Goal: Task Accomplishment & Management: Complete application form

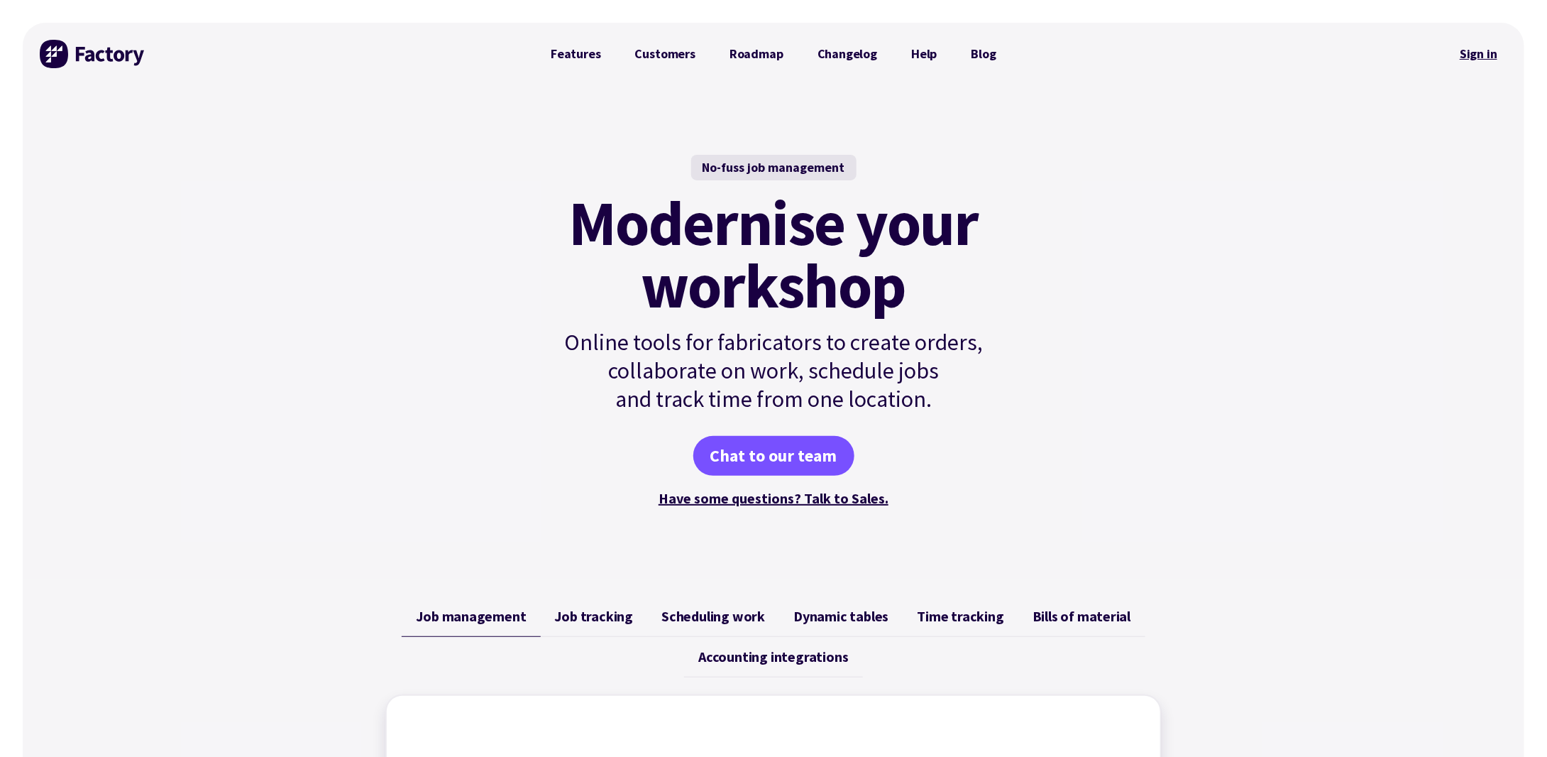
click at [1484, 55] on link "Sign in" at bounding box center [1478, 54] width 57 height 33
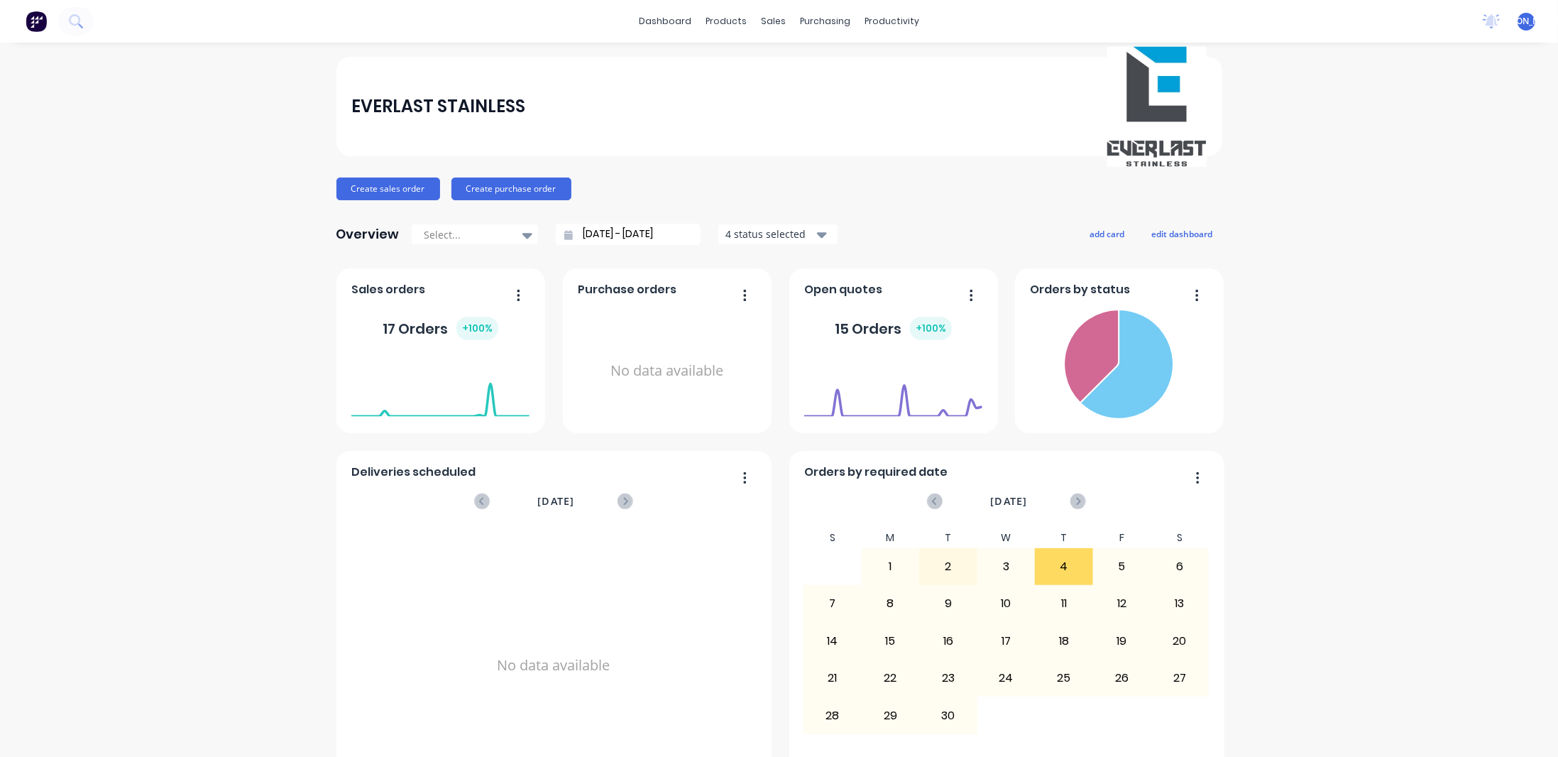
click at [799, 236] on div "4 status selected" at bounding box center [769, 233] width 89 height 15
click at [801, 65] on div "Sales Orders" at bounding box center [821, 68] width 58 height 13
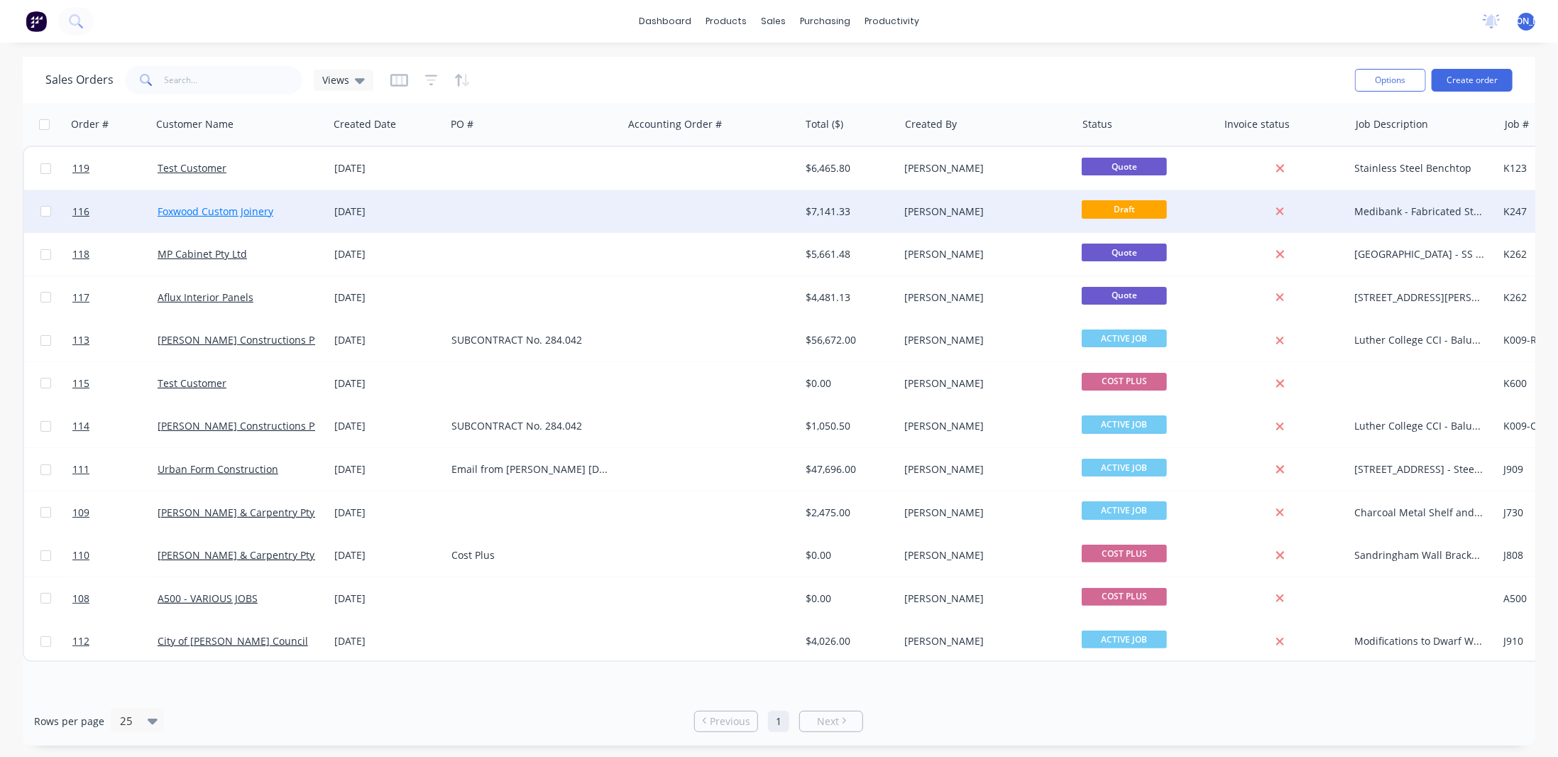
click at [219, 204] on link "Foxwood Custom Joinery" at bounding box center [216, 210] width 116 height 13
click at [1112, 207] on span "Draft" at bounding box center [1124, 209] width 85 height 18
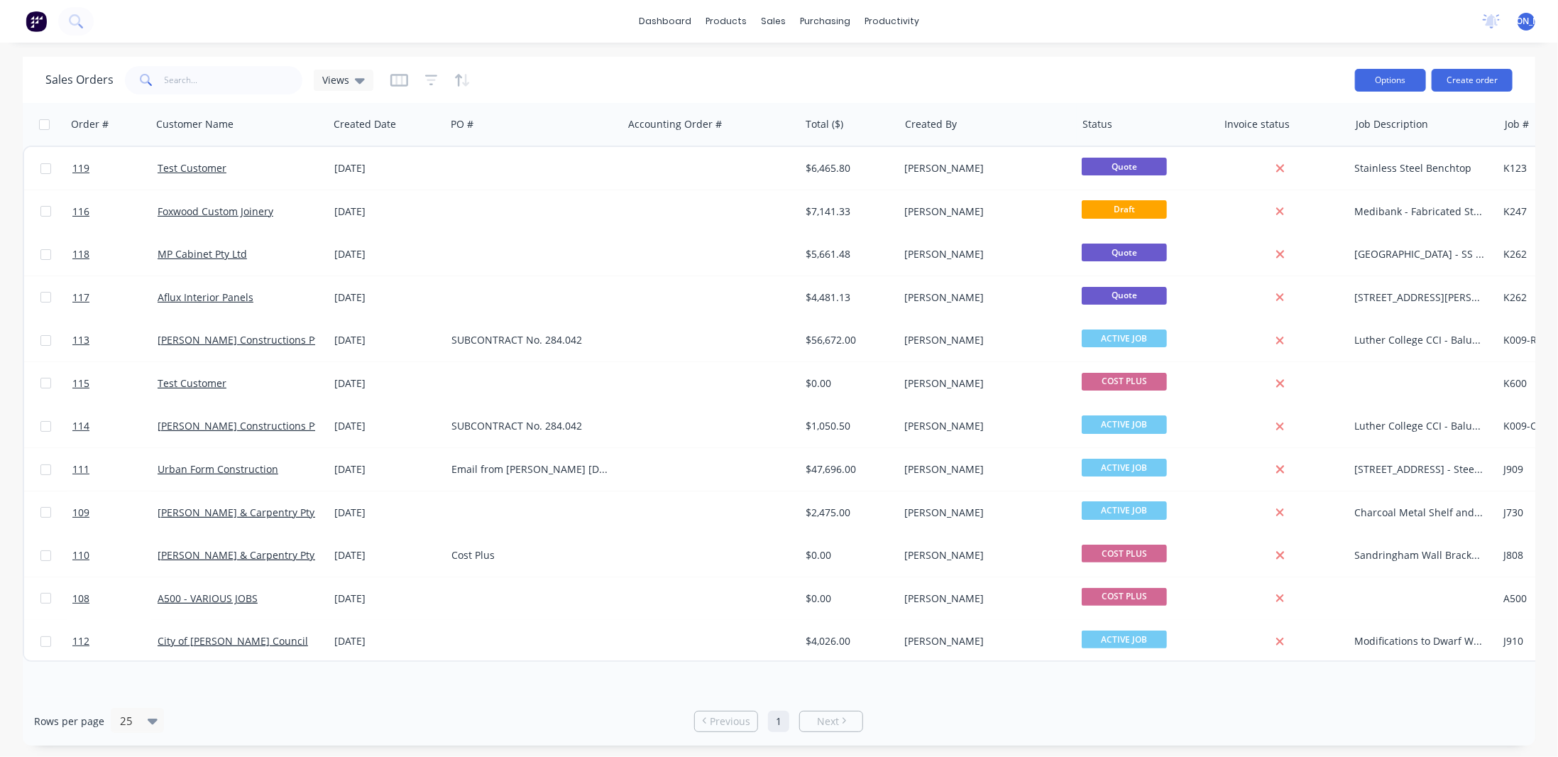
click at [1369, 86] on button "Options" at bounding box center [1390, 80] width 71 height 23
click at [1369, 82] on button "Options" at bounding box center [1390, 80] width 71 height 23
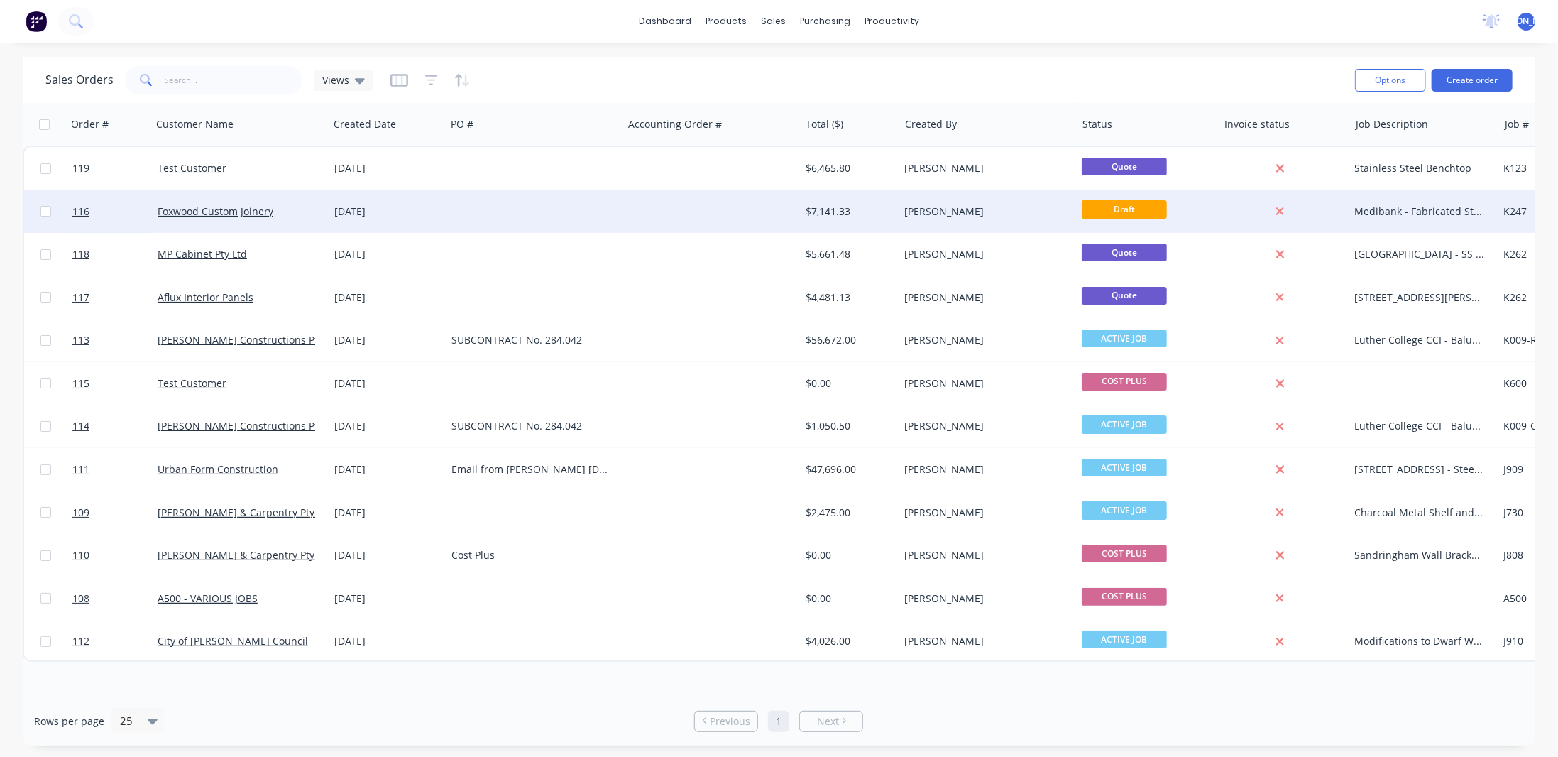
click at [928, 213] on div "[PERSON_NAME]" at bounding box center [984, 211] width 158 height 14
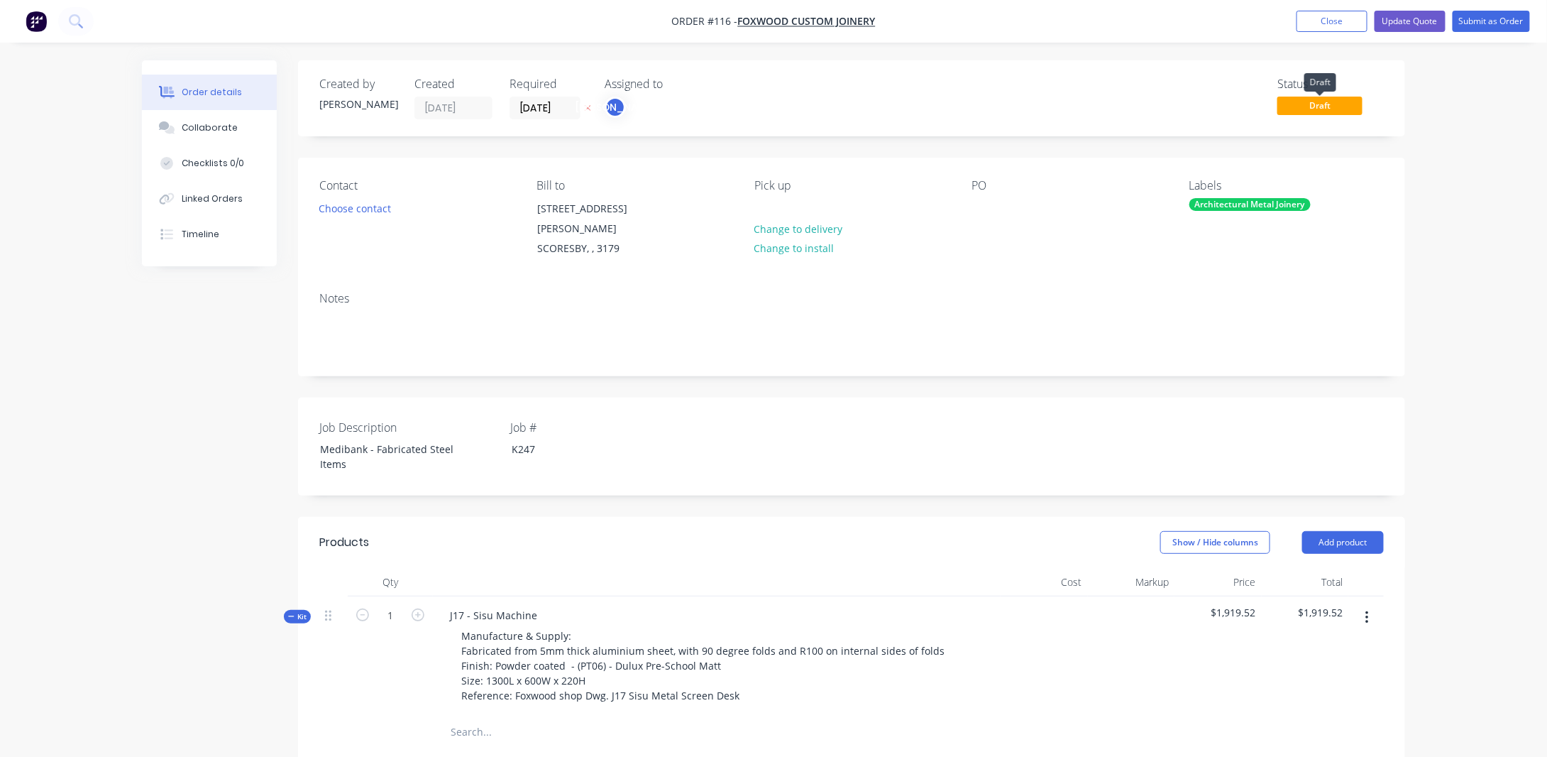
click at [1348, 105] on span "Draft" at bounding box center [1320, 106] width 85 height 18
click at [1431, 22] on button "Update Quote" at bounding box center [1410, 21] width 71 height 21
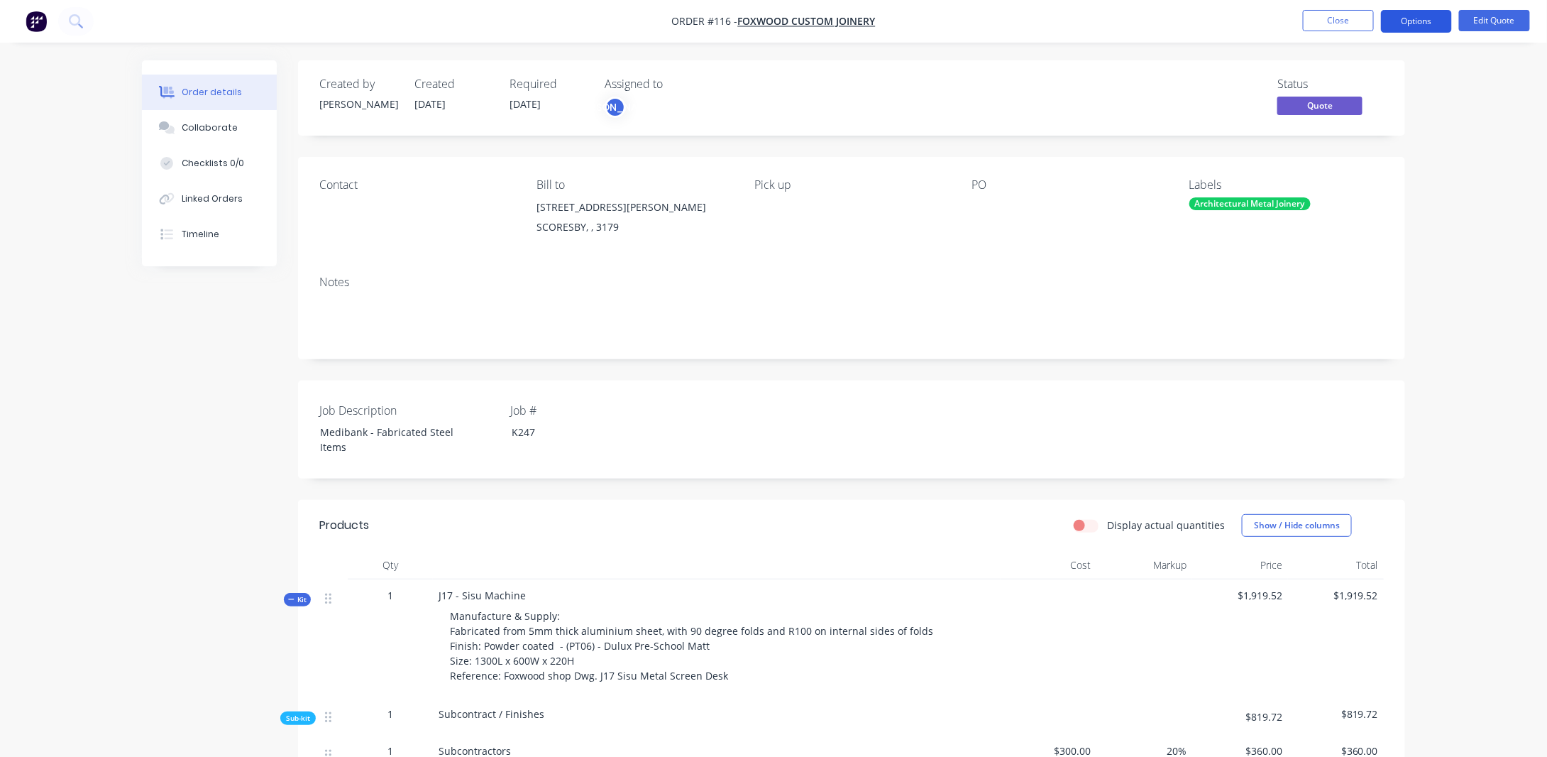
click at [1432, 13] on button "Options" at bounding box center [1416, 21] width 71 height 23
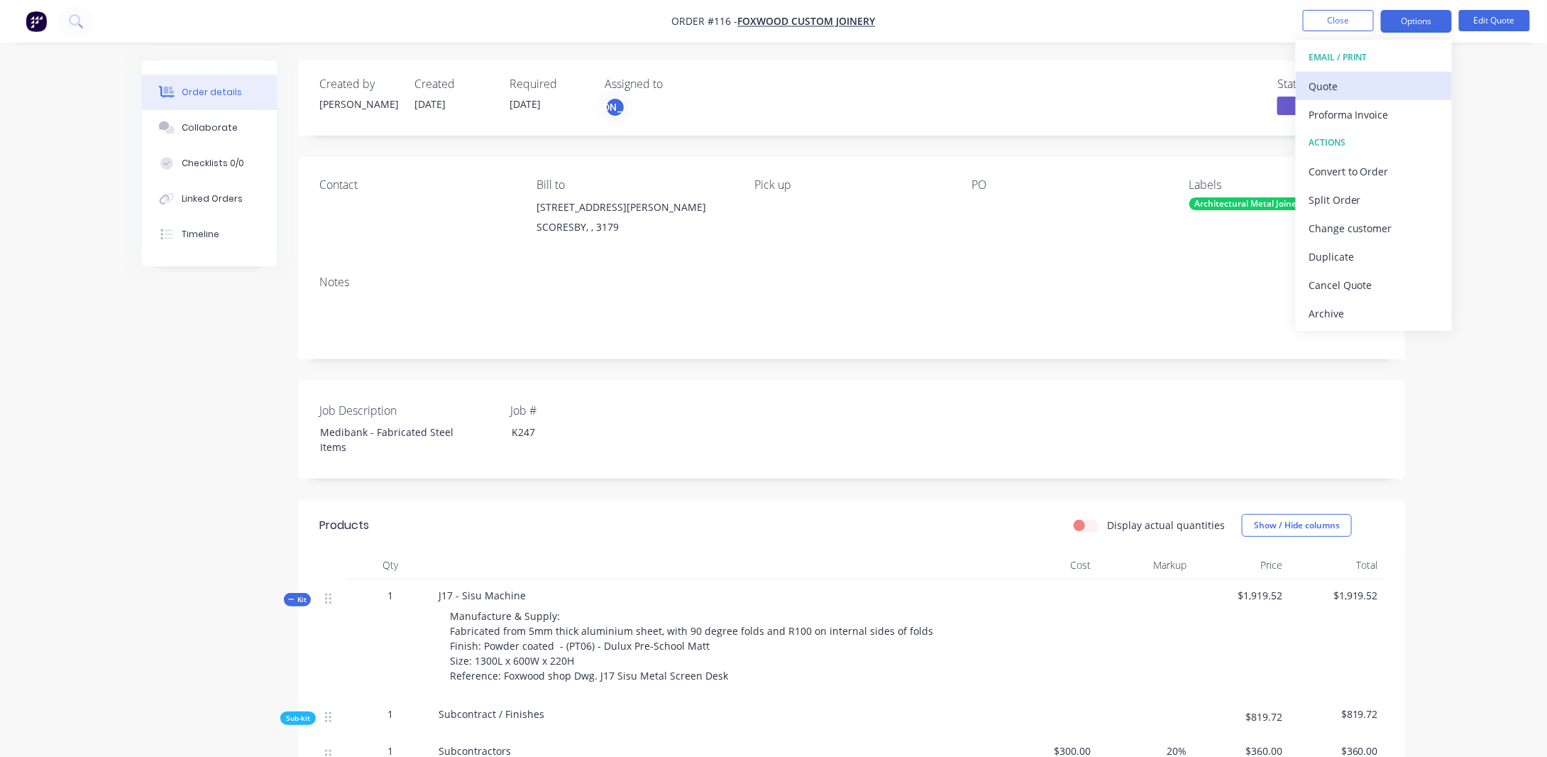
click at [1354, 76] on div "Quote" at bounding box center [1374, 86] width 131 height 21
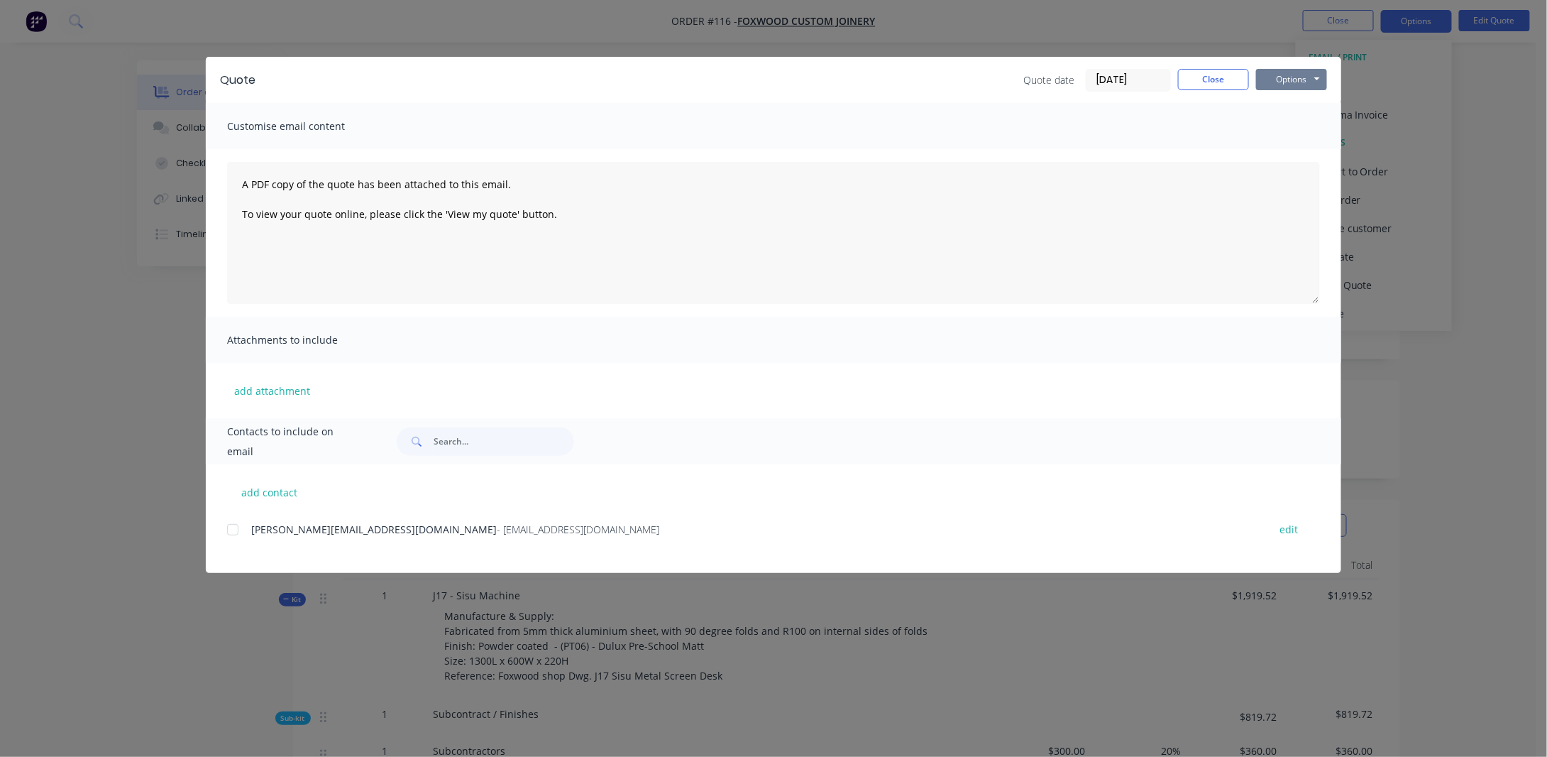
click at [1264, 79] on button "Options" at bounding box center [1291, 79] width 71 height 21
click at [1276, 99] on button "Preview" at bounding box center [1301, 104] width 91 height 23
click at [1227, 72] on button "Close" at bounding box center [1213, 79] width 71 height 21
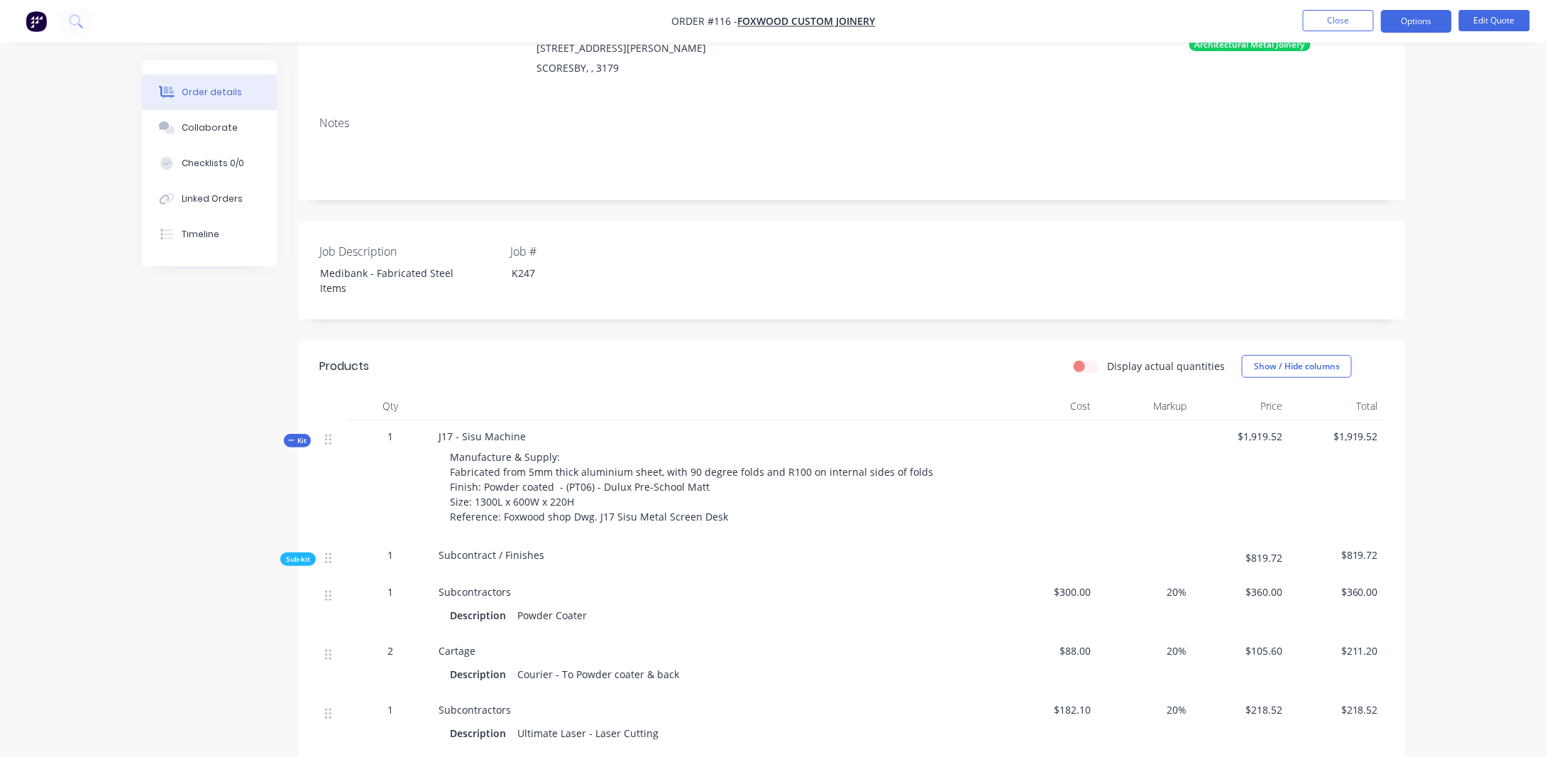
scroll to position [284, 0]
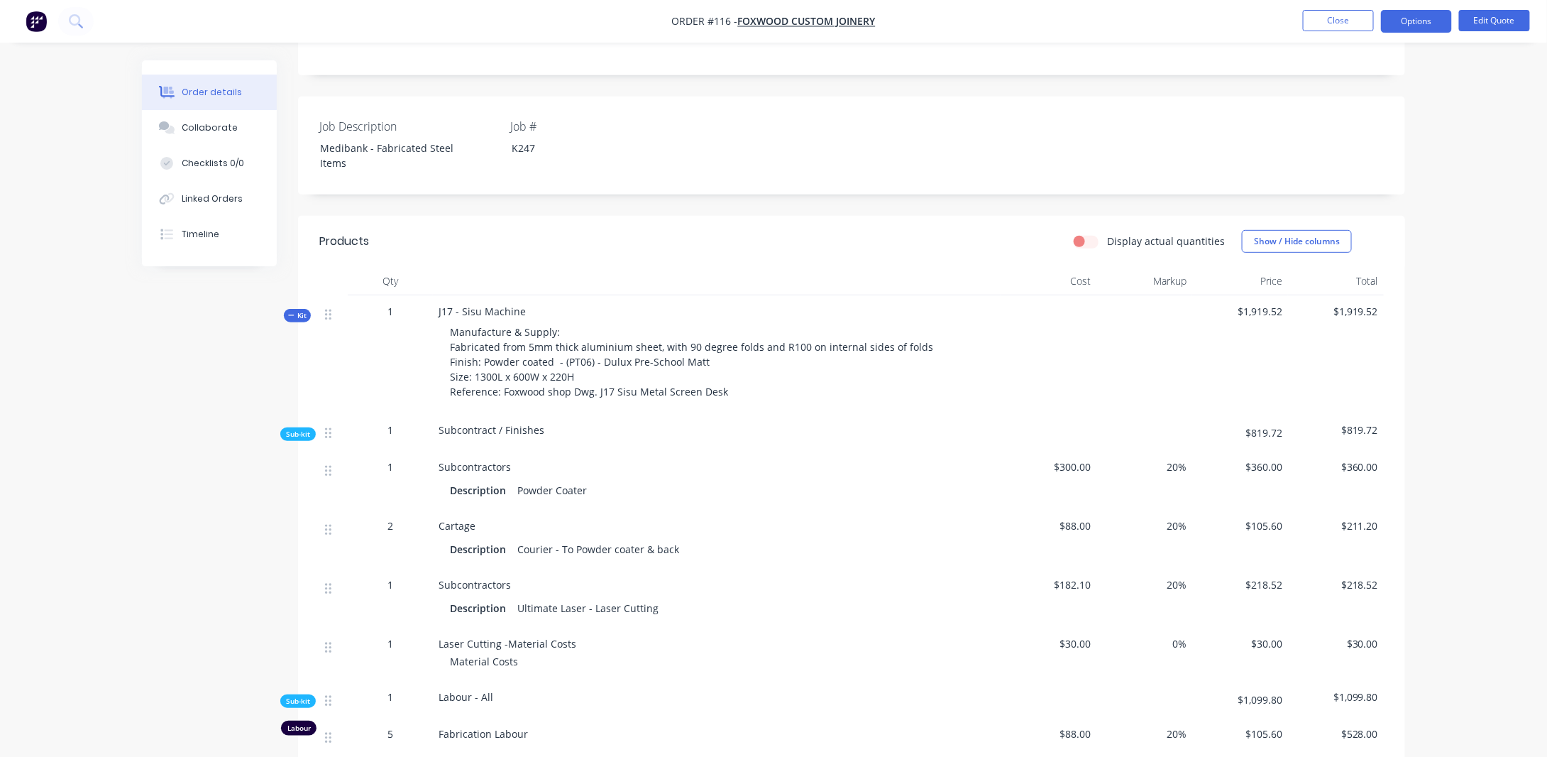
click at [292, 319] on icon at bounding box center [291, 315] width 6 height 7
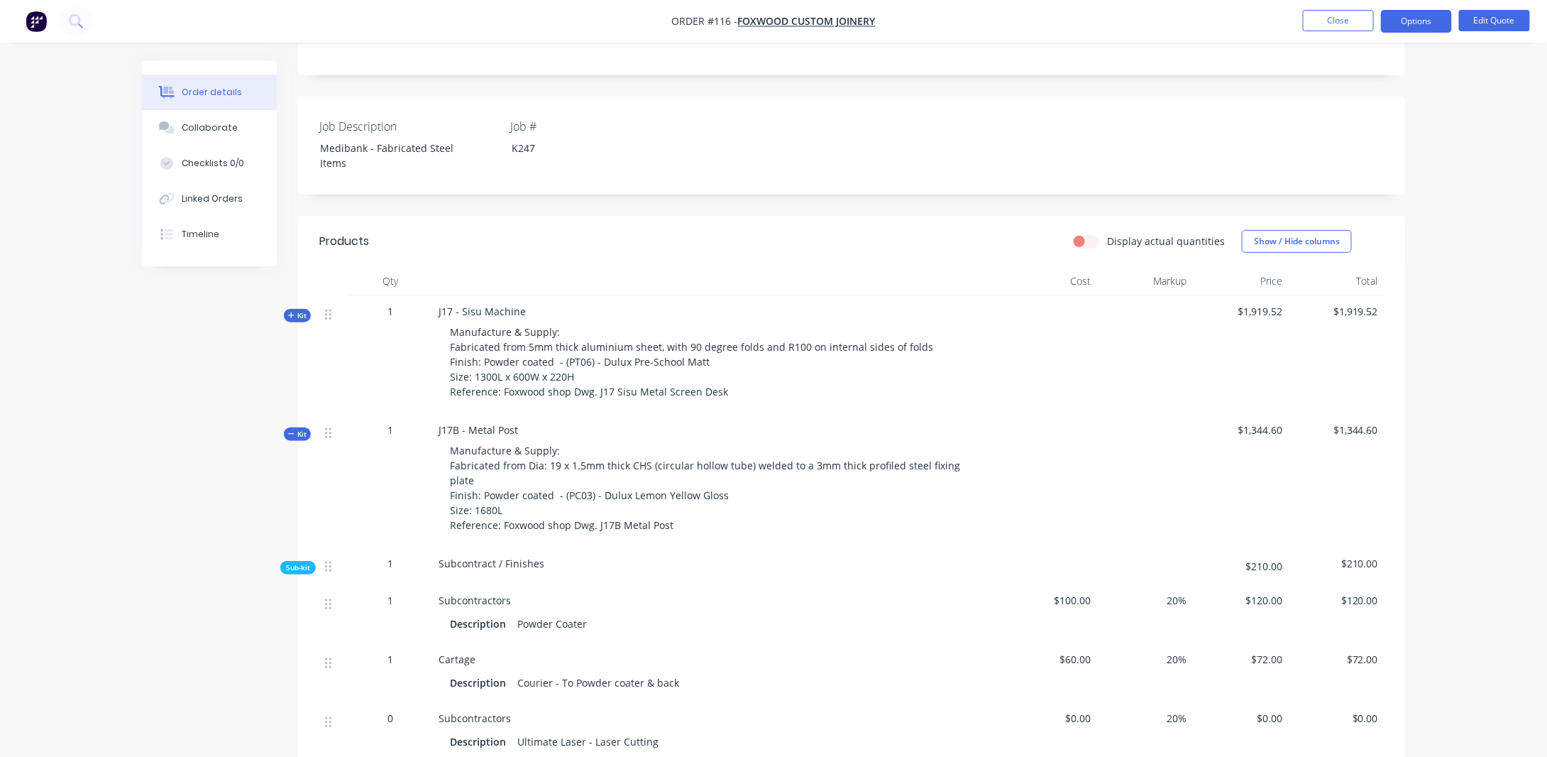
click at [292, 434] on icon at bounding box center [291, 434] width 6 height 1
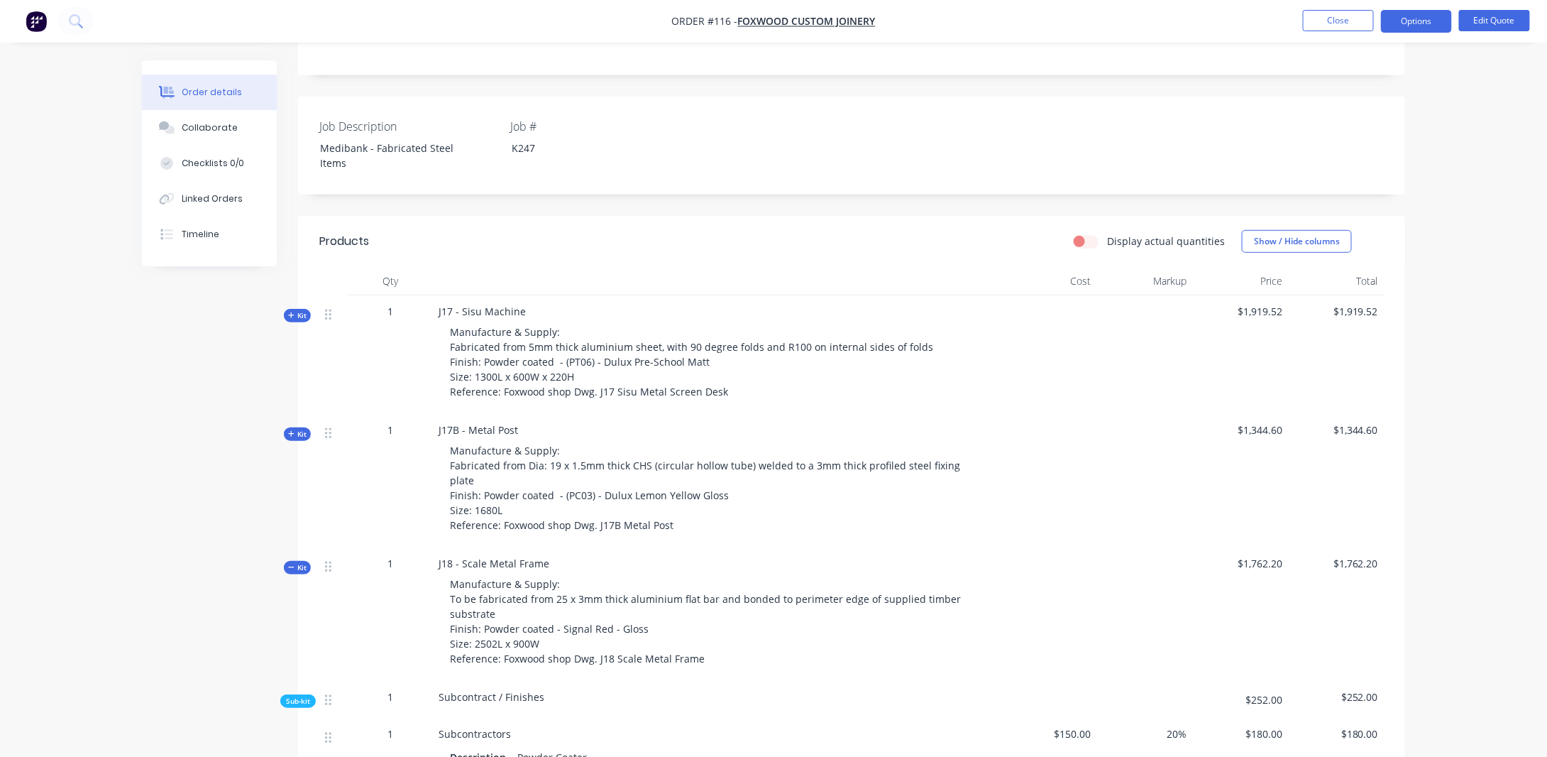
click at [295, 562] on span "Kit" at bounding box center [297, 567] width 18 height 11
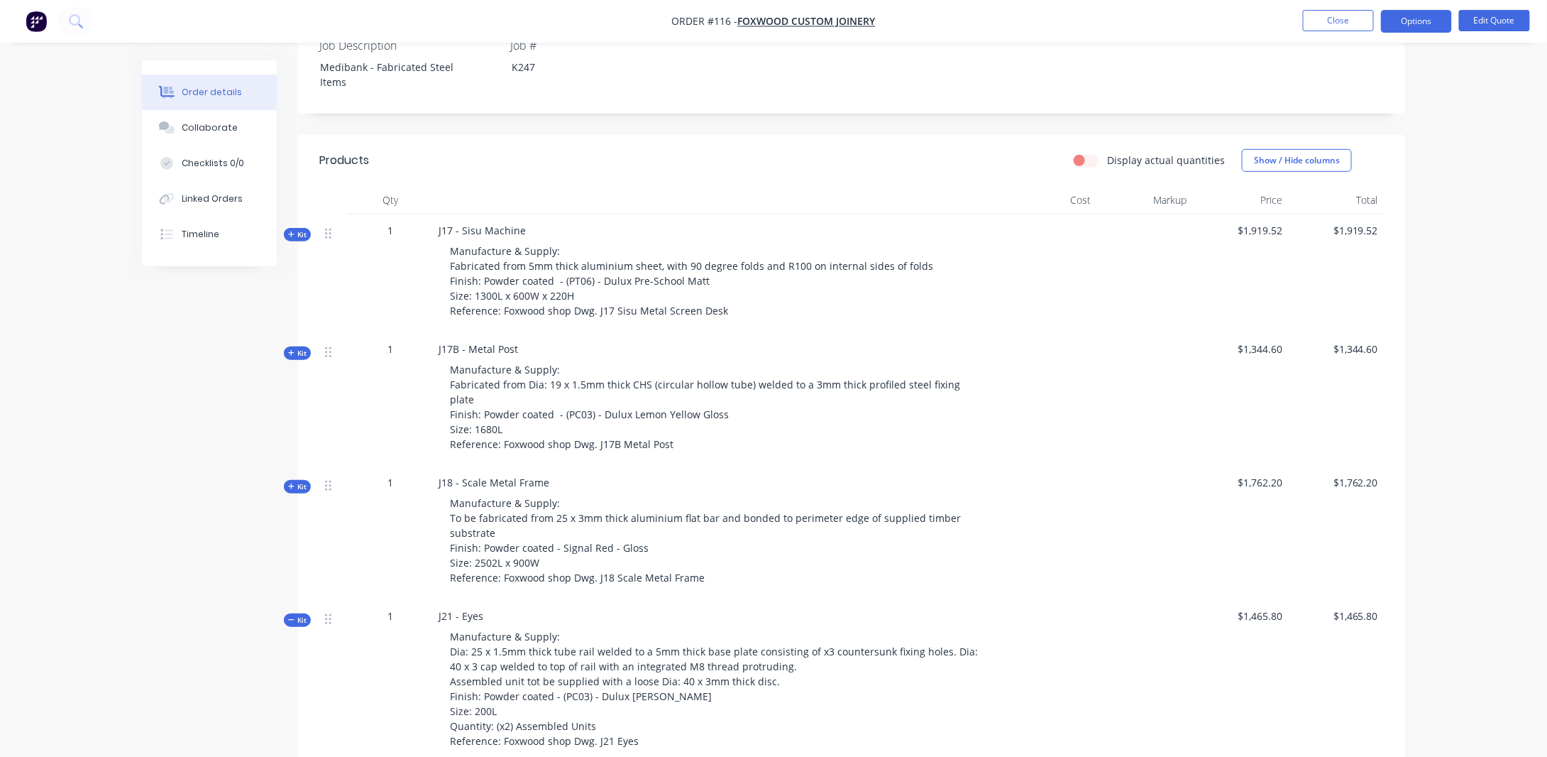
scroll to position [497, 0]
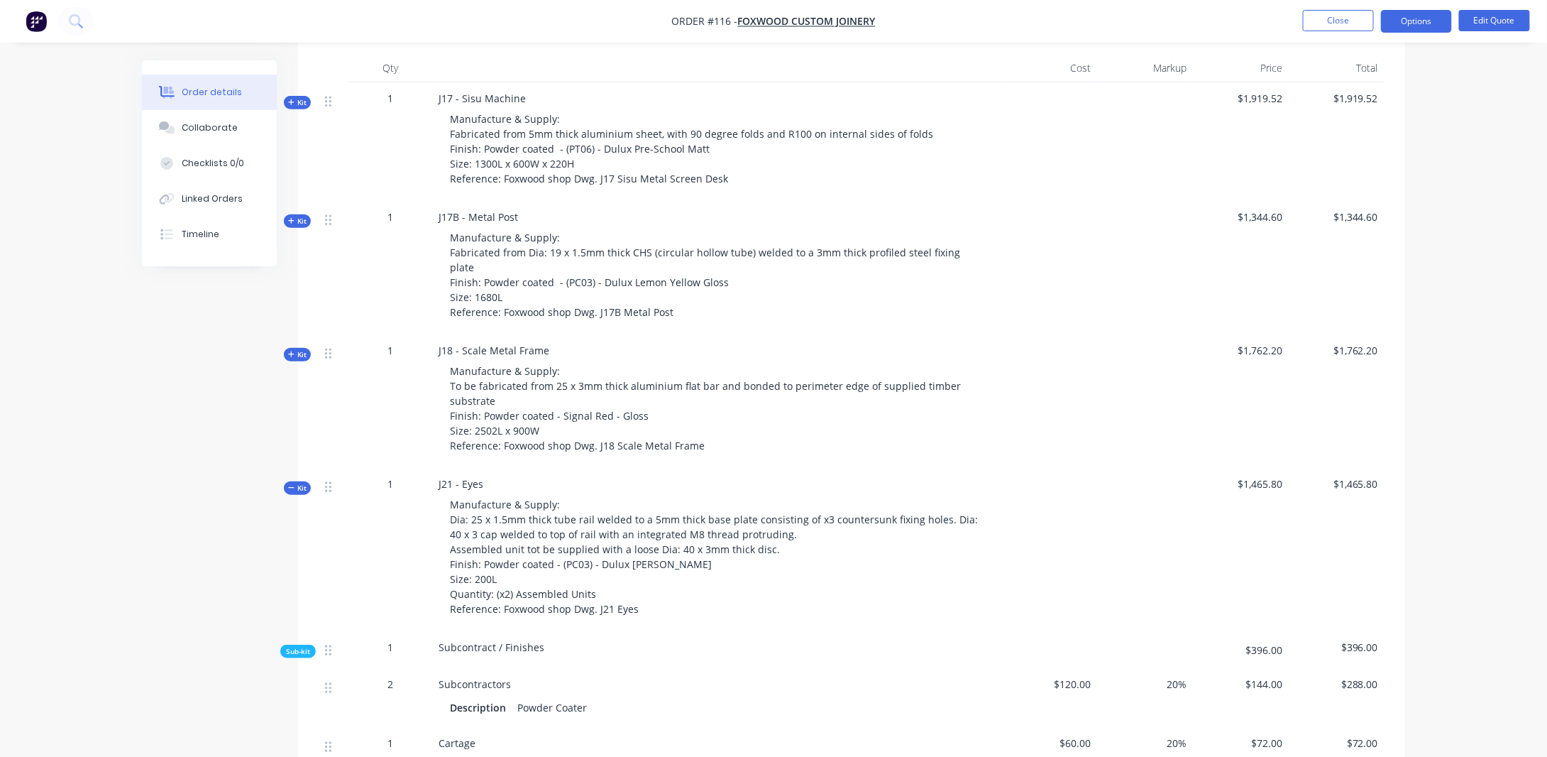
click at [299, 483] on span "Kit" at bounding box center [297, 488] width 18 height 11
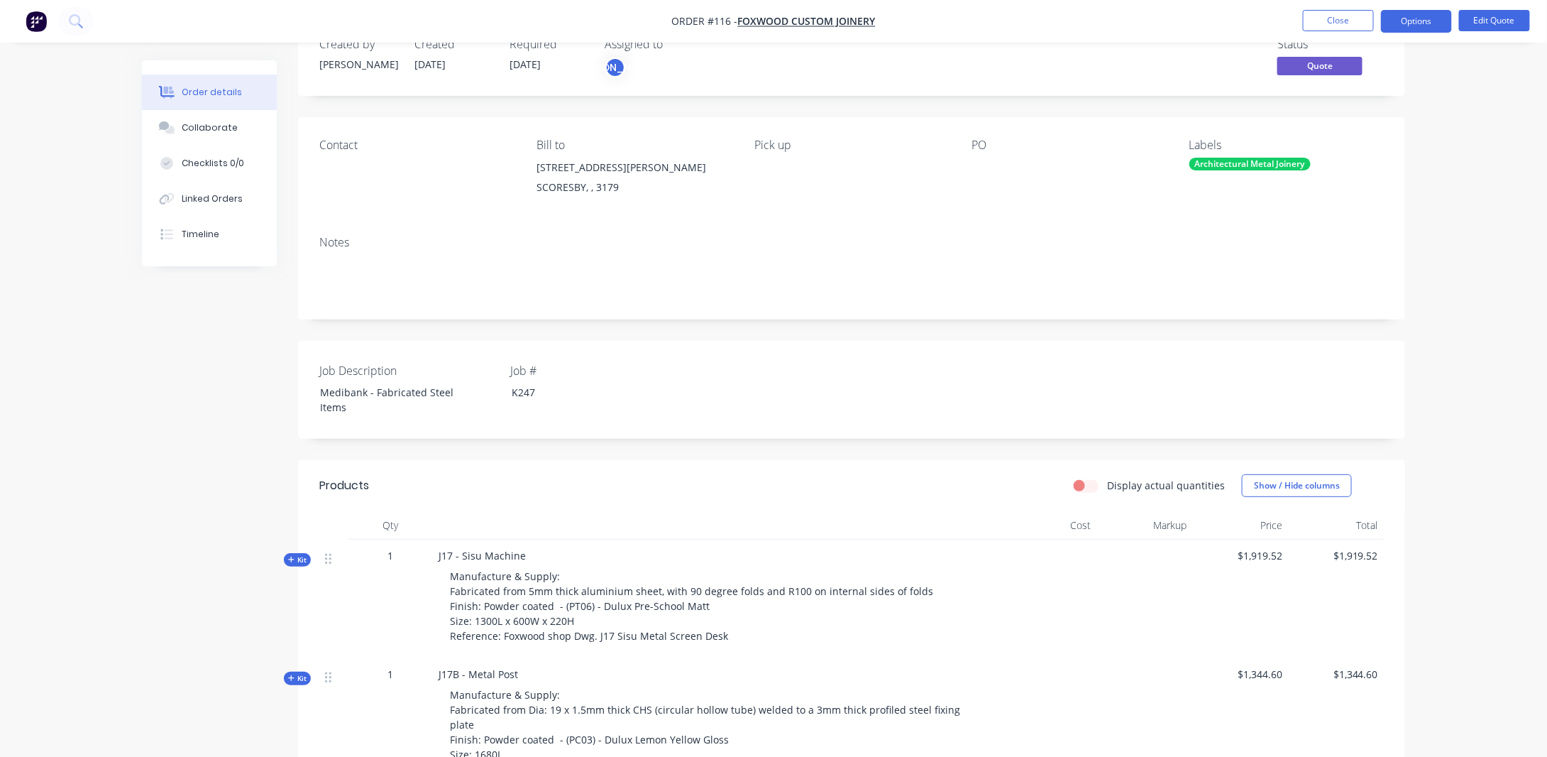
scroll to position [0, 0]
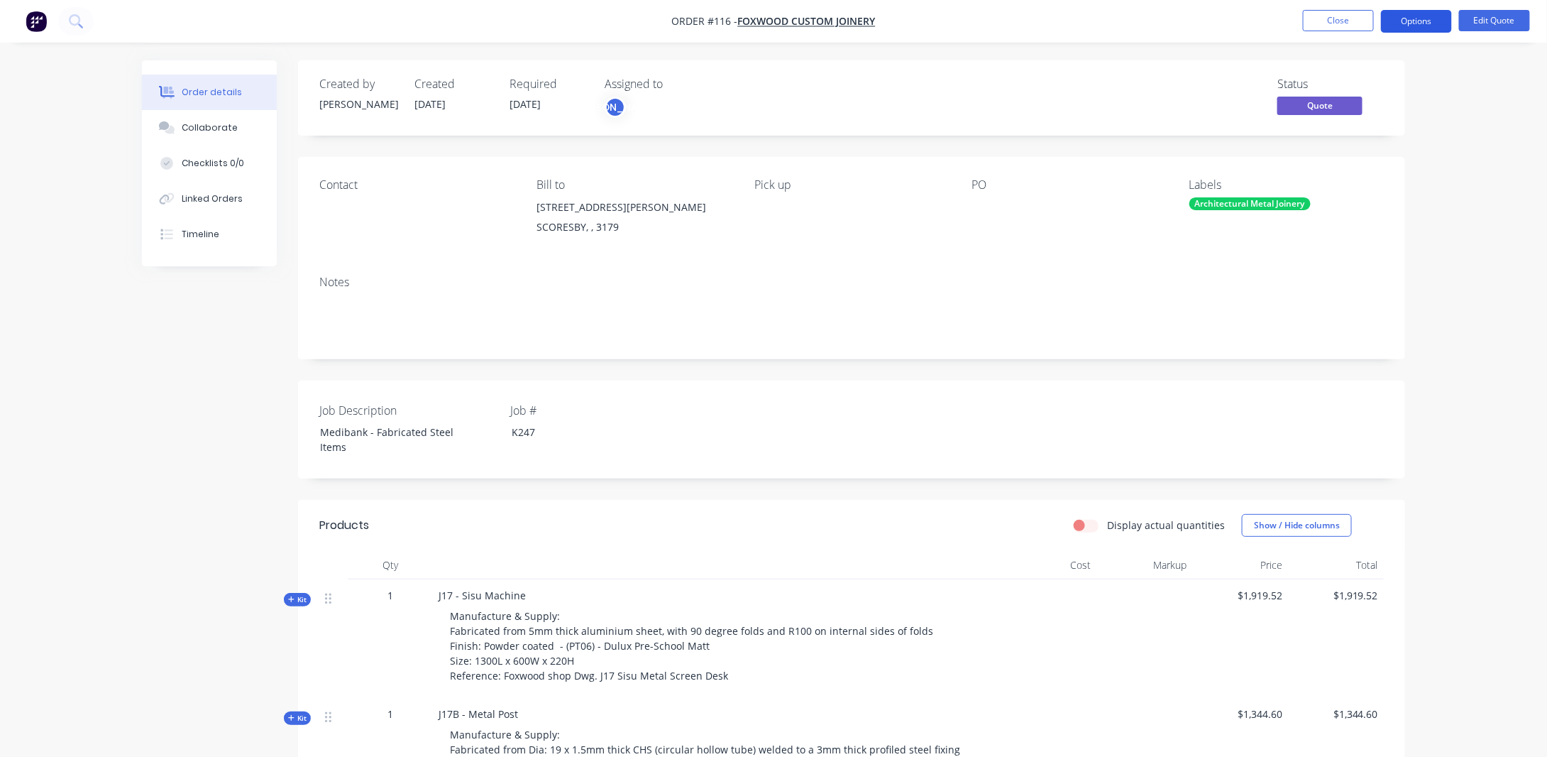
click at [1415, 26] on button "Options" at bounding box center [1416, 21] width 71 height 23
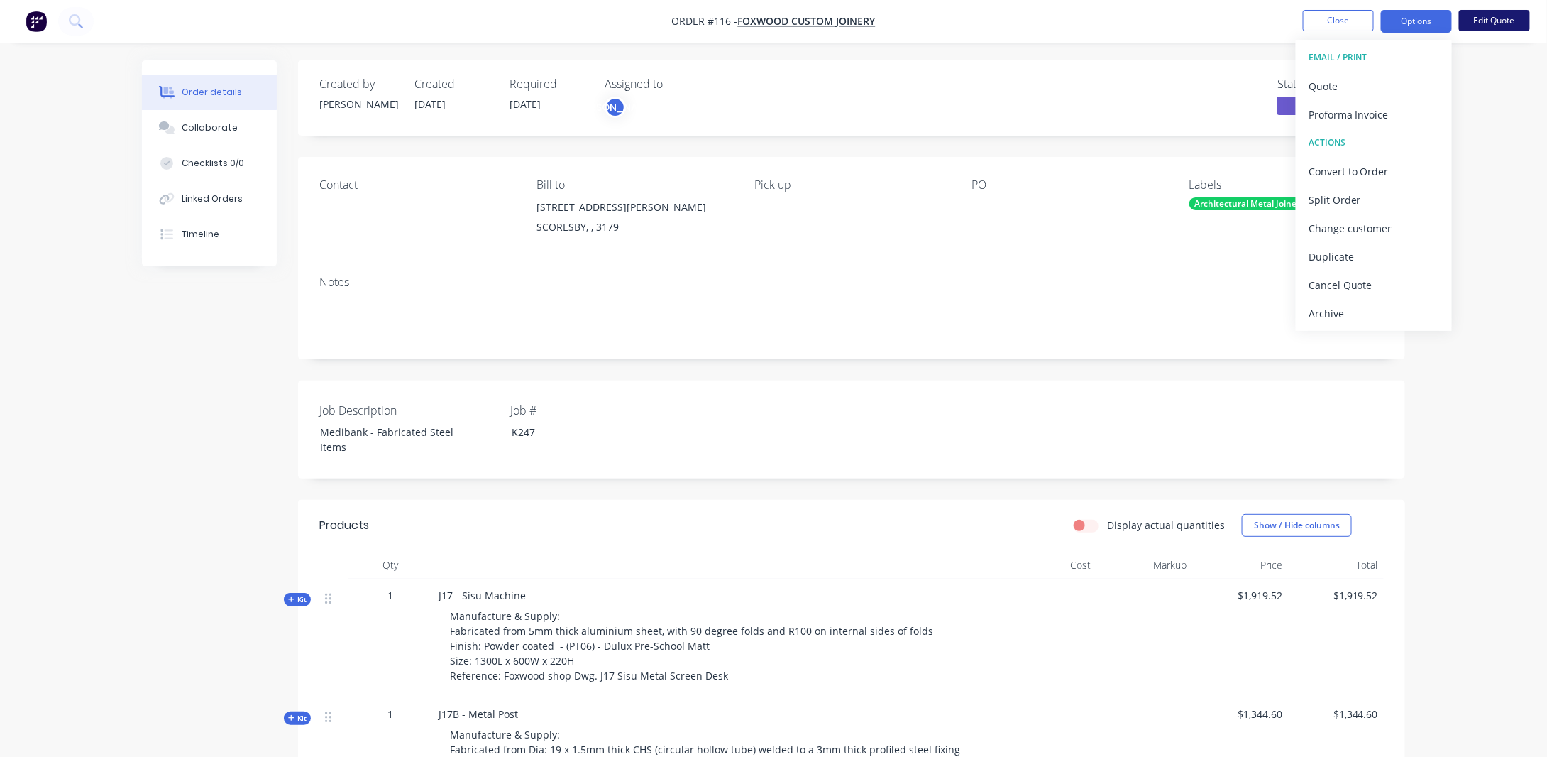
click at [1491, 16] on button "Edit Quote" at bounding box center [1494, 20] width 71 height 21
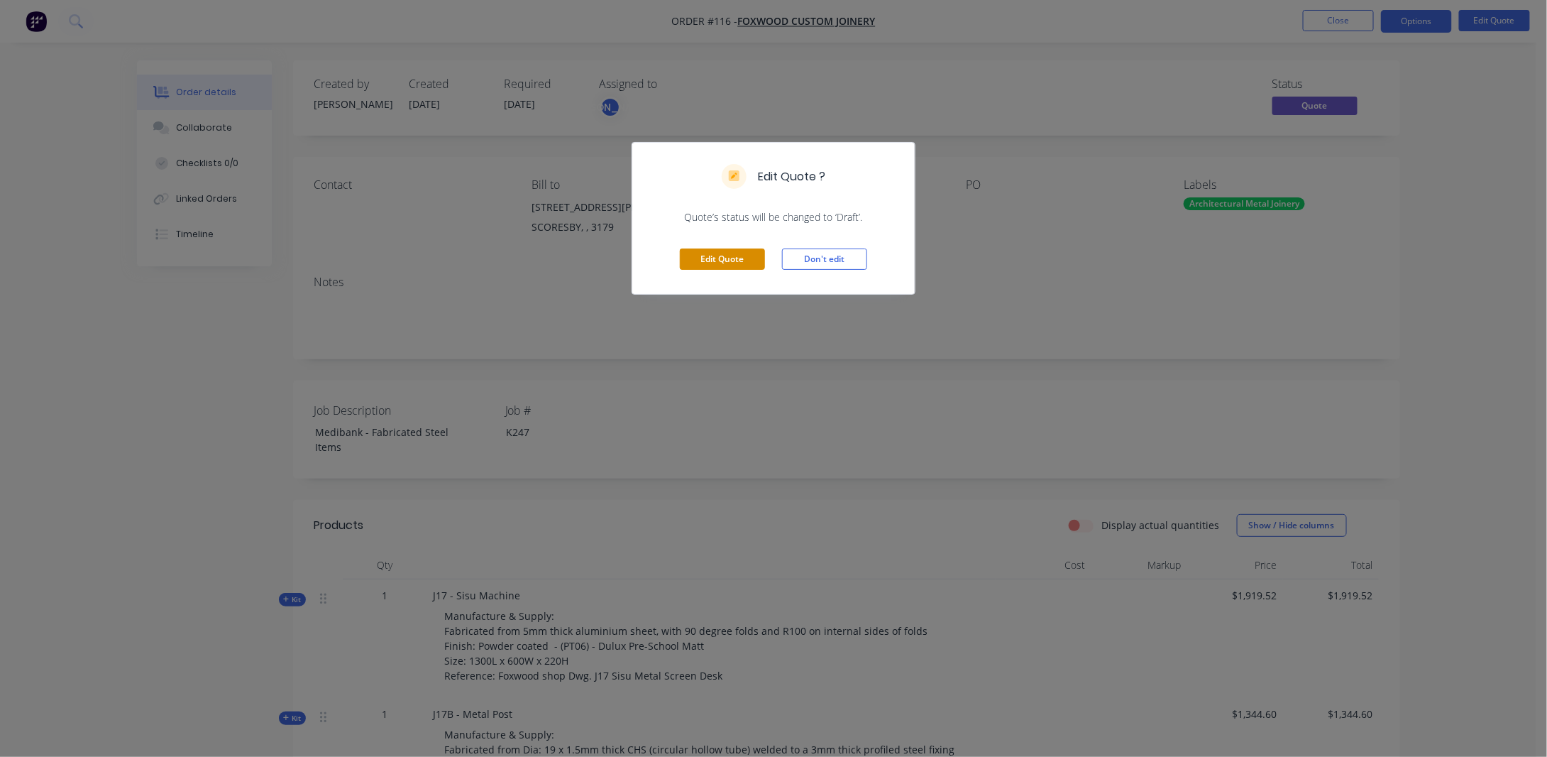
click at [735, 261] on button "Edit Quote" at bounding box center [722, 258] width 85 height 21
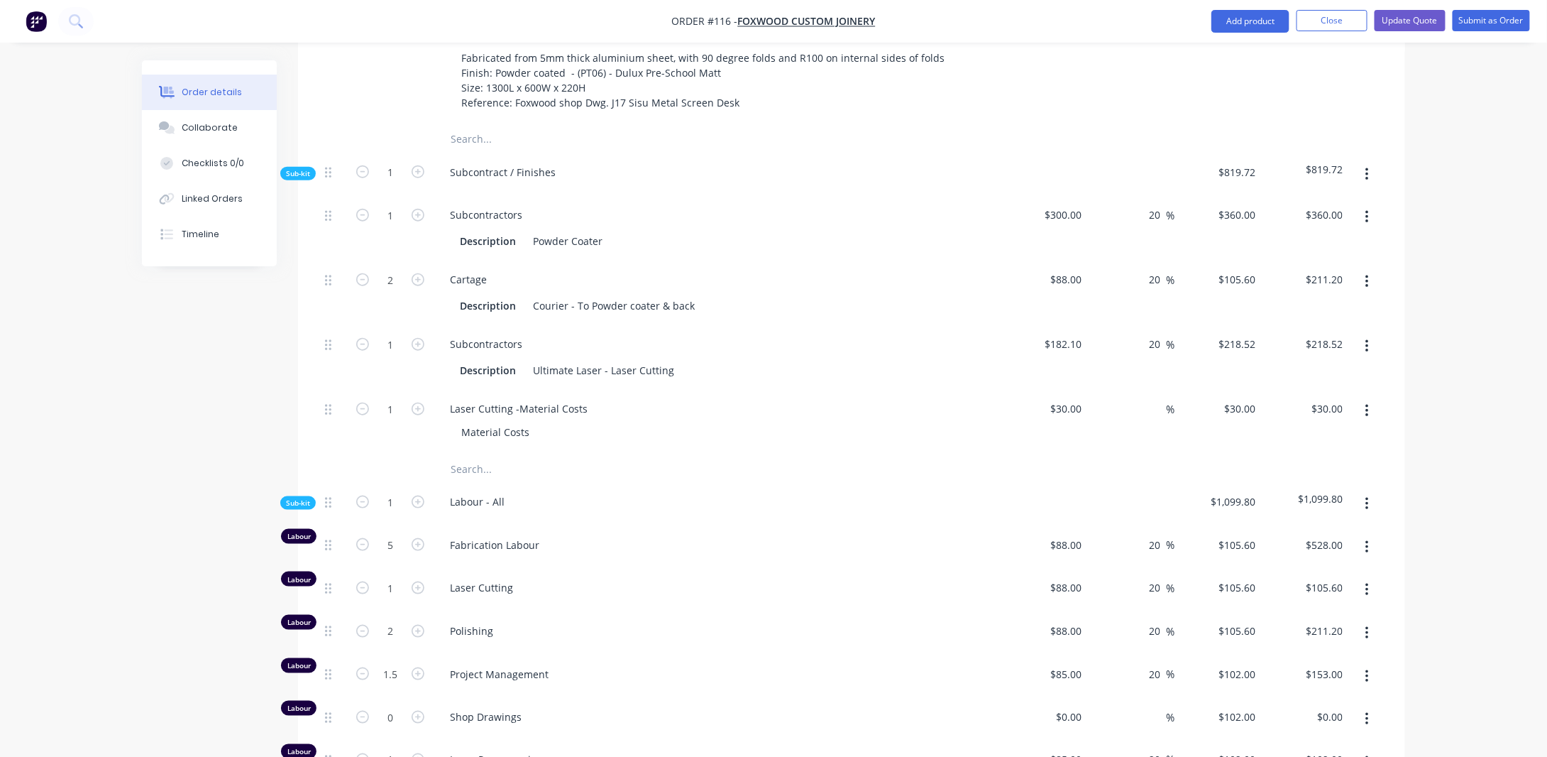
scroll to position [355, 0]
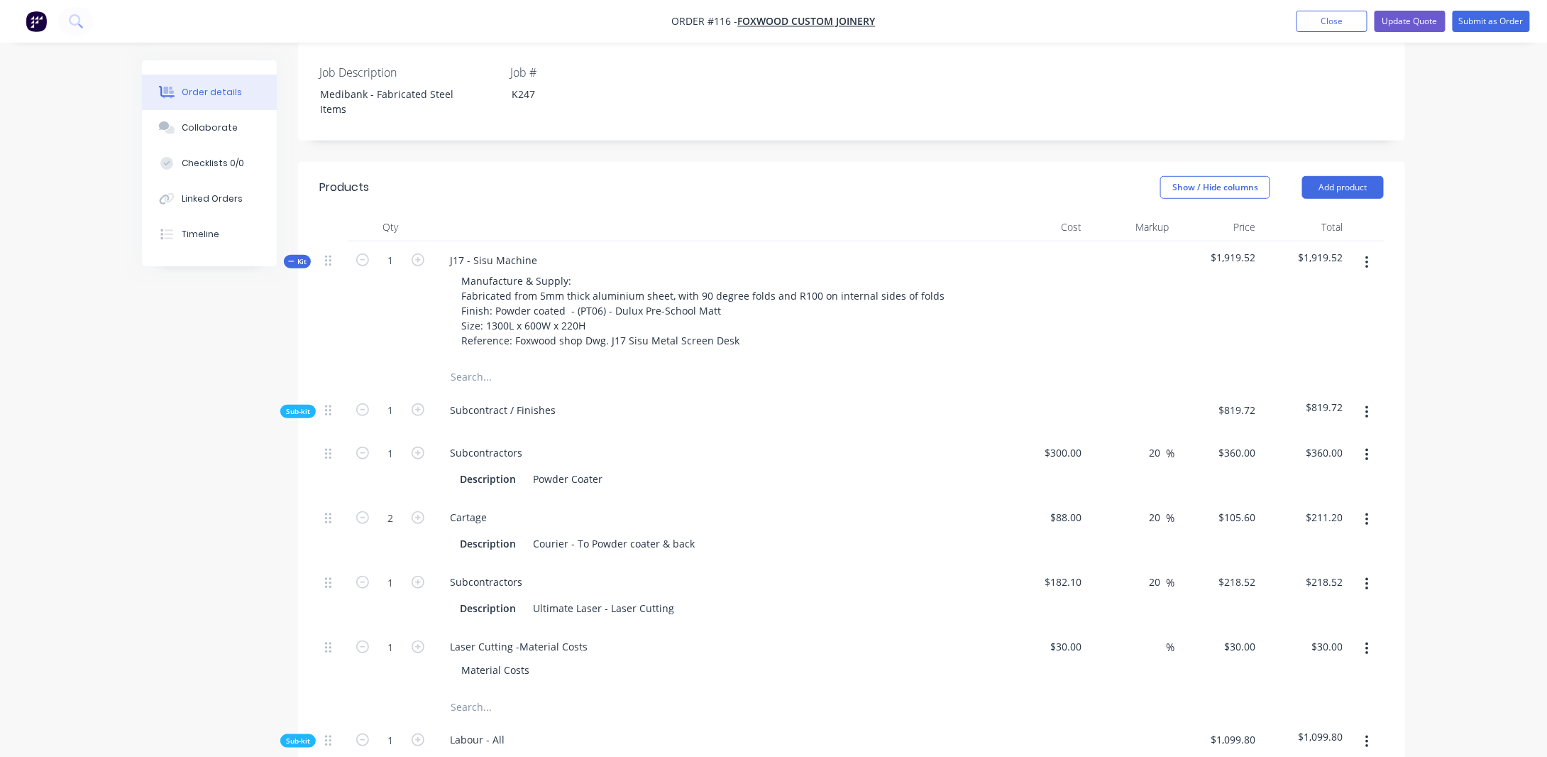
click at [294, 258] on icon at bounding box center [291, 261] width 6 height 7
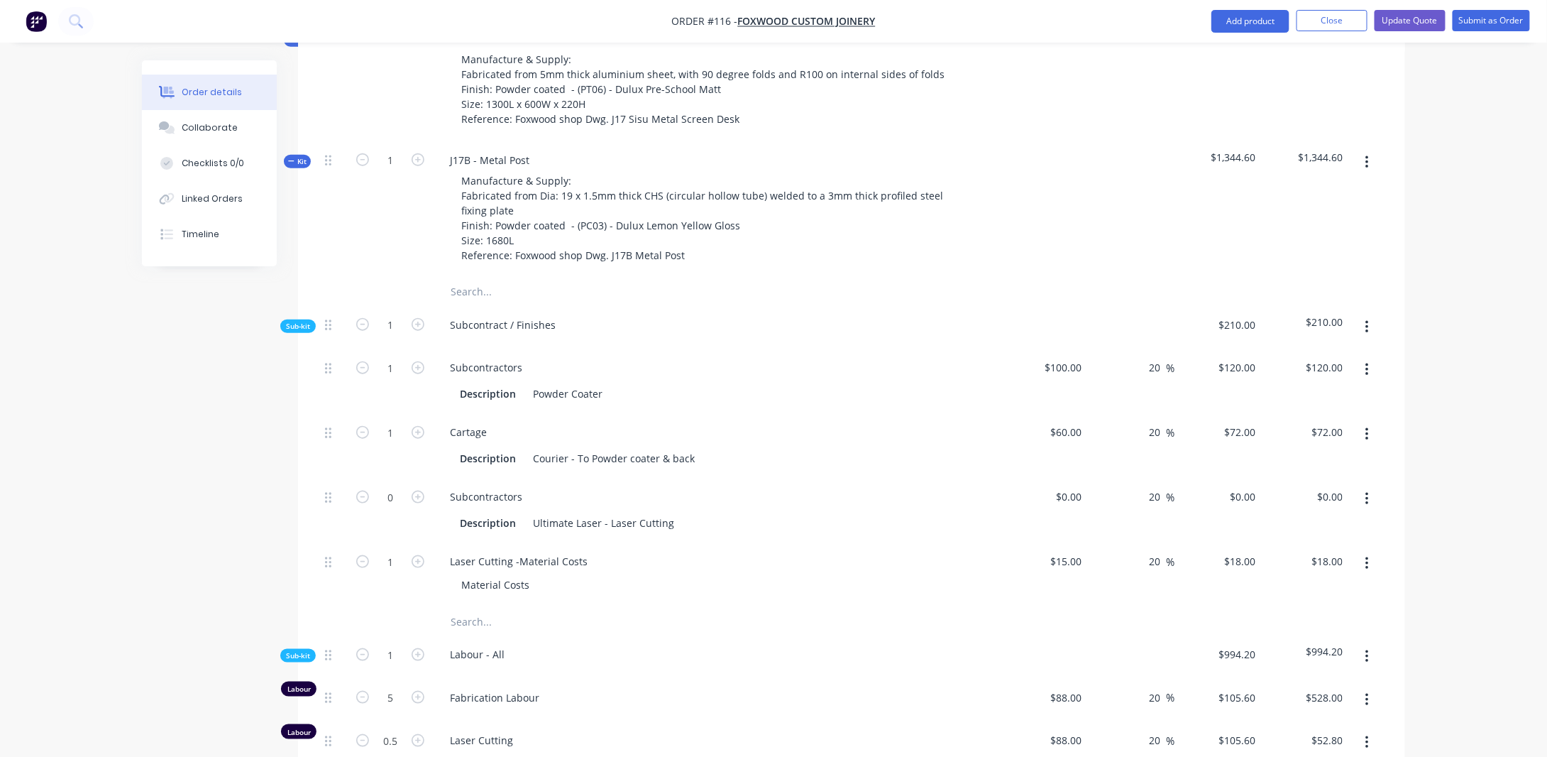
scroll to position [426, 0]
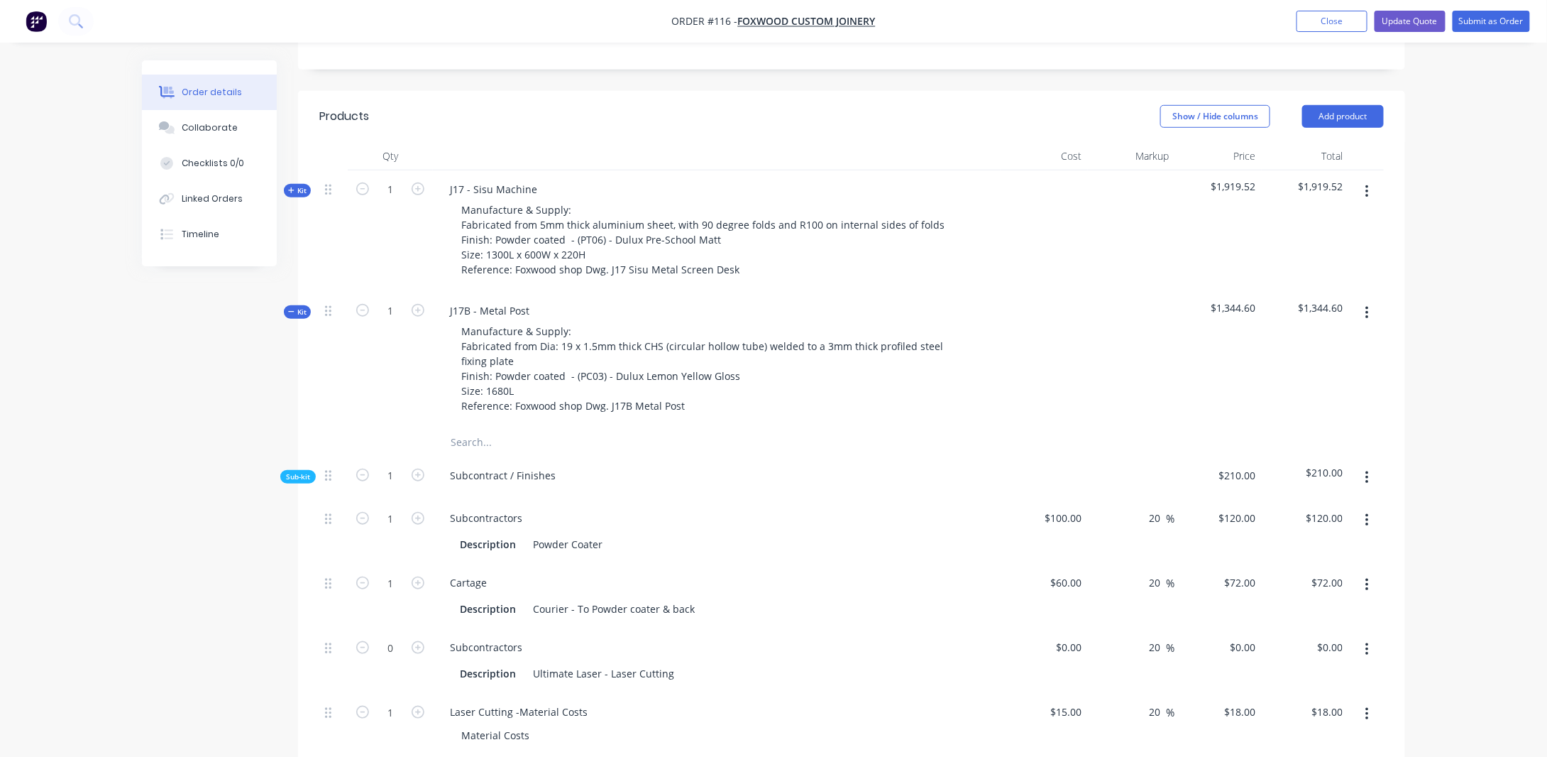
click at [299, 307] on span "Kit" at bounding box center [297, 312] width 18 height 11
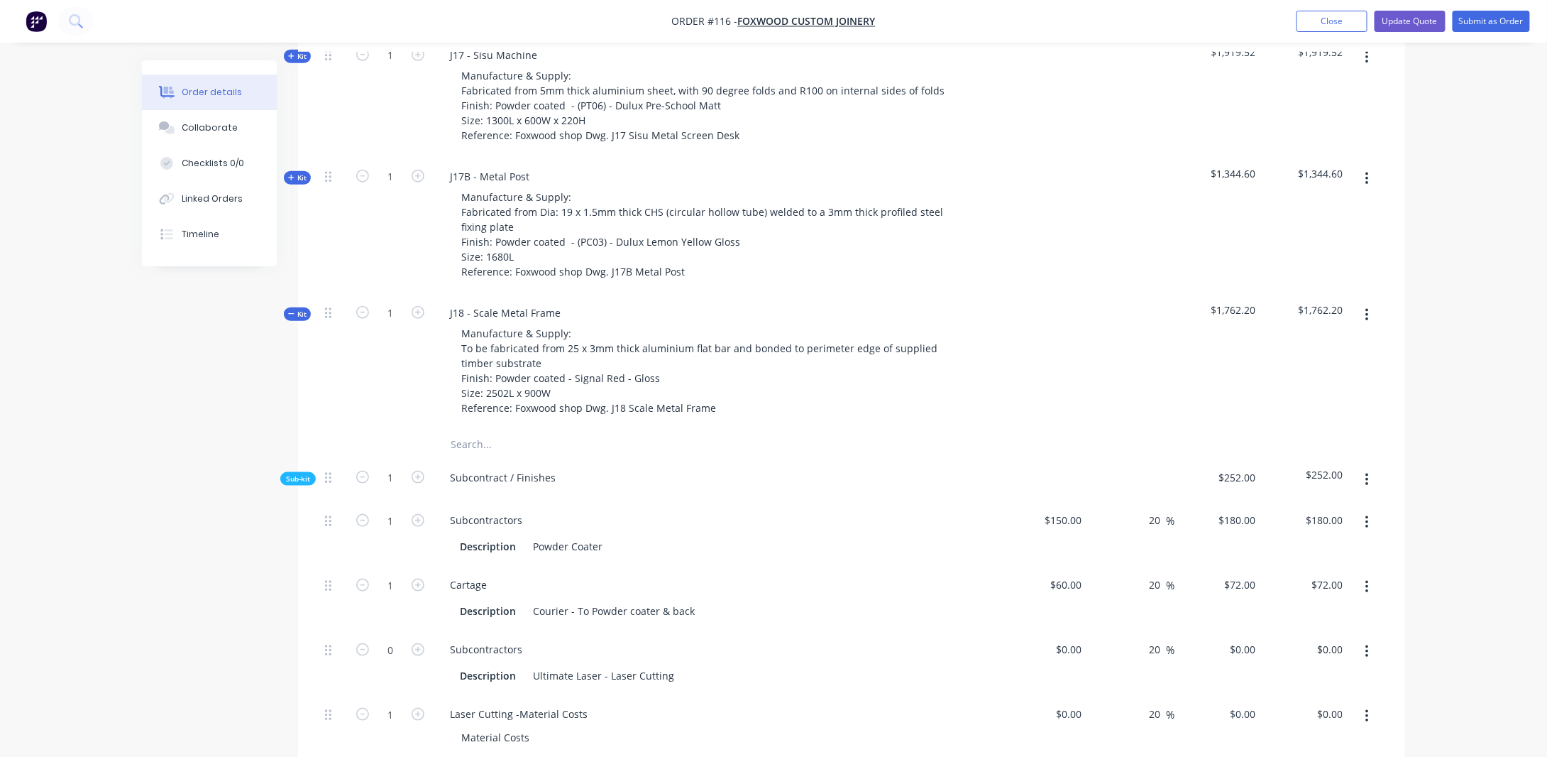
scroll to position [710, 0]
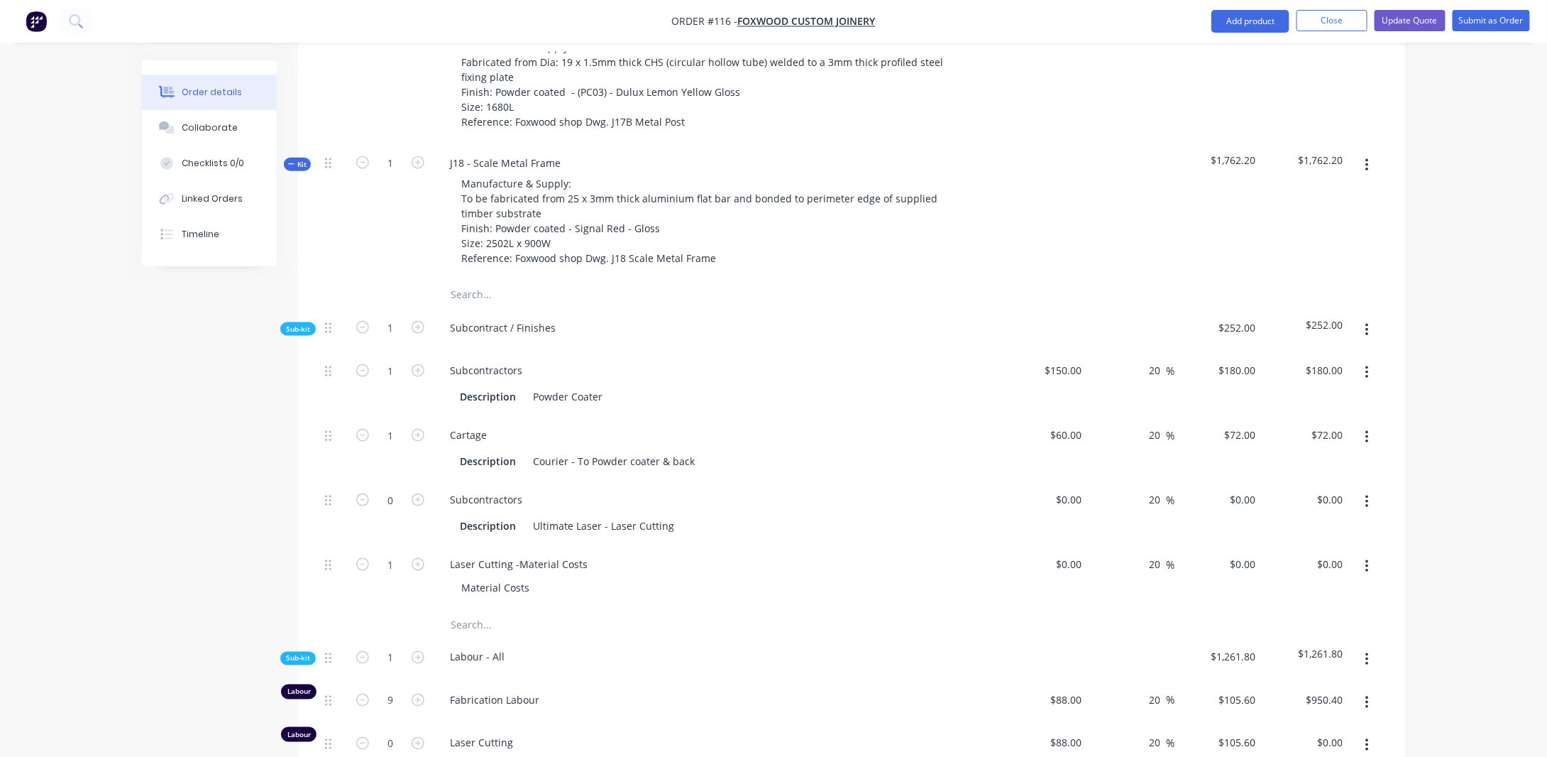
click at [300, 159] on span "Kit" at bounding box center [297, 164] width 18 height 11
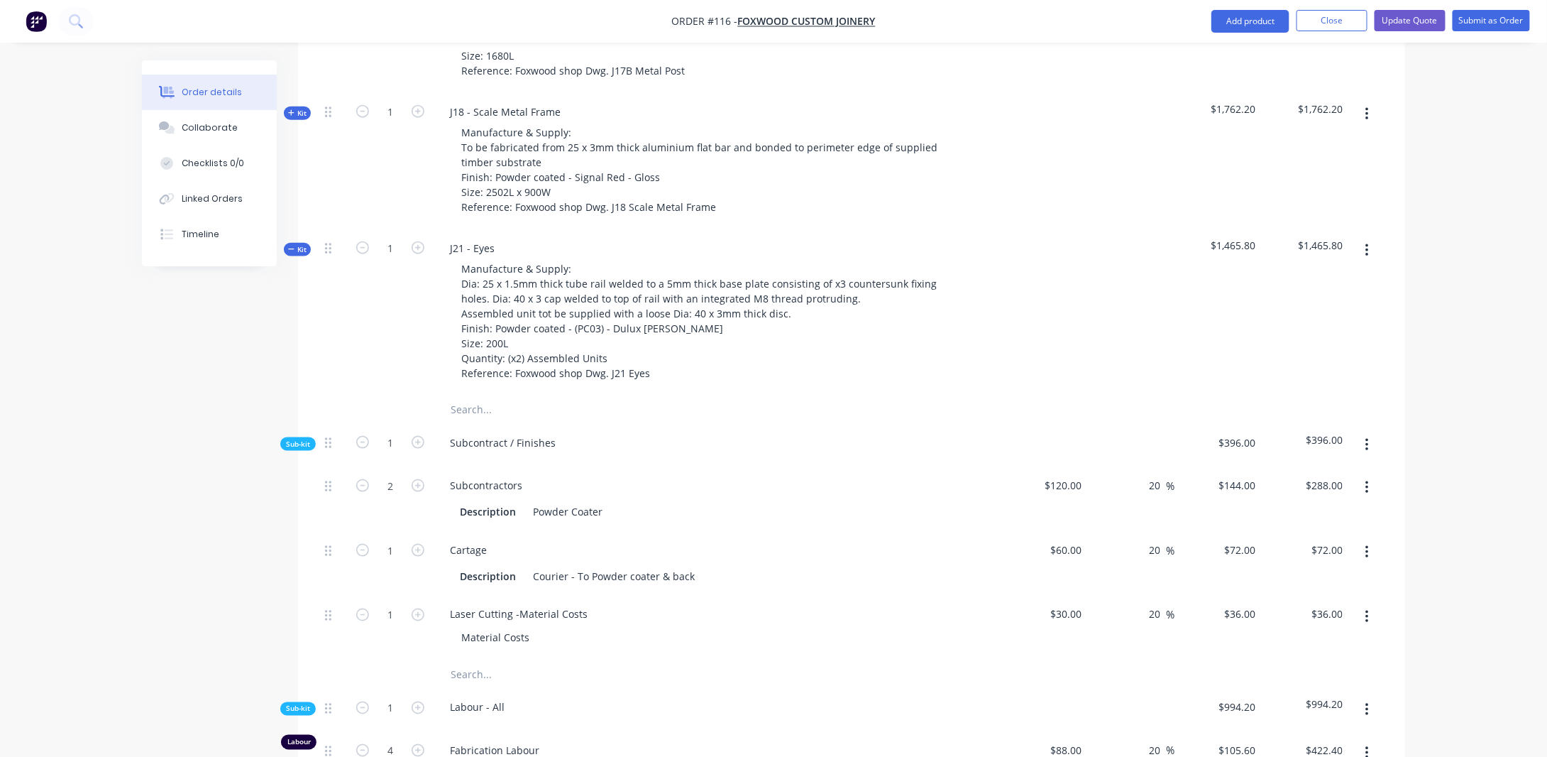
scroll to position [781, 0]
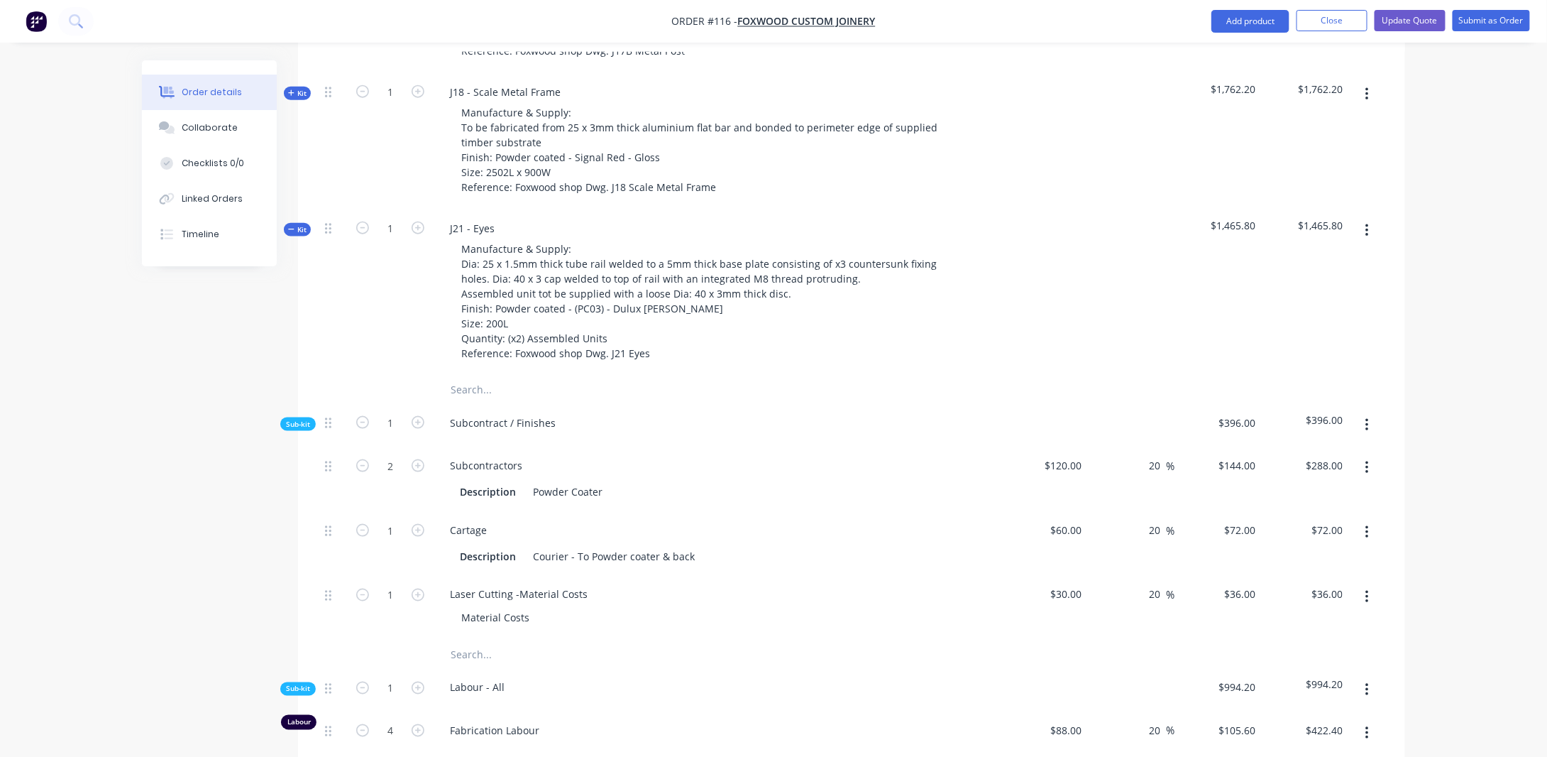
click at [301, 224] on span "Kit" at bounding box center [297, 229] width 18 height 11
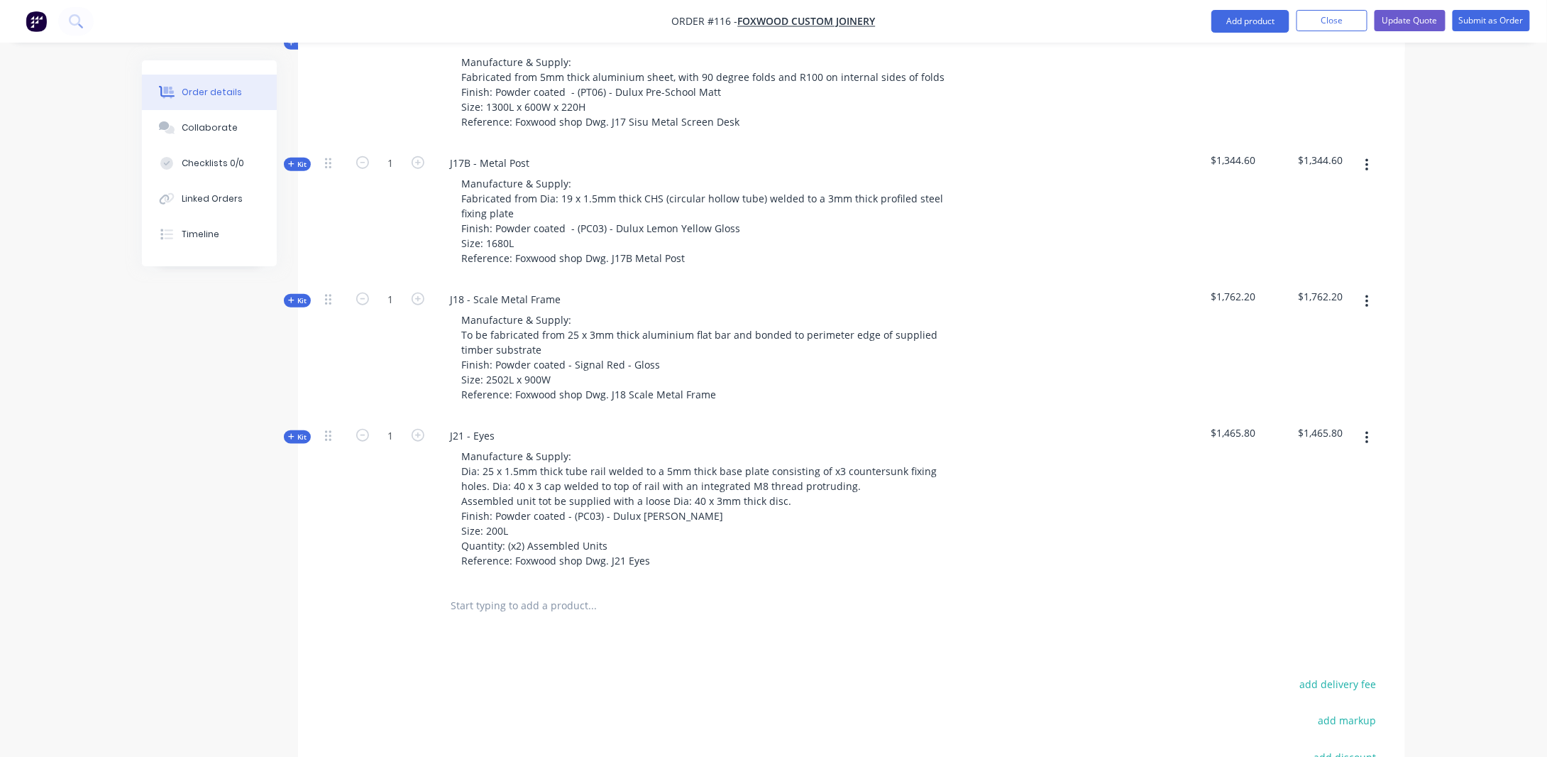
scroll to position [576, 0]
click at [555, 588] on input "text" at bounding box center [592, 602] width 284 height 28
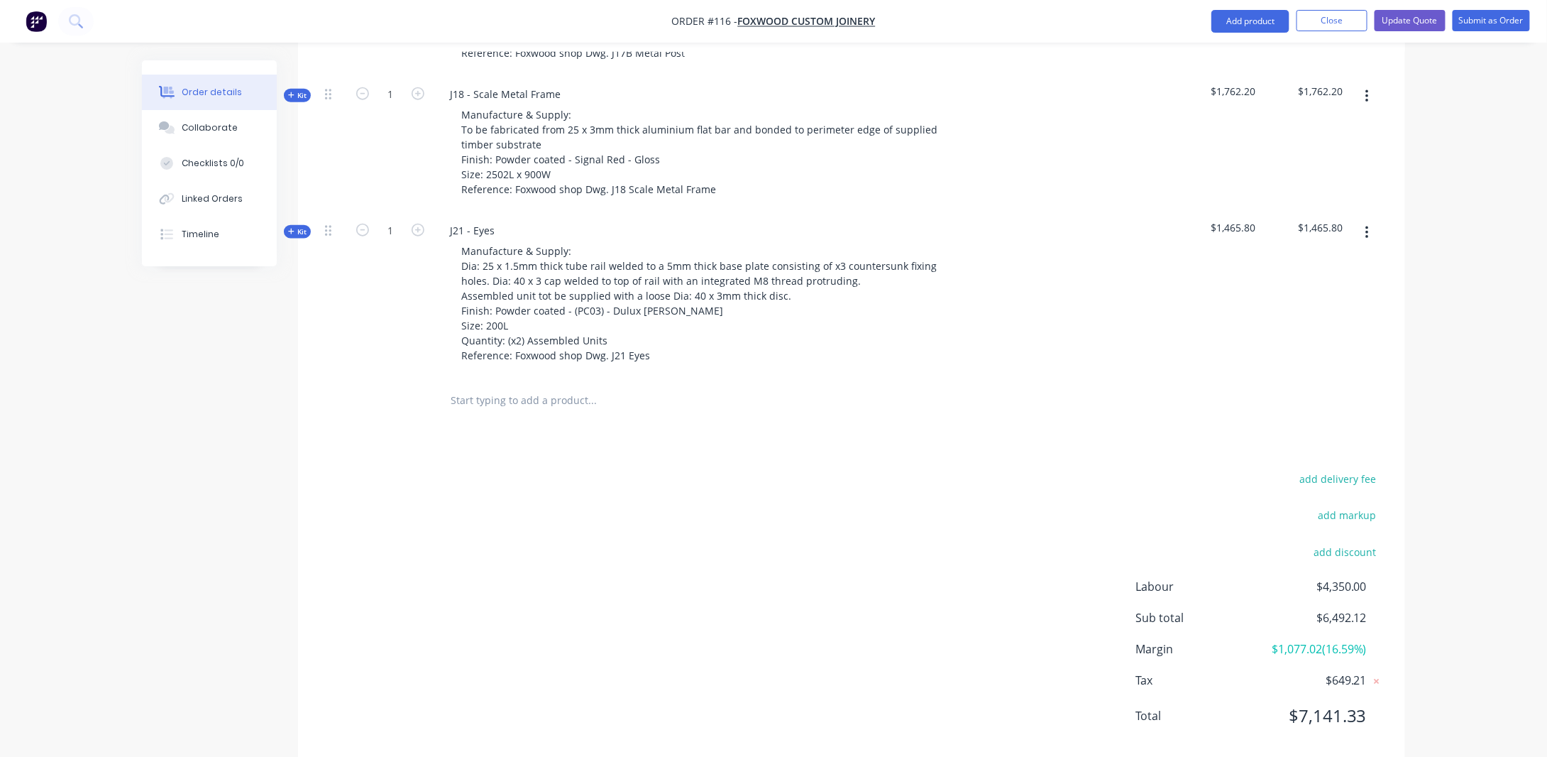
scroll to position [789, 0]
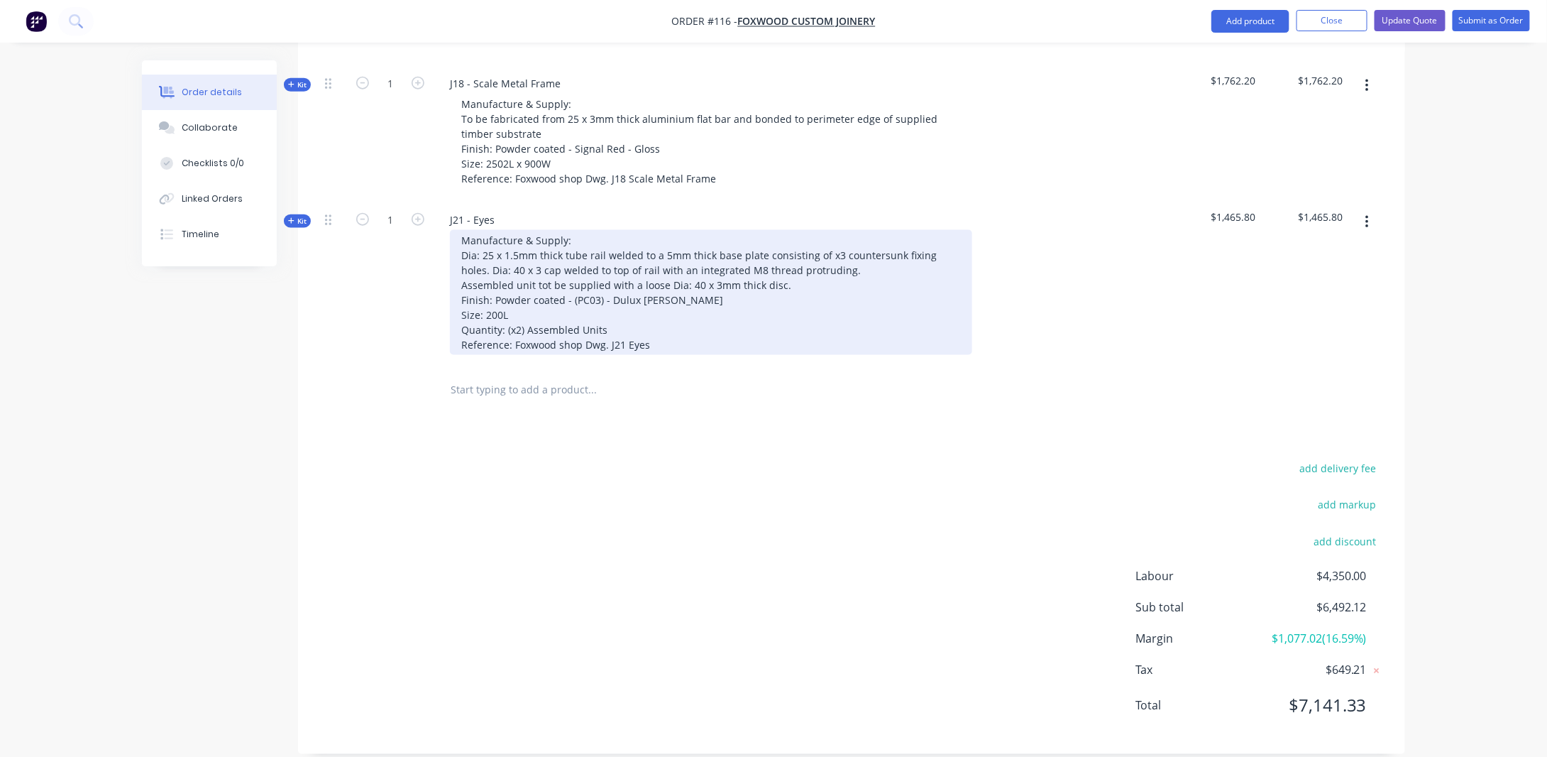
type input "g"
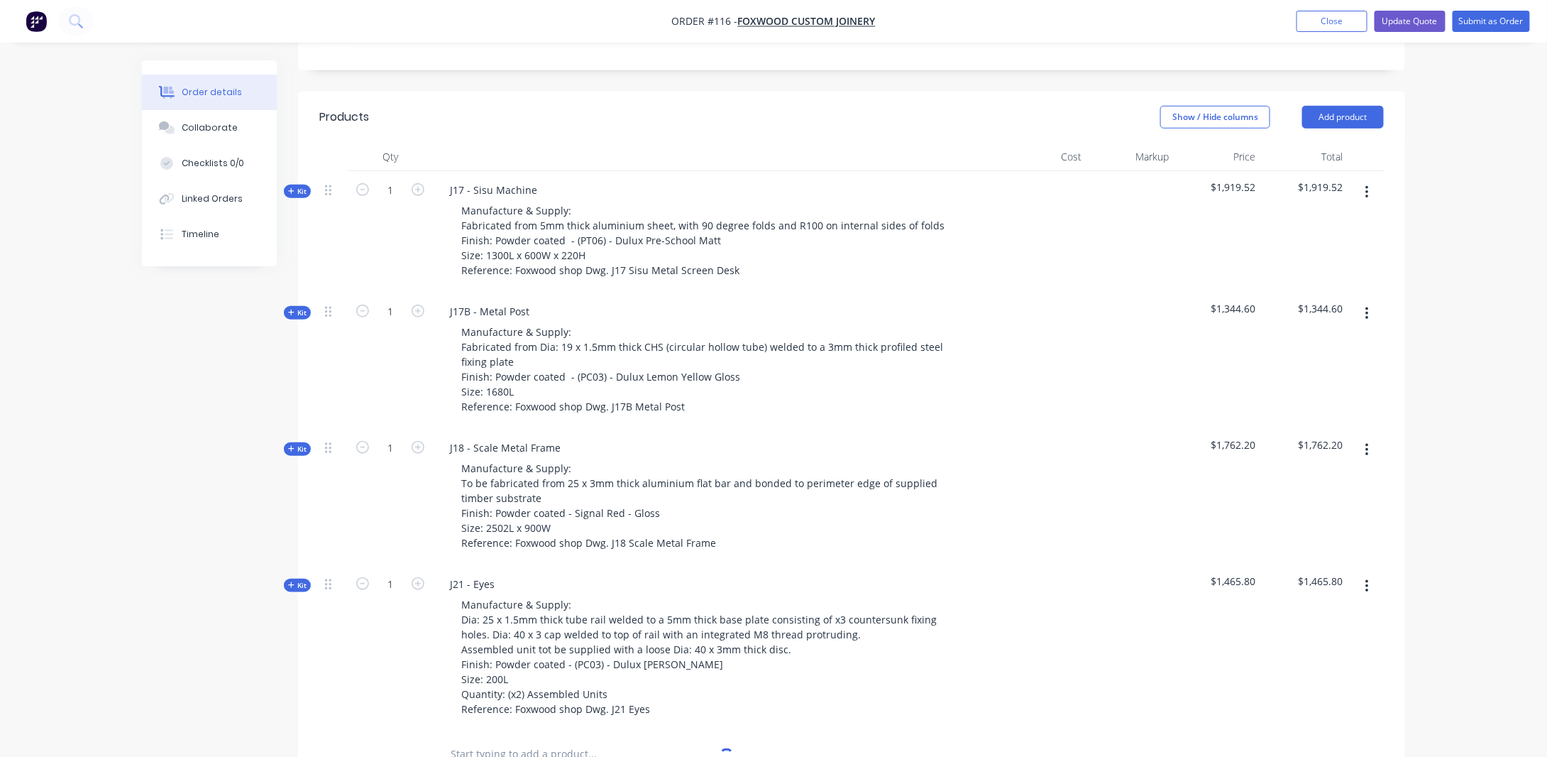
scroll to position [363, 0]
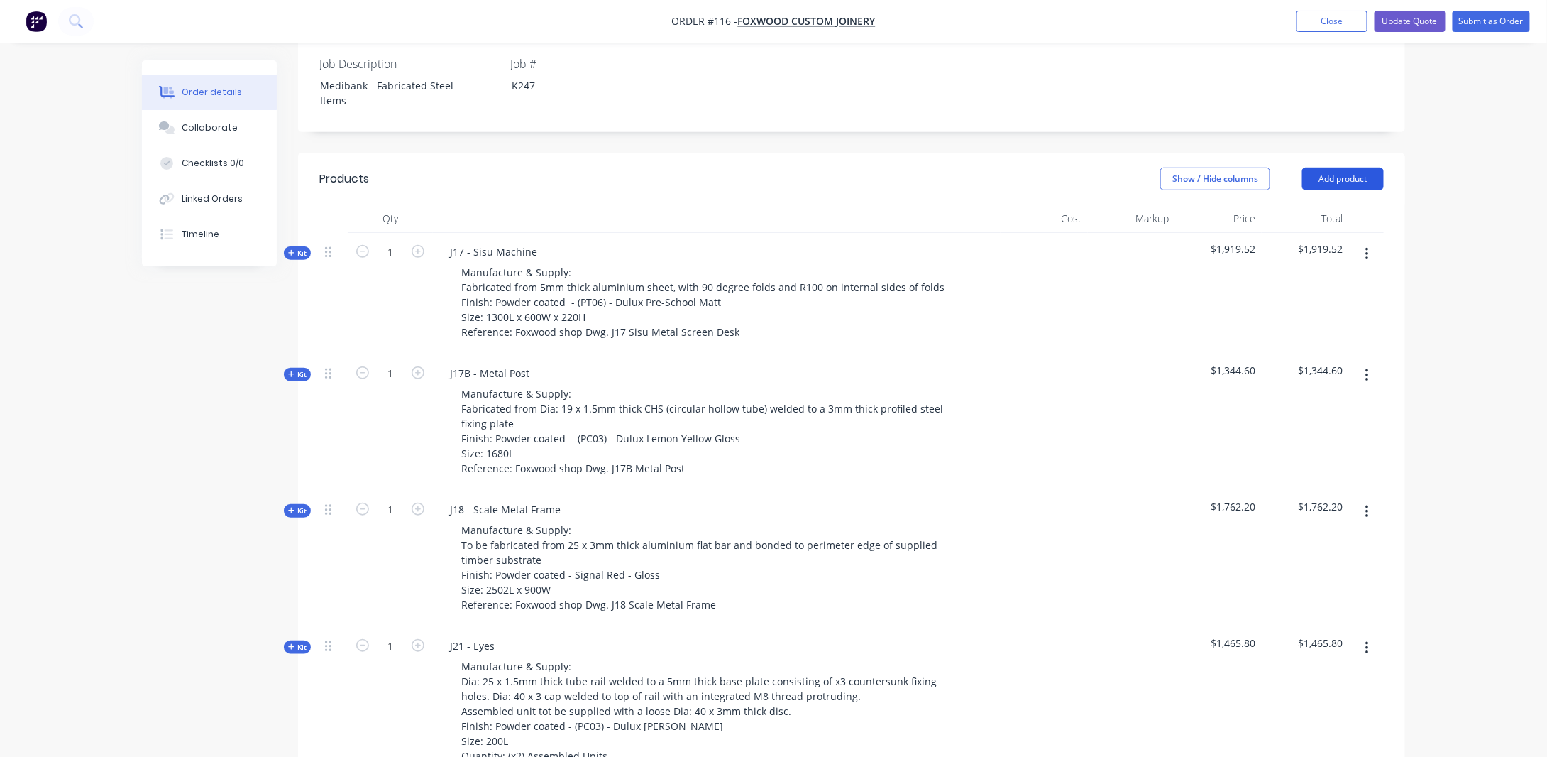
click at [1339, 168] on button "Add product" at bounding box center [1344, 179] width 82 height 23
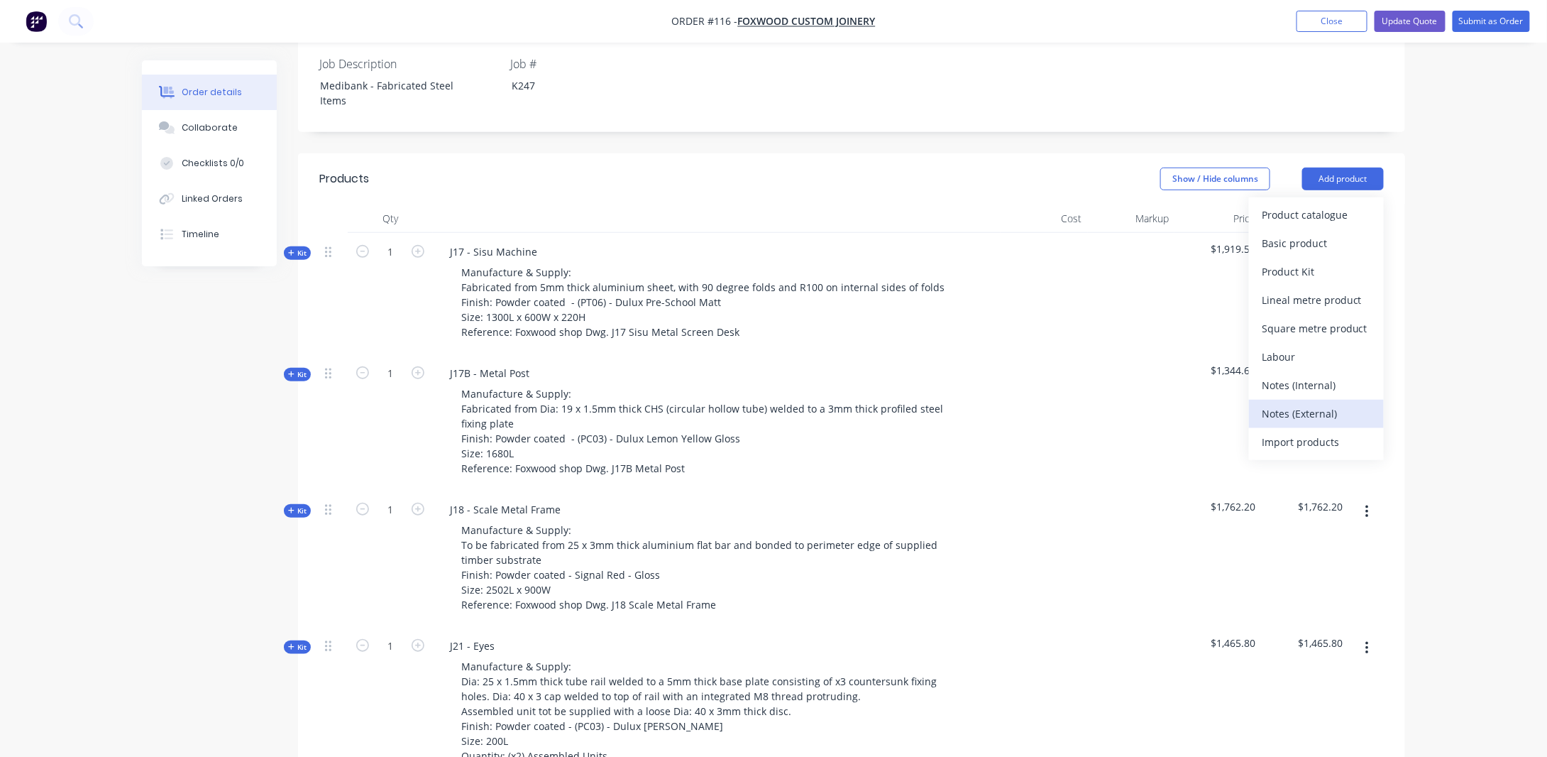
click at [1313, 403] on div "Notes (External)" at bounding box center [1316, 413] width 109 height 21
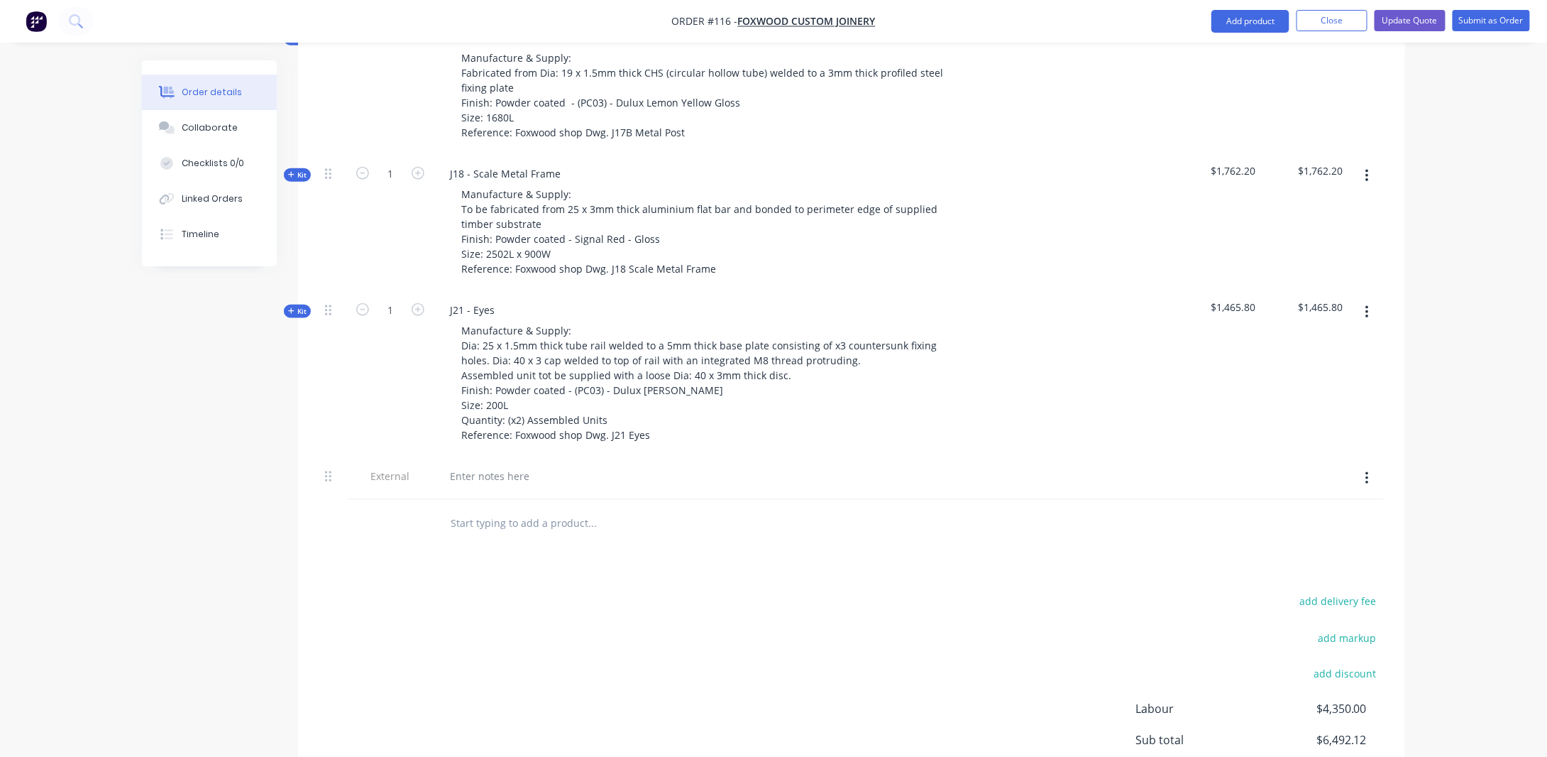
scroll to position [718, 0]
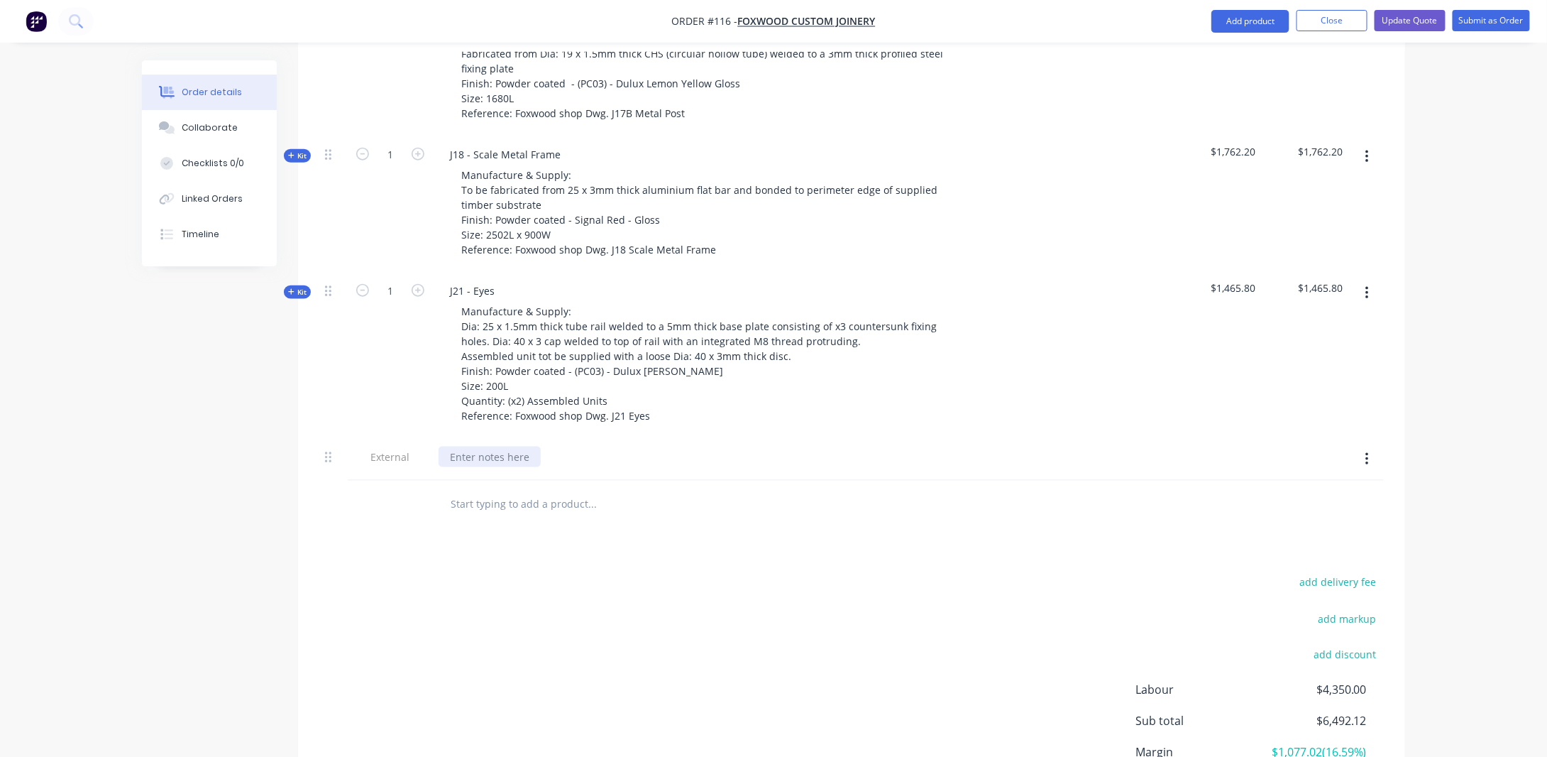
click at [469, 446] on div at bounding box center [490, 456] width 102 height 21
click at [1464, 383] on div "Order details Collaborate Checklists 0/0 Linked Orders Timeline Order details C…" at bounding box center [773, 85] width 1547 height 1607
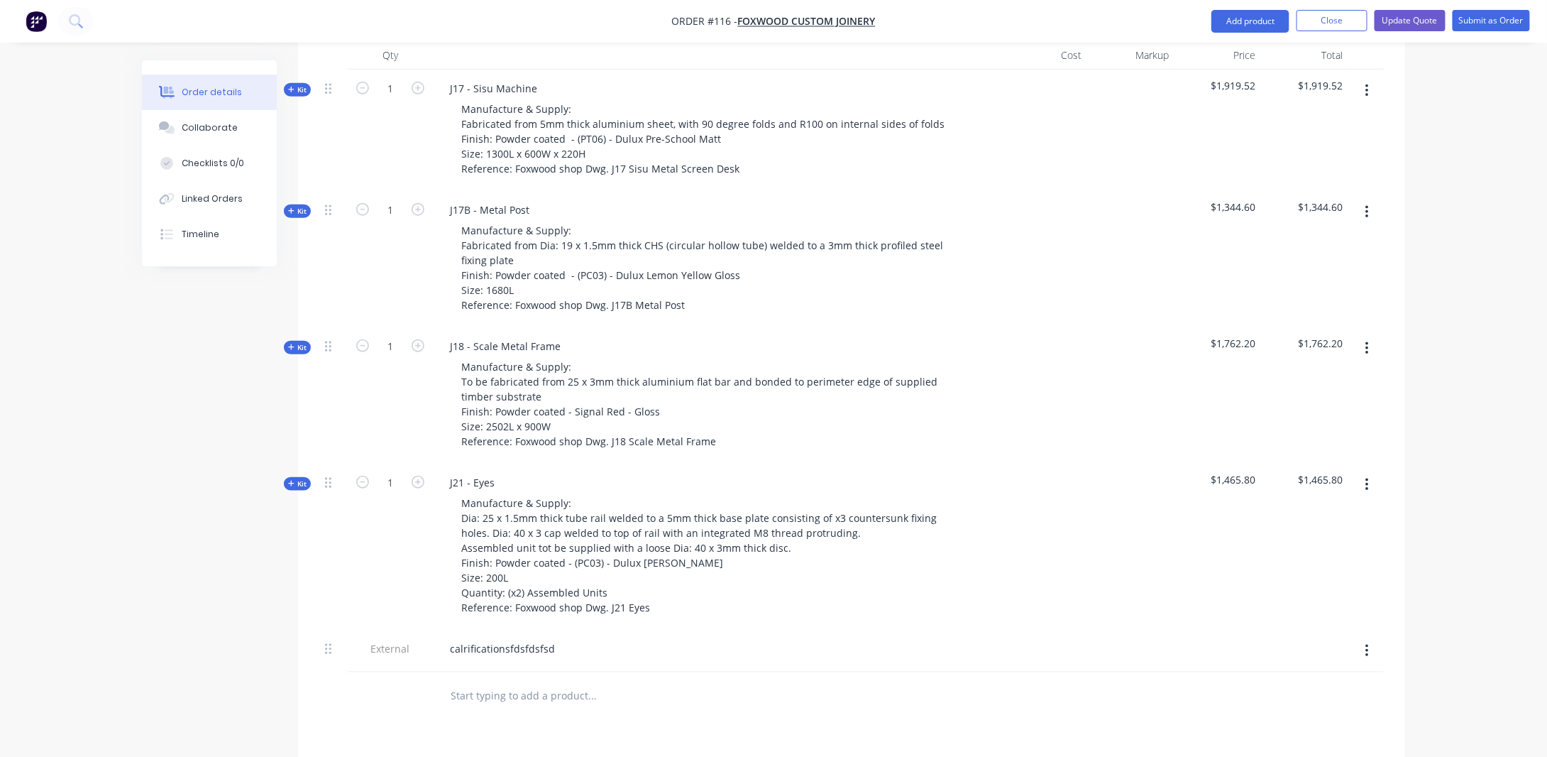
scroll to position [505, 0]
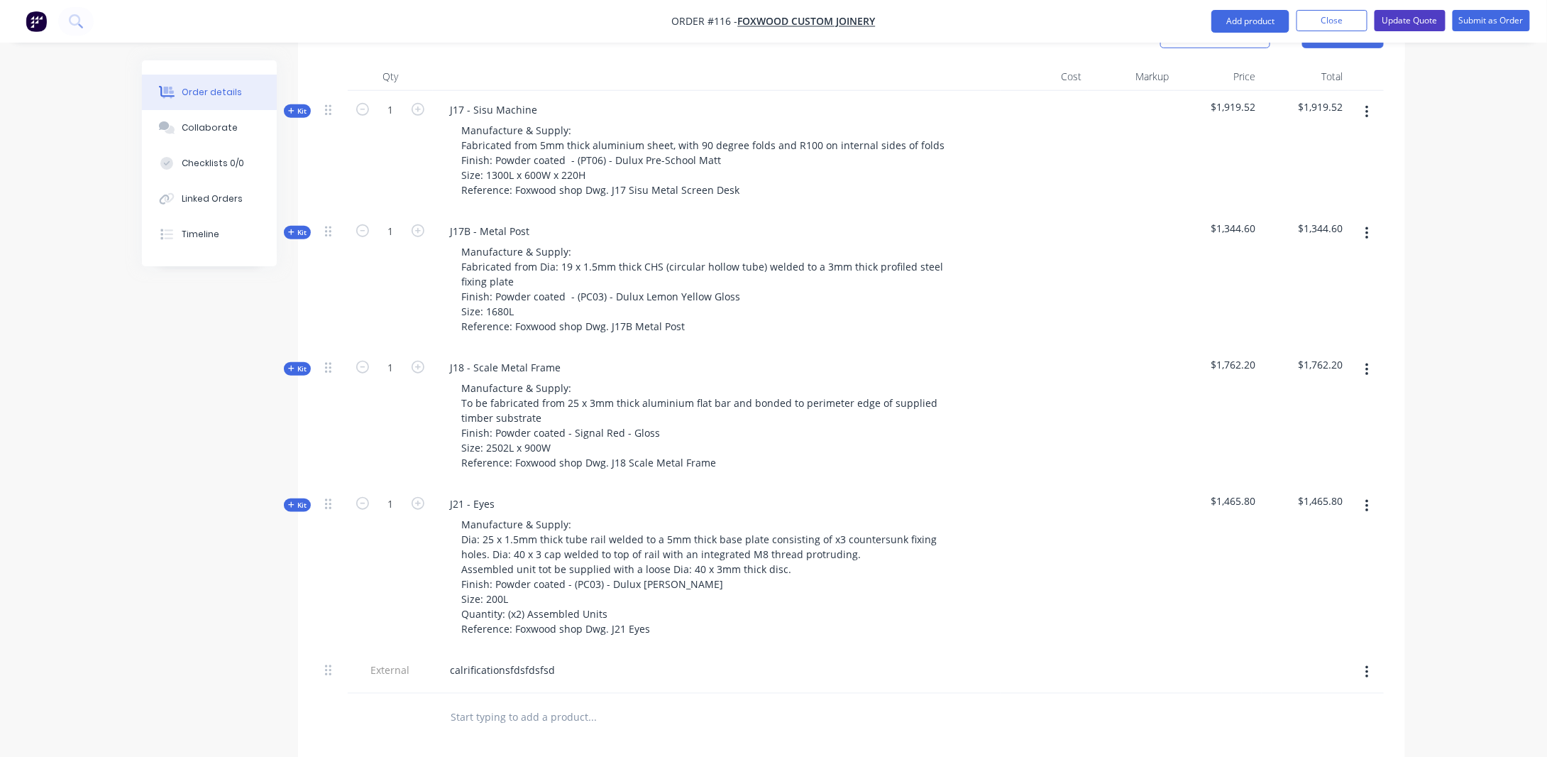
click at [1420, 18] on button "Update Quote" at bounding box center [1410, 20] width 71 height 21
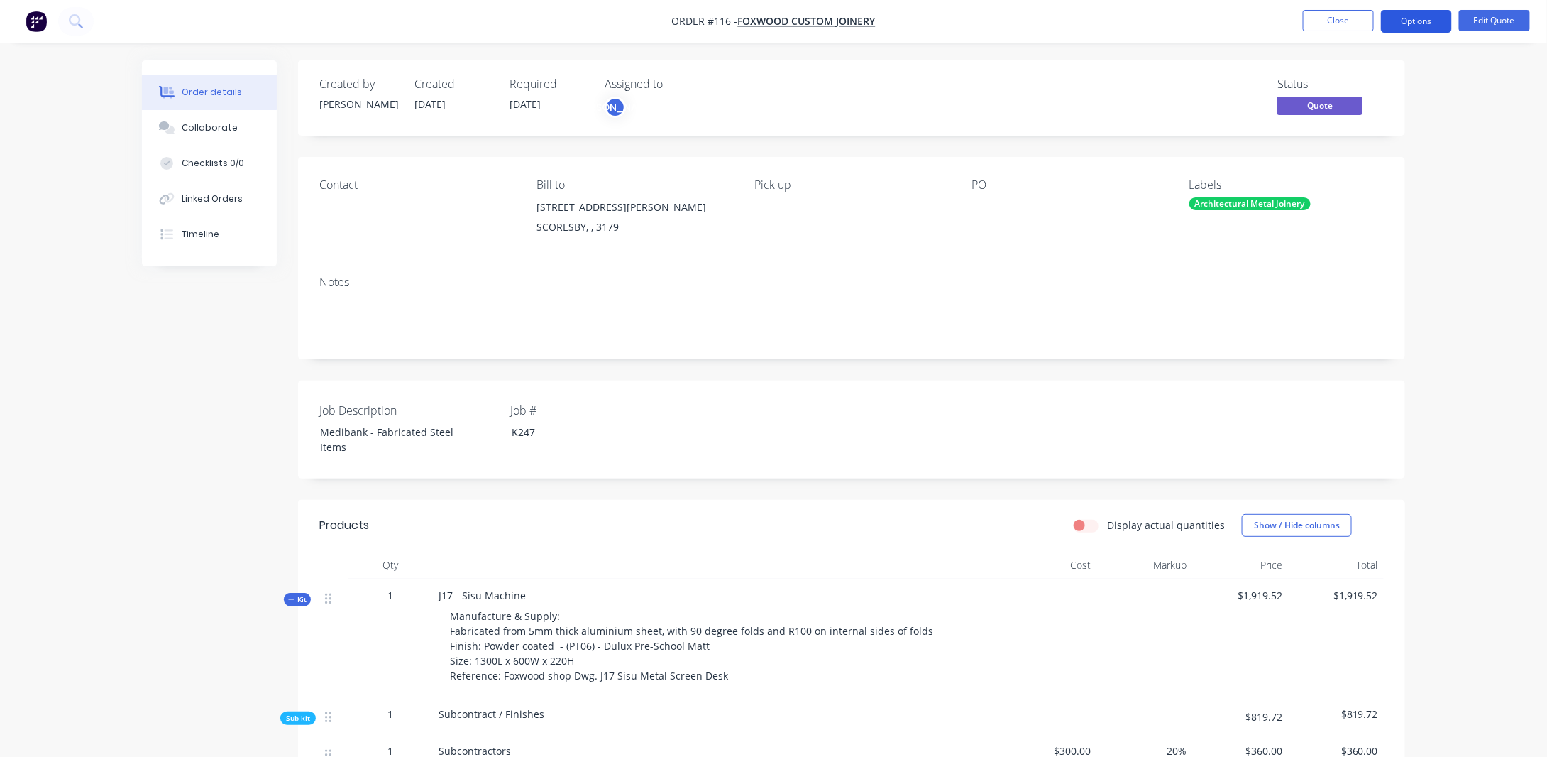
click at [1424, 21] on button "Options" at bounding box center [1416, 21] width 71 height 23
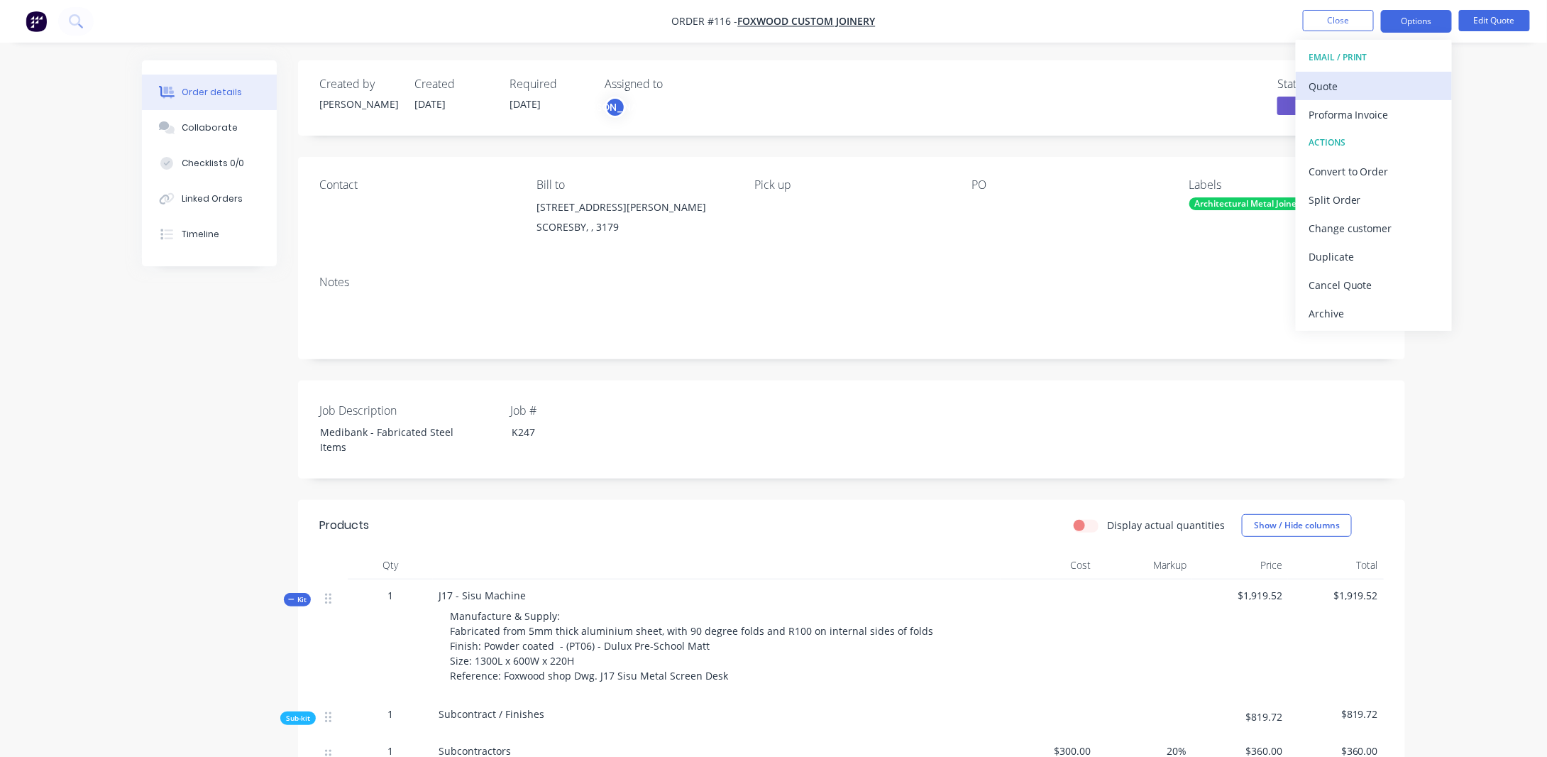
click at [1353, 76] on div "Quote" at bounding box center [1374, 86] width 131 height 21
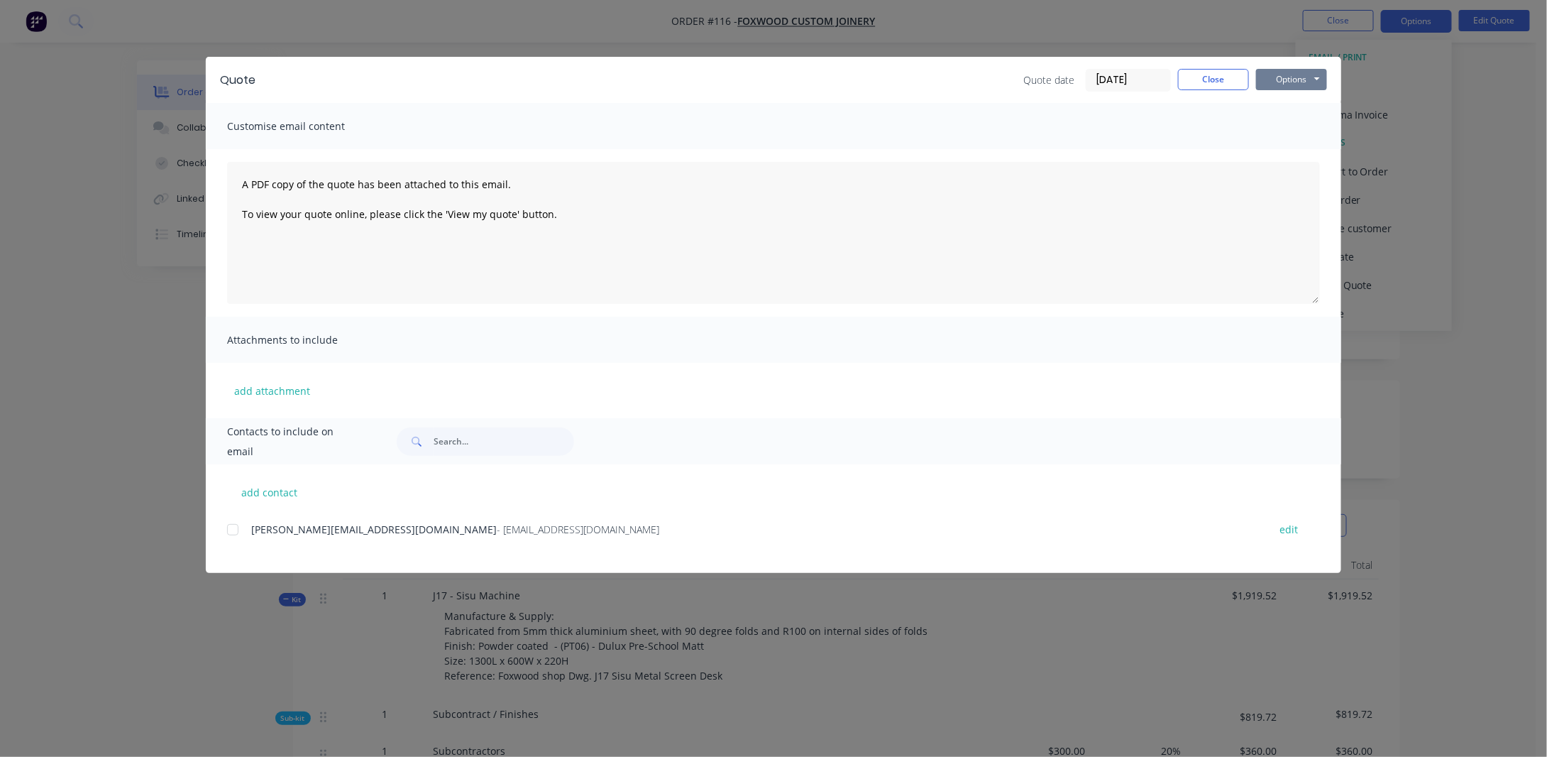
click at [1283, 80] on button "Options" at bounding box center [1291, 79] width 71 height 21
click at [1286, 102] on button "Preview" at bounding box center [1301, 104] width 91 height 23
click at [1222, 82] on button "Close" at bounding box center [1213, 79] width 71 height 21
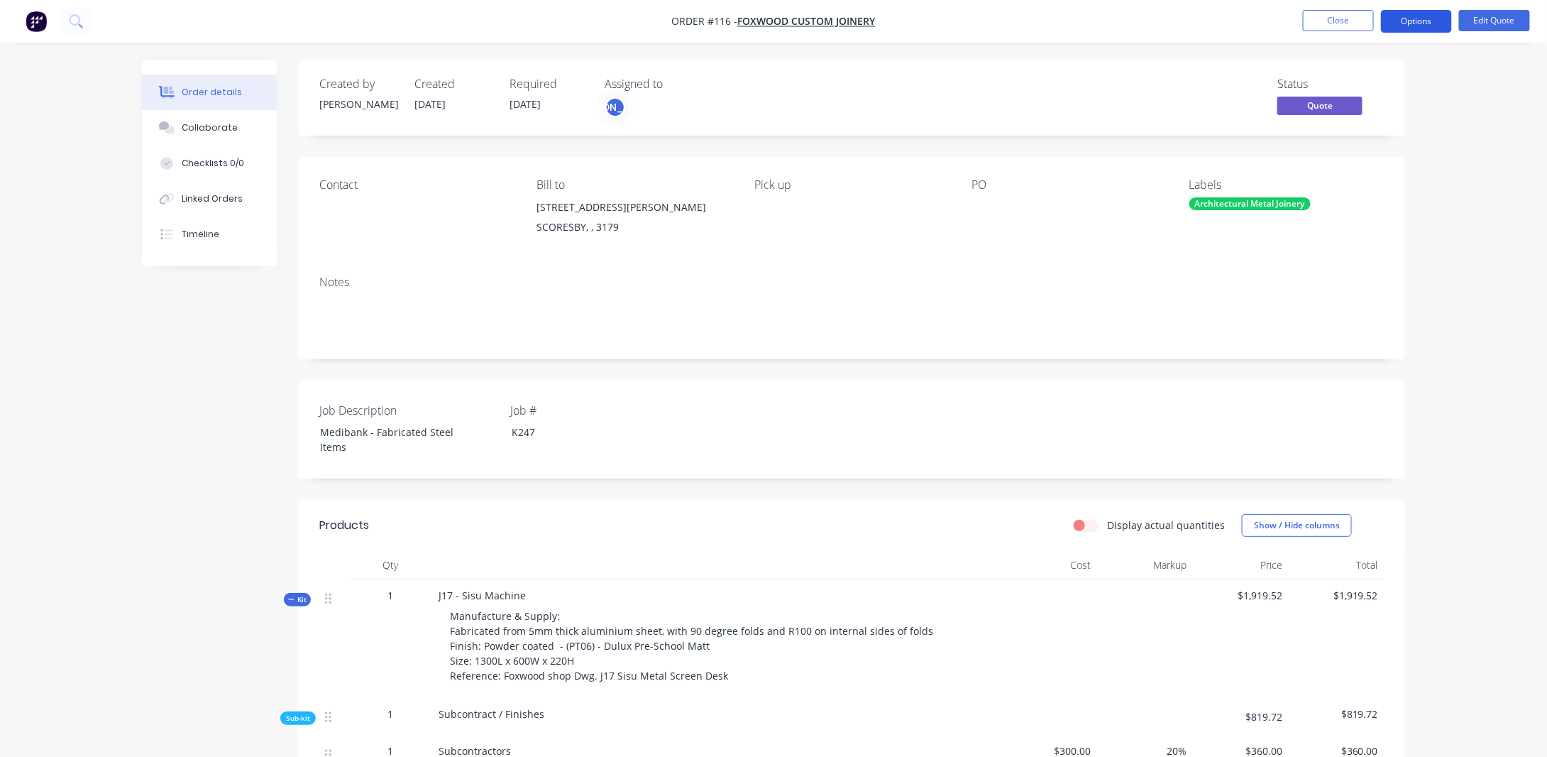
click at [1404, 16] on button "Options" at bounding box center [1416, 21] width 71 height 23
click at [1486, 18] on button "Edit Quote" at bounding box center [1494, 20] width 71 height 21
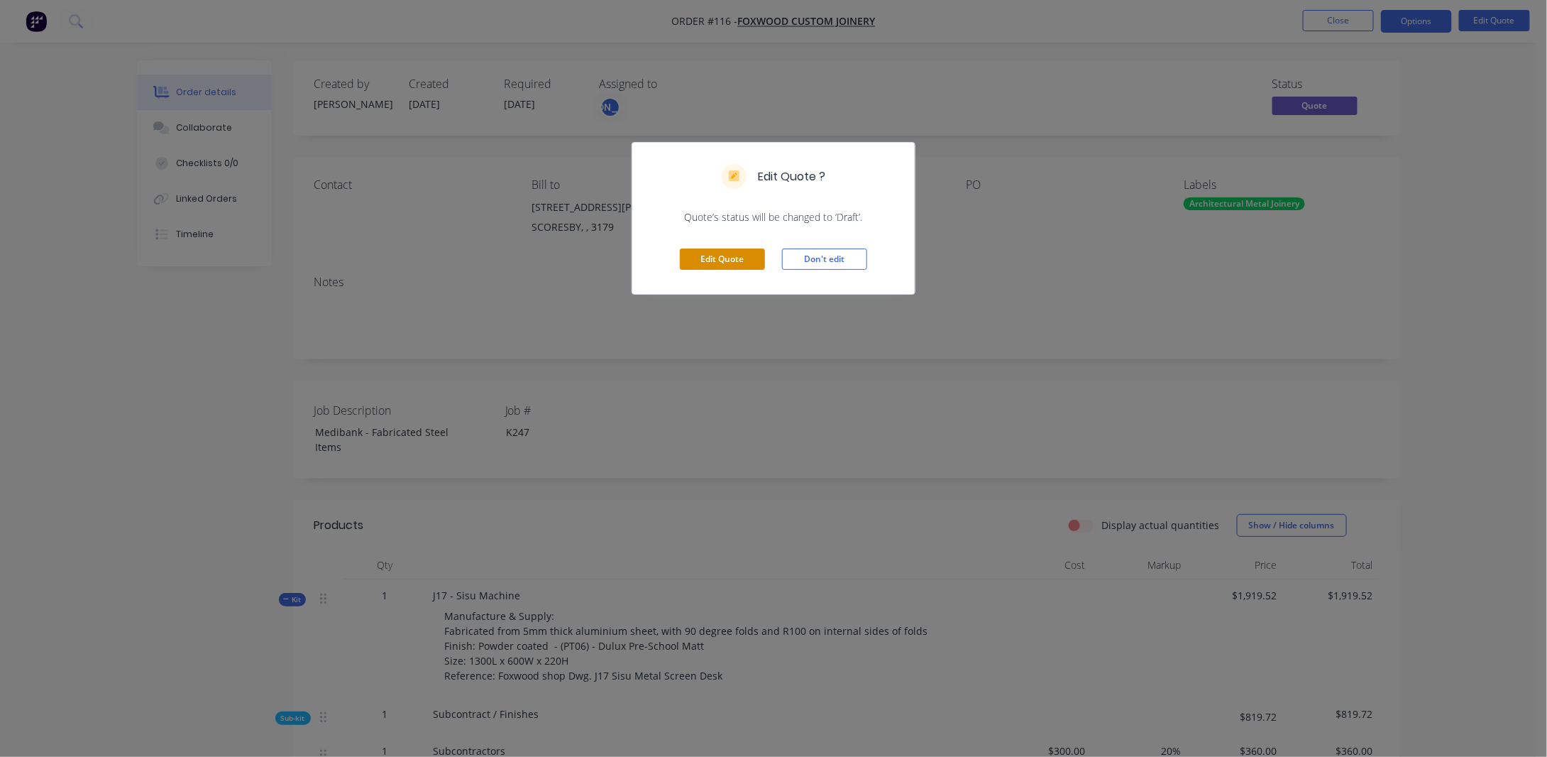
click at [719, 263] on button "Edit Quote" at bounding box center [722, 258] width 85 height 21
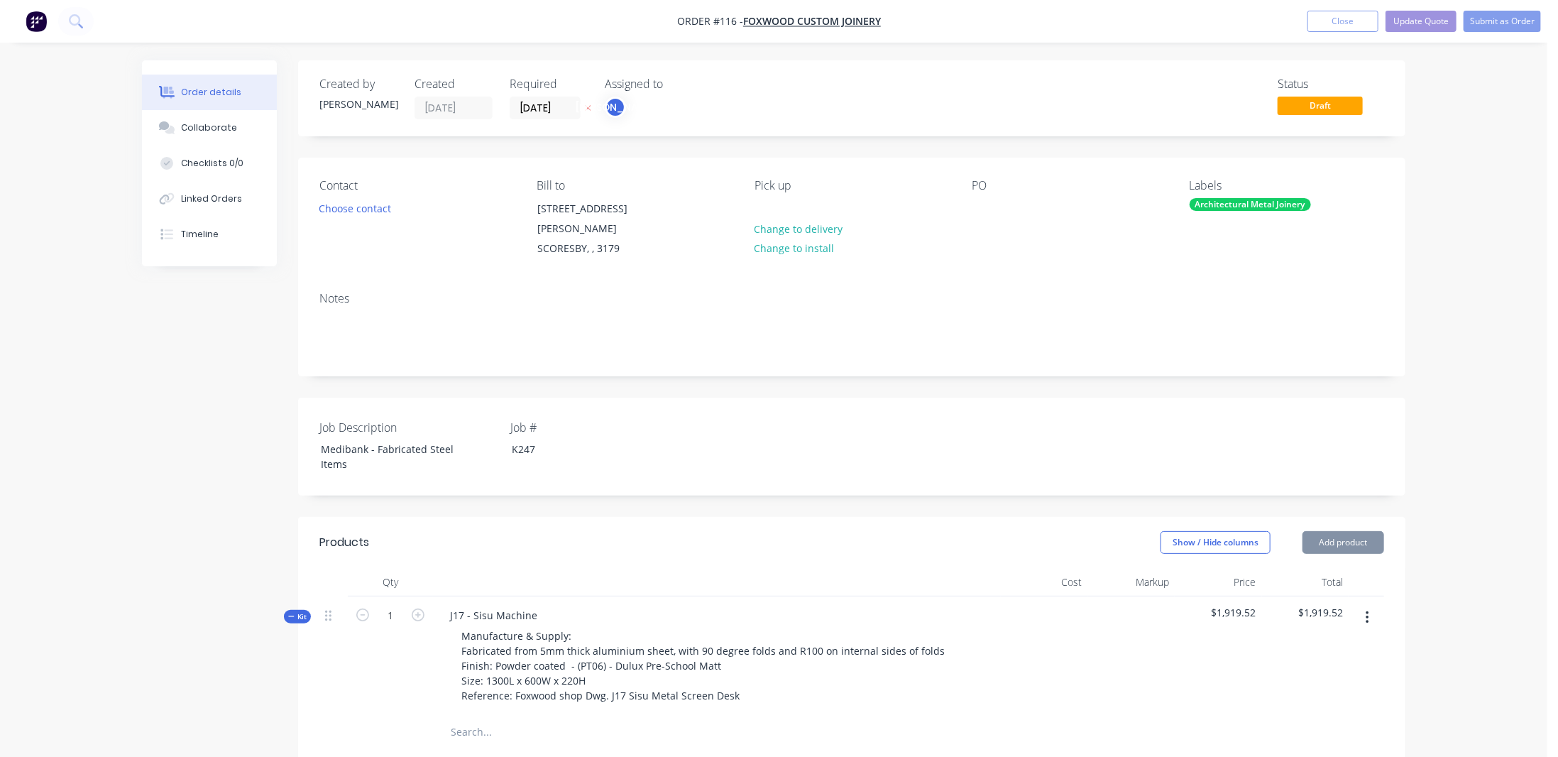
type input "$300.00"
type input "20"
type input "$360.00"
type input "$88.00"
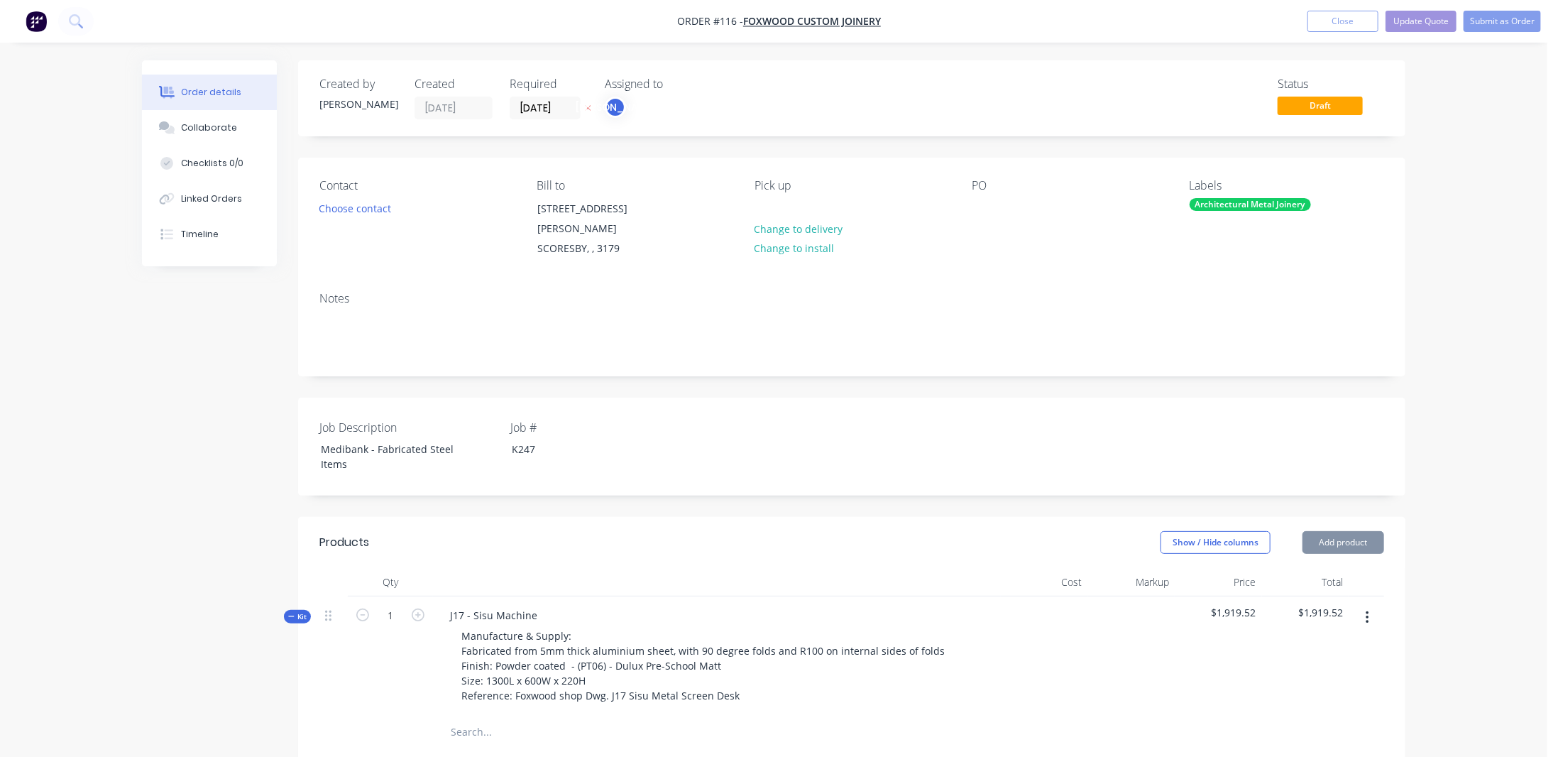
type input "20"
type input "$105.60"
type input "$211.20"
type input "$182.10"
type input "20"
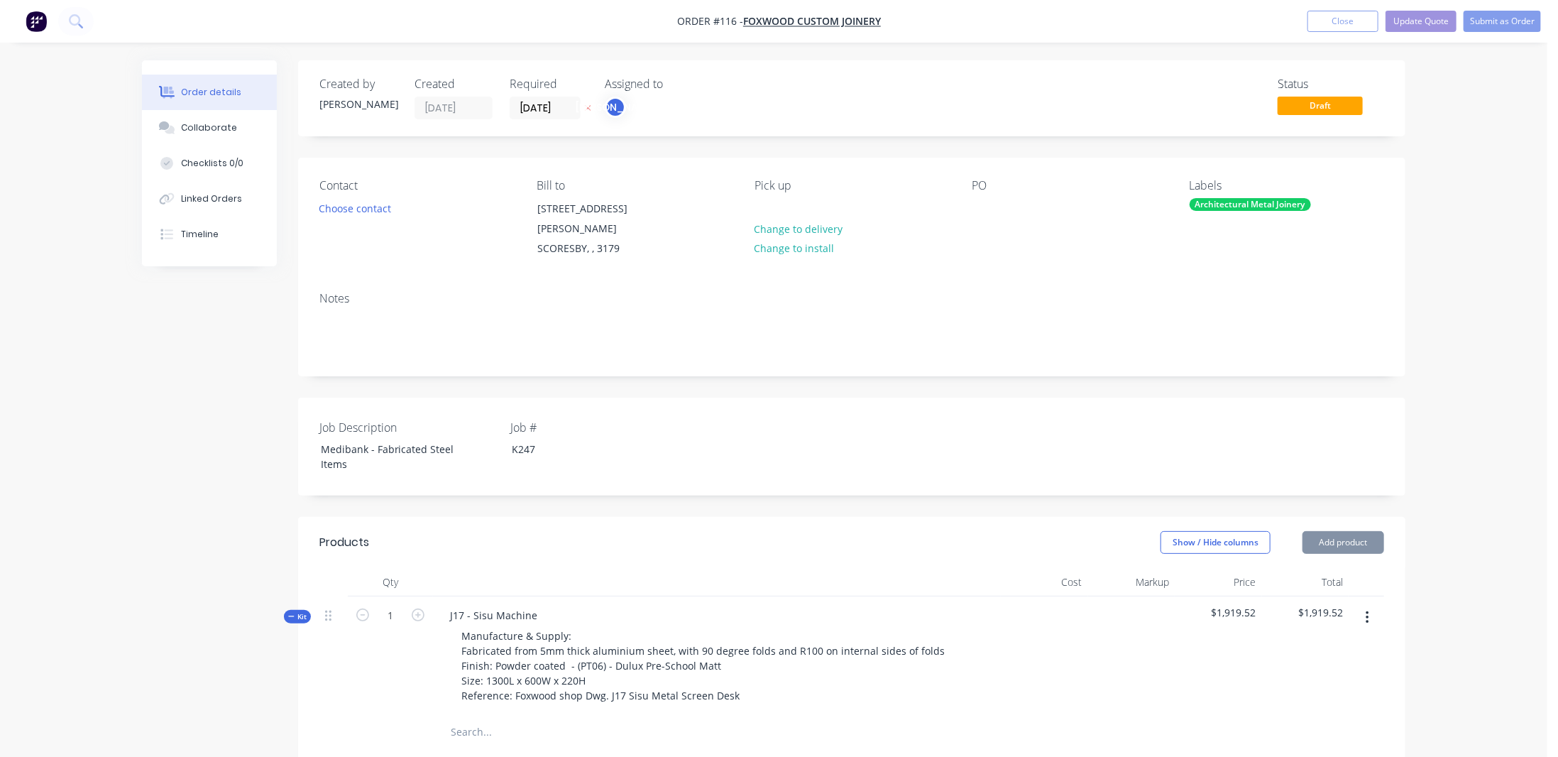
type input "$218.52"
type input "$30.00"
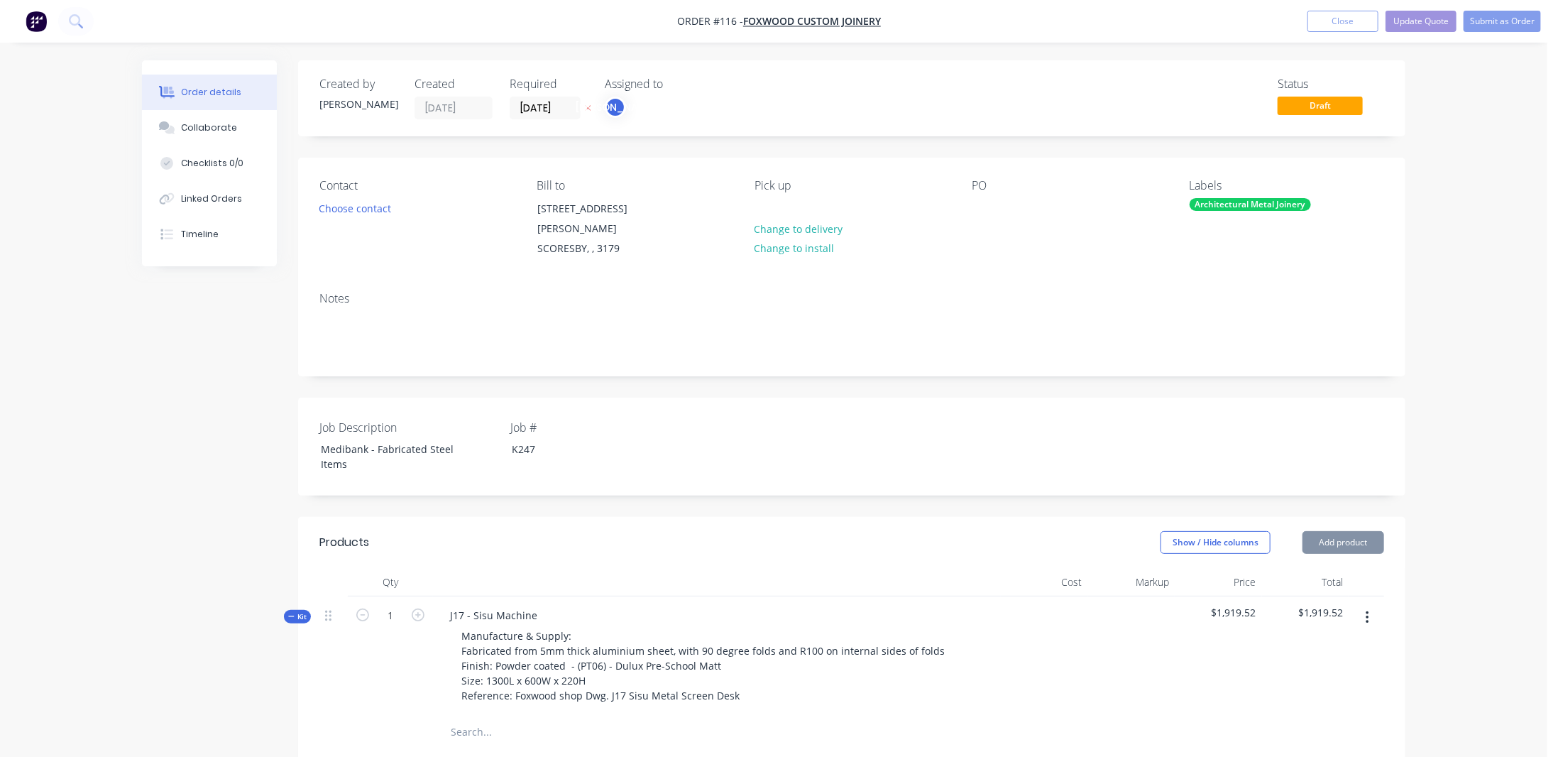
type input "$88.00"
type input "20"
type input "$105.60"
type input "$528.00"
type input "$88.00"
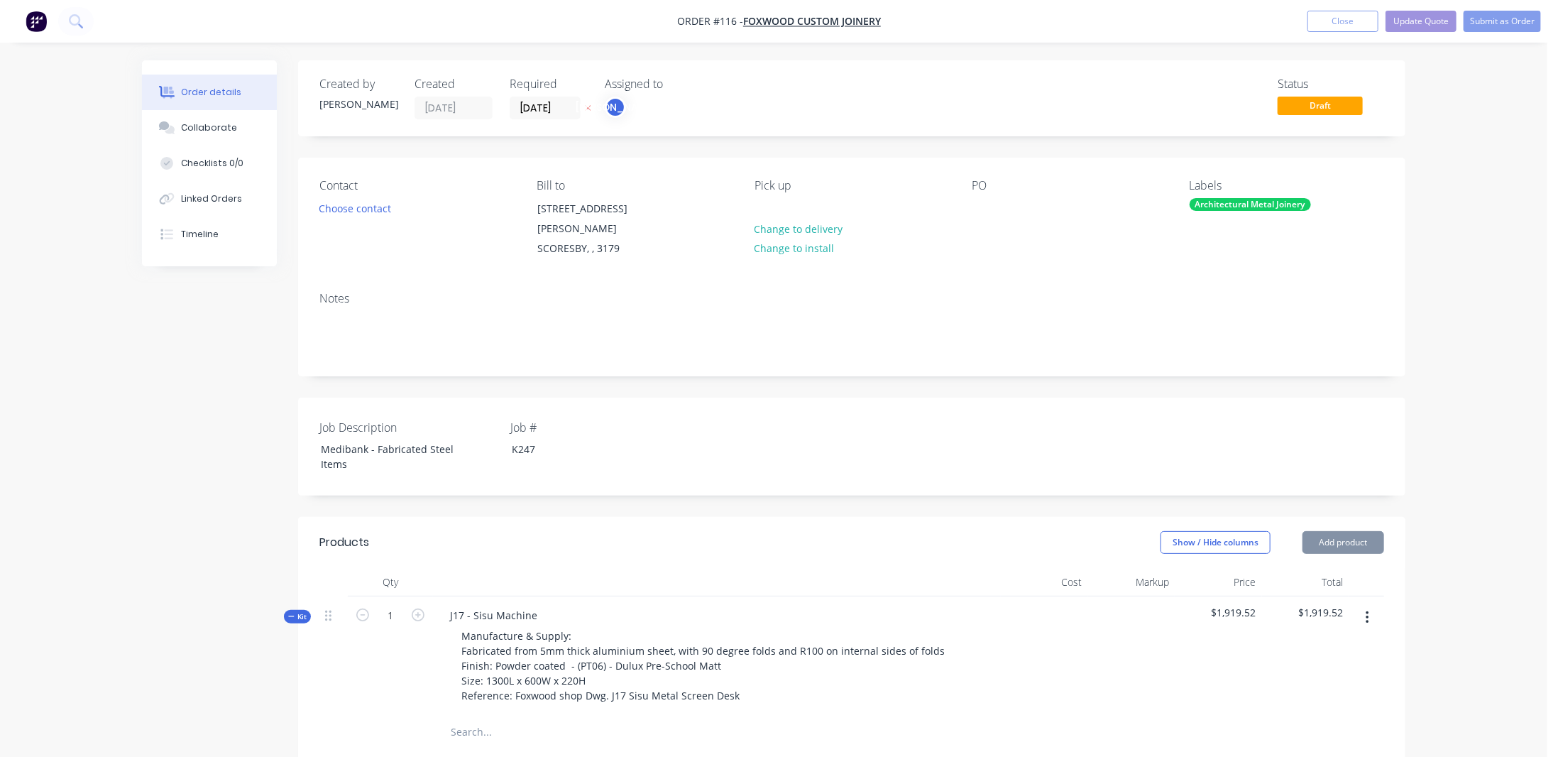
type input "20"
type input "$105.60"
type input "$88.00"
type input "20"
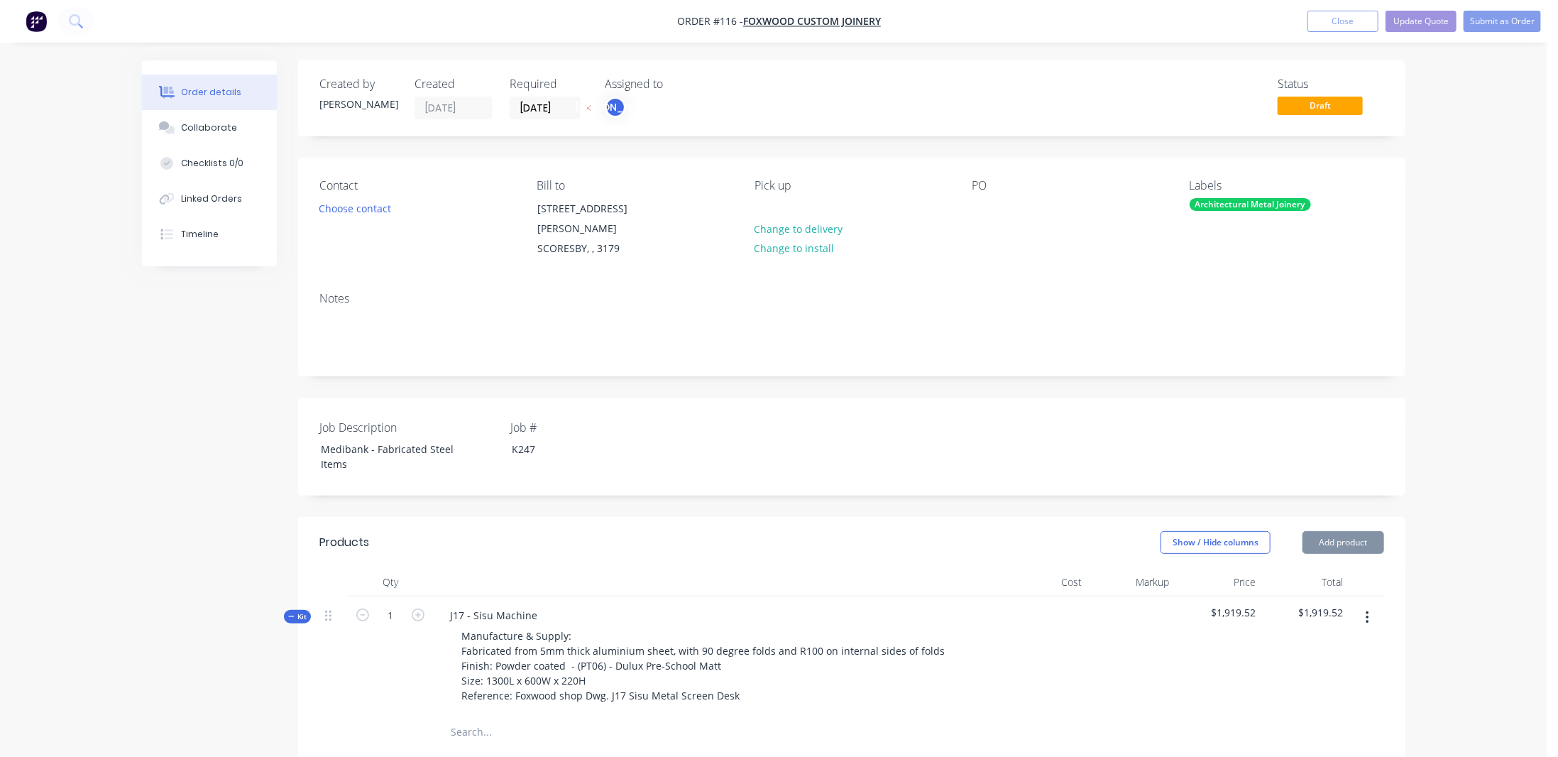
type input "$105.60"
type input "$211.20"
type input "$85.00"
type input "20"
type input "$102.00"
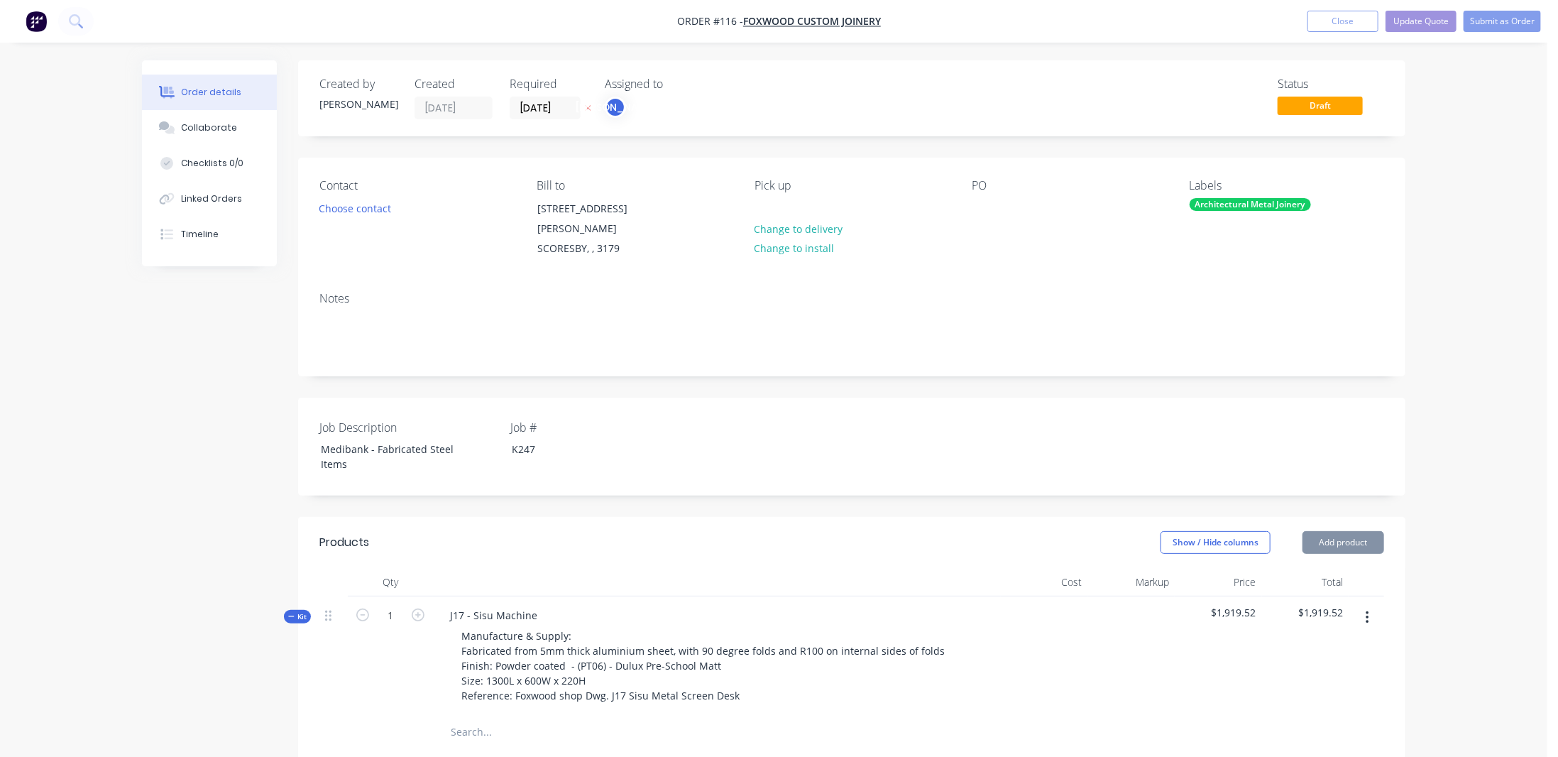
type input "$153.00"
type input "$102.00"
type input "$85.00"
type input "20"
type input "$102.00"
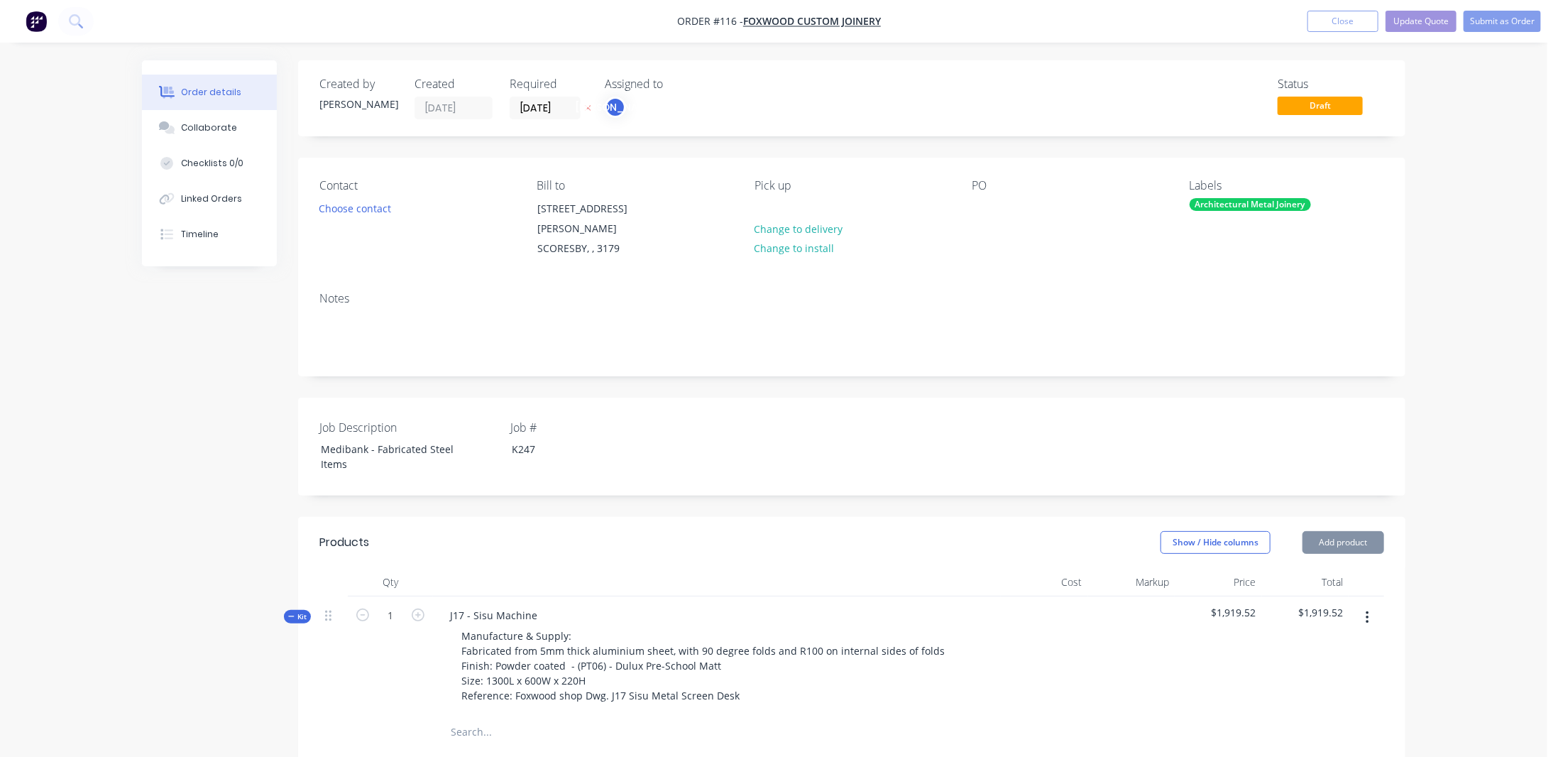
type input "$102.00"
type input "$100.00"
type input "20"
type input "$120.00"
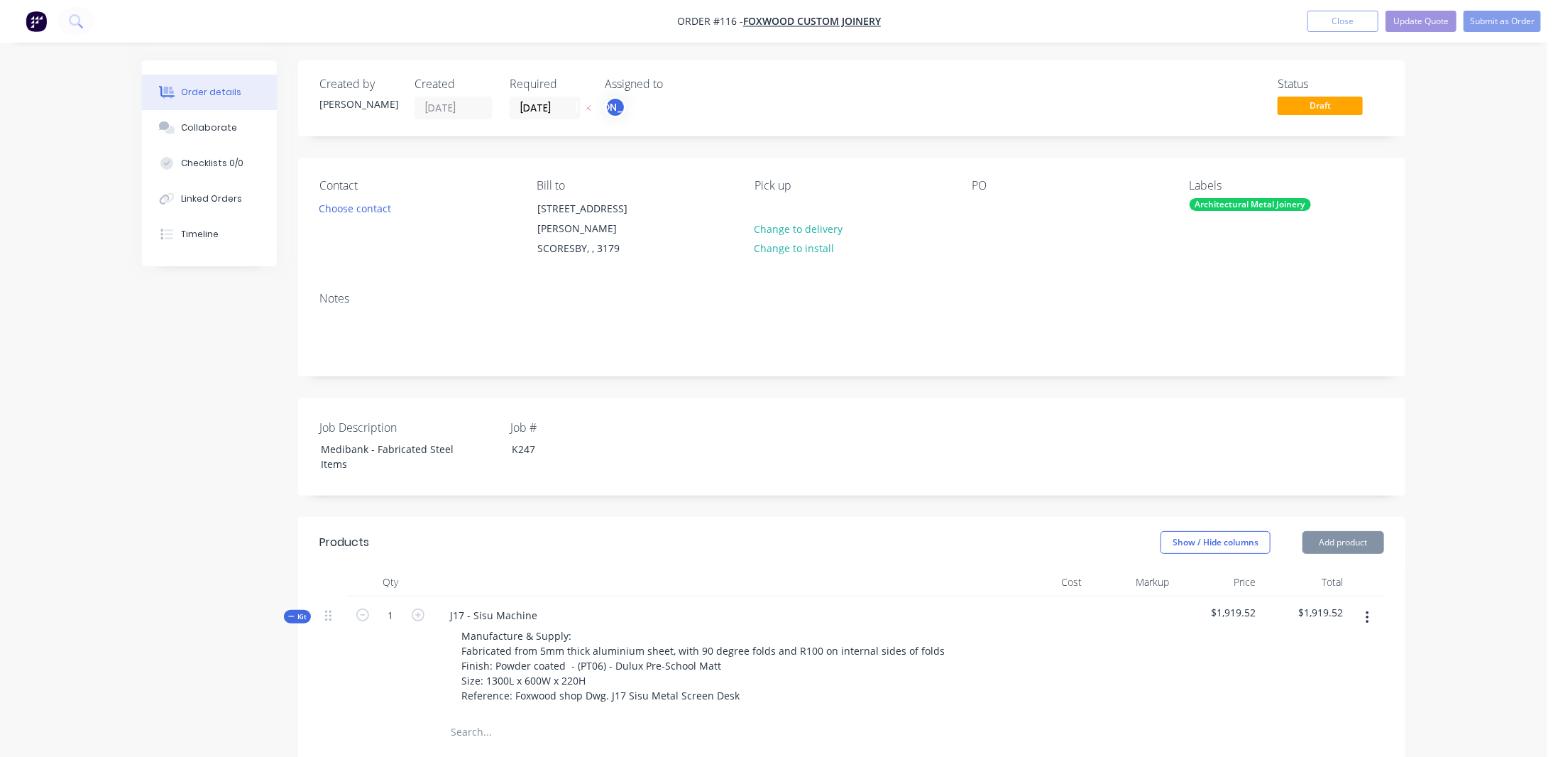
type input "$60.00"
type input "20"
type input "$72.00"
type input "20"
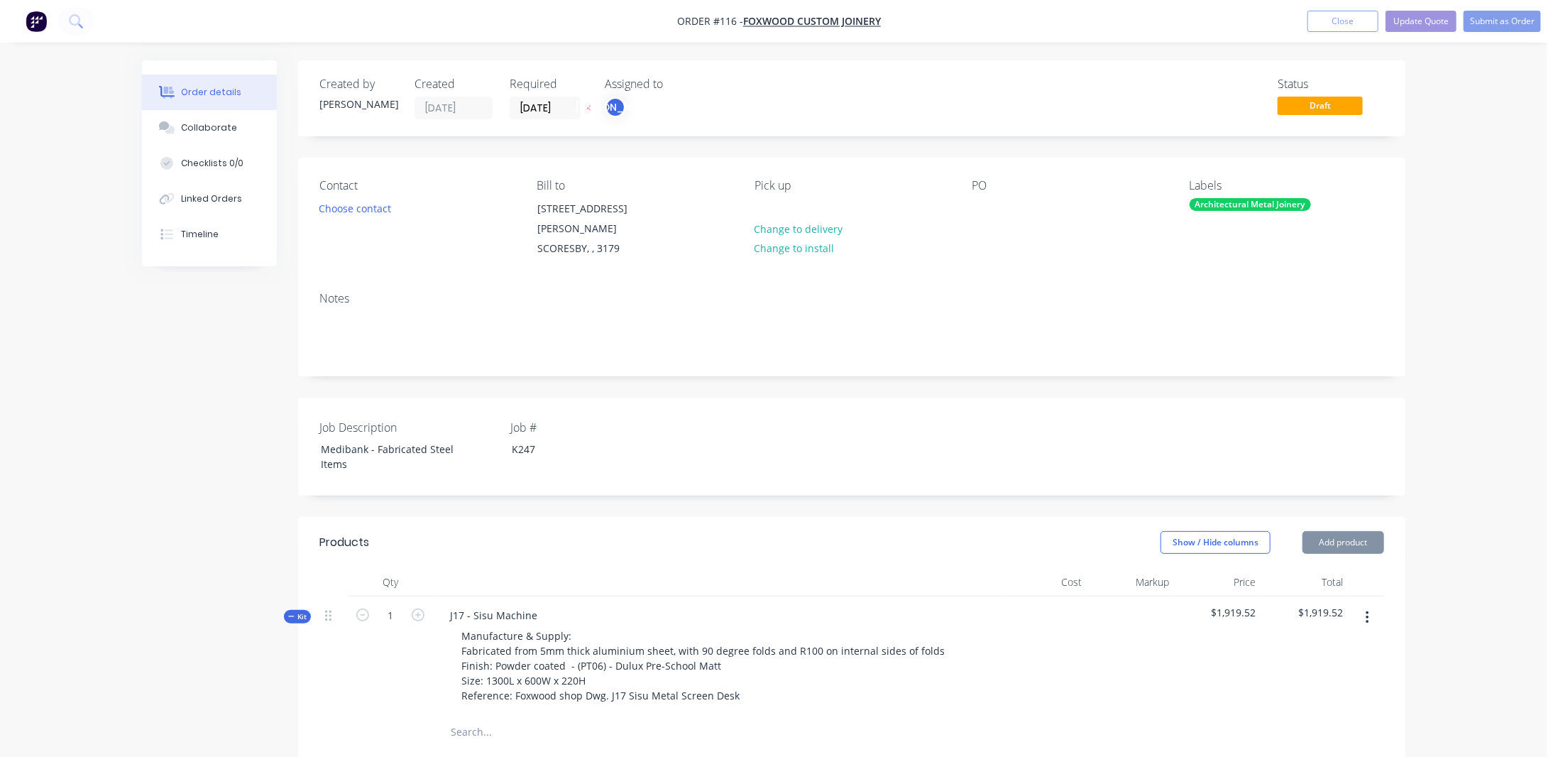
type input "$15.00"
type input "20"
type input "$18.00"
type input "$88.00"
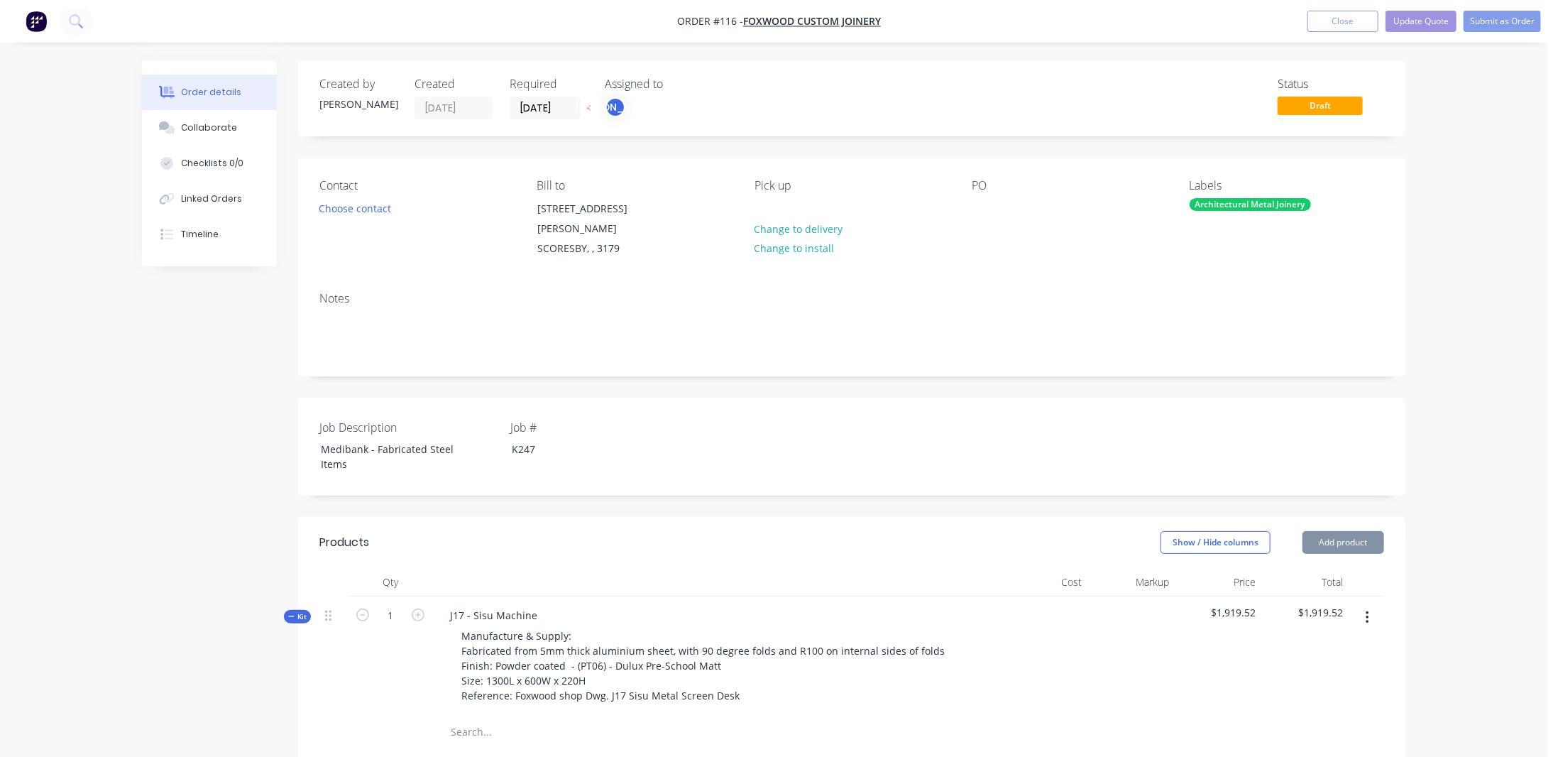
type input "20"
type input "$105.60"
type input "$528.00"
type input "$88.00"
type input "20"
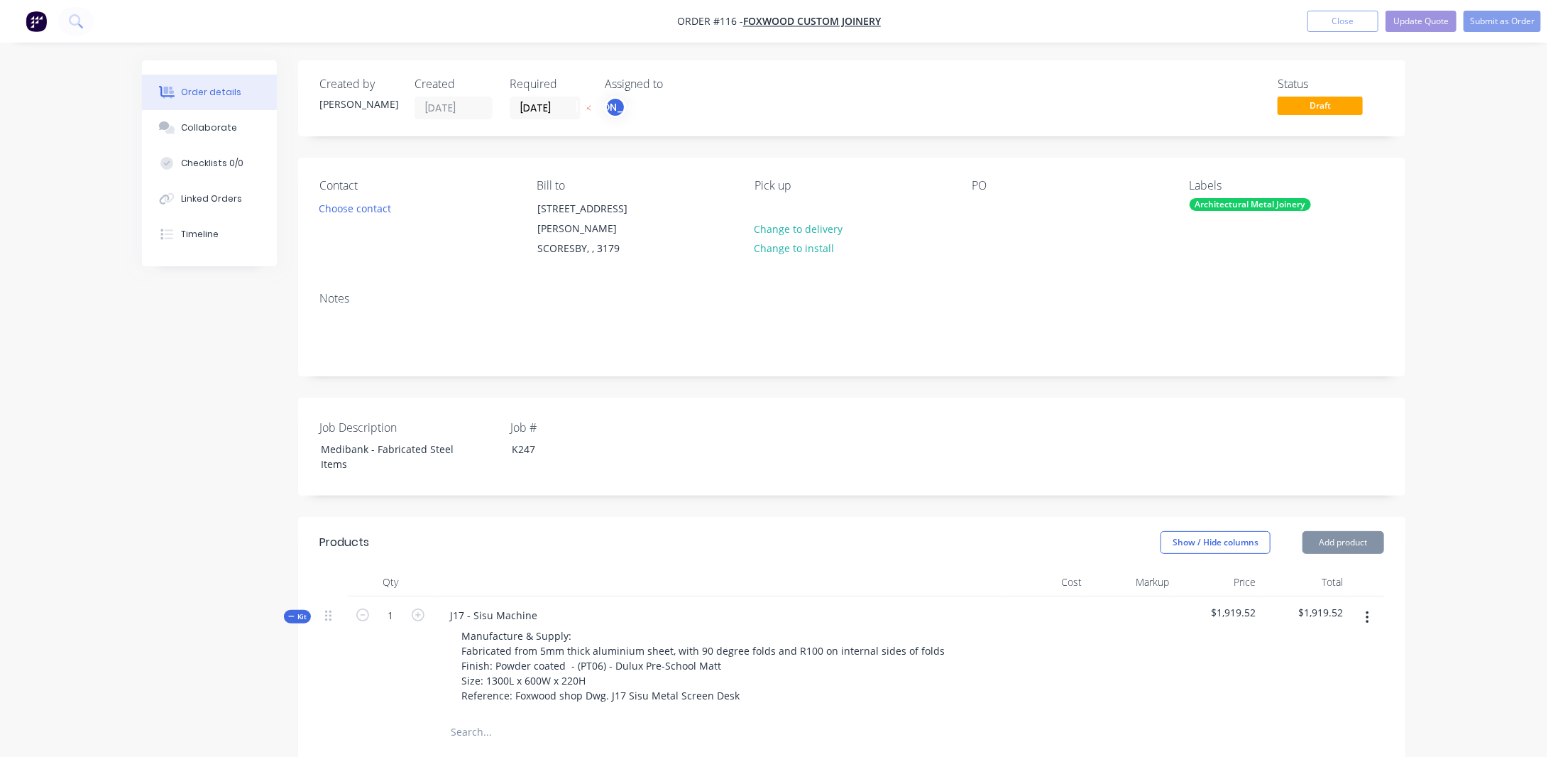
type input "$105.60"
type input "$52.80"
type input "$88.00"
type input "20"
type input "$105.60"
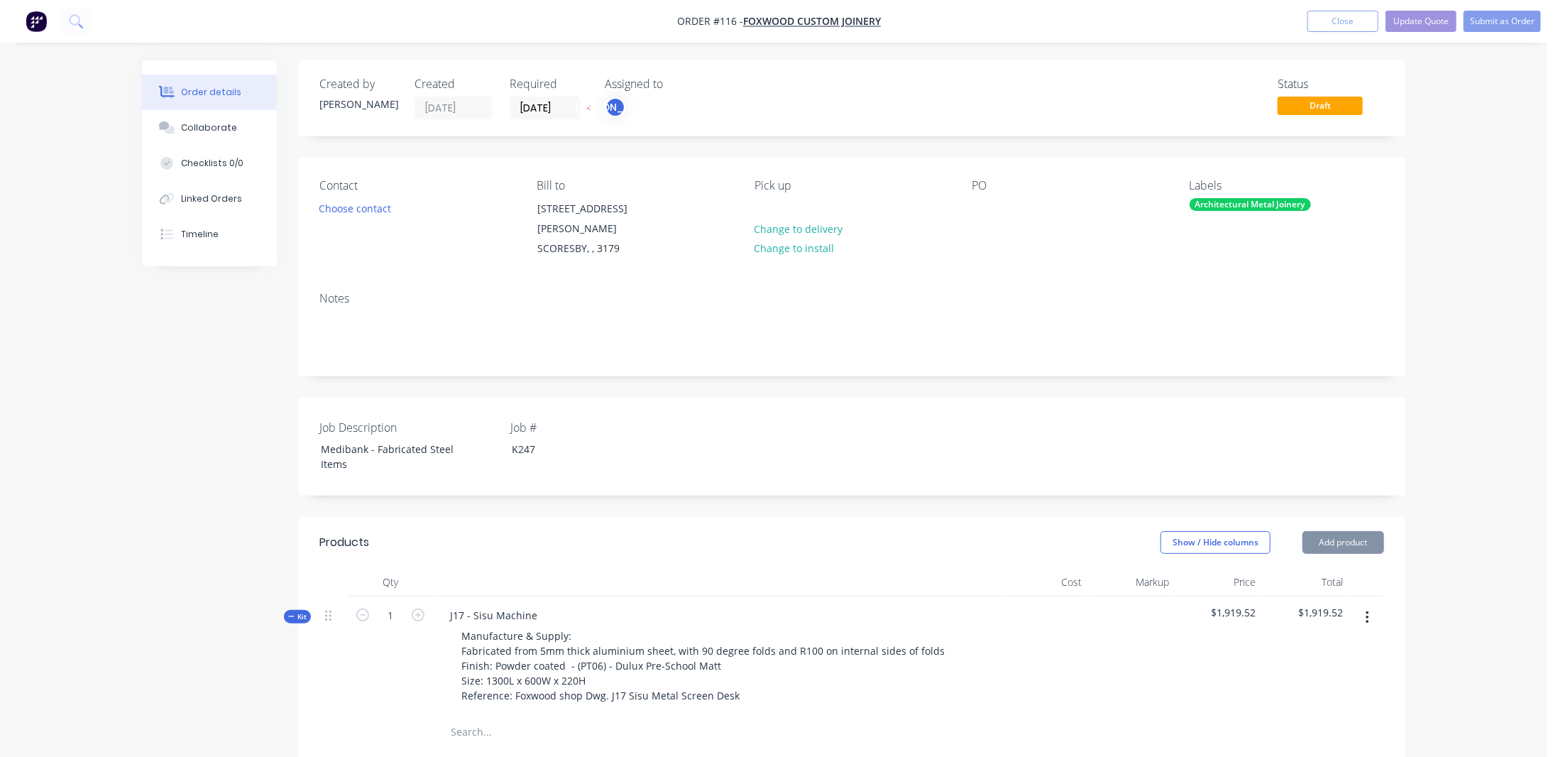
type input "$158.40"
type input "$85.00"
type input "20"
type input "$102.00"
type input "$153.00"
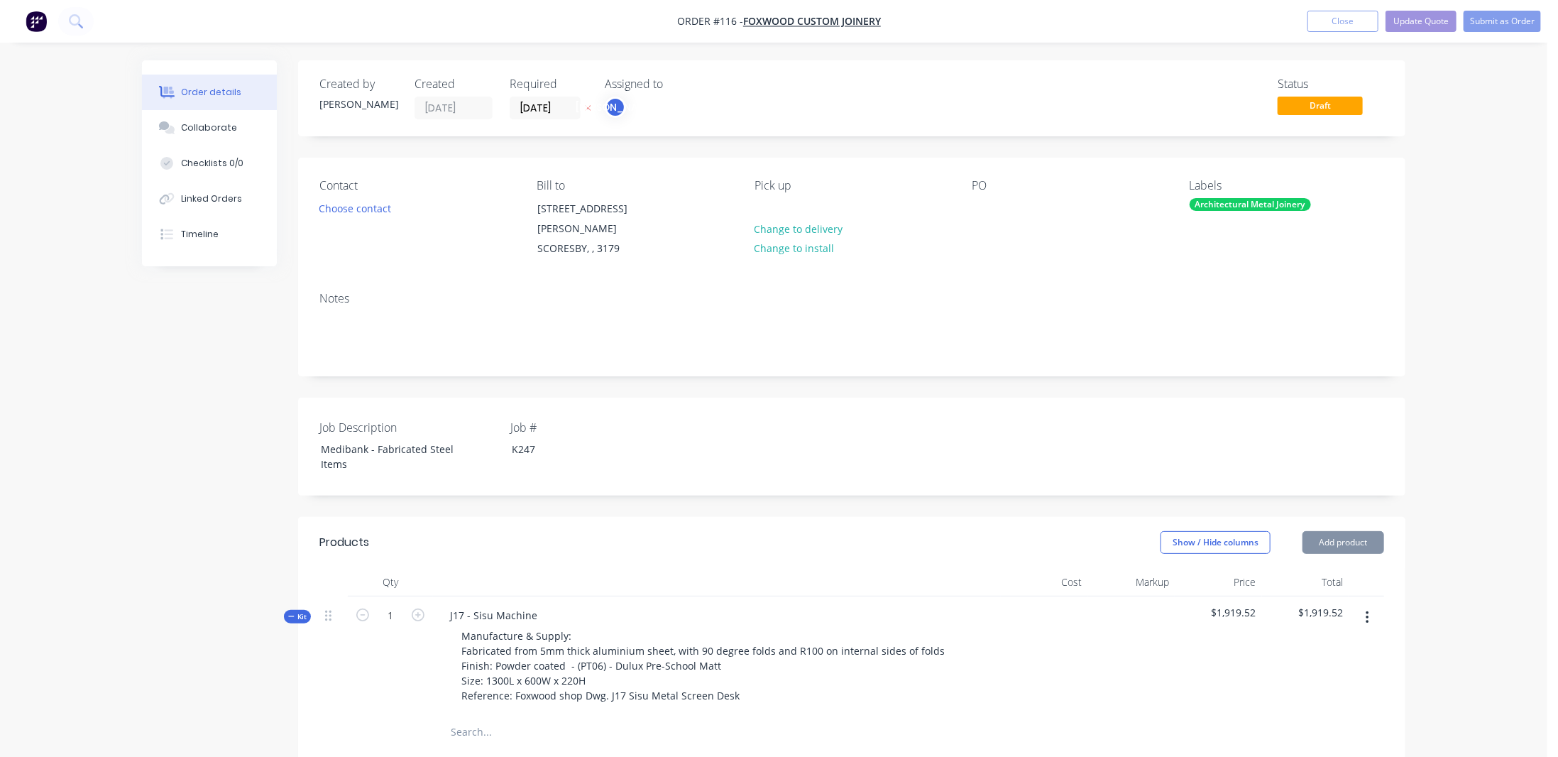
type input "20"
type input "$85.00"
type input "20"
type input "$102.00"
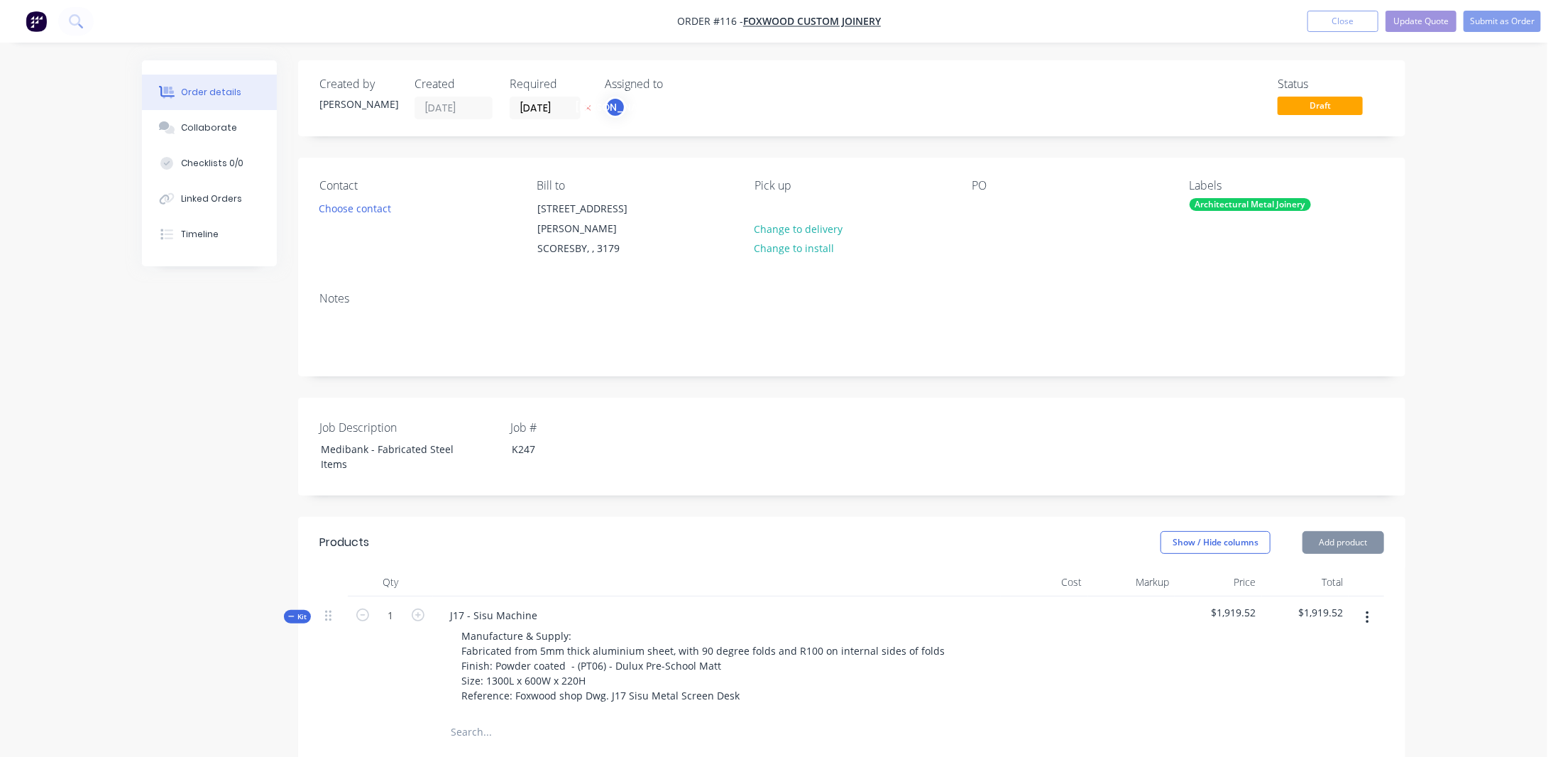
type input "$27.00"
type input "20"
type input "$32.40"
type input "$35.00"
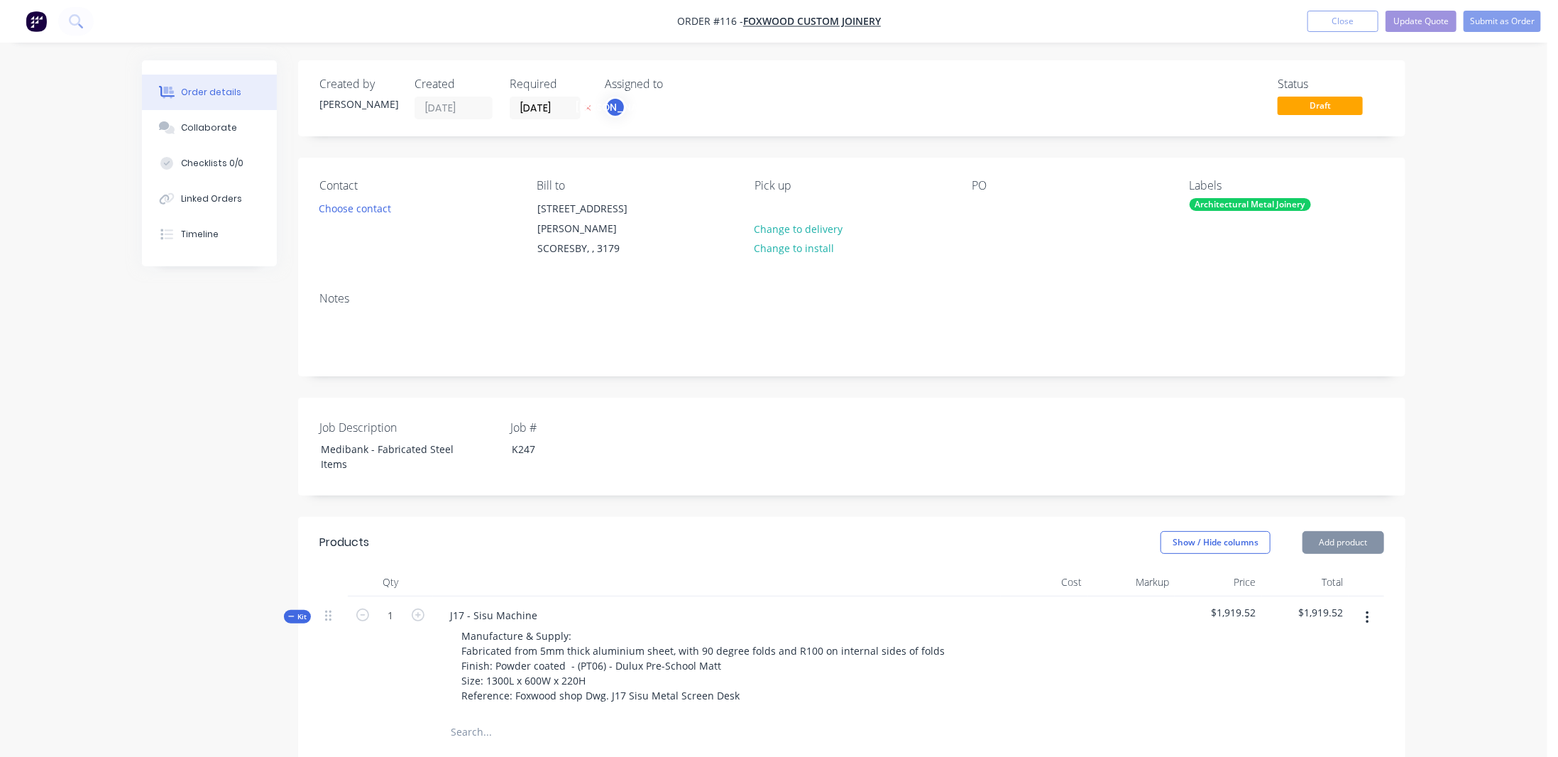
type input "20"
type input "$42.00"
type input "$30.00"
type input "20"
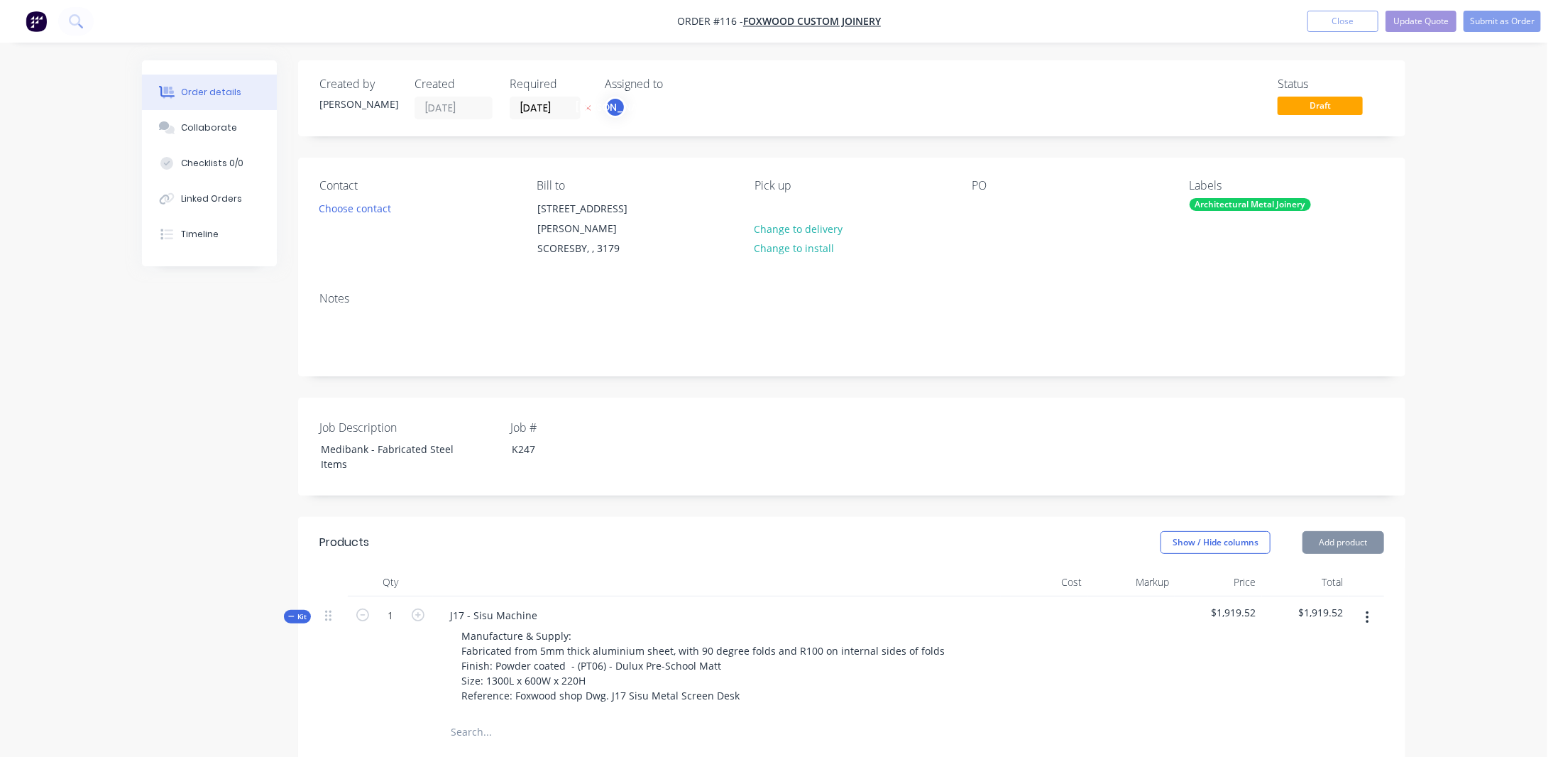
type input "$36.00"
type input "$25.00"
type input "20"
type input "$30.00"
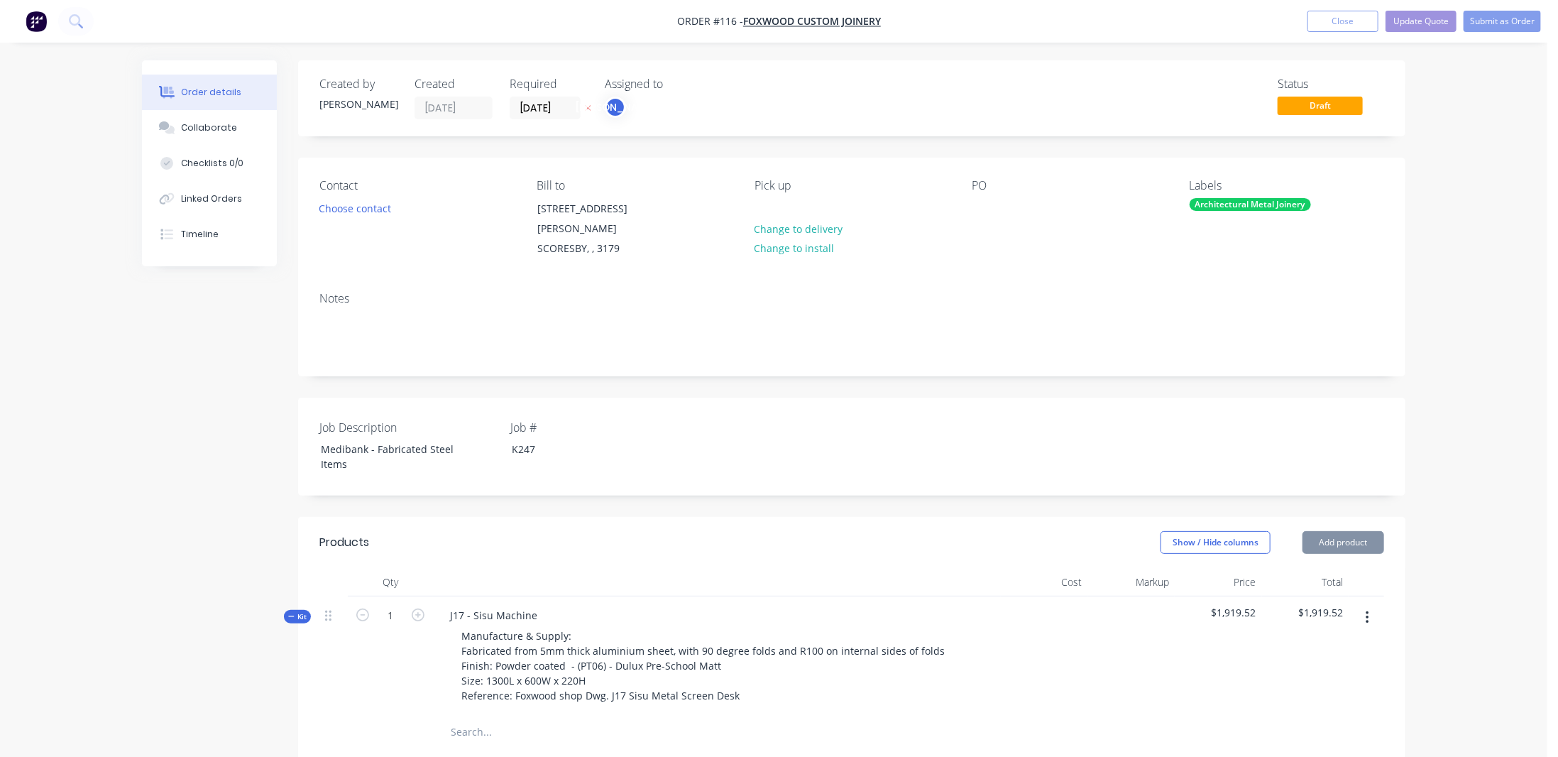
type input "$30.00"
type input "$150.00"
type input "20"
type input "$180.00"
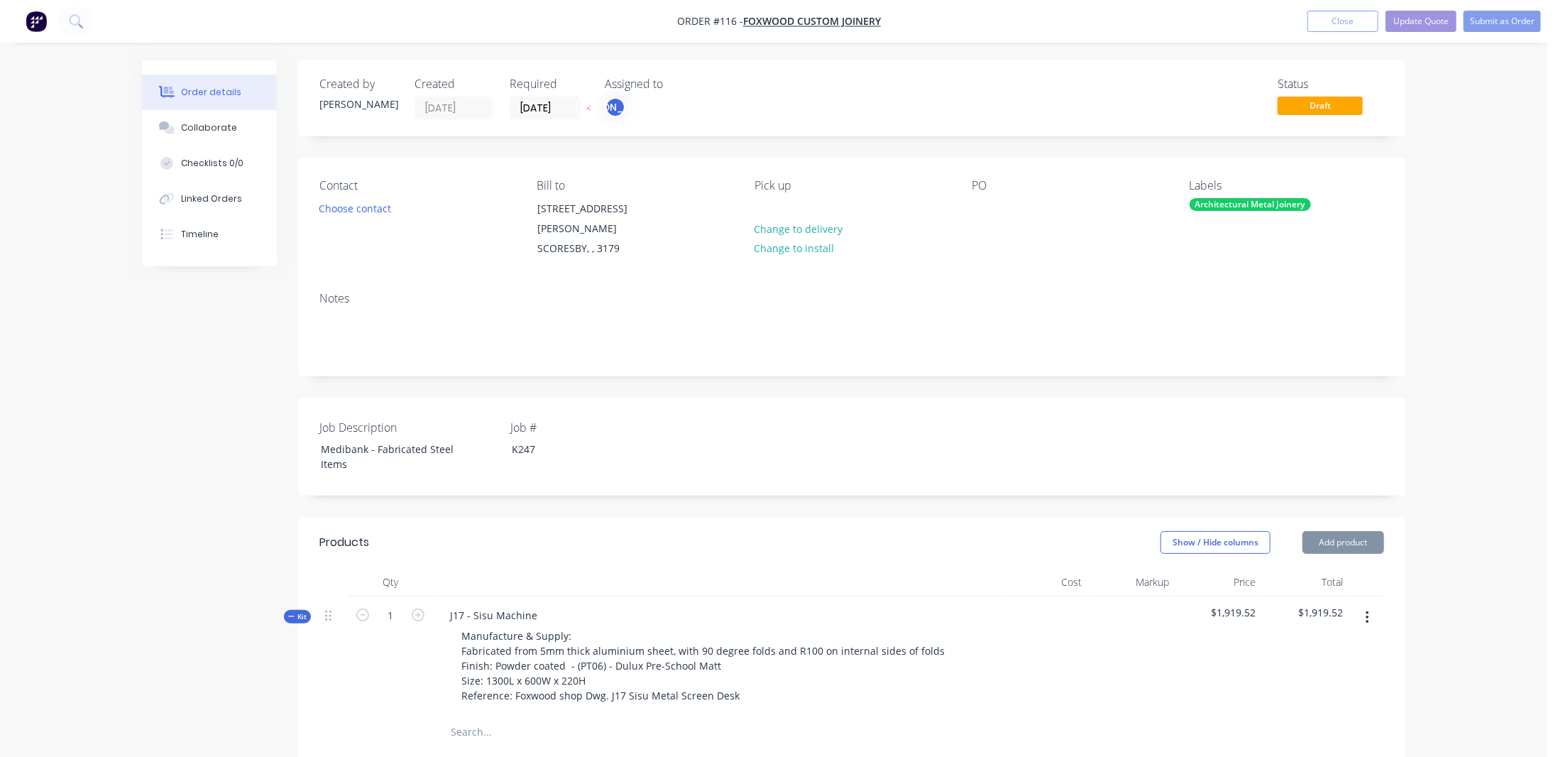
type input "$60.00"
type input "20"
type input "$72.00"
type input "20"
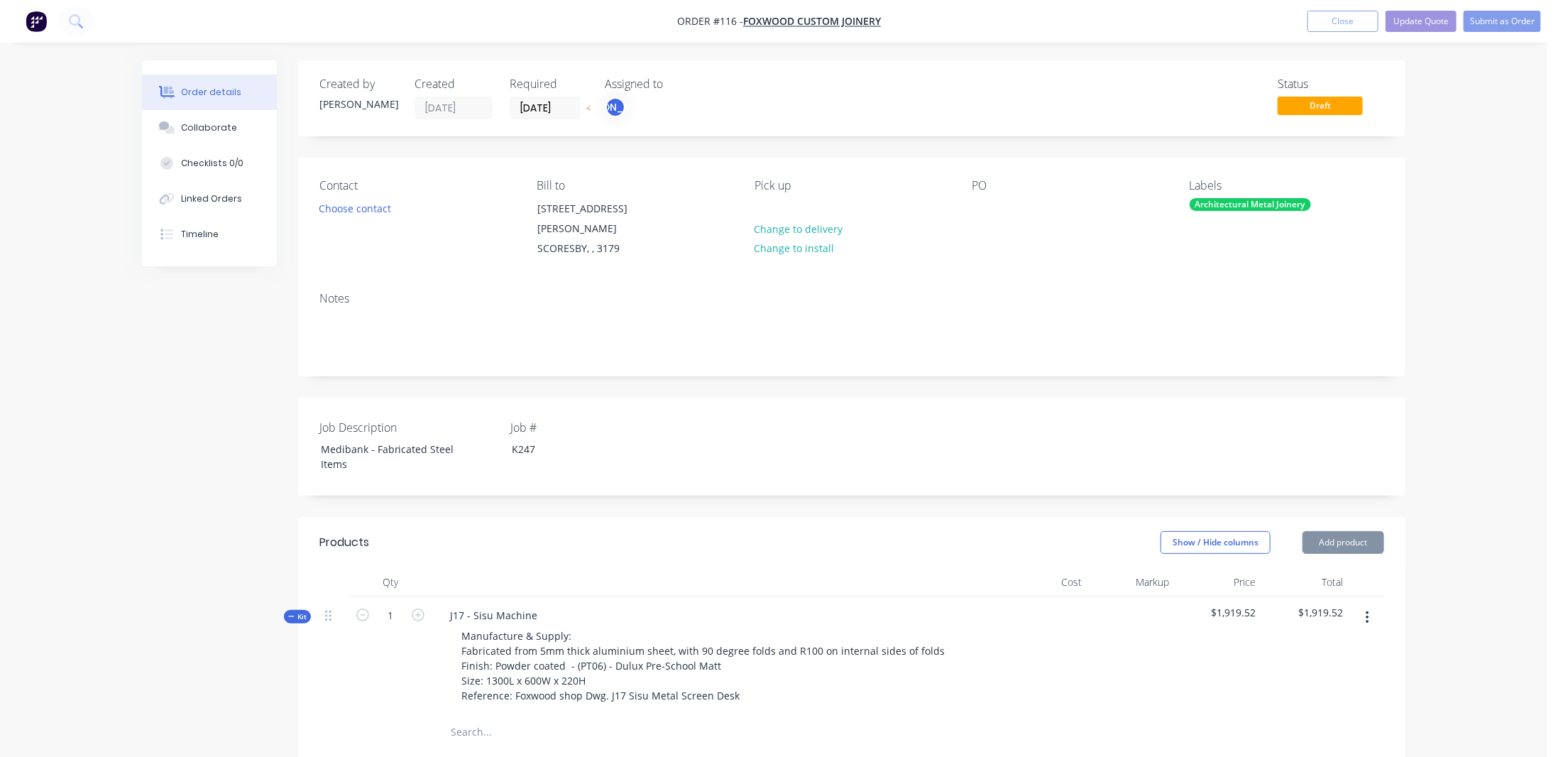
type input "20"
type input "$88.00"
type input "20"
type input "$105.60"
type input "$950.40"
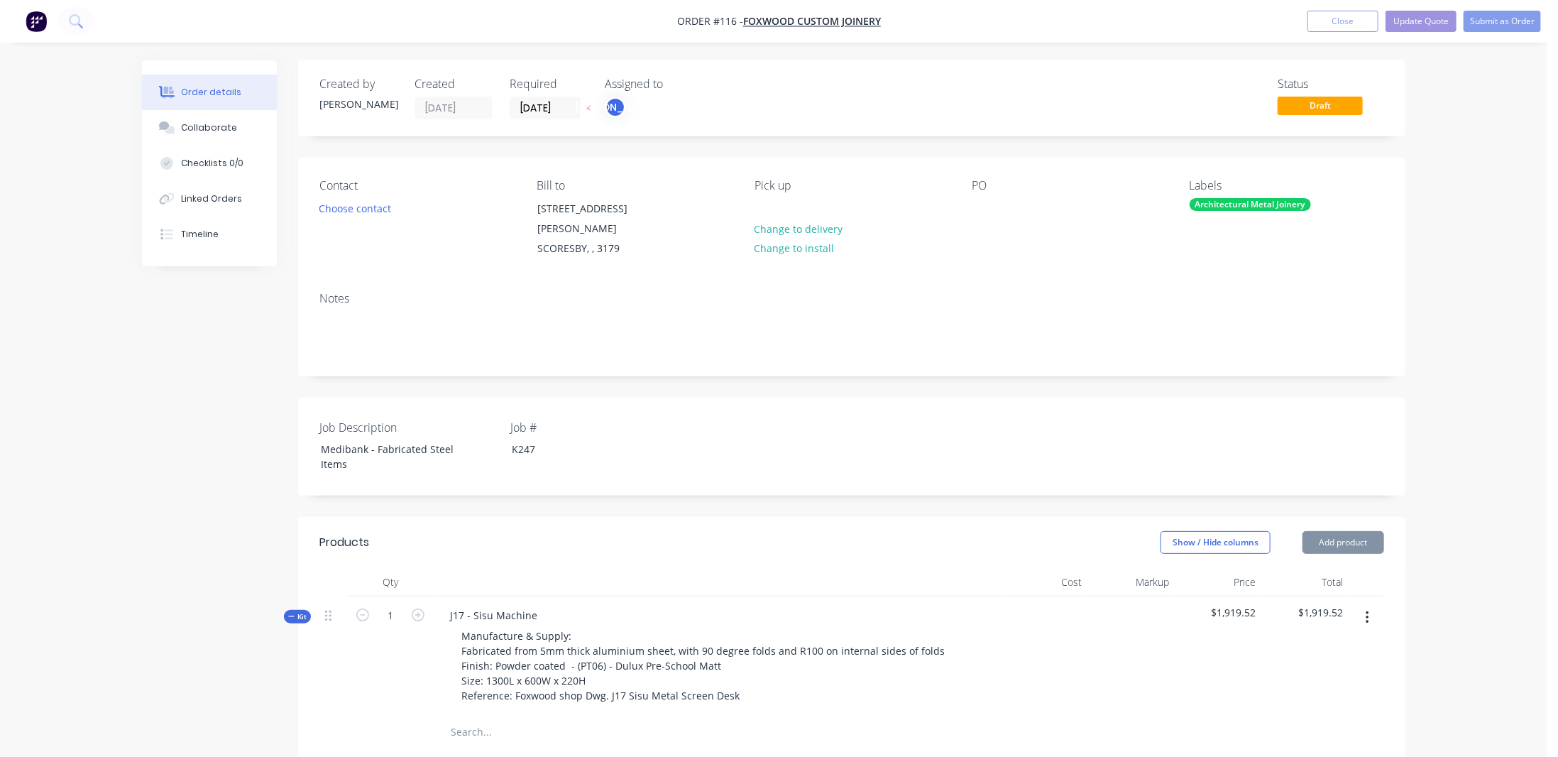
type input "$88.00"
type input "20"
type input "$105.60"
type input "$88.00"
type input "20"
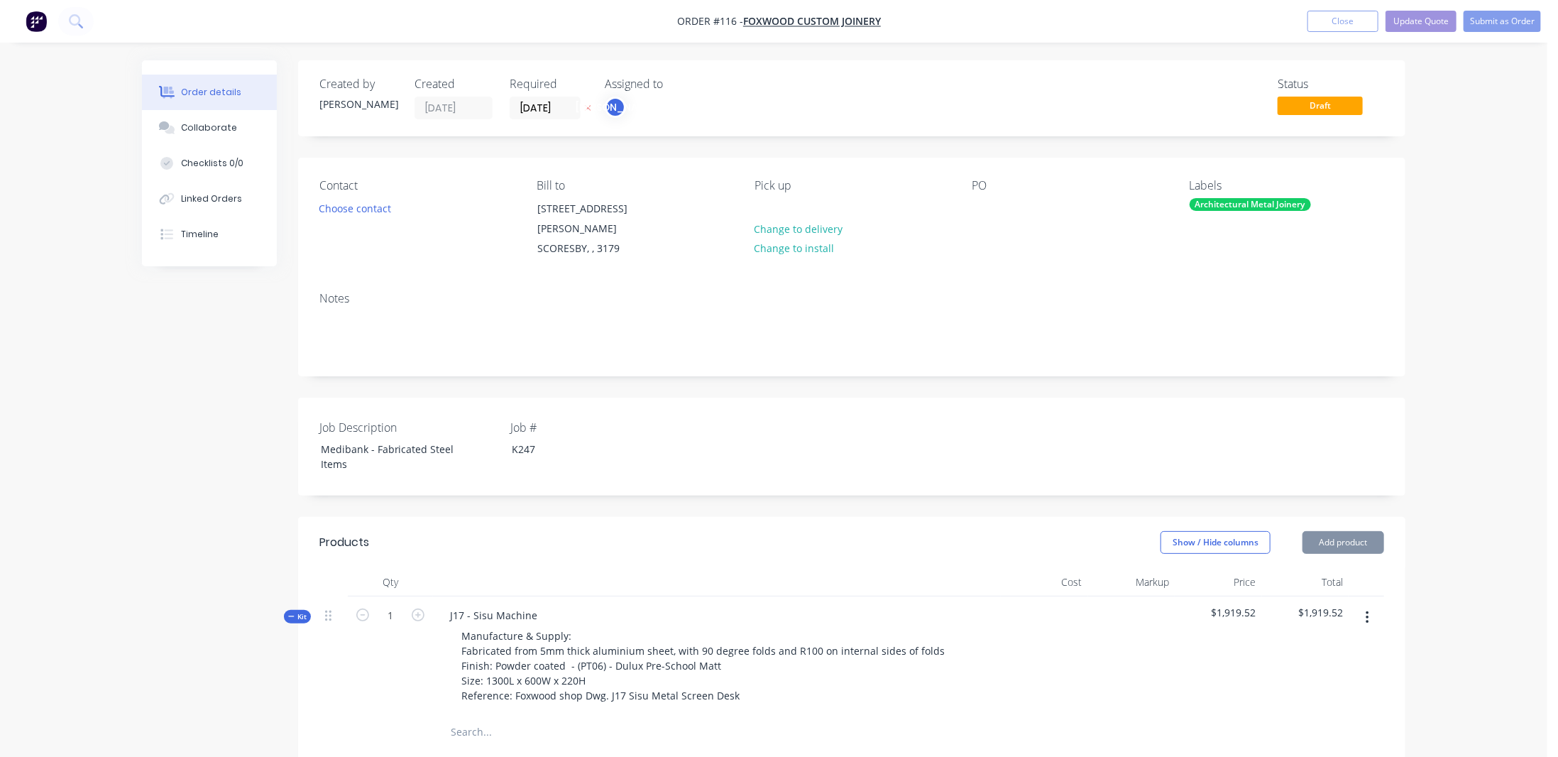
type input "$105.60"
type input "$158.40"
type input "$85.00"
type input "20"
type input "$102.00"
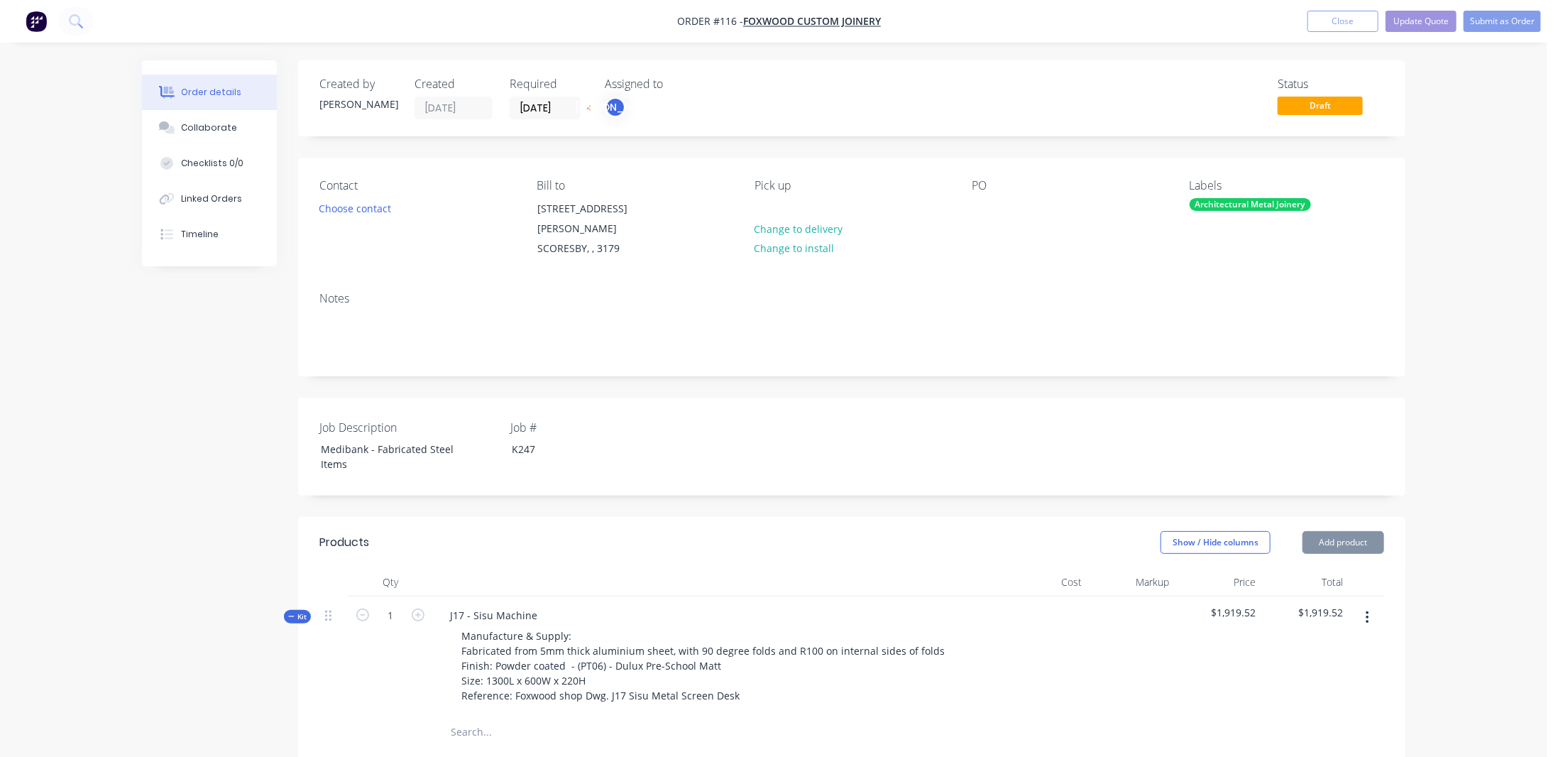
type input "$153.00"
type input "20"
type input "$85.00"
type input "20"
type input "$102.00"
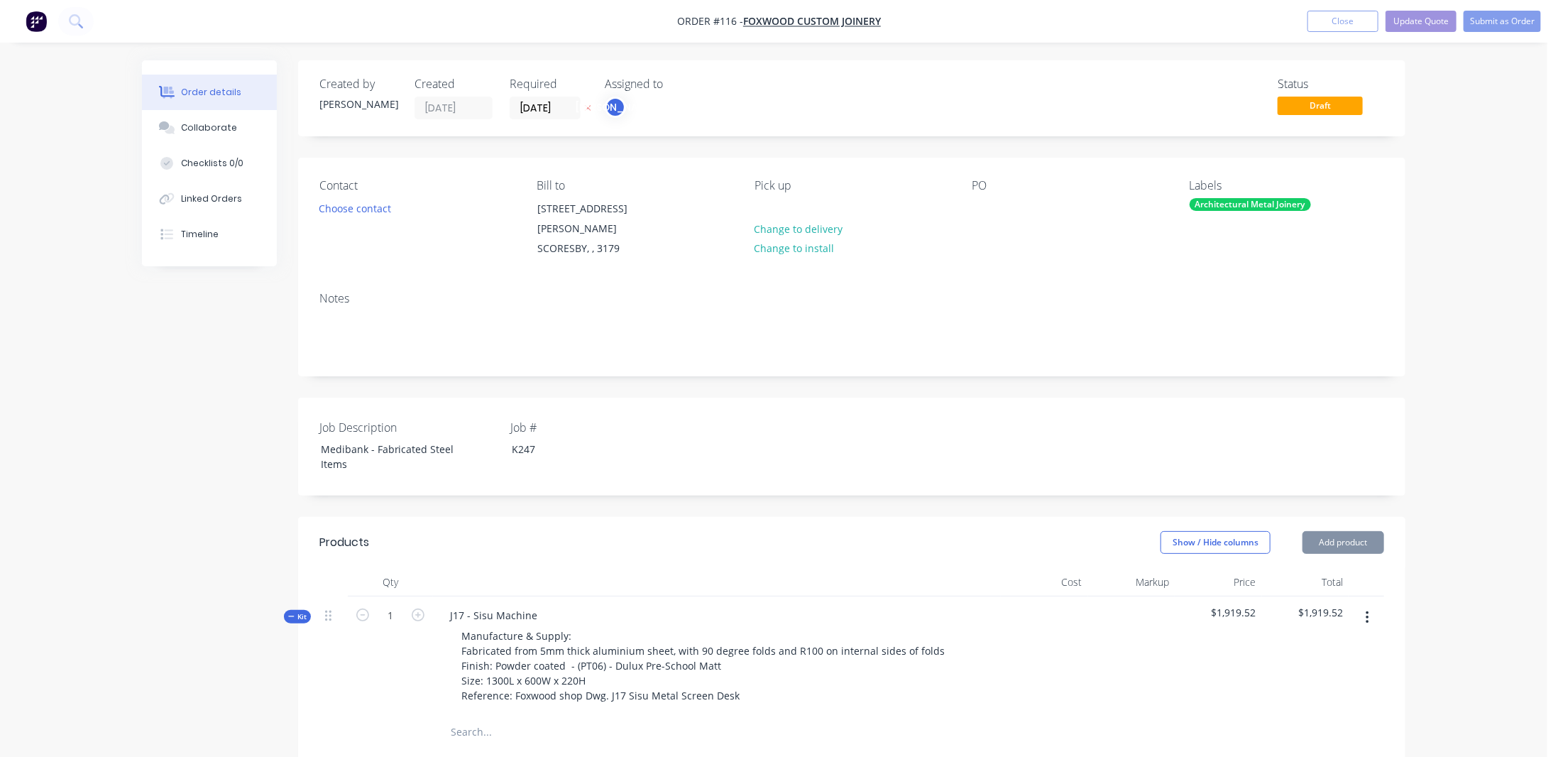
type input "$32.00"
type input "20"
type input "$38.40"
type input "$115.20"
type input "$66.00"
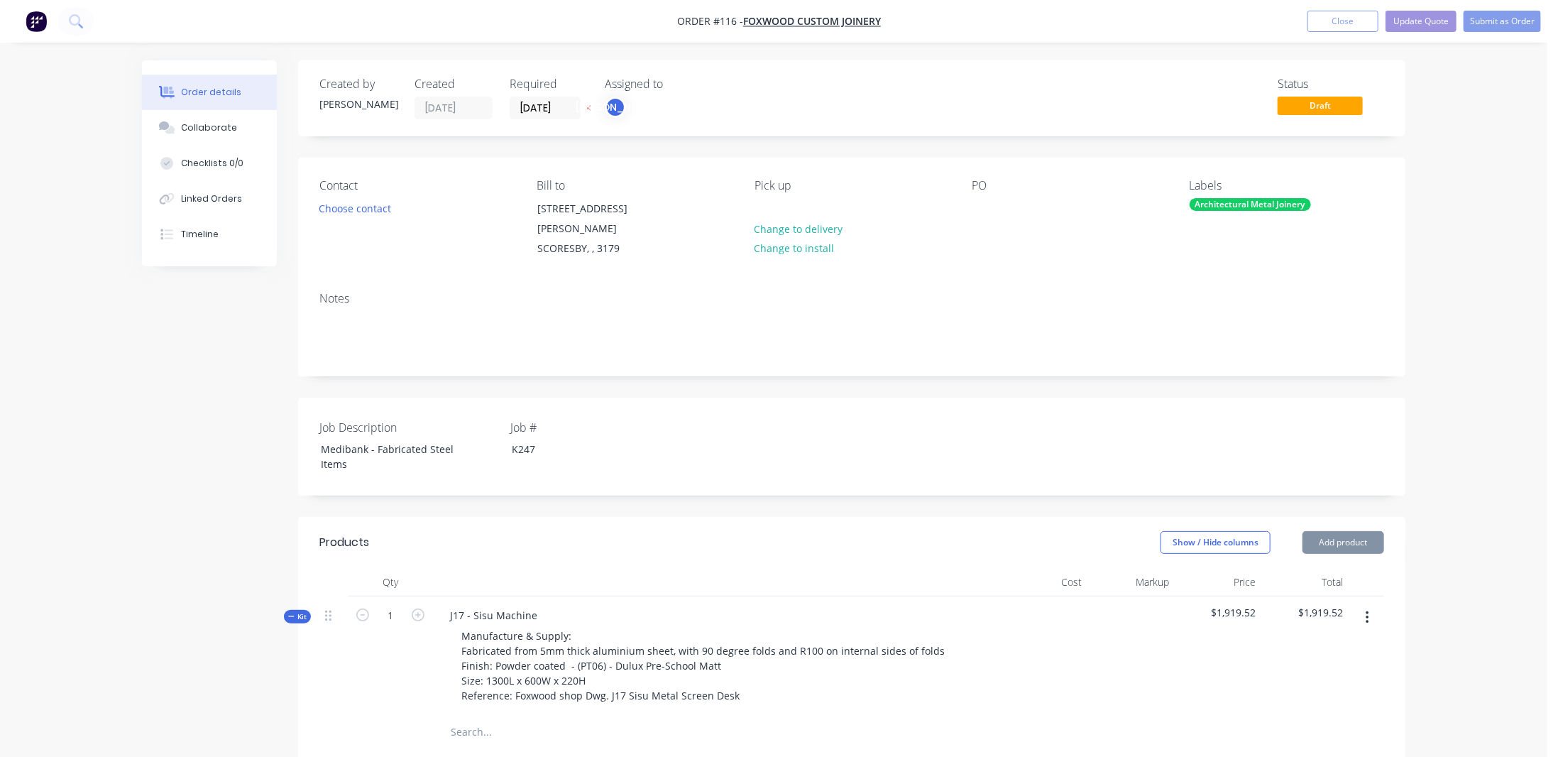
type input "20"
type input "$79.20"
type input "$25.00"
type input "20"
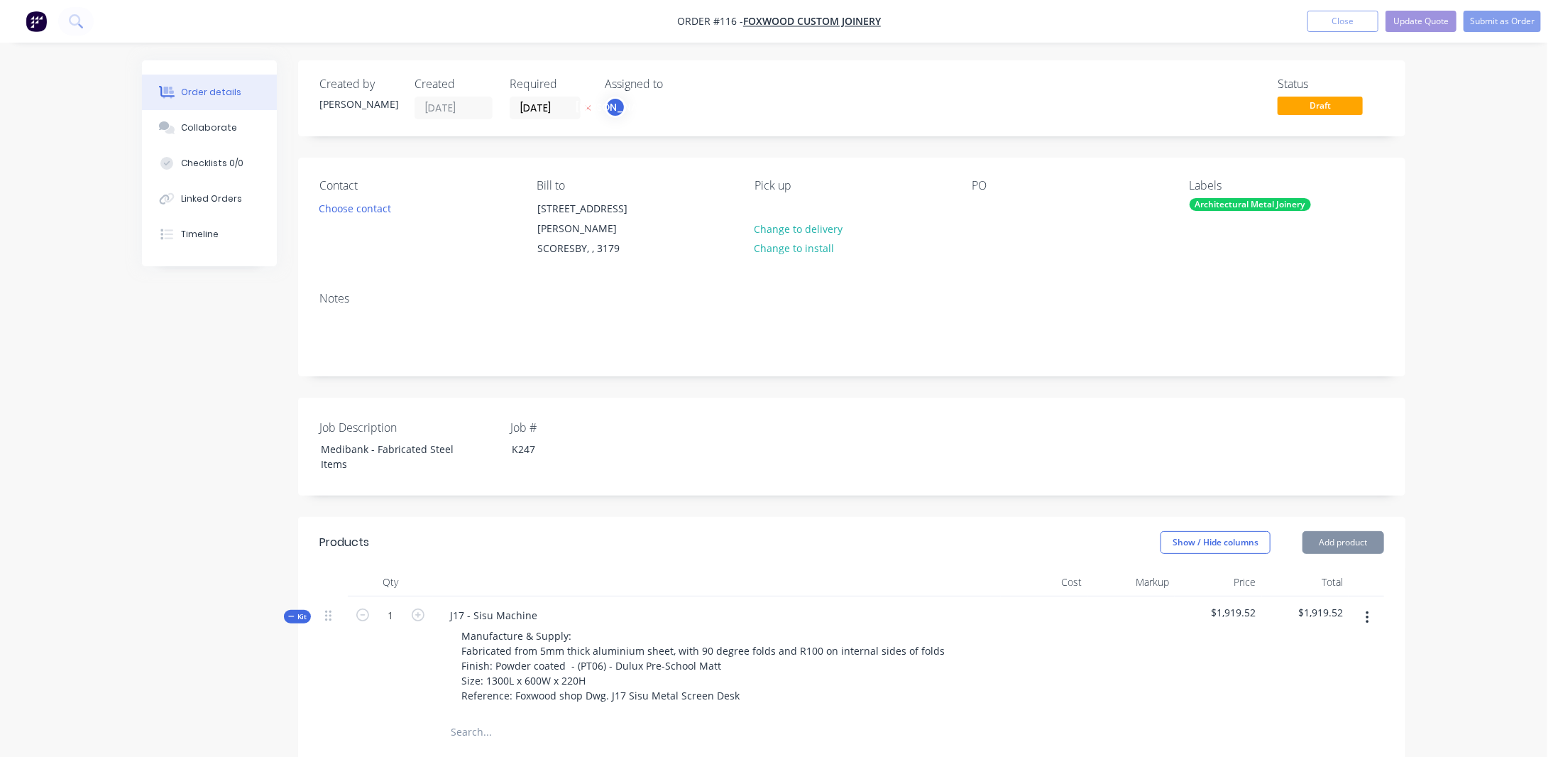
type input "$30.00"
type input "$20.00"
type input "20"
type input "$24.00"
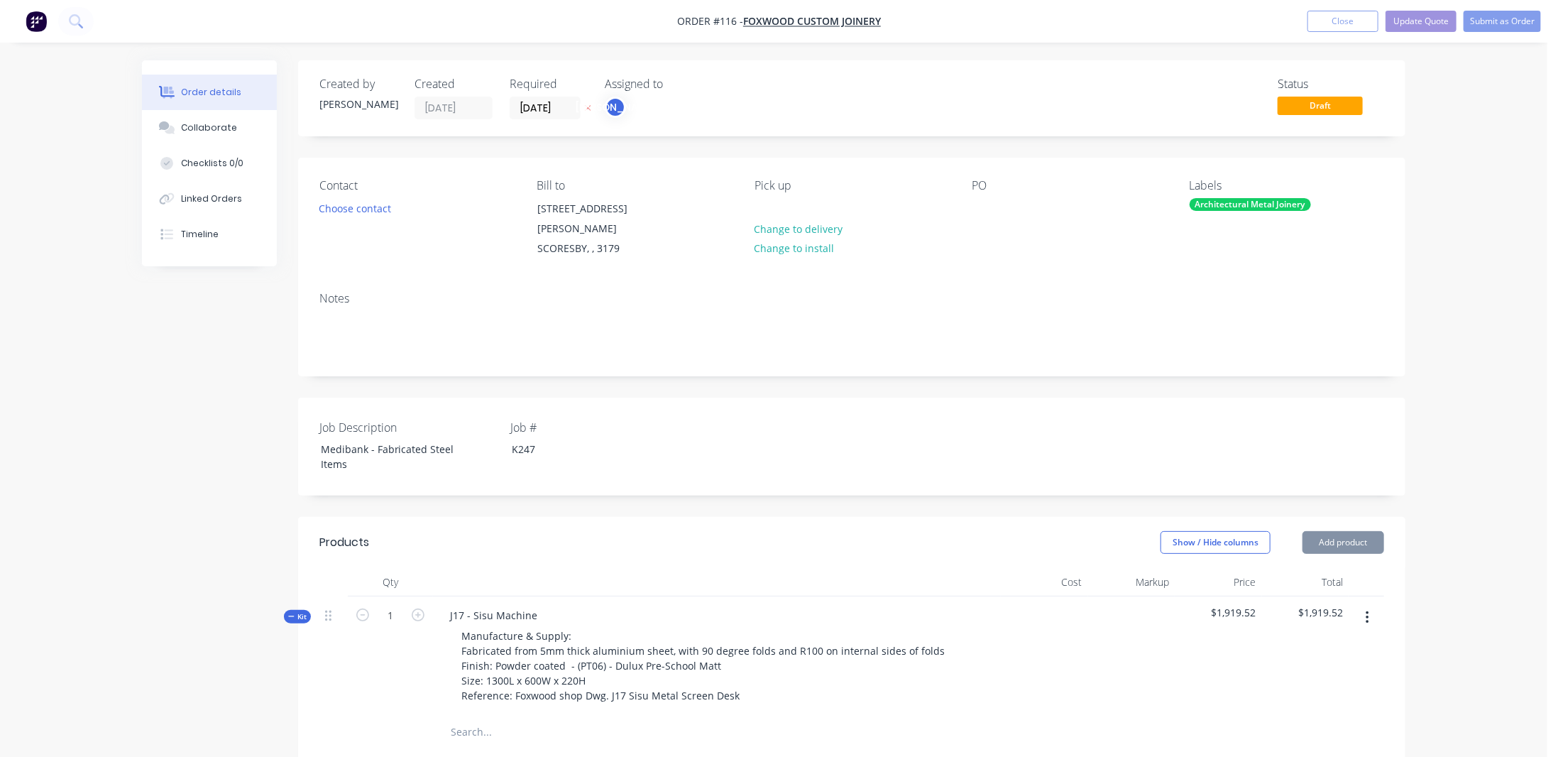
type input "$24.00"
type input "$120.00"
type input "20"
type input "$144.00"
type input "$288.00"
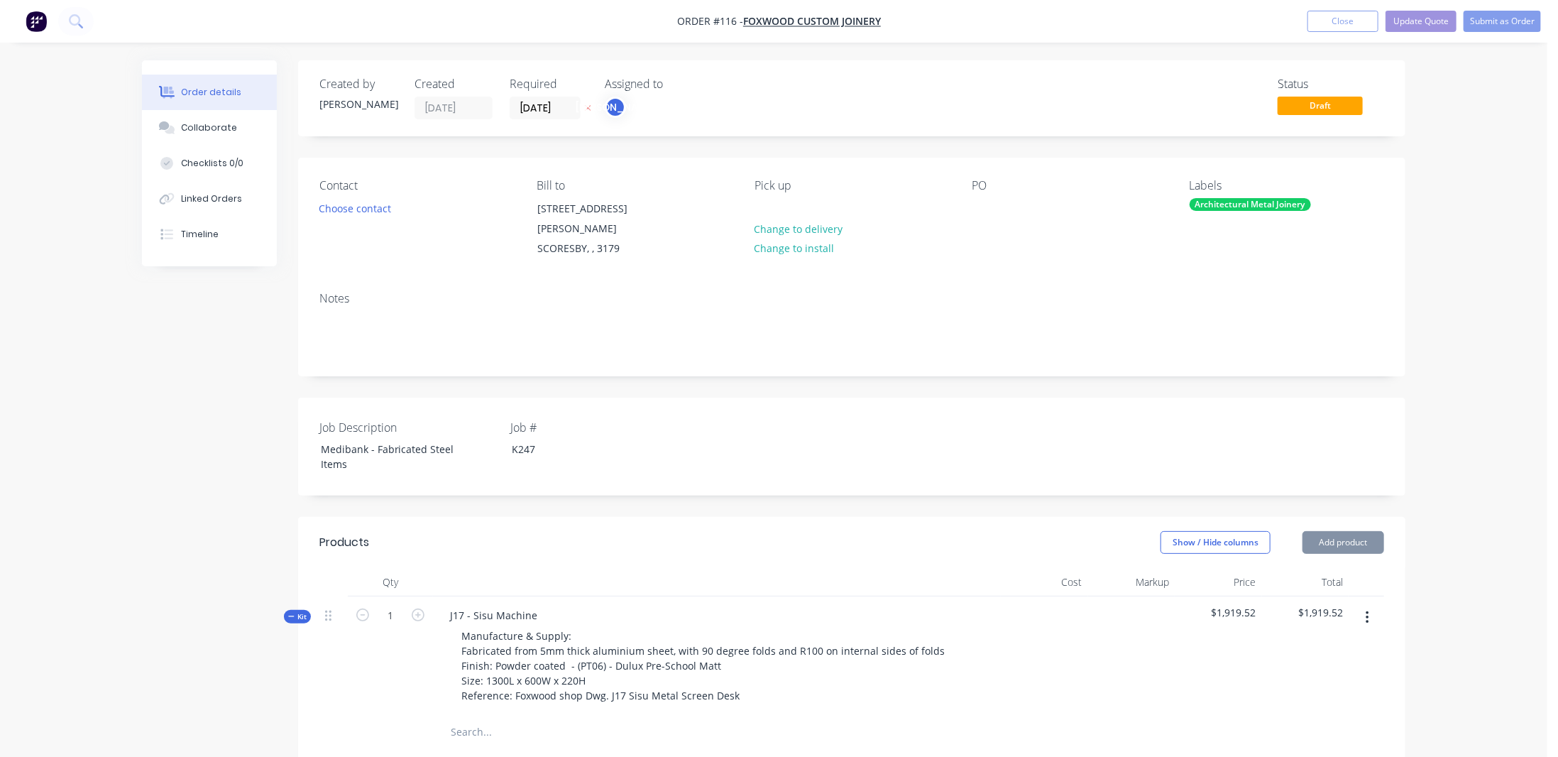
type input "$60.00"
type input "20"
type input "$72.00"
type input "$30.00"
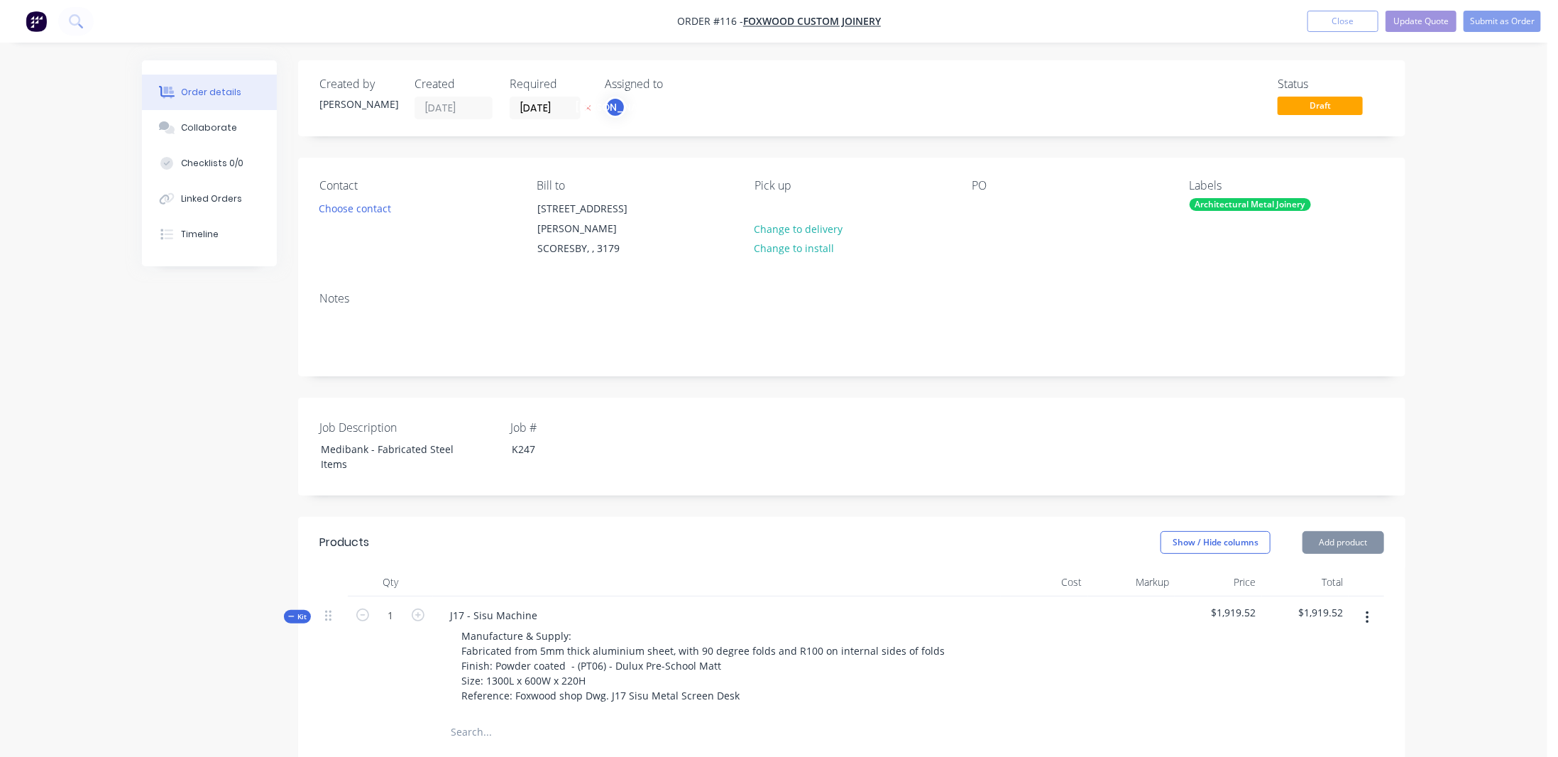
type input "20"
type input "$36.00"
type input "$88.00"
type input "20"
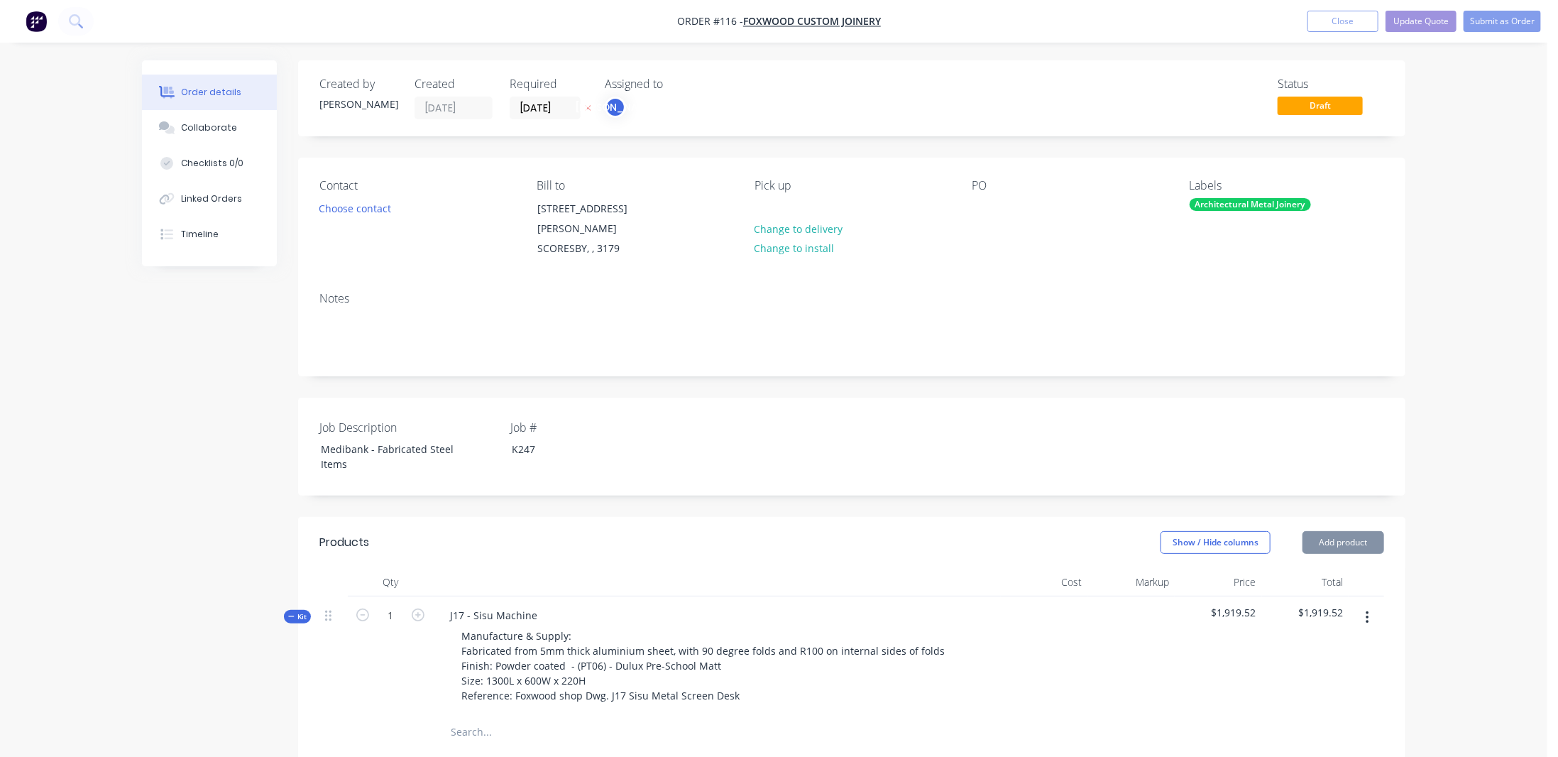
type input "$105.60"
type input "$422.40"
type input "$88.00"
type input "20"
type input "$105.60"
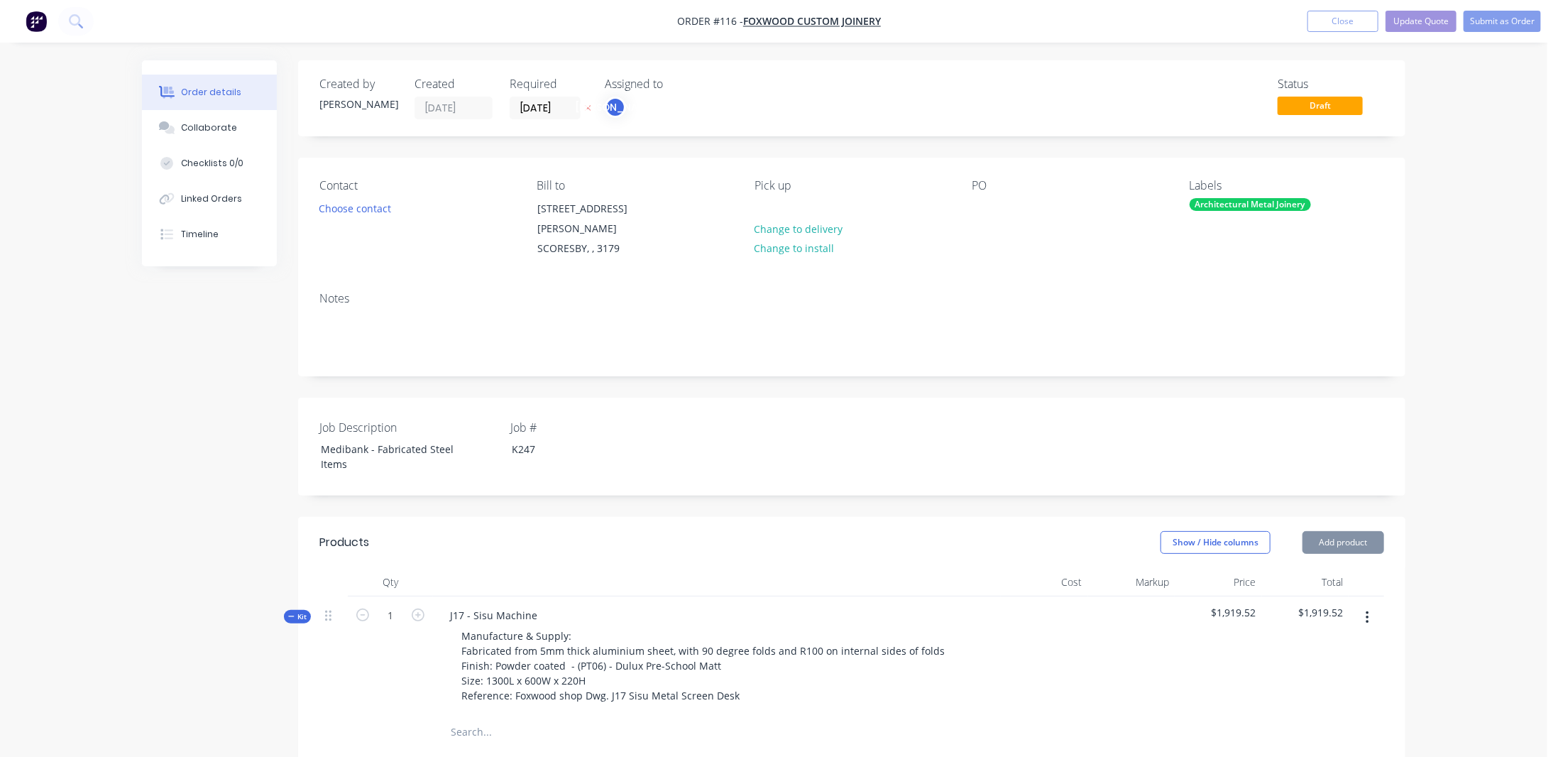
type input "$105.60"
type input "$88.00"
type input "20"
type input "$105.60"
type input "$211.20"
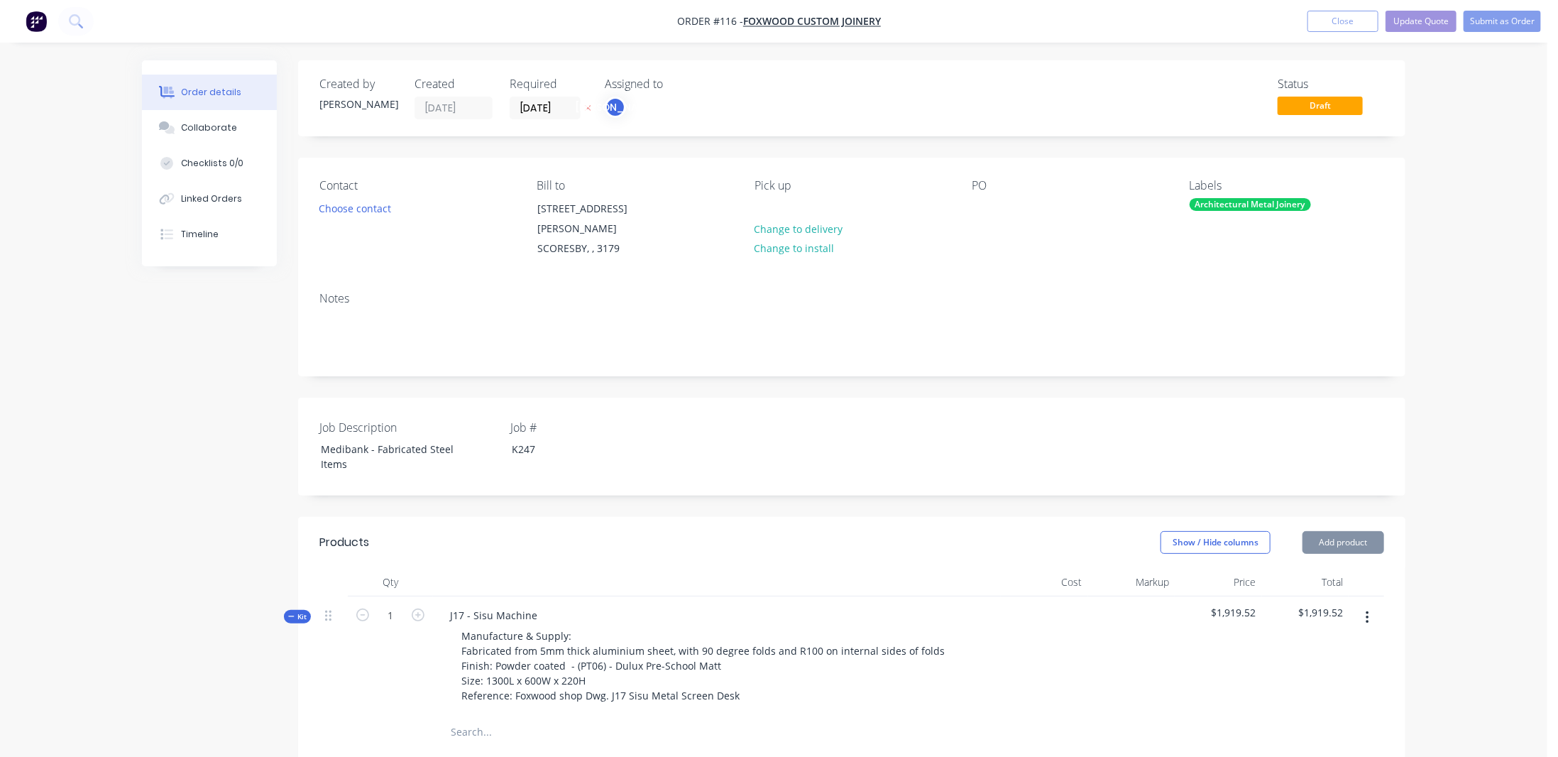
type input "$85.00"
type input "20"
type input "$102.00"
type input "$153.00"
type input "20"
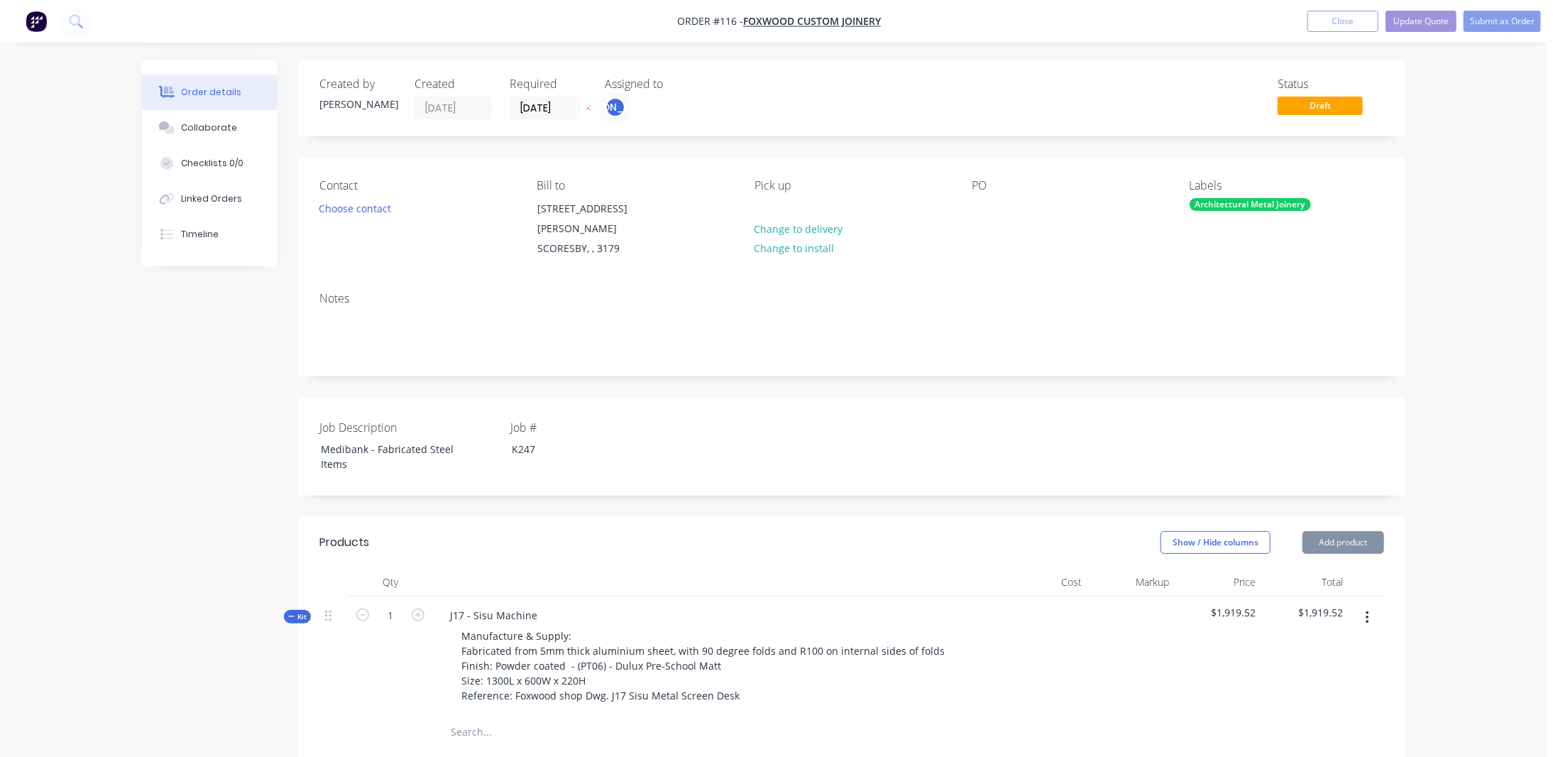
type input "$85.00"
type input "20"
type input "$102.00"
type input "$36.00"
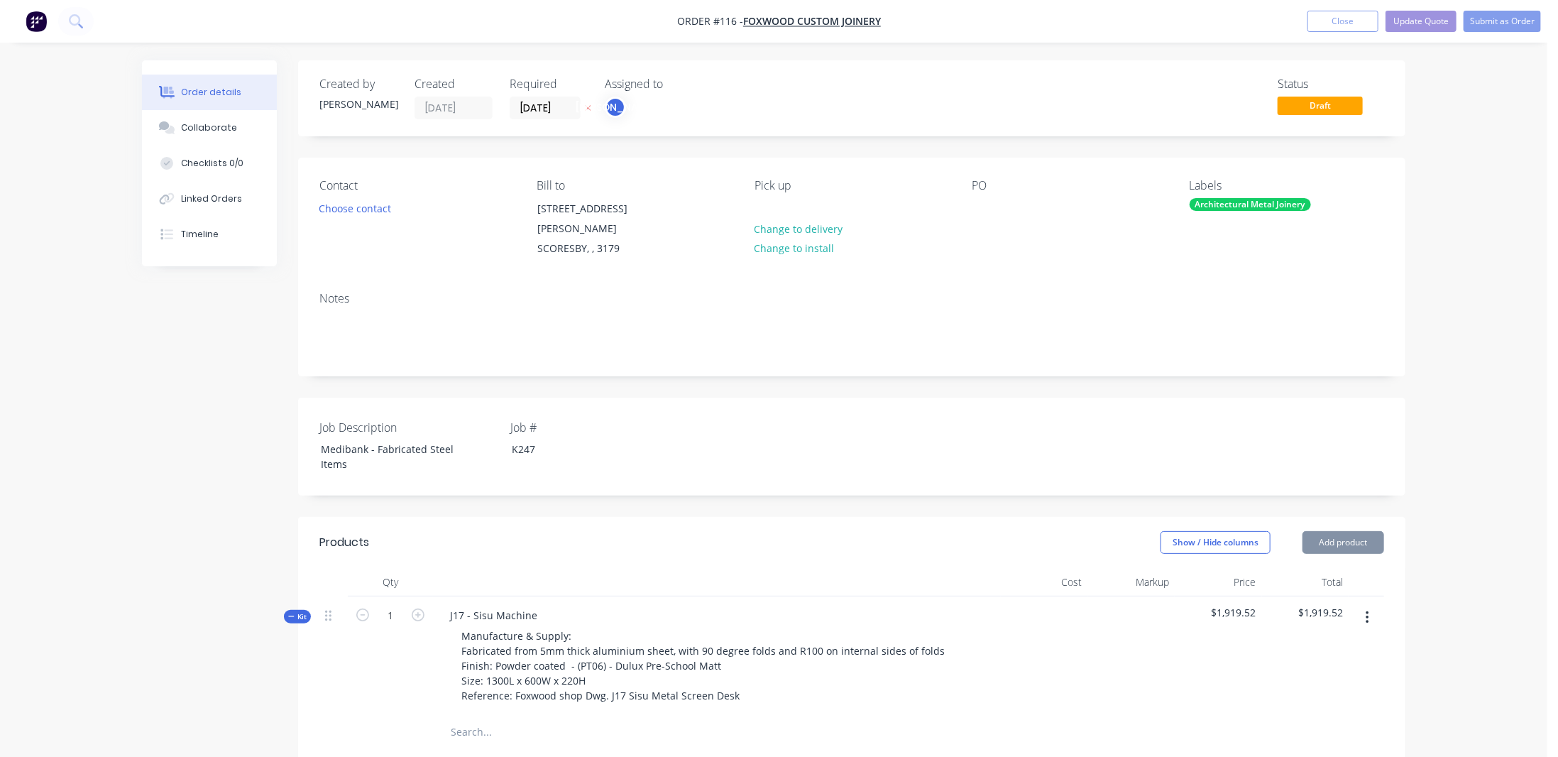
type input "20"
type input "$43.20"
type input "$21.60"
type input "$12.50"
type input "20"
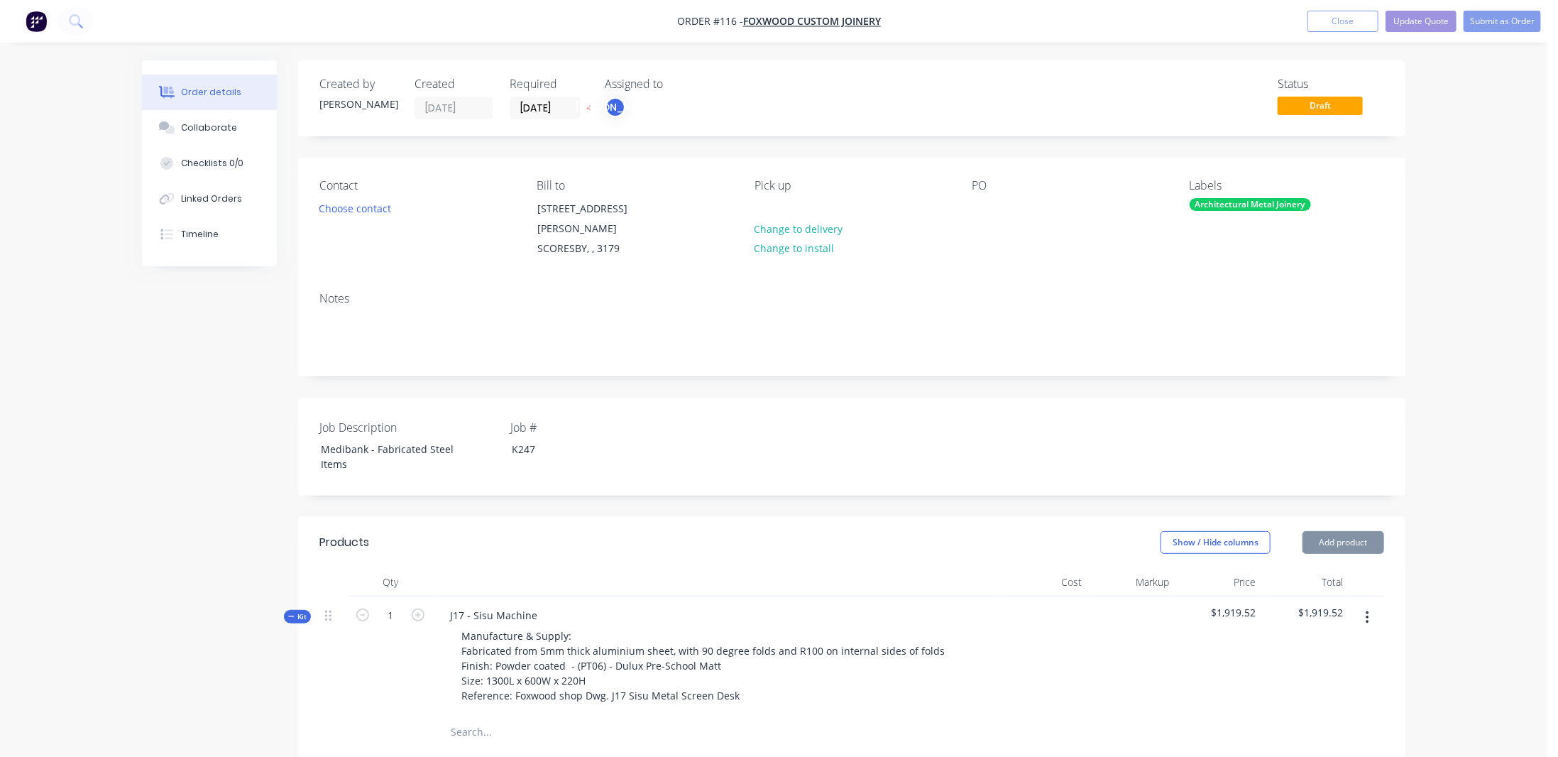
type input "$15.00"
type input "$30.00"
type input "$5.00"
type input "20"
type input "$6.00"
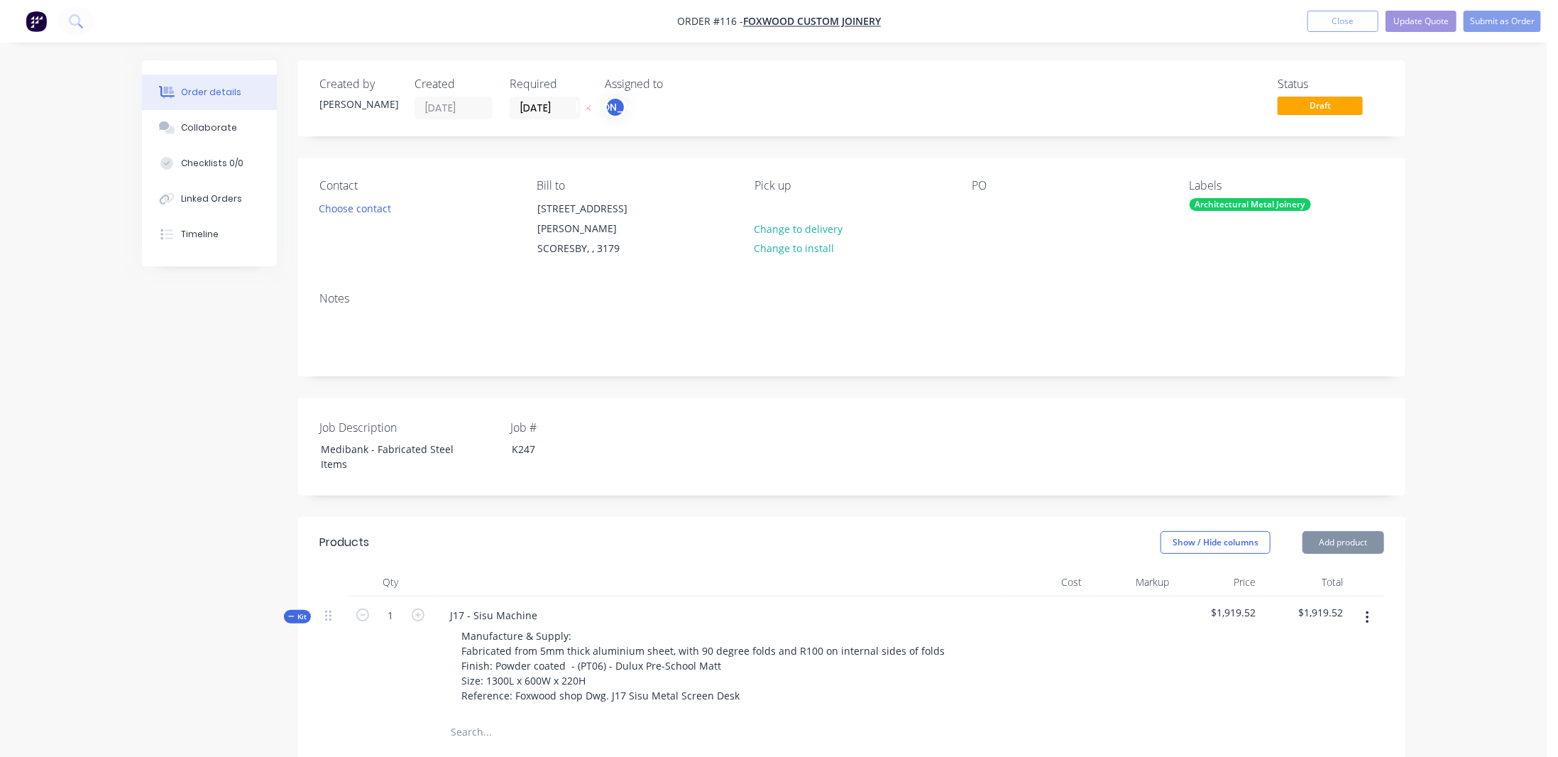
type input "$12.00"
type input "$10.00"
type input "20"
type input "$12.00"
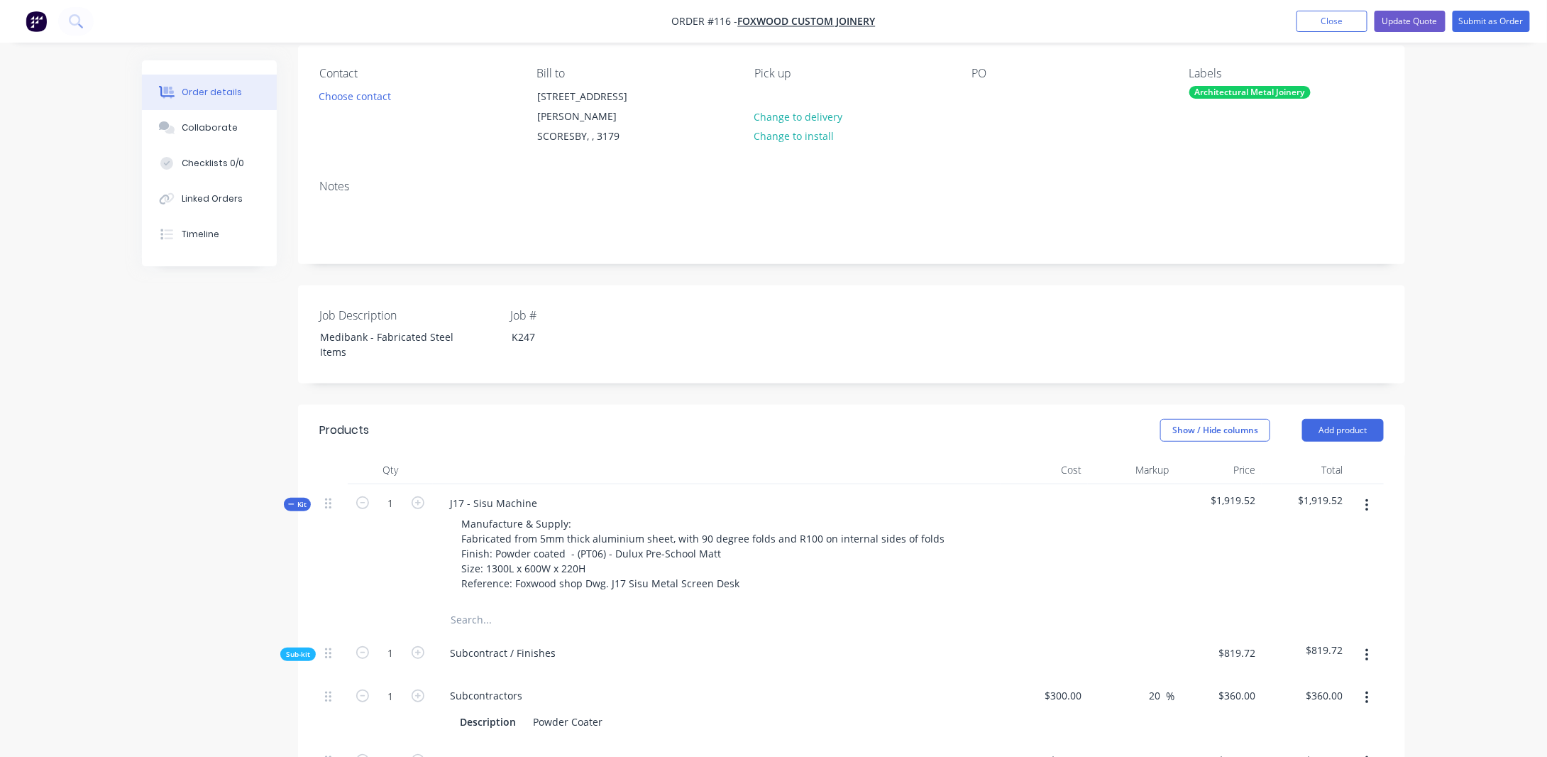
scroll to position [142, 0]
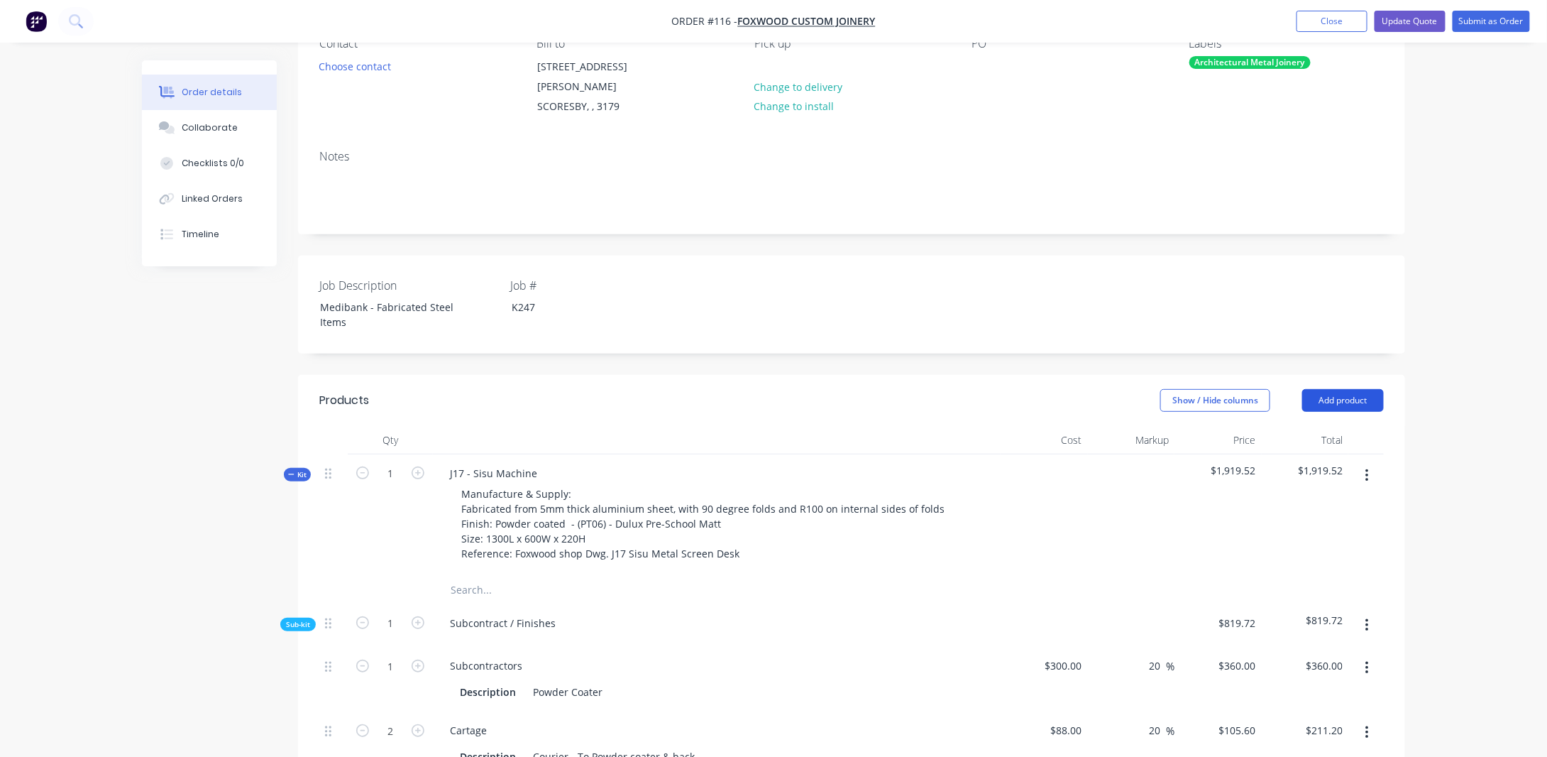
click at [1355, 389] on button "Add product" at bounding box center [1344, 400] width 82 height 23
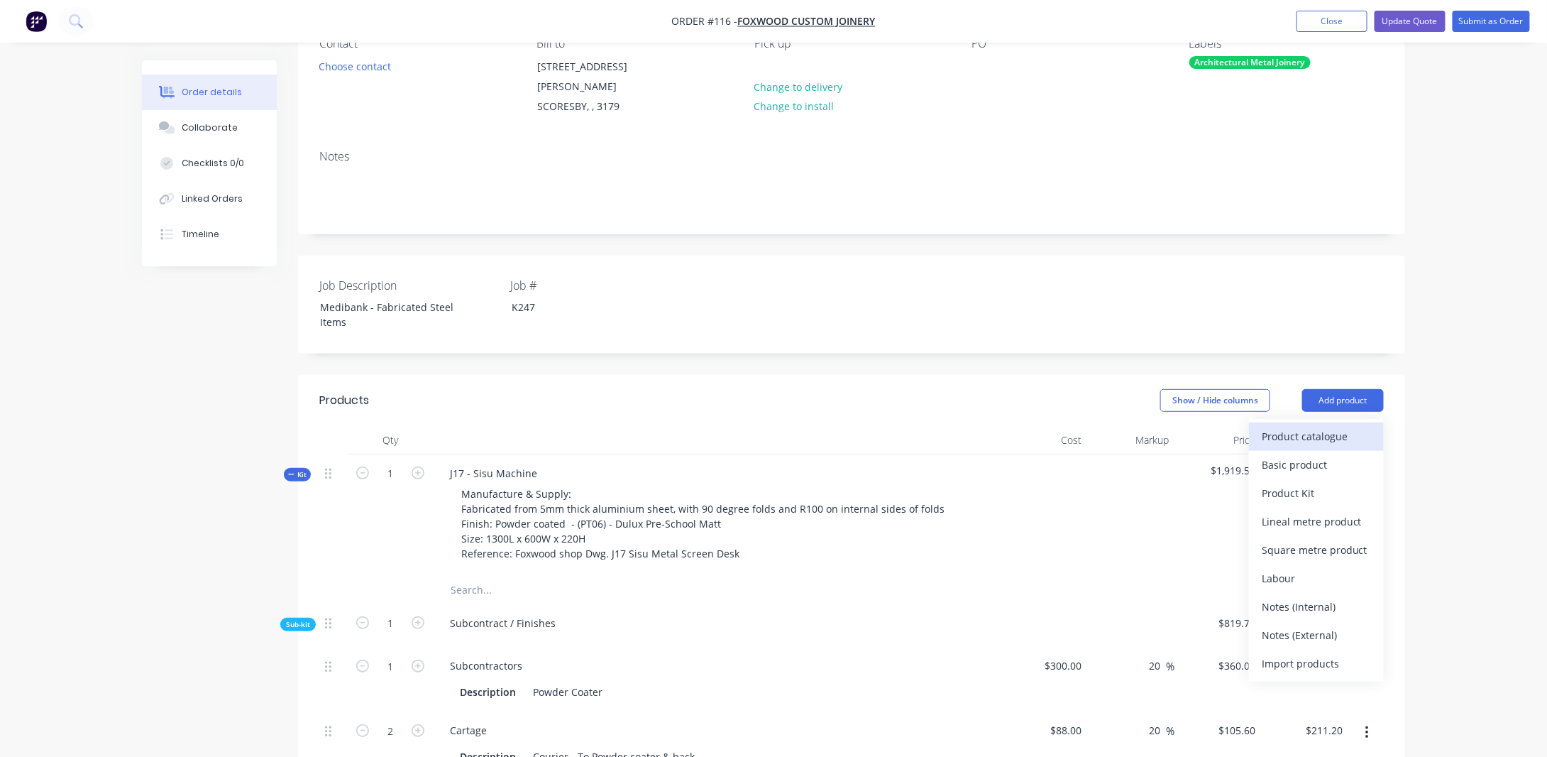
click at [1321, 426] on div "Product catalogue" at bounding box center [1316, 436] width 109 height 21
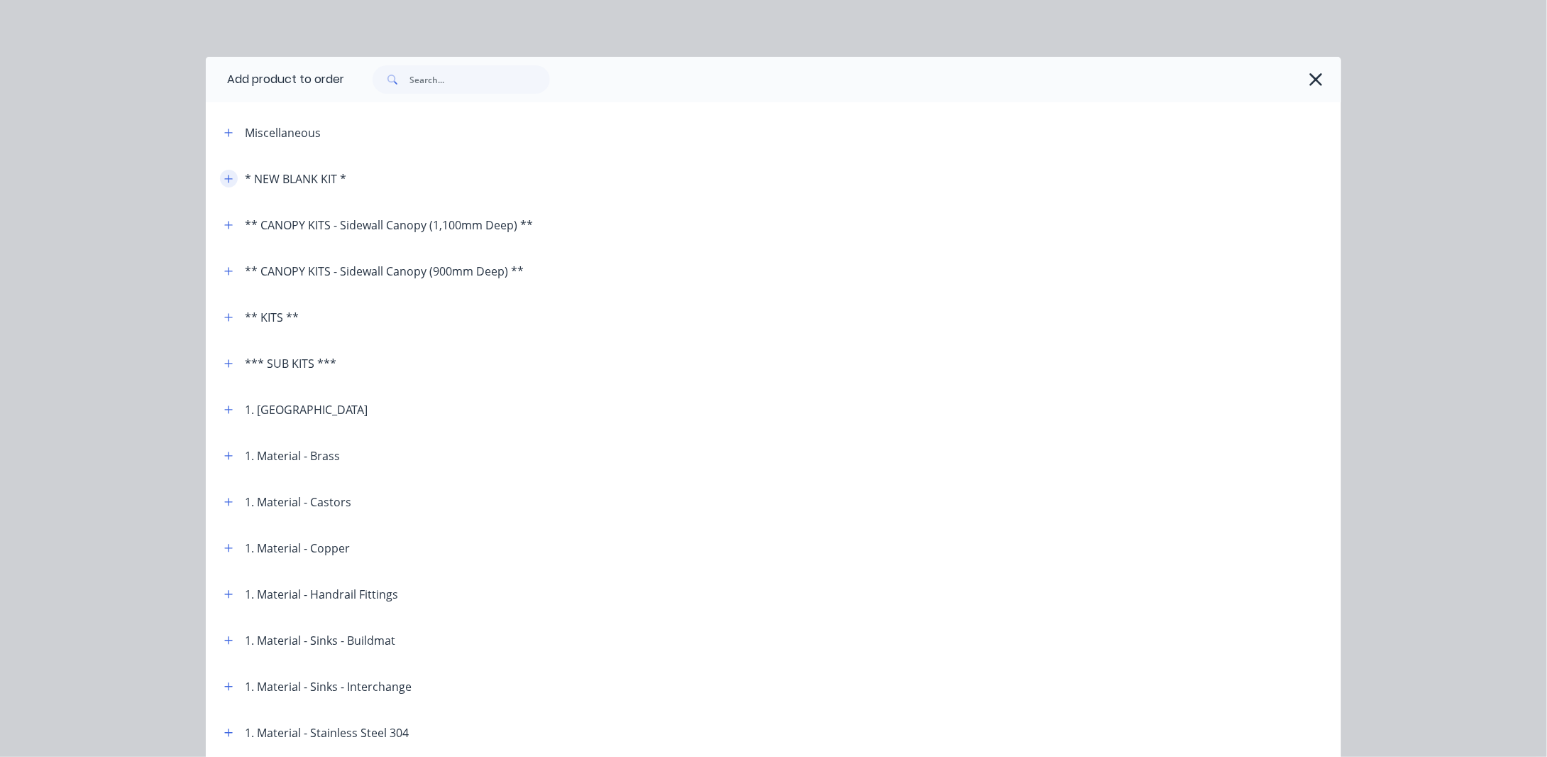
click at [224, 175] on icon "button" at bounding box center [228, 179] width 9 height 10
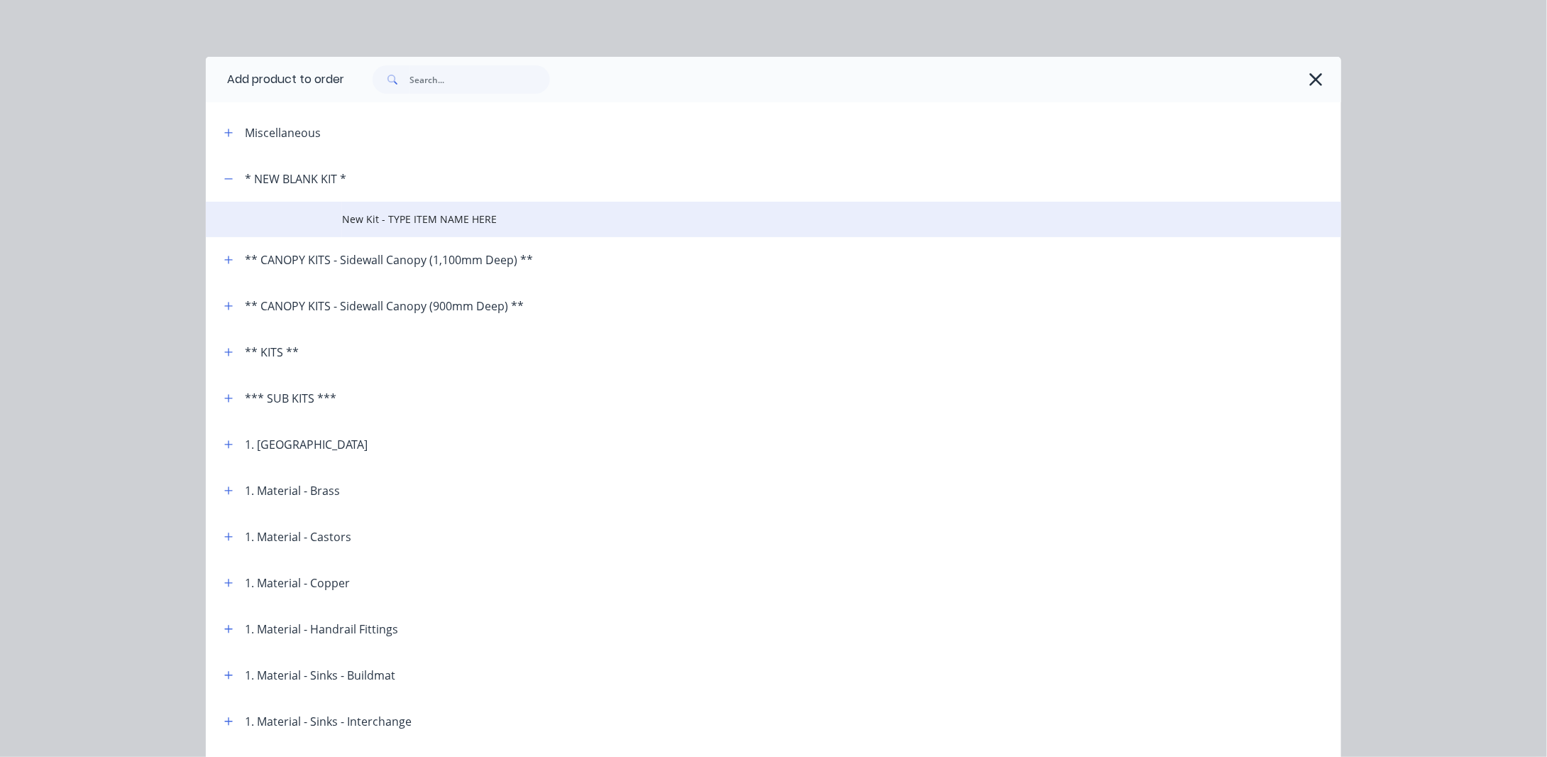
click at [326, 216] on td at bounding box center [274, 219] width 136 height 35
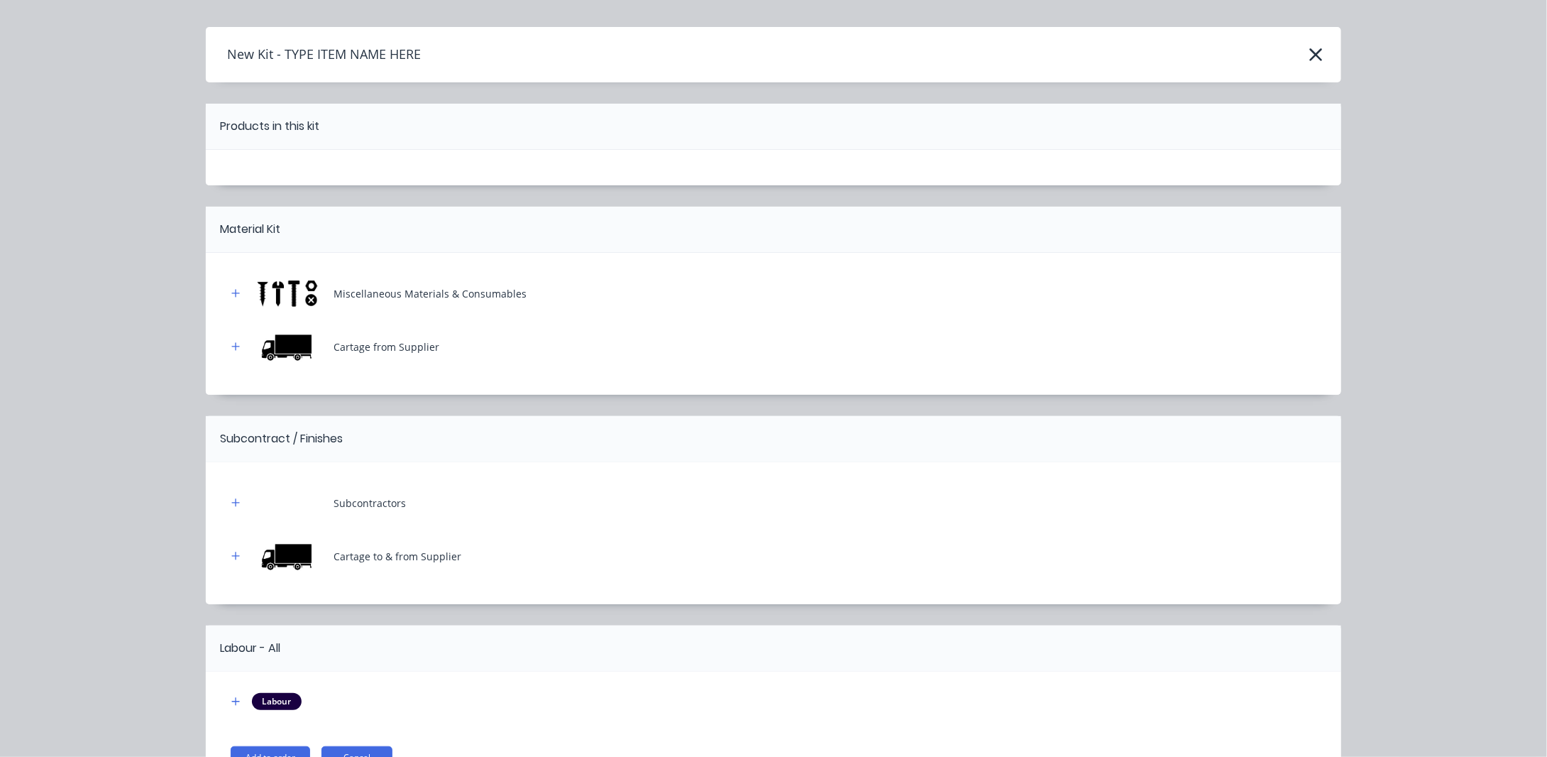
scroll to position [71, 0]
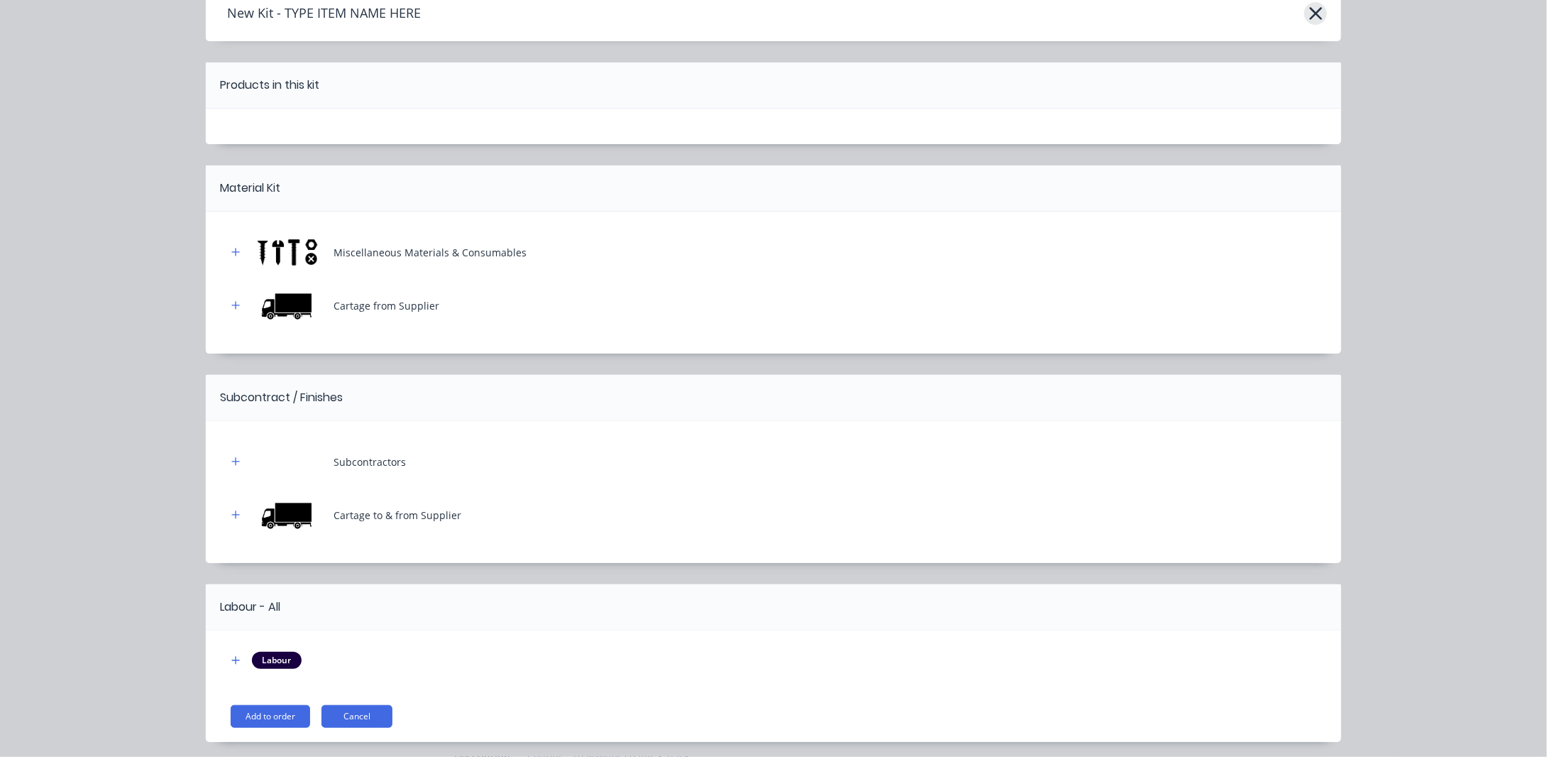
click at [1313, 16] on icon "button" at bounding box center [1316, 13] width 13 height 13
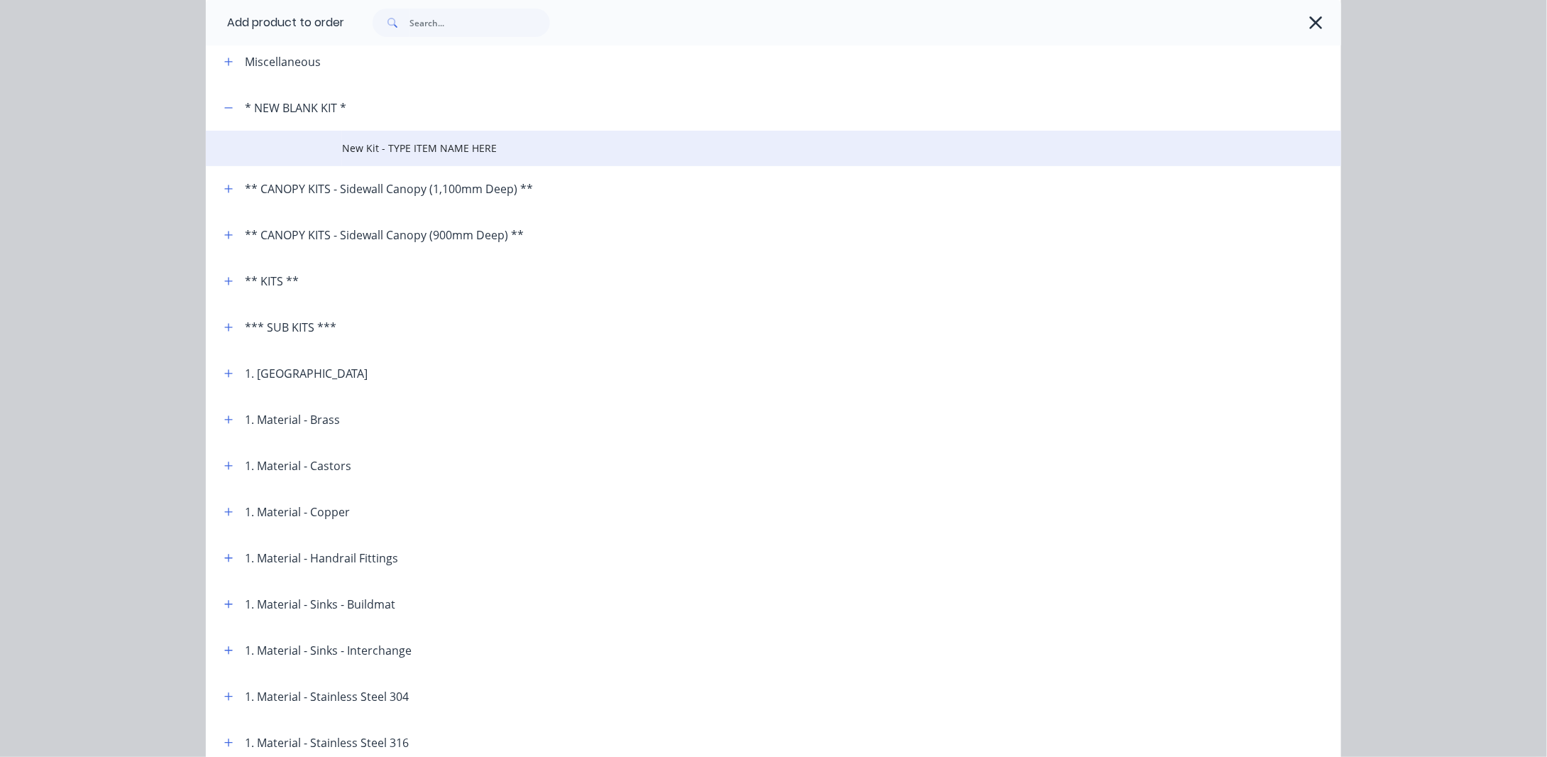
scroll to position [155, 0]
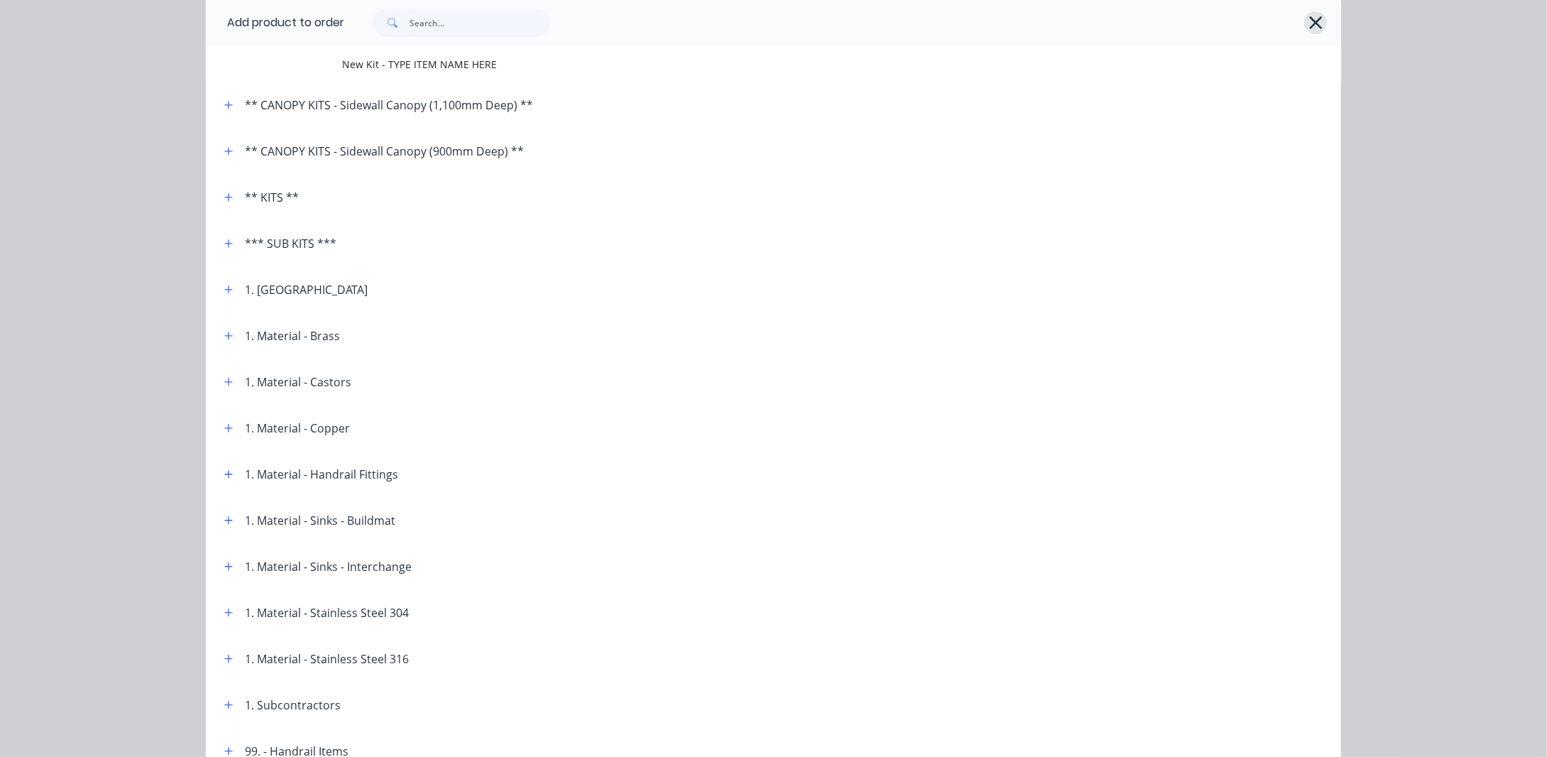
click at [1313, 23] on icon "button" at bounding box center [1316, 23] width 15 height 20
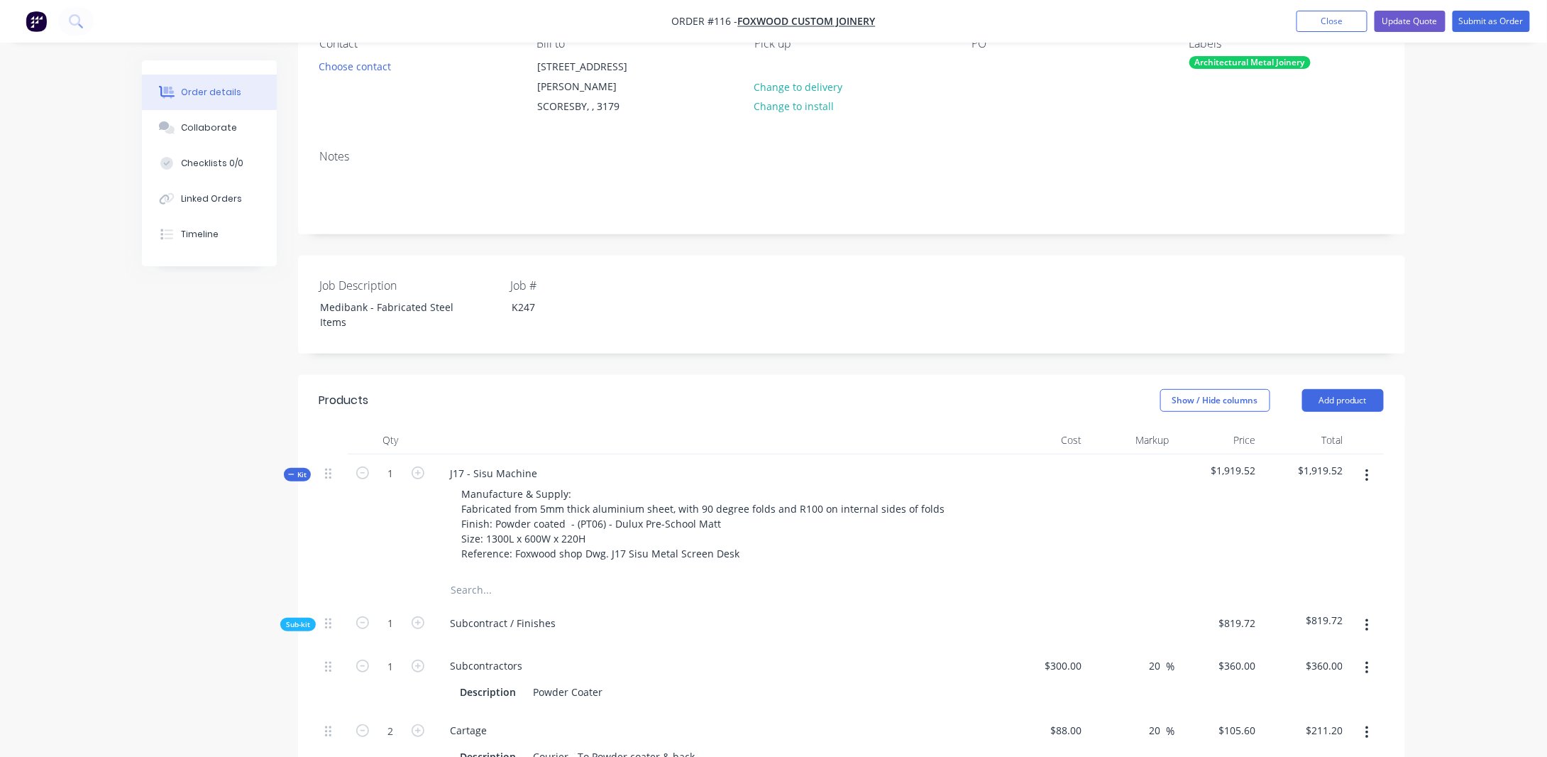
scroll to position [284, 0]
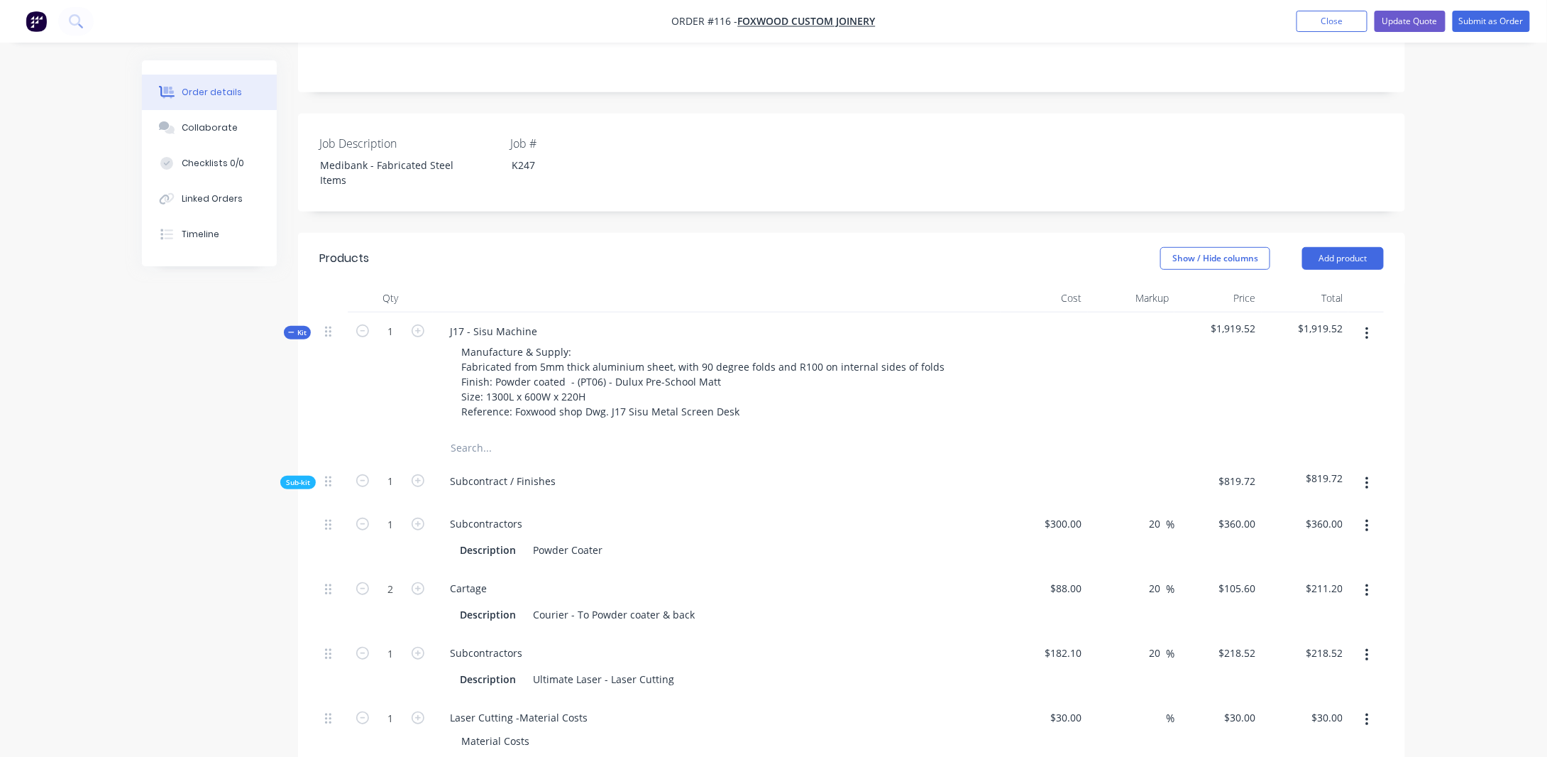
click at [299, 327] on span "Kit" at bounding box center [297, 332] width 18 height 11
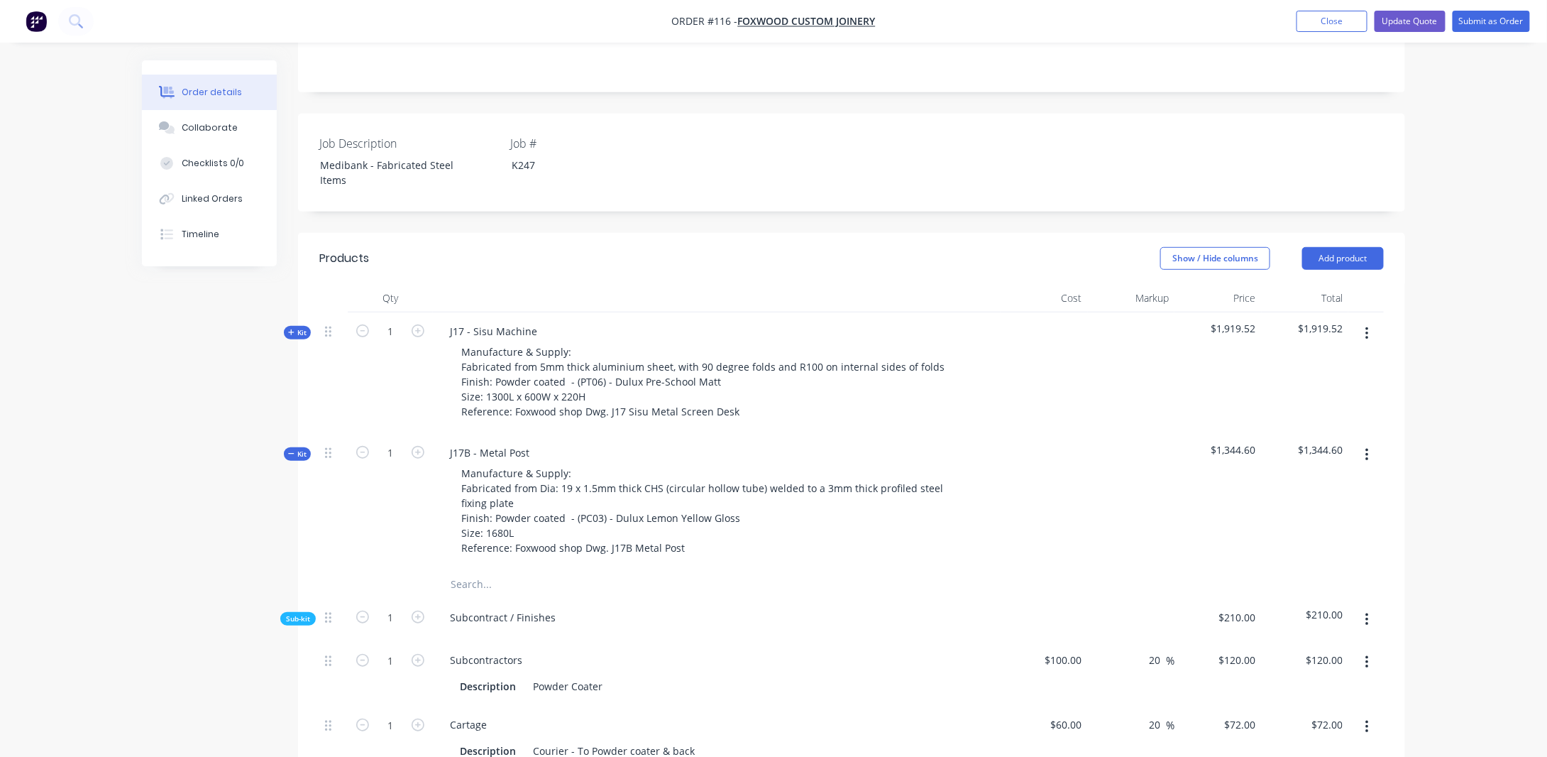
click at [292, 449] on span "Kit" at bounding box center [297, 454] width 18 height 11
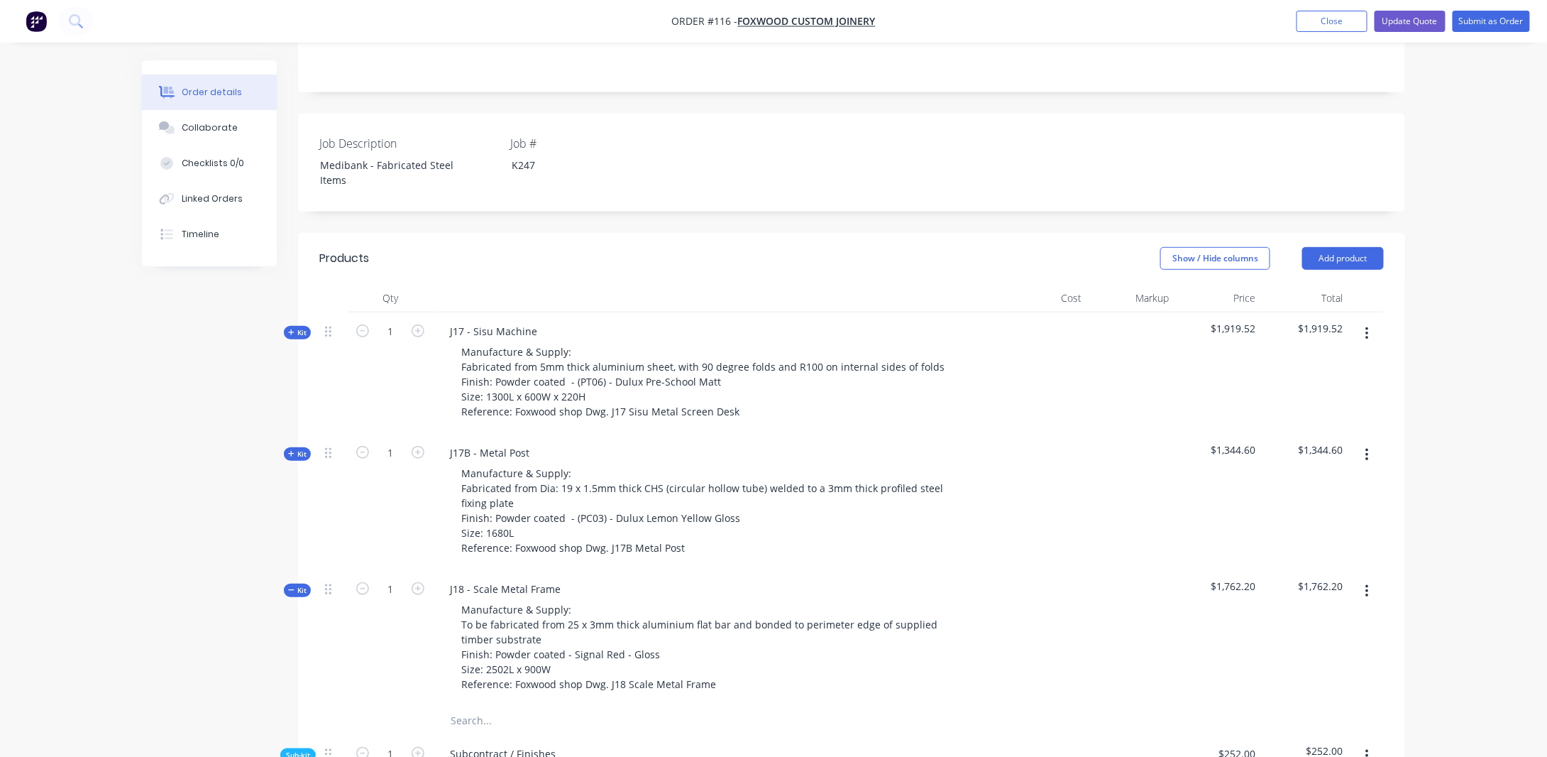
click at [292, 586] on icon at bounding box center [291, 589] width 6 height 7
click at [301, 721] on span "Kit" at bounding box center [297, 726] width 18 height 11
click at [1370, 321] on button "button" at bounding box center [1367, 334] width 33 height 26
click at [300, 449] on span "Kit" at bounding box center [297, 454] width 18 height 11
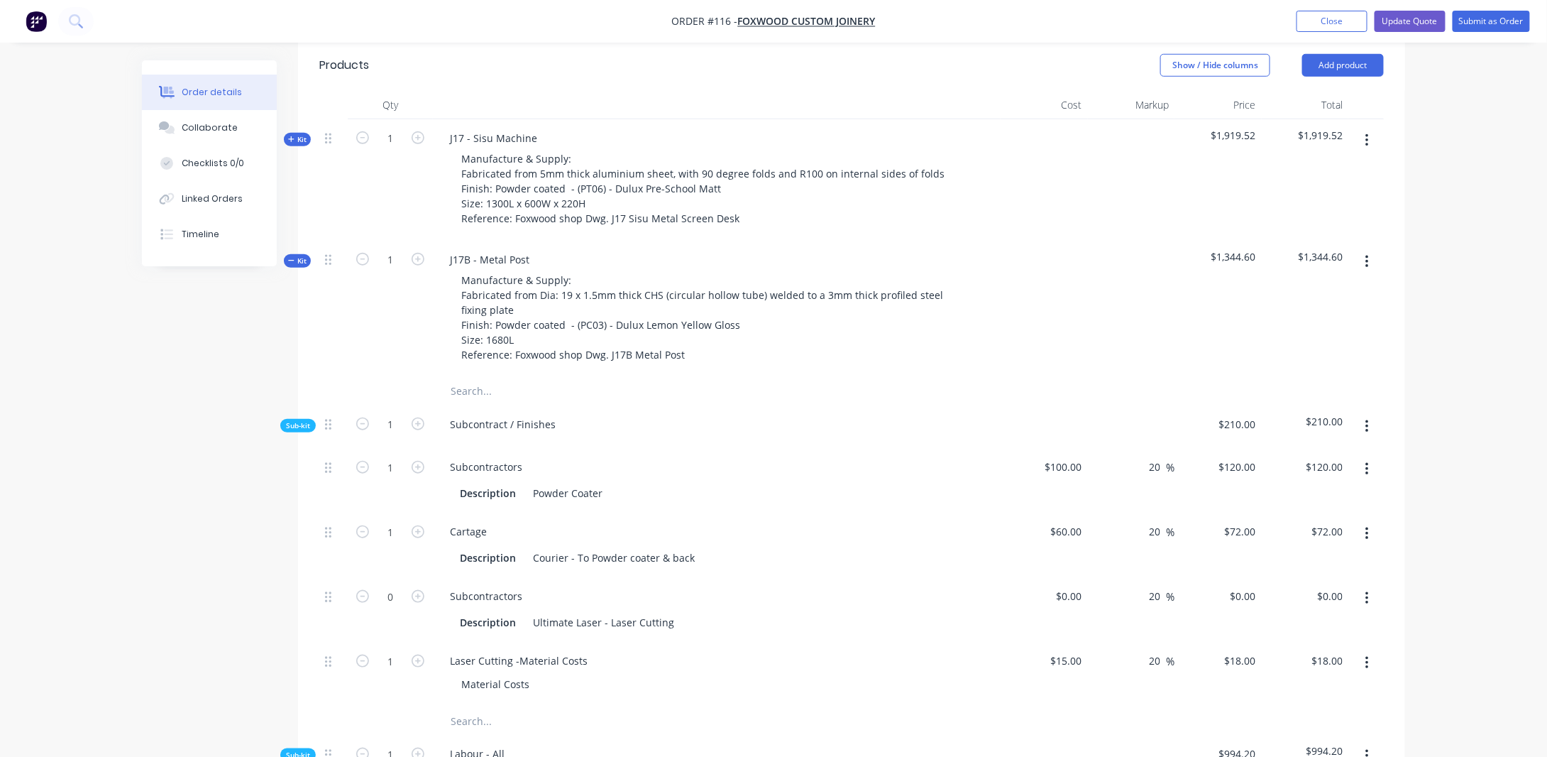
scroll to position [497, 0]
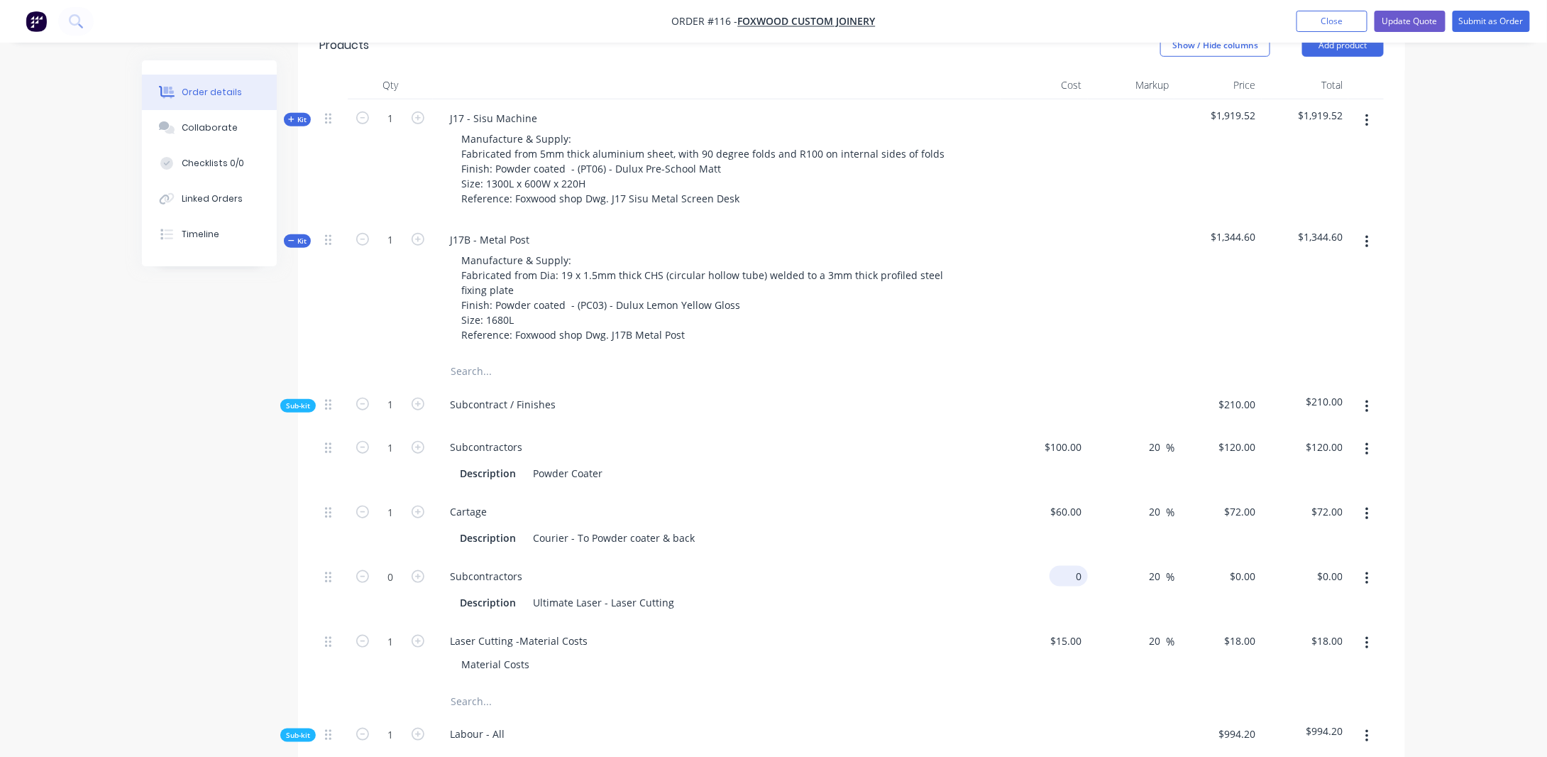
click at [1073, 566] on input "0" at bounding box center [1072, 576] width 33 height 21
type input "$0.00"
click at [296, 234] on div "Kit" at bounding box center [297, 240] width 27 height 13
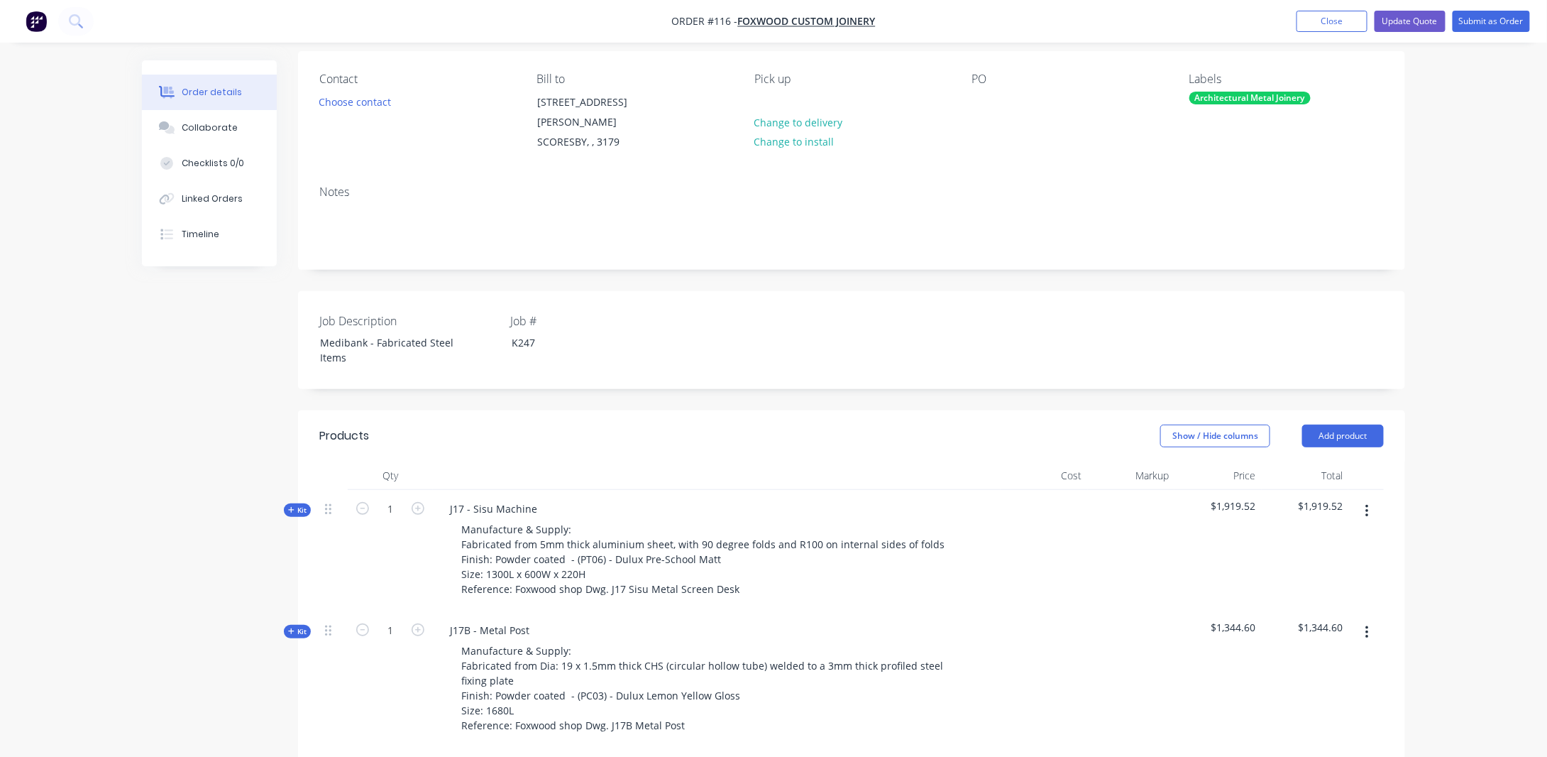
scroll to position [71, 0]
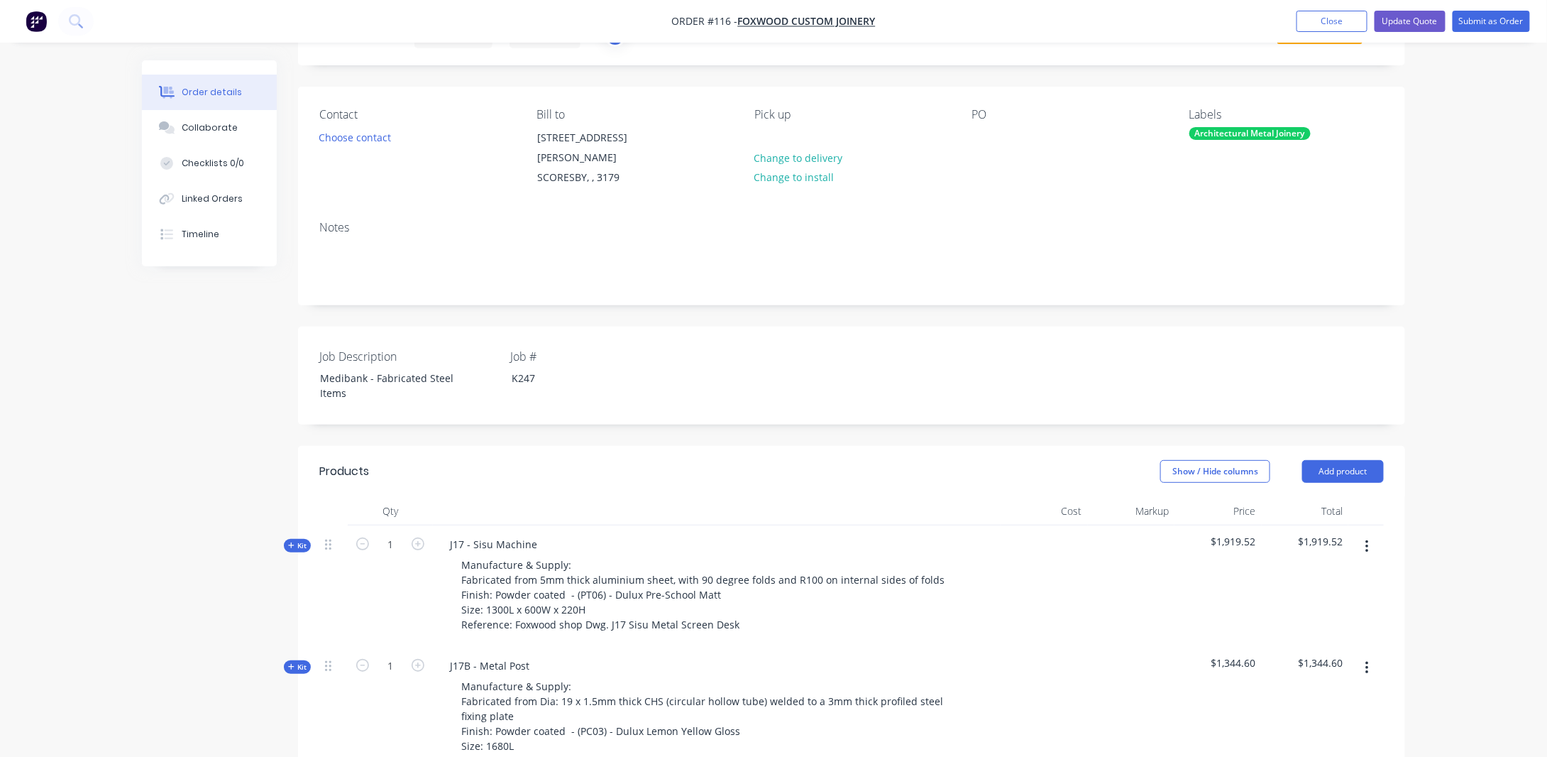
click at [1457, 266] on div "Order details Collaborate Checklists 0/0 Linked Orders Timeline Order details C…" at bounding box center [773, 733] width 1547 height 1609
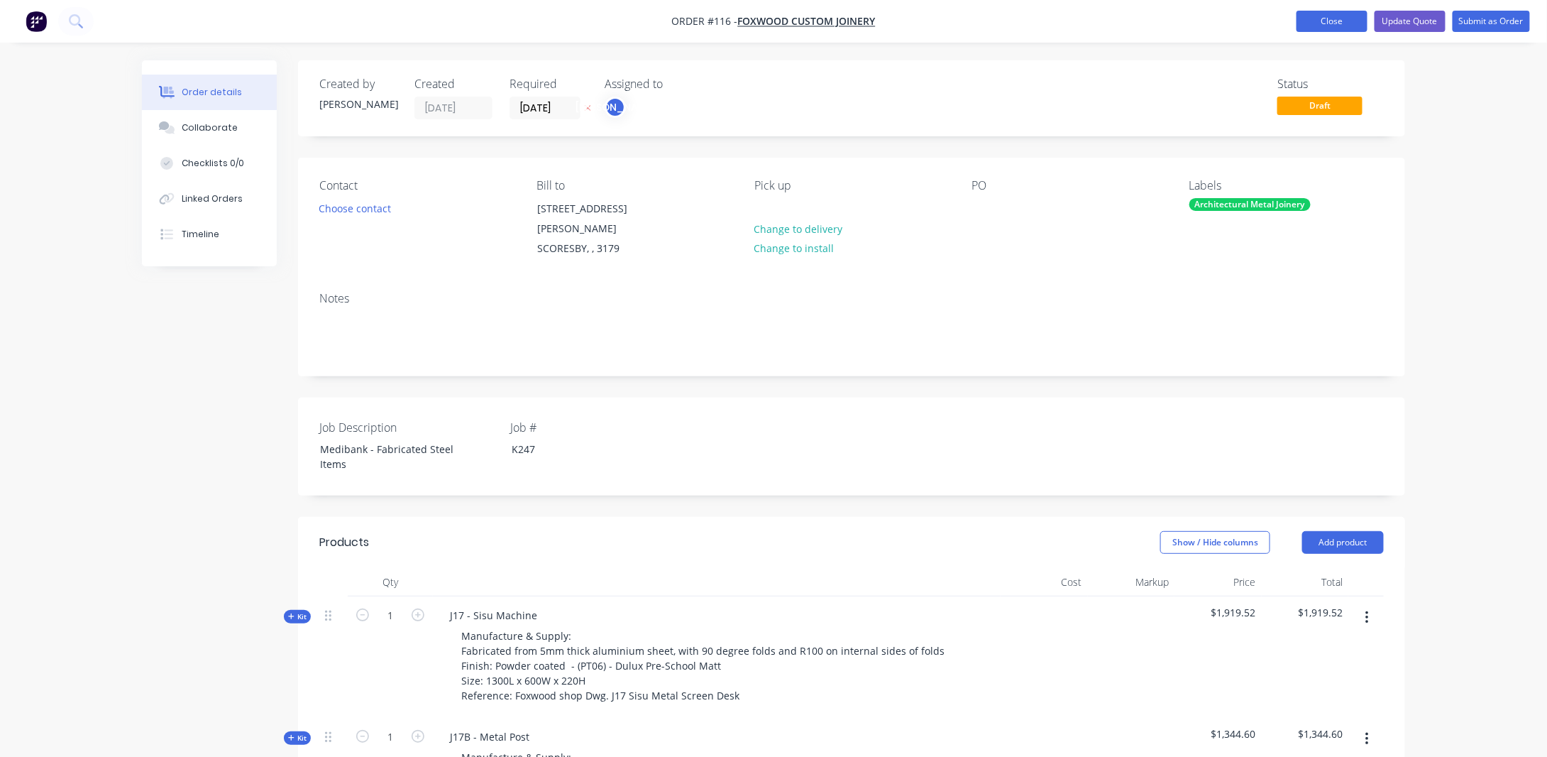
click at [1335, 23] on button "Close" at bounding box center [1332, 21] width 71 height 21
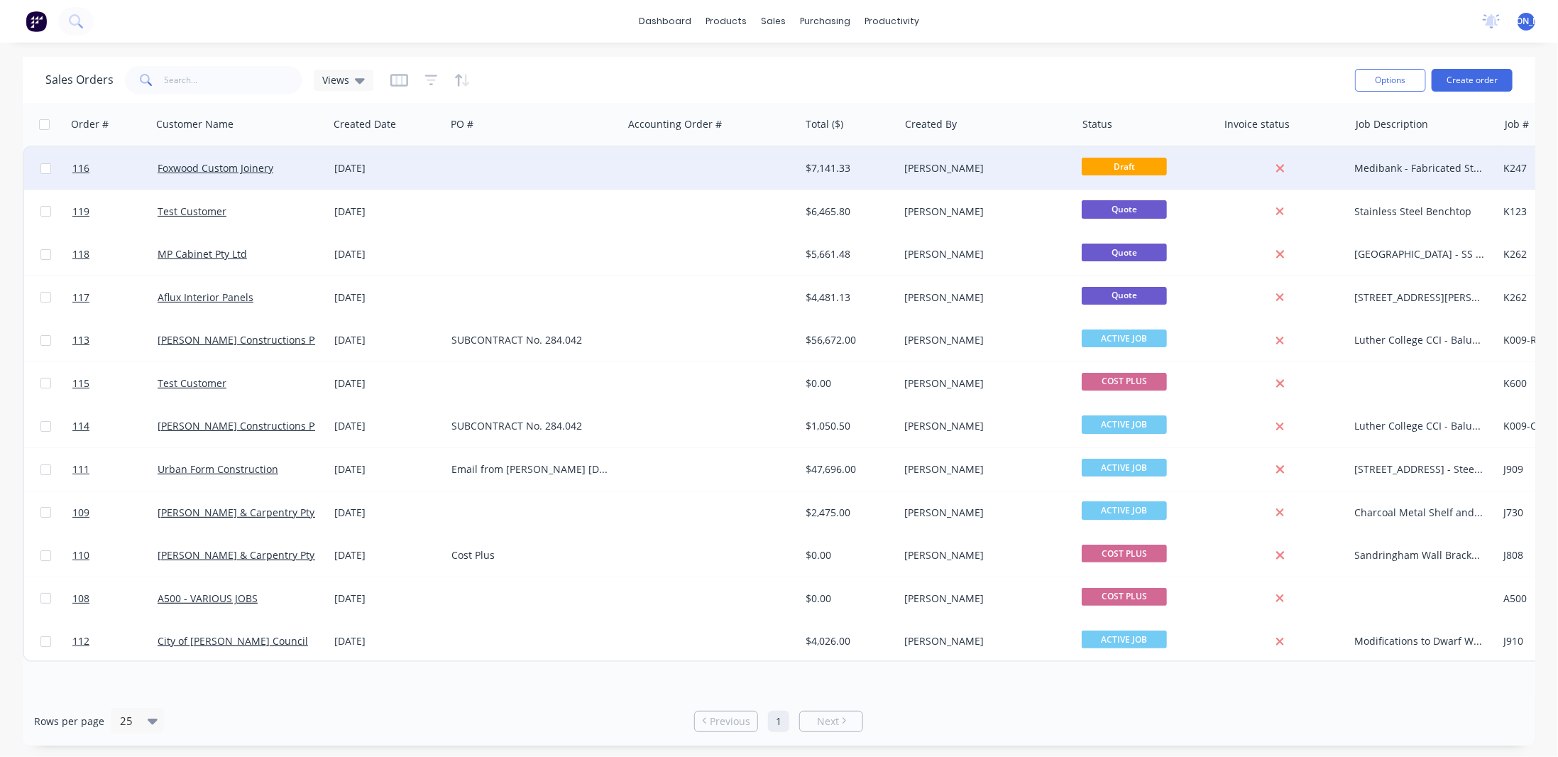
click at [1012, 164] on div "[PERSON_NAME]" at bounding box center [984, 168] width 158 height 14
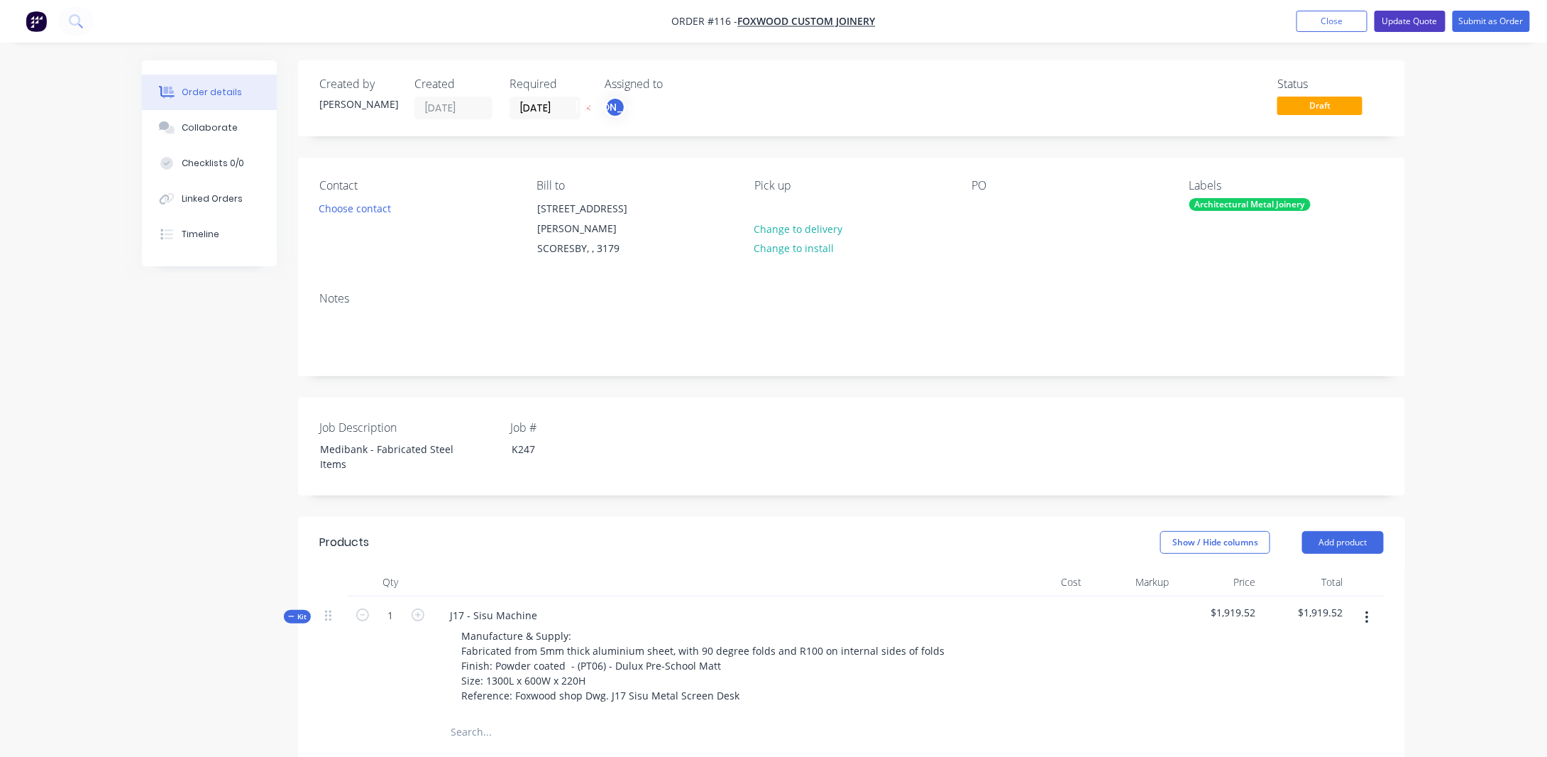
click at [1415, 23] on button "Update Quote" at bounding box center [1410, 21] width 71 height 21
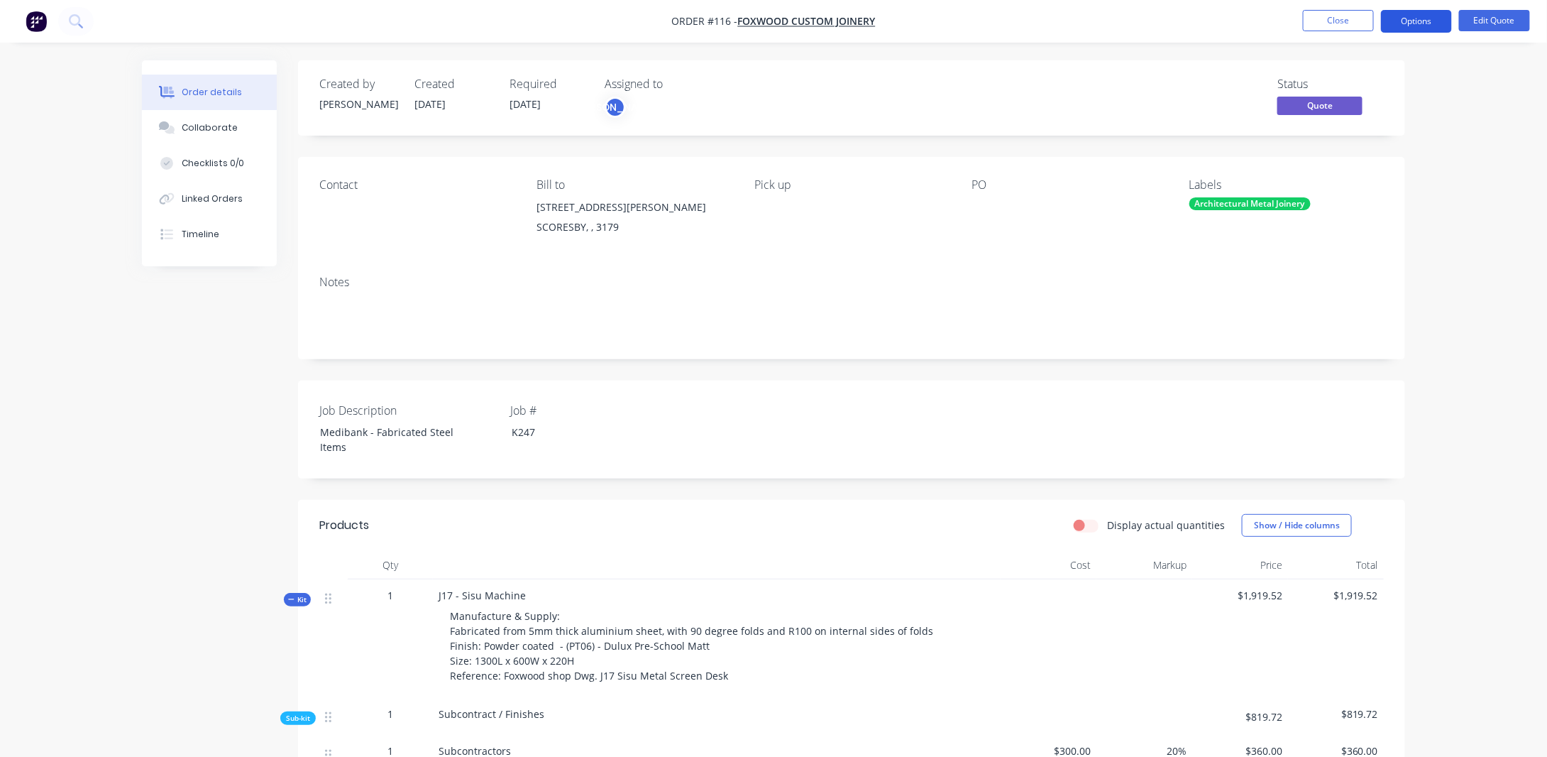
click at [1423, 16] on button "Options" at bounding box center [1416, 21] width 71 height 23
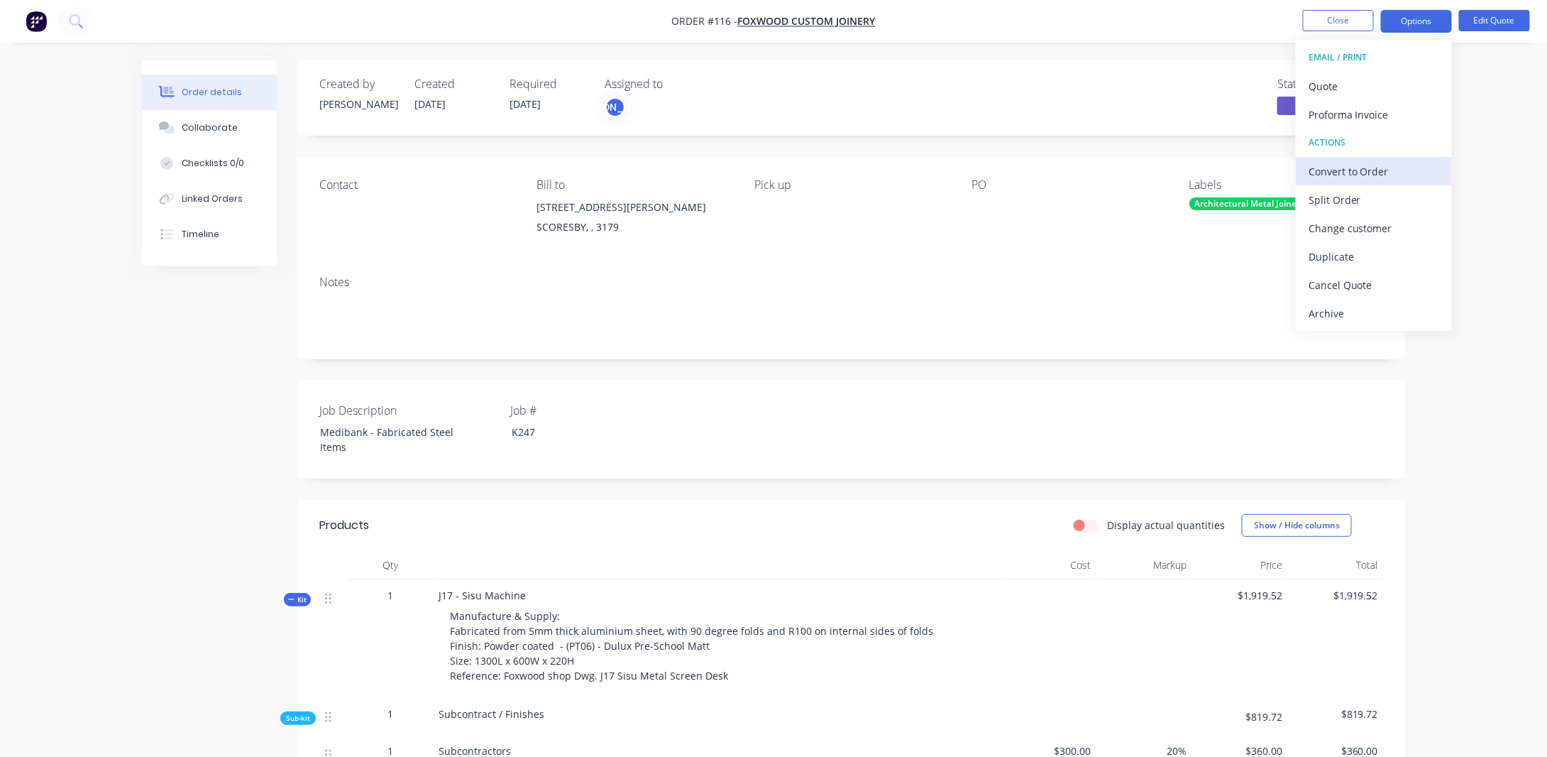
click at [1344, 164] on div "Convert to Order" at bounding box center [1374, 171] width 131 height 21
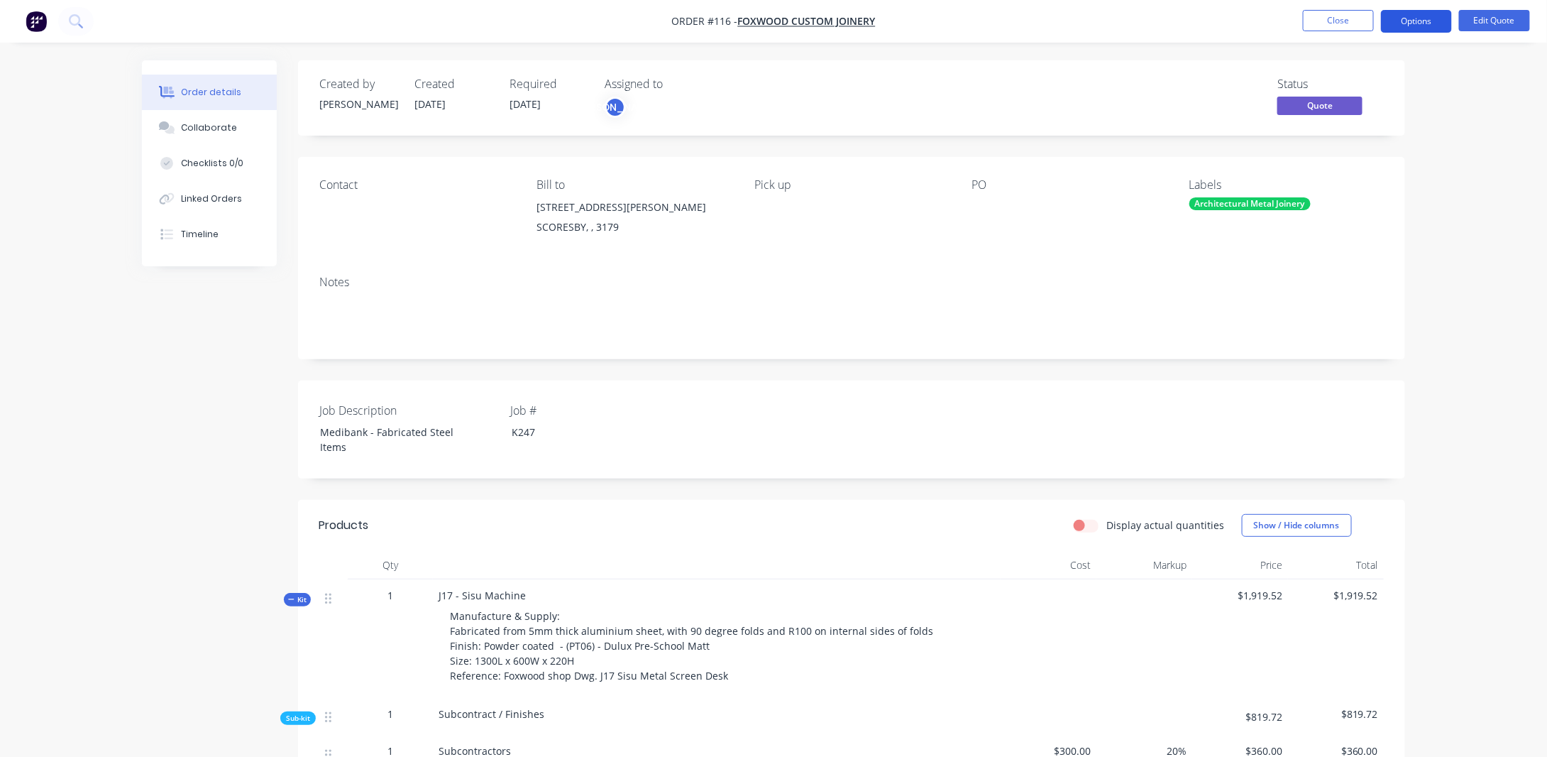
click at [1404, 28] on button "Options" at bounding box center [1416, 21] width 71 height 23
click at [1330, 111] on div "Proforma Invoice" at bounding box center [1374, 114] width 131 height 21
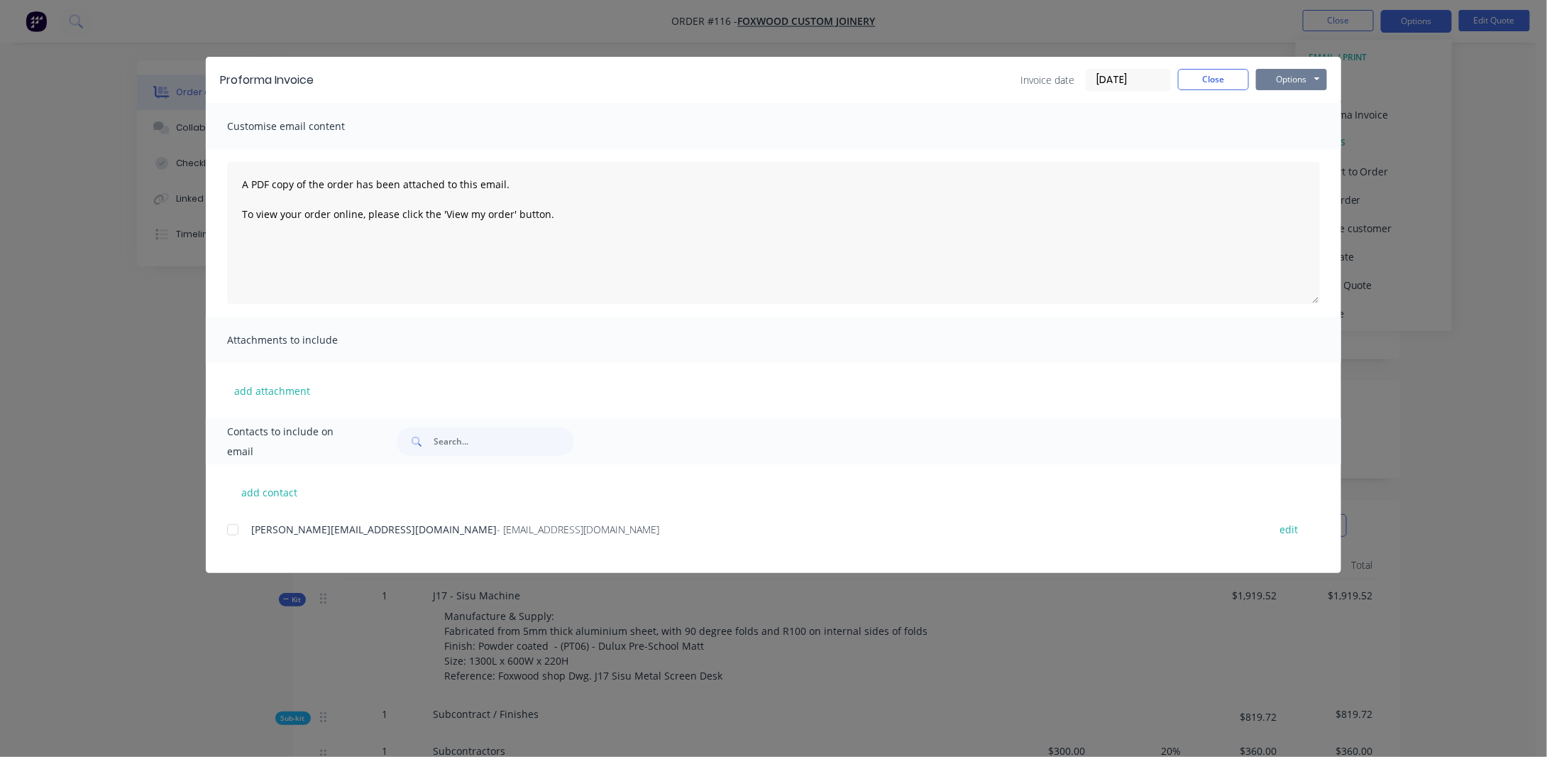
click at [1295, 80] on button "Options" at bounding box center [1291, 79] width 71 height 21
click at [1295, 100] on button "Preview" at bounding box center [1301, 104] width 91 height 23
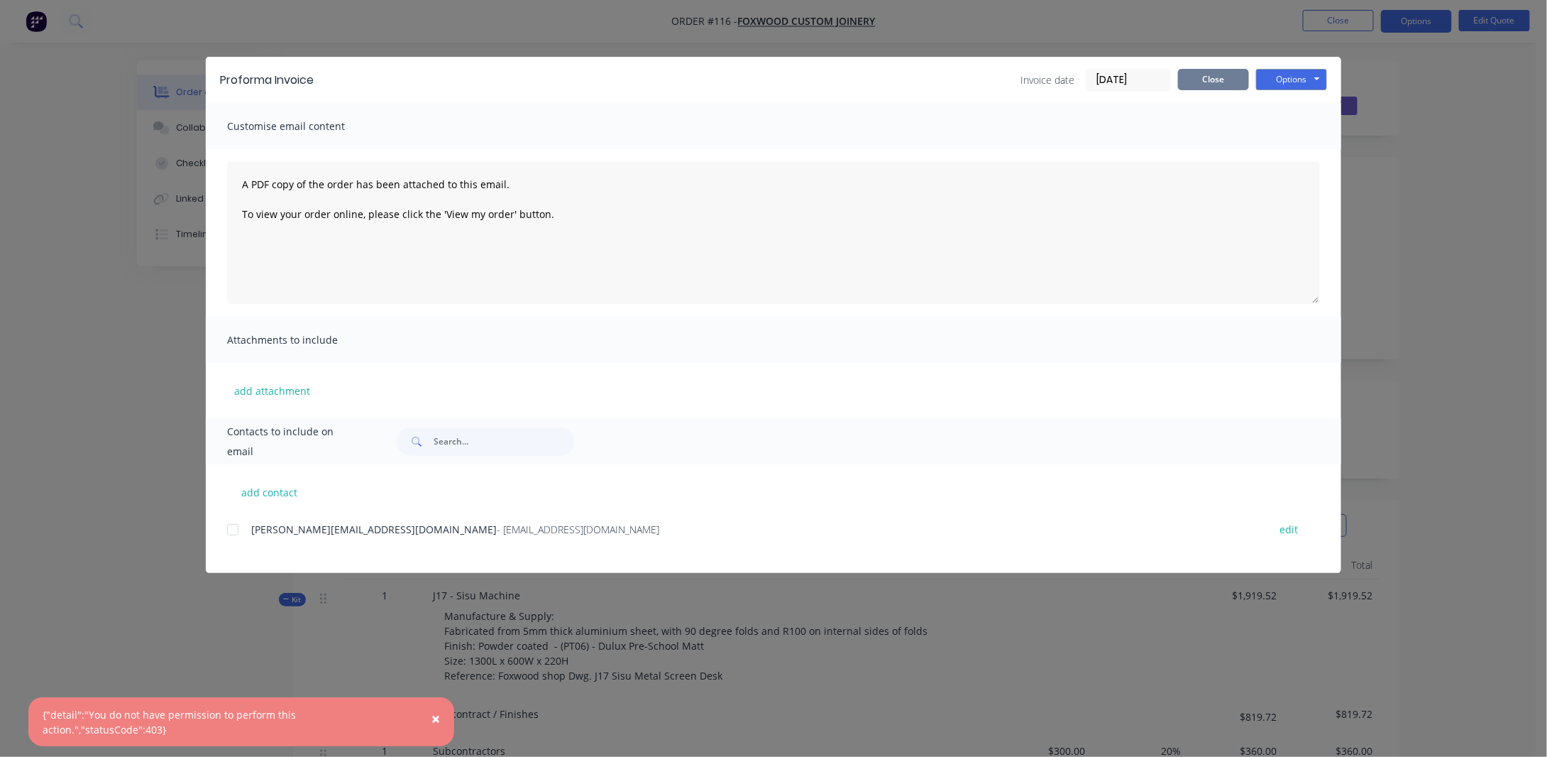
click at [1229, 83] on button "Close" at bounding box center [1213, 79] width 71 height 21
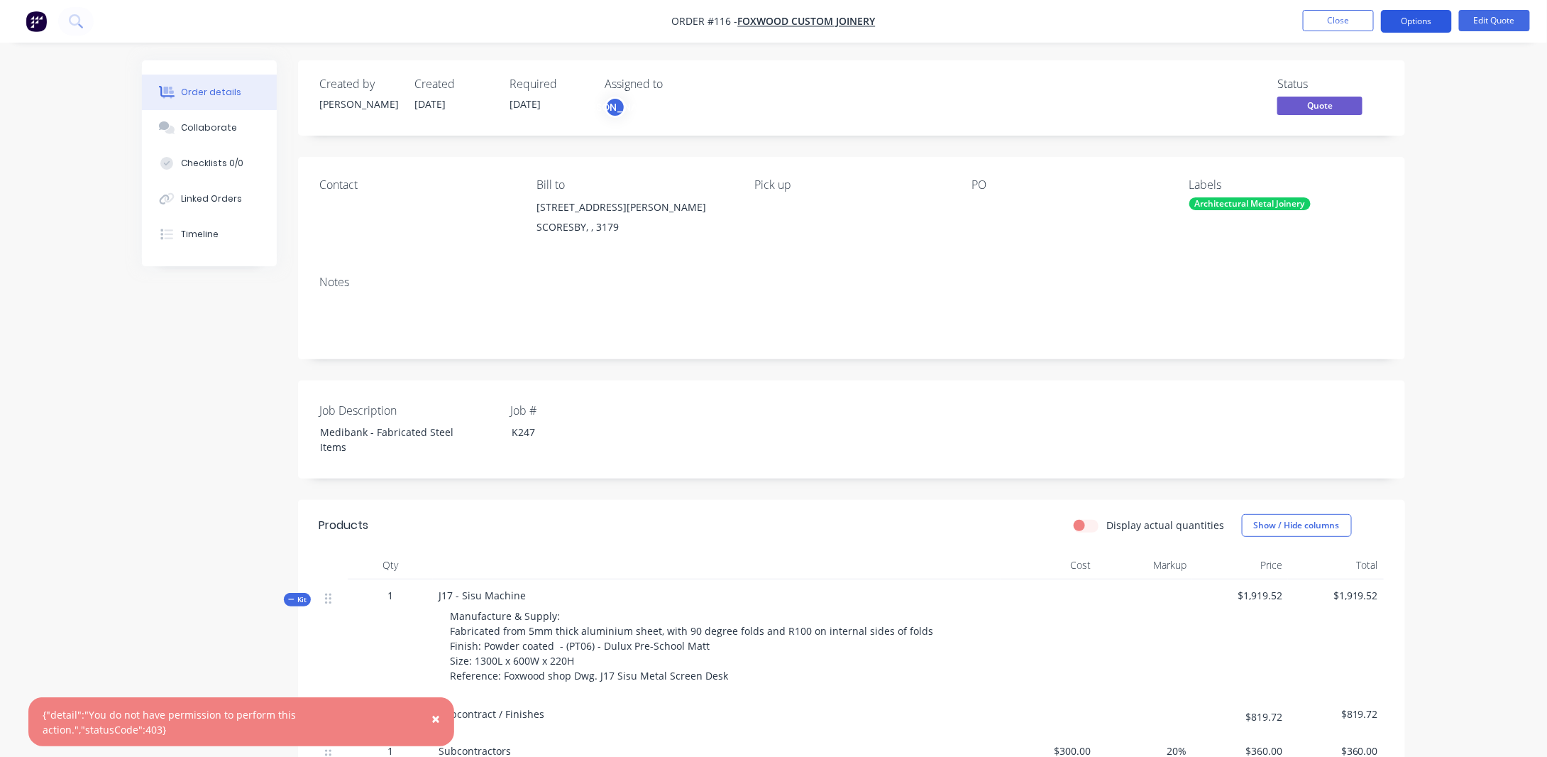
click at [1393, 28] on button "Options" at bounding box center [1416, 21] width 71 height 23
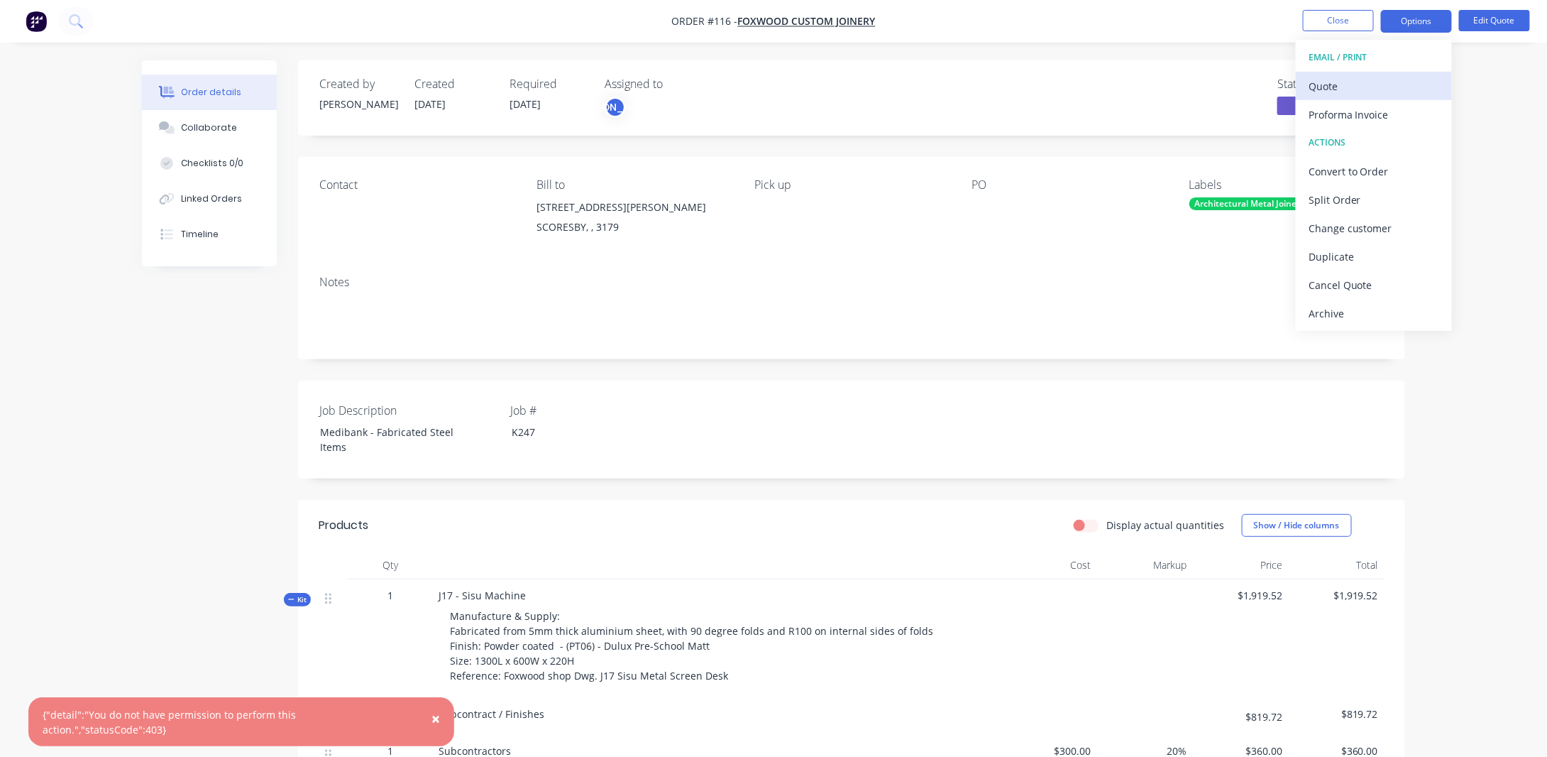
click at [1342, 86] on div "Quote" at bounding box center [1374, 86] width 131 height 21
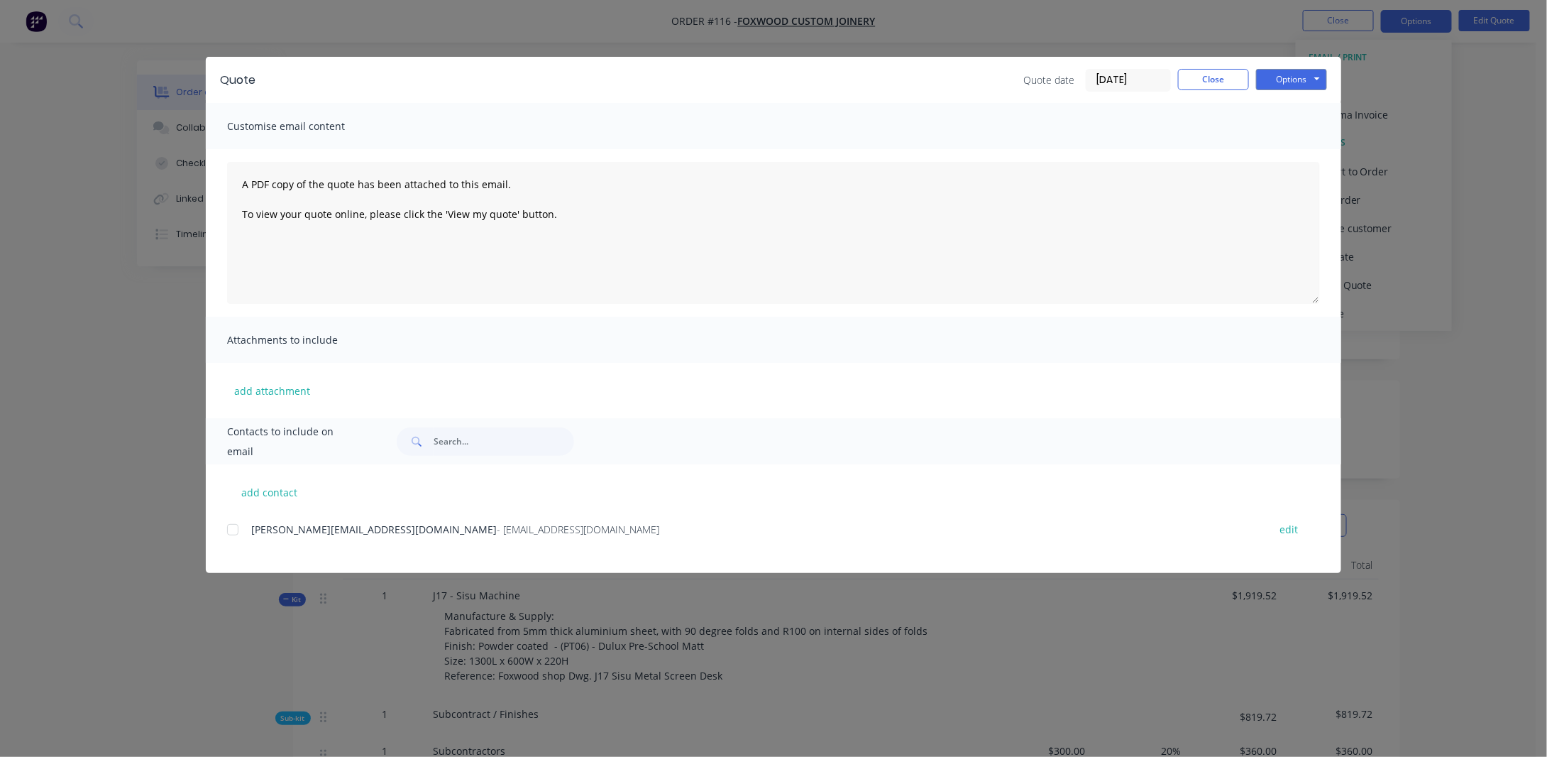
click at [1271, 92] on div "Quote Quote date 11/09/25 Close Options Preview Print Email" at bounding box center [774, 80] width 1136 height 46
click at [1278, 81] on button "Options" at bounding box center [1291, 79] width 71 height 21
click at [1298, 99] on button "Preview" at bounding box center [1301, 104] width 91 height 23
click at [1418, 71] on div "Quote Quote date 11/09/25 Close Options Preview Print Email Customise email con…" at bounding box center [773, 378] width 1547 height 757
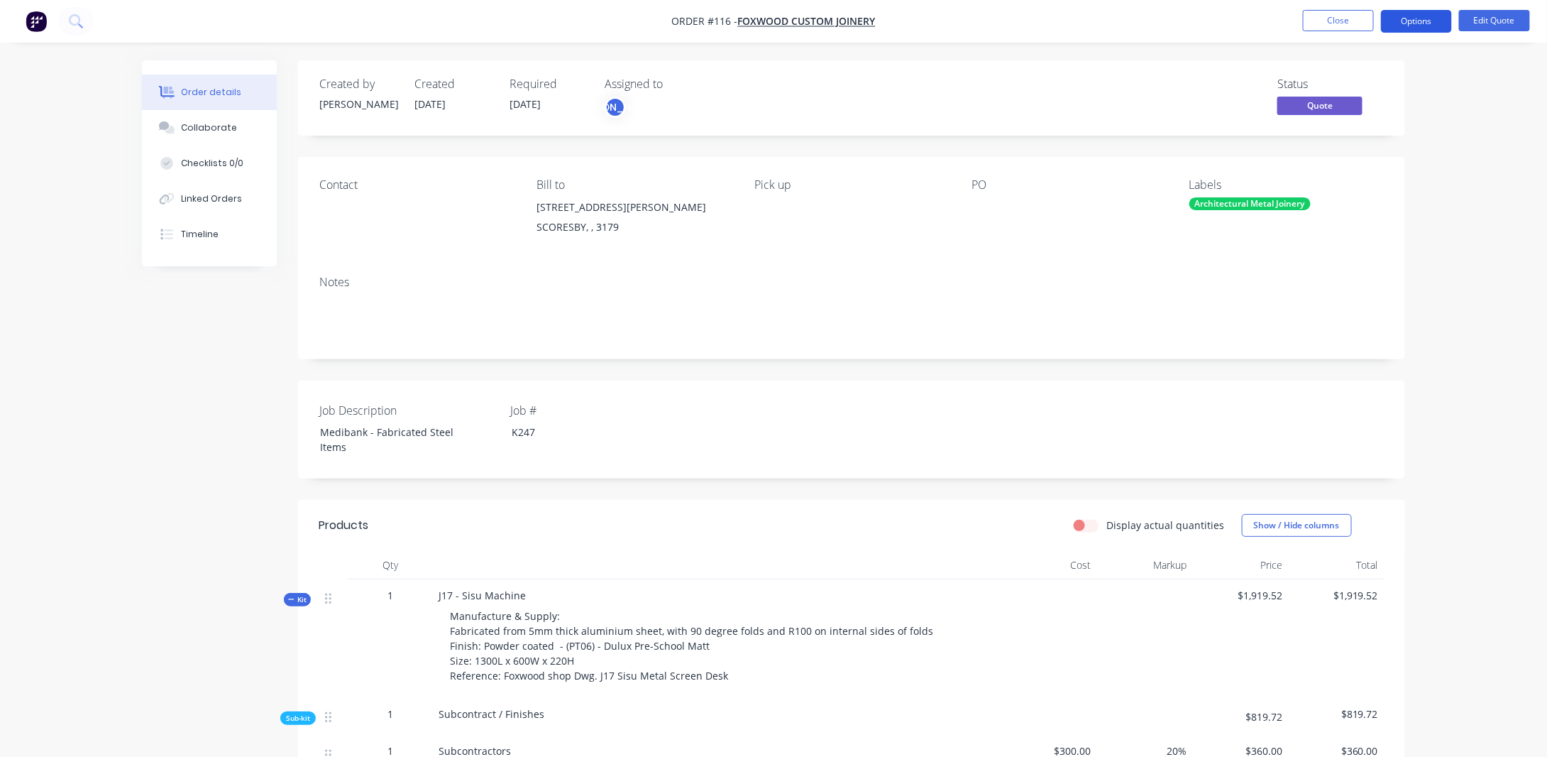
click at [1403, 21] on button "Options" at bounding box center [1416, 21] width 71 height 23
click at [1474, 22] on button "Edit Quote" at bounding box center [1494, 20] width 71 height 21
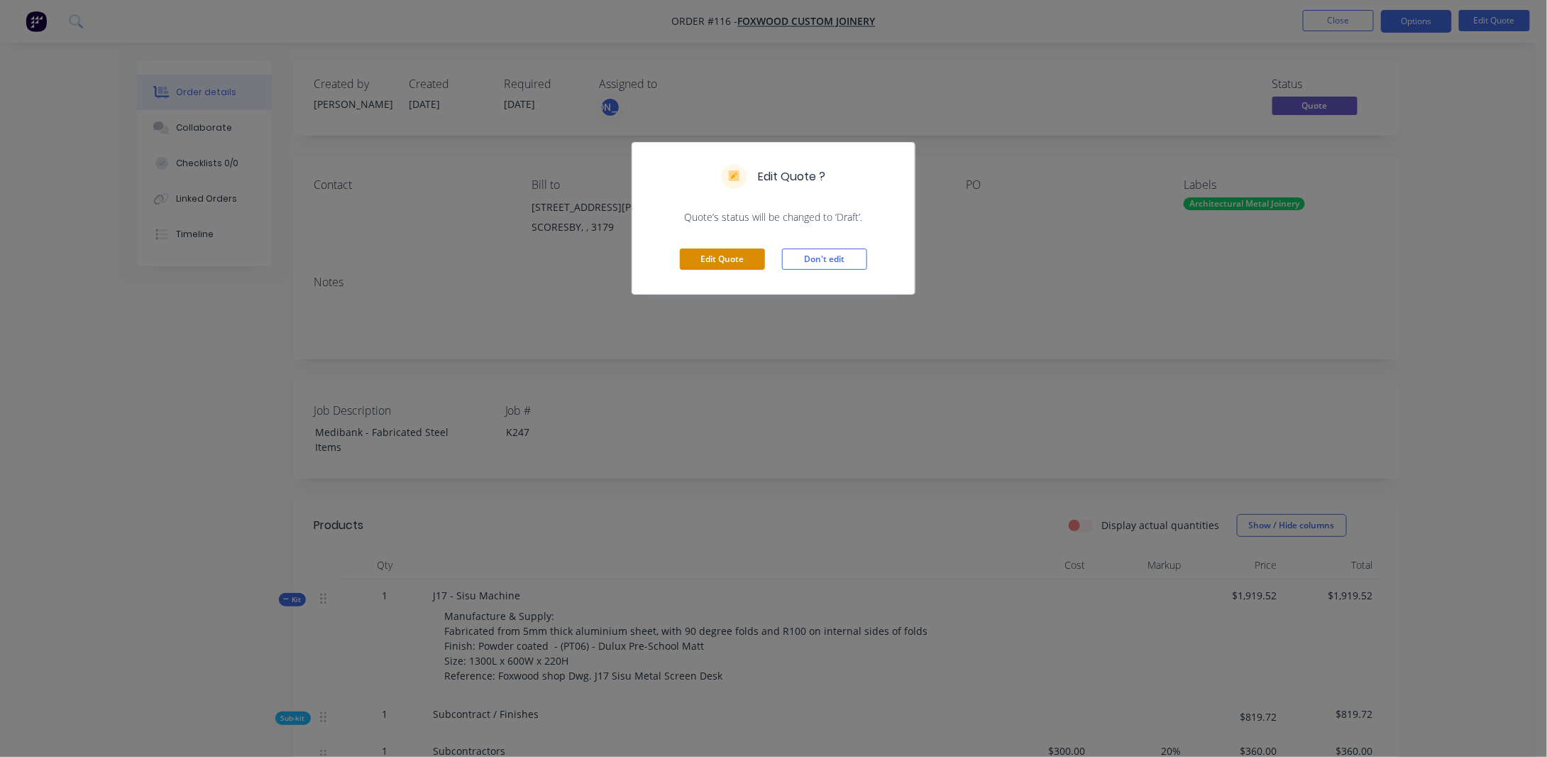
click at [735, 262] on button "Edit Quote" at bounding box center [722, 258] width 85 height 21
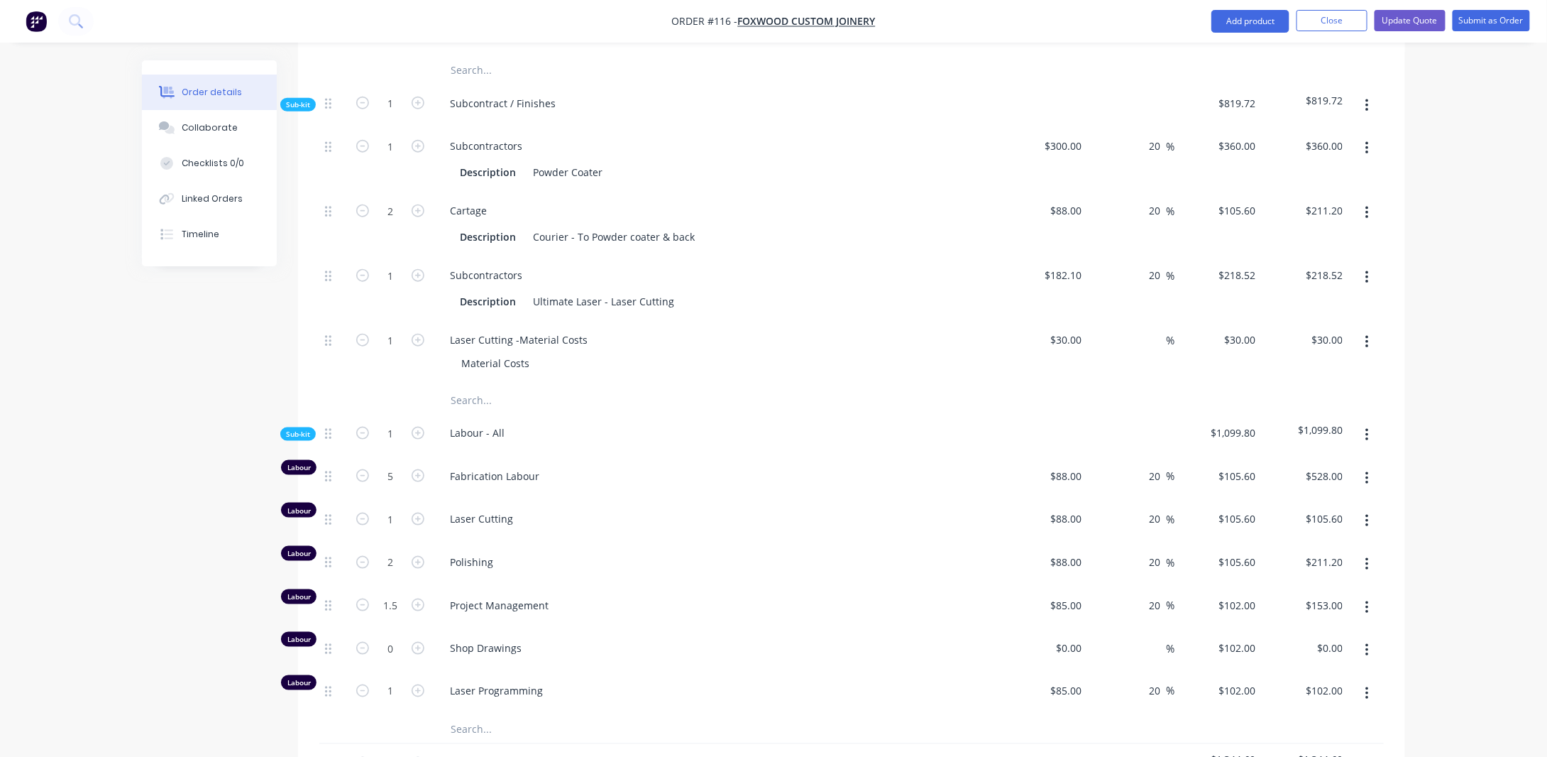
scroll to position [497, 0]
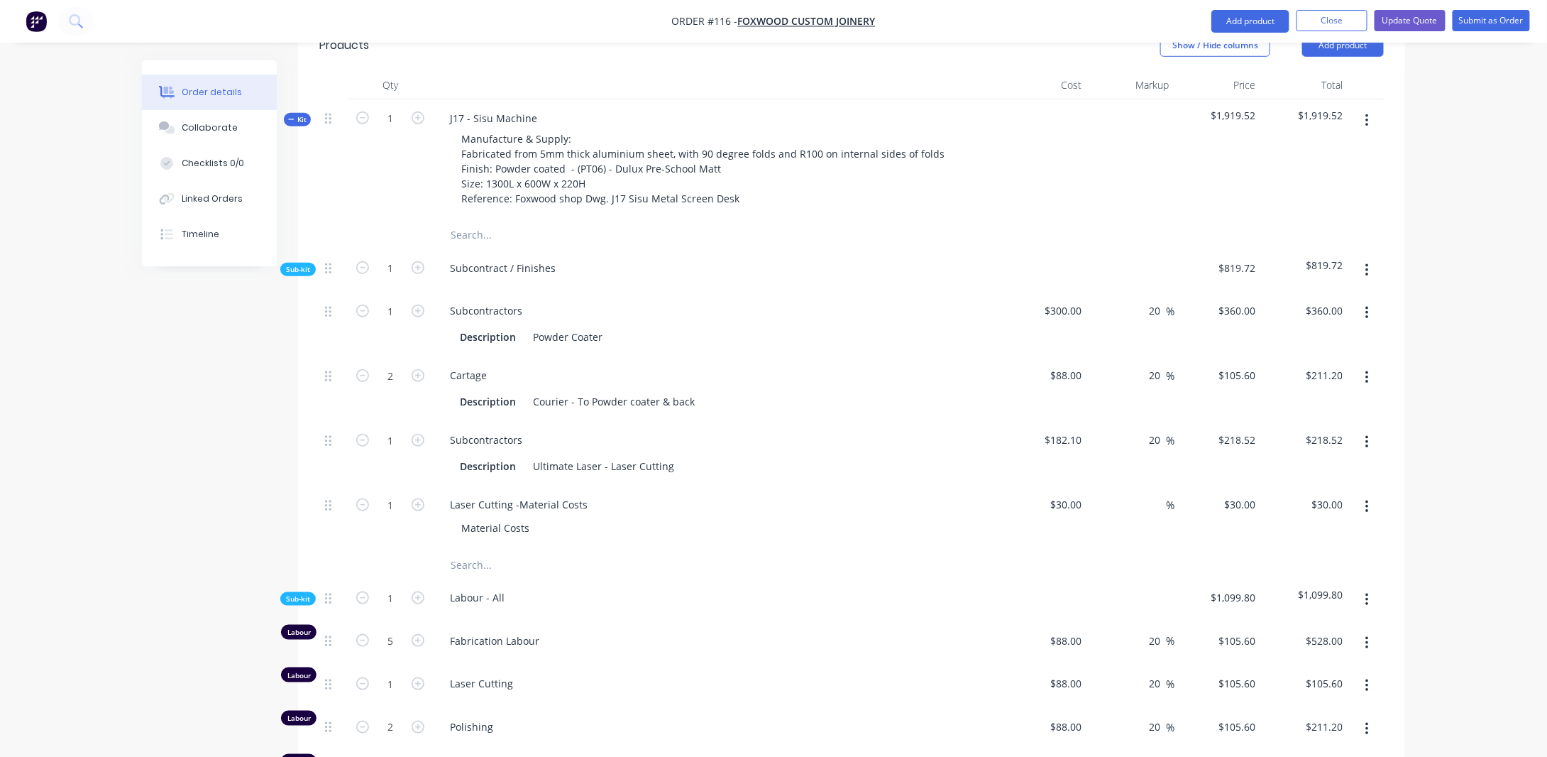
click at [299, 114] on span "Kit" at bounding box center [297, 119] width 18 height 11
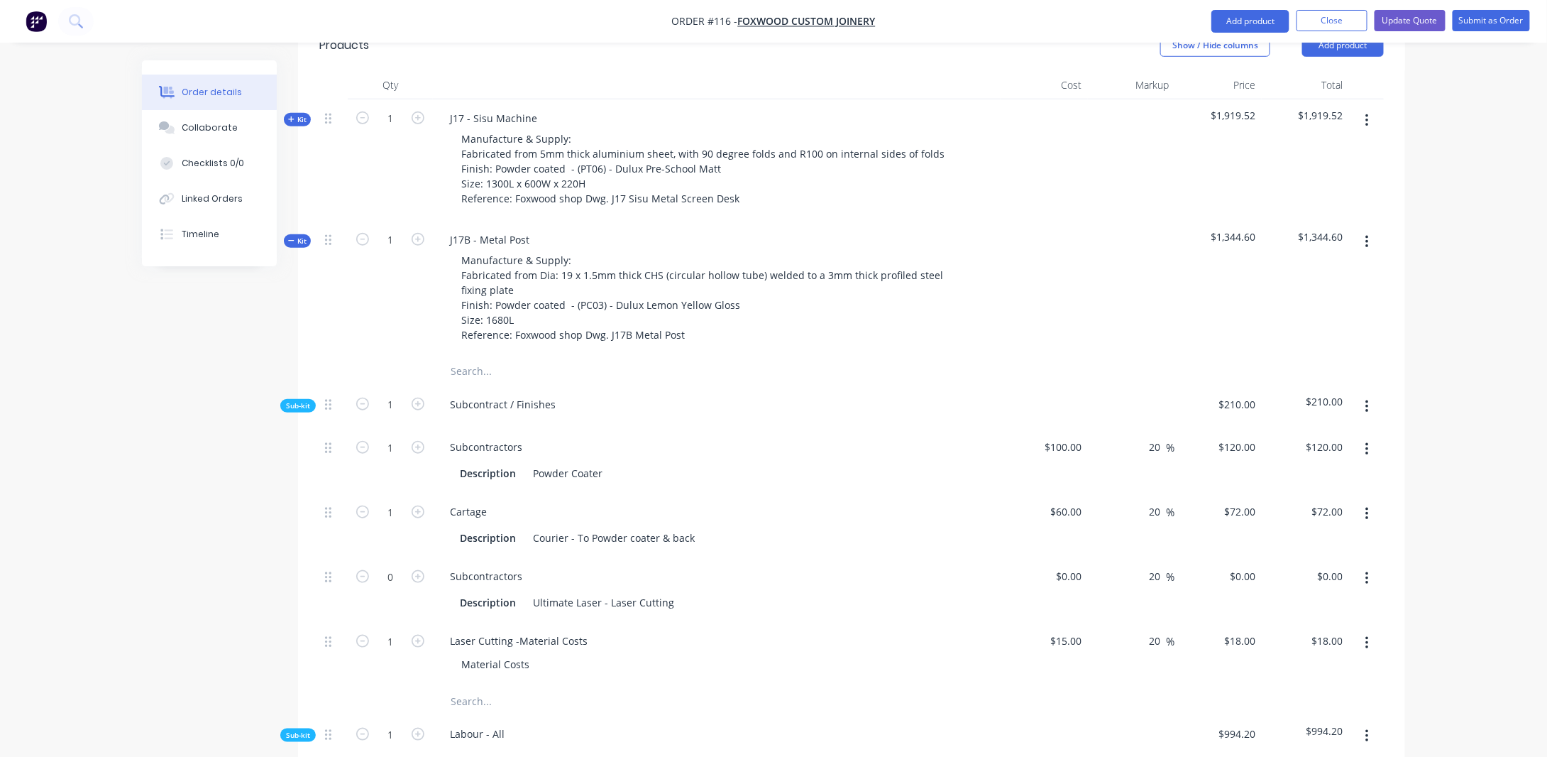
click at [294, 237] on icon at bounding box center [291, 240] width 6 height 7
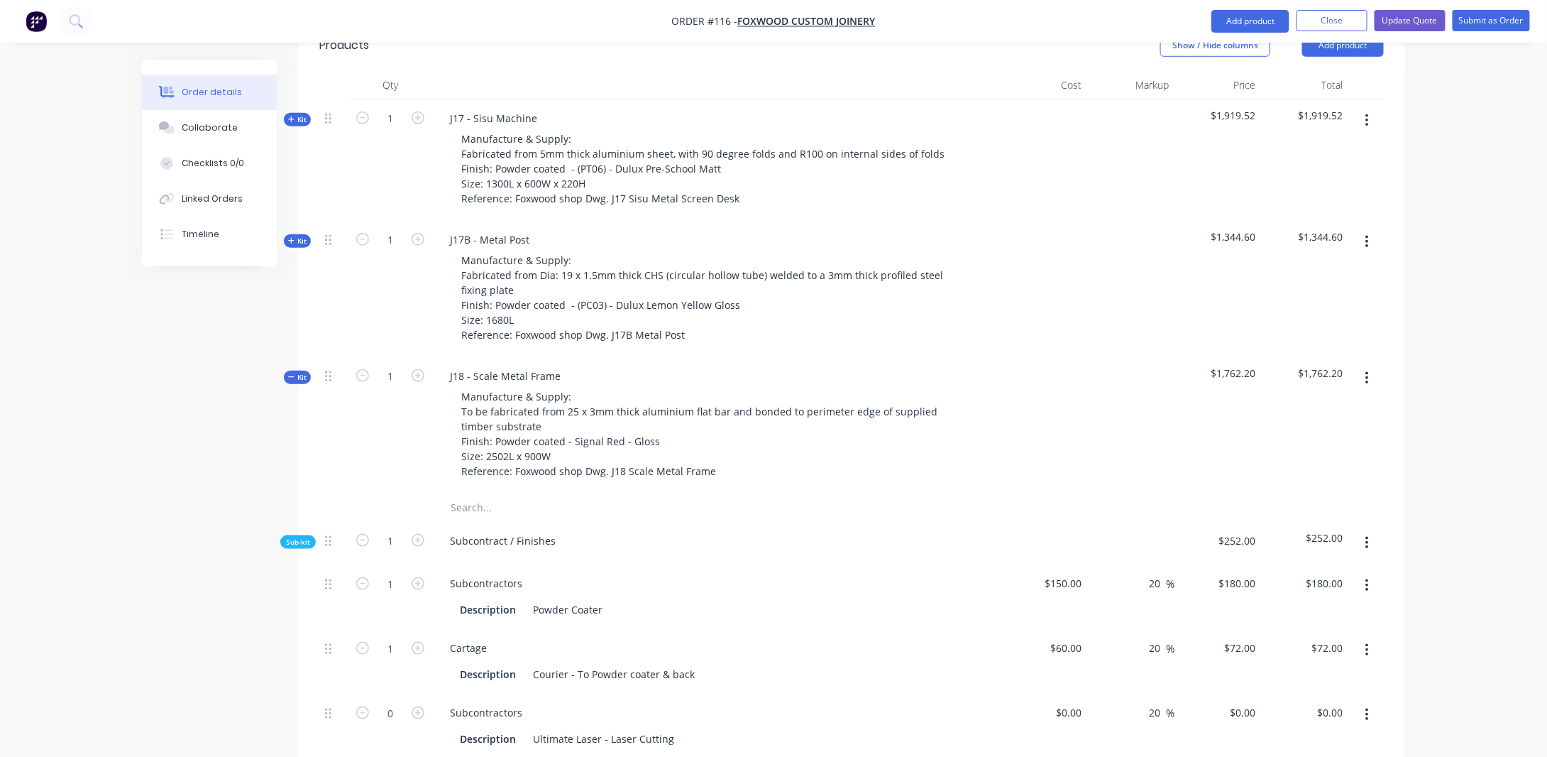
click at [297, 372] on span "Kit" at bounding box center [297, 377] width 18 height 11
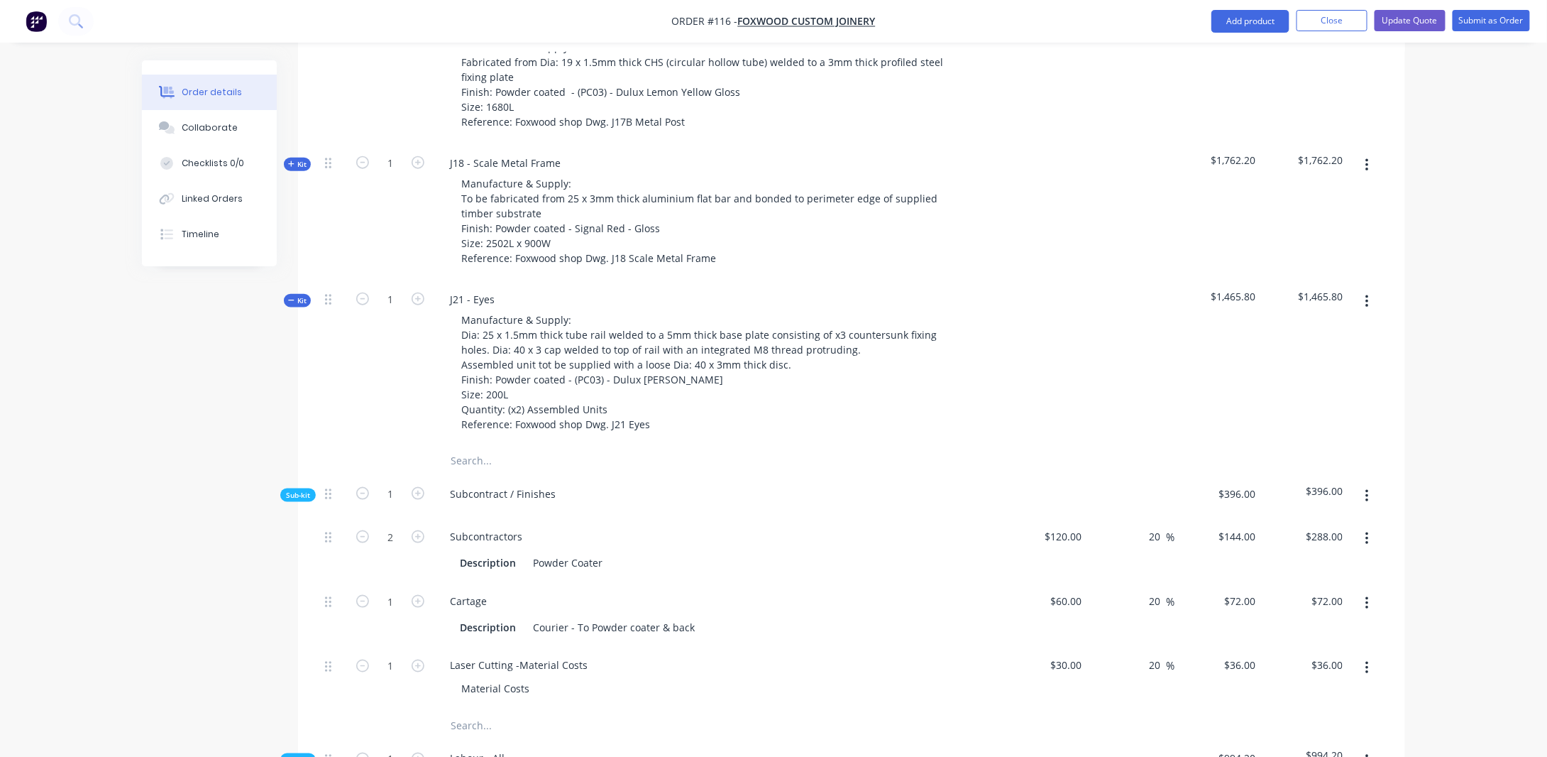
click at [300, 295] on span "Kit" at bounding box center [297, 300] width 18 height 11
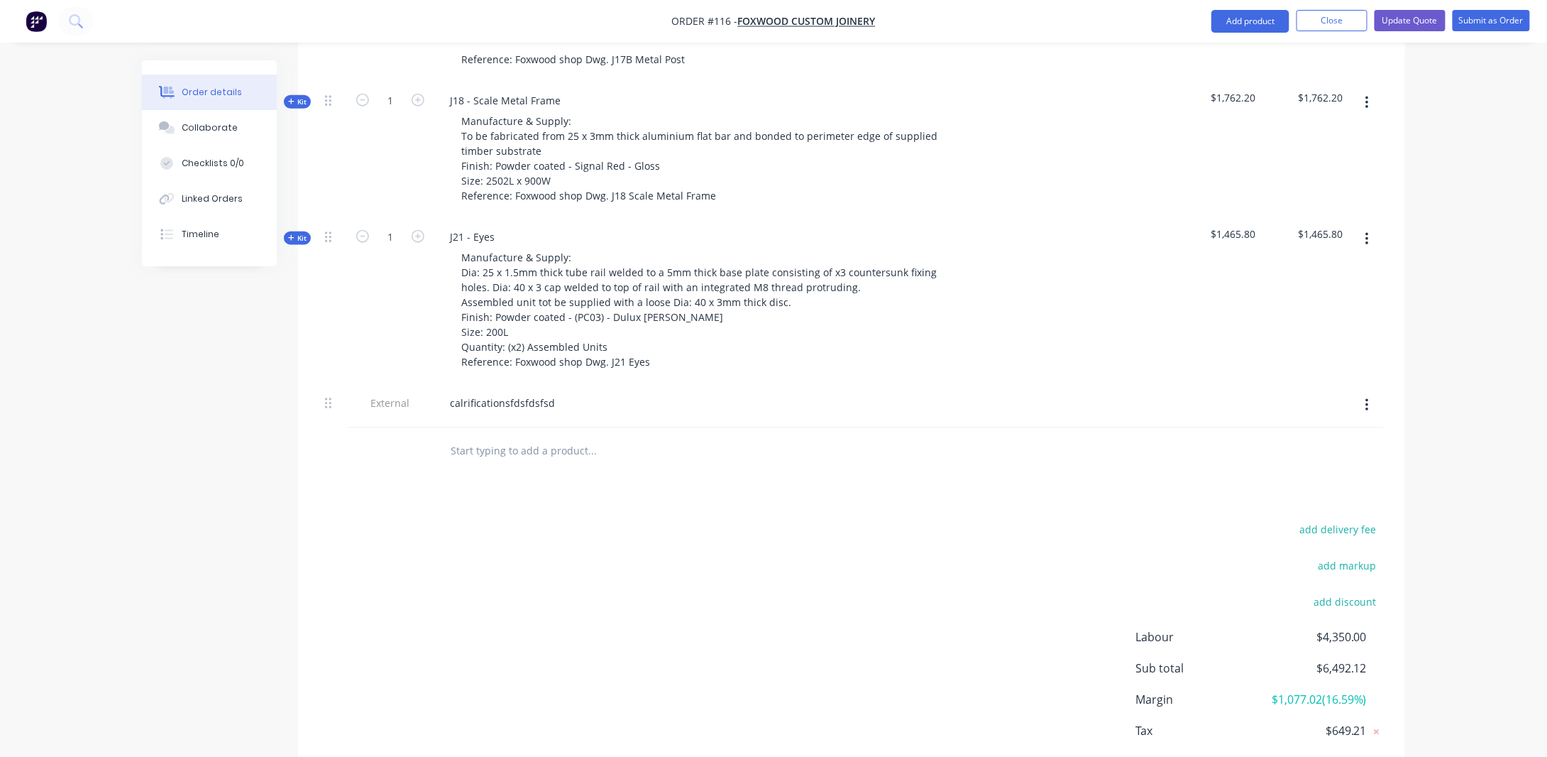
scroll to position [833, 0]
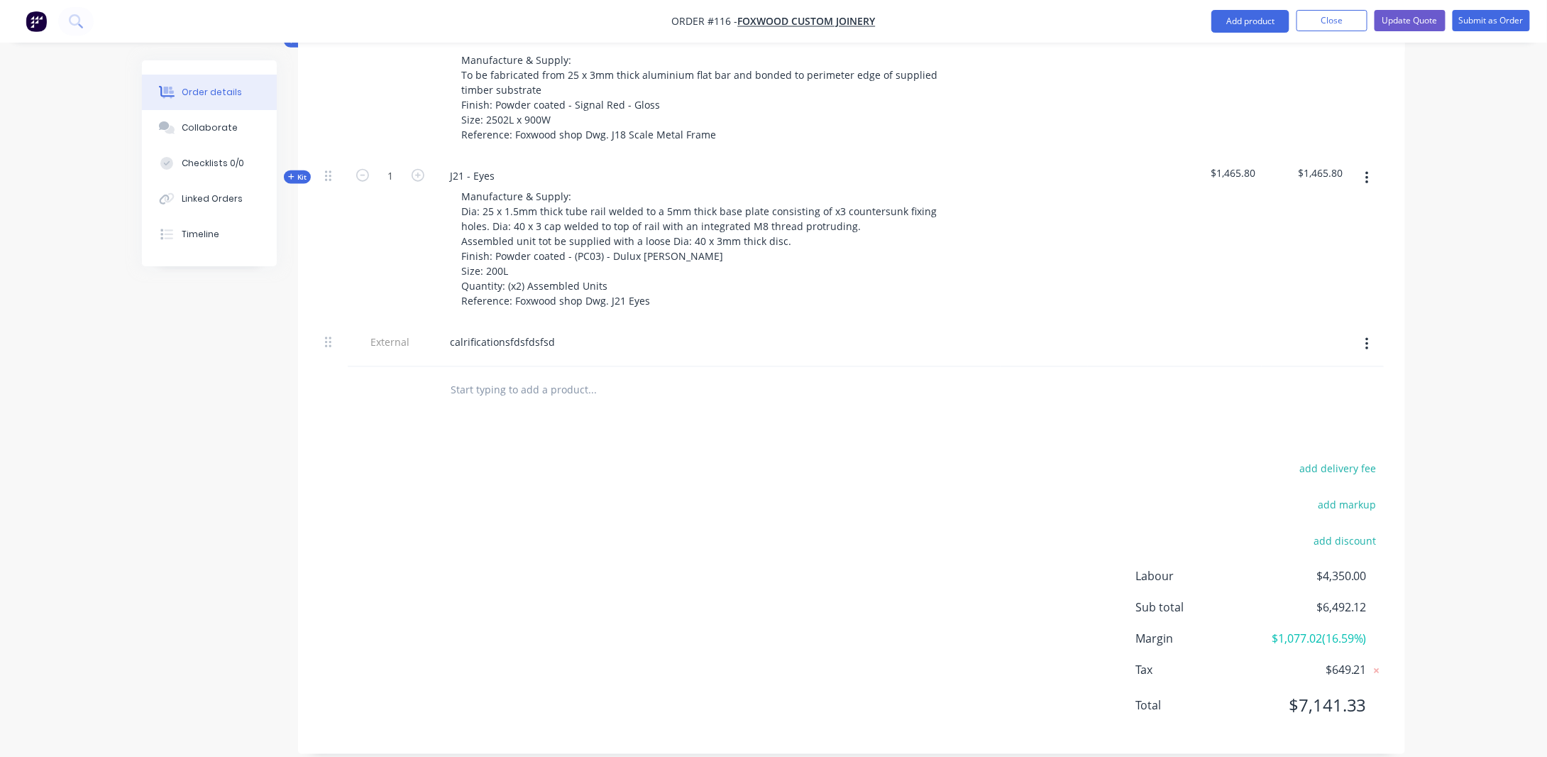
click at [566, 331] on div "calrificationsfdsfdsfsd" at bounding box center [717, 341] width 557 height 21
click at [547, 331] on div "calrificationsfdsfdsfsd" at bounding box center [503, 341] width 128 height 21
drag, startPoint x: 551, startPoint y: 323, endPoint x: 435, endPoint y: 319, distance: 115.8
click at [435, 323] on div "calrificationsfdsfdsfsd" at bounding box center [717, 345] width 568 height 44
click at [571, 459] on div "add delivery fee add markup add discount Labour $4,350.00 Sub total $6,492.12 M…" at bounding box center [851, 596] width 1065 height 274
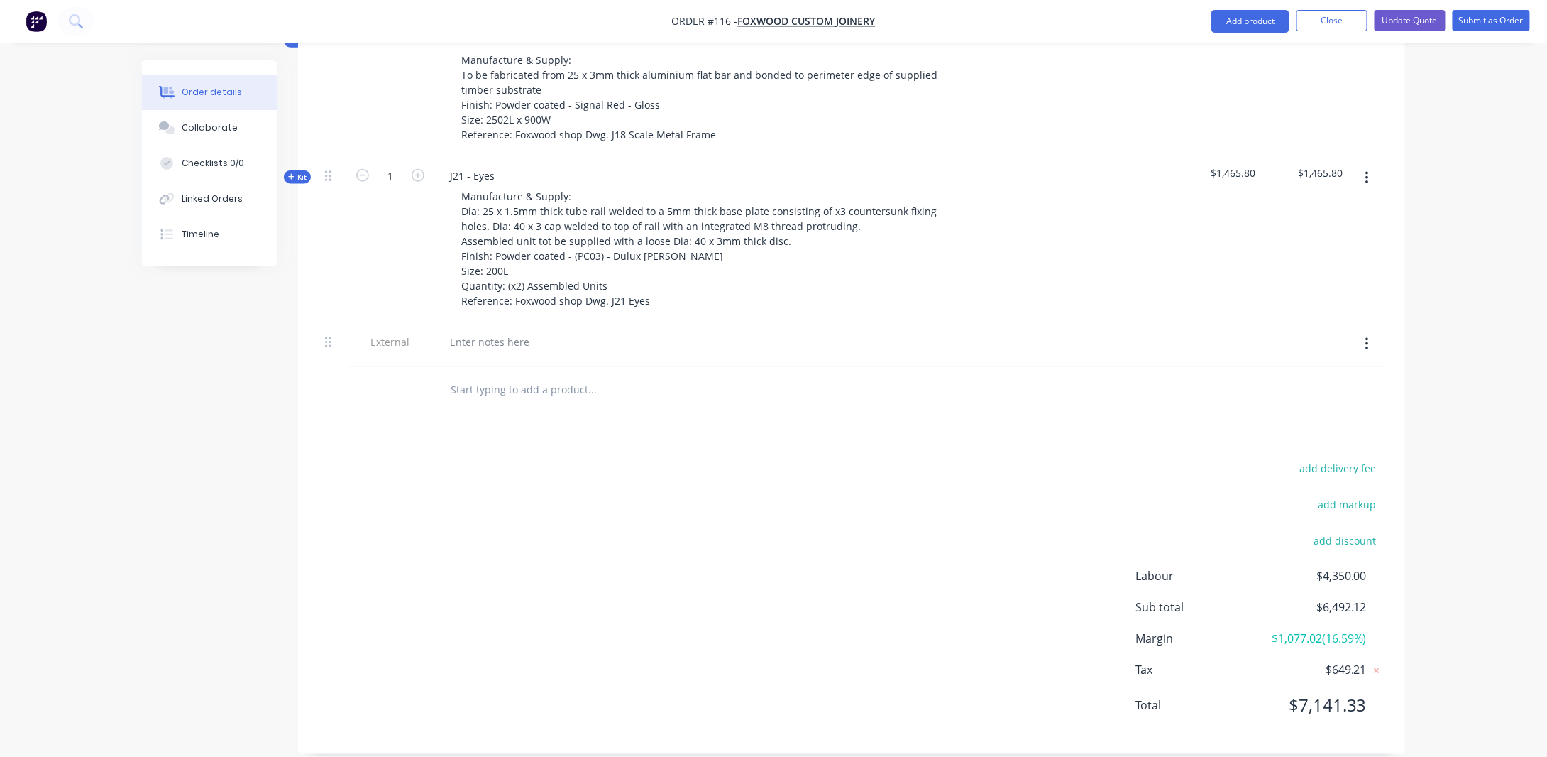
click at [543, 334] on div at bounding box center [717, 345] width 568 height 44
click at [527, 331] on div at bounding box center [490, 341] width 102 height 21
click at [495, 331] on div at bounding box center [490, 341] width 102 height 21
click at [753, 403] on div "Products Show / Hide columns Add product Qty Cost Markup Price Total Kit 1 J17 …" at bounding box center [851, 218] width 1107 height 1070
click at [602, 331] on div "Clarifications Applicable to this quote" at bounding box center [539, 341] width 201 height 21
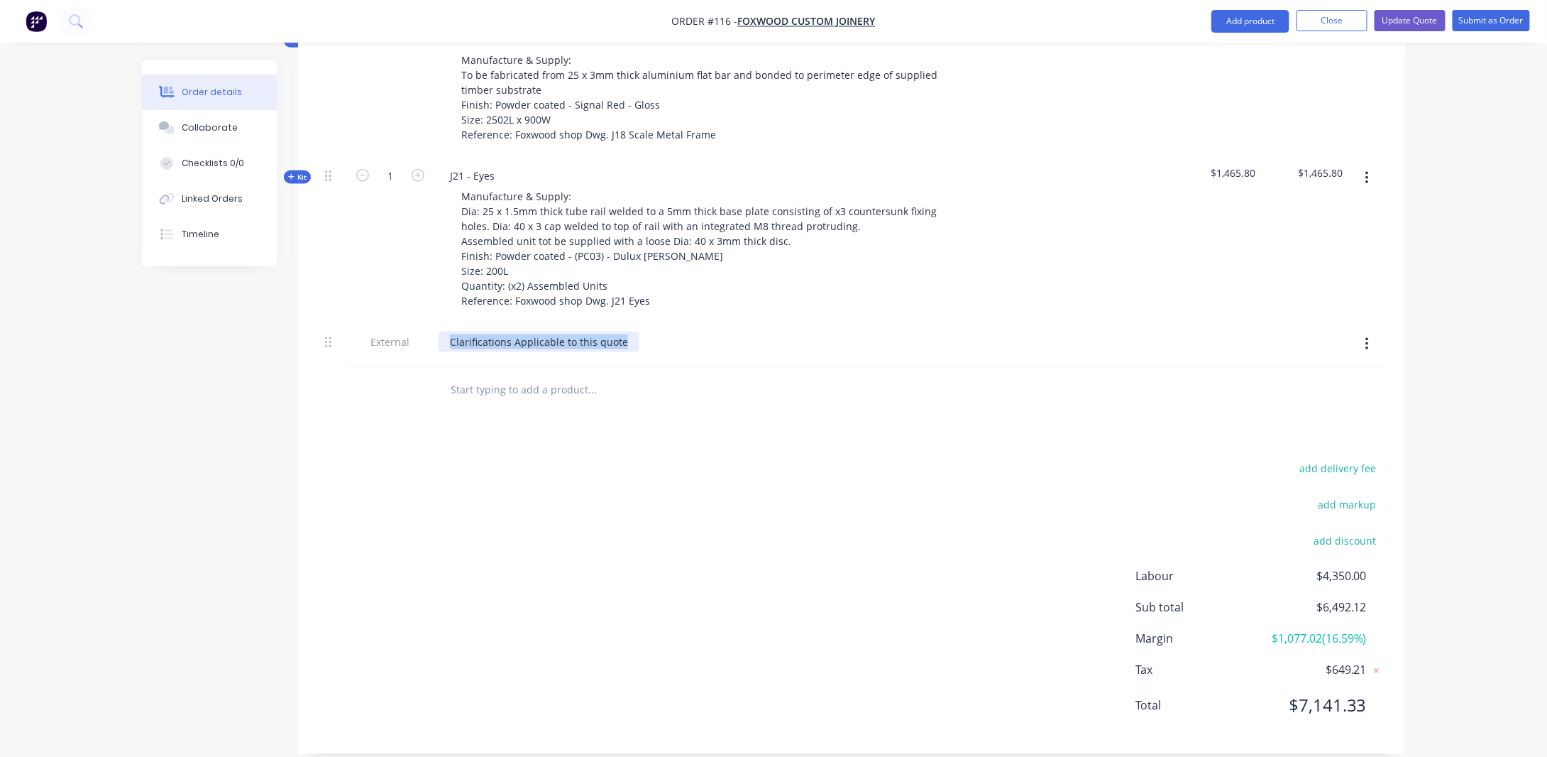
drag, startPoint x: 623, startPoint y: 322, endPoint x: 415, endPoint y: 318, distance: 208.0
click at [415, 323] on div "External Clarifications Applicable to this quote" at bounding box center [851, 345] width 1065 height 44
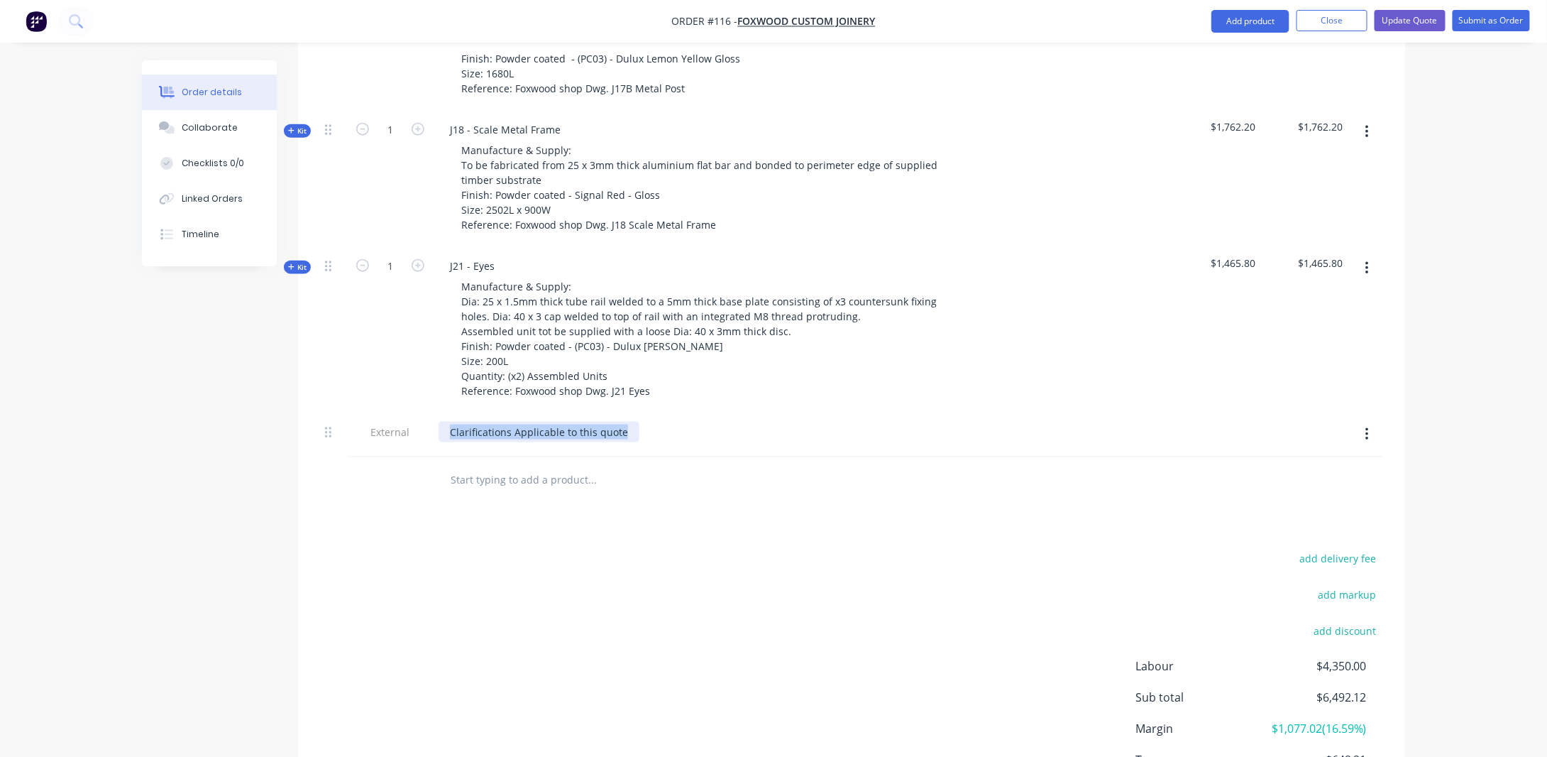
scroll to position [691, 0]
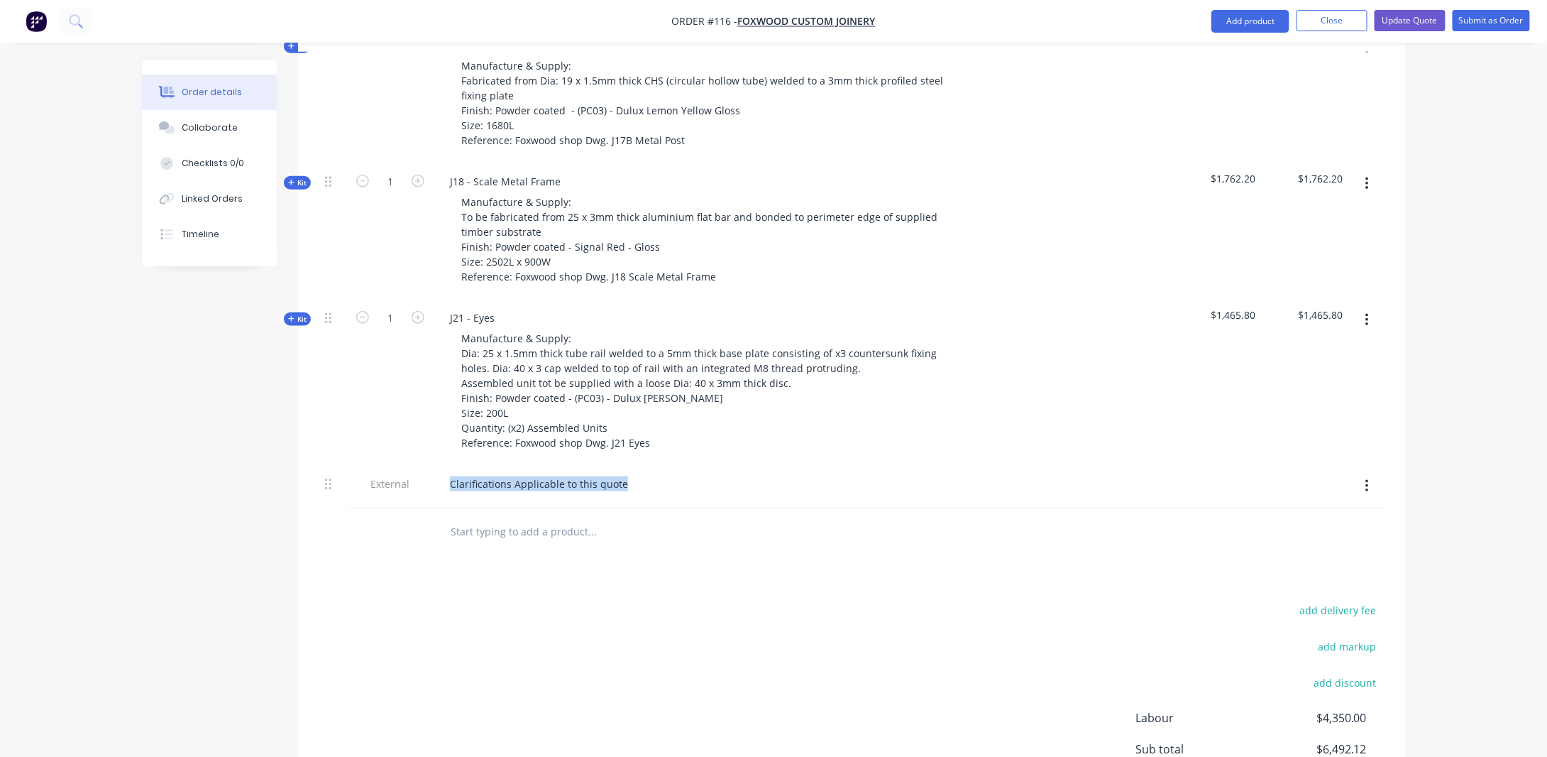
click at [1364, 473] on button "button" at bounding box center [1367, 486] width 33 height 26
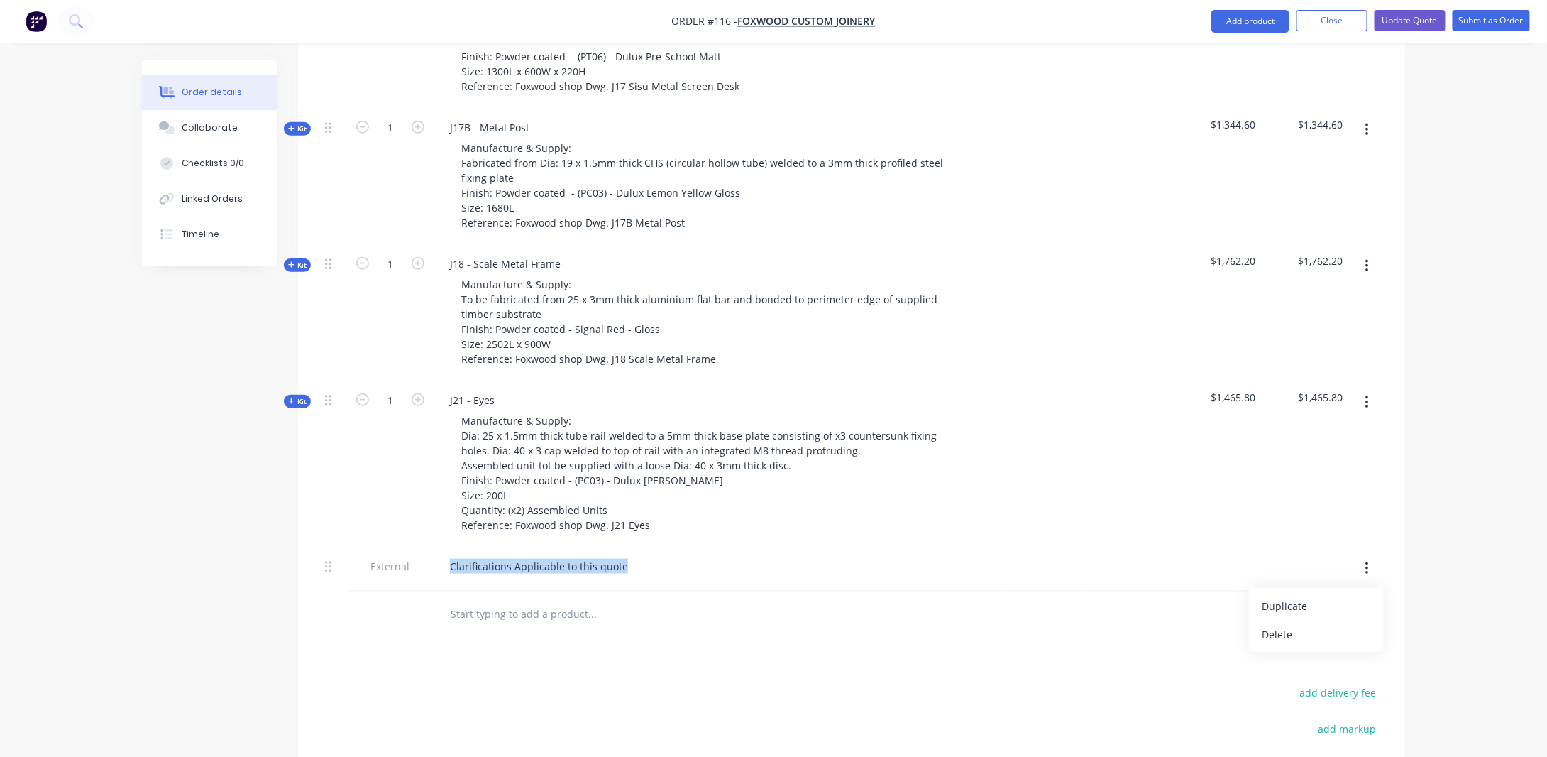
scroll to position [549, 0]
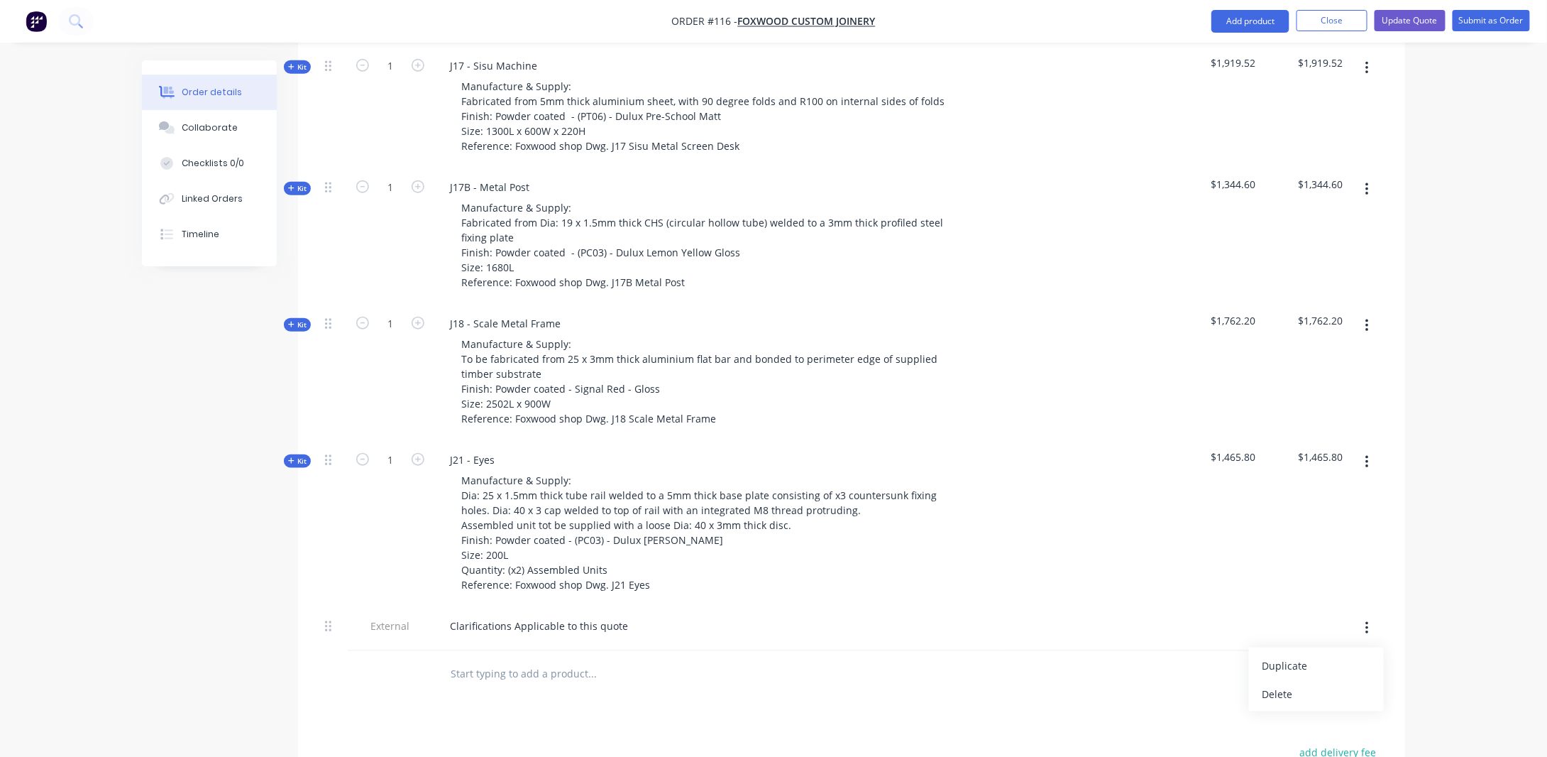
click at [403, 618] on span "External" at bounding box center [391, 625] width 74 height 15
click at [324, 608] on div at bounding box center [333, 629] width 28 height 44
click at [332, 615] on div at bounding box center [333, 624] width 17 height 19
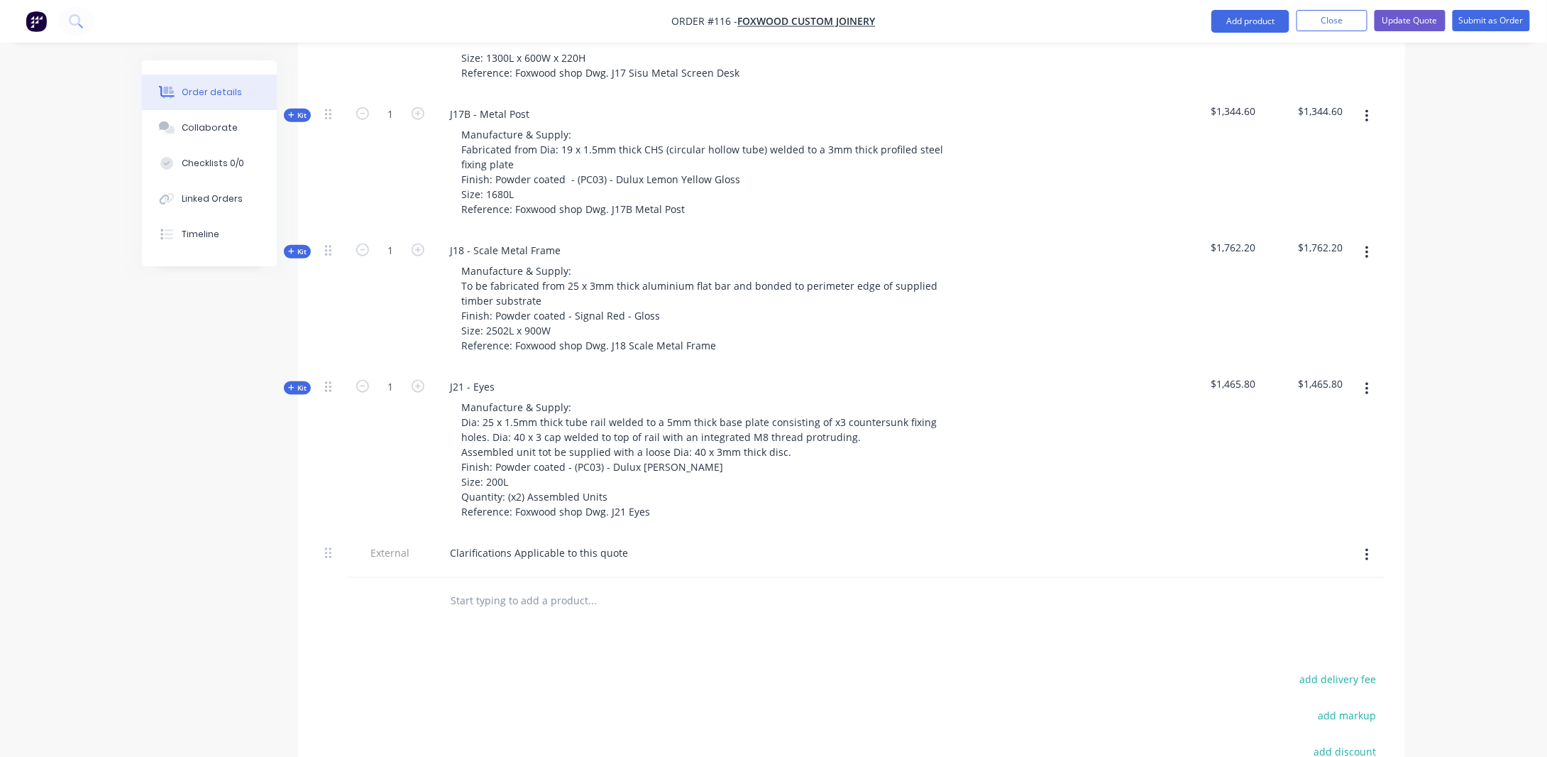
scroll to position [691, 0]
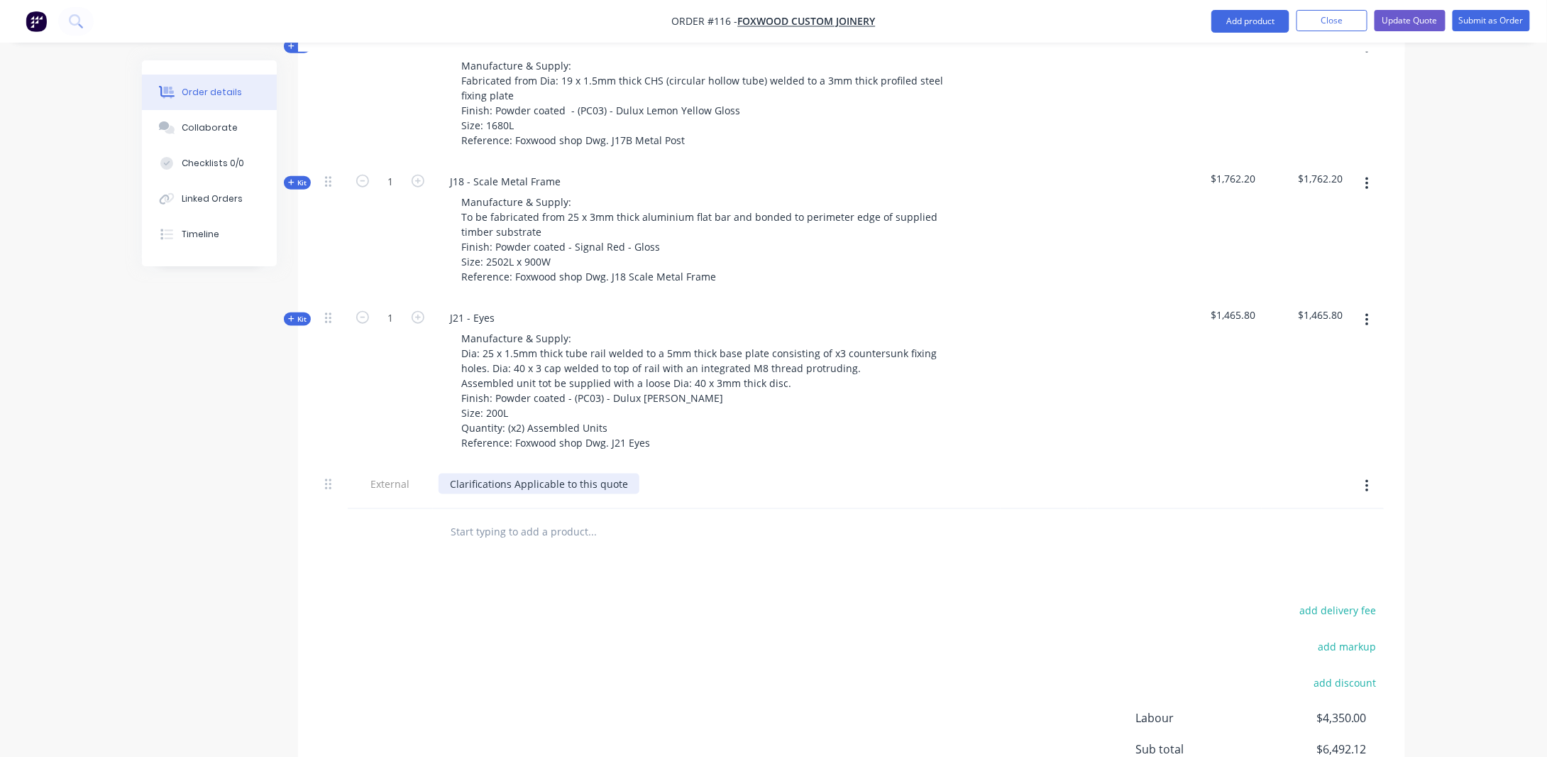
click at [616, 473] on div "Clarifications Applicable to this quote" at bounding box center [539, 483] width 201 height 21
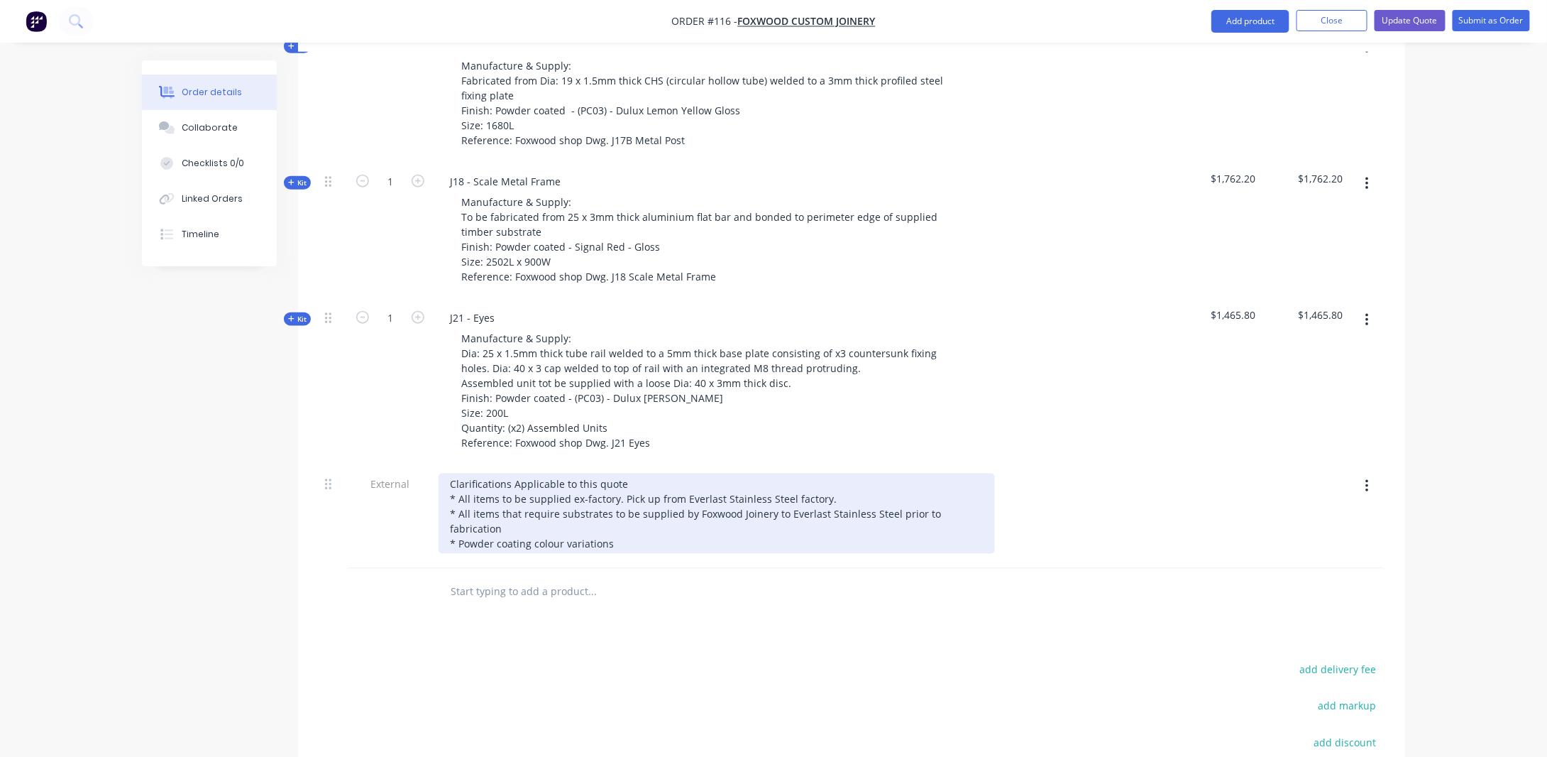
click at [625, 512] on div "Clarifications Applicable to this quote * All items to be supplied ex-factory. …" at bounding box center [717, 513] width 557 height 80
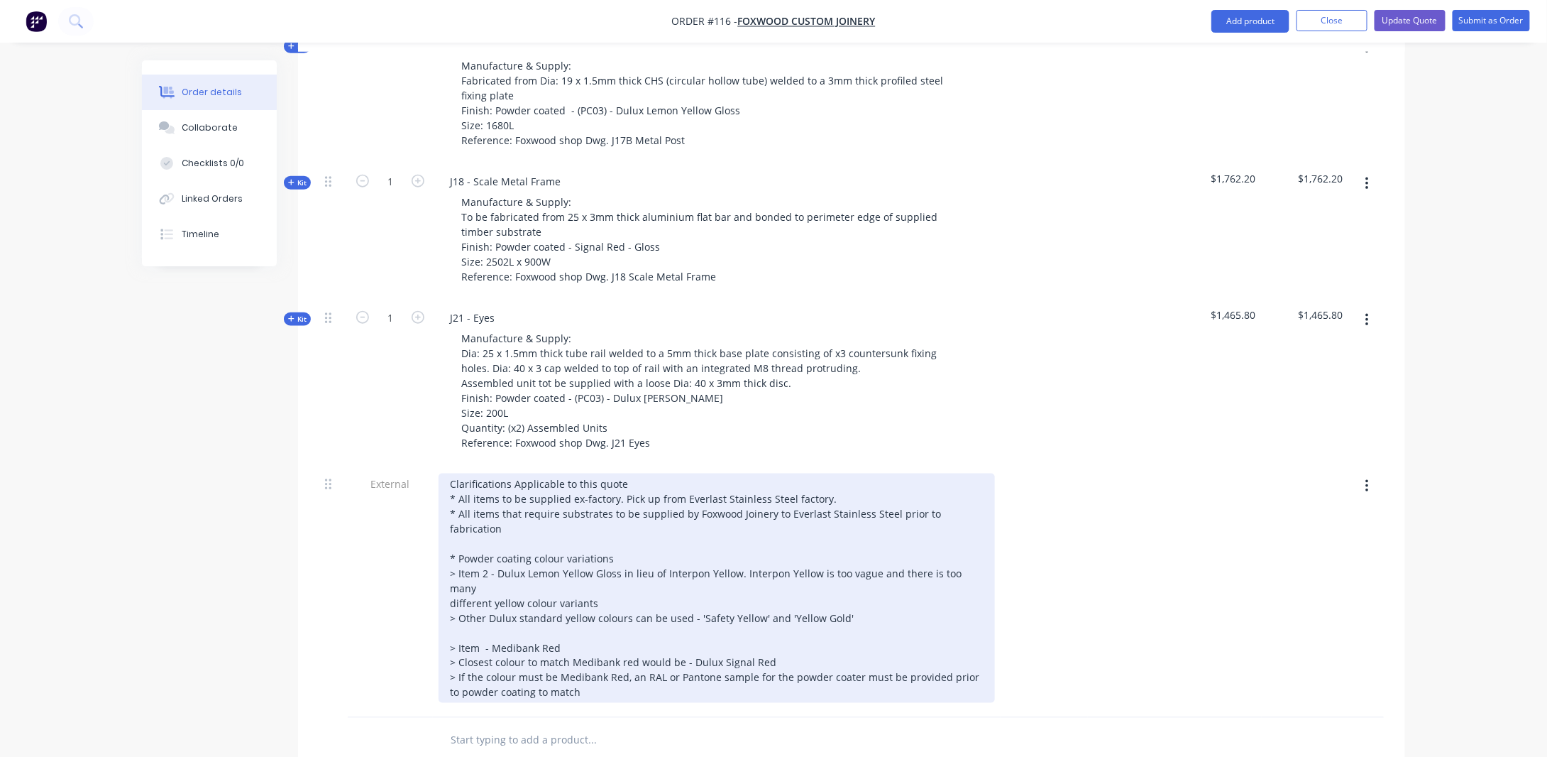
click at [446, 647] on div "Clarifications Applicable to this quote * All items to be supplied ex-factory. …" at bounding box center [717, 587] width 557 height 229
click at [631, 647] on div "Clarifications Applicable to this quote * All items to be supplied ex-factory. …" at bounding box center [717, 595] width 557 height 244
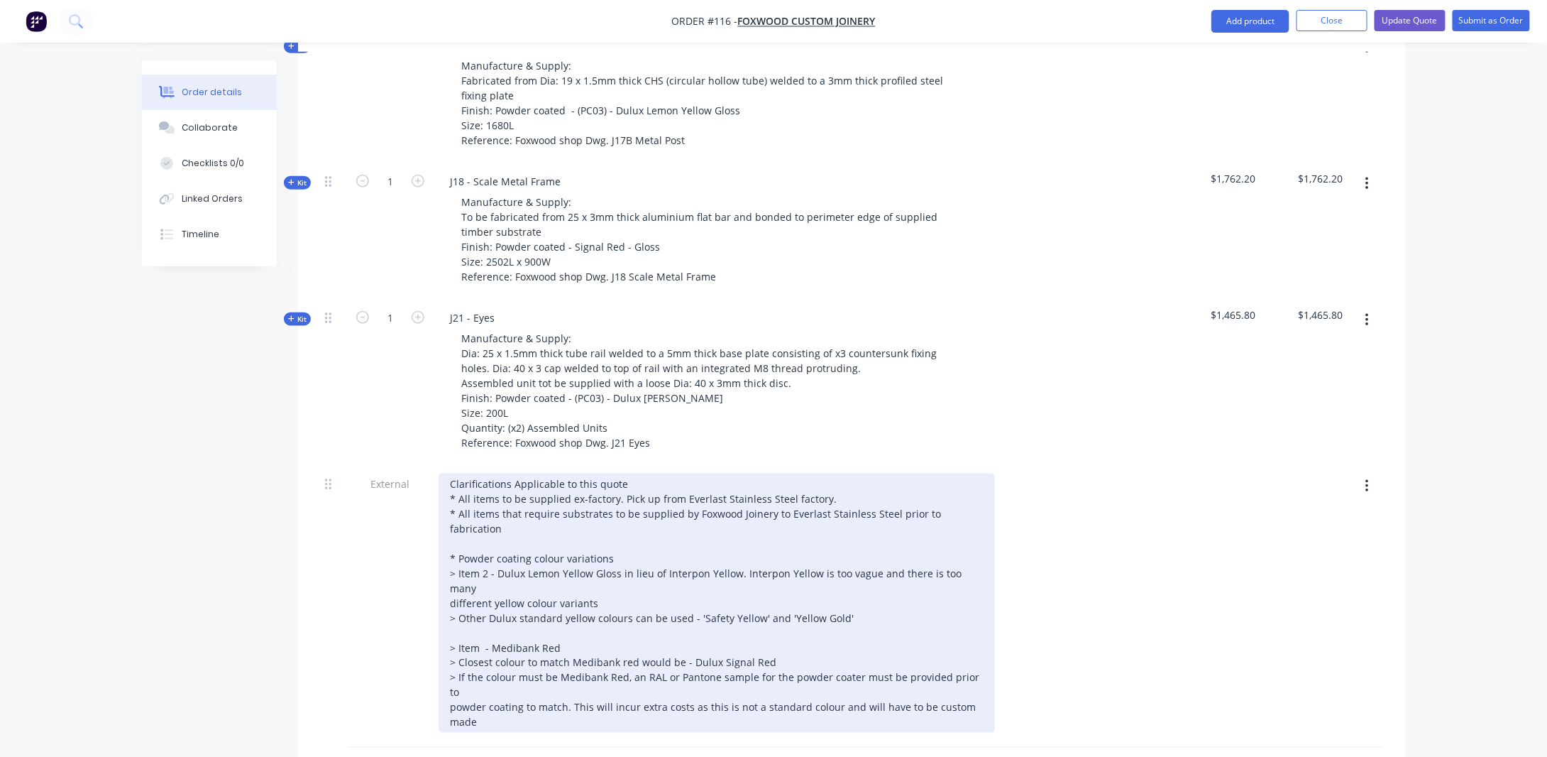
click at [459, 554] on div "Clarifications Applicable to this quote * All items to be supplied ex-factory. …" at bounding box center [717, 602] width 557 height 259
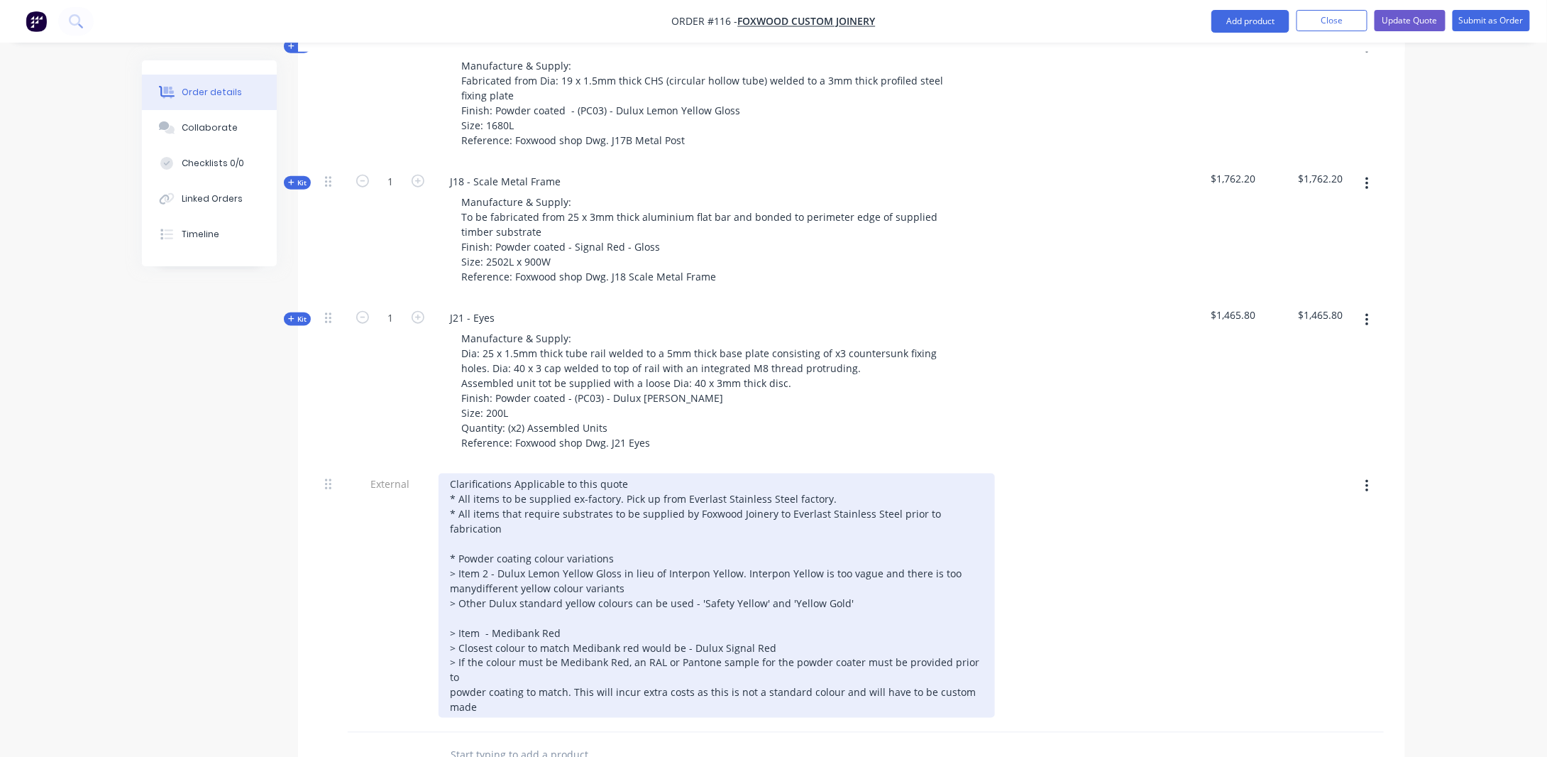
click at [456, 646] on div "Clarifications Applicable to this quote * All items to be supplied ex-factory. …" at bounding box center [717, 595] width 557 height 244
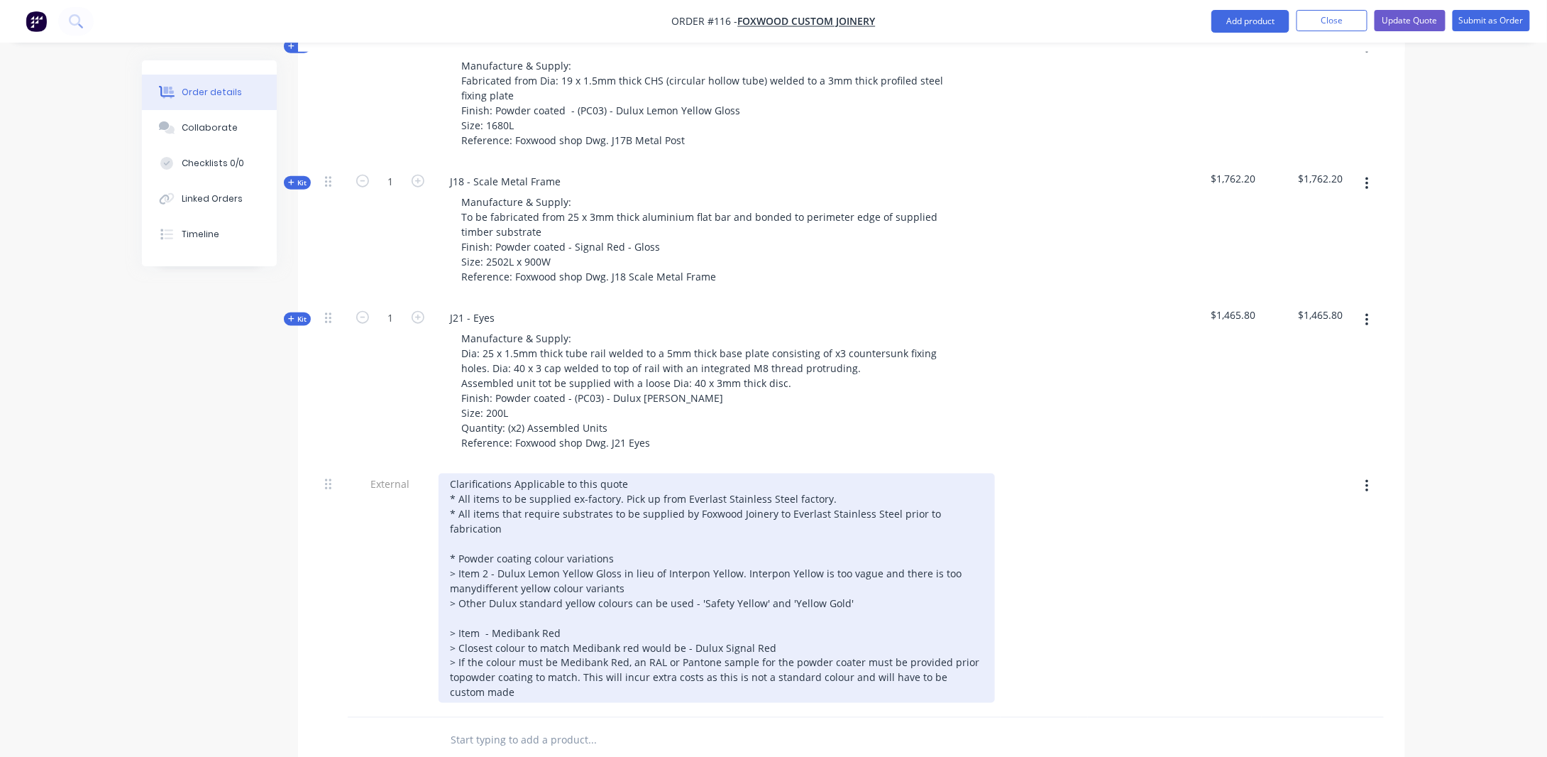
drag, startPoint x: 449, startPoint y: 659, endPoint x: 488, endPoint y: 661, distance: 39.1
click at [450, 659] on div "Clarifications Applicable to this quote * All items to be supplied ex-factory. …" at bounding box center [717, 587] width 557 height 229
click at [491, 661] on div "Clarifications Applicable to this quote * All items to be supplied ex-factory. …" at bounding box center [717, 587] width 557 height 229
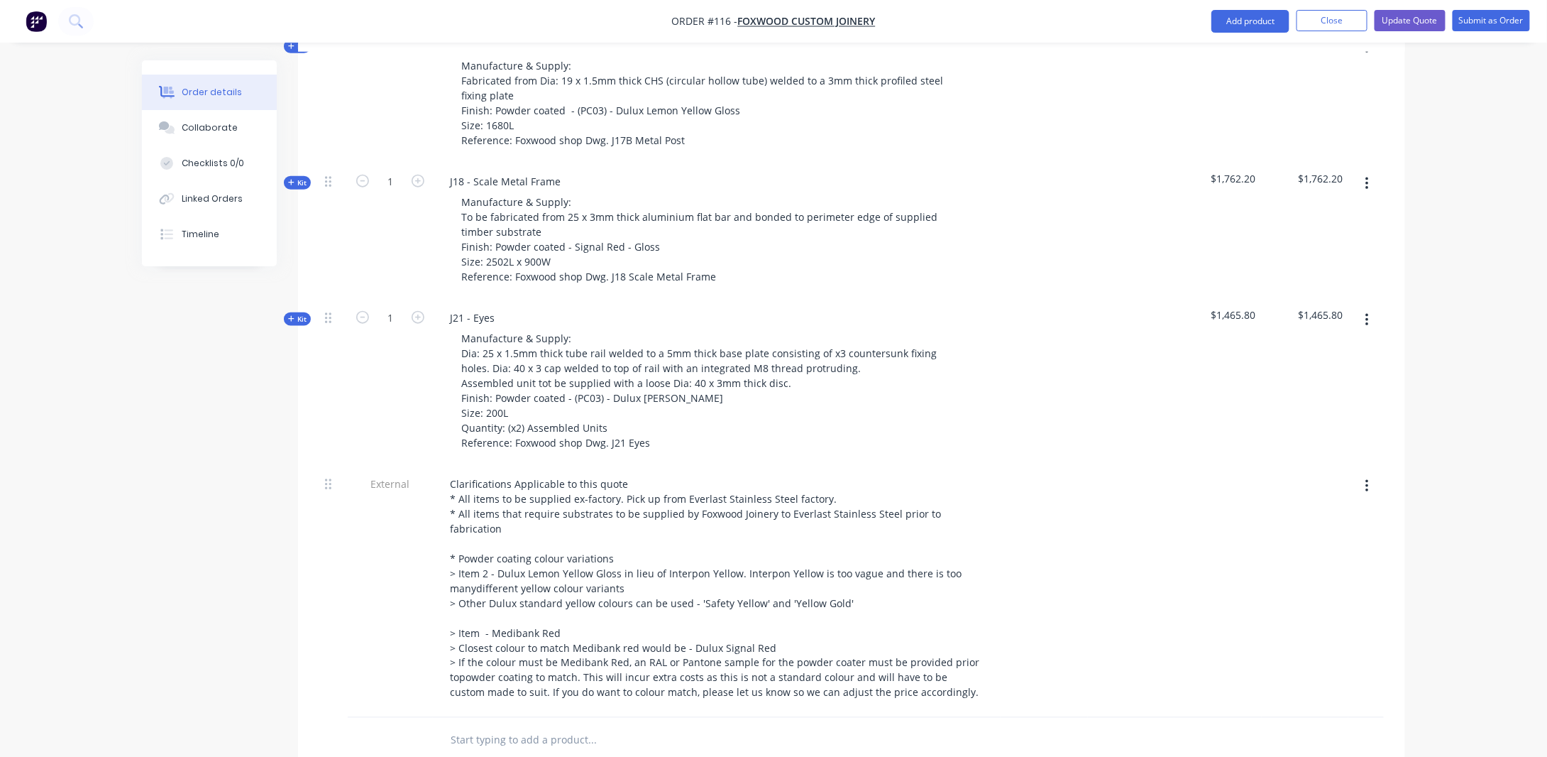
click at [1437, 414] on div "Order details Collaborate Checklists 0/0 Linked Orders Timeline Order details C…" at bounding box center [773, 217] width 1547 height 1817
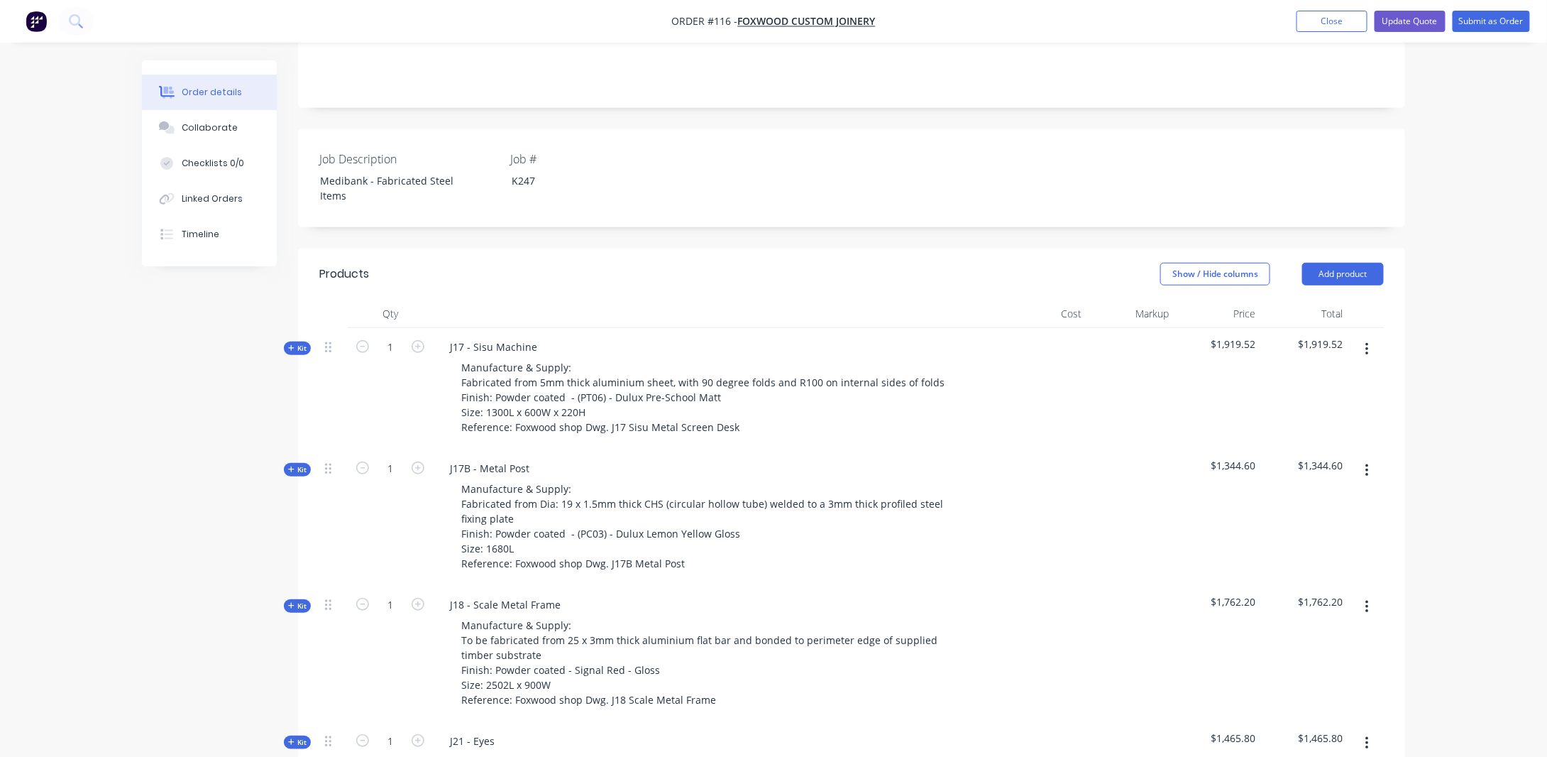
scroll to position [265, 0]
click at [1417, 21] on button "Update Quote" at bounding box center [1410, 21] width 71 height 21
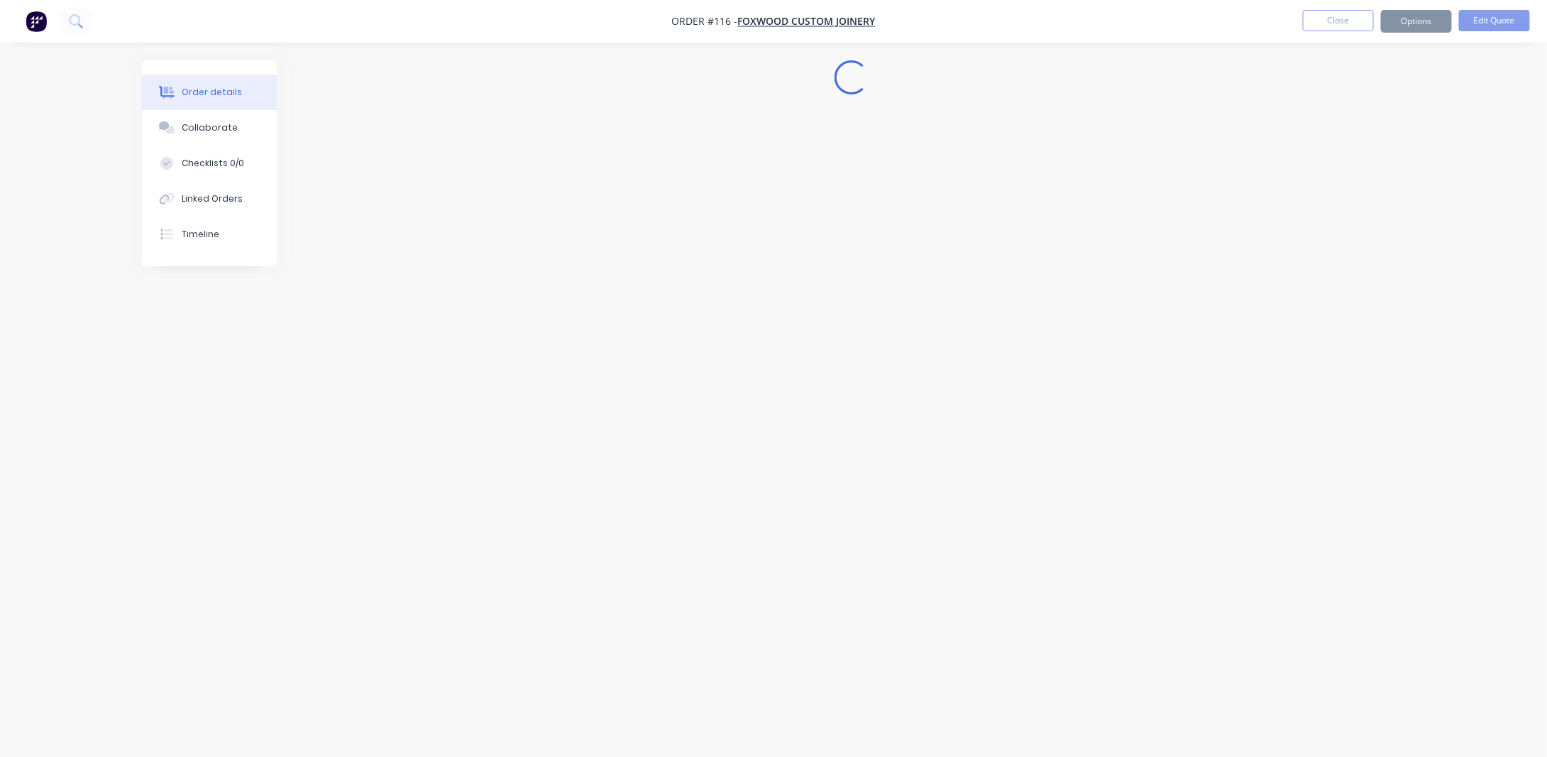
scroll to position [0, 0]
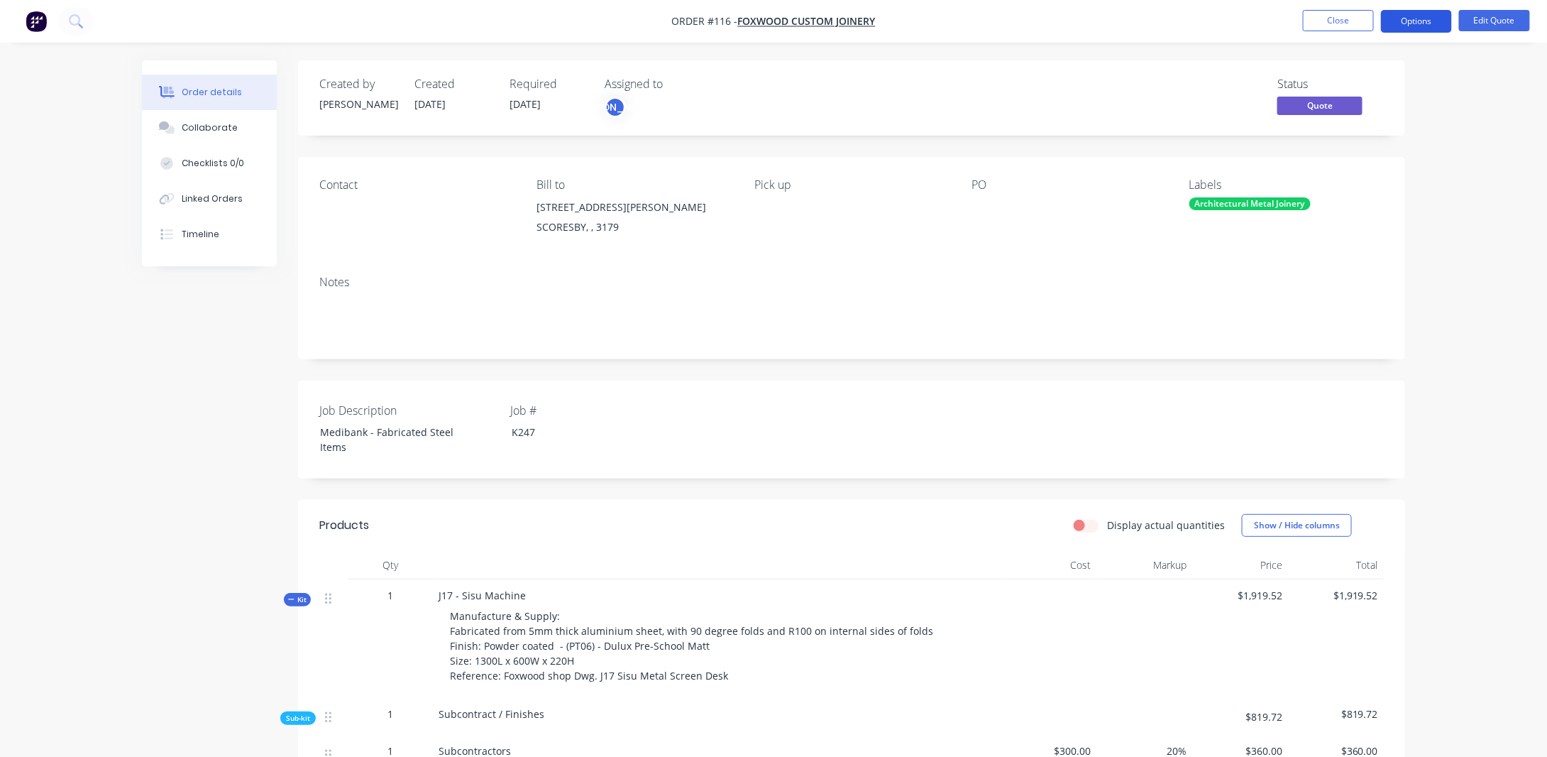
click at [1425, 23] on button "Options" at bounding box center [1416, 21] width 71 height 23
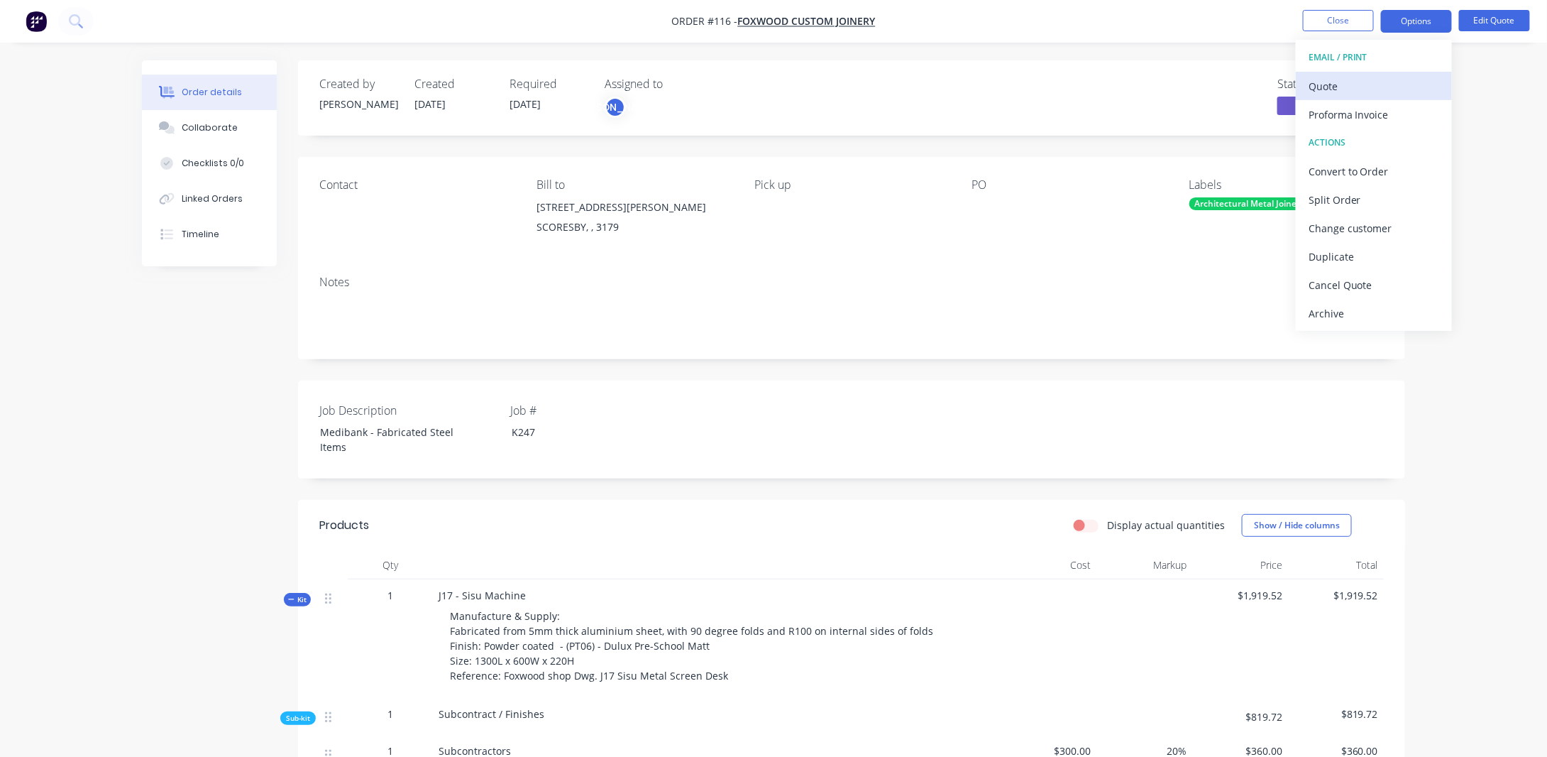
click at [1354, 80] on div "Quote" at bounding box center [1374, 86] width 131 height 21
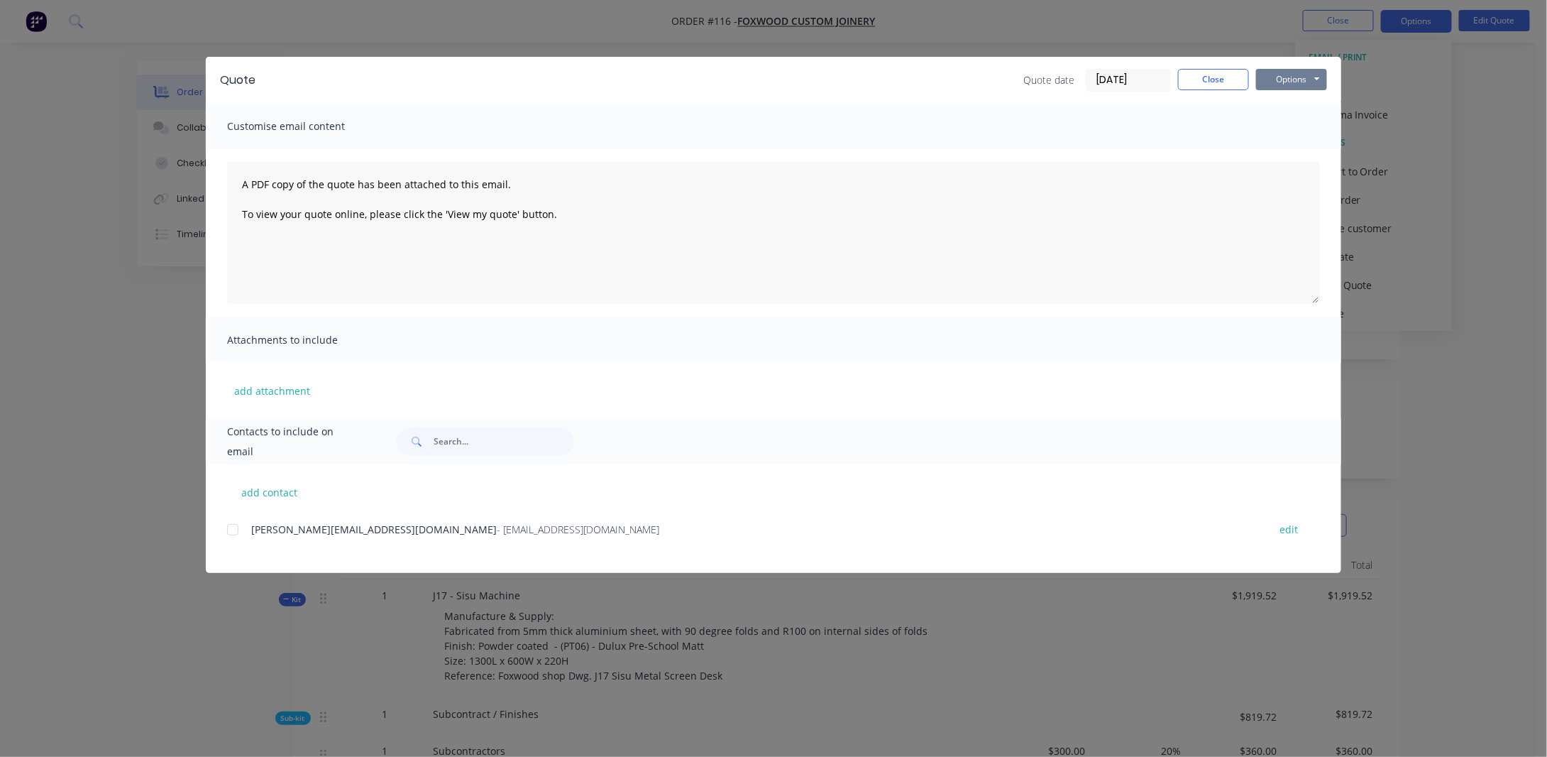
click at [1300, 80] on button "Options" at bounding box center [1291, 79] width 71 height 21
click at [1291, 106] on button "Preview" at bounding box center [1301, 104] width 91 height 23
click at [1485, 104] on div "Quote Quote date 11/09/25 Close Options Preview Print Email Customise email con…" at bounding box center [773, 378] width 1547 height 757
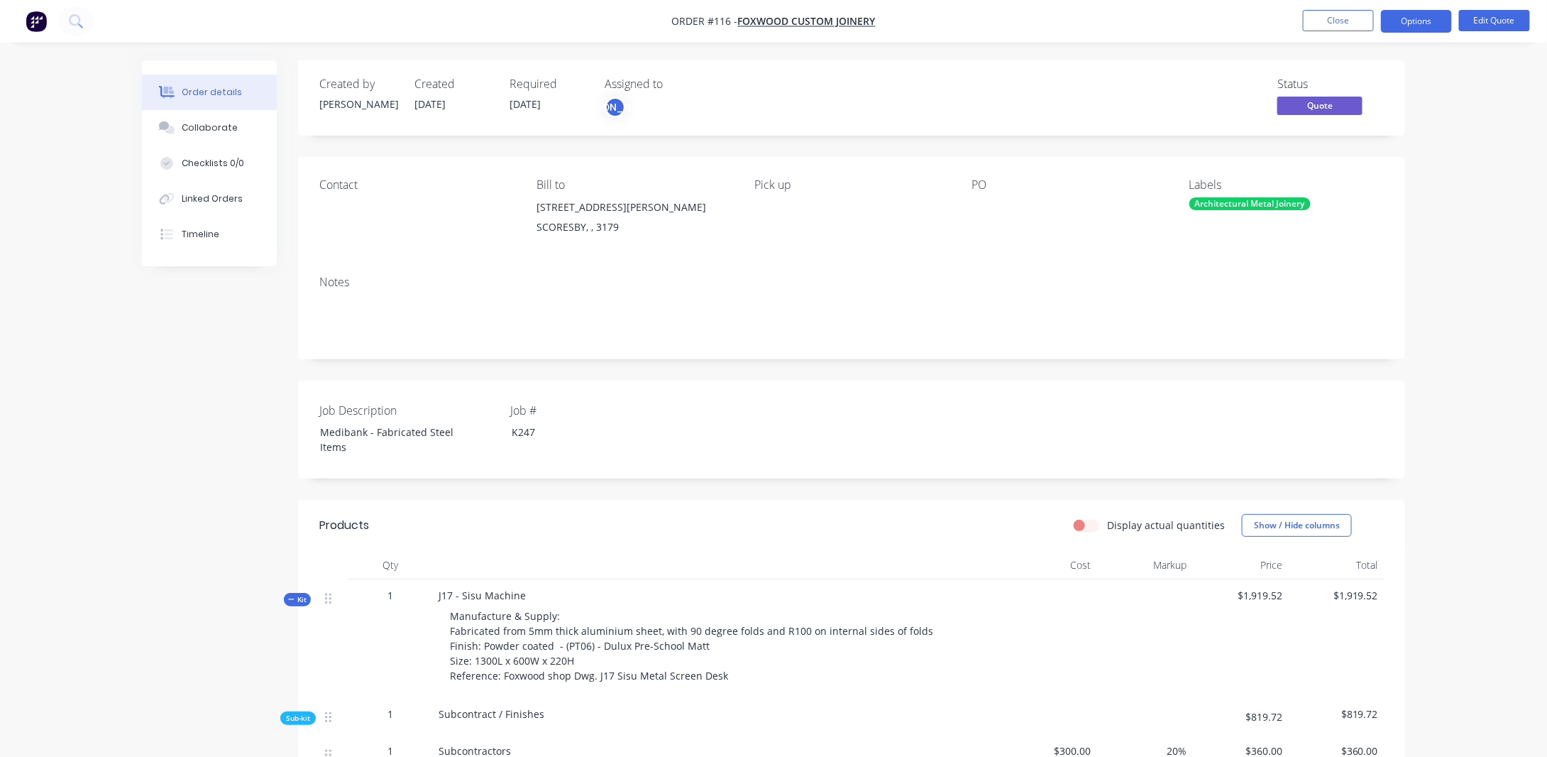
click at [36, 28] on img "button" at bounding box center [36, 21] width 21 height 21
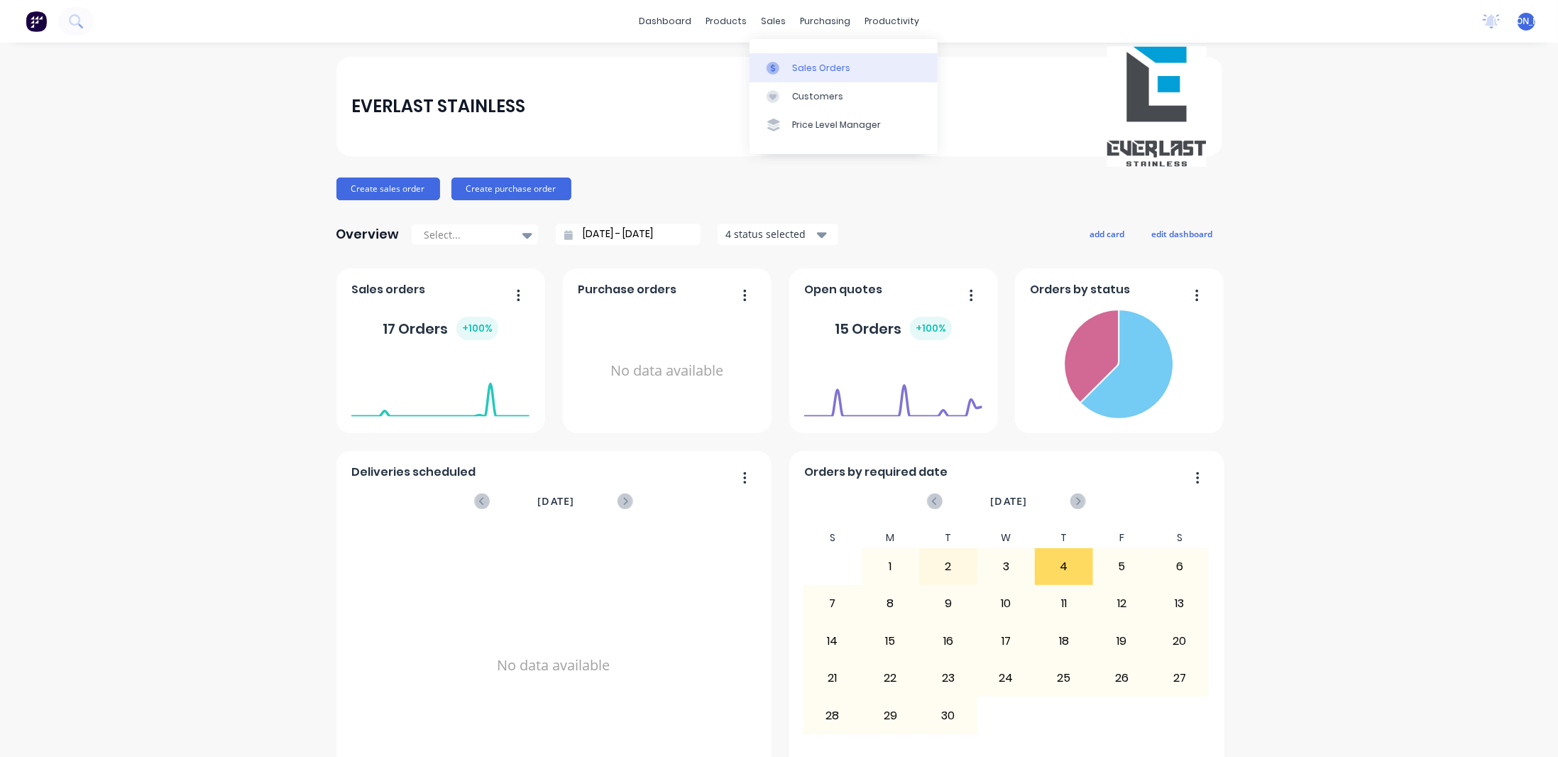
click at [806, 63] on div "Sales Orders" at bounding box center [821, 68] width 58 height 13
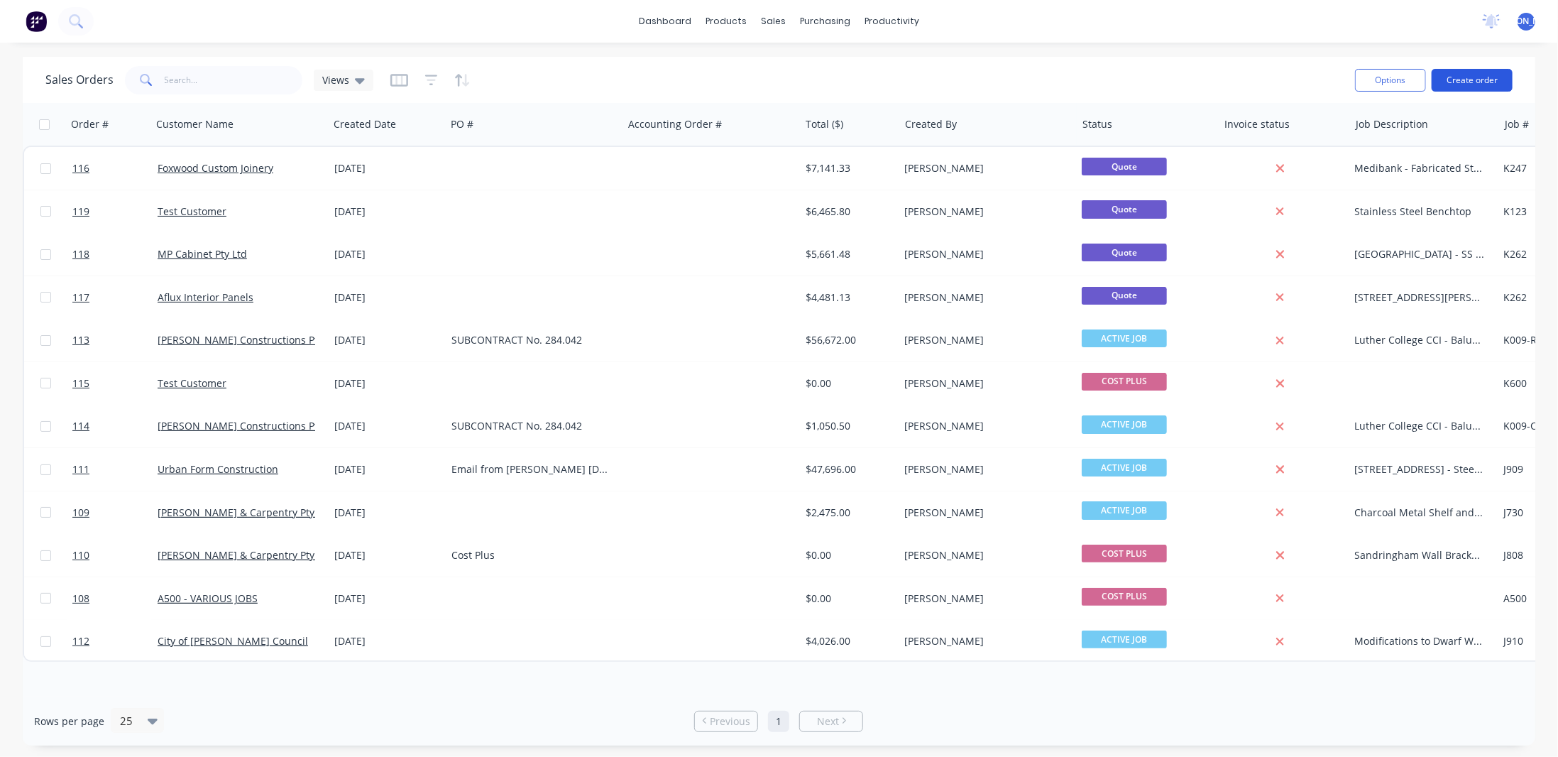
click at [1467, 77] on button "Create order" at bounding box center [1472, 80] width 81 height 23
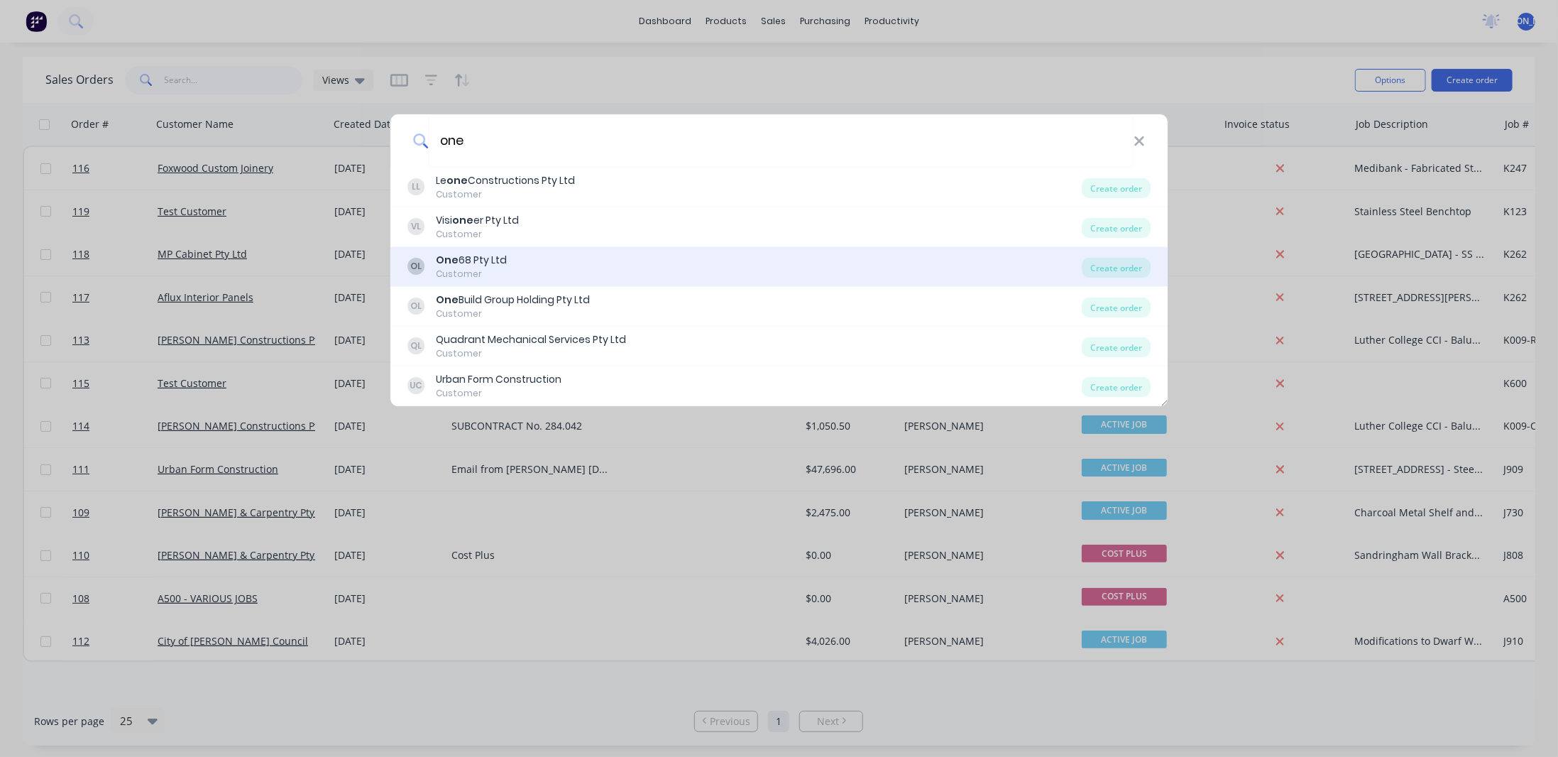
type input "one"
click at [552, 261] on div "OL One 68 Pty Ltd Customer" at bounding box center [744, 267] width 675 height 28
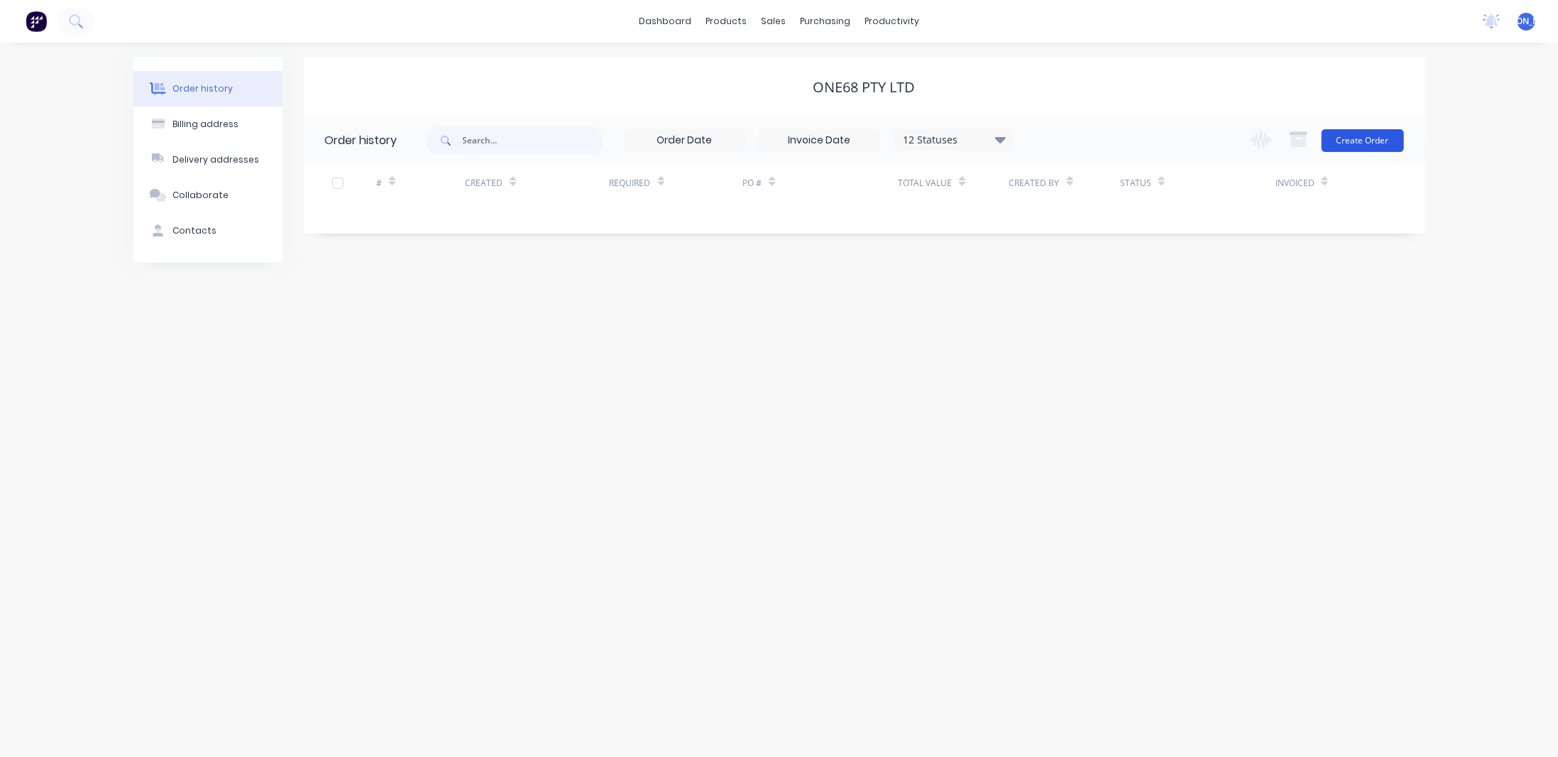
click at [1361, 144] on button "Create Order" at bounding box center [1363, 140] width 82 height 23
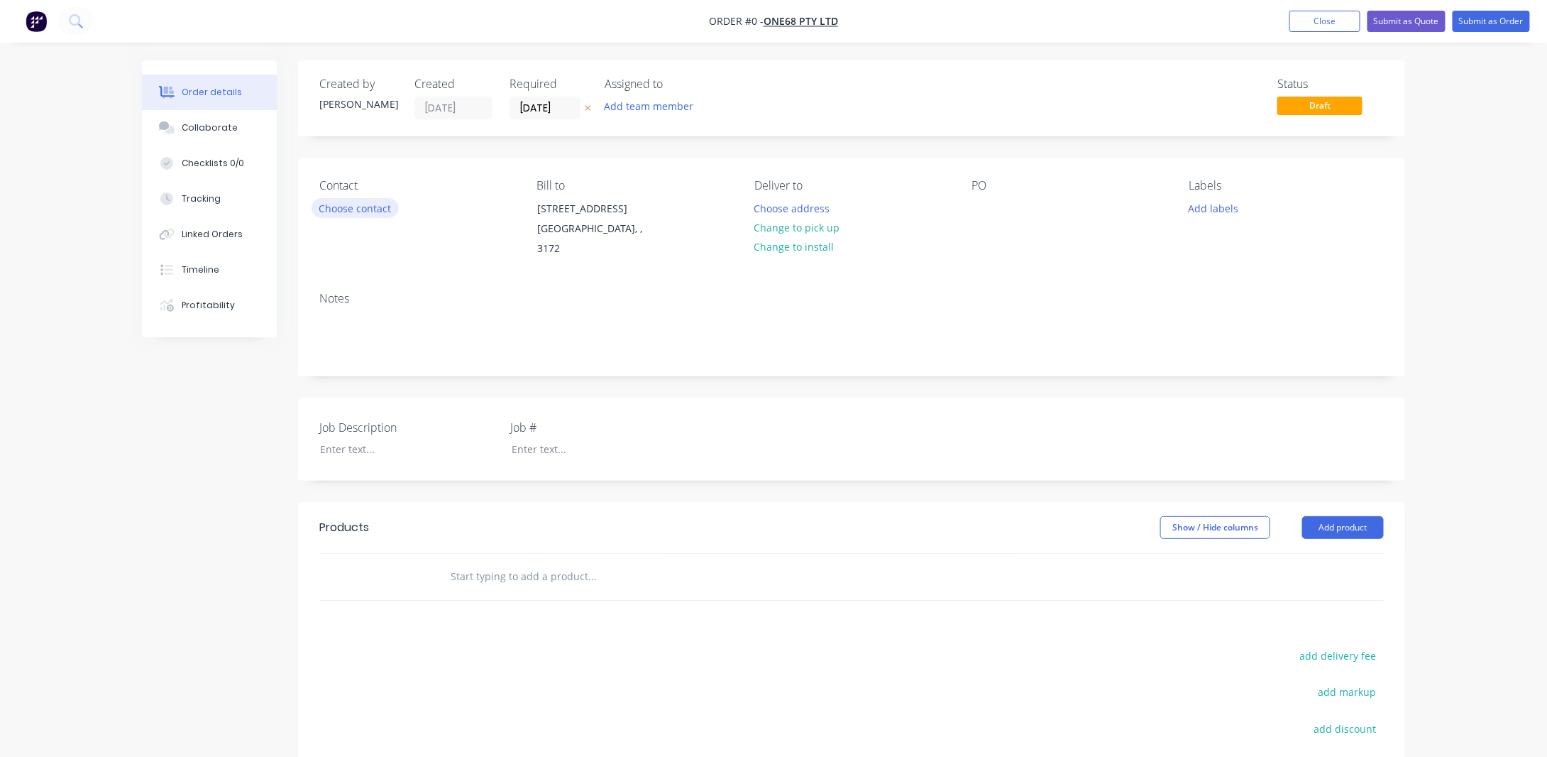
click at [353, 202] on button "Choose contact" at bounding box center [355, 207] width 87 height 19
click at [801, 225] on button "Change to pick up" at bounding box center [797, 227] width 101 height 19
click at [991, 197] on div "PO" at bounding box center [1069, 219] width 194 height 80
click at [990, 205] on div at bounding box center [983, 208] width 23 height 21
click at [388, 439] on div at bounding box center [397, 449] width 177 height 21
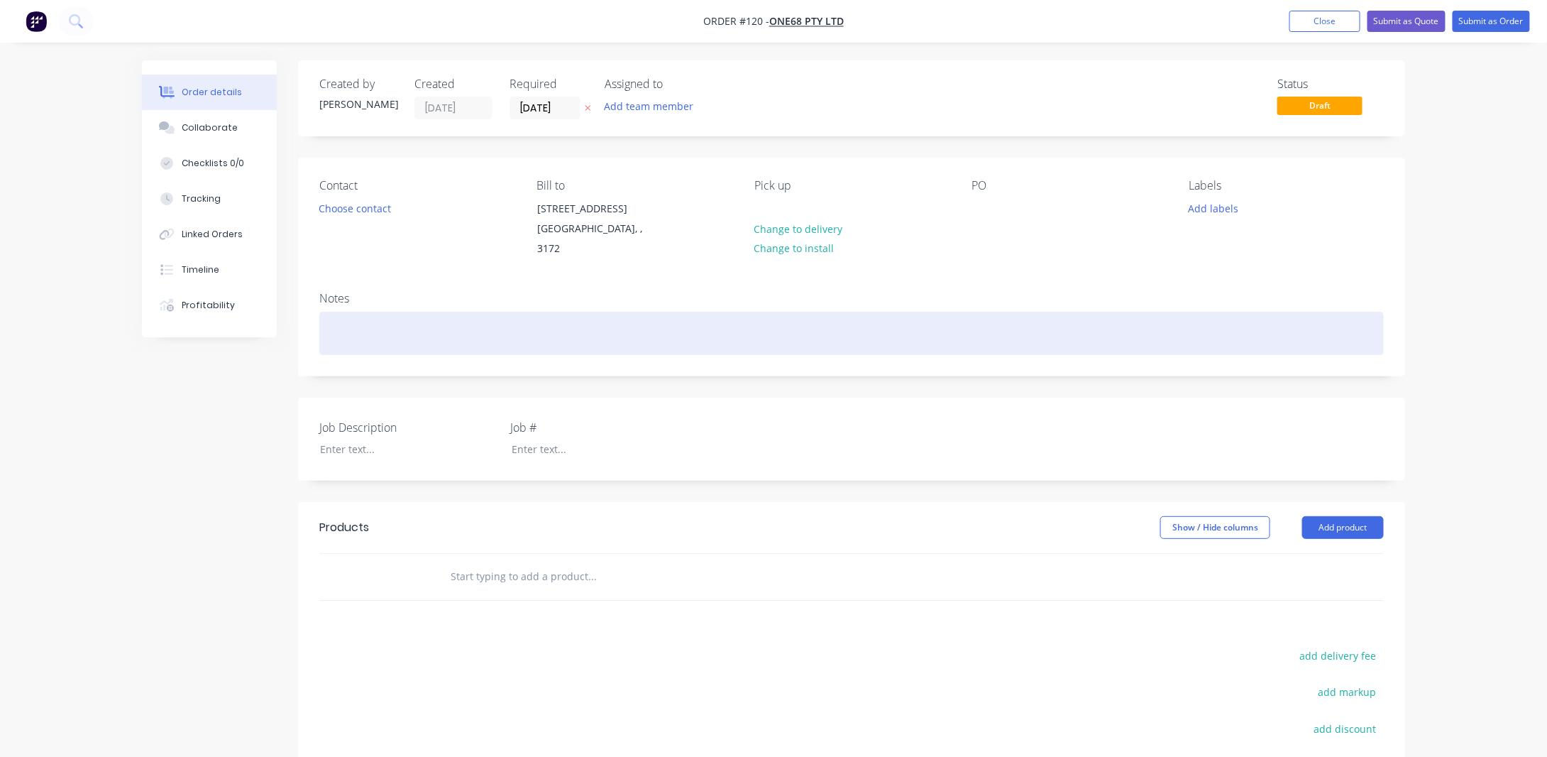
click at [347, 312] on div at bounding box center [851, 333] width 1065 height 43
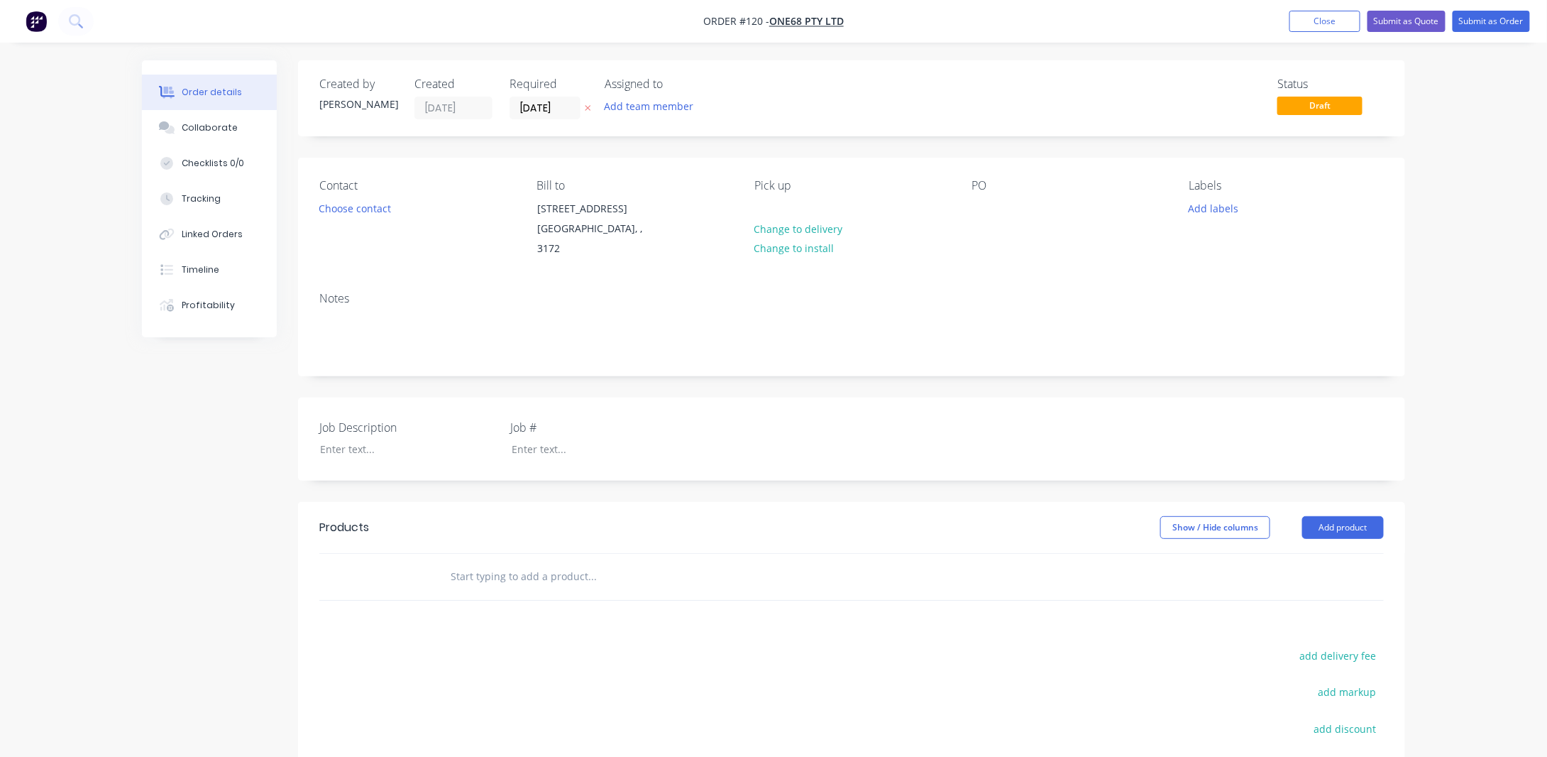
click at [413, 483] on div "Created by James Created 11/09/25 Required 11/09/25 Assigned to Add team member…" at bounding box center [851, 500] width 1107 height 881
click at [388, 439] on div at bounding box center [397, 449] width 177 height 21
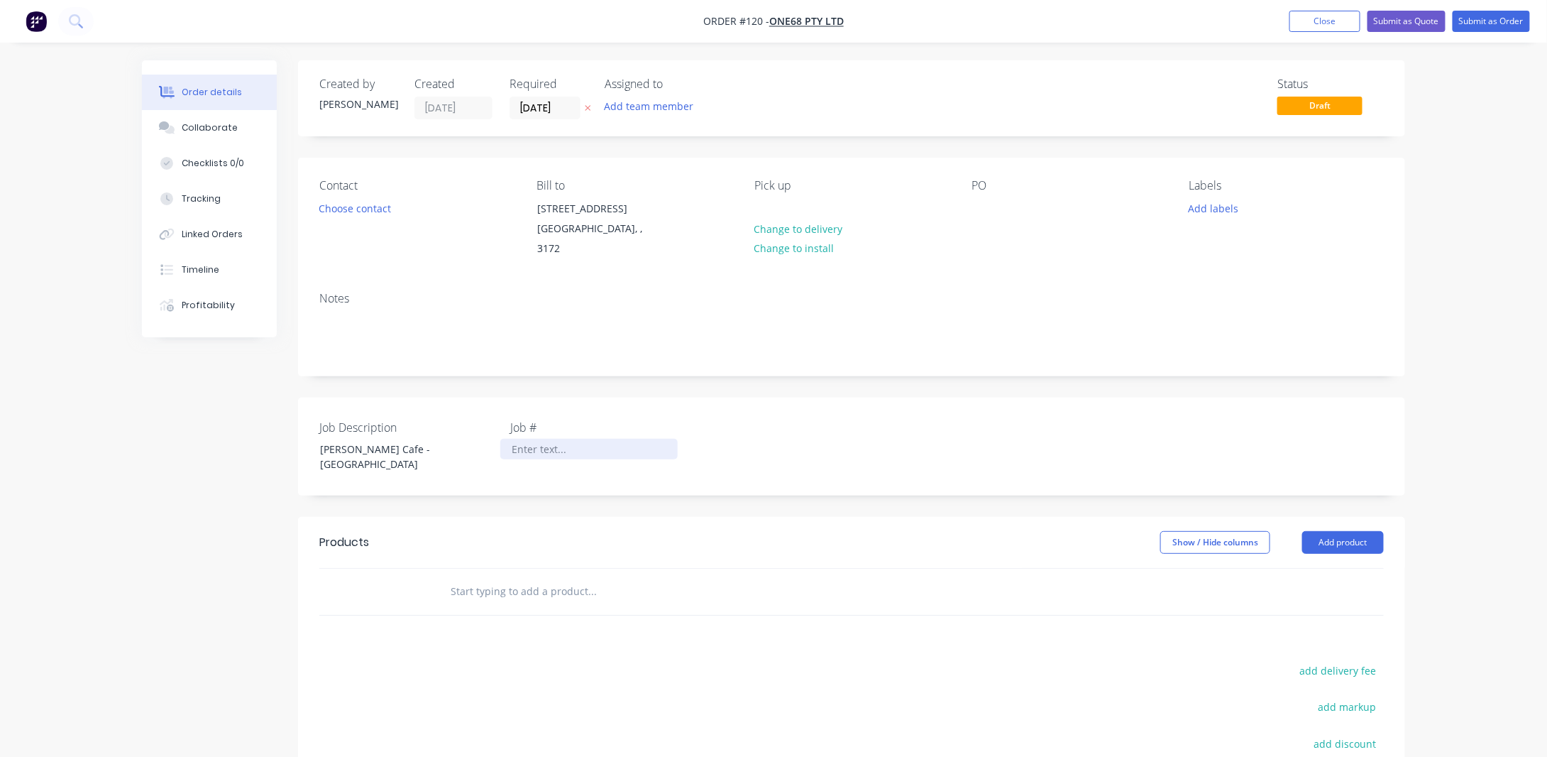
click at [544, 439] on div at bounding box center [588, 449] width 177 height 21
click at [1435, 395] on div "Order details Collaborate Checklists 0/0 Tracking Linked Orders Timeline Profit…" at bounding box center [773, 488] width 1547 height 977
click at [1348, 531] on button "Add product" at bounding box center [1344, 542] width 82 height 23
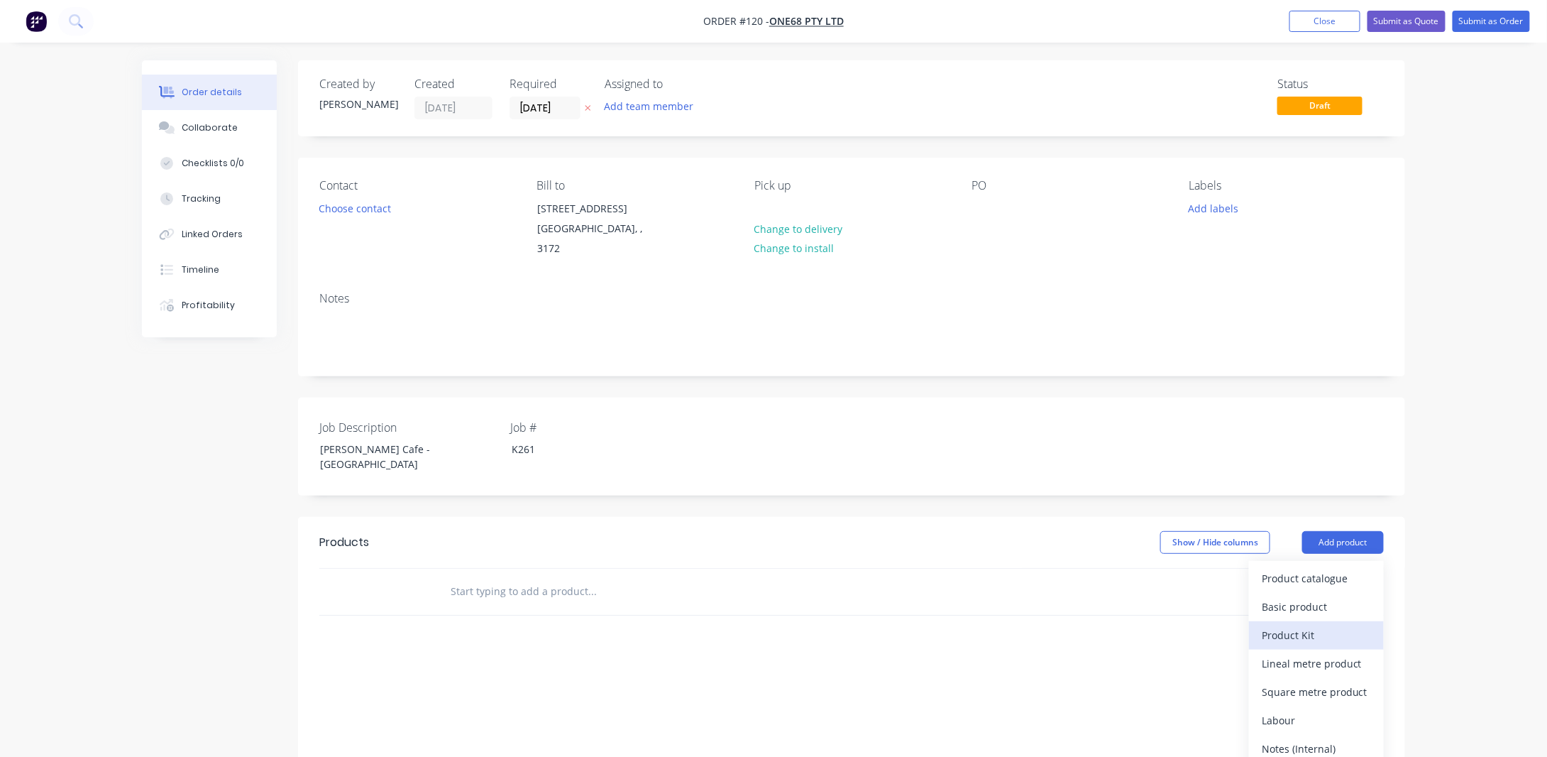
click at [1315, 625] on div "Product Kit" at bounding box center [1316, 635] width 109 height 21
click at [1301, 596] on div "Standard pricing" at bounding box center [1316, 606] width 109 height 21
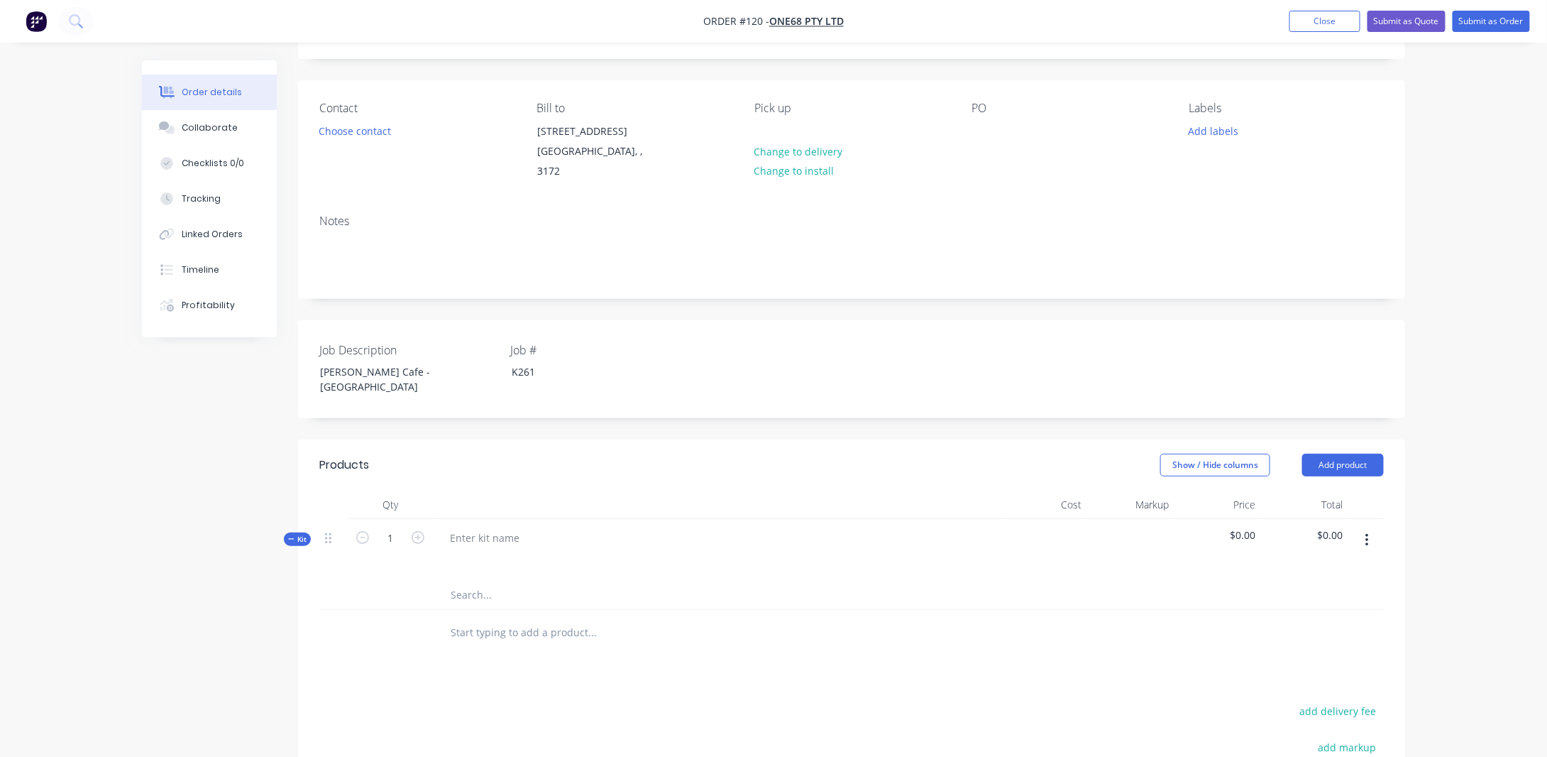
scroll to position [142, 0]
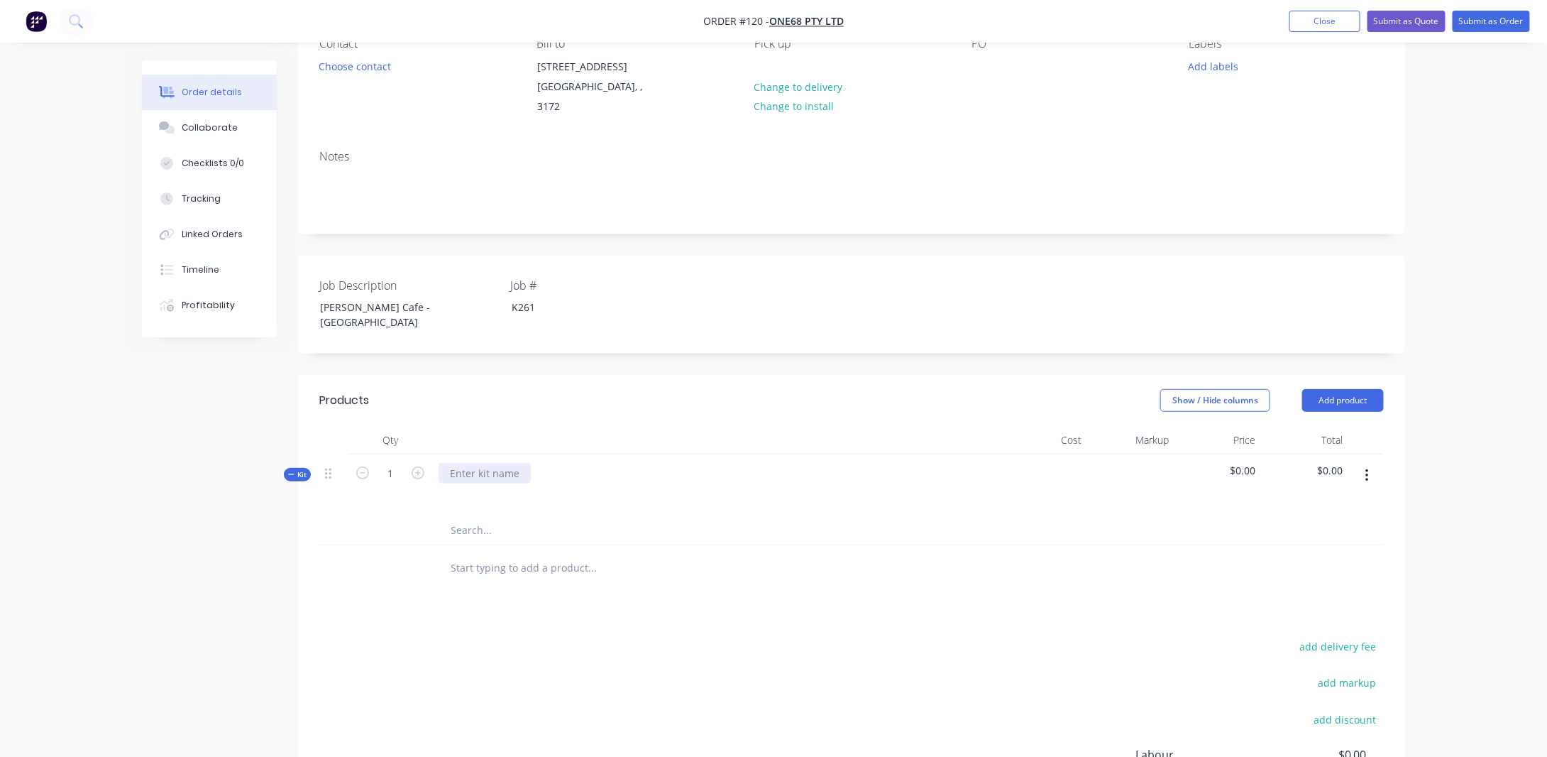
click at [475, 463] on div at bounding box center [485, 473] width 92 height 21
drag, startPoint x: 670, startPoint y: 557, endPoint x: 652, endPoint y: 554, distance: 18.6
click at [670, 559] on div at bounding box center [688, 568] width 511 height 46
click at [495, 554] on input "text" at bounding box center [592, 568] width 284 height 28
click at [489, 516] on input "text" at bounding box center [592, 530] width 284 height 28
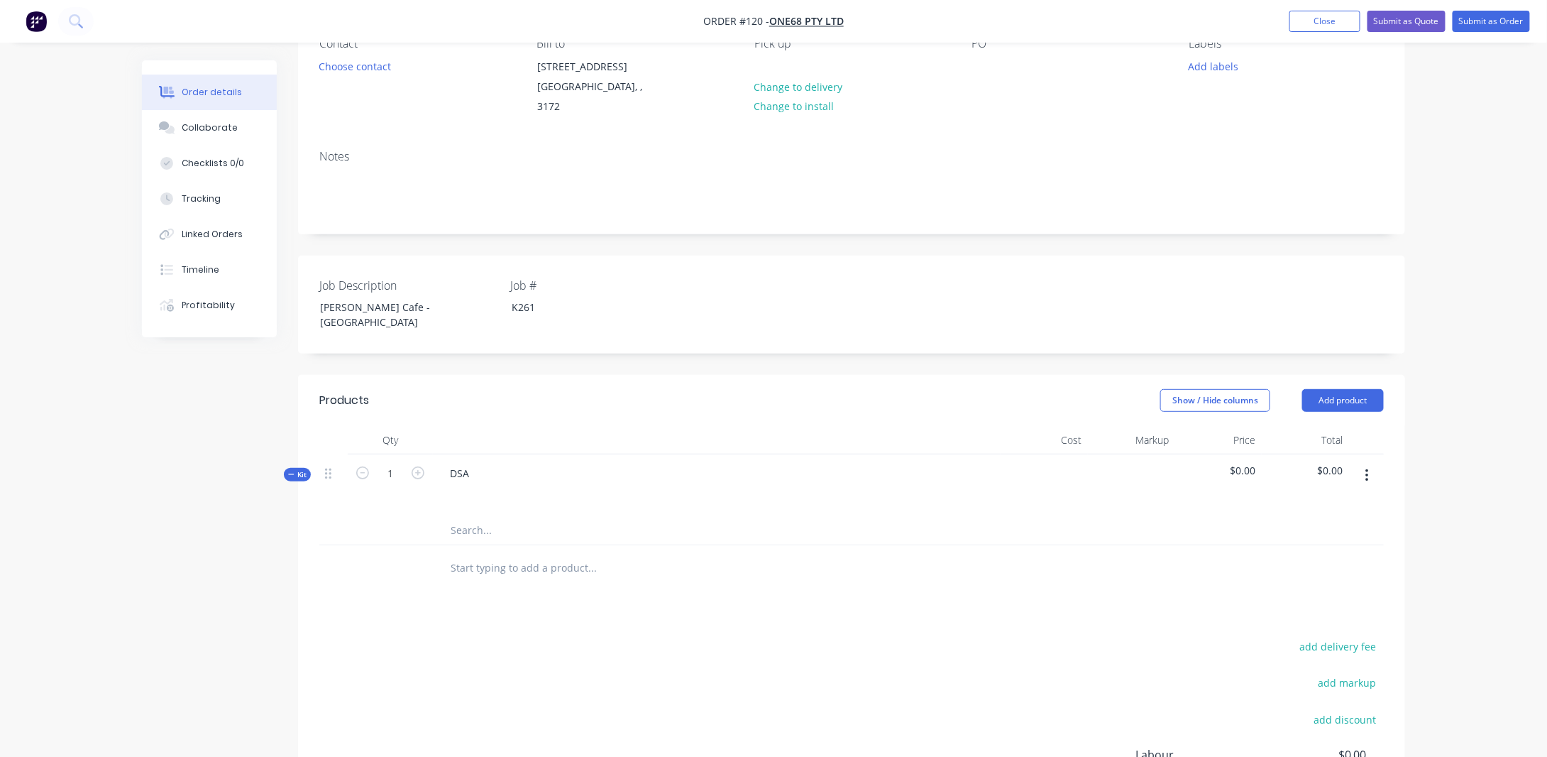
click at [1327, 375] on header "Products Show / Hide columns Add product" at bounding box center [851, 400] width 1107 height 51
click at [1330, 389] on button "Add product" at bounding box center [1344, 400] width 82 height 23
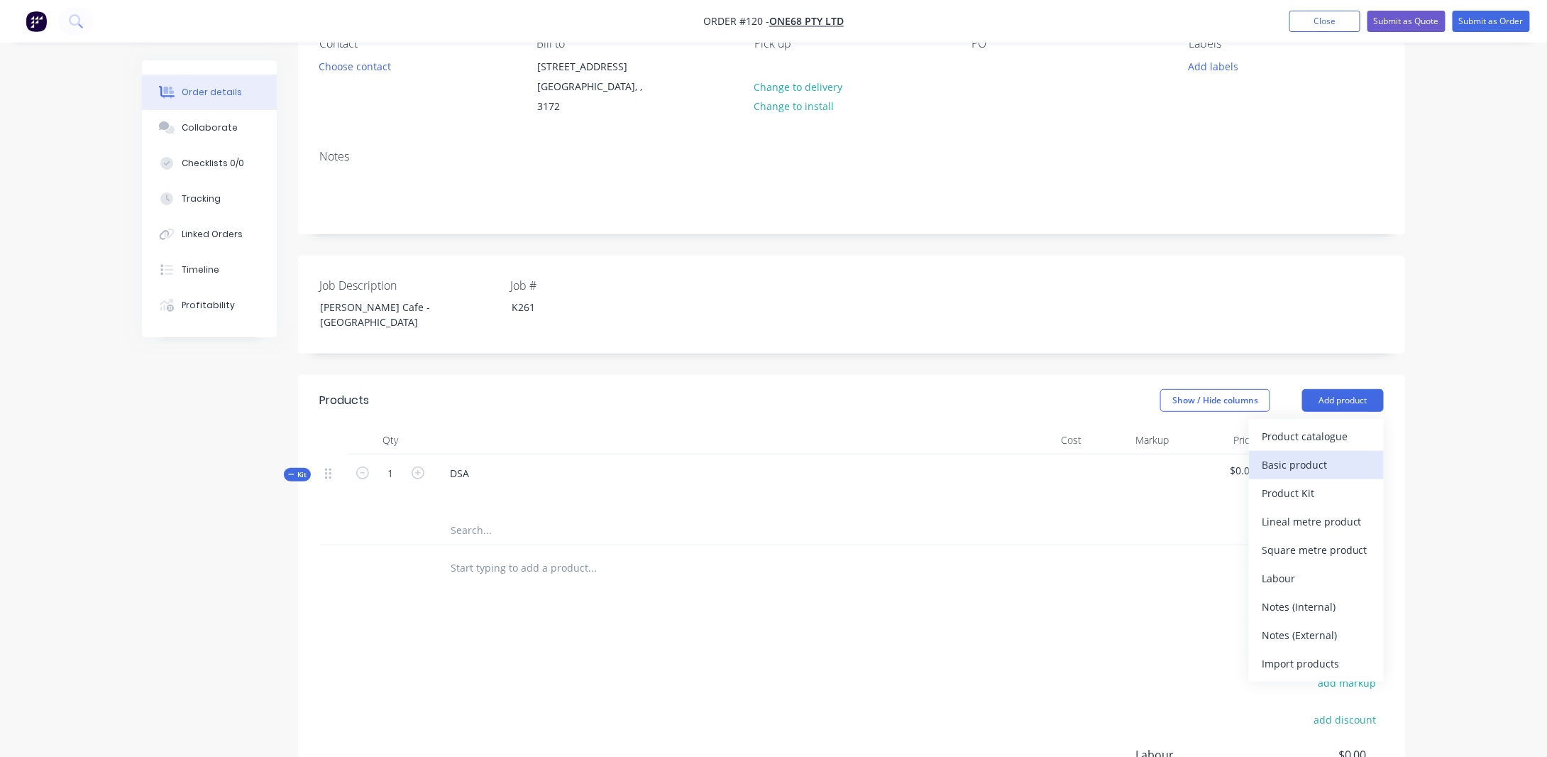
click at [1313, 454] on div "Basic product" at bounding box center [1316, 464] width 109 height 21
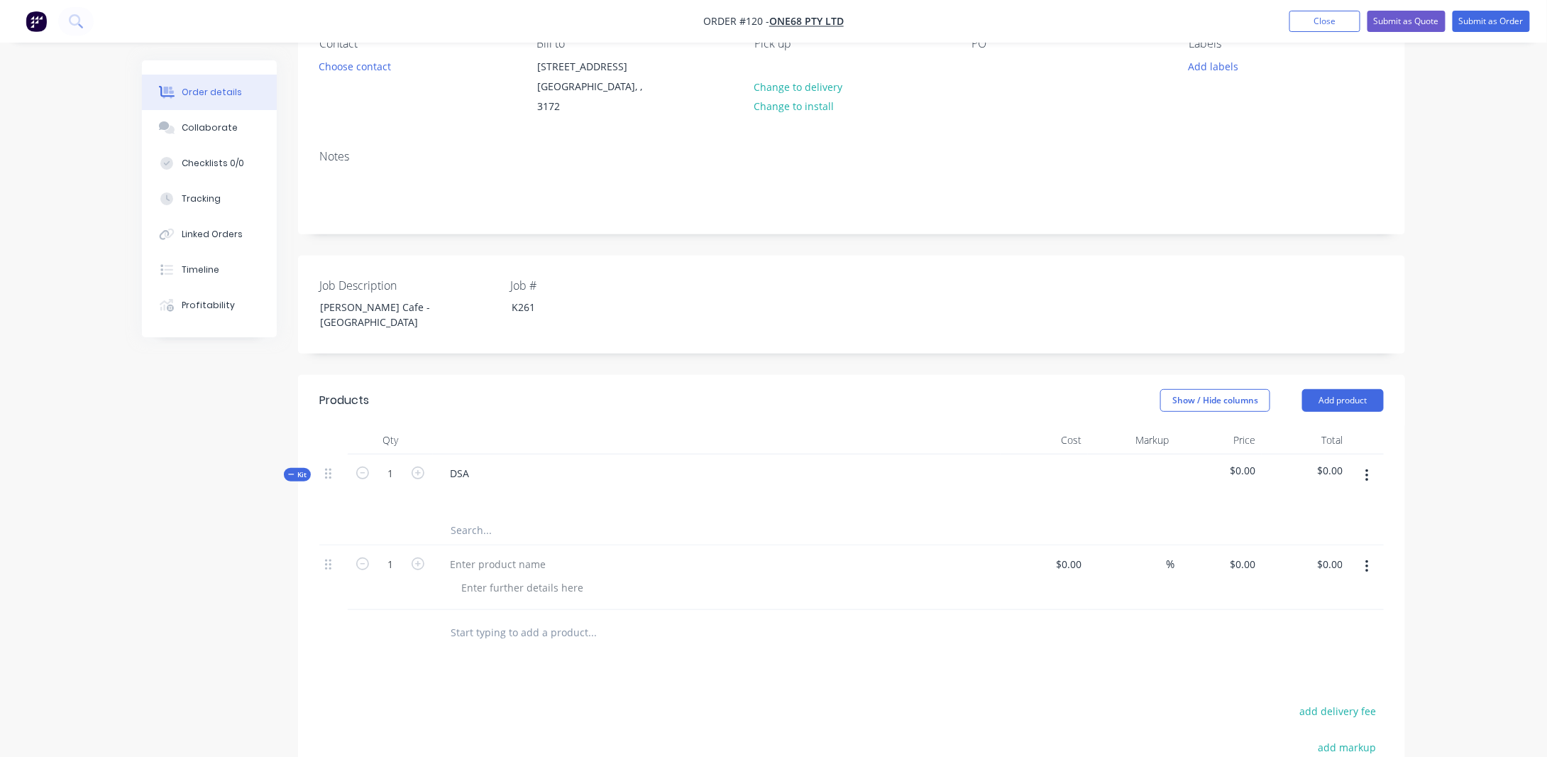
click at [1365, 554] on button "button" at bounding box center [1367, 567] width 33 height 26
click at [515, 554] on div at bounding box center [498, 564] width 119 height 21
click at [543, 577] on div at bounding box center [522, 587] width 145 height 21
click at [1424, 314] on div "Order details Collaborate Checklists 0/0 Tracking Linked Orders Timeline Profit…" at bounding box center [773, 438] width 1547 height 1160
click at [456, 516] on input "text" at bounding box center [592, 530] width 284 height 28
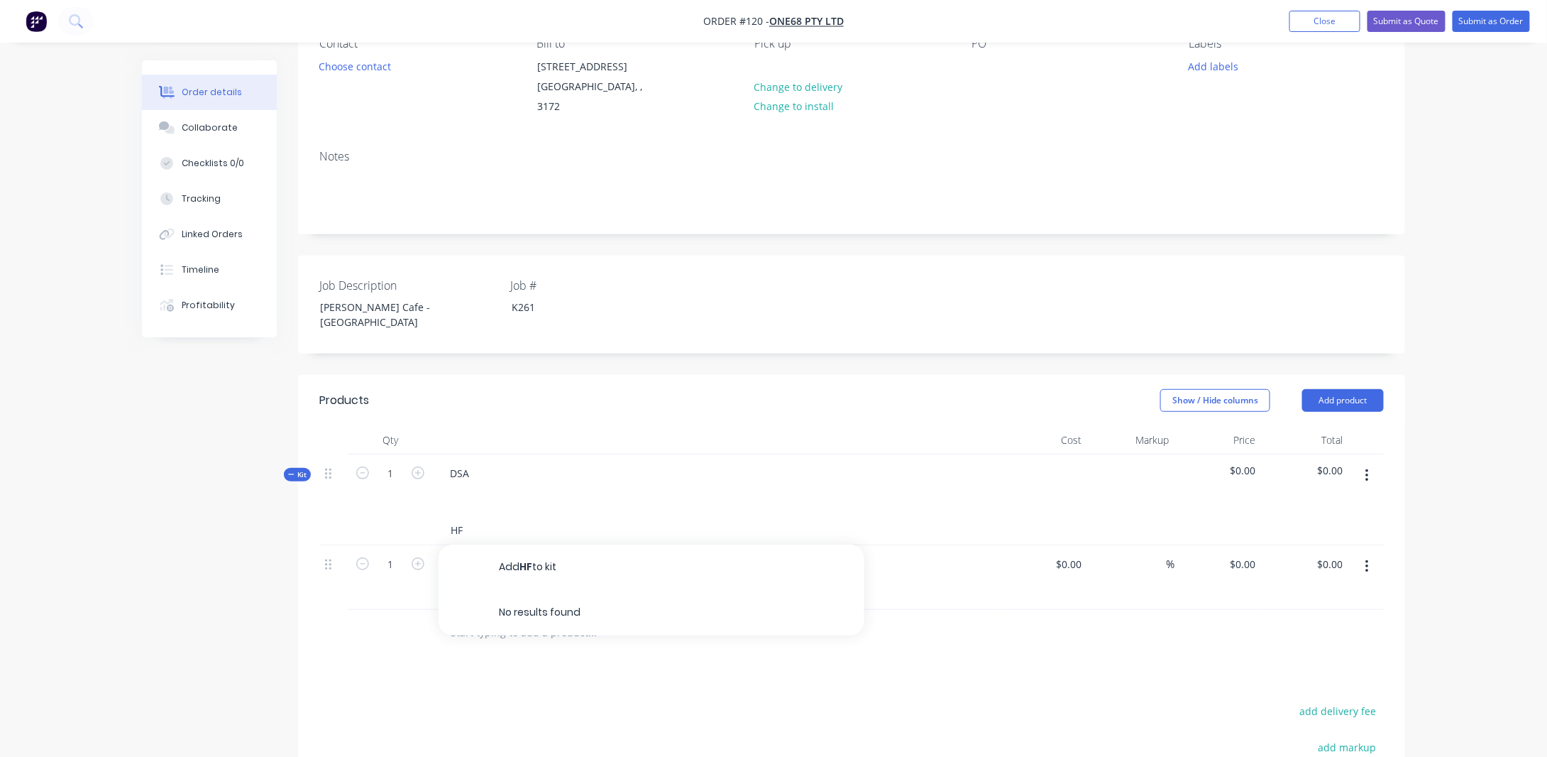
type input "H"
type input "BENCH"
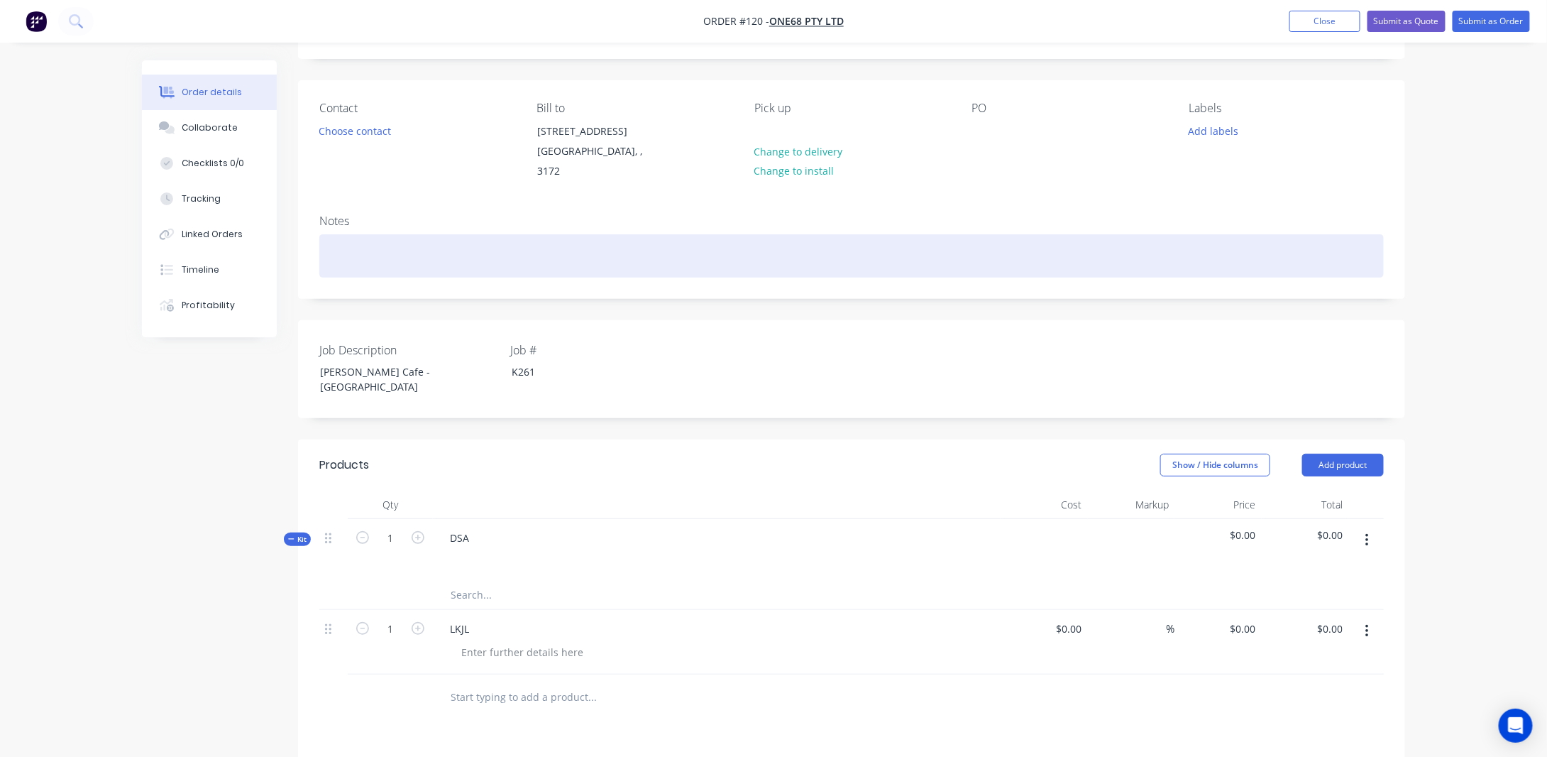
scroll to position [142, 0]
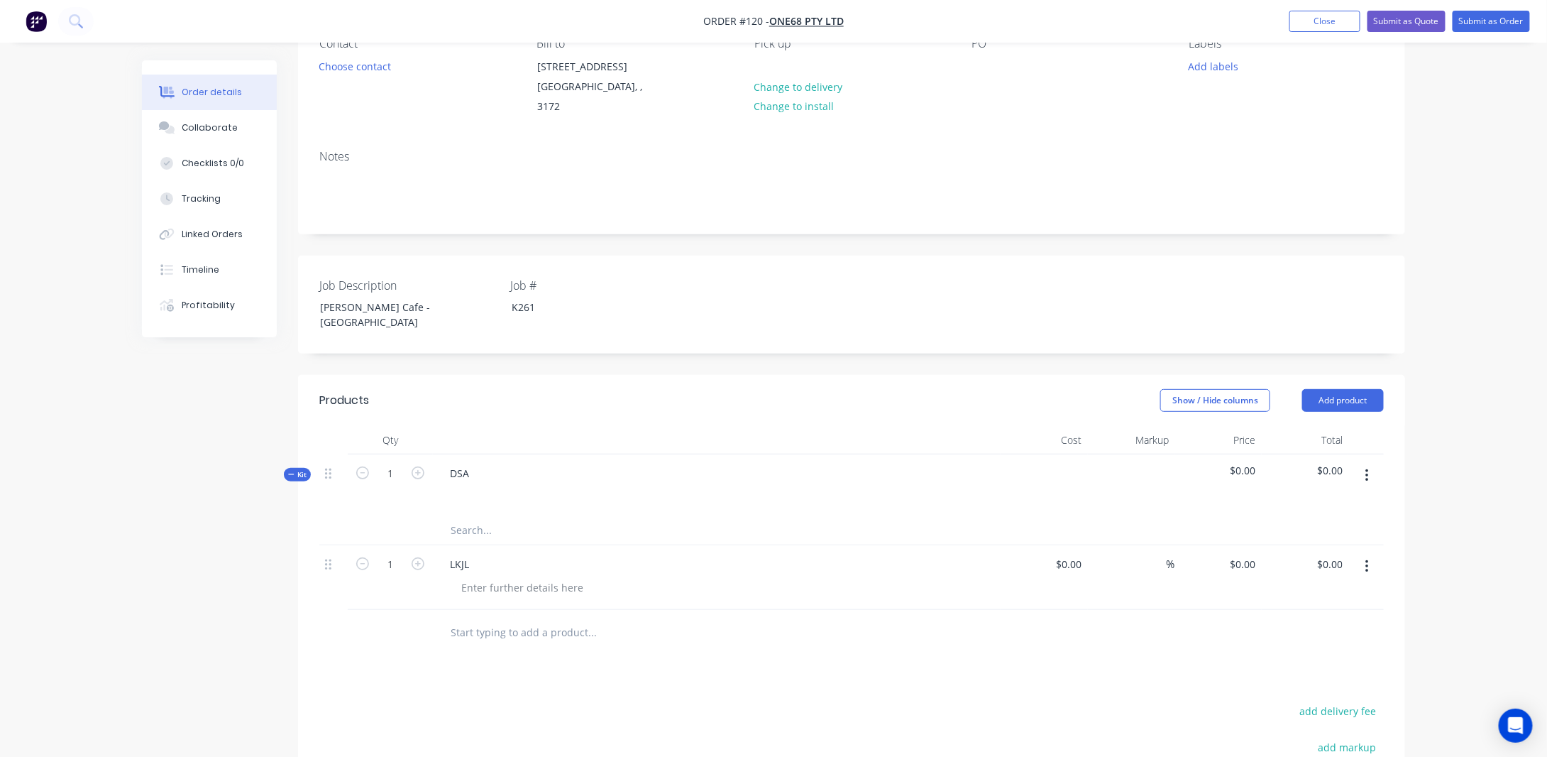
click at [452, 516] on input "text" at bounding box center [592, 530] width 284 height 28
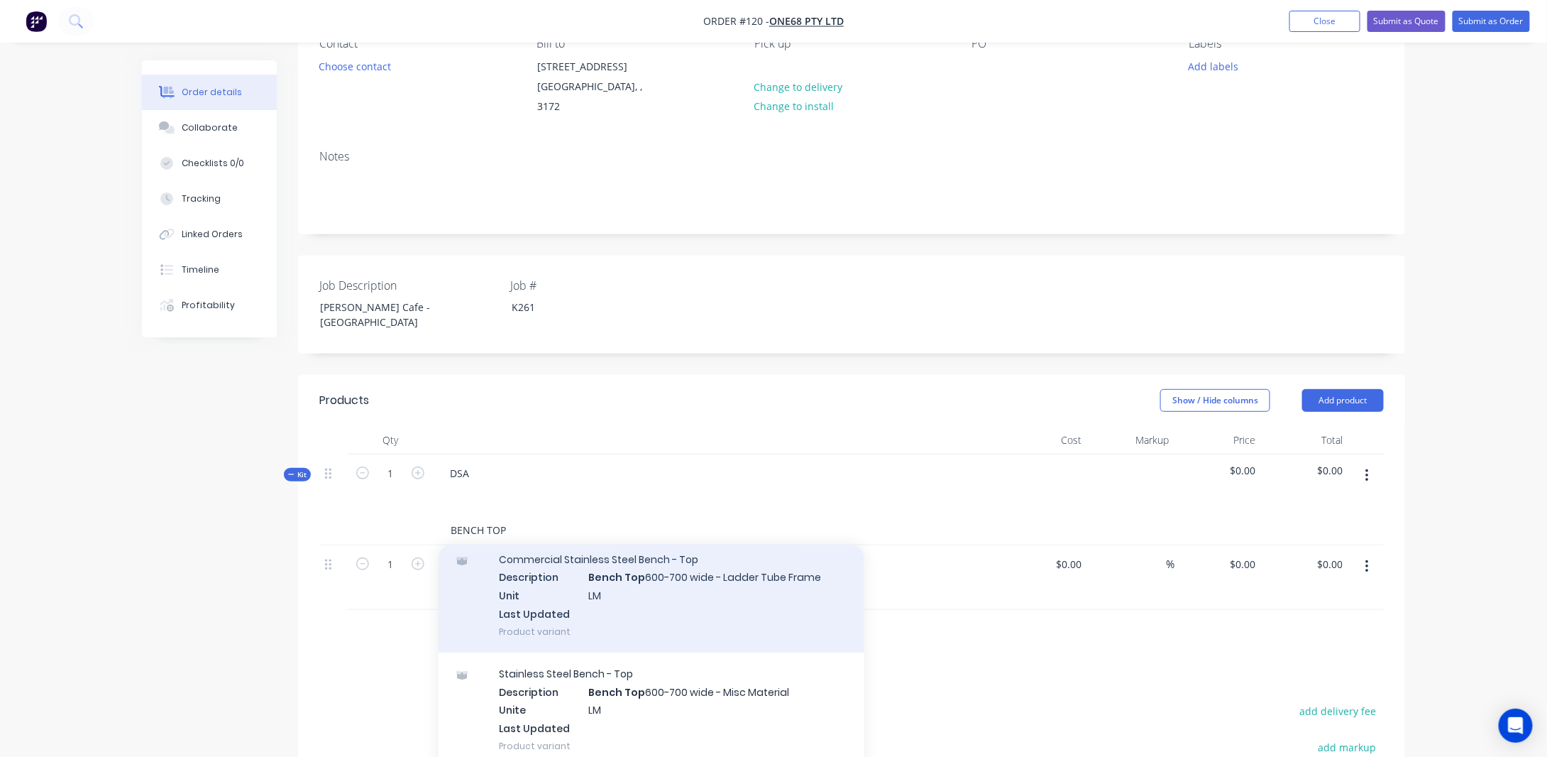
scroll to position [71, 0]
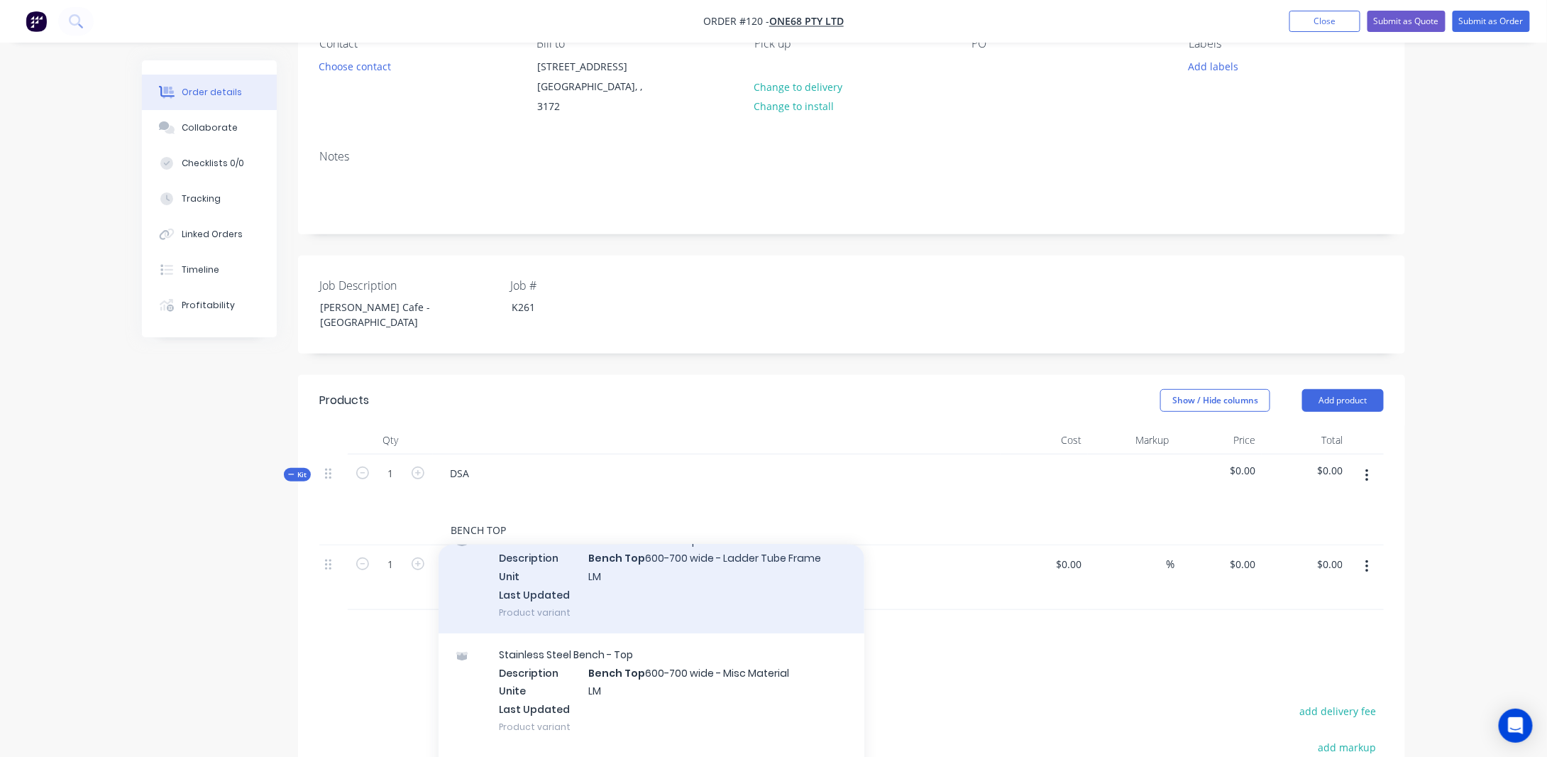
type input "BENCH TOP"
click at [565, 544] on div "Commercial Stainless Steel Bench - Top Description Bench Top 600-700 wide - Lad…" at bounding box center [652, 576] width 426 height 114
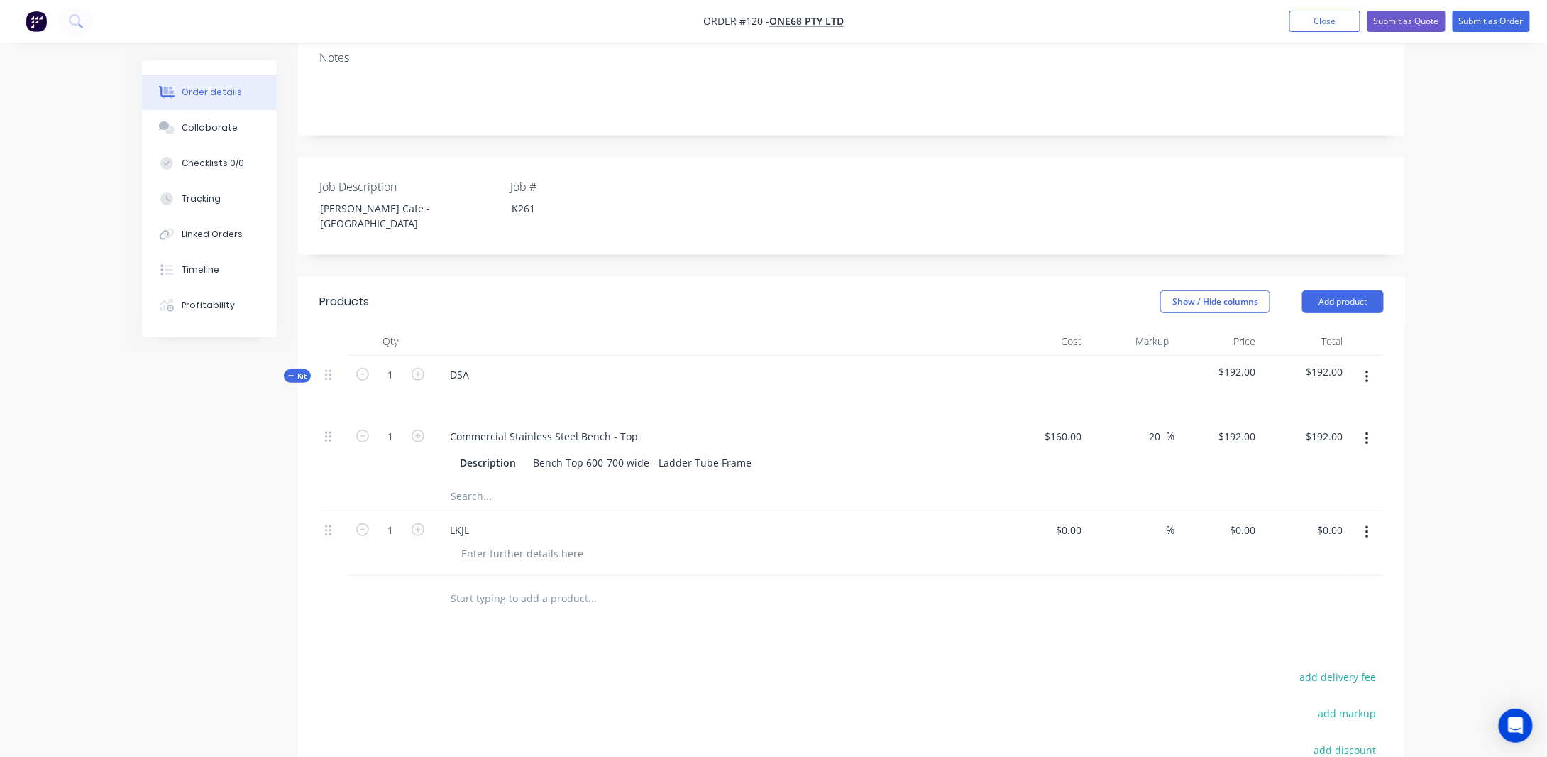
scroll to position [142, 0]
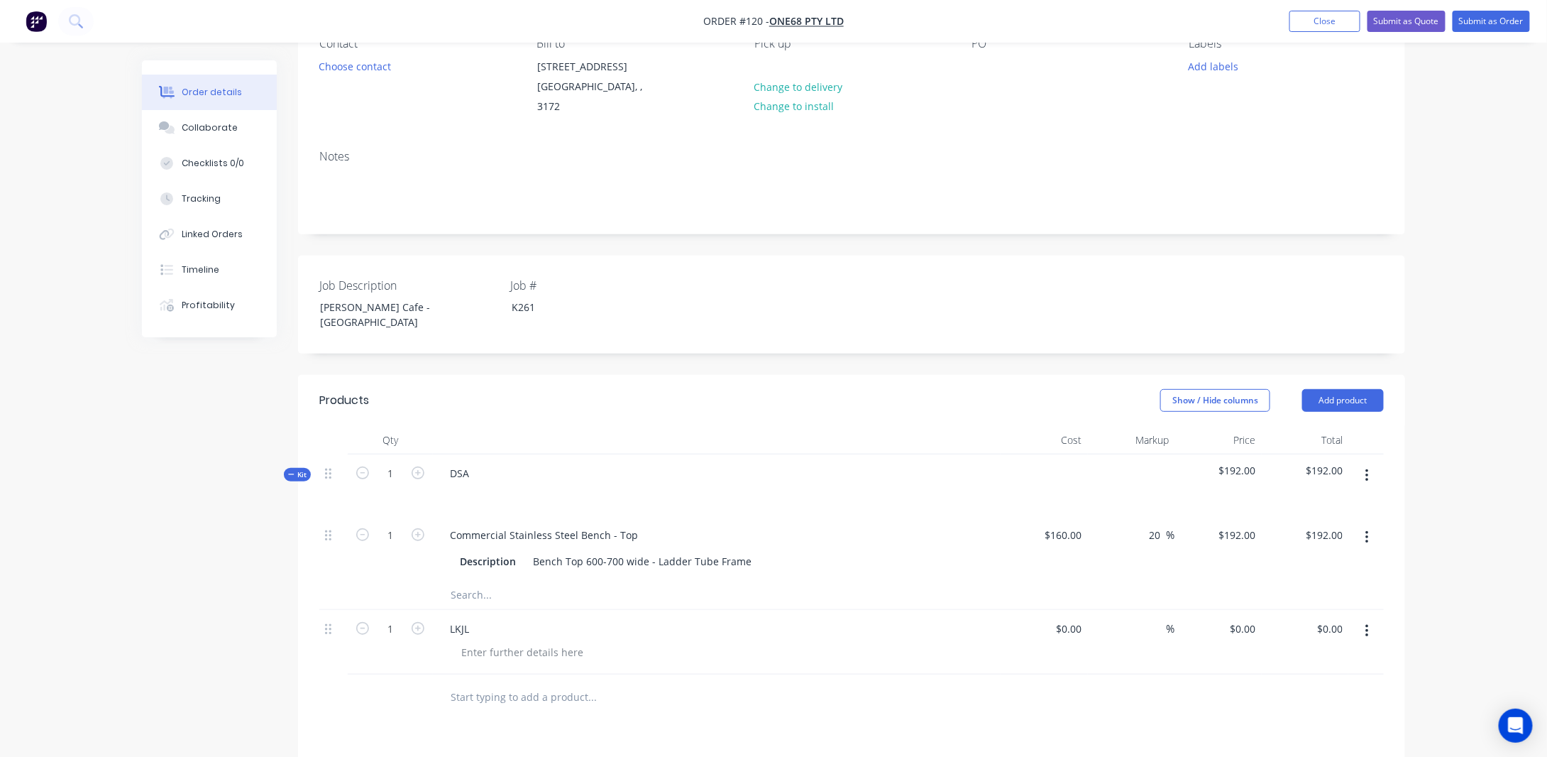
click at [1369, 468] on icon "button" at bounding box center [1368, 476] width 4 height 16
drag, startPoint x: 1303, startPoint y: 556, endPoint x: 1307, endPoint y: 548, distance: 8.9
click at [1302, 588] on div "Delete" at bounding box center [1316, 598] width 109 height 21
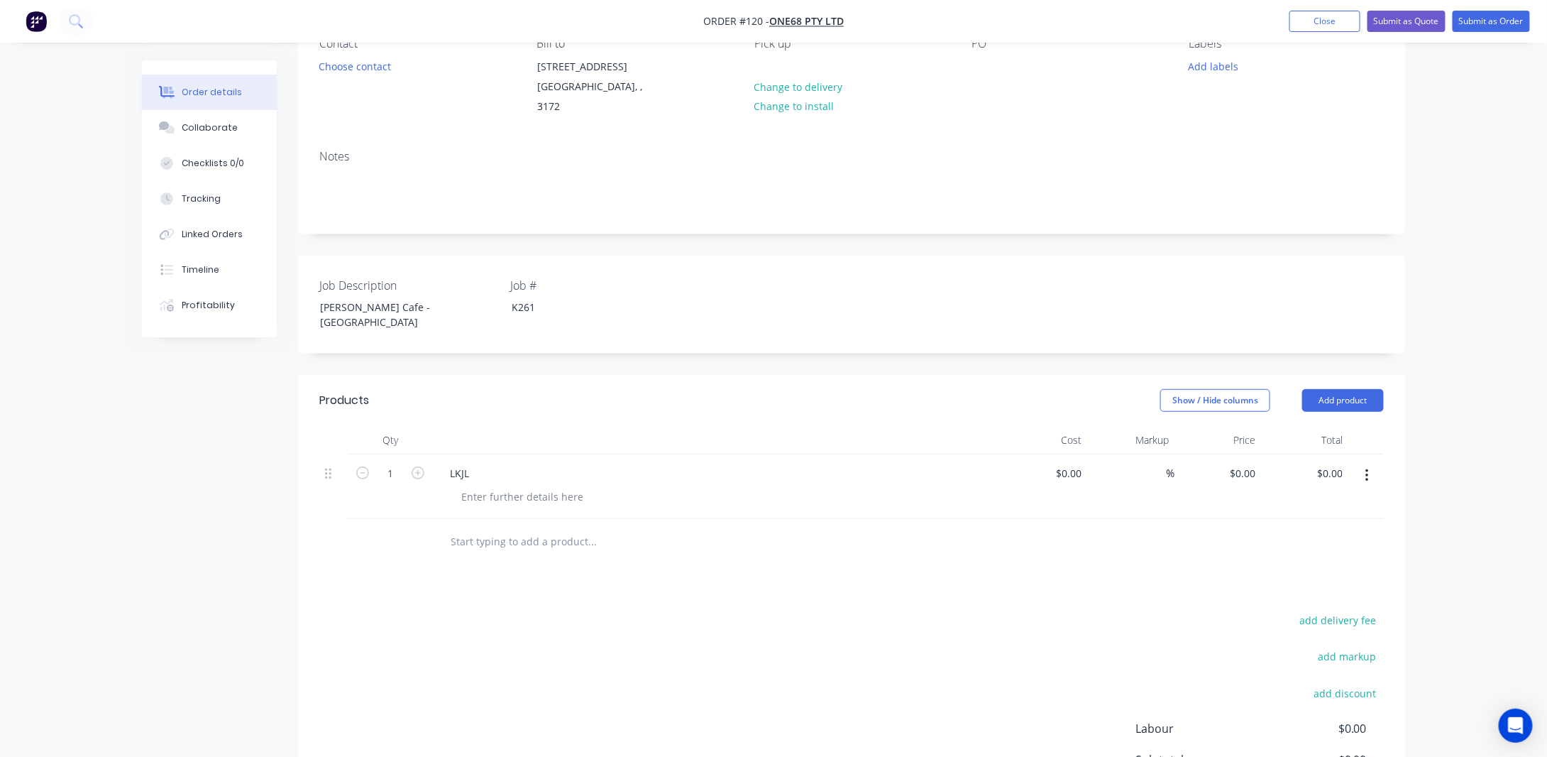
click at [1362, 463] on button "button" at bounding box center [1367, 476] width 33 height 26
click at [1335, 559] on div "Delete" at bounding box center [1316, 569] width 109 height 21
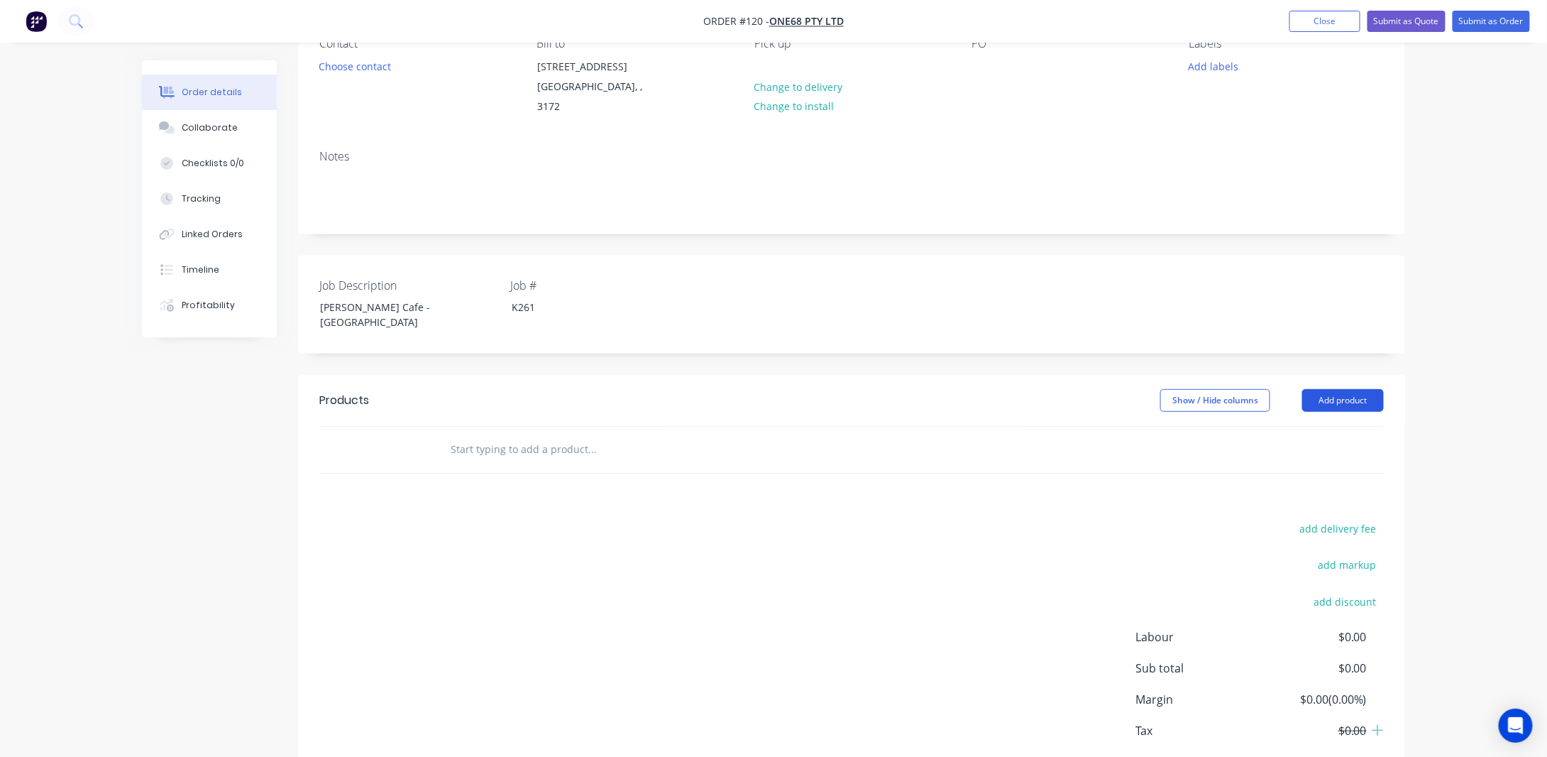
click at [1344, 389] on button "Add product" at bounding box center [1344, 400] width 82 height 23
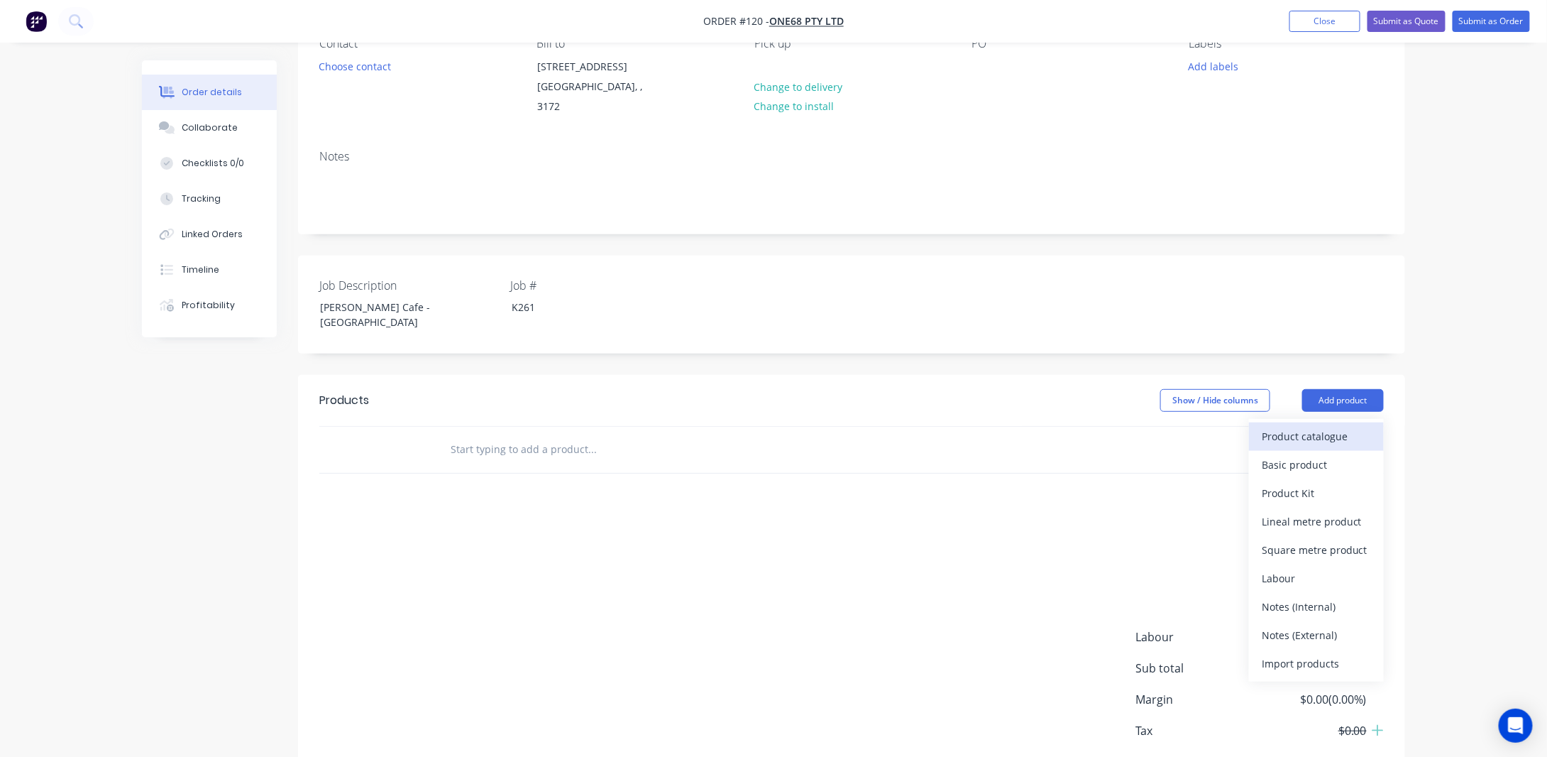
click at [1312, 426] on div "Product catalogue" at bounding box center [1316, 436] width 109 height 21
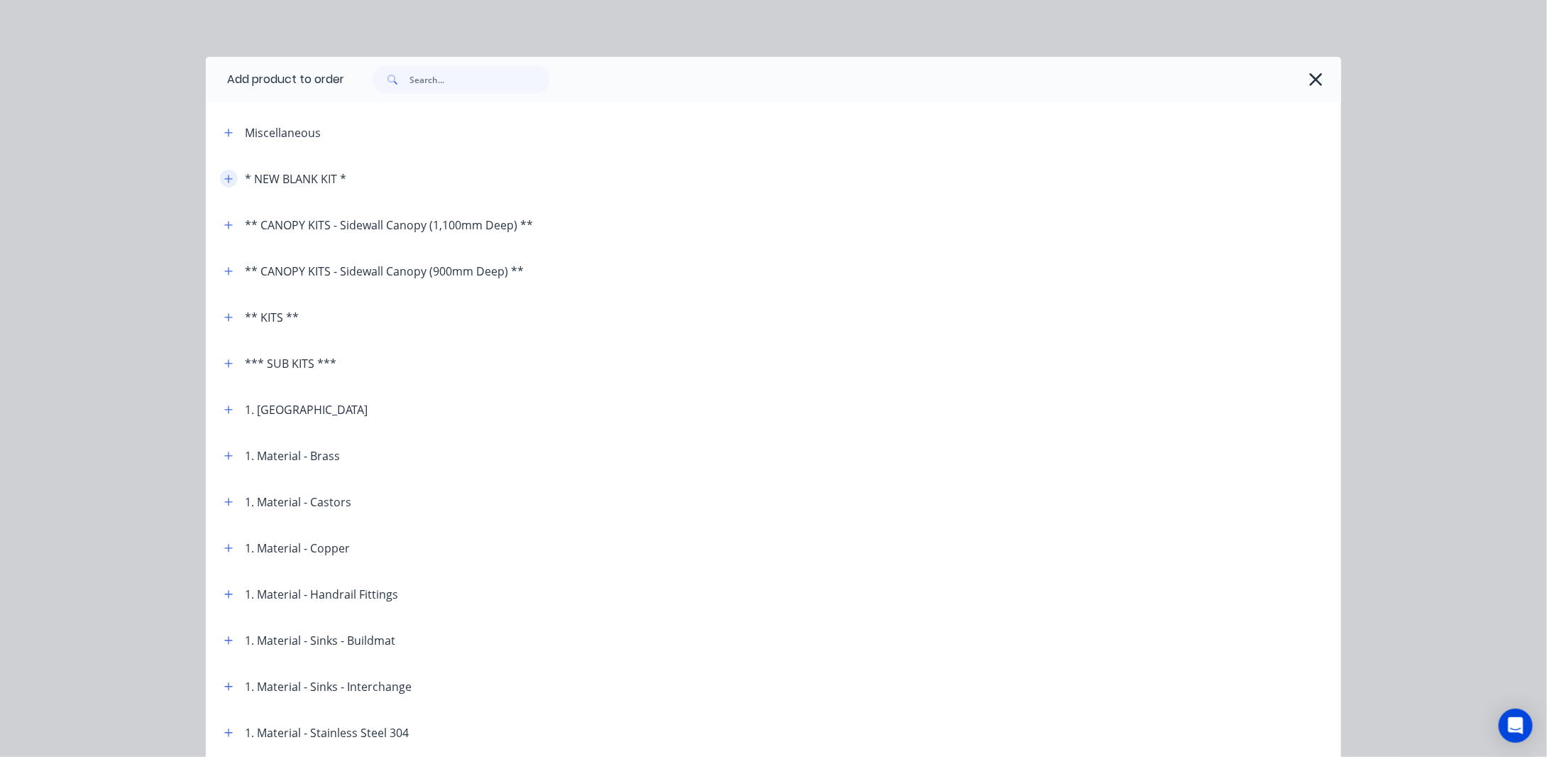
click at [225, 174] on icon "button" at bounding box center [228, 179] width 9 height 10
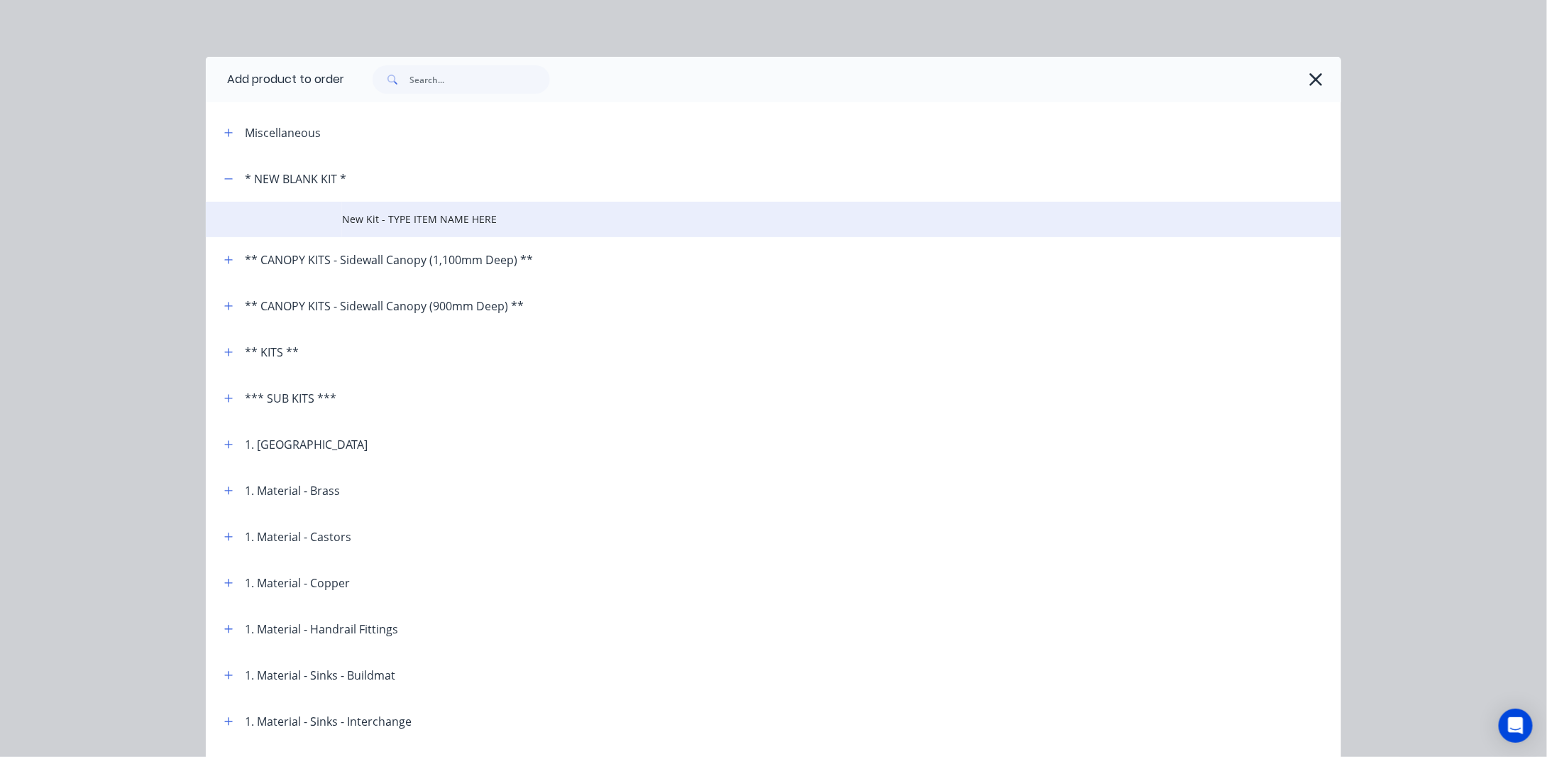
click at [395, 217] on span "New Kit - TYPE ITEM NAME HERE" at bounding box center [741, 219] width 799 height 15
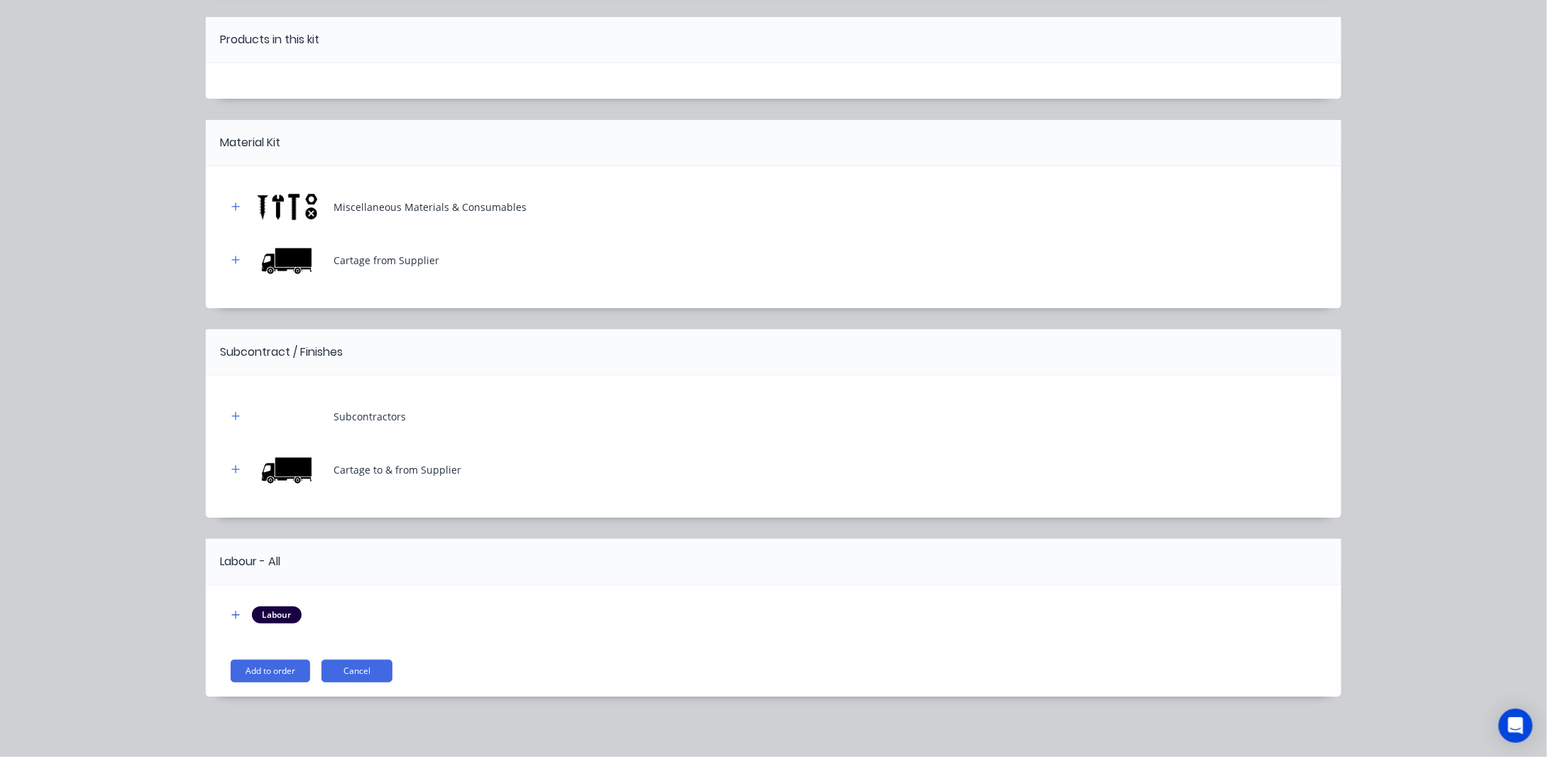
scroll to position [209, 0]
click at [273, 670] on button "Add to order" at bounding box center [271, 670] width 80 height 23
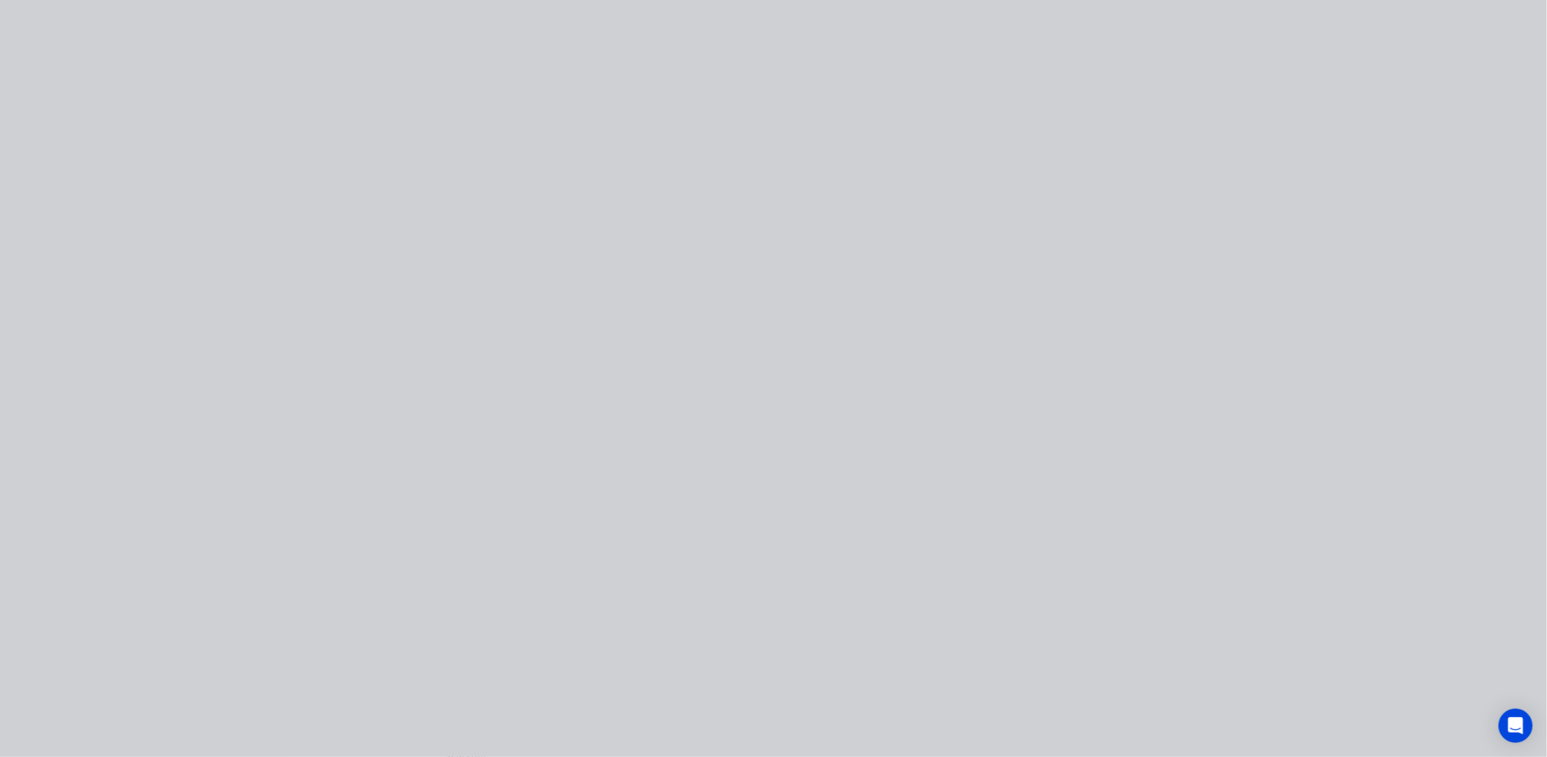
scroll to position [0, 0]
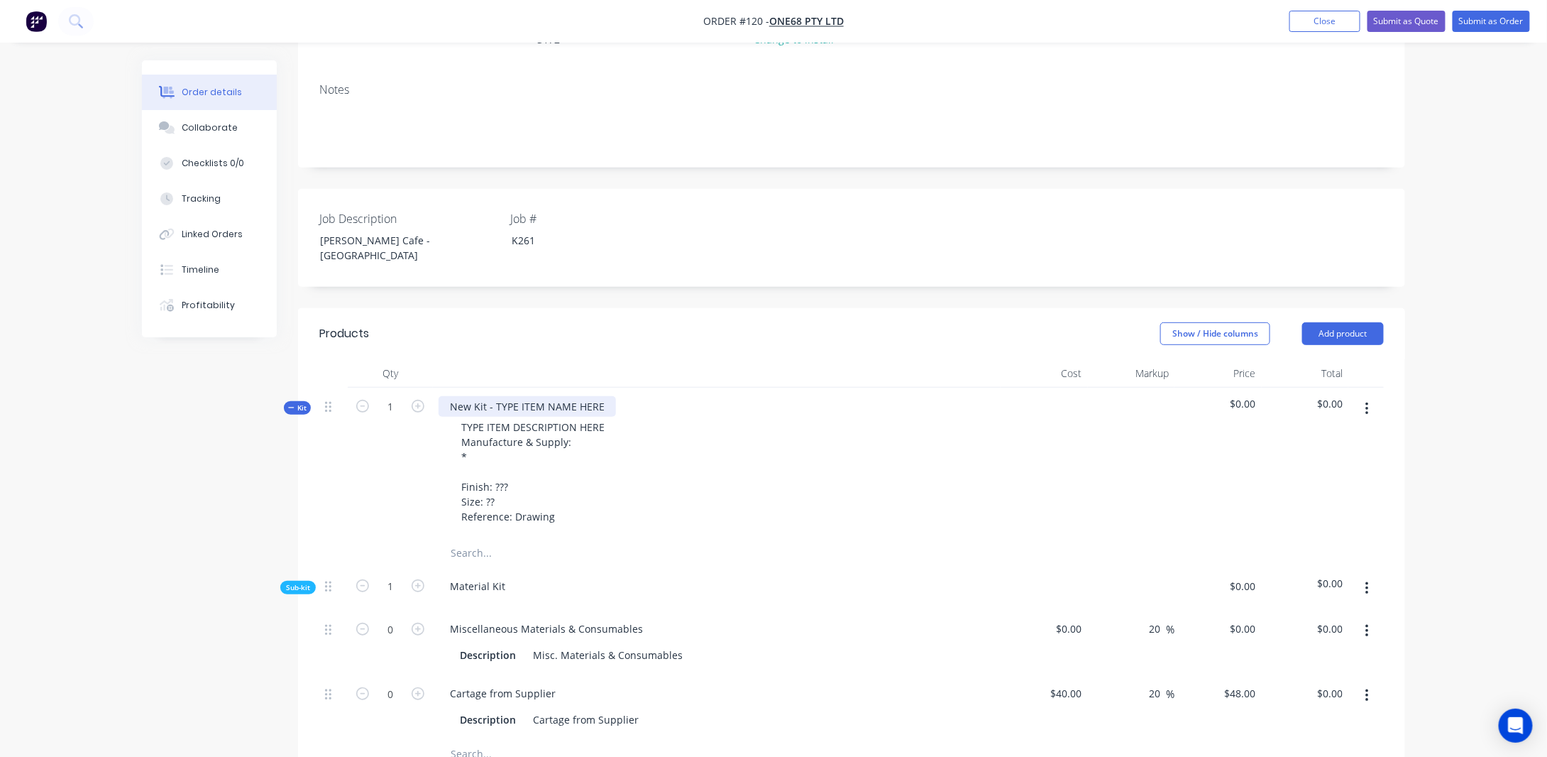
click at [504, 396] on div "New Kit - TYPE ITEM NAME HERE" at bounding box center [527, 406] width 177 height 21
click at [609, 396] on div "New Kit - TYPE ITEM NAME HERE" at bounding box center [527, 406] width 177 height 21
drag, startPoint x: 606, startPoint y: 375, endPoint x: 353, endPoint y: 363, distance: 253.7
click at [353, 388] on div "Kit 1 New Kit - TYPE ITEM NAME HERE TYPE ITEM DESCRIPTION HERE Manufacture & Su…" at bounding box center [851, 463] width 1065 height 151
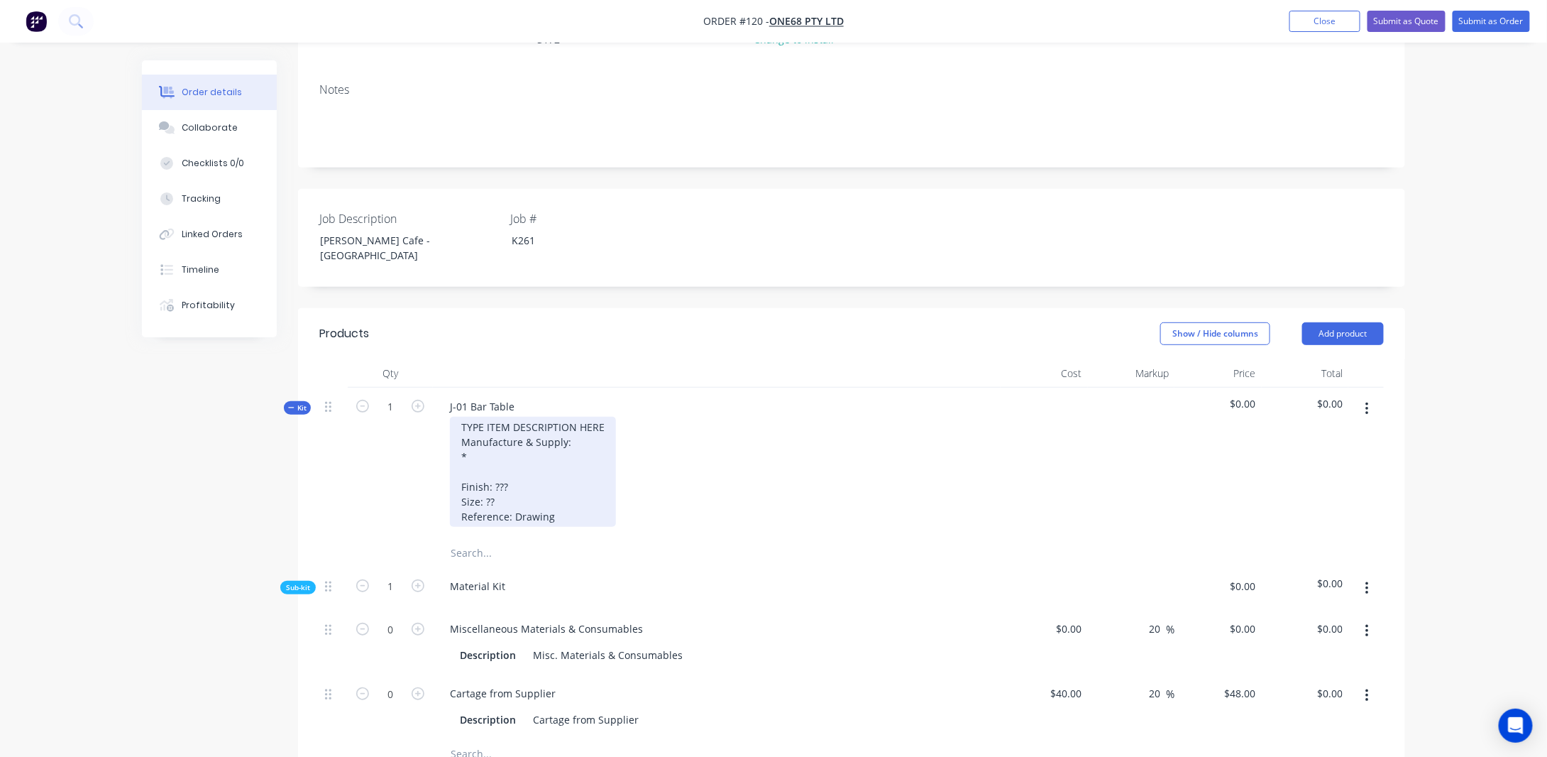
click at [572, 417] on div "TYPE ITEM DESCRIPTION HERE Manufacture & Supply: * Finish: ??? Size: ?? Referen…" at bounding box center [533, 472] width 166 height 110
drag, startPoint x: 605, startPoint y: 395, endPoint x: 409, endPoint y: 402, distance: 196.0
click at [409, 402] on div "Kit 1 J-01 Bar Table TYPE ITEM DESCRIPTION HERE Manufacture & Supply: * Finish:…" at bounding box center [851, 463] width 1065 height 151
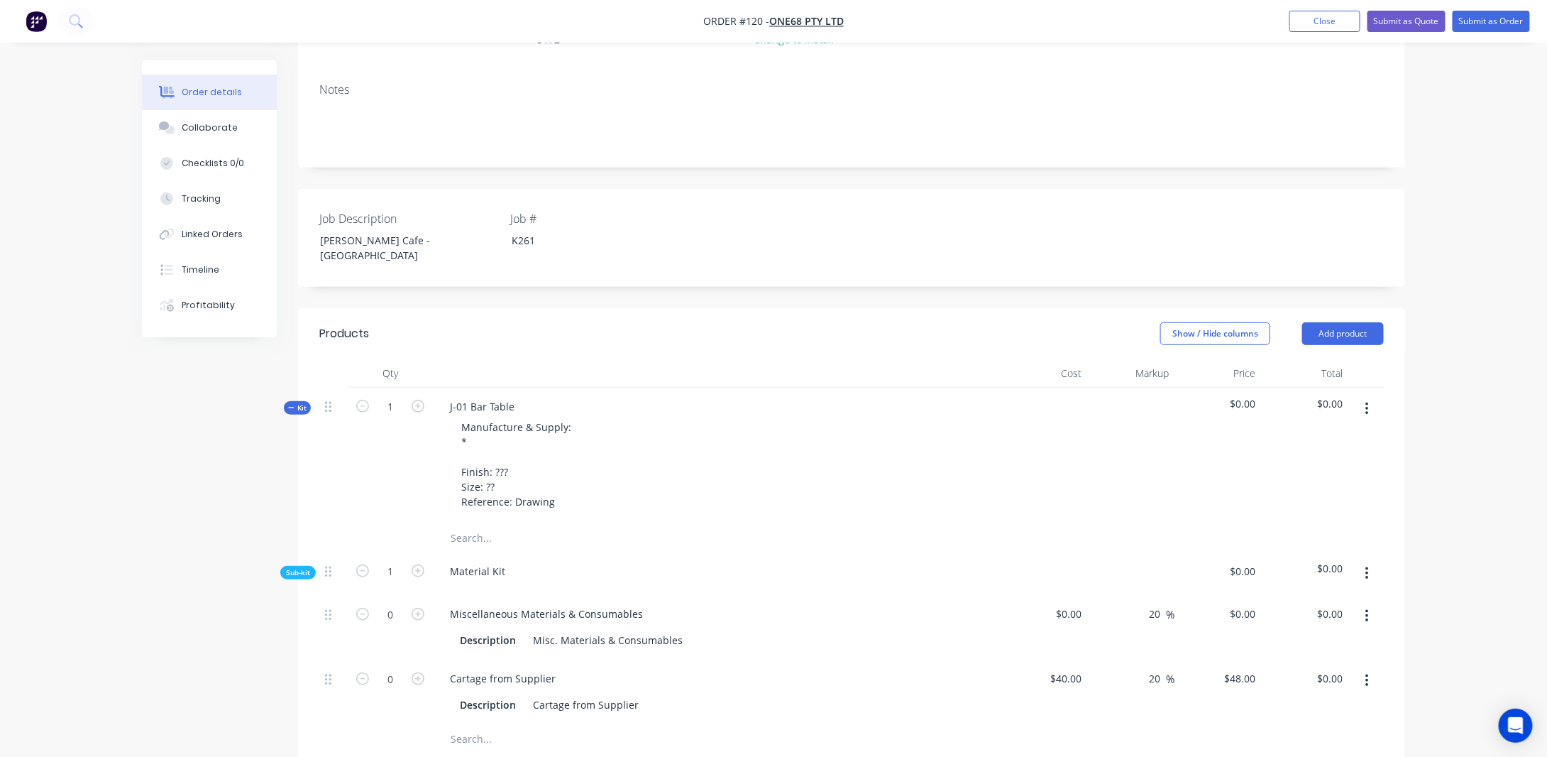
click at [667, 458] on div "Manufacture & Supply: * Finish: ??? Size: ?? Reference: Drawing" at bounding box center [717, 464] width 557 height 95
click at [503, 417] on div "Manufacture & Supply: * Finish: ??? Size: ?? Reference: Drawing" at bounding box center [516, 464] width 133 height 95
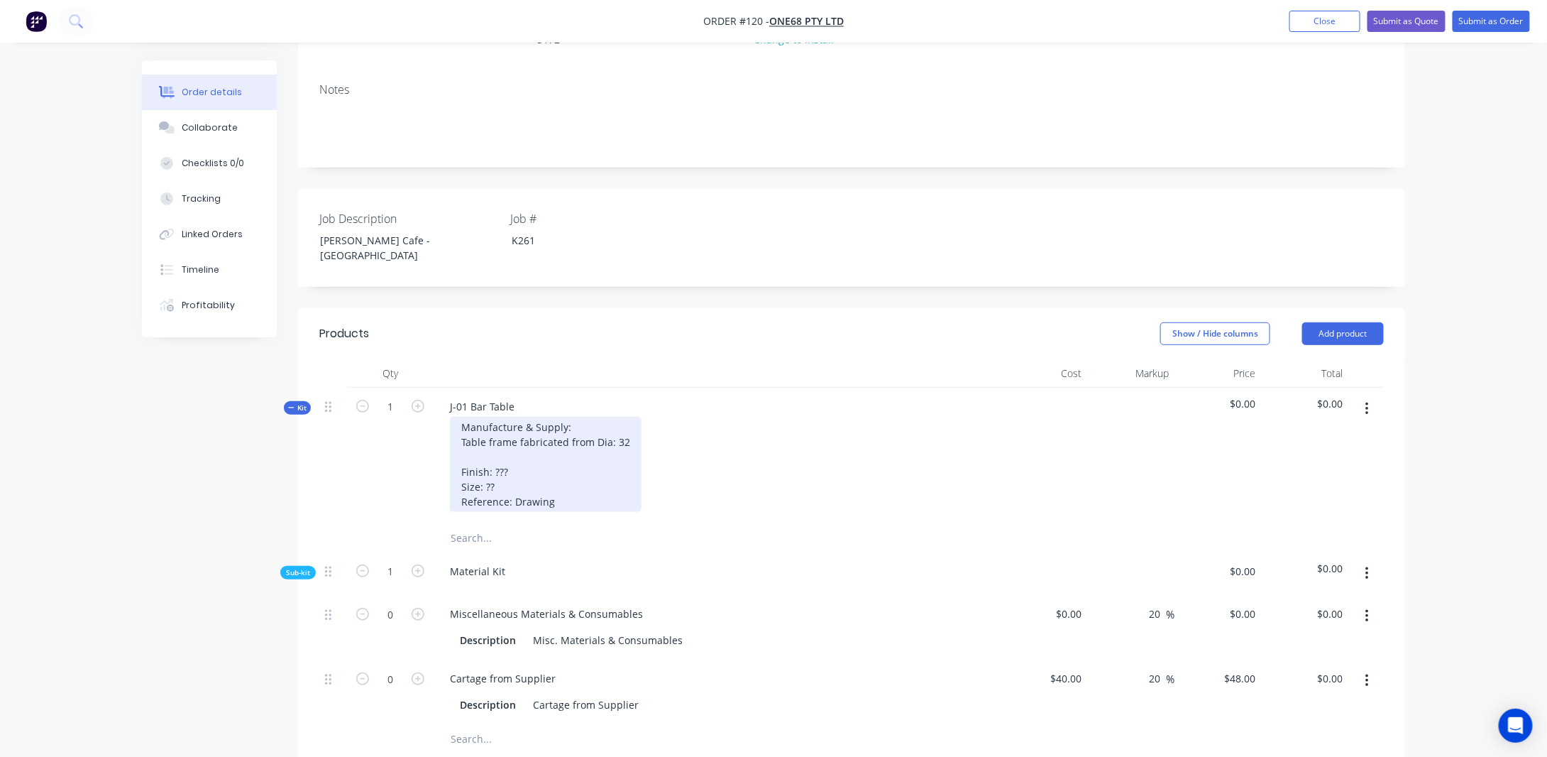
click at [460, 423] on div "Manufacture & Supply: Table frame fabricated from Dia: 32 Finish: ??? Size: ?? …" at bounding box center [546, 464] width 192 height 95
drag, startPoint x: 627, startPoint y: 410, endPoint x: 460, endPoint y: 410, distance: 166.8
click at [460, 417] on div "Manufacture & Supply: Table frame fabricated from Dia: 32 Finish: ??? Size: ?? …" at bounding box center [546, 464] width 192 height 95
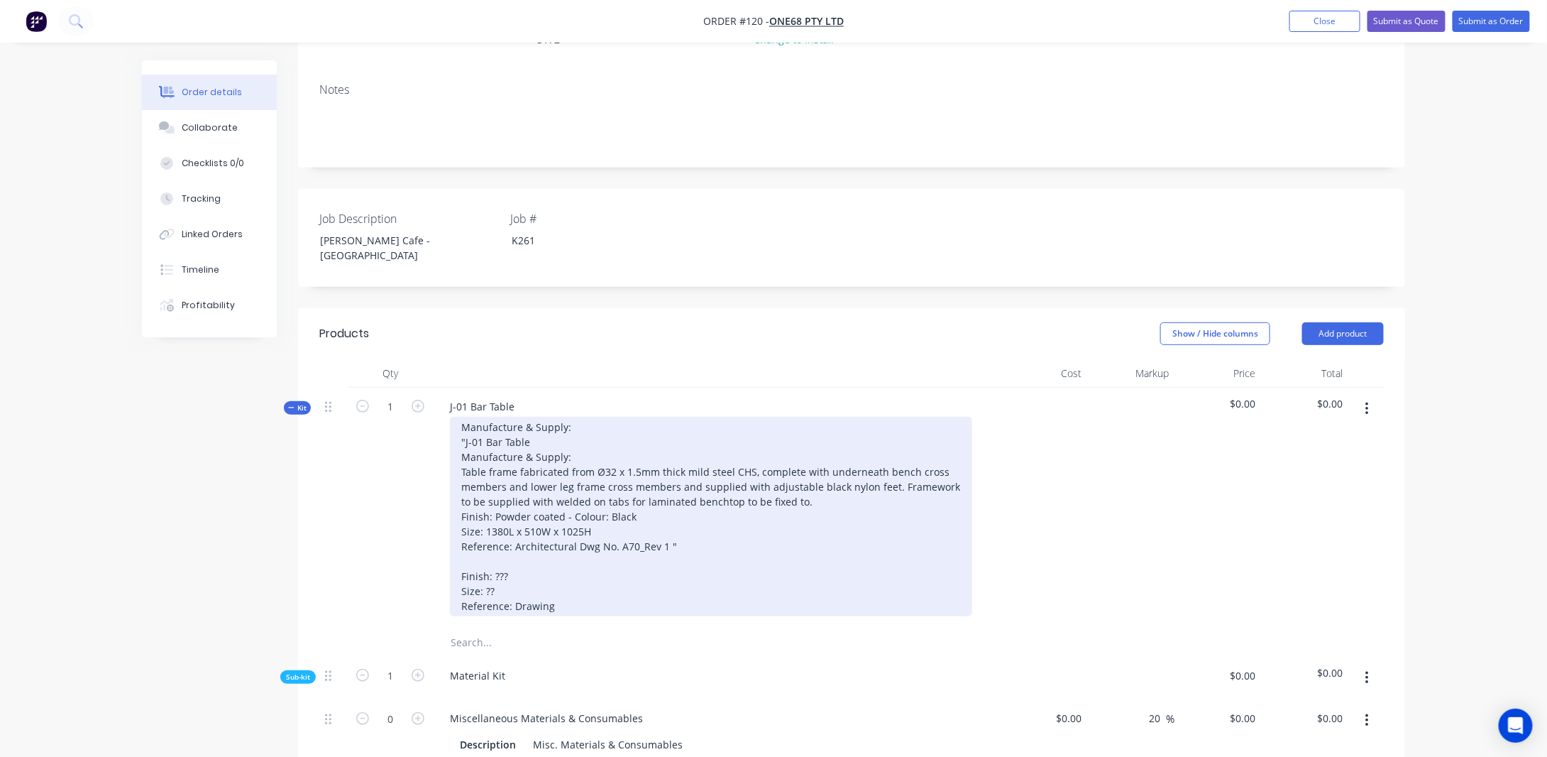
click at [464, 417] on div "Manufacture & Supply: "J-01 Bar Table Manufacture & Supply: Table frame fabrica…" at bounding box center [711, 516] width 522 height 199
drag, startPoint x: 538, startPoint y: 408, endPoint x: 434, endPoint y: 405, distance: 103.7
click at [434, 405] on div "J-01 Bar Table Manufacture & Supply: "J-01 Bar Table Manufacture & Supply: Tabl…" at bounding box center [717, 508] width 568 height 241
drag, startPoint x: 596, startPoint y: 429, endPoint x: 393, endPoint y: 423, distance: 203.8
click at [393, 423] on div "Kit 1 J-01 Bar Table Manufacture & Supply: Manufacture & Supply: Table frame fa…" at bounding box center [851, 508] width 1065 height 241
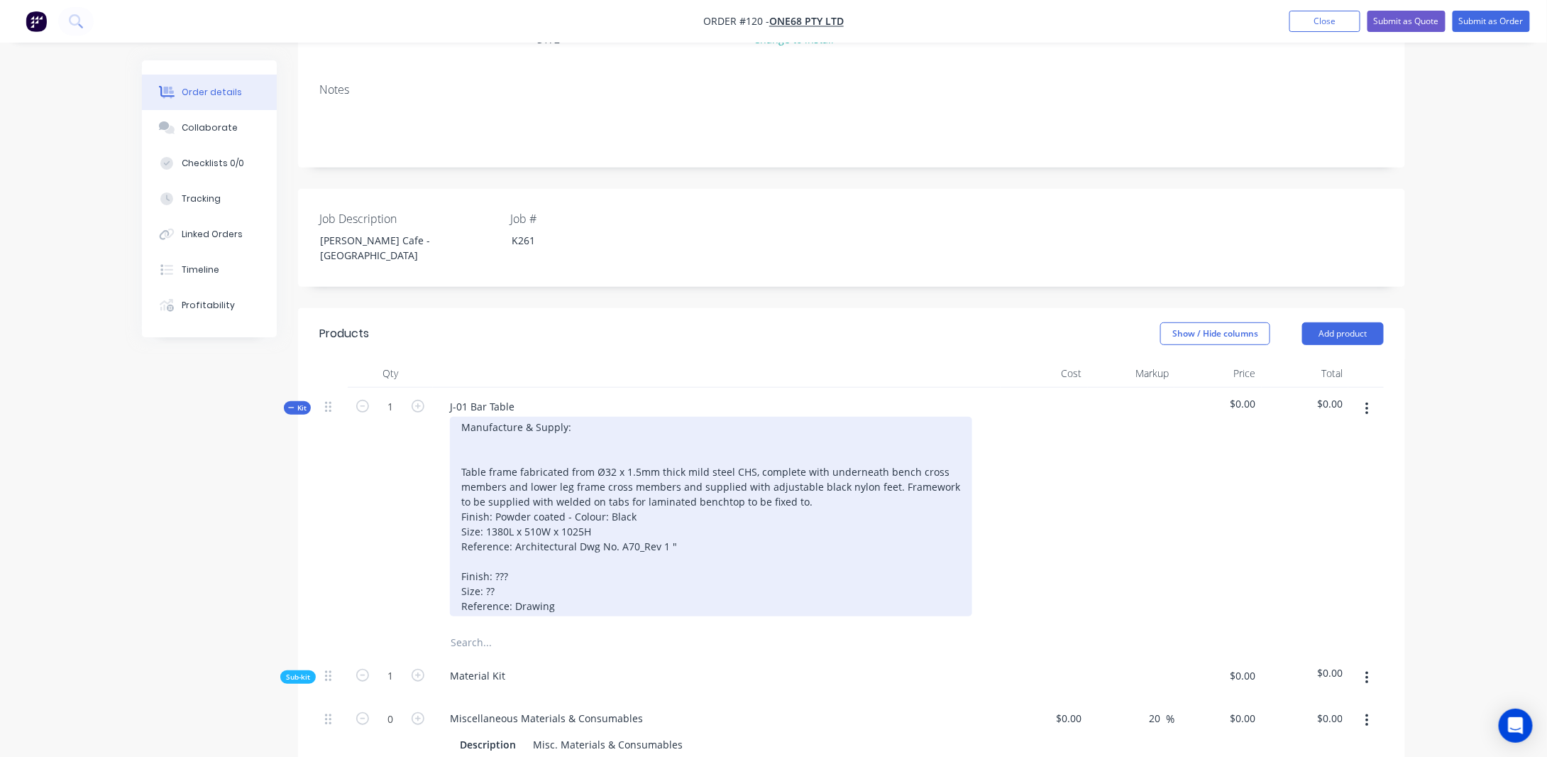
click at [461, 437] on div "Manufacture & Supply: Table frame fabricated from Ø32 x 1.5mm thick mild steel …" at bounding box center [711, 516] width 522 height 199
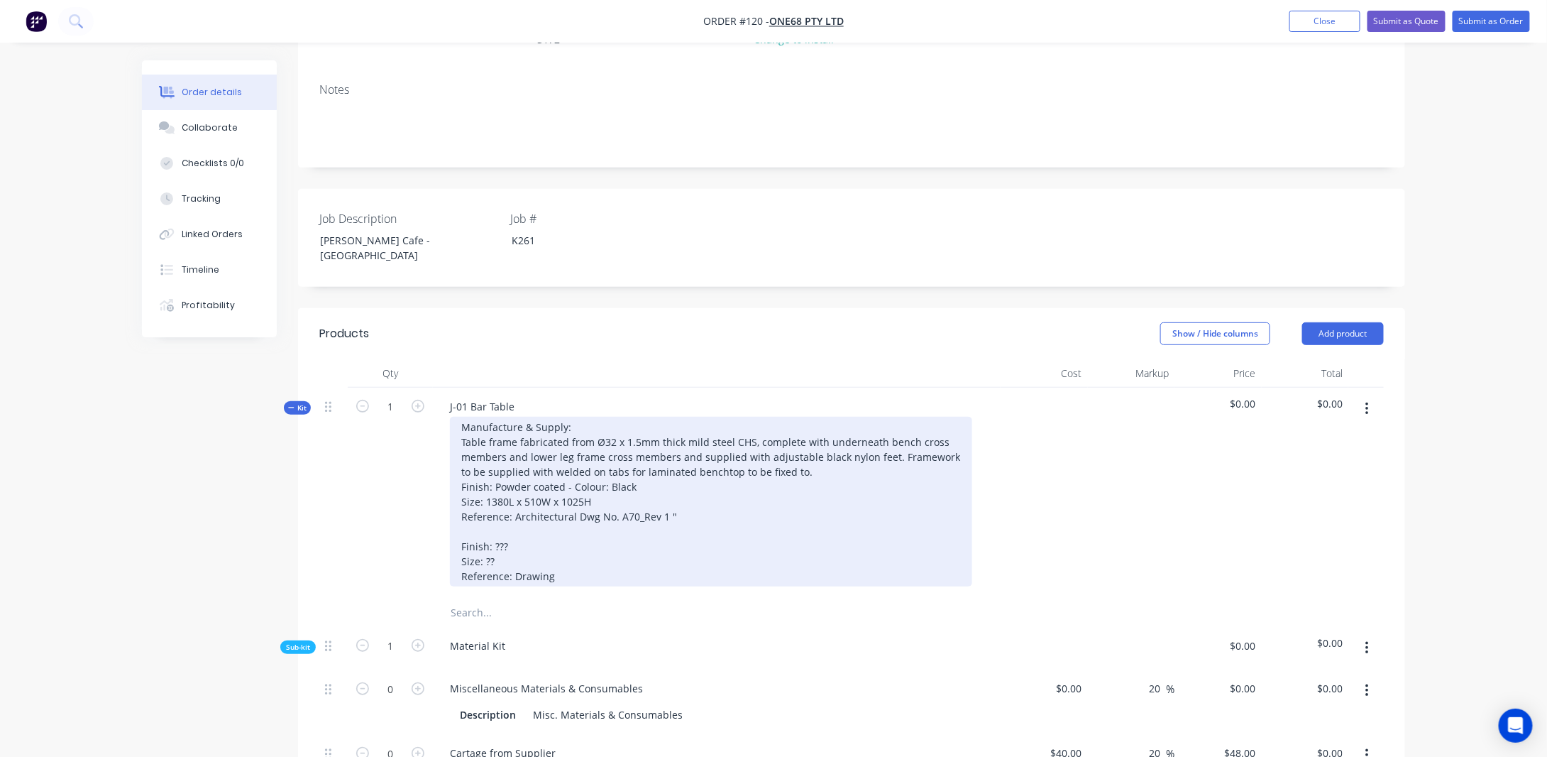
click at [460, 510] on div "Manufacture & Supply: Table frame fabricated from Ø32 x 1.5mm thick mild steel …" at bounding box center [711, 502] width 522 height 170
drag, startPoint x: 568, startPoint y: 548, endPoint x: 495, endPoint y: 535, distance: 74.3
click at [457, 517] on div "Manufacture & Supply: Table frame fabricated from Ø32 x 1.5mm thick mild steel …" at bounding box center [711, 502] width 522 height 170
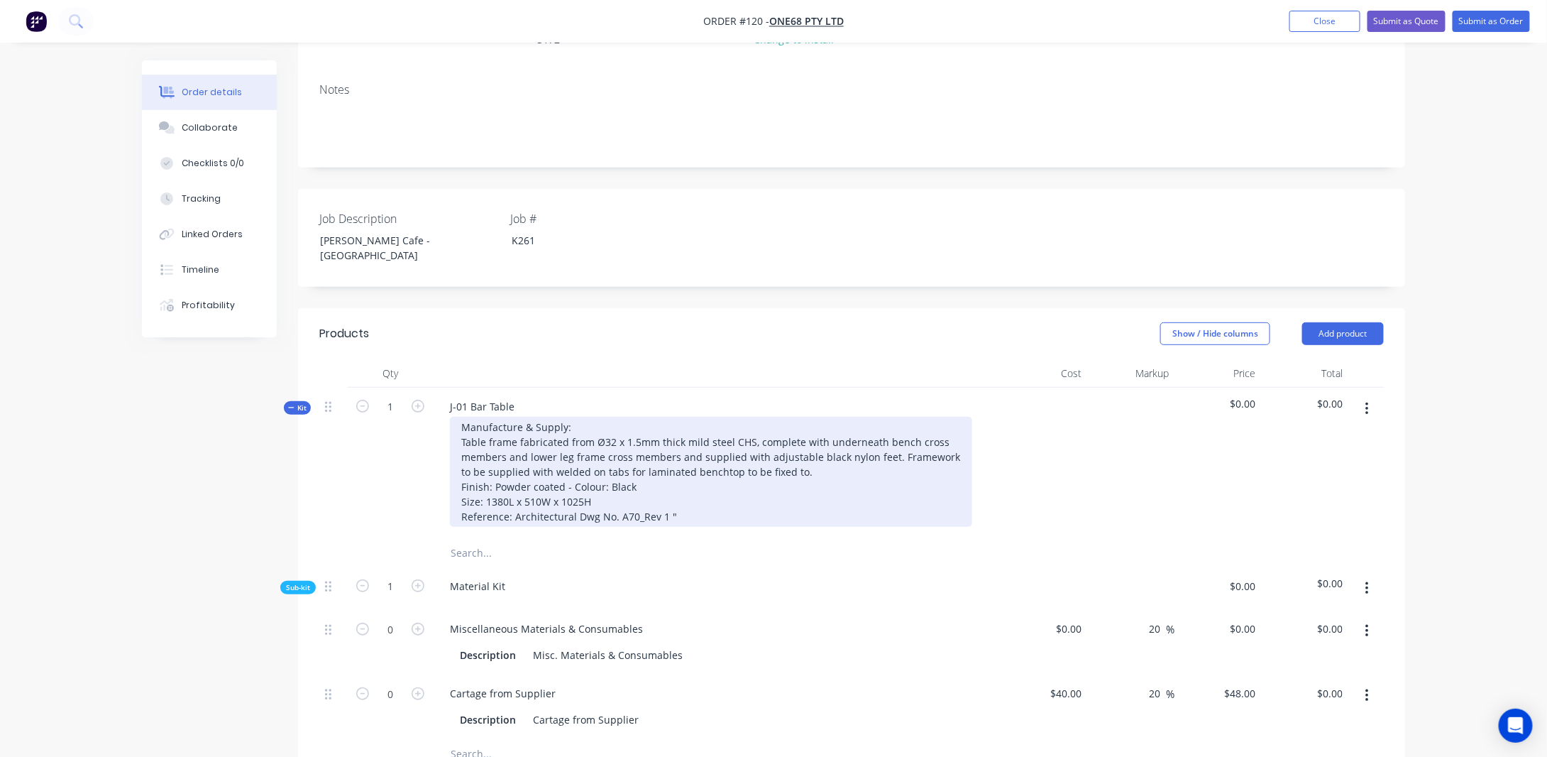
click at [713, 483] on div "Manufacture & Supply: Table frame fabricated from Ø32 x 1.5mm thick mild steel …" at bounding box center [711, 472] width 522 height 110
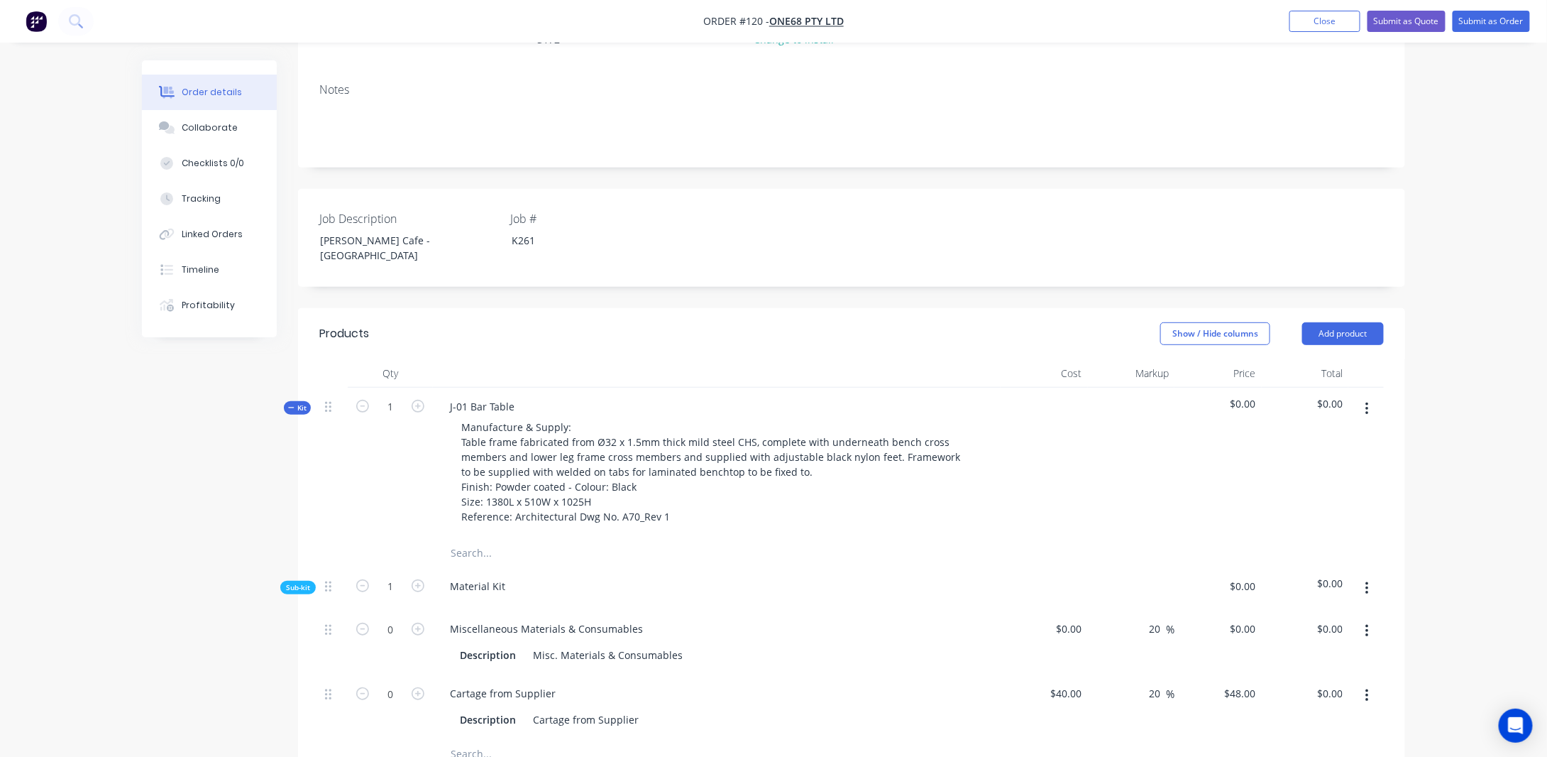
click at [1432, 455] on div "Order details Collaborate Checklists 0/0 Tracking Linked Orders Timeline Profit…" at bounding box center [773, 770] width 1547 height 1958
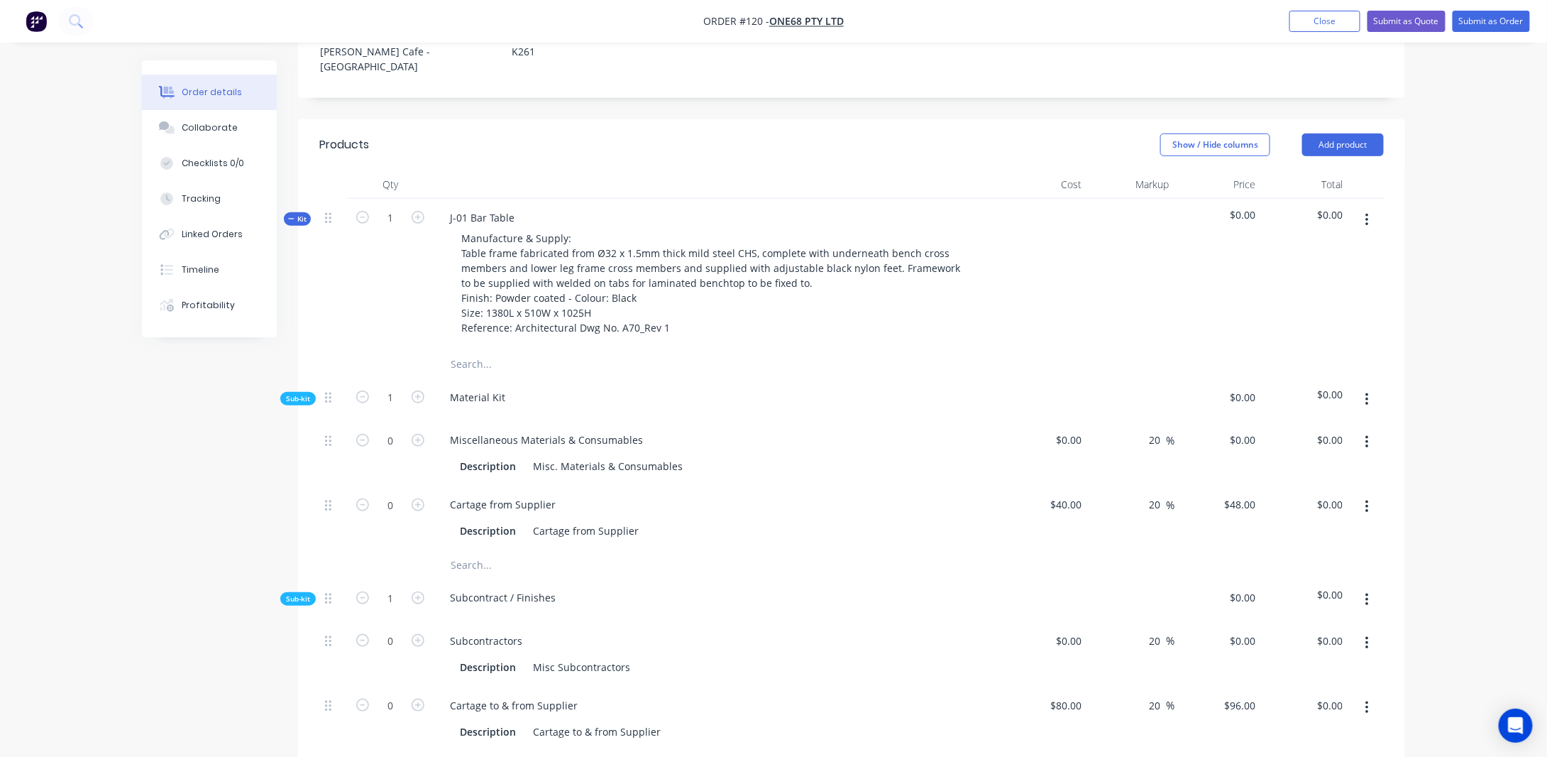
scroll to position [426, 0]
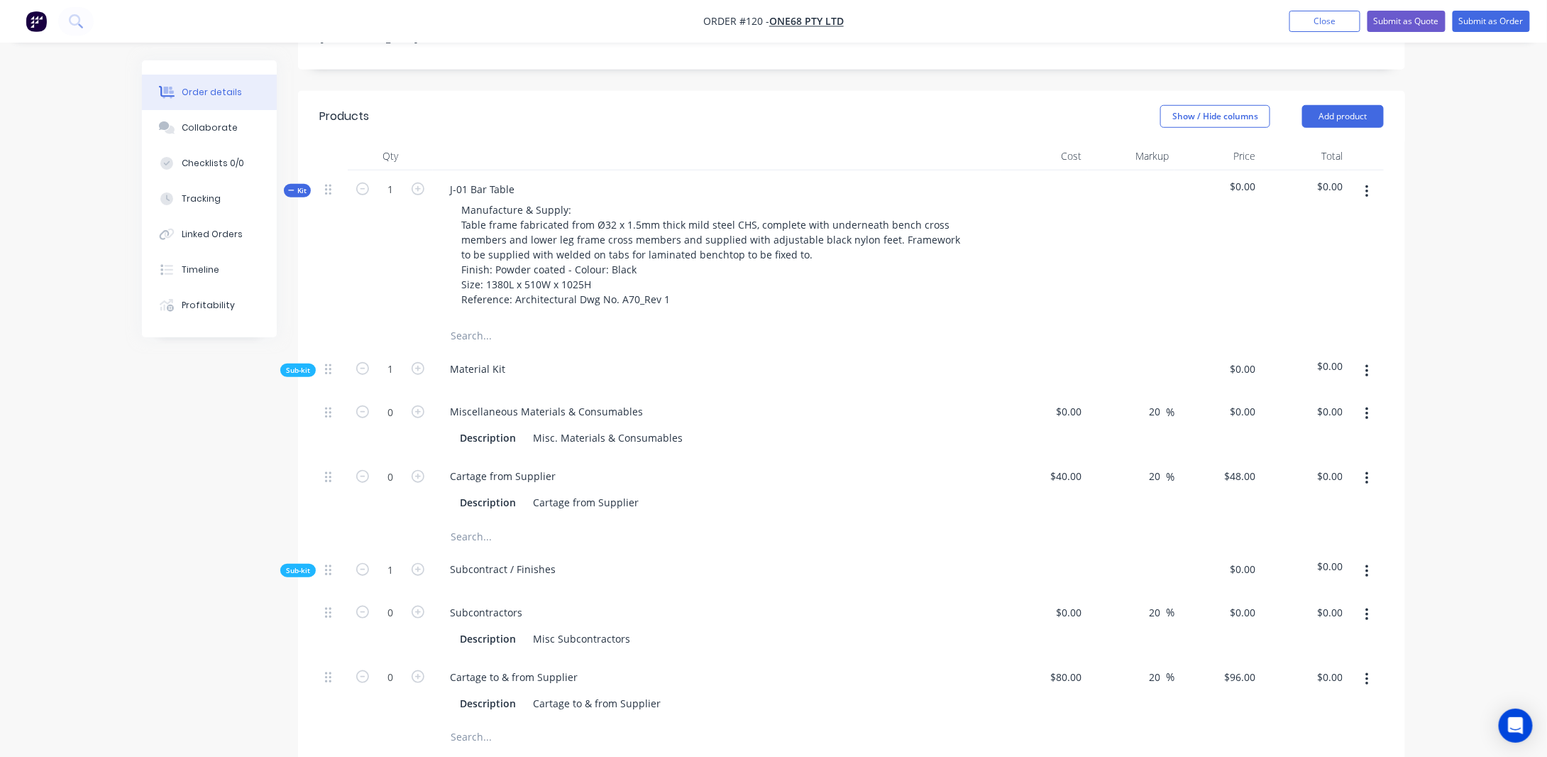
click at [1367, 363] on icon "button" at bounding box center [1368, 371] width 4 height 16
click at [1344, 398] on div "Add product to kit" at bounding box center [1316, 408] width 109 height 21
click at [1322, 455] on div "Product catalogue" at bounding box center [1316, 465] width 109 height 21
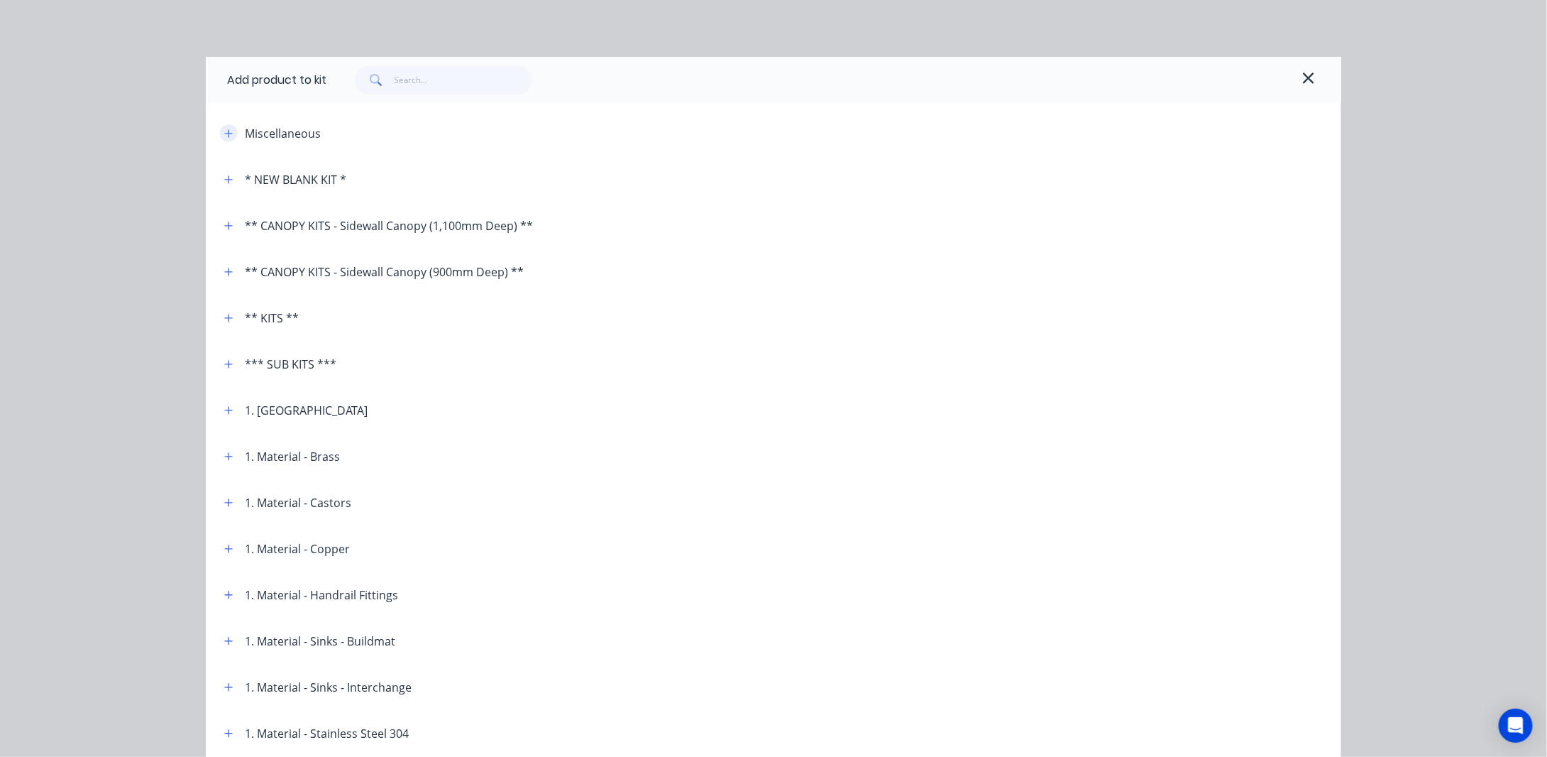
click at [227, 131] on icon "button" at bounding box center [228, 133] width 9 height 10
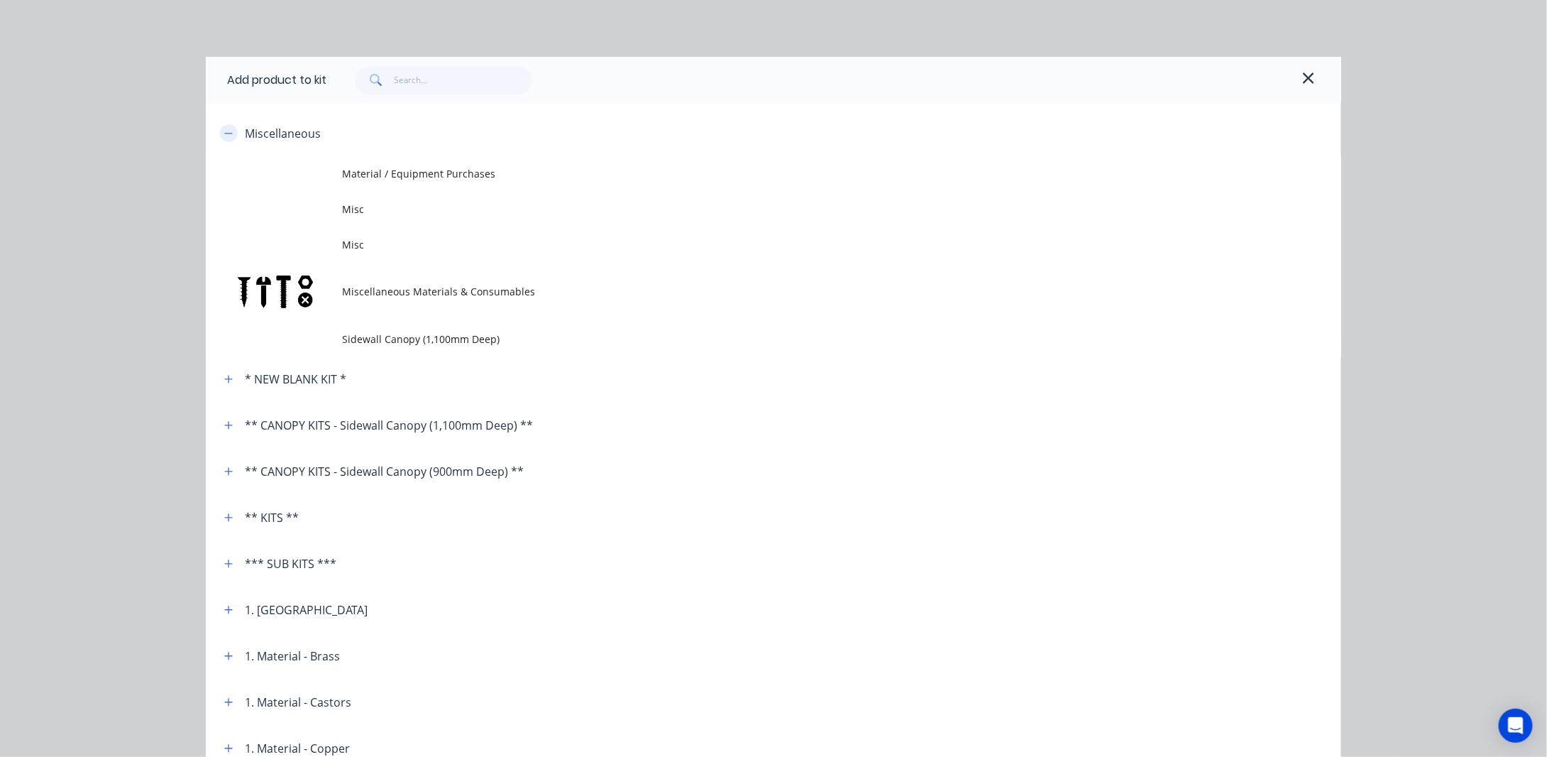
click at [227, 131] on icon "button" at bounding box center [228, 133] width 9 height 10
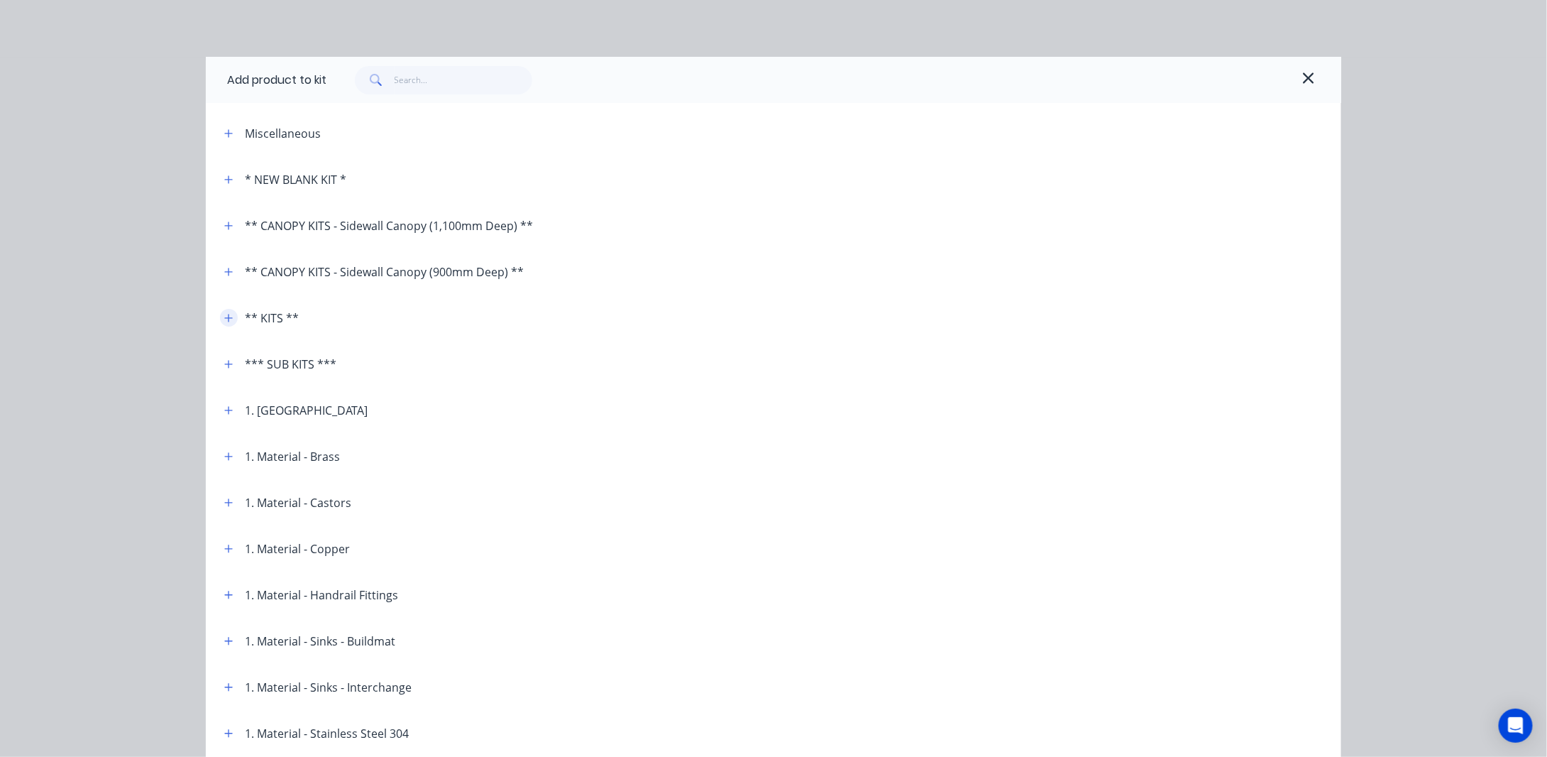
click at [229, 317] on button "button" at bounding box center [229, 318] width 18 height 18
click at [223, 372] on button "button" at bounding box center [229, 364] width 18 height 18
click at [225, 407] on icon "button" at bounding box center [229, 410] width 8 height 8
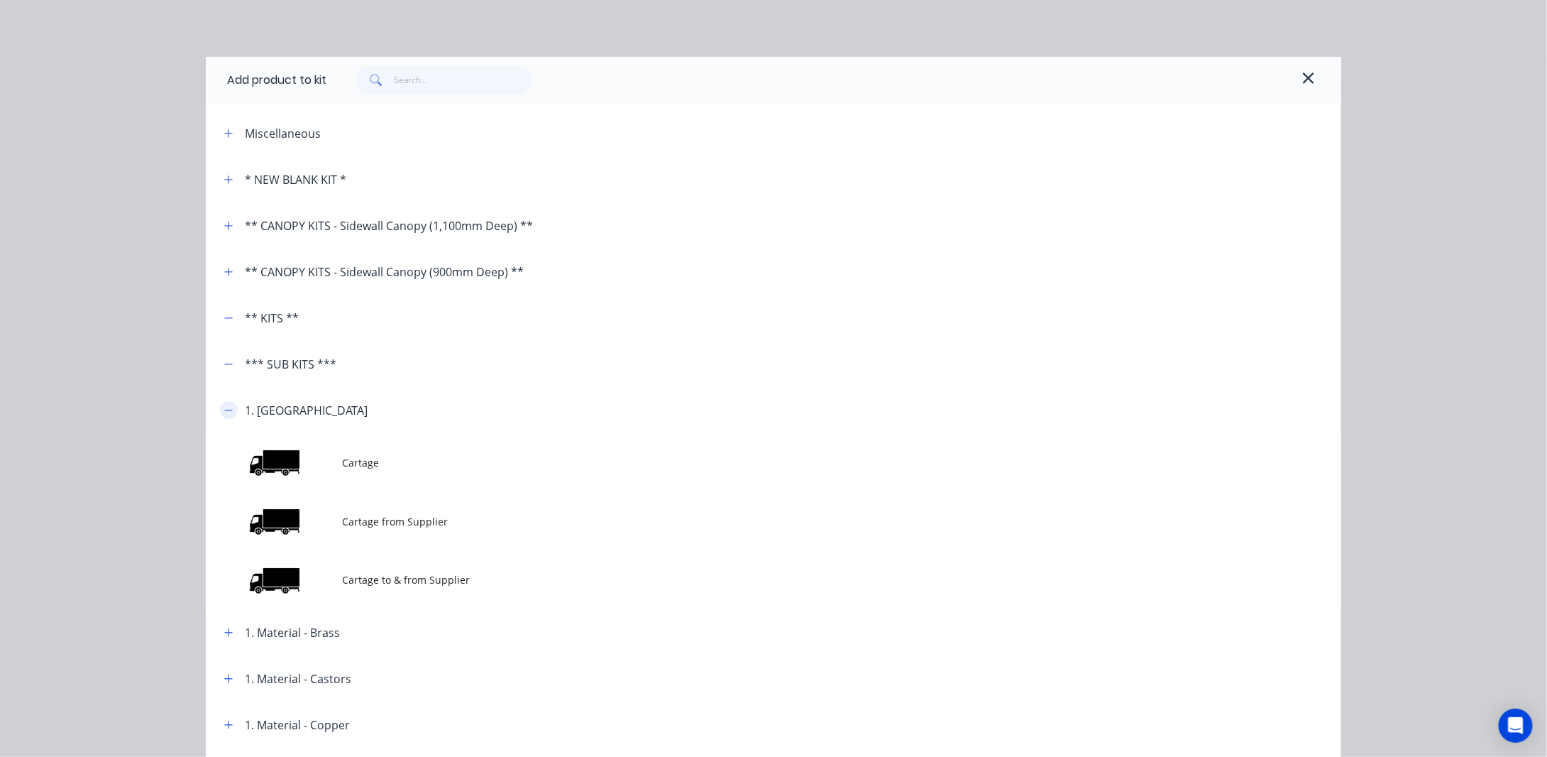
click at [224, 407] on icon "button" at bounding box center [228, 410] width 9 height 10
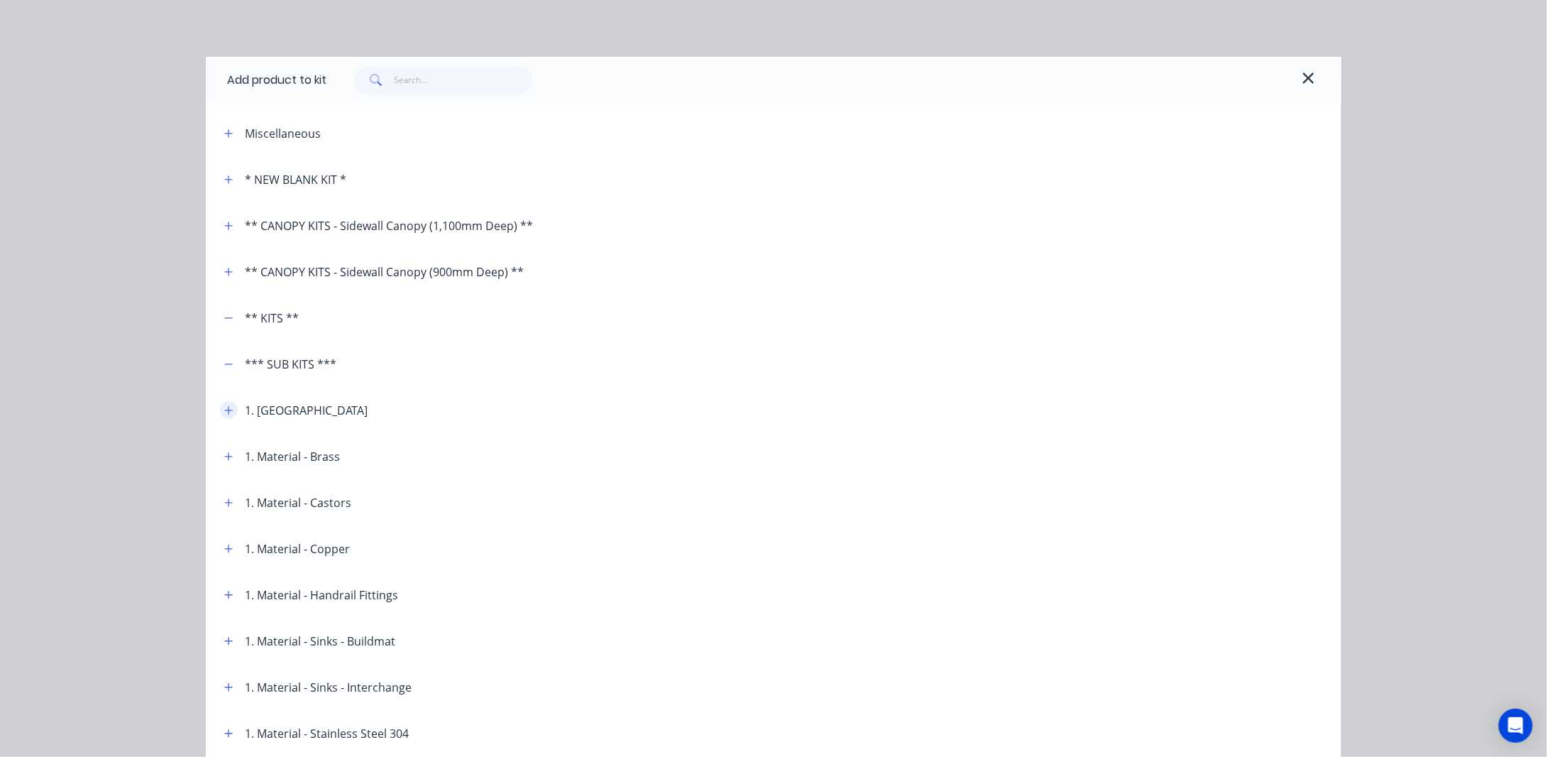
scroll to position [71, 0]
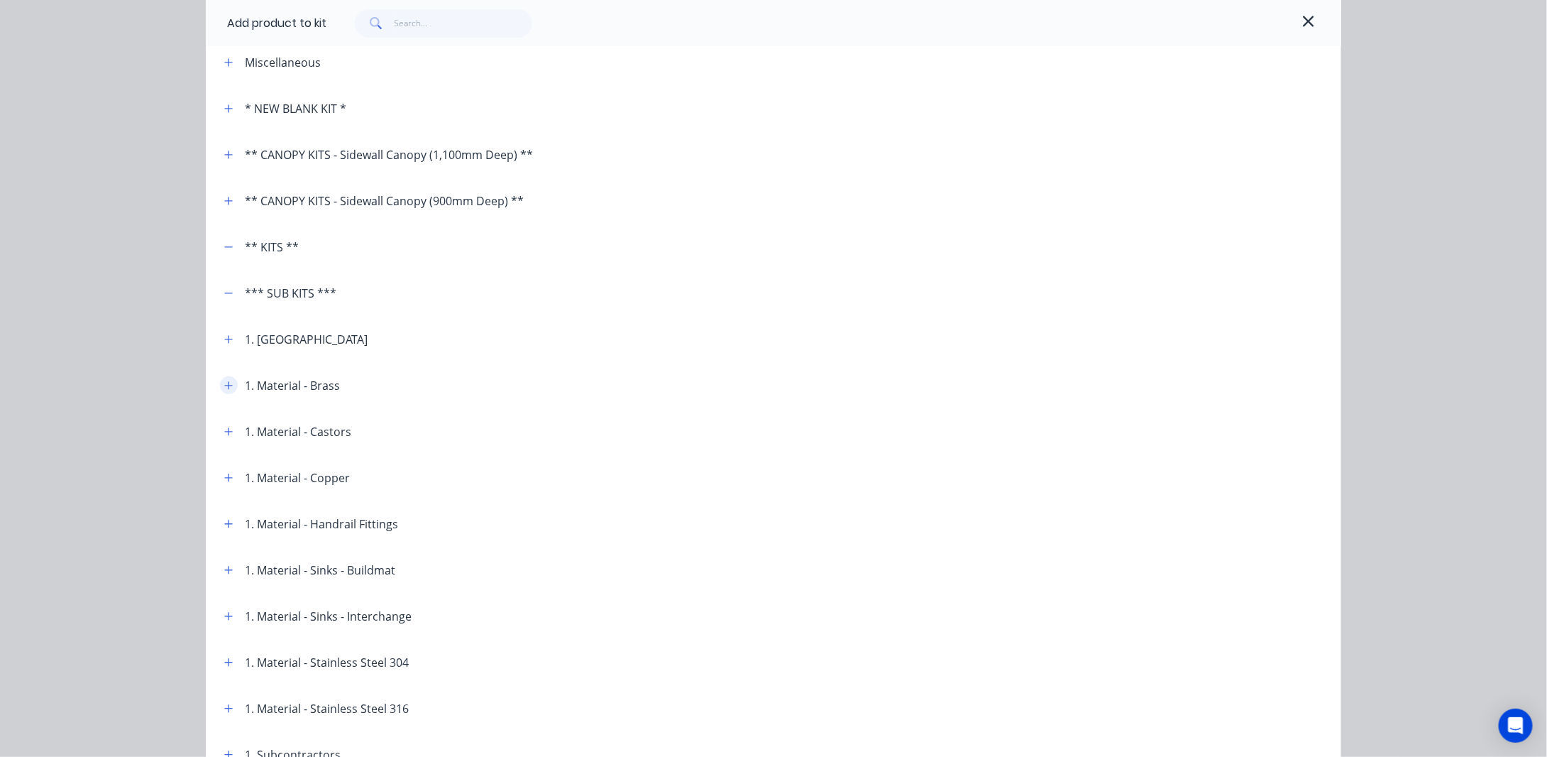
click at [224, 382] on icon "button" at bounding box center [228, 385] width 9 height 10
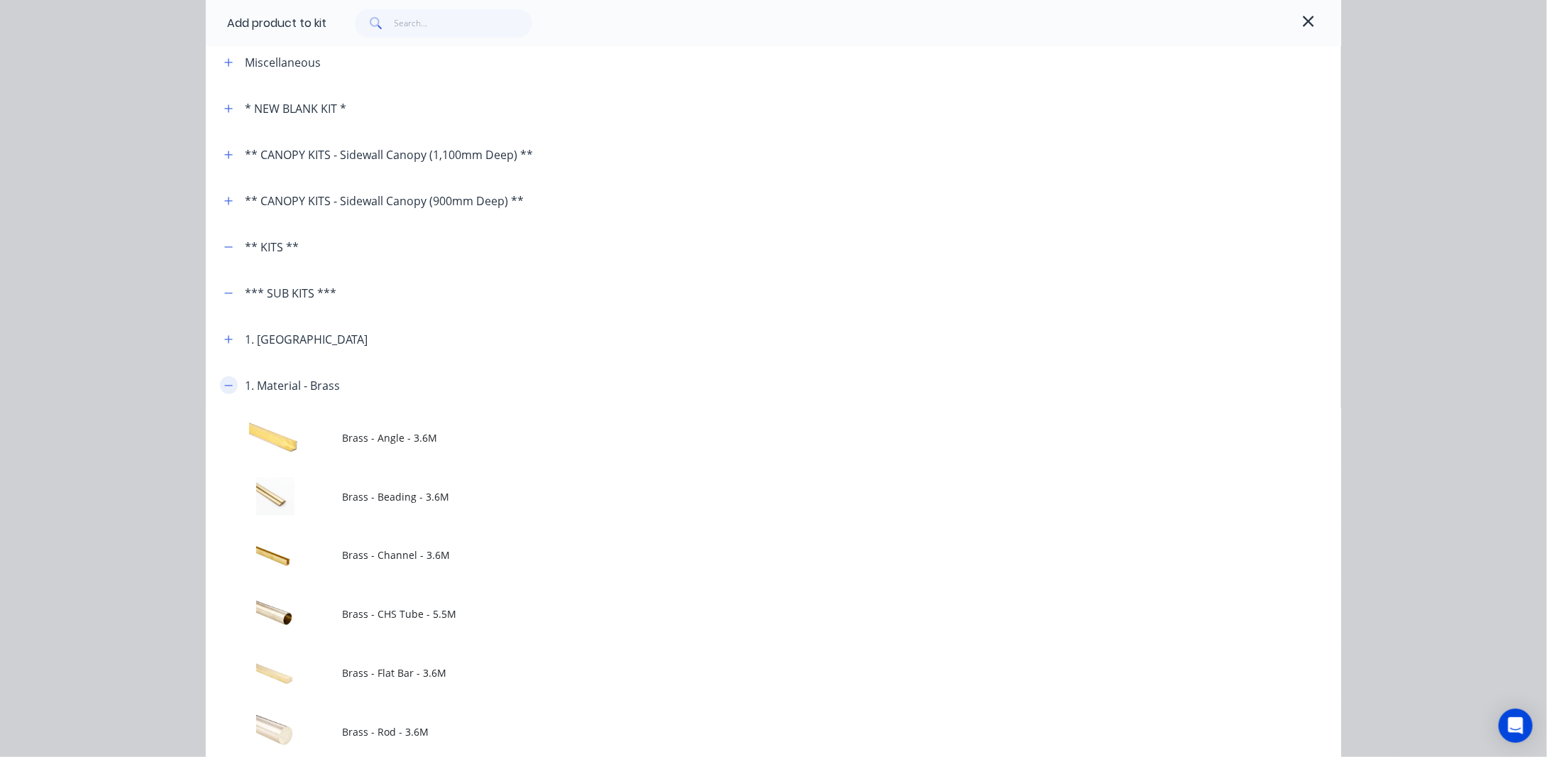
click at [224, 383] on icon "button" at bounding box center [228, 385] width 9 height 10
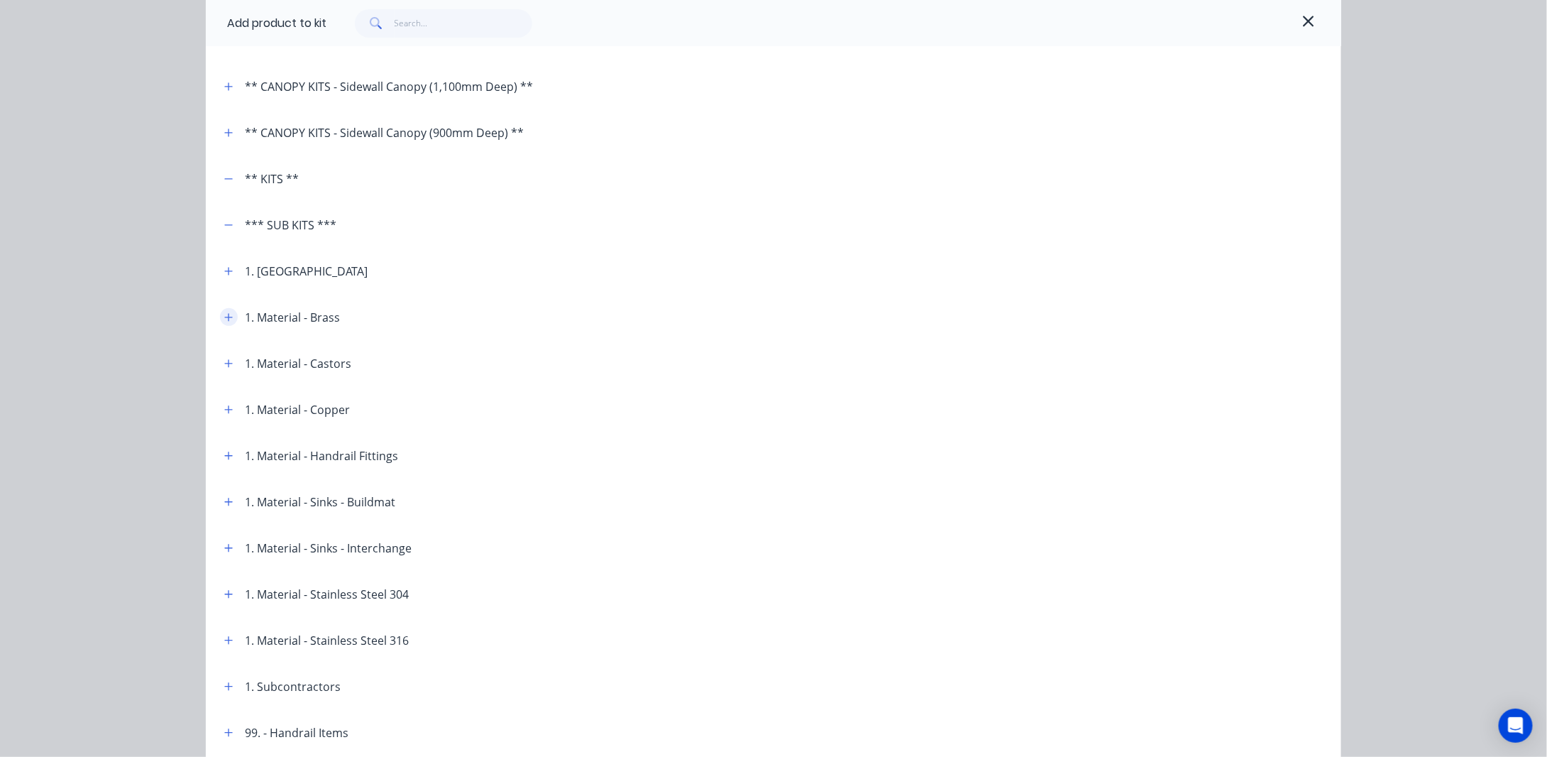
scroll to position [284, 0]
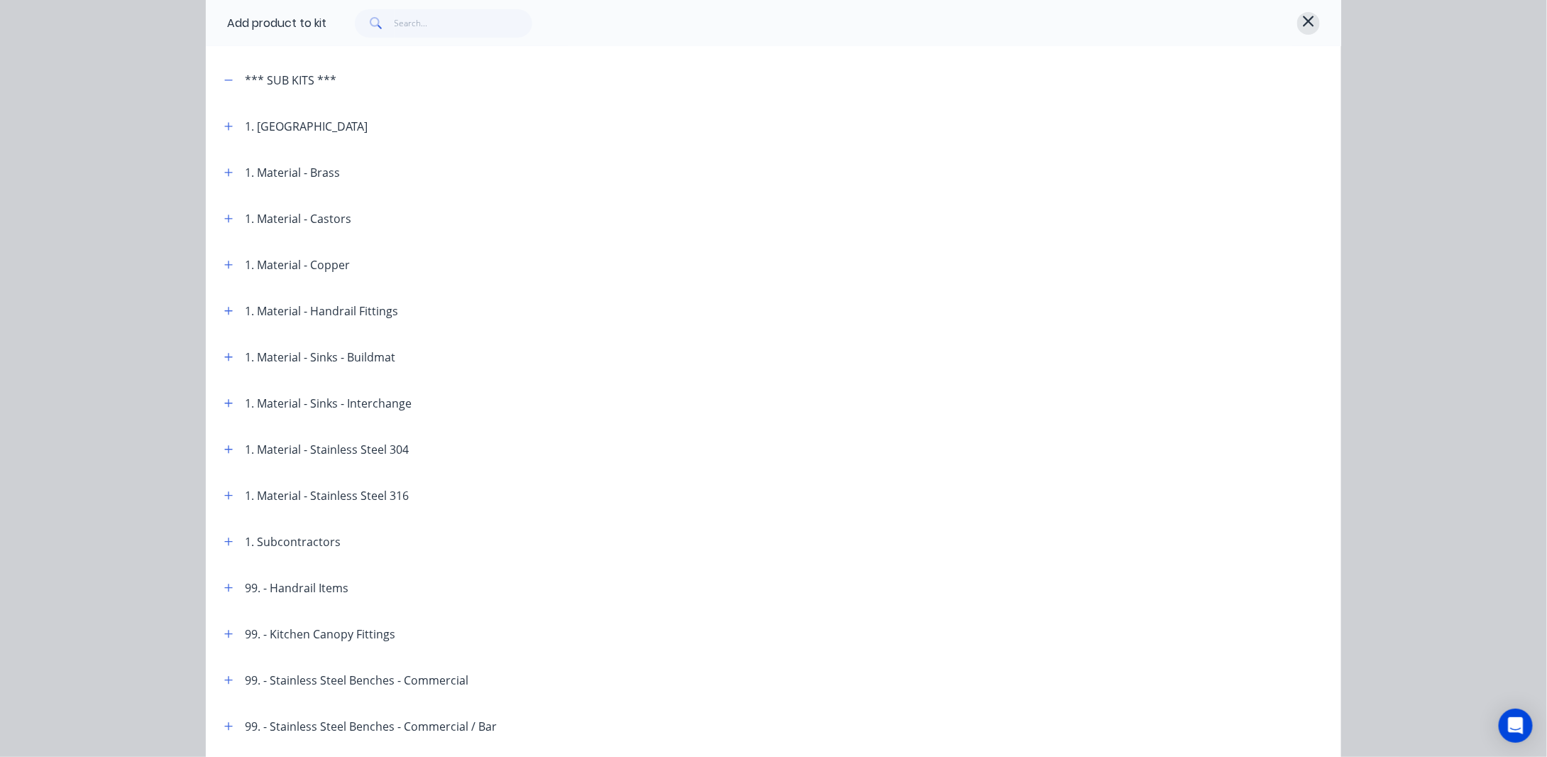
click at [1310, 18] on button "button" at bounding box center [1309, 23] width 23 height 23
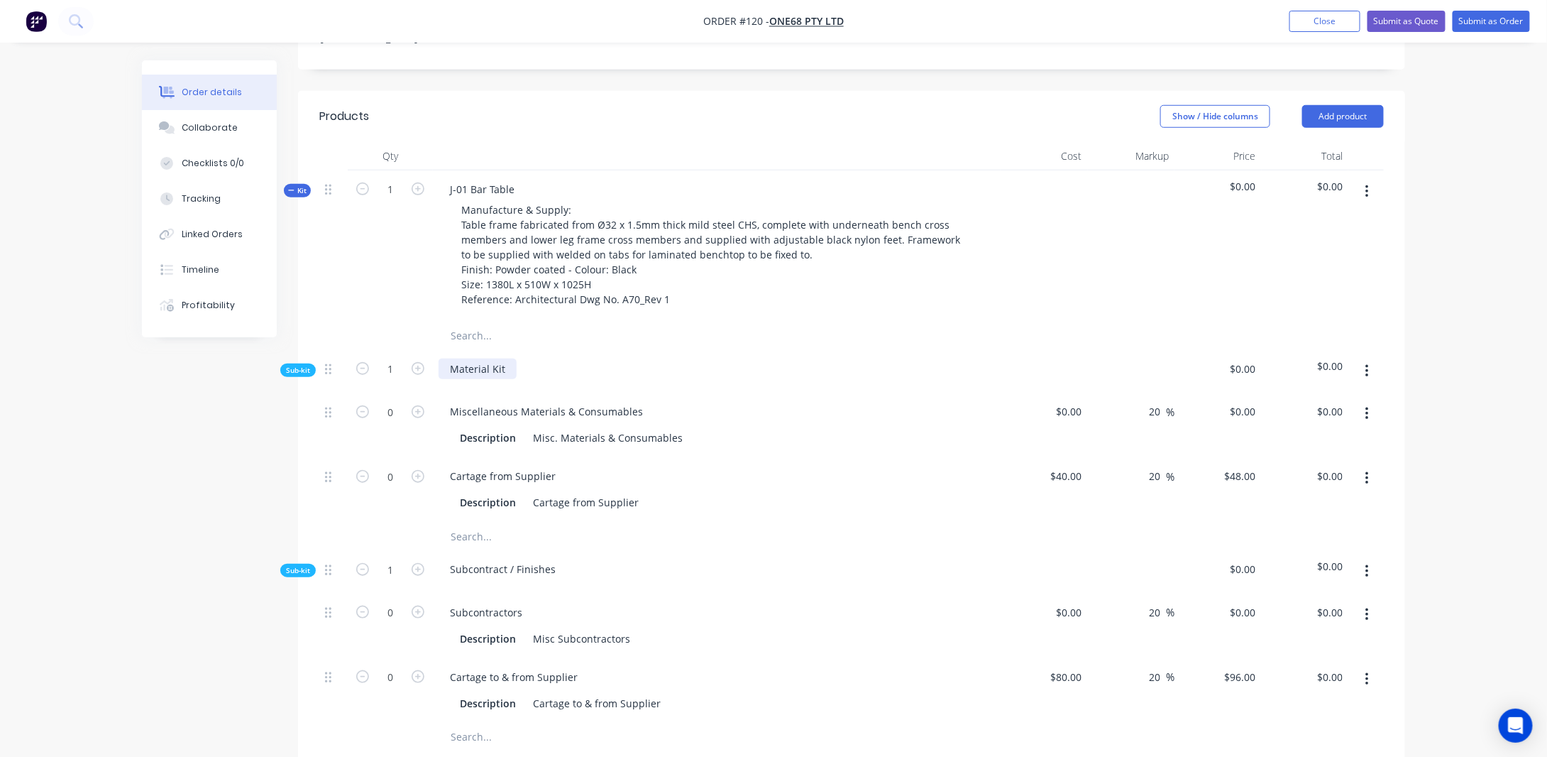
click at [480, 358] on div "Material Kit" at bounding box center [478, 368] width 78 height 21
click at [657, 354] on div "Material Kit" at bounding box center [717, 371] width 568 height 43
click at [1343, 105] on button "Add product" at bounding box center [1344, 116] width 82 height 23
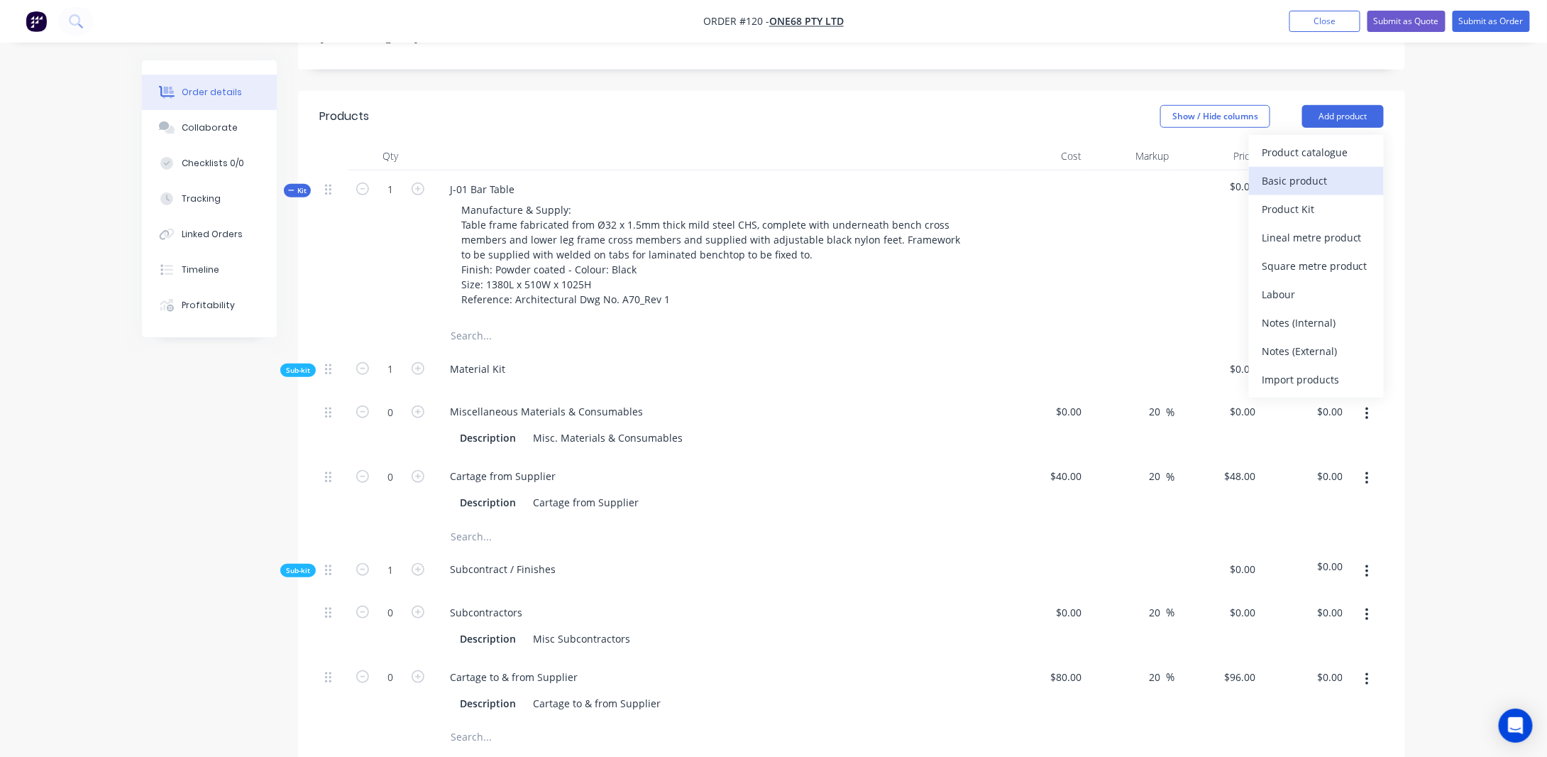
click at [1308, 170] on div "Basic product" at bounding box center [1316, 180] width 109 height 21
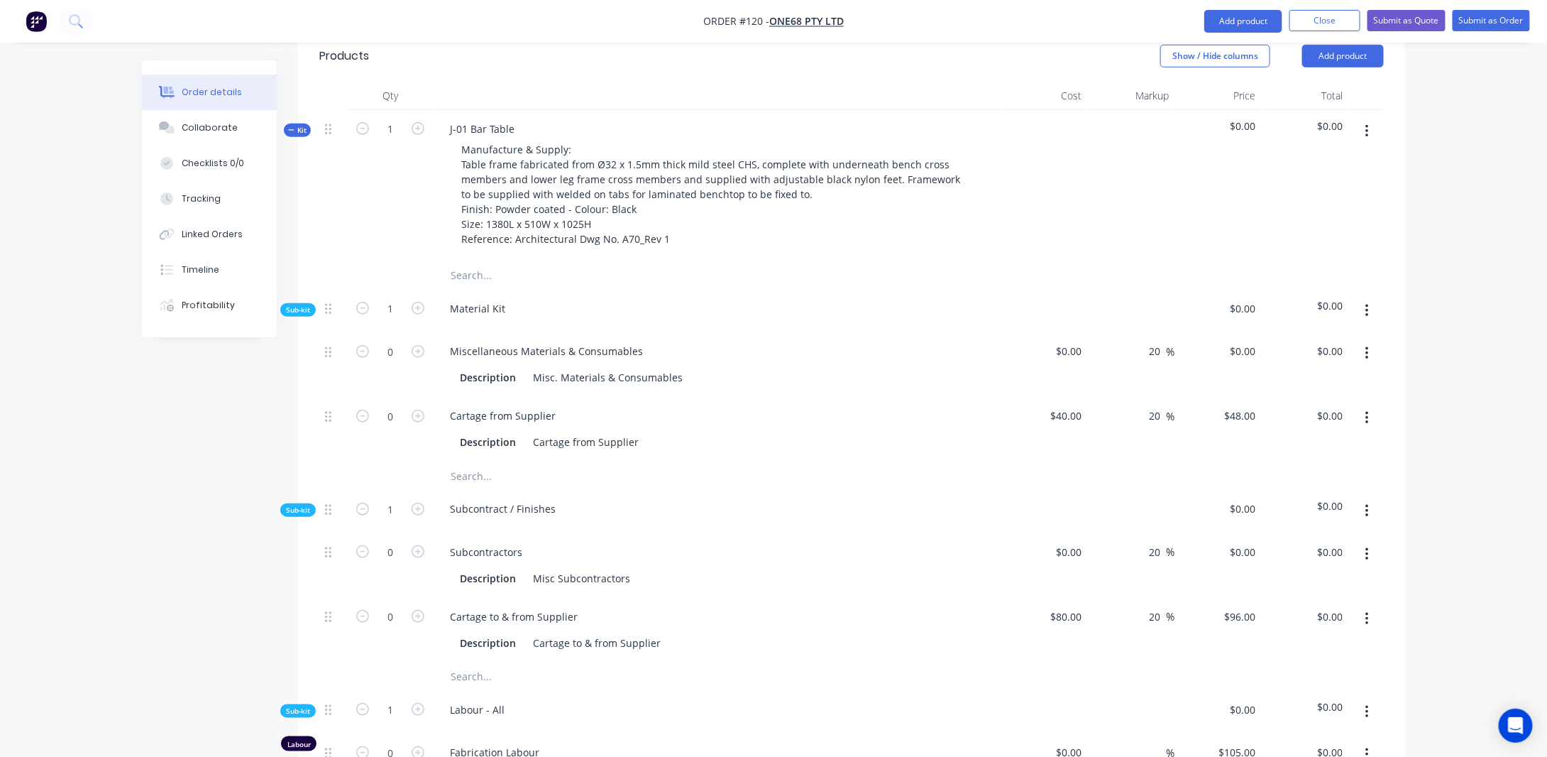
scroll to position [426, 0]
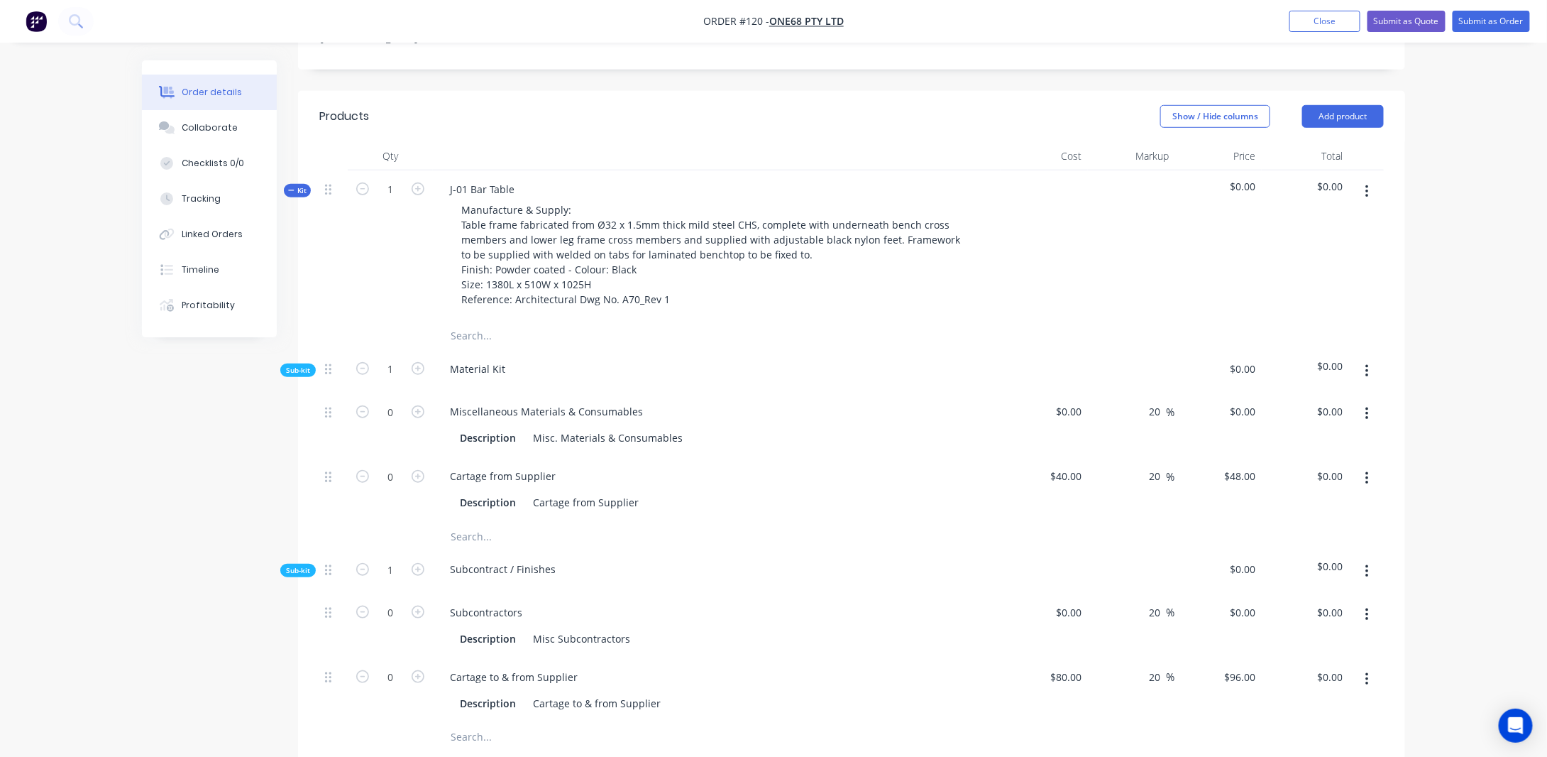
click at [300, 185] on span "Kit" at bounding box center [297, 190] width 18 height 11
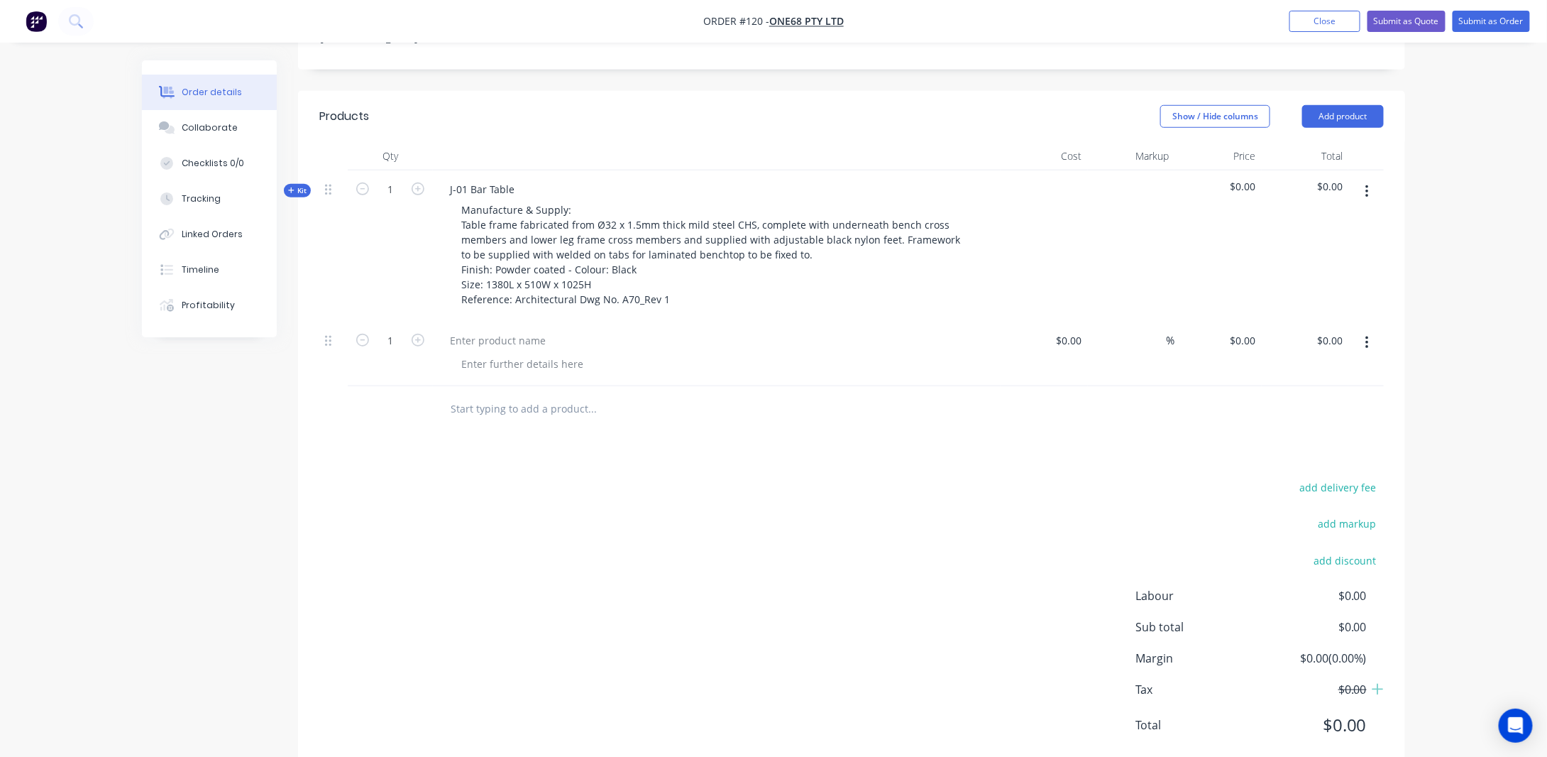
click at [1363, 330] on button "button" at bounding box center [1367, 343] width 33 height 26
click at [1304, 427] on div "Delete" at bounding box center [1316, 437] width 109 height 21
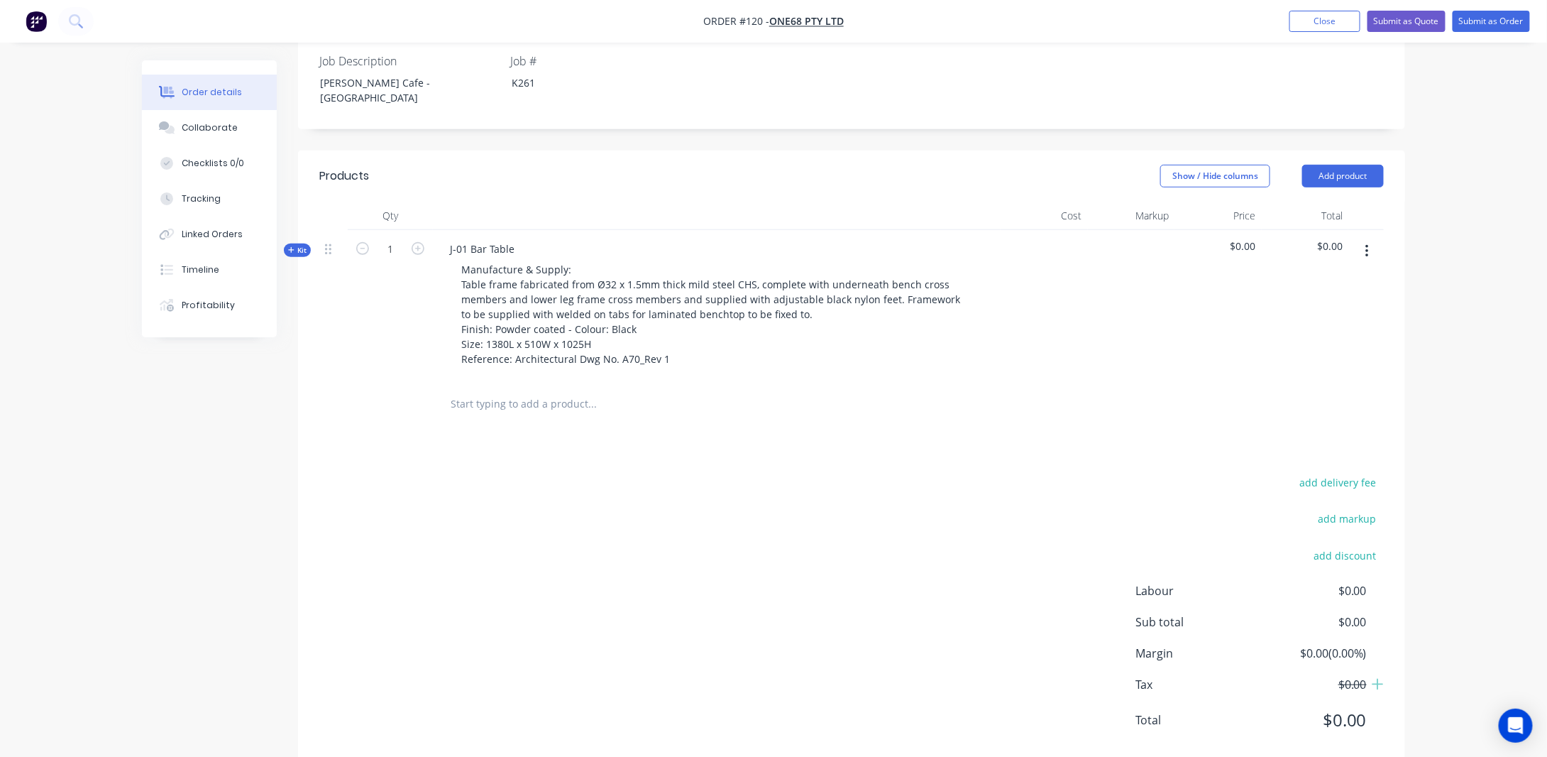
click at [293, 246] on icon at bounding box center [291, 249] width 6 height 7
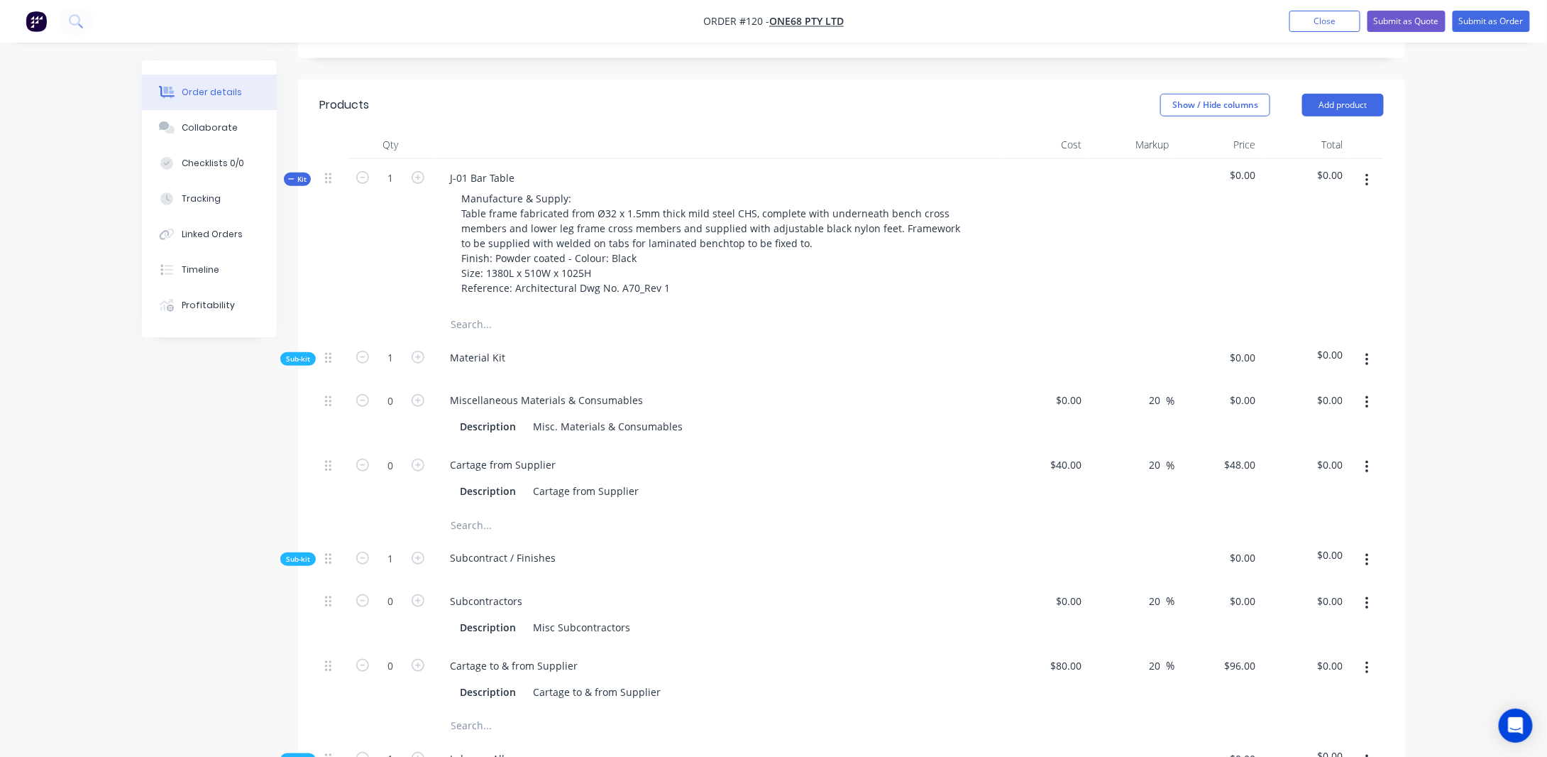
scroll to position [508, 0]
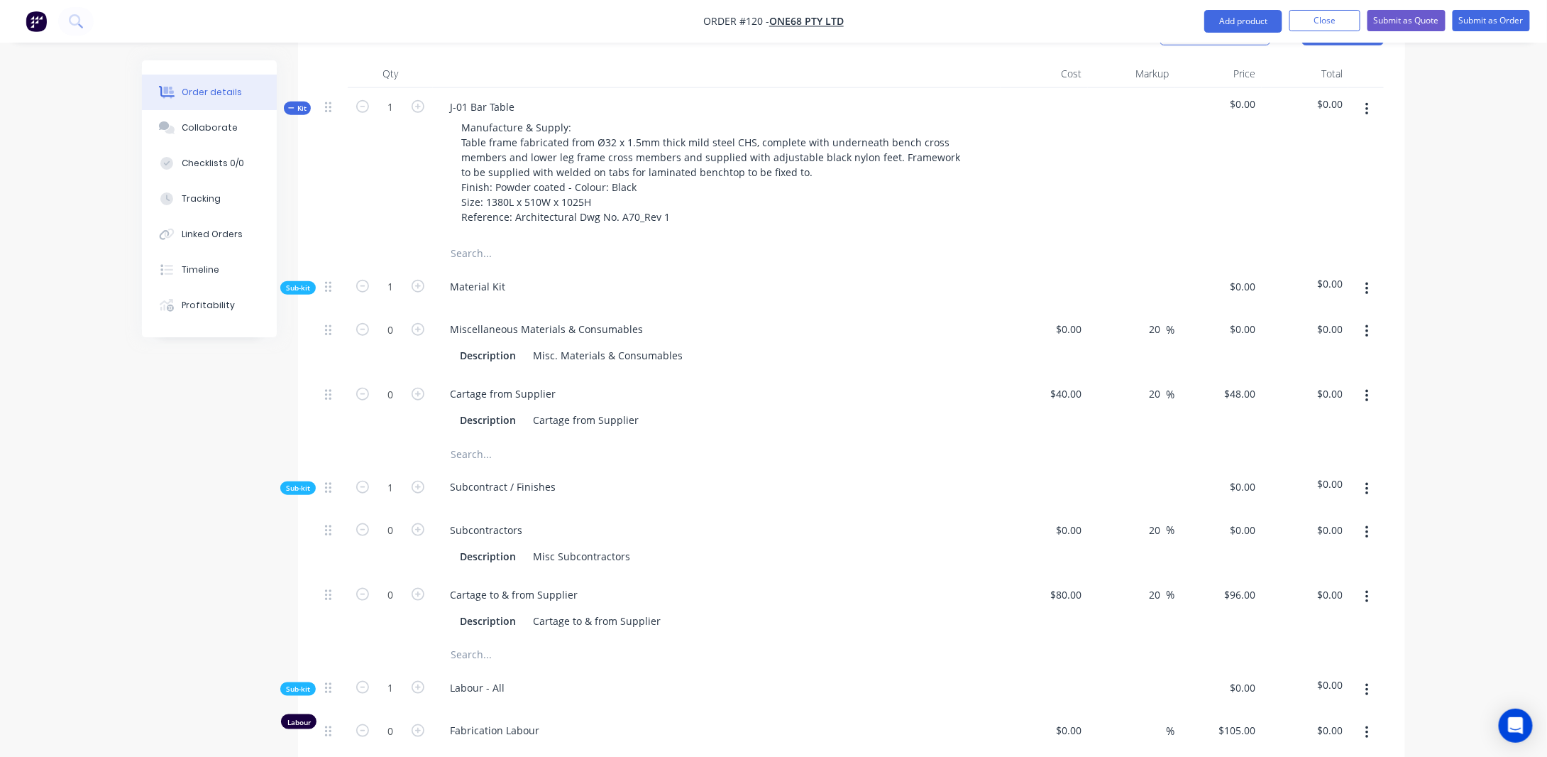
click at [1370, 276] on button "button" at bounding box center [1367, 289] width 33 height 26
click at [1352, 316] on div "Add product to kit" at bounding box center [1316, 326] width 109 height 21
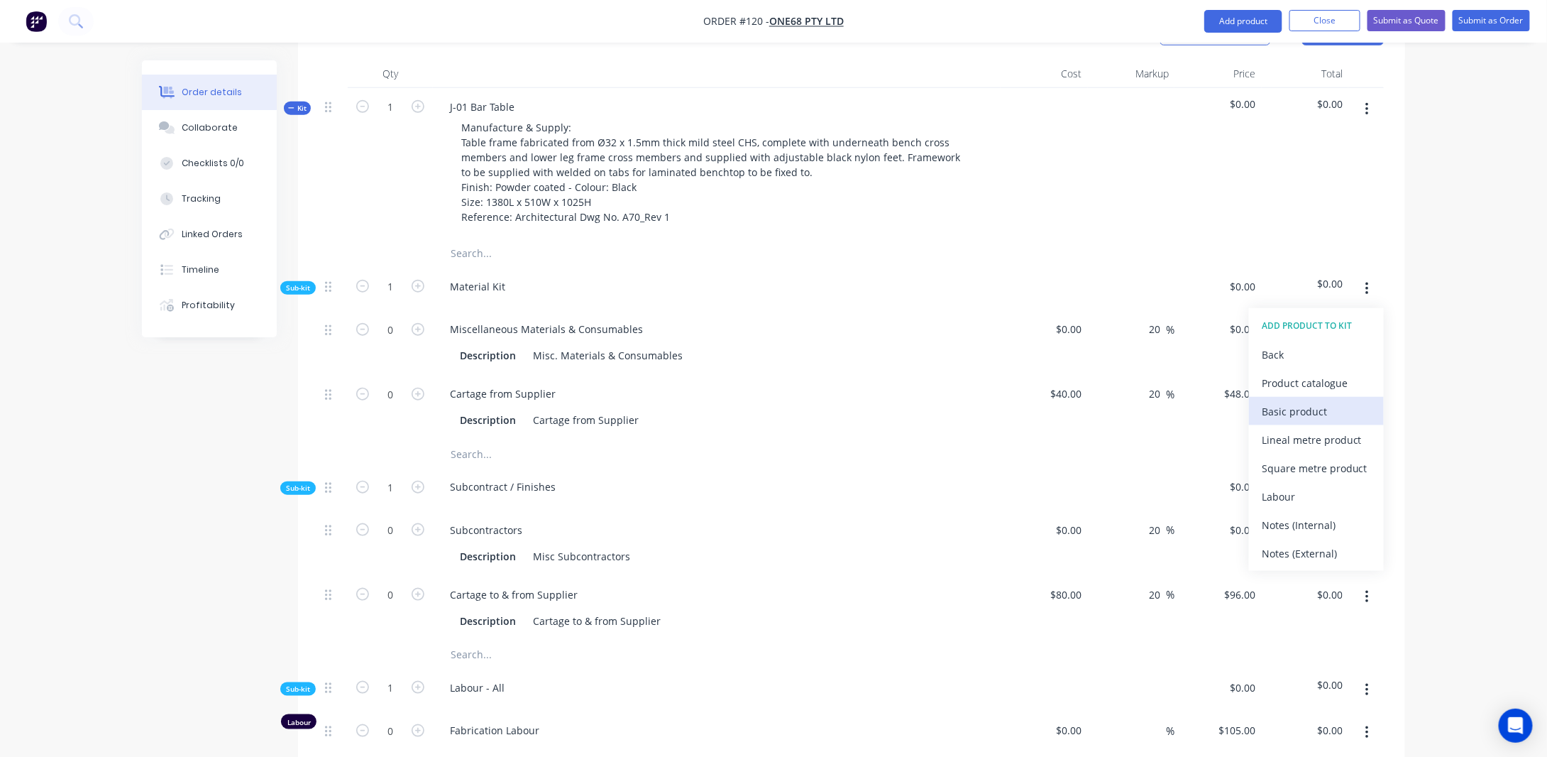
click at [1299, 401] on div "Basic product" at bounding box center [1316, 411] width 109 height 21
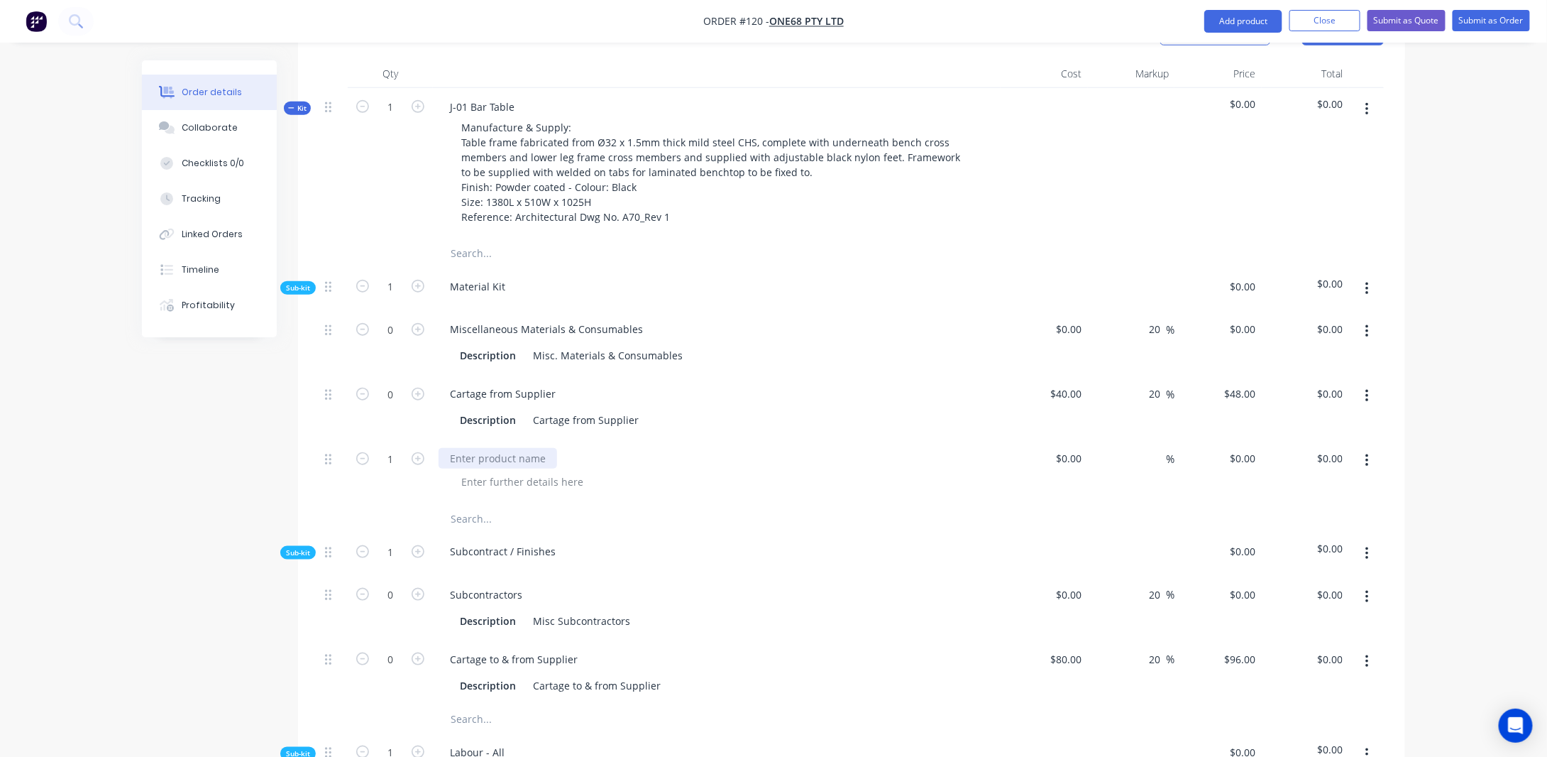
click at [497, 448] on div at bounding box center [498, 458] width 119 height 21
click at [1162, 448] on input at bounding box center [1158, 458] width 16 height 21
type input "20"
click at [525, 471] on div at bounding box center [522, 481] width 145 height 21
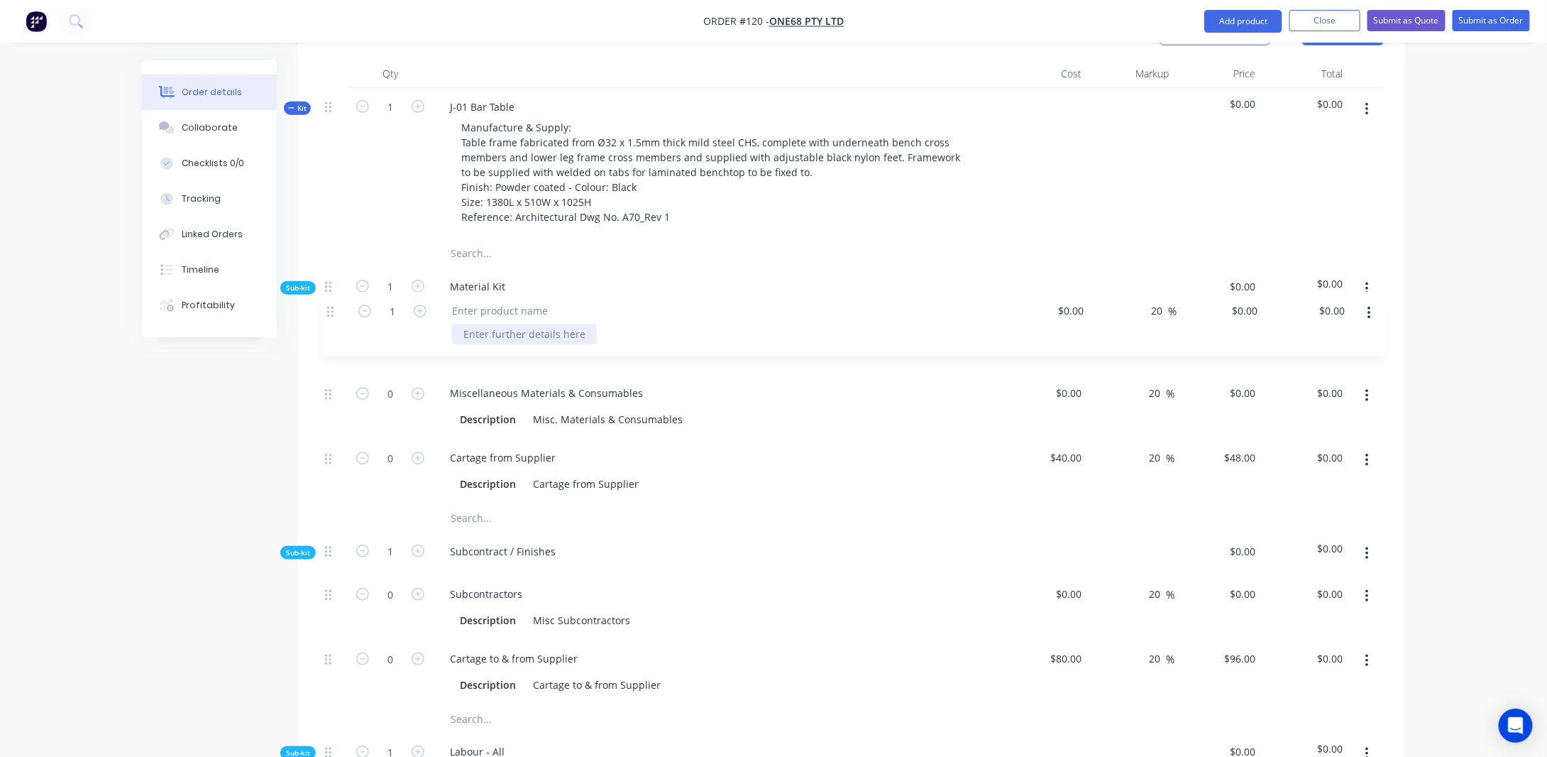
drag, startPoint x: 329, startPoint y: 425, endPoint x: 331, endPoint y: 306, distance: 119.3
click at [331, 310] on div "0 Miscellaneous Materials & Consumables Description Misc. Materials & Consumabl…" at bounding box center [851, 407] width 1065 height 194
click at [524, 319] on div at bounding box center [498, 329] width 119 height 21
click at [552, 342] on div at bounding box center [522, 352] width 145 height 21
click at [1467, 279] on div "Order details Collaborate Checklists 0/0 Tracking Linked Orders Timeline Profit…" at bounding box center [773, 503] width 1547 height 2023
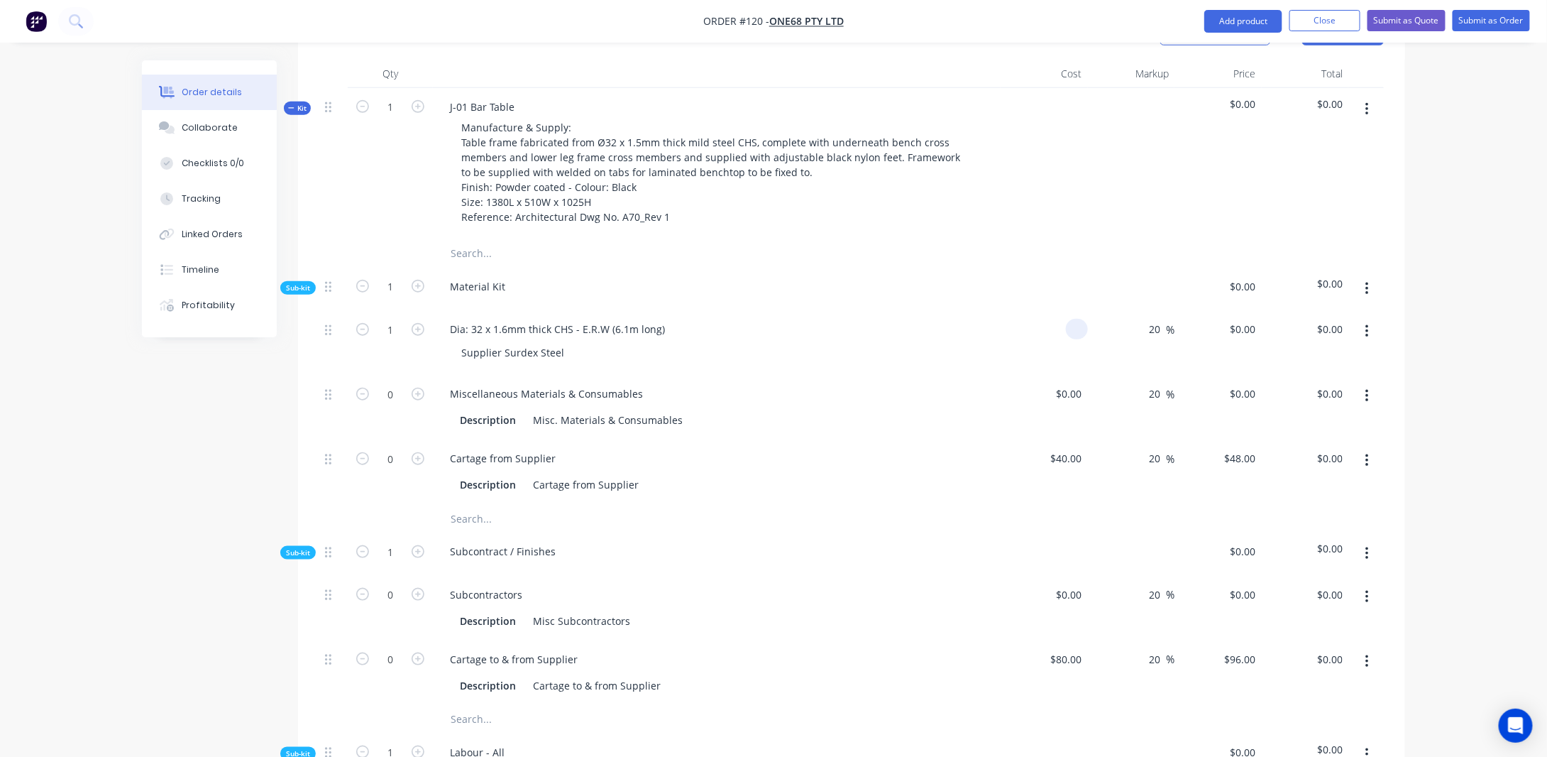
click at [1079, 319] on input at bounding box center [1080, 329] width 16 height 21
type input "$0.00"
click at [419, 323] on icon "button" at bounding box center [418, 329] width 13 height 13
type input "3"
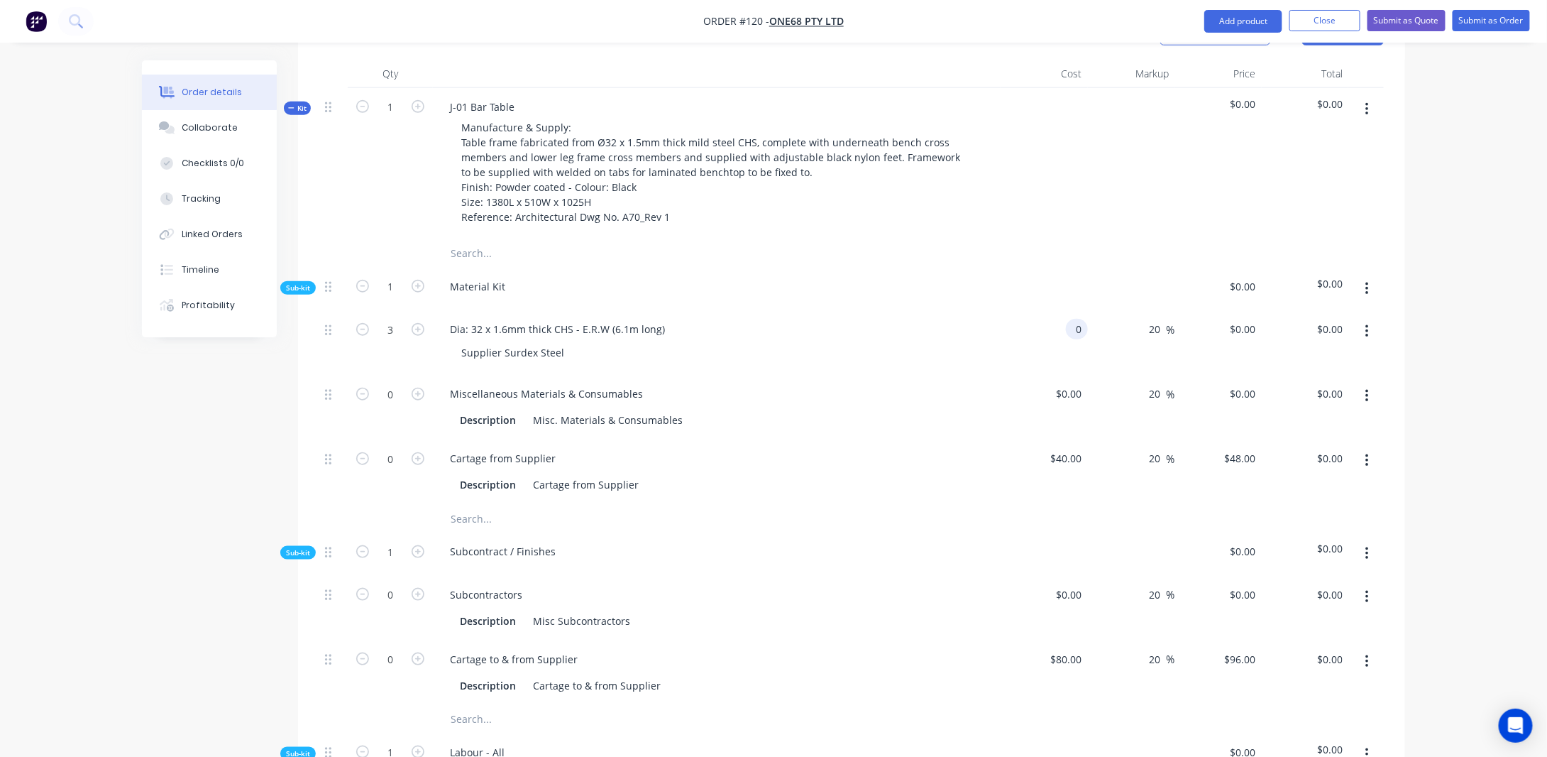
click at [1078, 319] on input "0" at bounding box center [1080, 329] width 16 height 21
type input "$24.10"
type input "$28.92"
type input "$86.76"
click at [1462, 293] on div "Order details Collaborate Checklists 0/0 Tracking Linked Orders Timeline Profit…" at bounding box center [773, 503] width 1547 height 2023
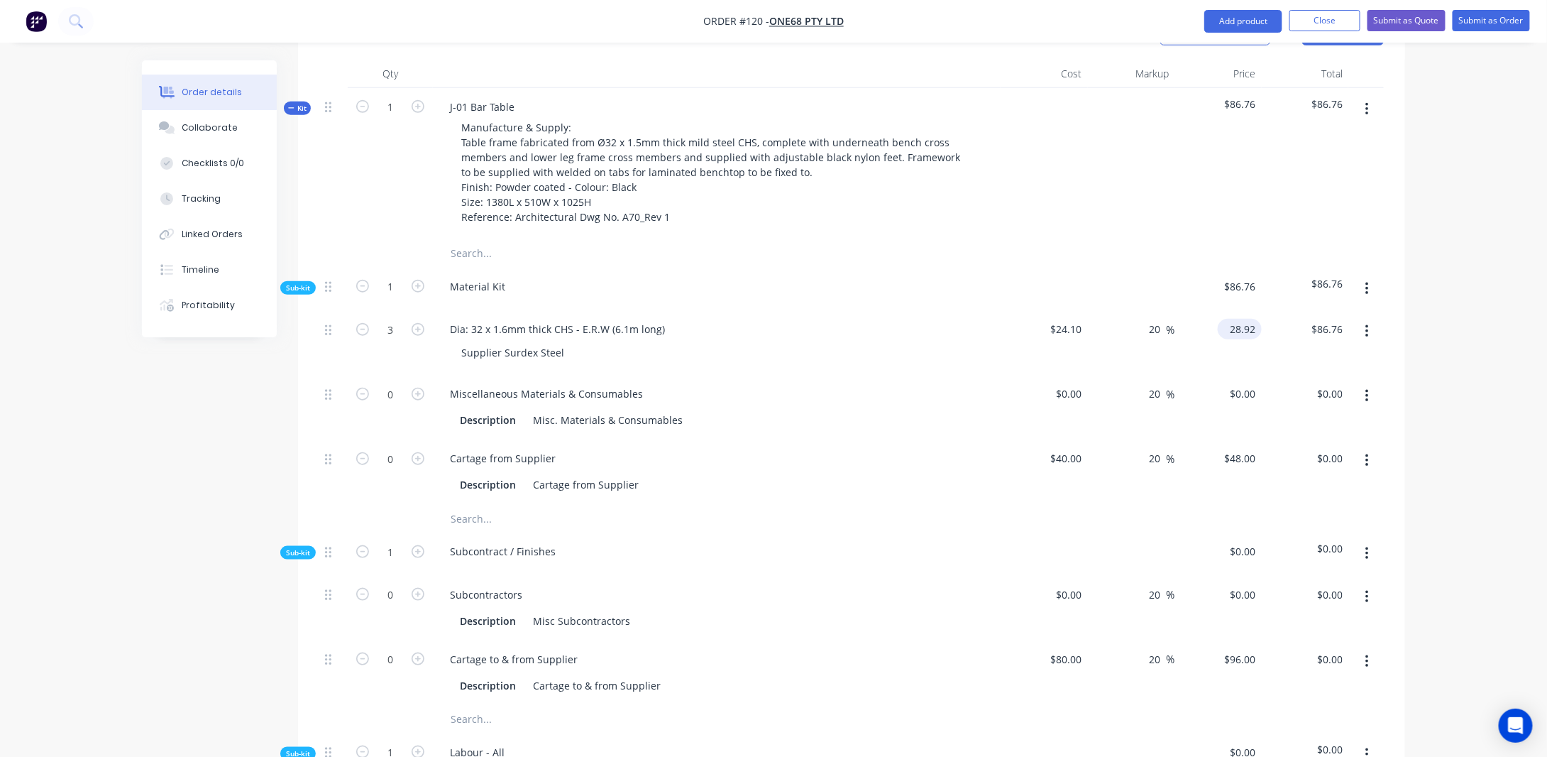
click at [1251, 319] on input "28.92" at bounding box center [1243, 329] width 38 height 21
type input "$28.92"
click at [1476, 306] on div "Order details Collaborate Checklists 0/0 Tracking Linked Orders Timeline Profit…" at bounding box center [773, 503] width 1547 height 2023
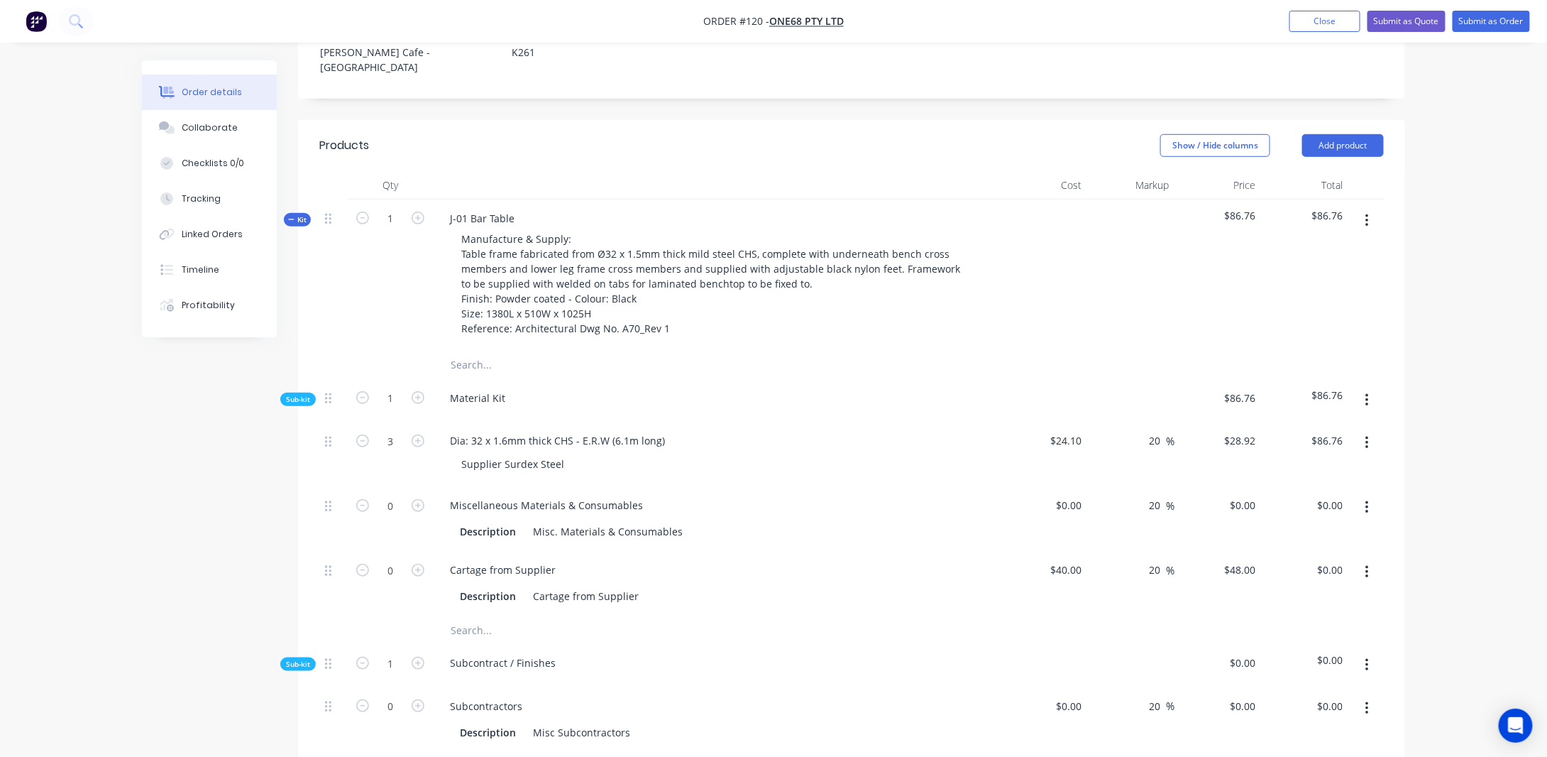
scroll to position [437, 0]
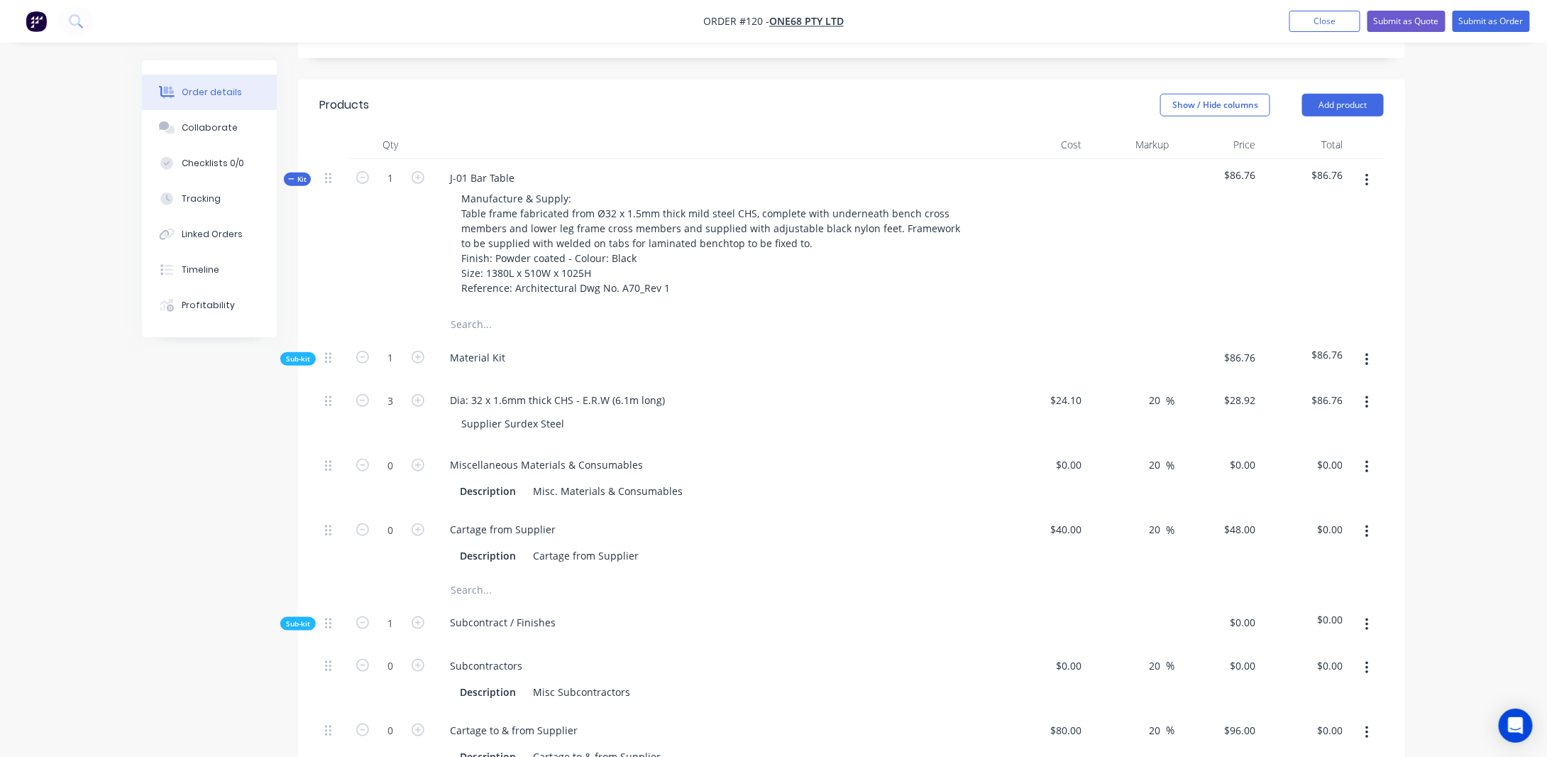
click at [1506, 245] on div "Order details Collaborate Checklists 0/0 Tracking Linked Orders Timeline Profit…" at bounding box center [773, 574] width 1547 height 2023
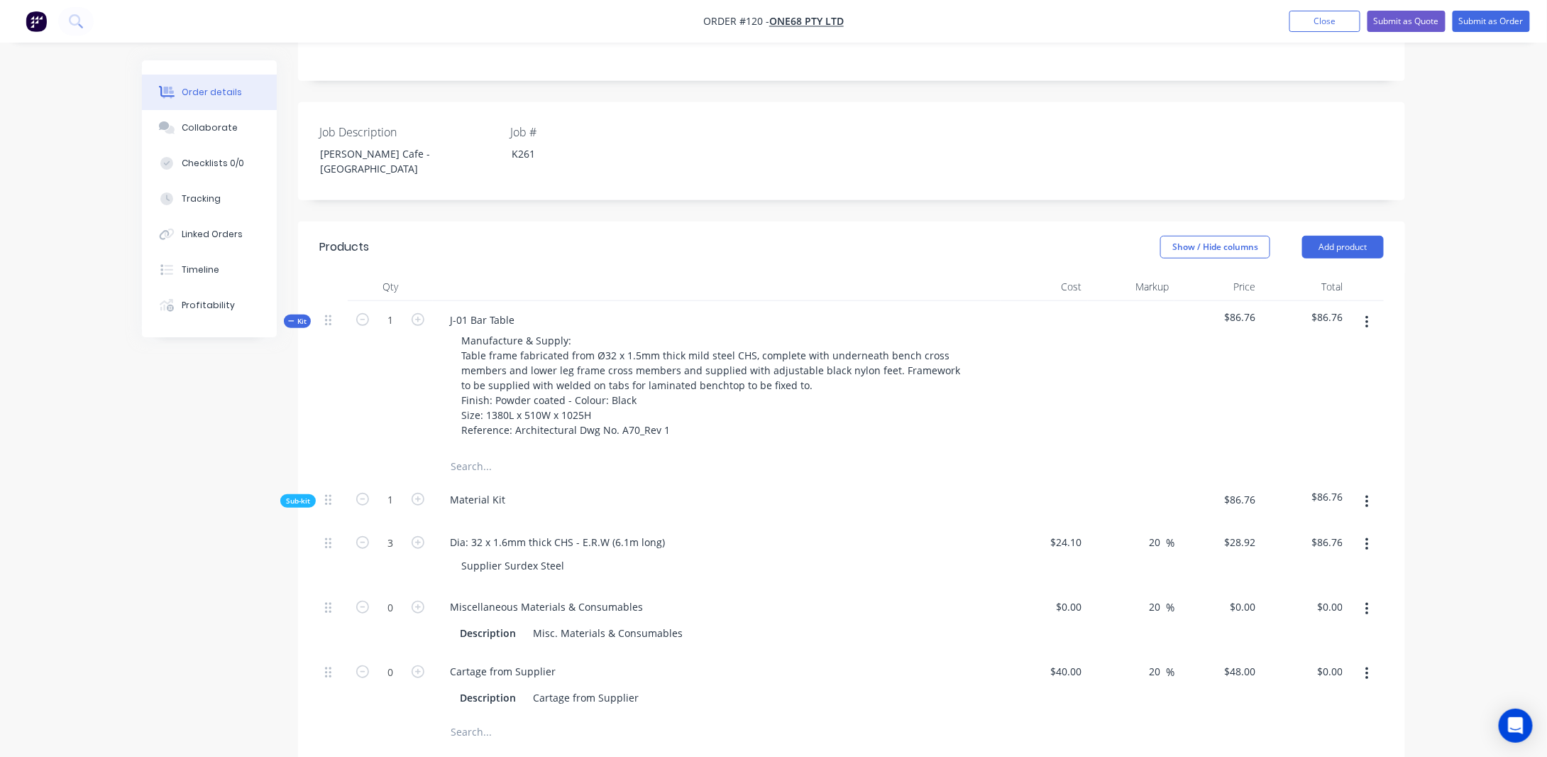
scroll to position [366, 0]
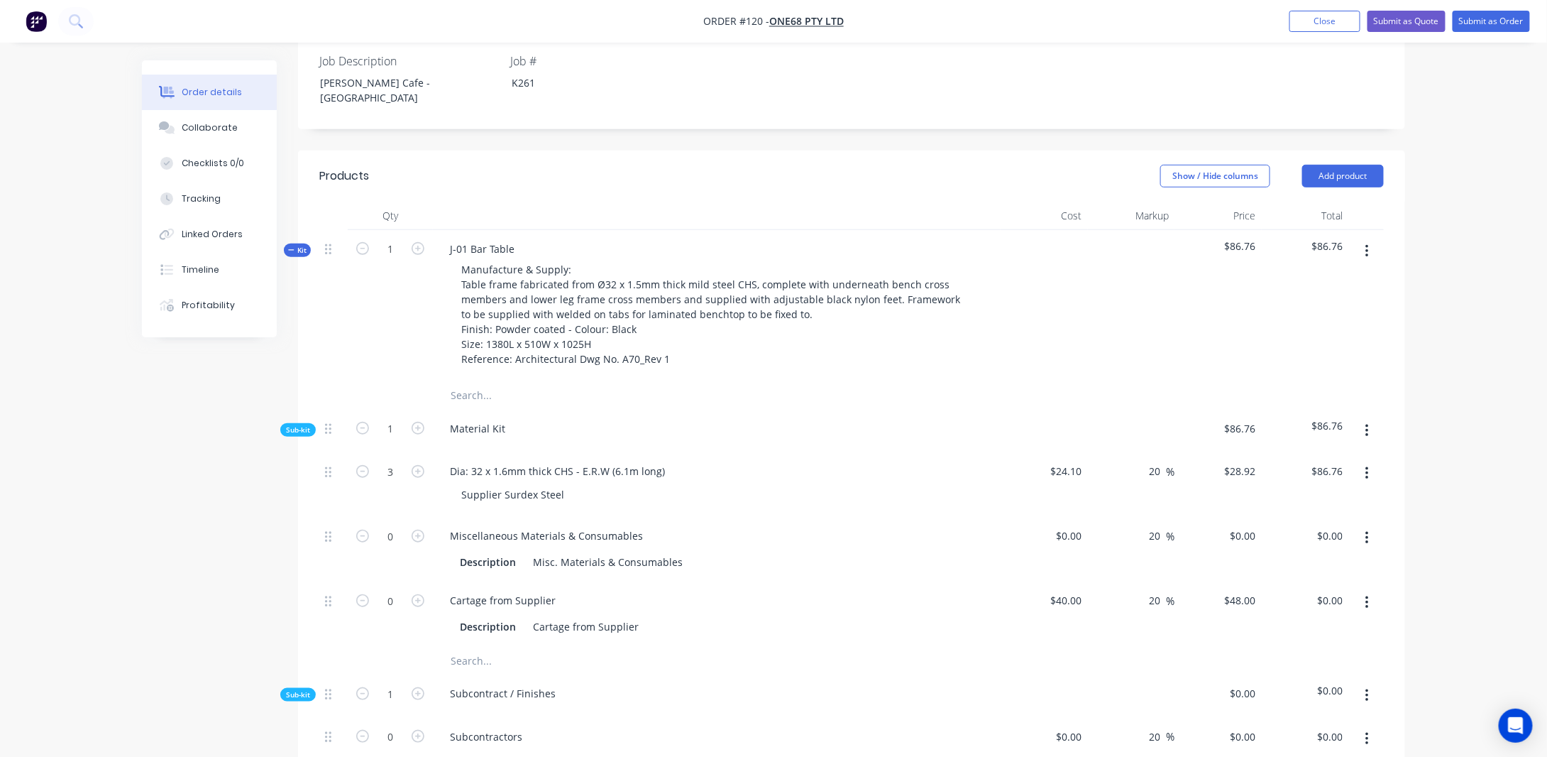
click at [794, 415] on div "Material Kit" at bounding box center [717, 431] width 568 height 43
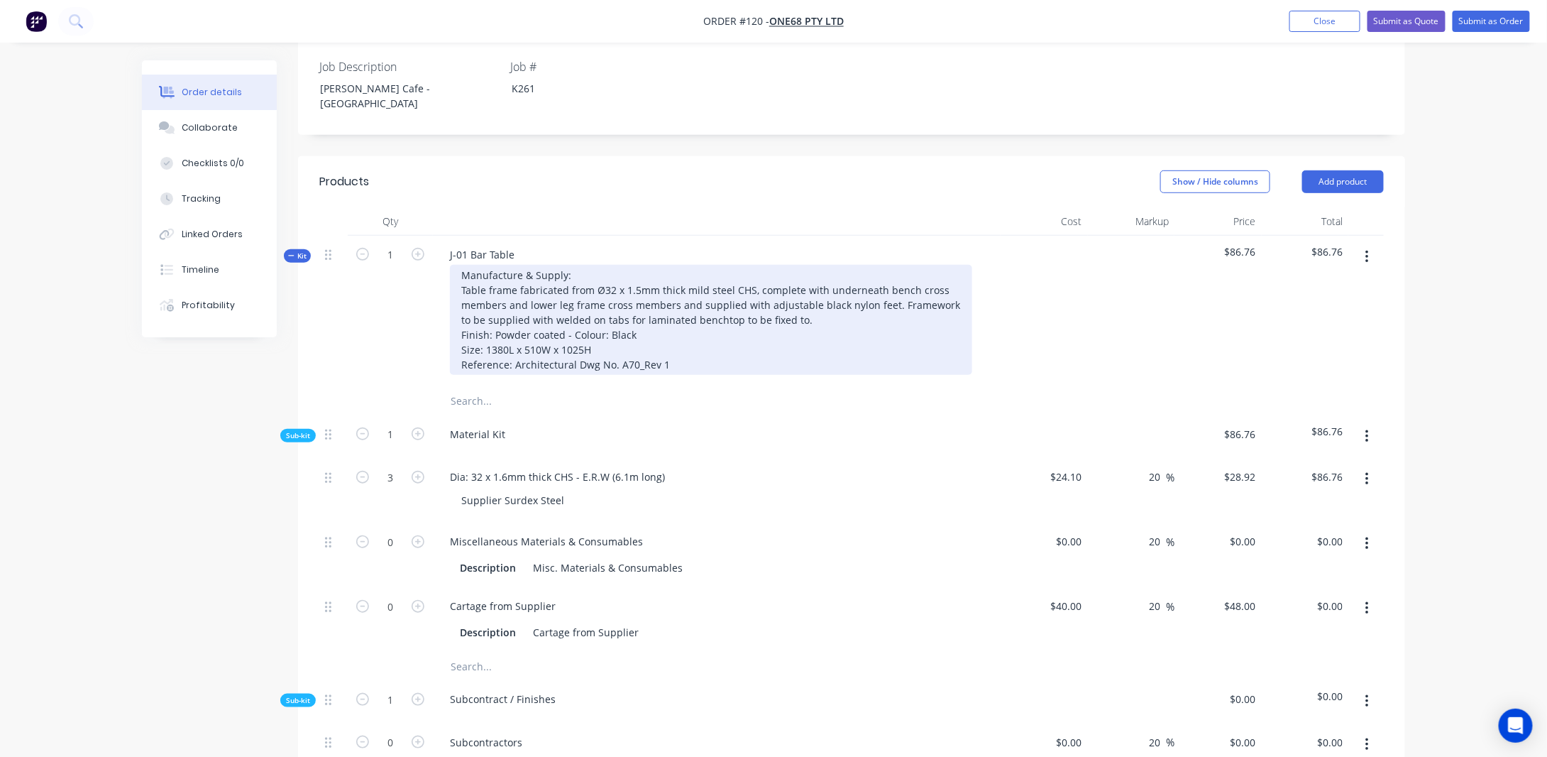
scroll to position [437, 0]
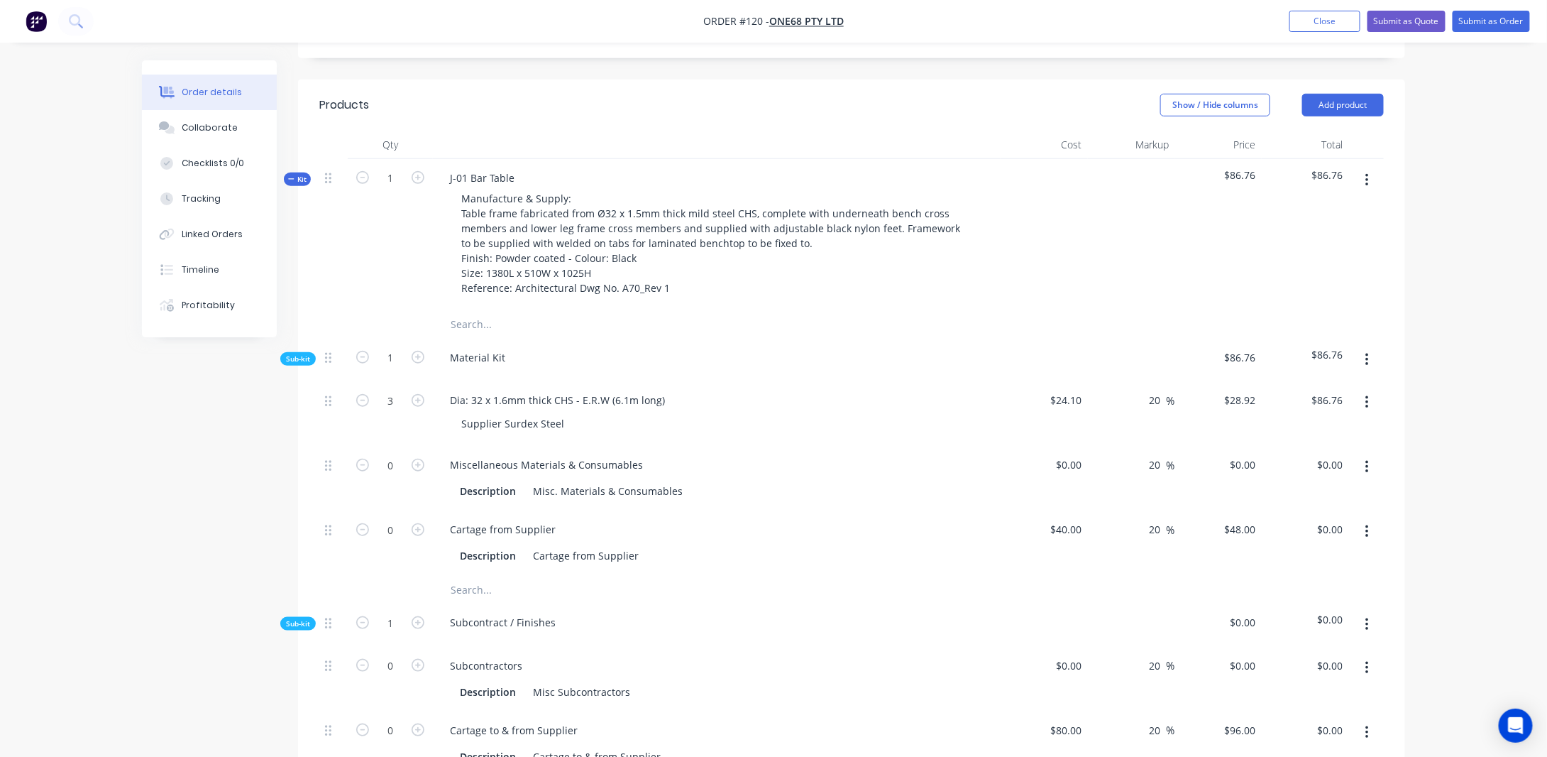
click at [1369, 174] on icon "button" at bounding box center [1367, 180] width 3 height 13
click at [1441, 339] on div "Order details Collaborate Checklists 0/0 Tracking Linked Orders Timeline Profit…" at bounding box center [773, 574] width 1547 height 2023
click at [1366, 352] on icon "button" at bounding box center [1368, 360] width 4 height 16
click at [1313, 387] on div "Add product to kit" at bounding box center [1316, 397] width 109 height 21
click at [1304, 472] on div "Basic product" at bounding box center [1316, 482] width 109 height 21
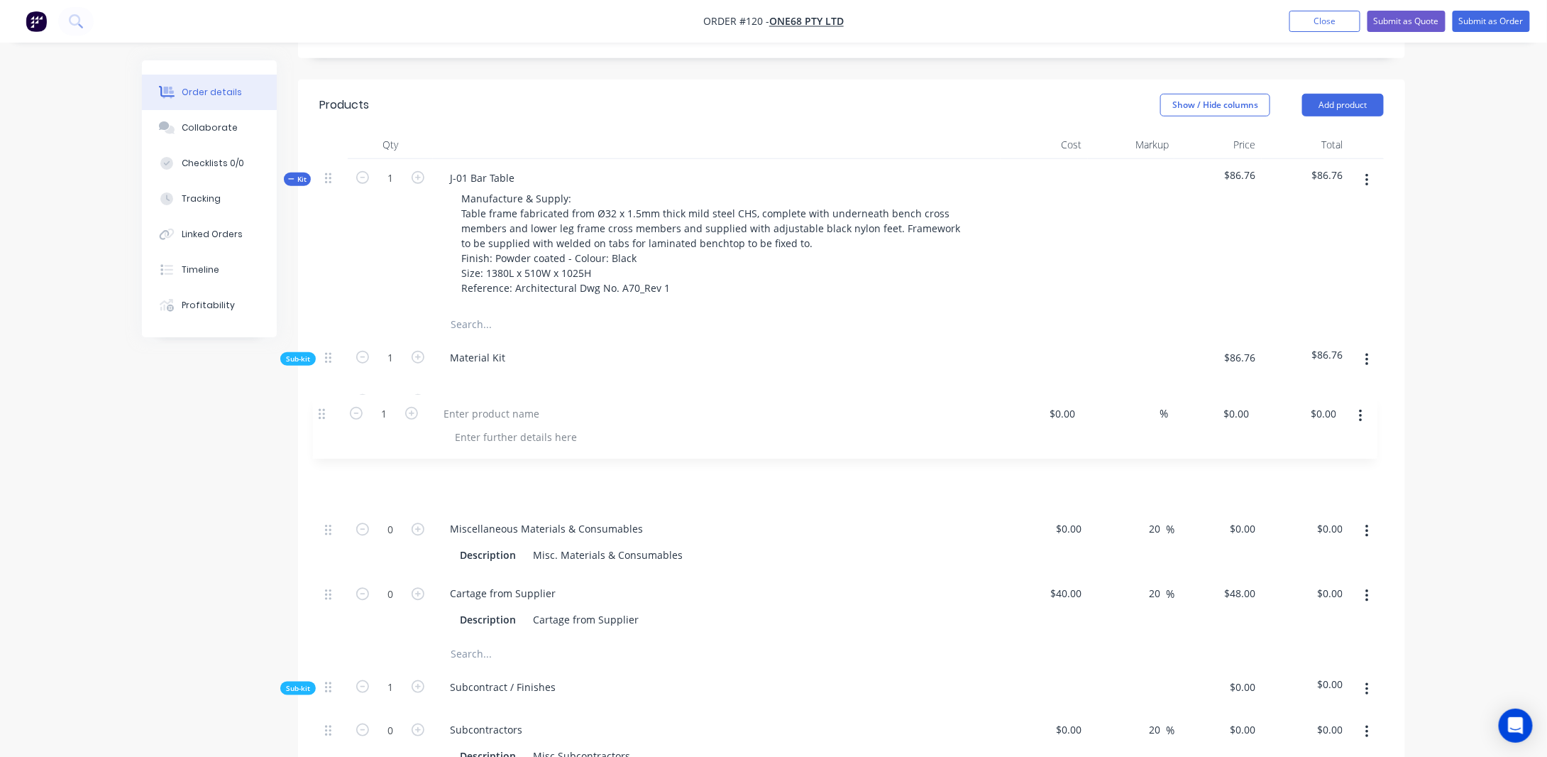
drag, startPoint x: 329, startPoint y: 562, endPoint x: 324, endPoint y: 408, distance: 154.1
click at [324, 408] on div "3 Dia: 32 x 1.6mm thick CHS - E.R.W (6.1m long) Supplier Surdex Steel $24.10 $2…" at bounding box center [851, 510] width 1065 height 258
click at [492, 454] on div at bounding box center [498, 464] width 119 height 21
click at [534, 478] on div at bounding box center [522, 488] width 145 height 21
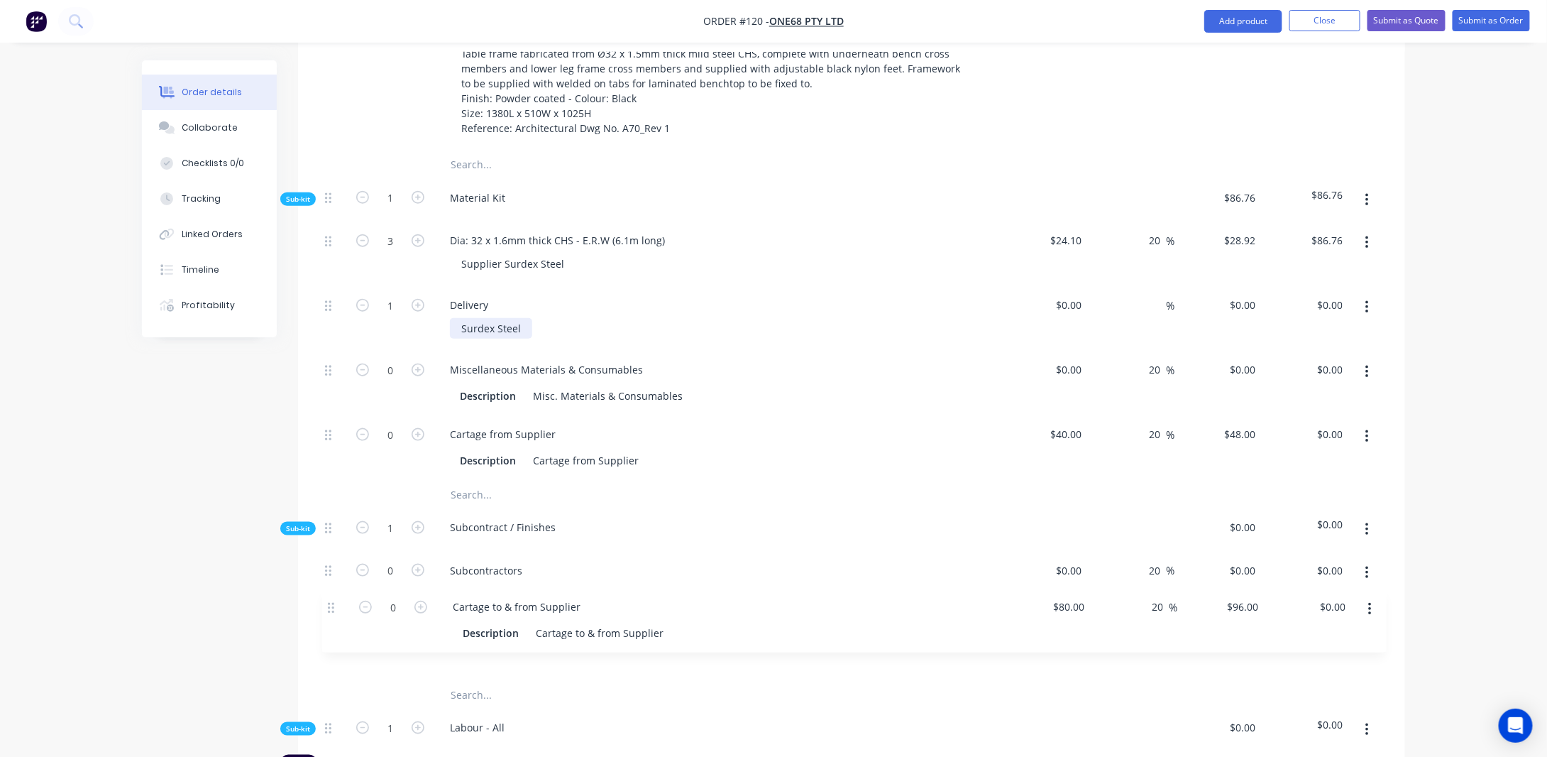
scroll to position [633, 0]
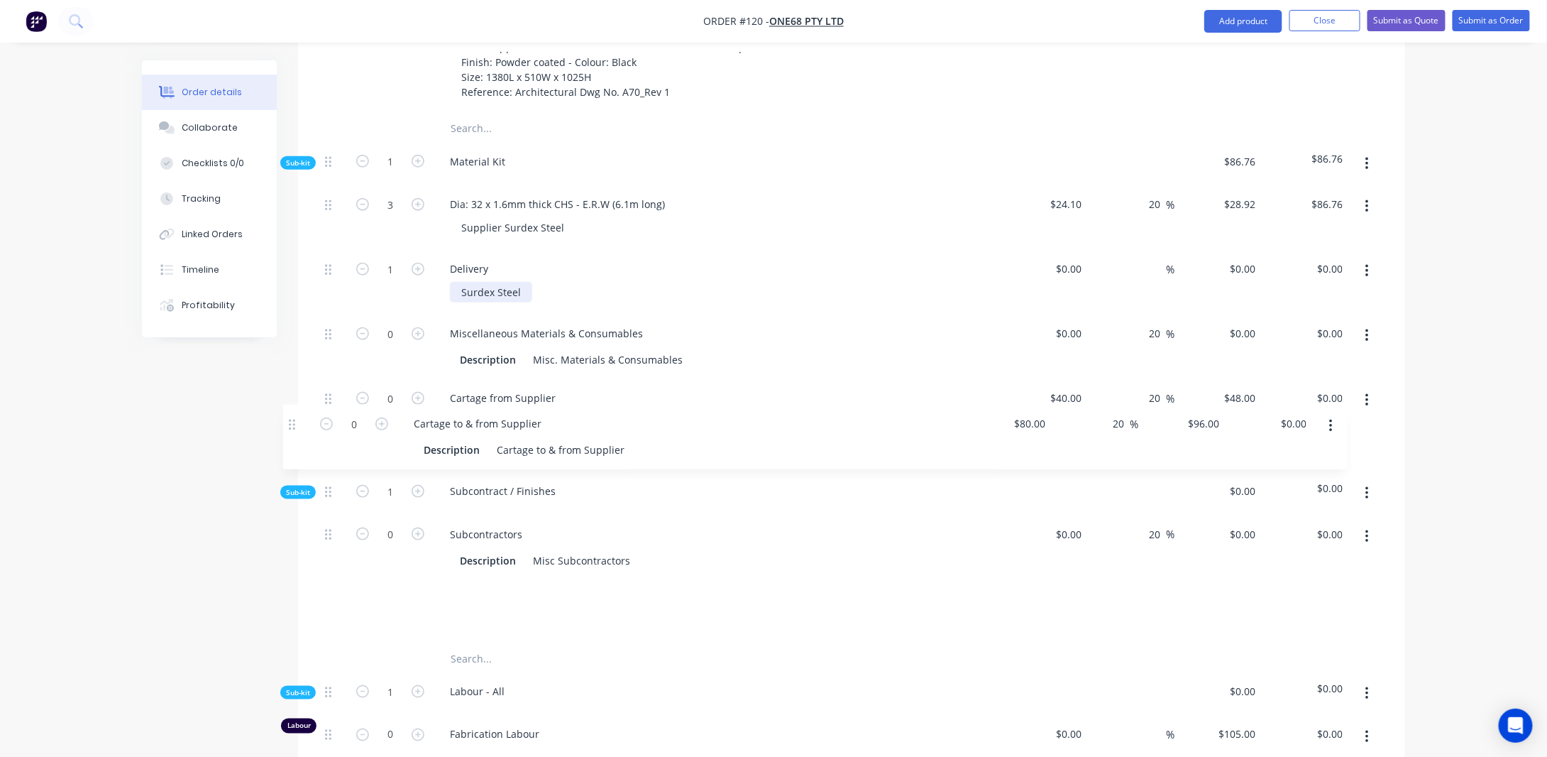
drag, startPoint x: 327, startPoint y: 621, endPoint x: 290, endPoint y: 424, distance: 200.6
click at [290, 424] on div "Created by [PERSON_NAME] Created [DATE] Required [DATE] Assigned to Add team me…" at bounding box center [774, 440] width 1264 height 2027
drag, startPoint x: 327, startPoint y: 563, endPoint x: 307, endPoint y: 390, distance: 173.6
click at [307, 390] on div "Qty Cost Markup Price Total Kit 1 J-01 Bar Table Manufacture & Supply: Table fr…" at bounding box center [851, 514] width 1107 height 1158
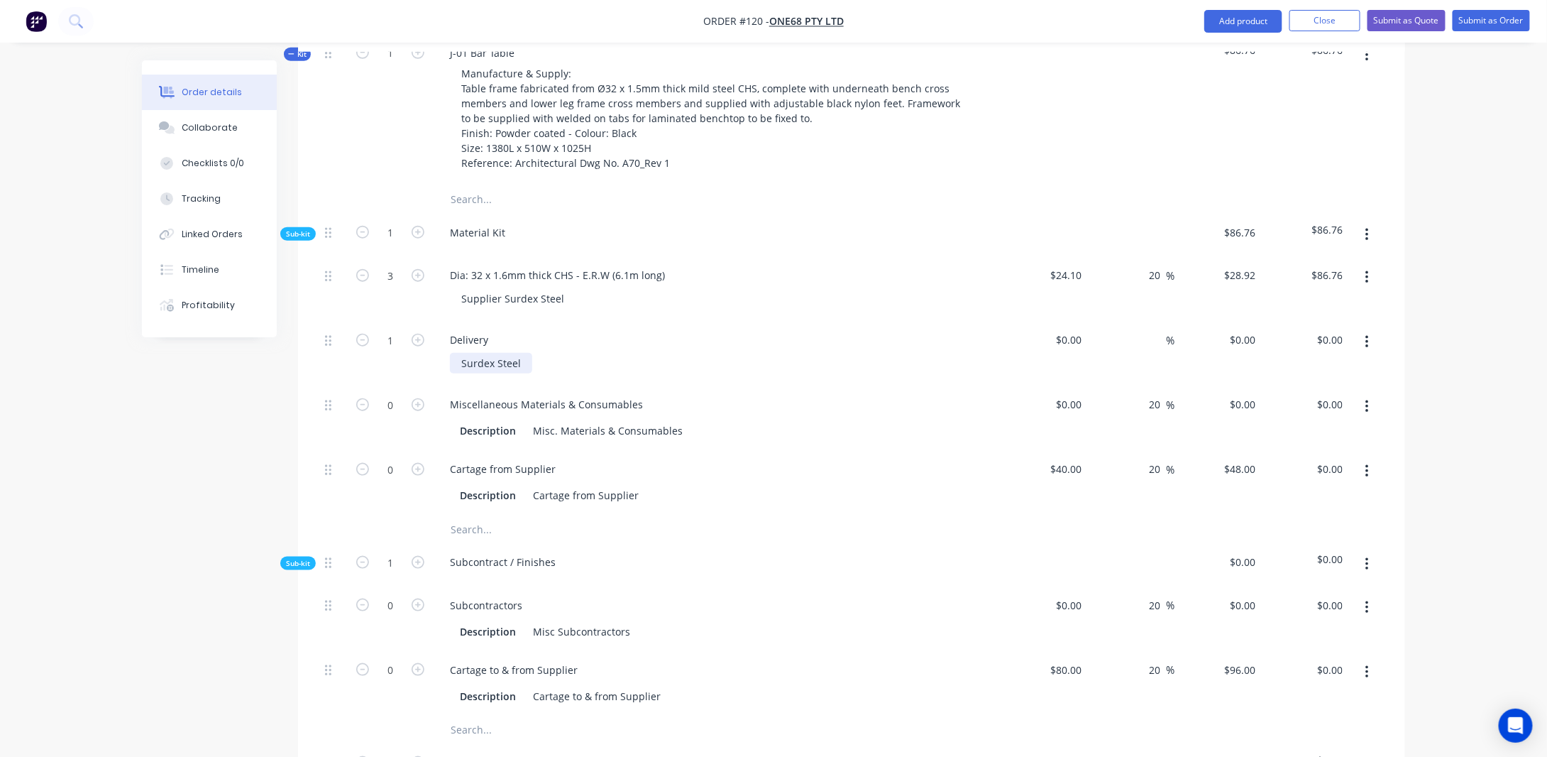
scroll to position [491, 0]
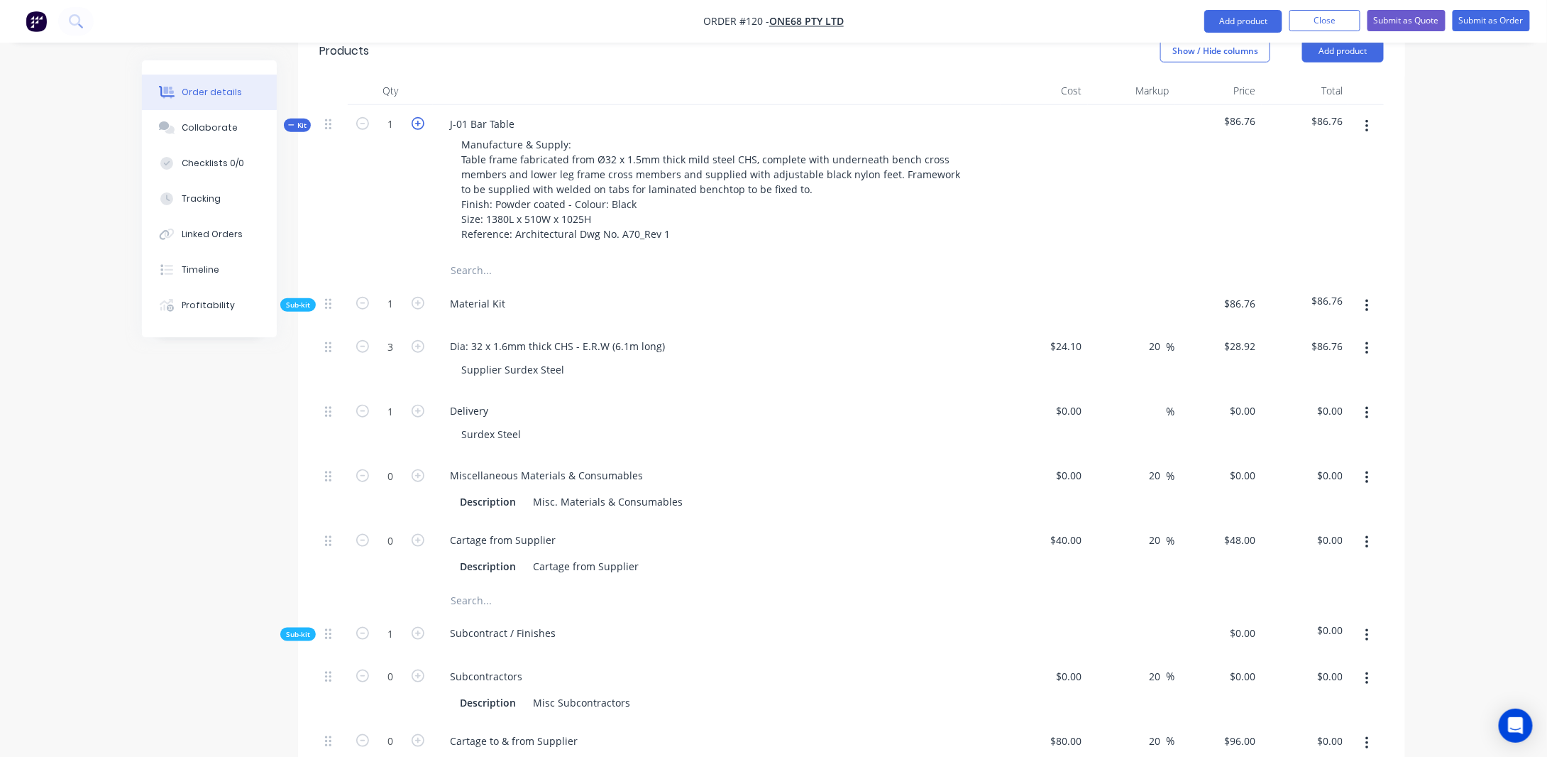
click at [420, 117] on icon "button" at bounding box center [418, 123] width 13 height 13
type input "2"
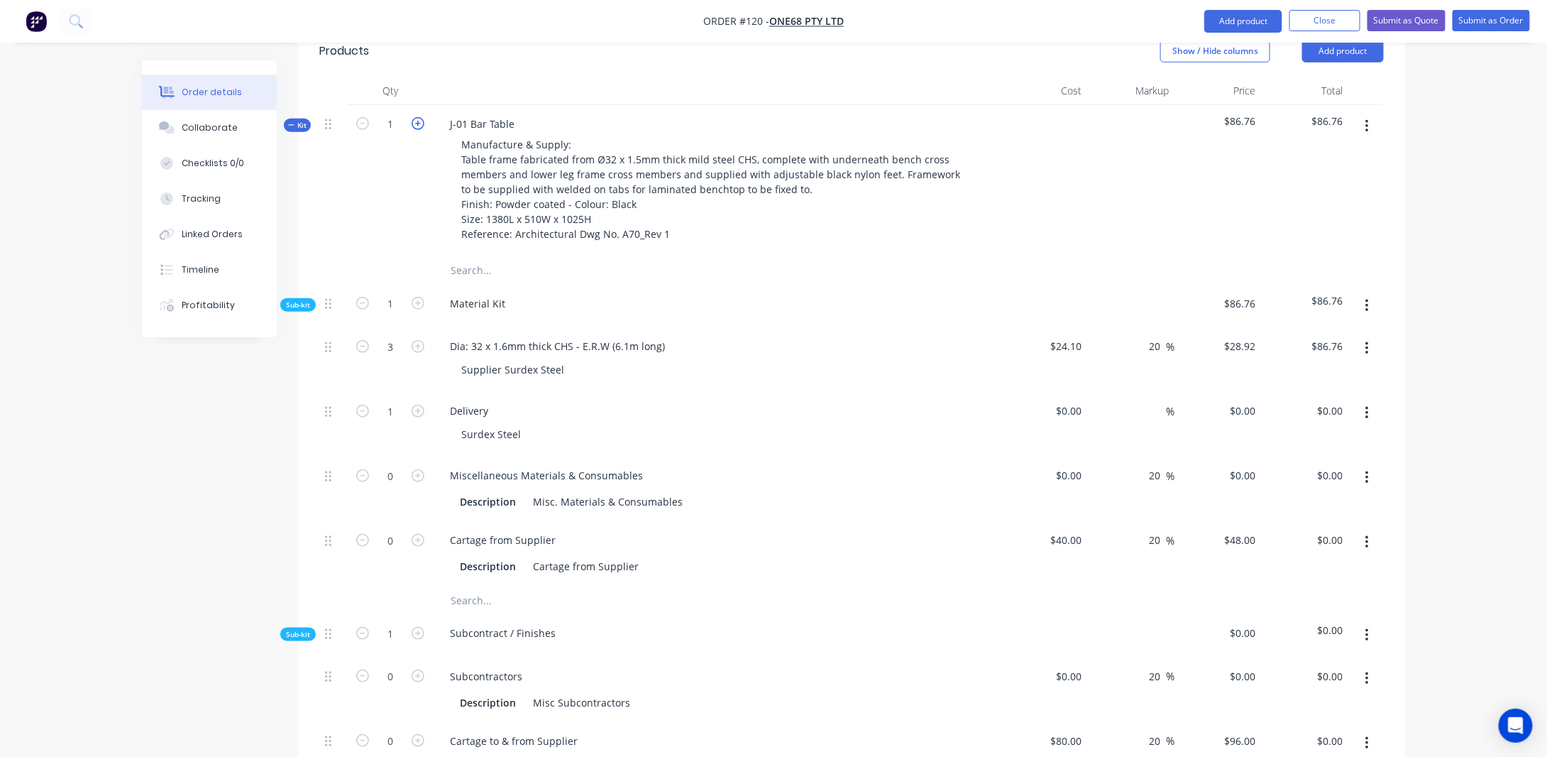
type input "6"
type input "$173.52"
type input "2"
click at [522, 400] on div "Delivery" at bounding box center [717, 410] width 557 height 21
click at [1083, 400] on input at bounding box center [1072, 410] width 33 height 21
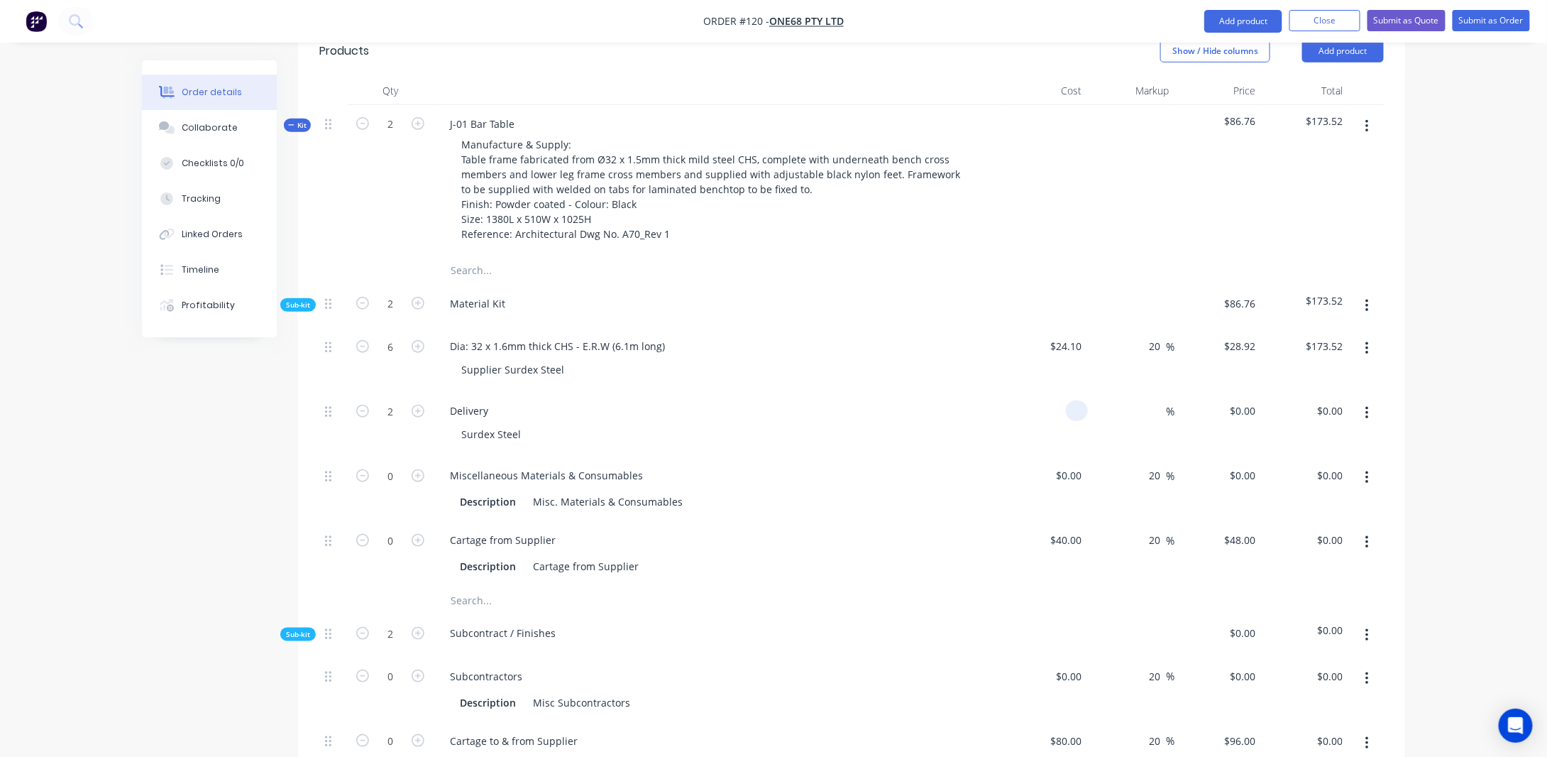
type input "$0.00"
click at [1142, 392] on div "%" at bounding box center [1131, 424] width 87 height 65
click at [1161, 400] on input at bounding box center [1158, 410] width 16 height 21
type input "20"
click at [1077, 400] on input "0" at bounding box center [1072, 410] width 33 height 21
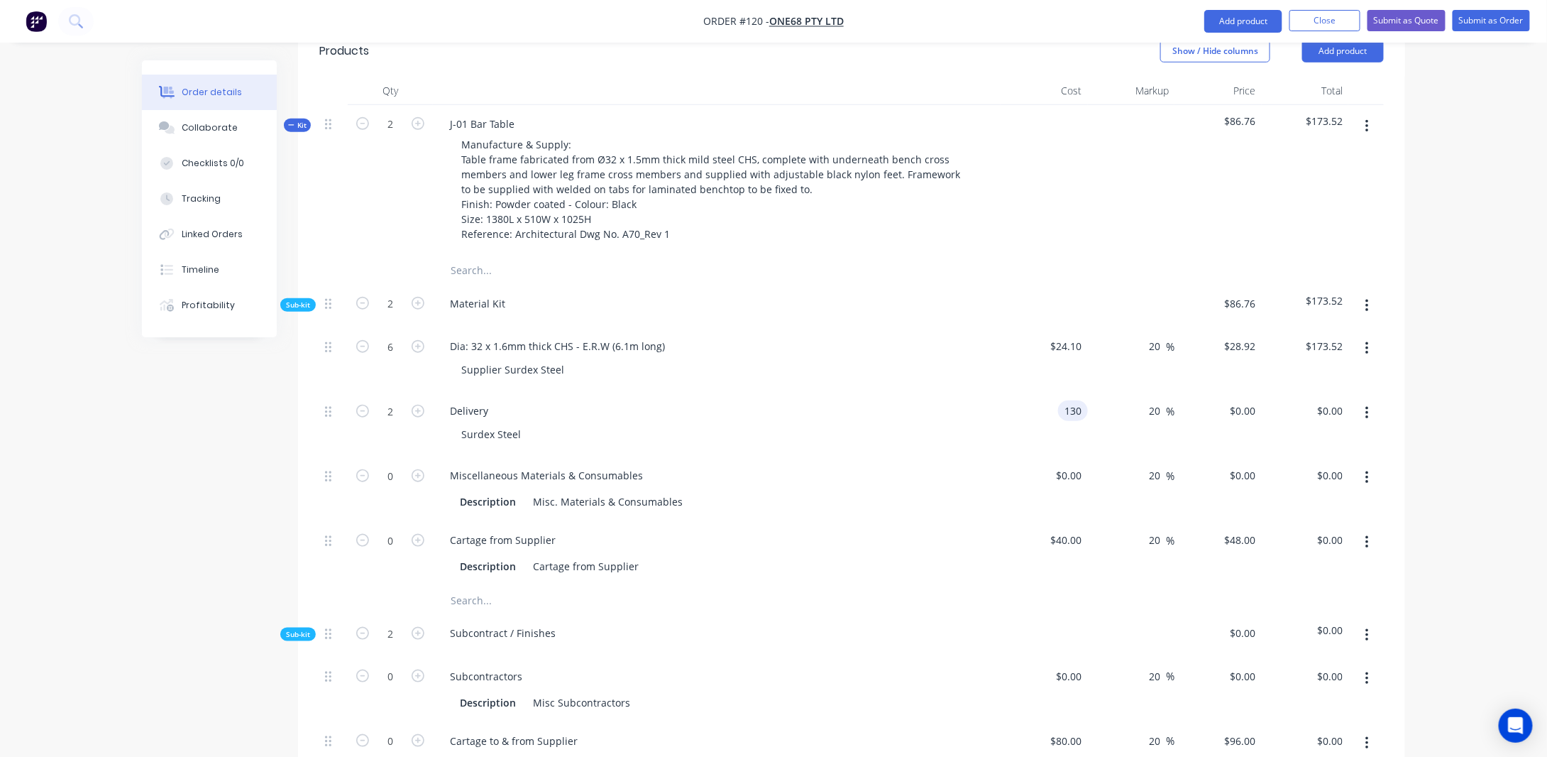
type input "$130.00"
type input "$156.00"
type input "$312.00"
click at [1440, 356] on div "Order details Collaborate Checklists 0/0 Tracking Linked Orders Timeline Profit…" at bounding box center [773, 553] width 1547 height 2088
click at [400, 400] on input "2" at bounding box center [390, 410] width 37 height 21
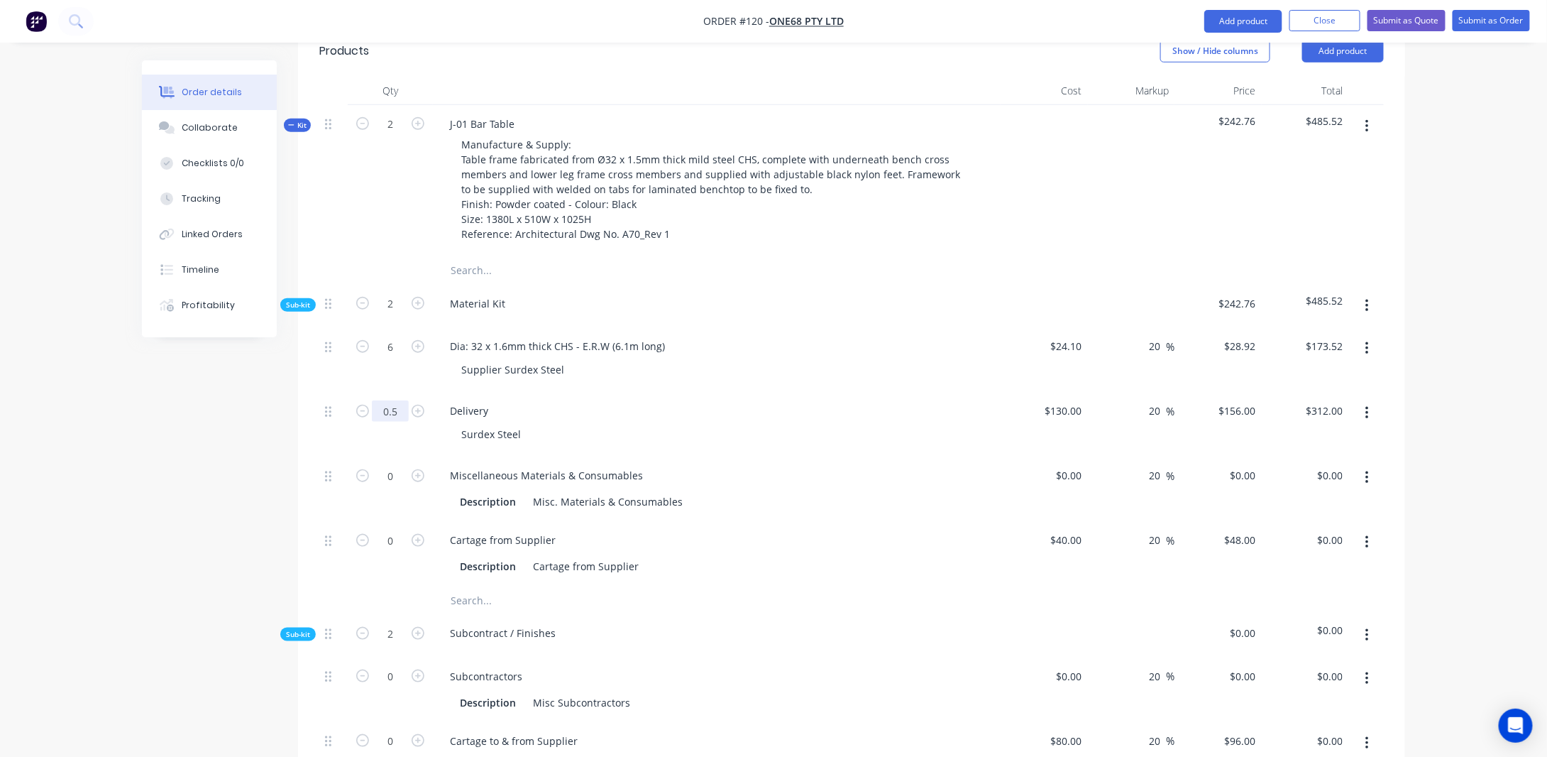
type input "0.5"
type input "$78.00"
click at [1469, 401] on div "Order details Collaborate Checklists 0/0 Tracking Linked Orders Timeline Profit…" at bounding box center [773, 553] width 1547 height 2088
click at [1366, 298] on icon "button" at bounding box center [1368, 306] width 4 height 16
click at [1330, 333] on div "Add product to kit" at bounding box center [1316, 343] width 109 height 21
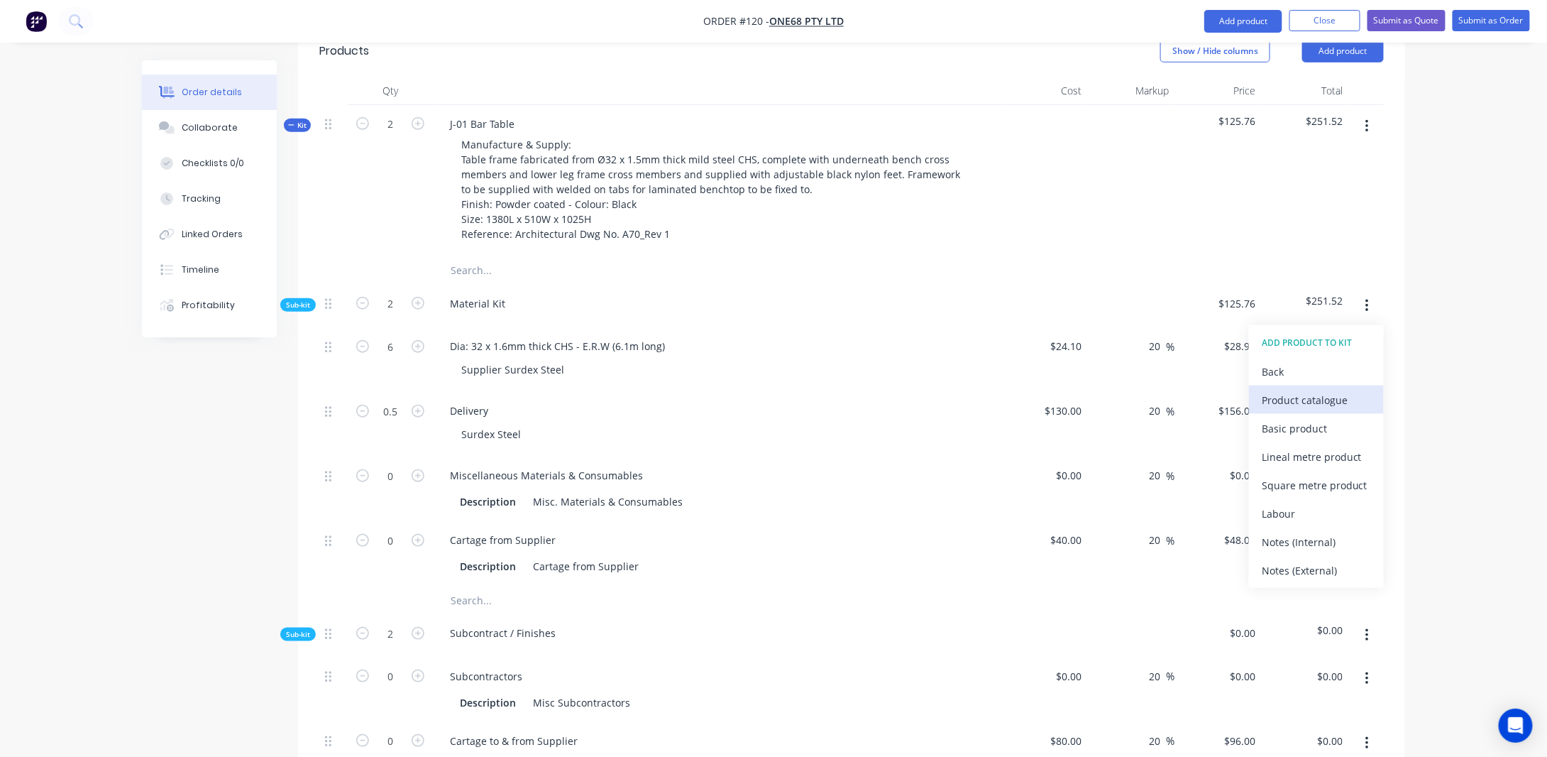
click at [1288, 390] on div "Product catalogue" at bounding box center [1316, 400] width 109 height 21
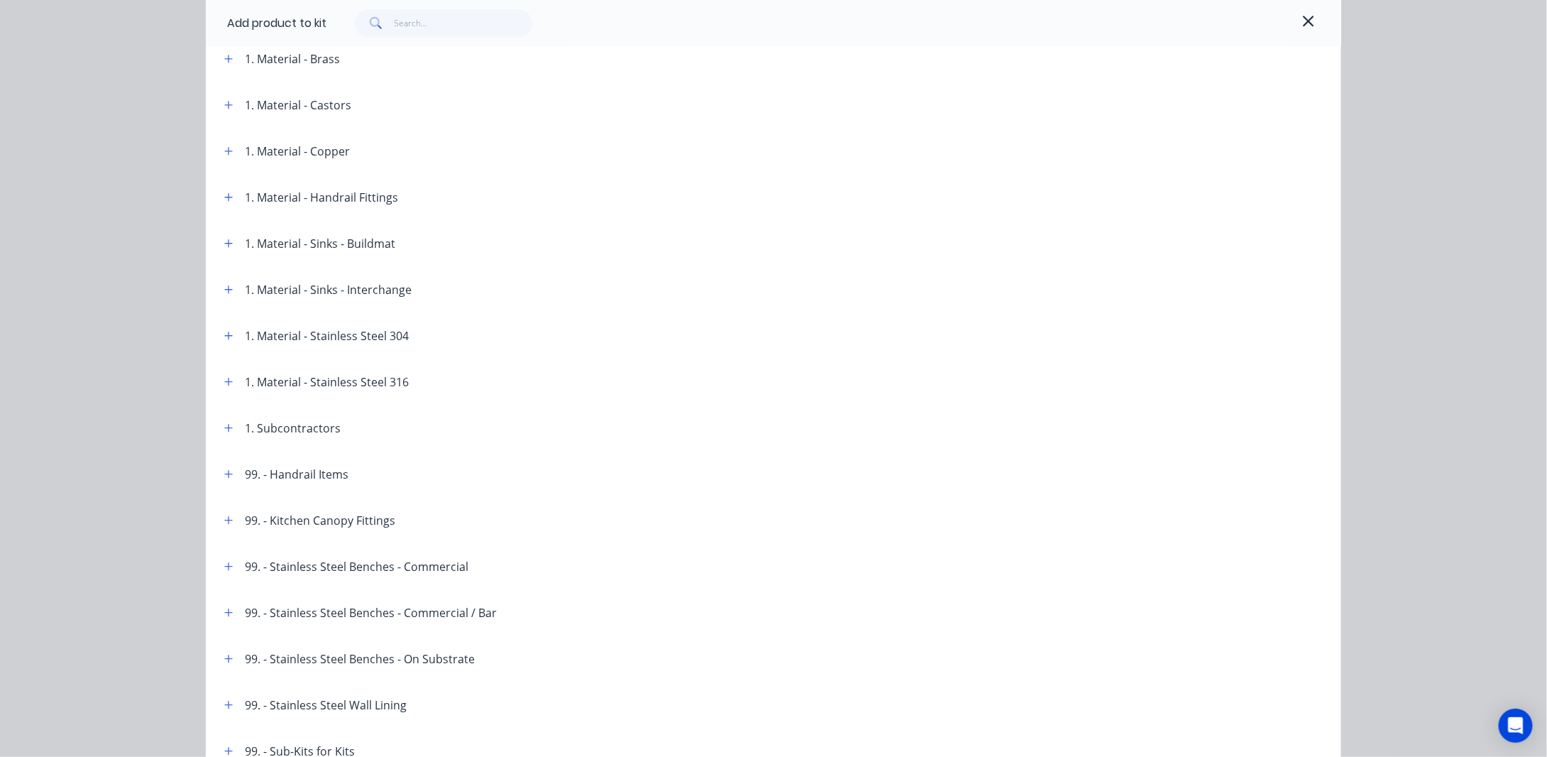
scroll to position [426, 0]
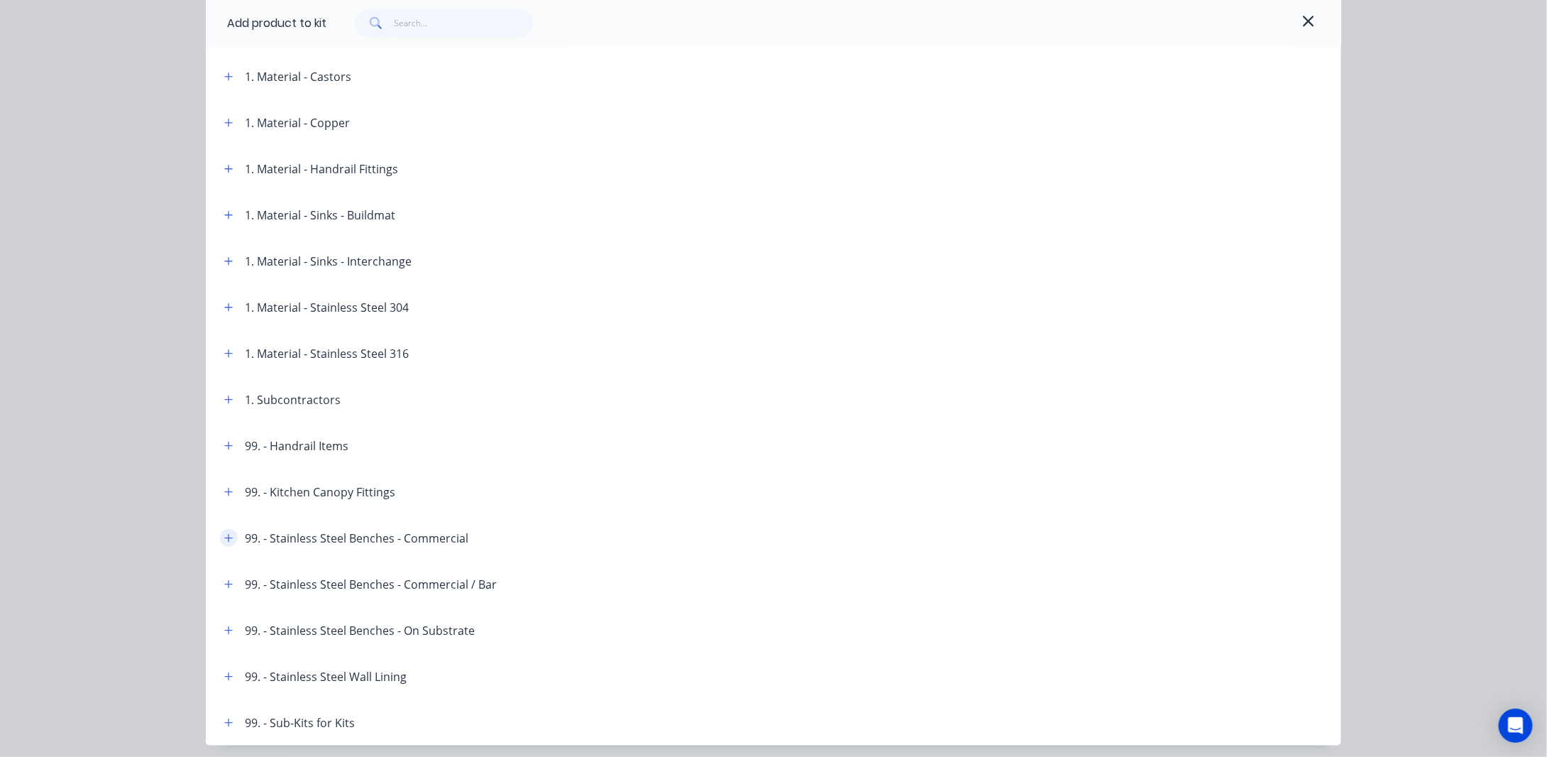
click at [225, 533] on icon "button" at bounding box center [228, 538] width 9 height 10
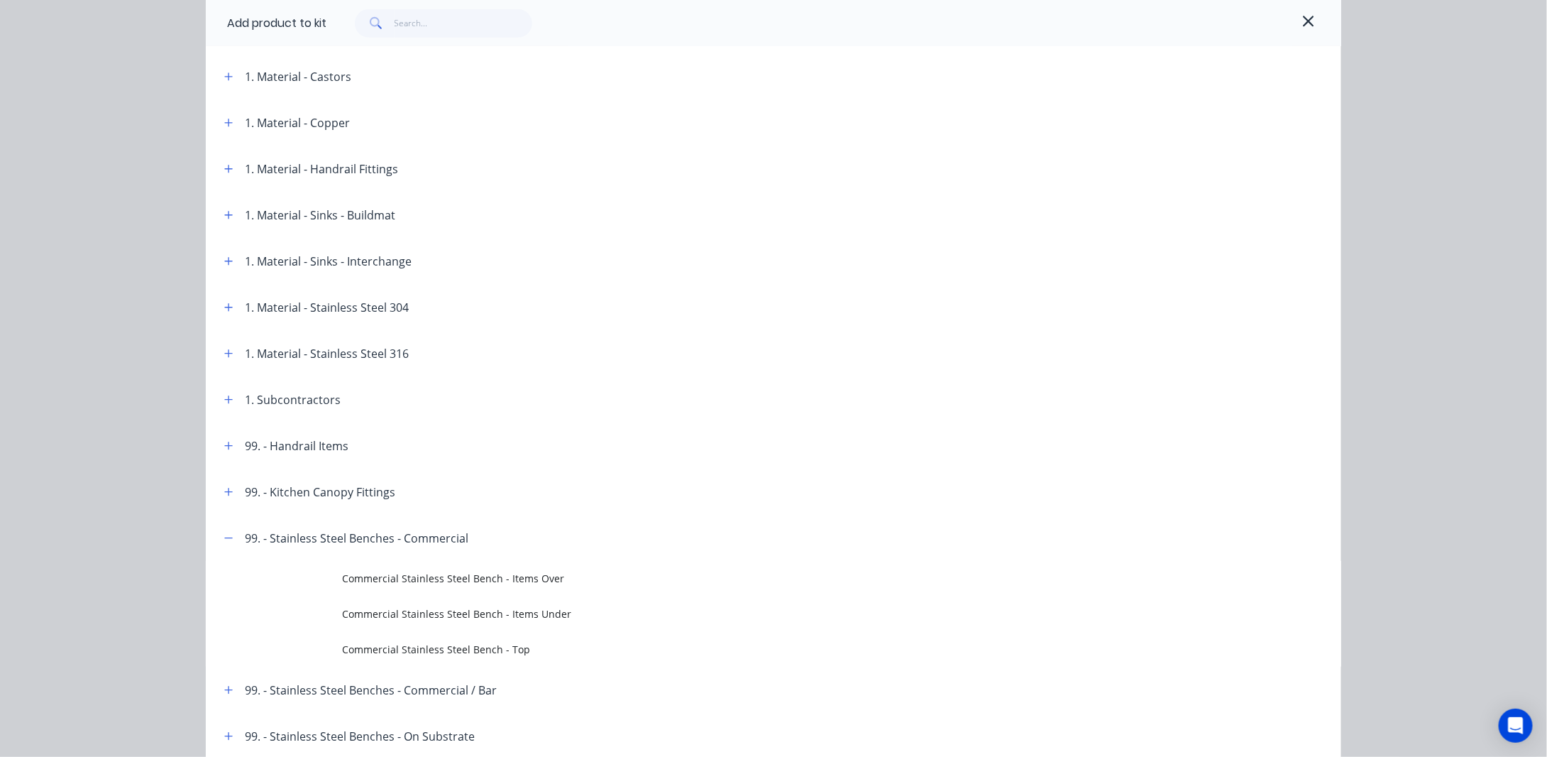
scroll to position [497, 0]
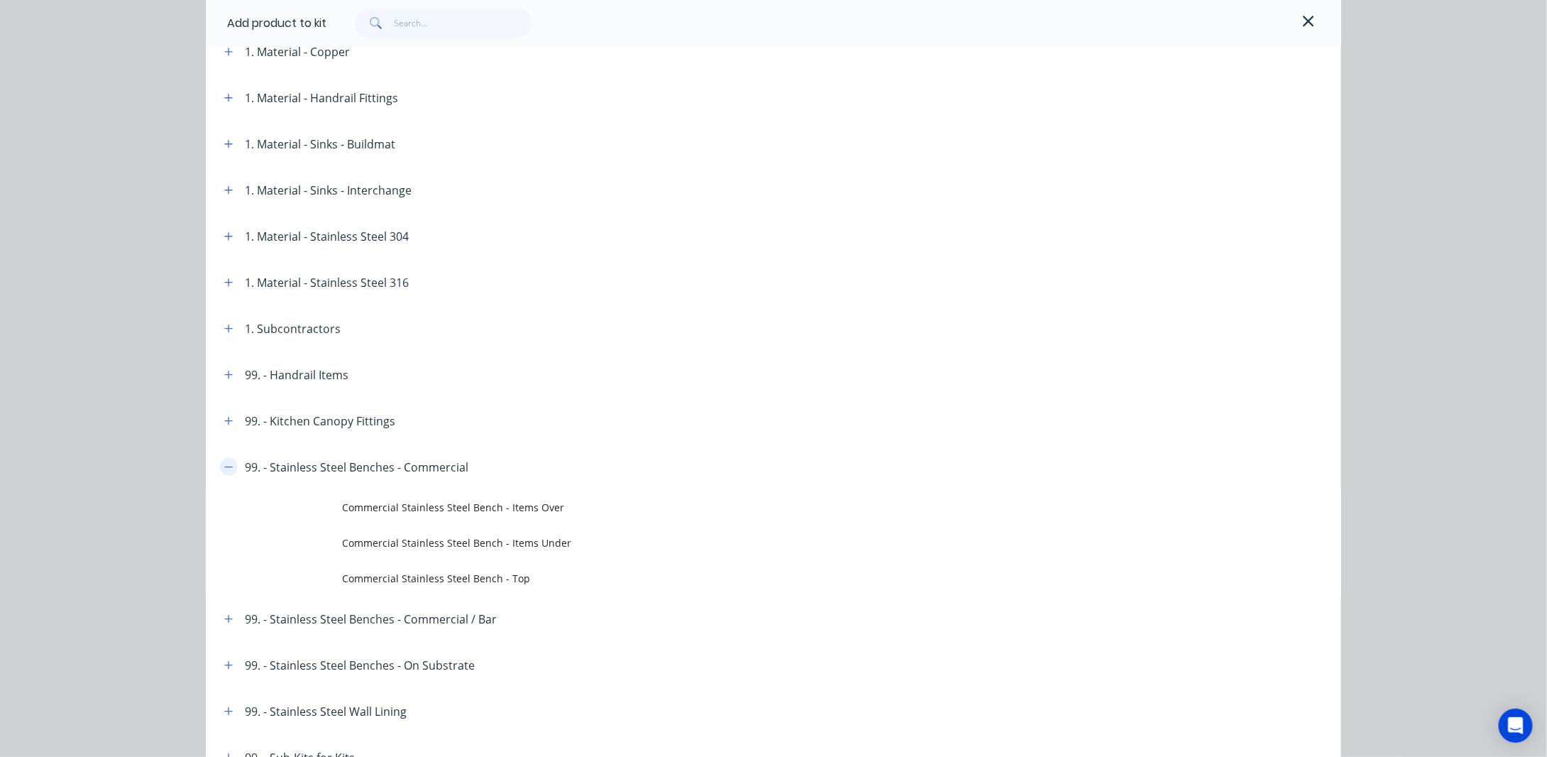
click at [224, 462] on icon "button" at bounding box center [228, 467] width 9 height 10
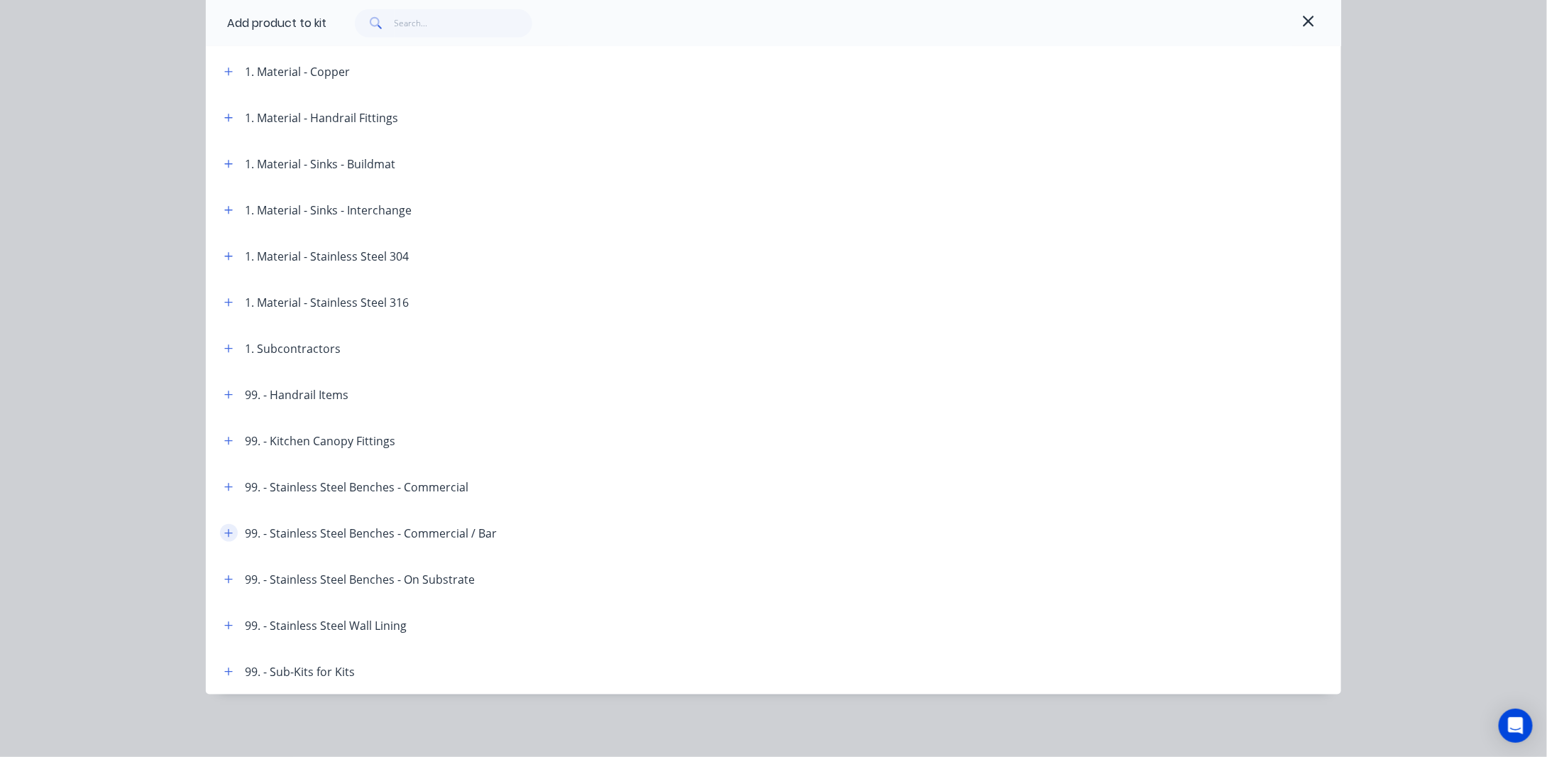
click at [228, 534] on button "button" at bounding box center [229, 533] width 18 height 18
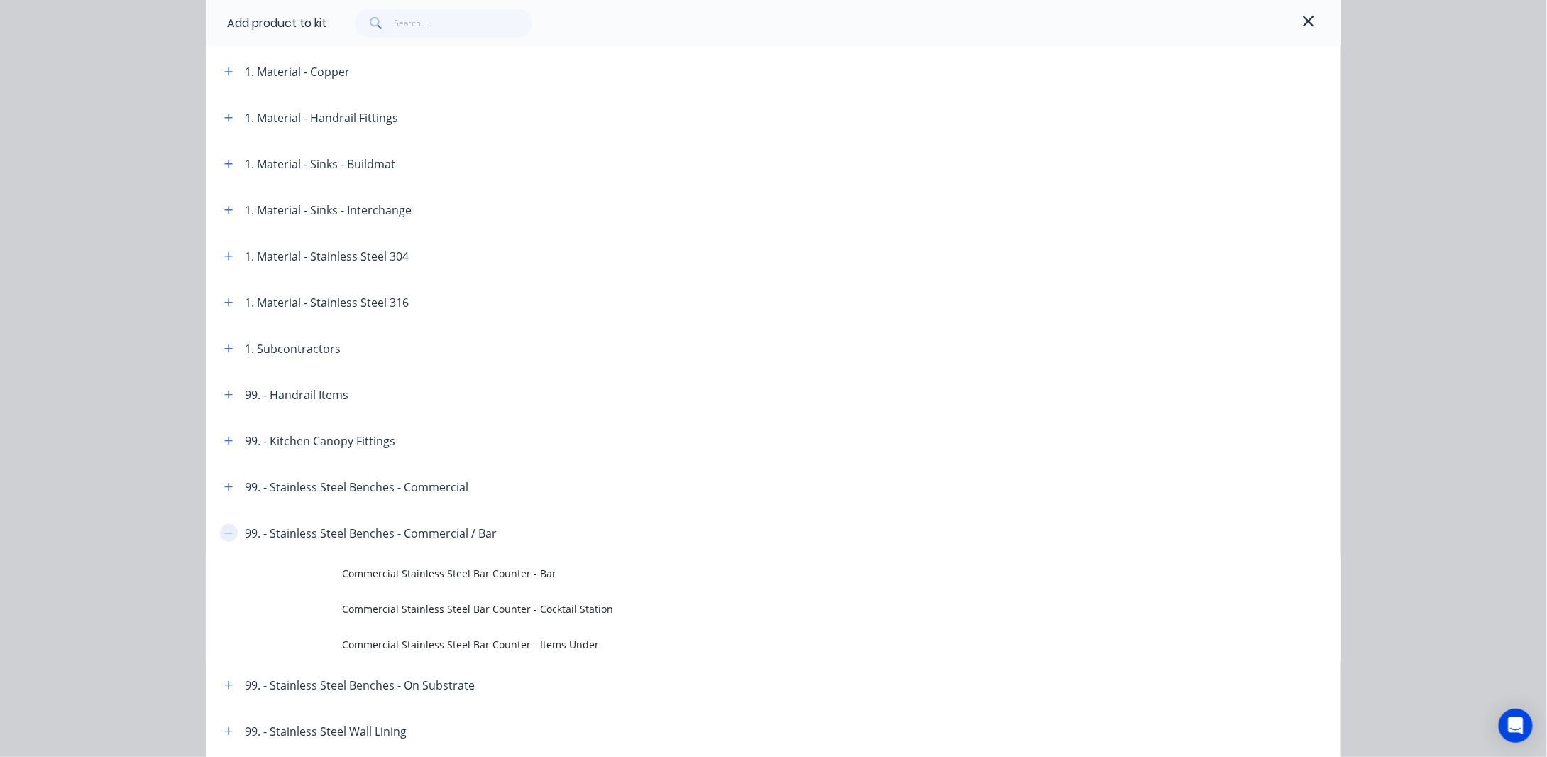
click at [229, 532] on button "button" at bounding box center [229, 533] width 18 height 18
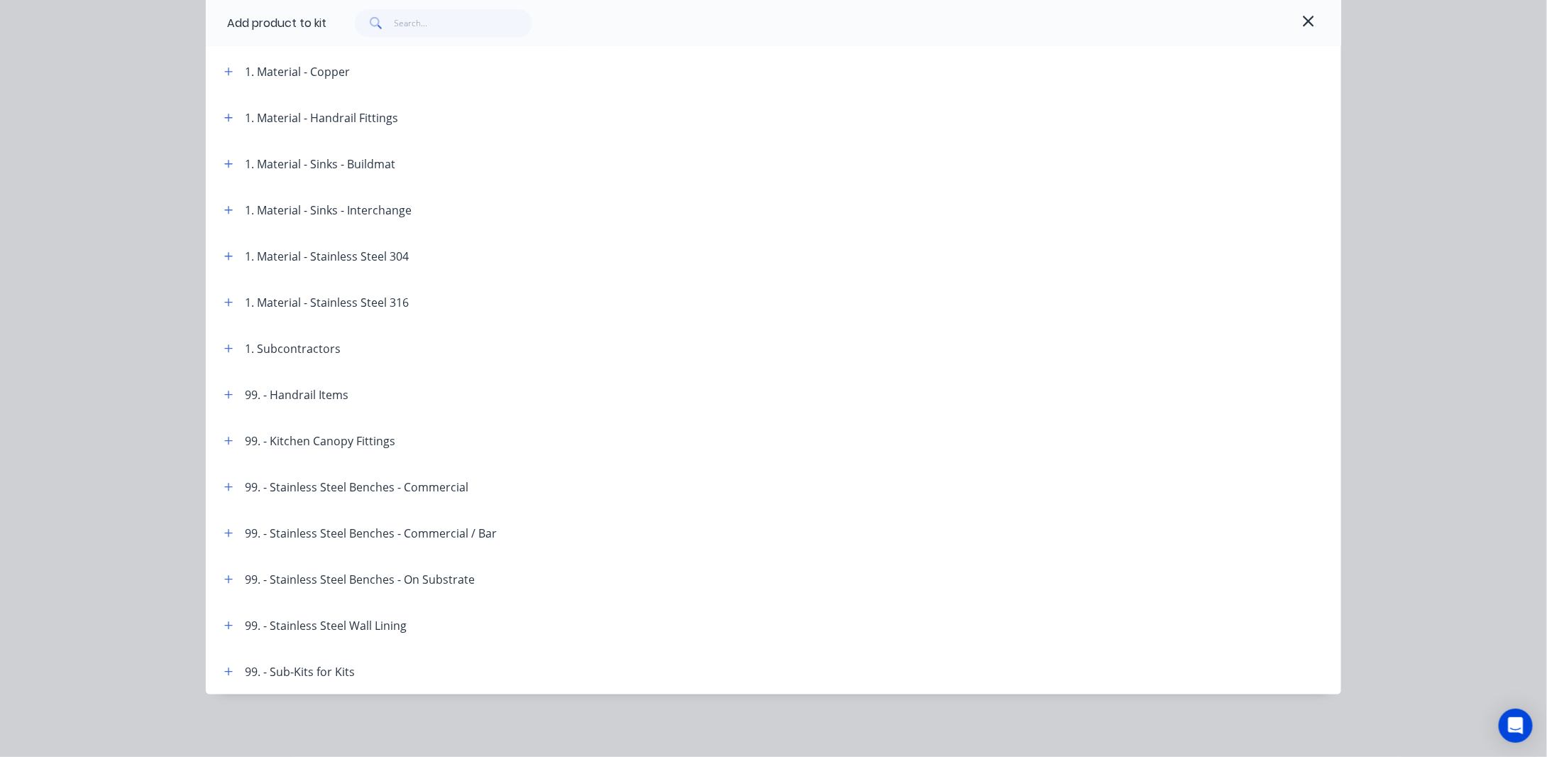
scroll to position [562, 0]
click at [229, 672] on button "button" at bounding box center [229, 671] width 18 height 18
click at [224, 583] on icon "button" at bounding box center [228, 579] width 9 height 10
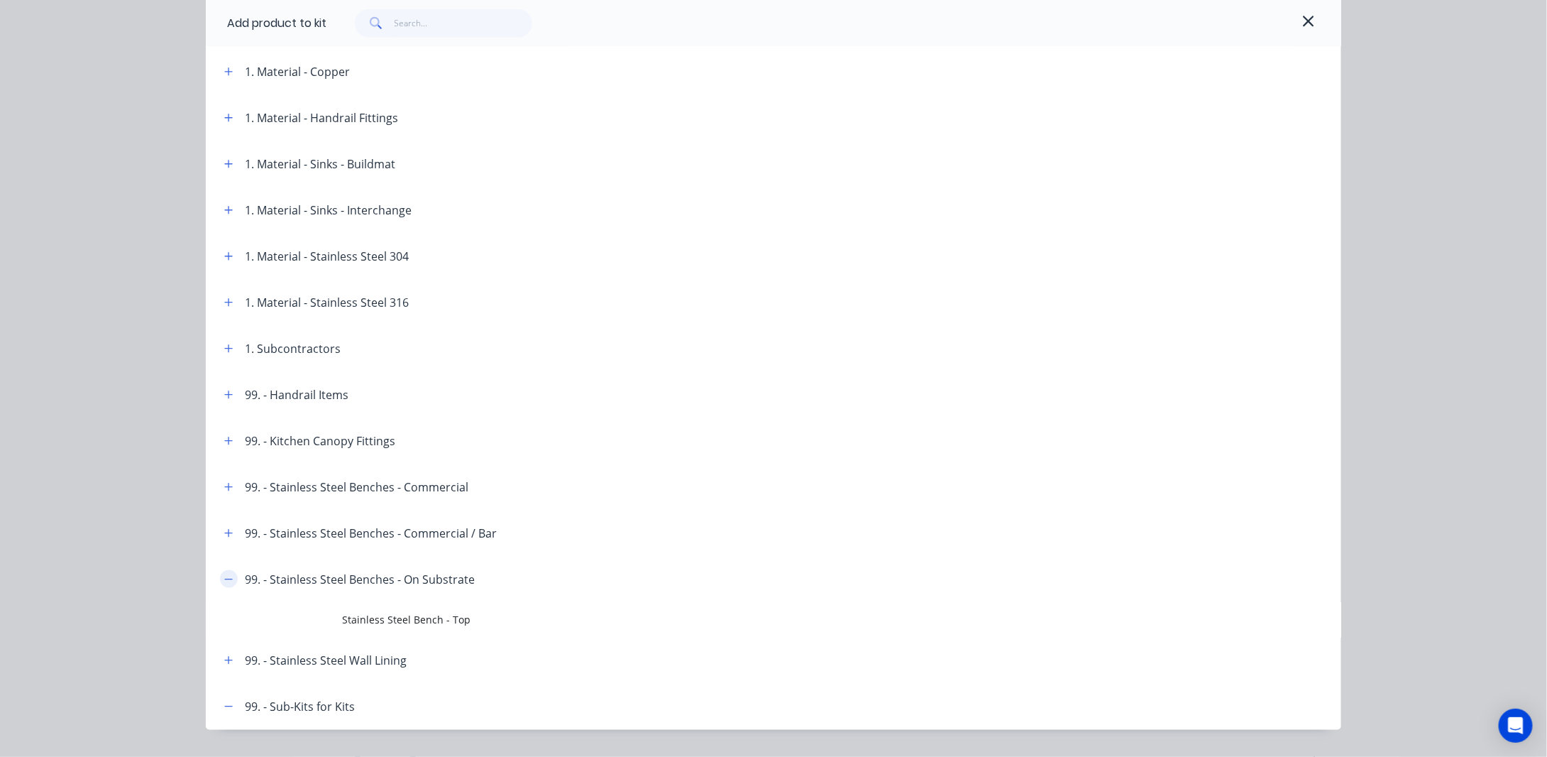
click at [224, 583] on icon "button" at bounding box center [228, 579] width 9 height 10
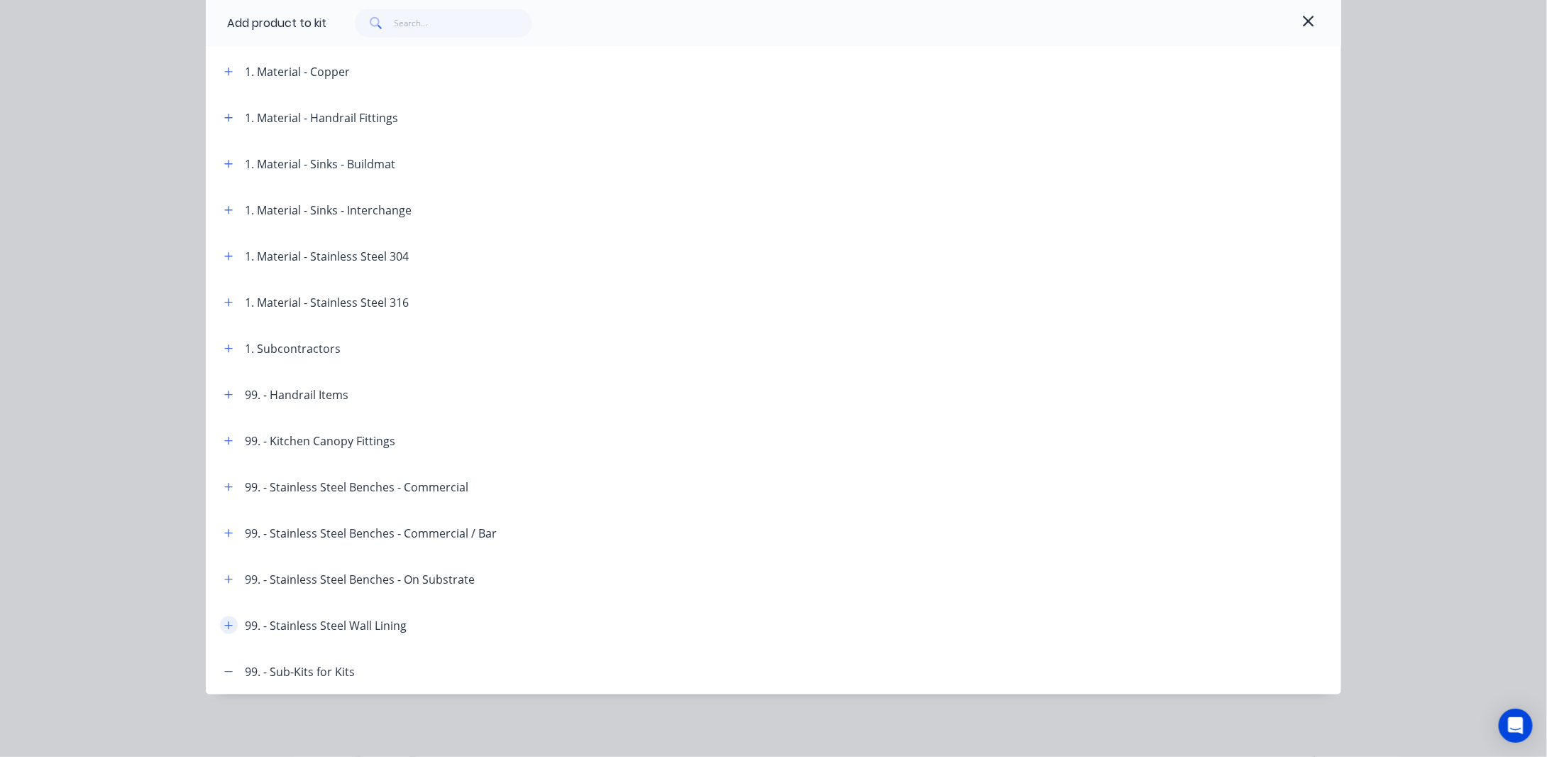
click at [220, 625] on button "button" at bounding box center [229, 625] width 18 height 18
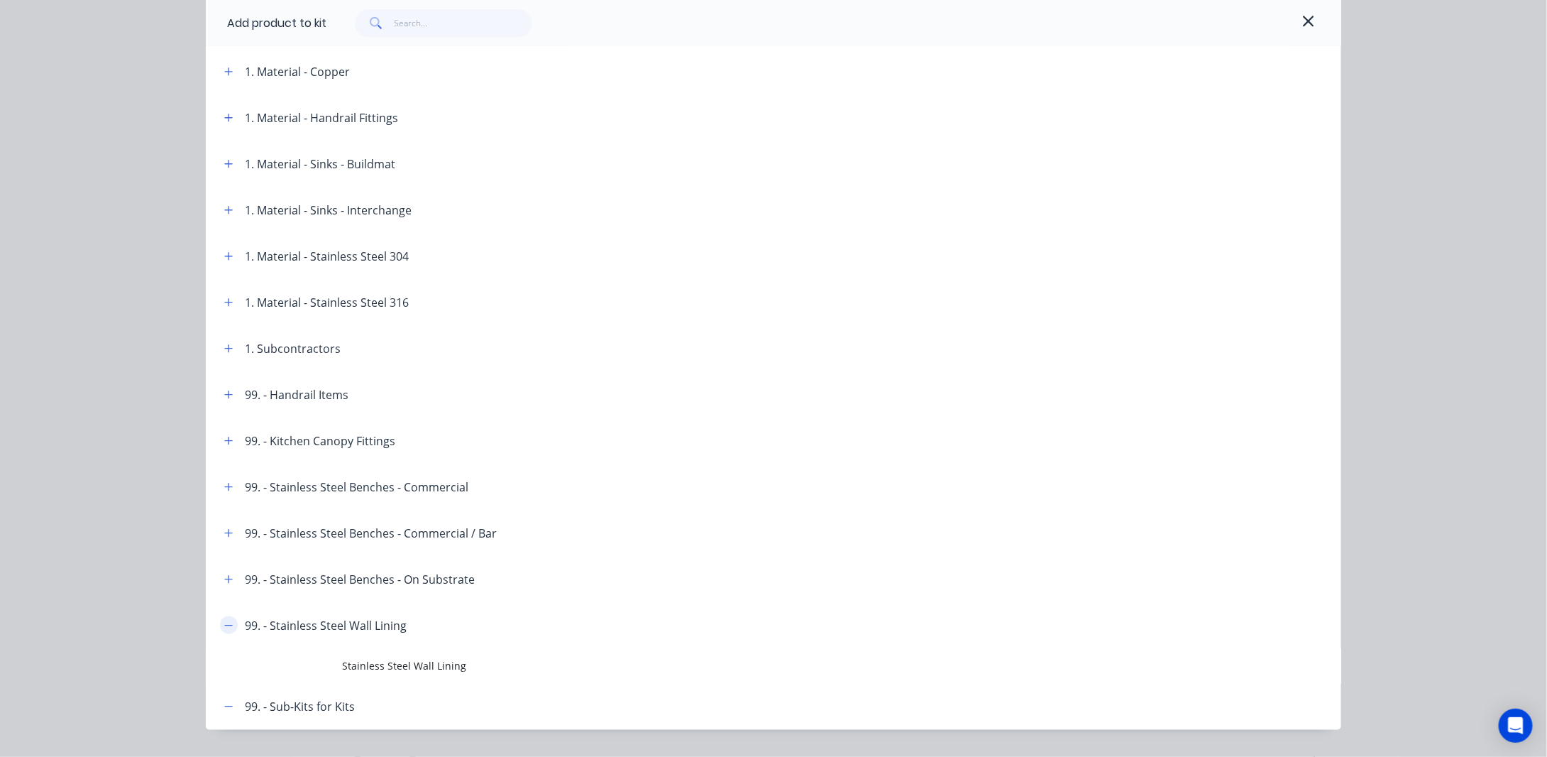
click at [220, 625] on button "button" at bounding box center [229, 625] width 18 height 18
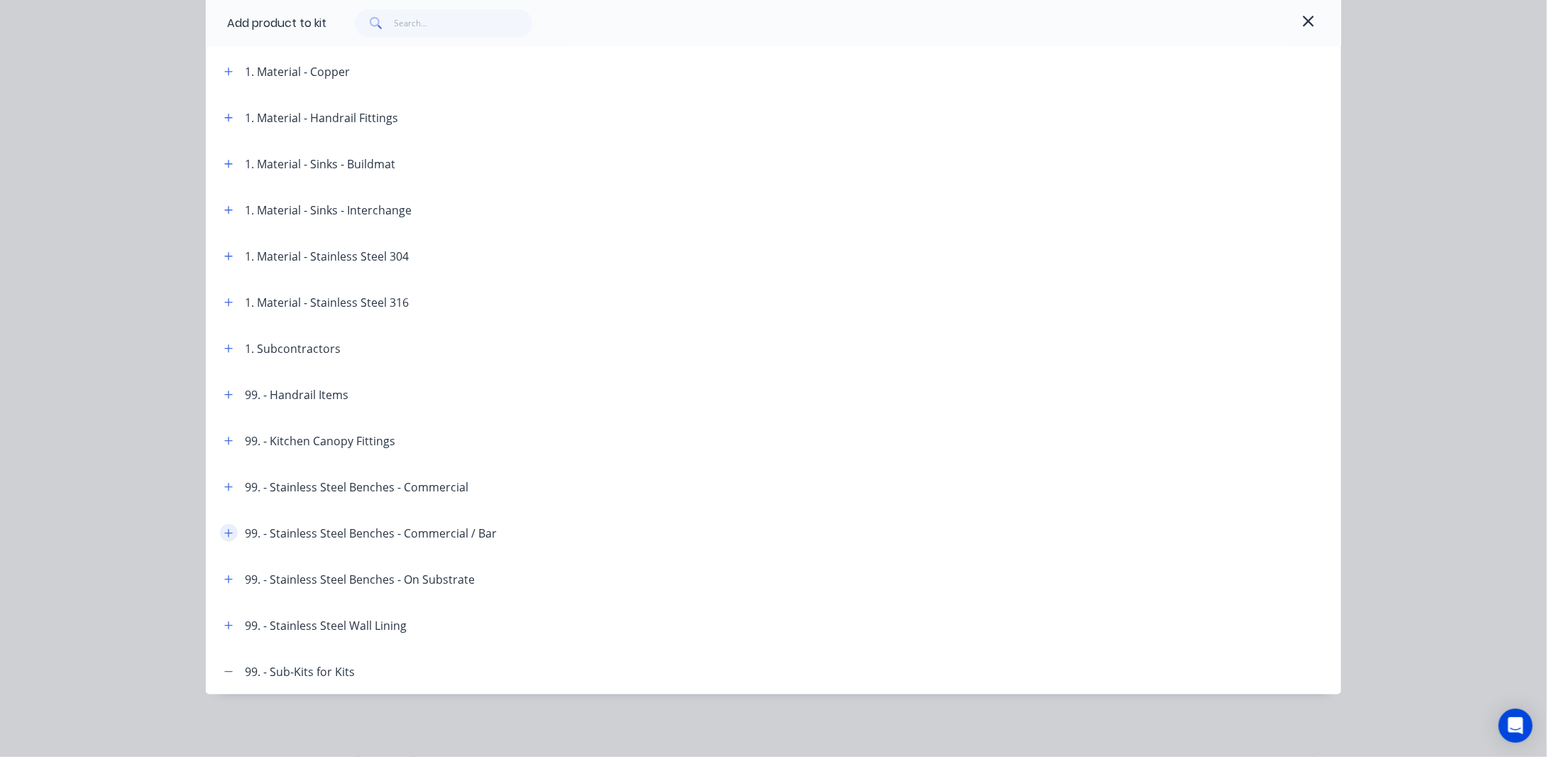
click at [226, 528] on icon "button" at bounding box center [228, 533] width 9 height 10
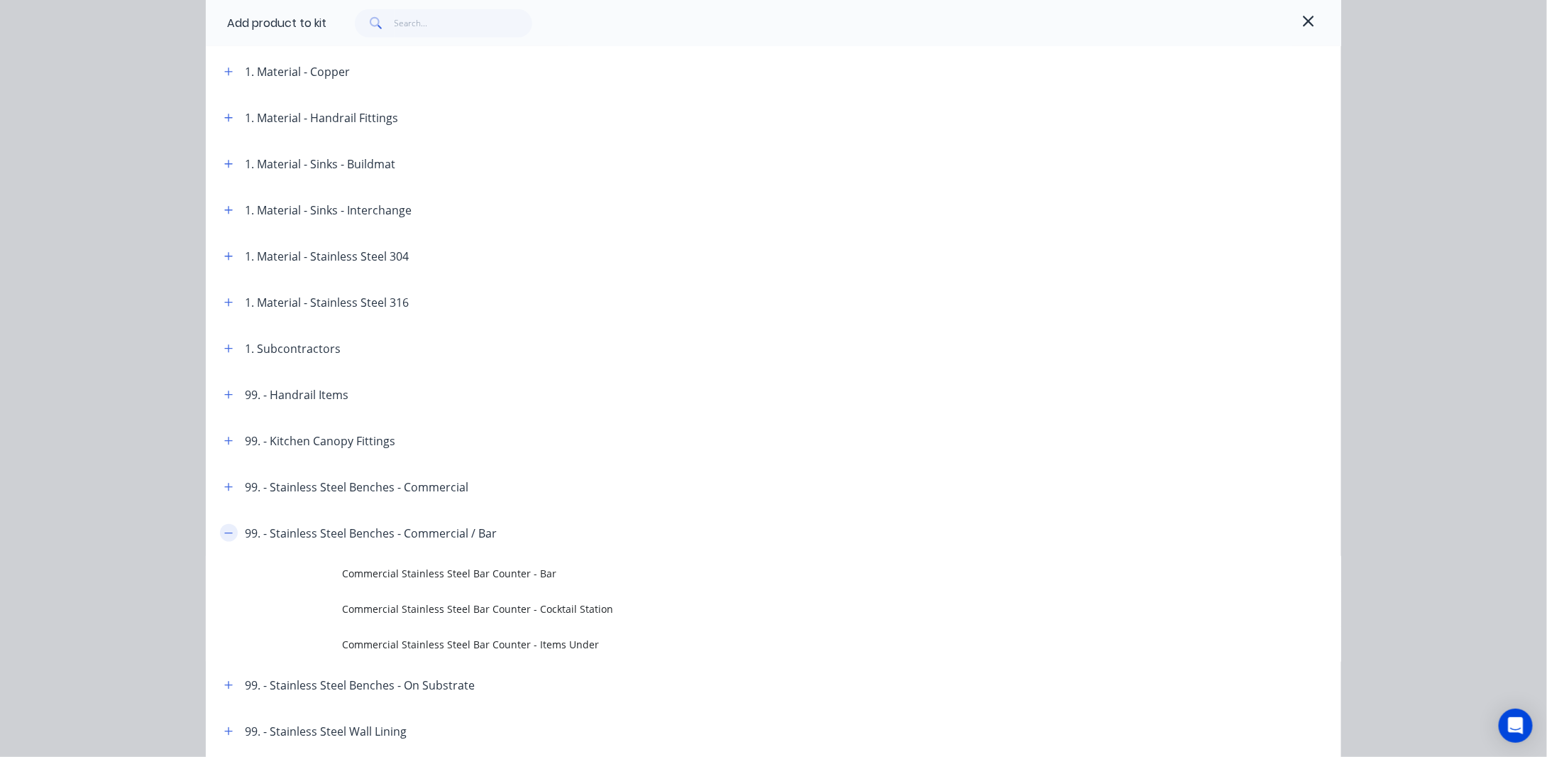
click at [226, 528] on icon "button" at bounding box center [228, 533] width 9 height 10
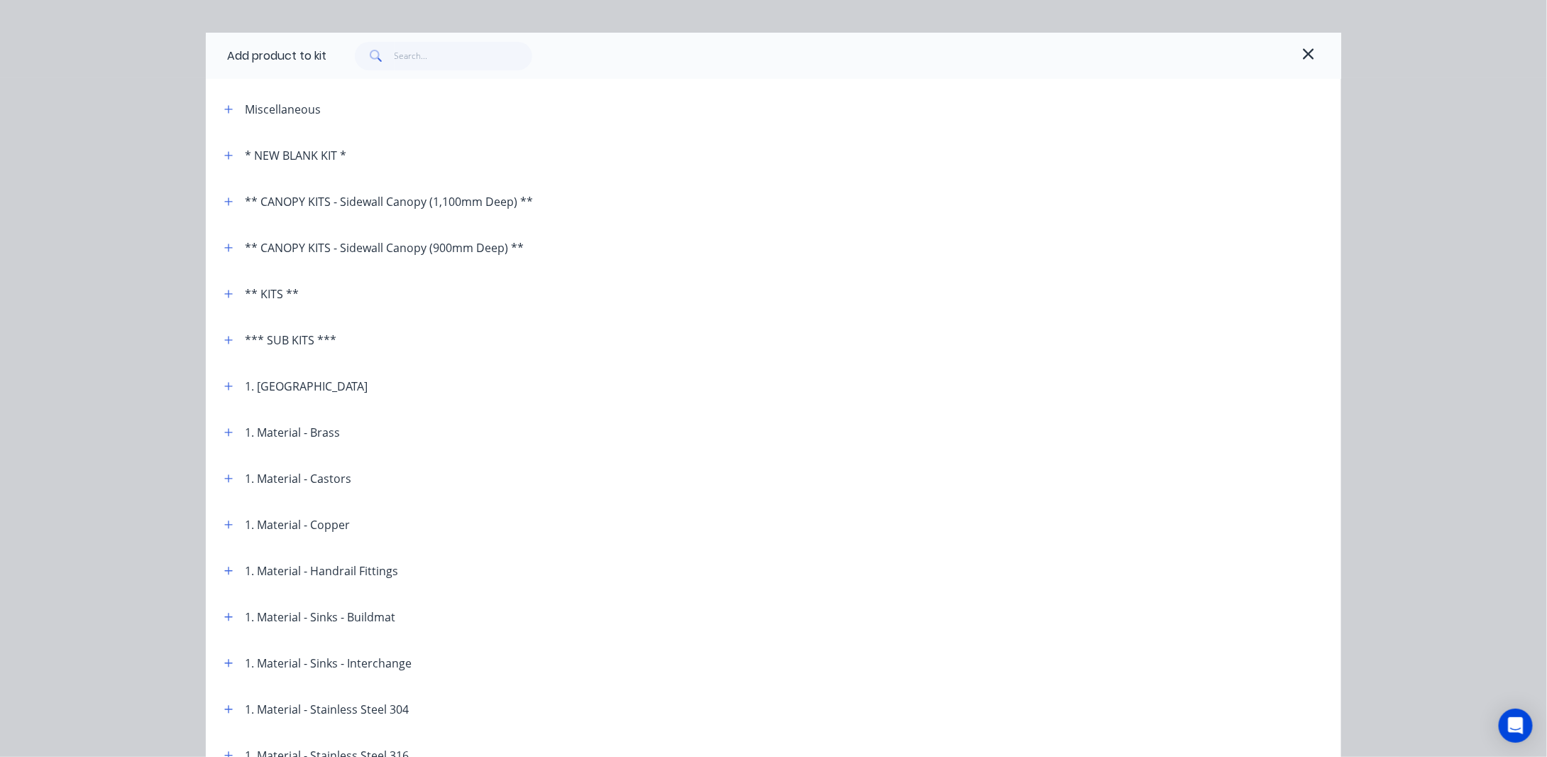
scroll to position [0, 0]
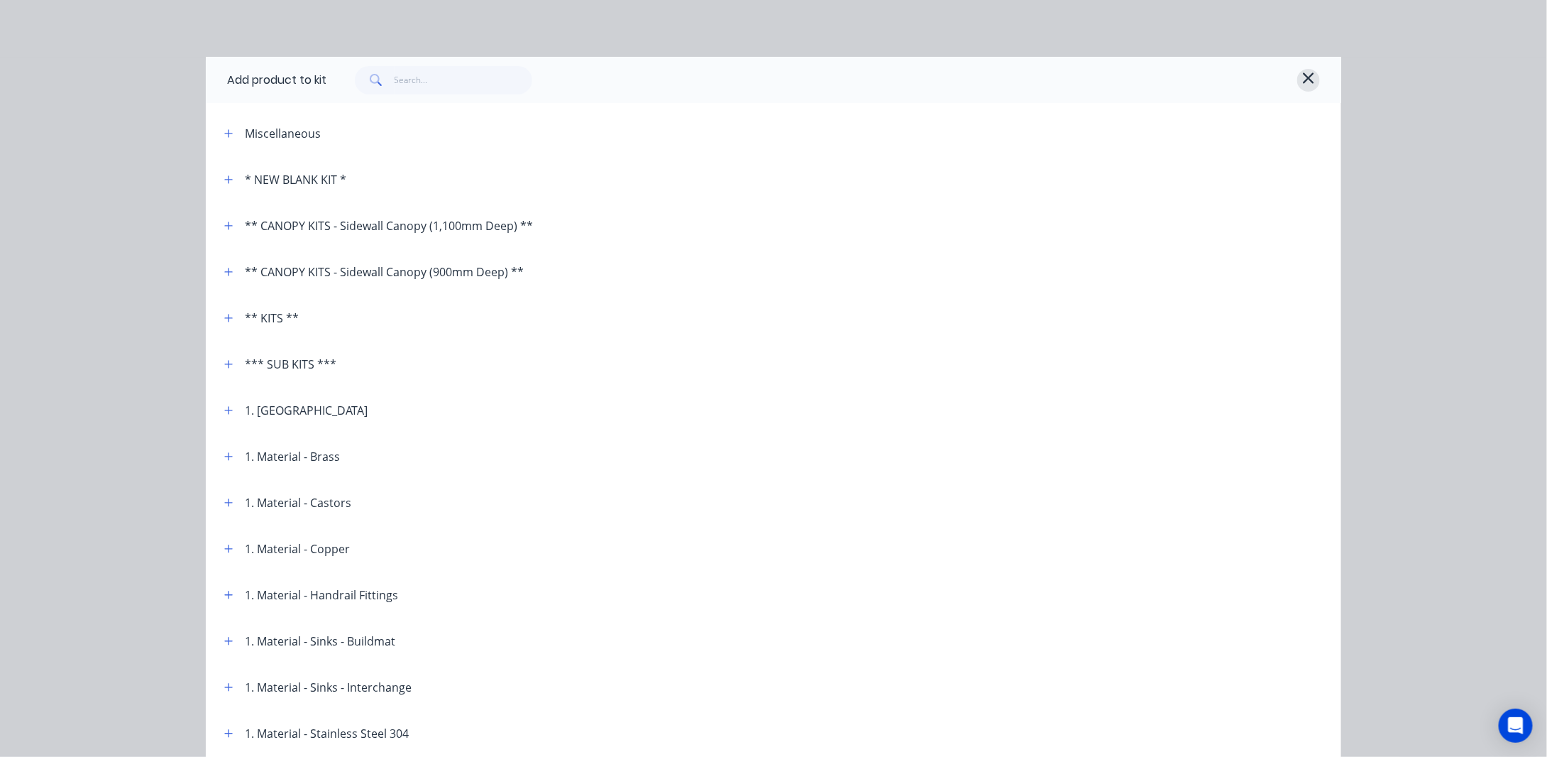
click at [1304, 72] on icon "button" at bounding box center [1309, 78] width 13 height 17
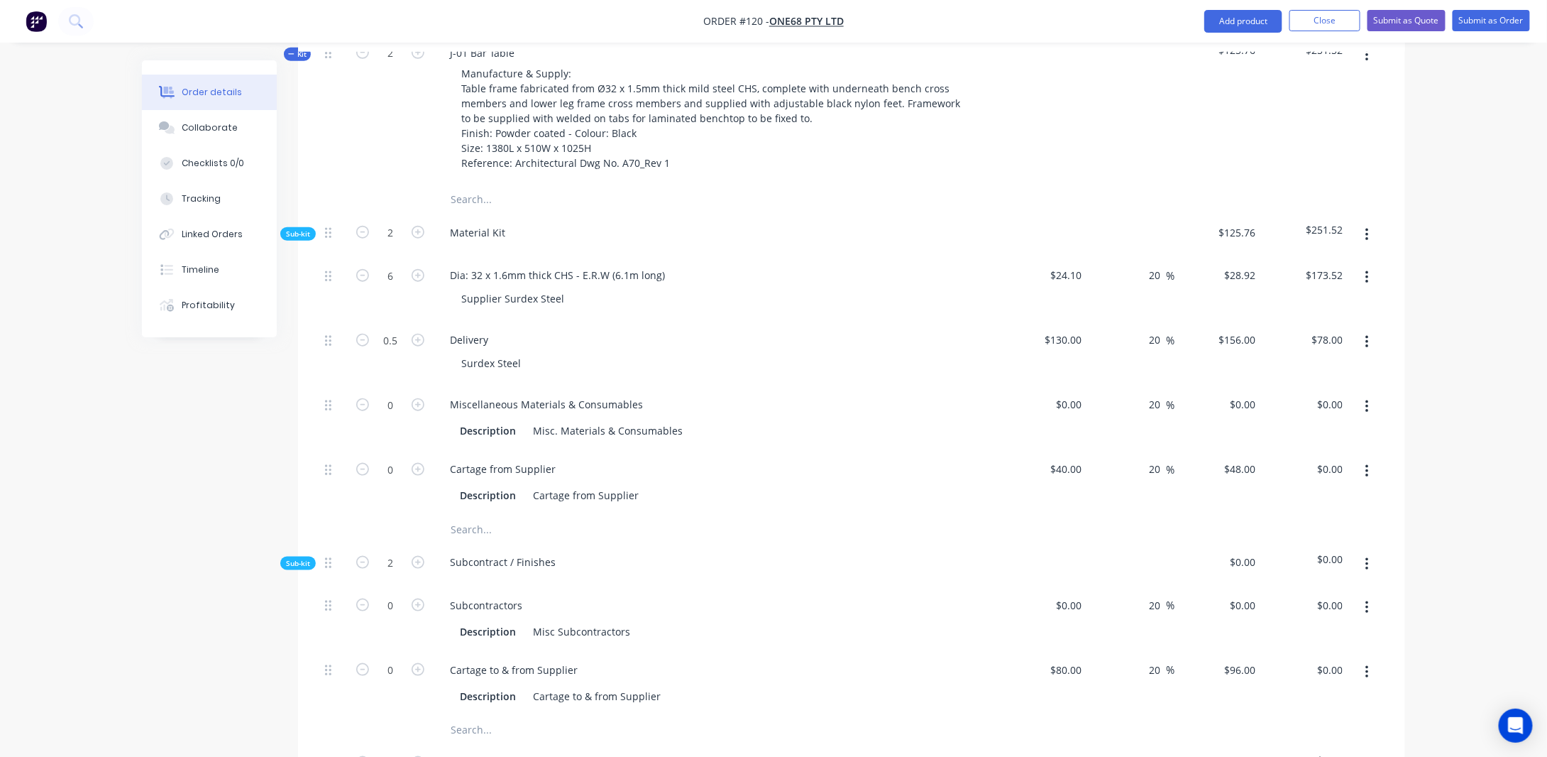
click at [1366, 227] on icon "button" at bounding box center [1368, 235] width 4 height 16
click at [1333, 262] on div "Add product to kit" at bounding box center [1316, 272] width 109 height 21
click at [1286, 347] on div "Basic product" at bounding box center [1316, 357] width 109 height 21
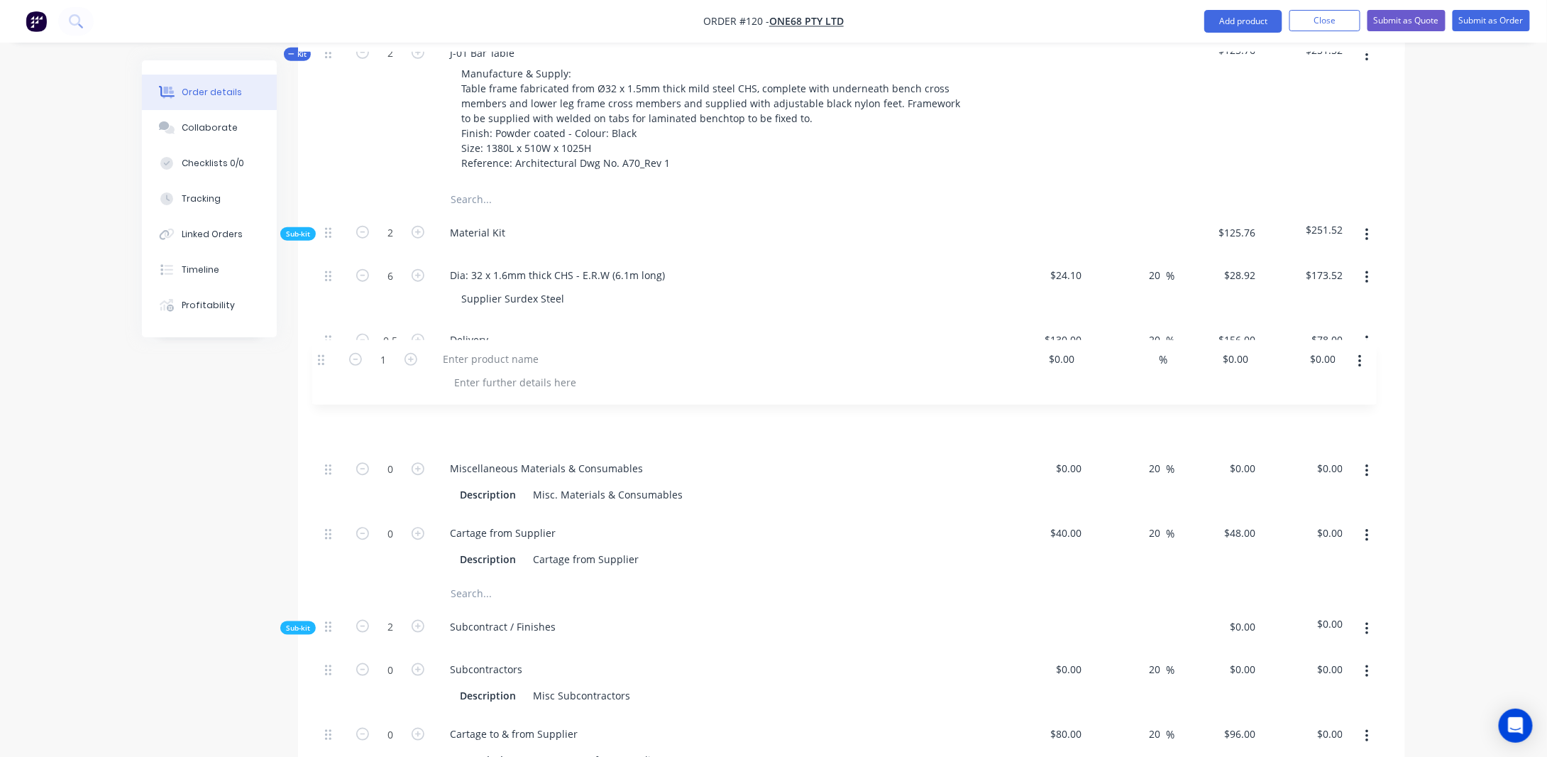
drag, startPoint x: 327, startPoint y: 498, endPoint x: 322, endPoint y: 358, distance: 140.7
click at [321, 354] on div "6 Dia: 32 x 1.6mm thick CHS - E.R.W (6.1m long) Supplier Surdex Steel $24.10 $2…" at bounding box center [851, 417] width 1065 height 323
click at [502, 394] on div at bounding box center [498, 404] width 119 height 21
drag, startPoint x: 497, startPoint y: 271, endPoint x: 541, endPoint y: 262, distance: 45.0
click at [498, 288] on div "Supplier Surdex Steel" at bounding box center [513, 298] width 126 height 21
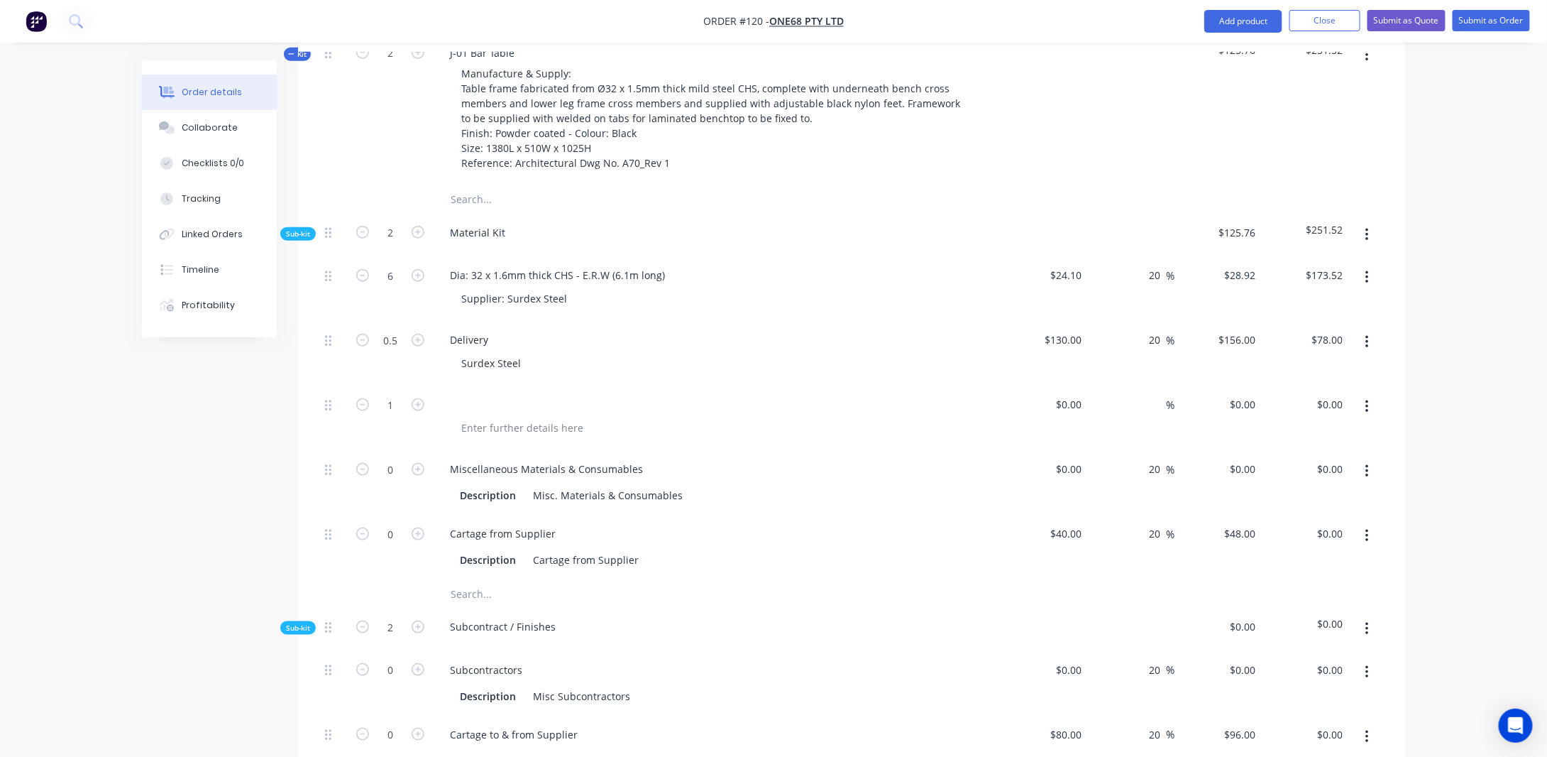
click at [503, 385] on div at bounding box center [717, 417] width 568 height 65
click at [500, 417] on div at bounding box center [522, 427] width 145 height 21
click at [495, 394] on div at bounding box center [717, 404] width 557 height 21
click at [481, 394] on div at bounding box center [717, 404] width 557 height 21
click at [458, 394] on div at bounding box center [450, 404] width 23 height 21
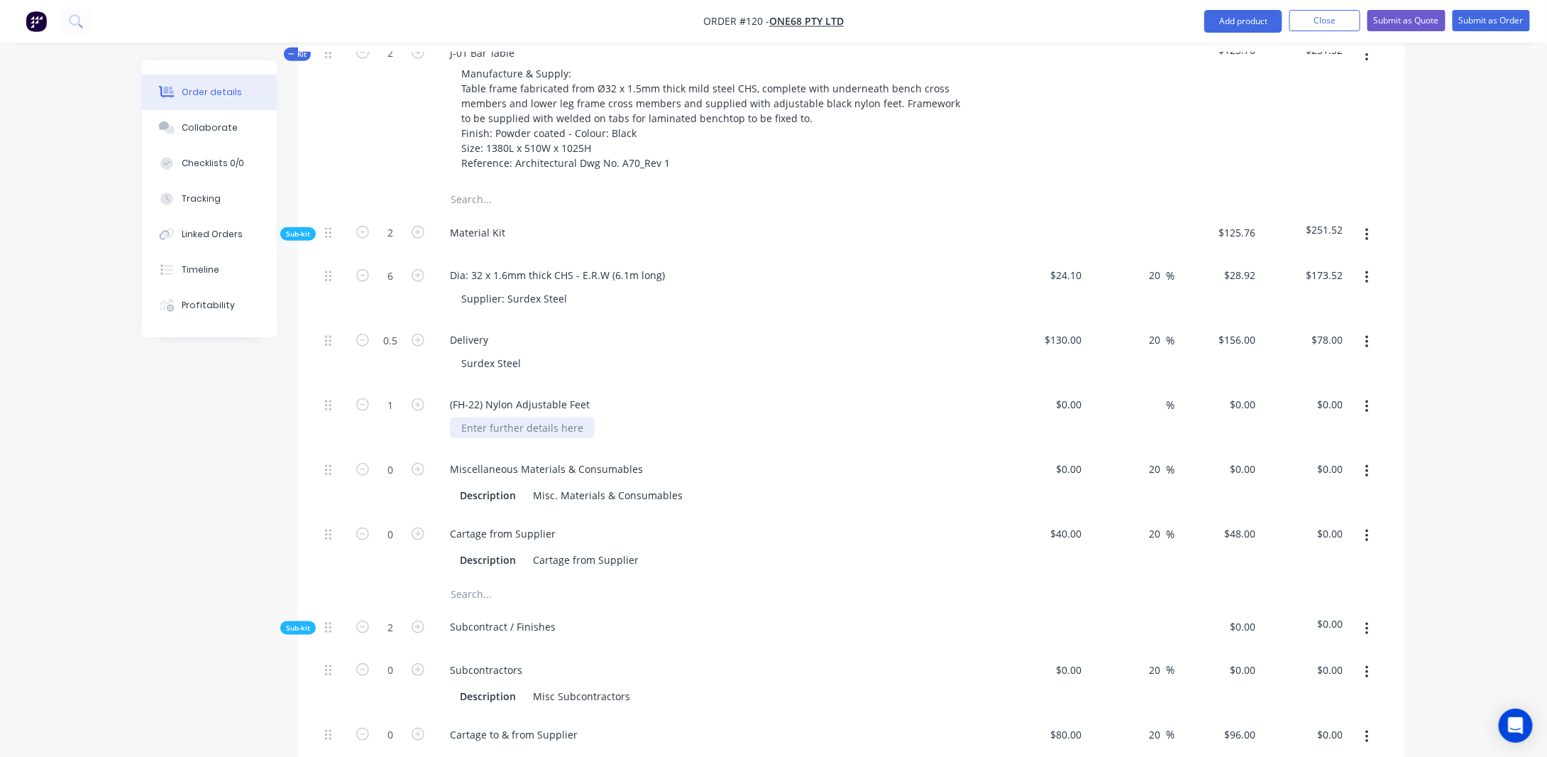
click at [564, 417] on div at bounding box center [522, 427] width 145 height 21
click at [401, 394] on input "1" at bounding box center [390, 404] width 37 height 21
type input "4"
click at [1070, 394] on div at bounding box center [1077, 404] width 22 height 21
type input "$1.33"
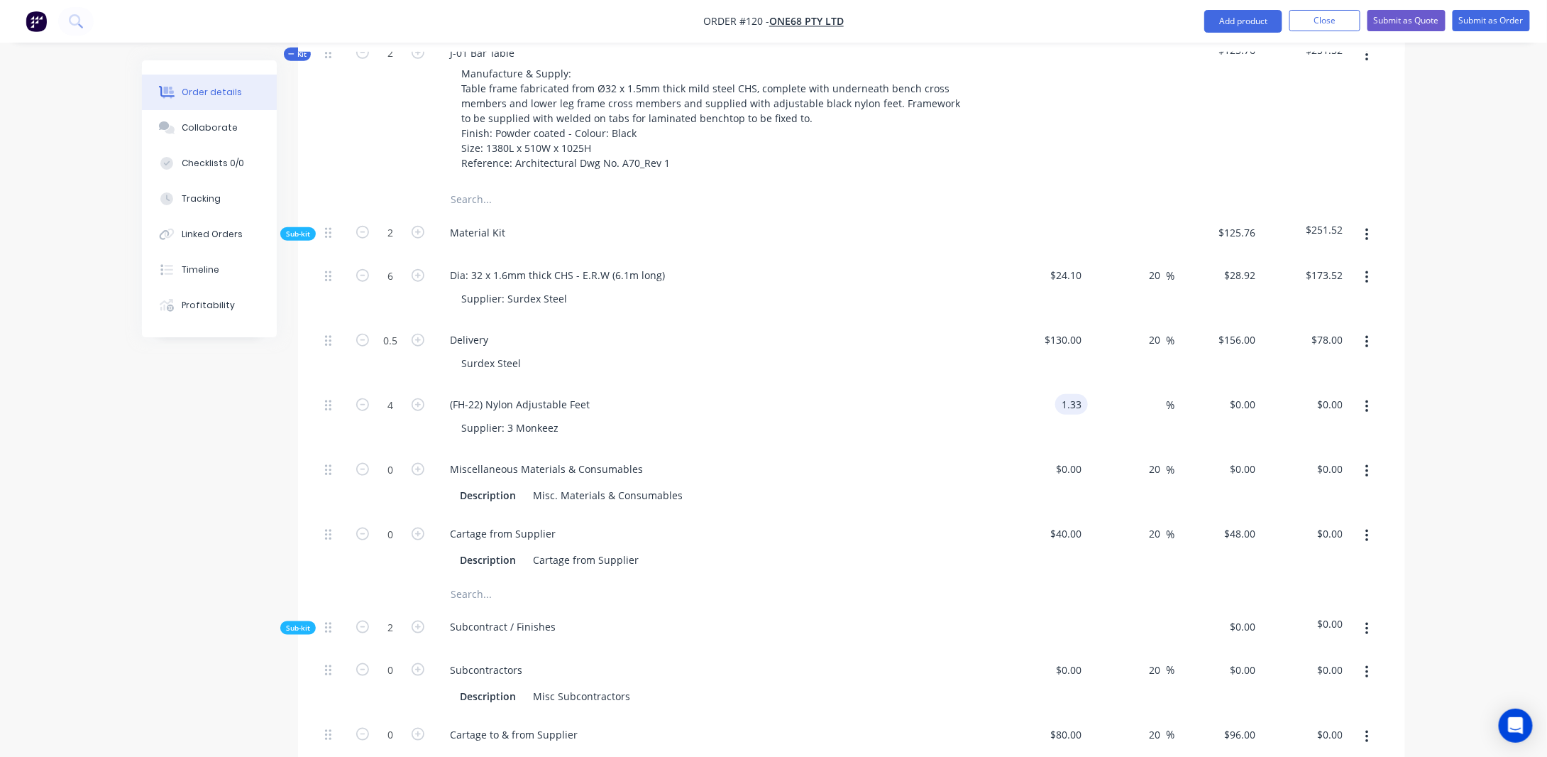
type input "$1.33"
type input "$5.32"
click at [1450, 312] on div "Order details Collaborate Checklists 0/0 Tracking Linked Orders Timeline Profit…" at bounding box center [773, 514] width 1547 height 2152
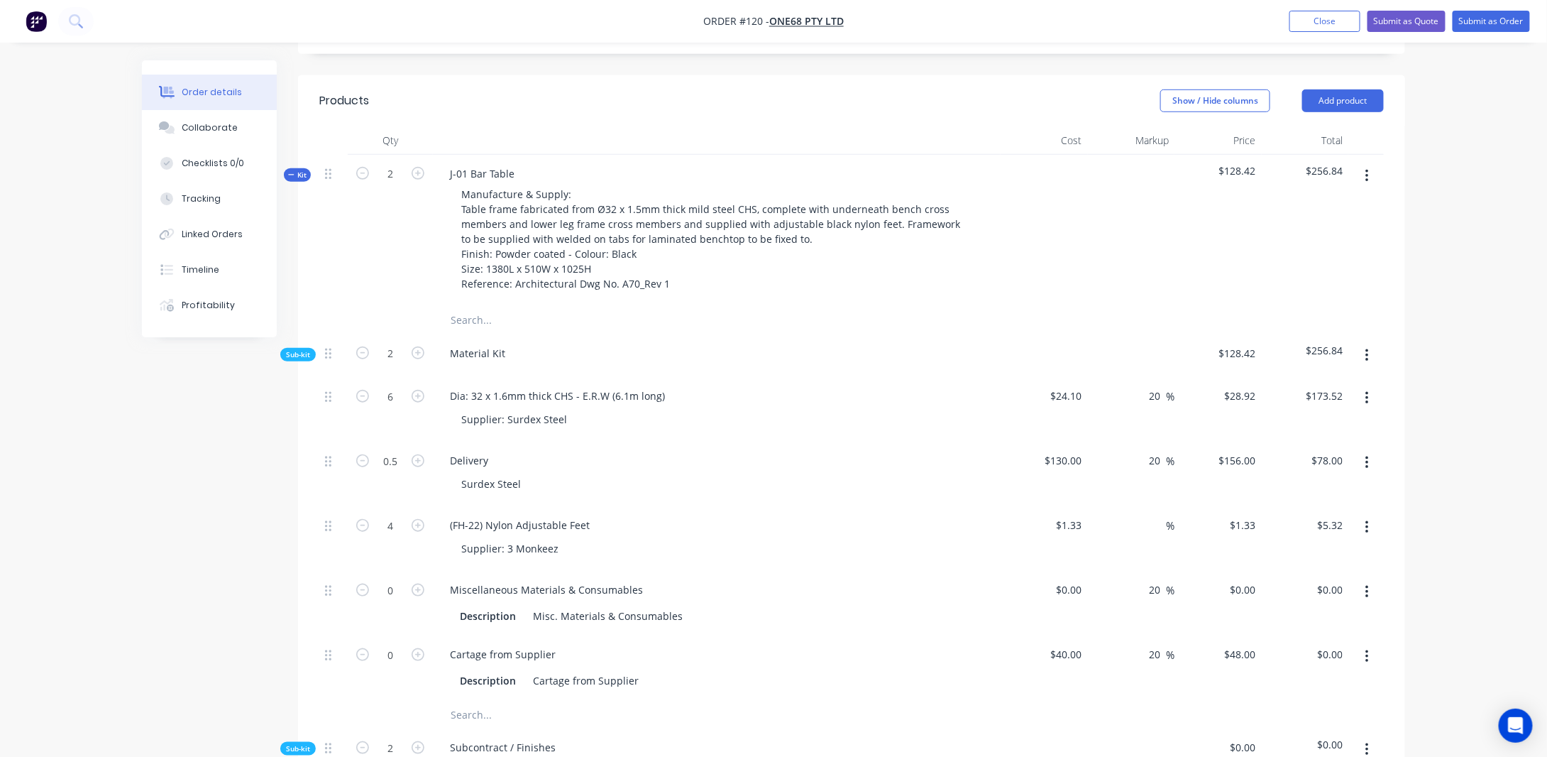
scroll to position [562, 0]
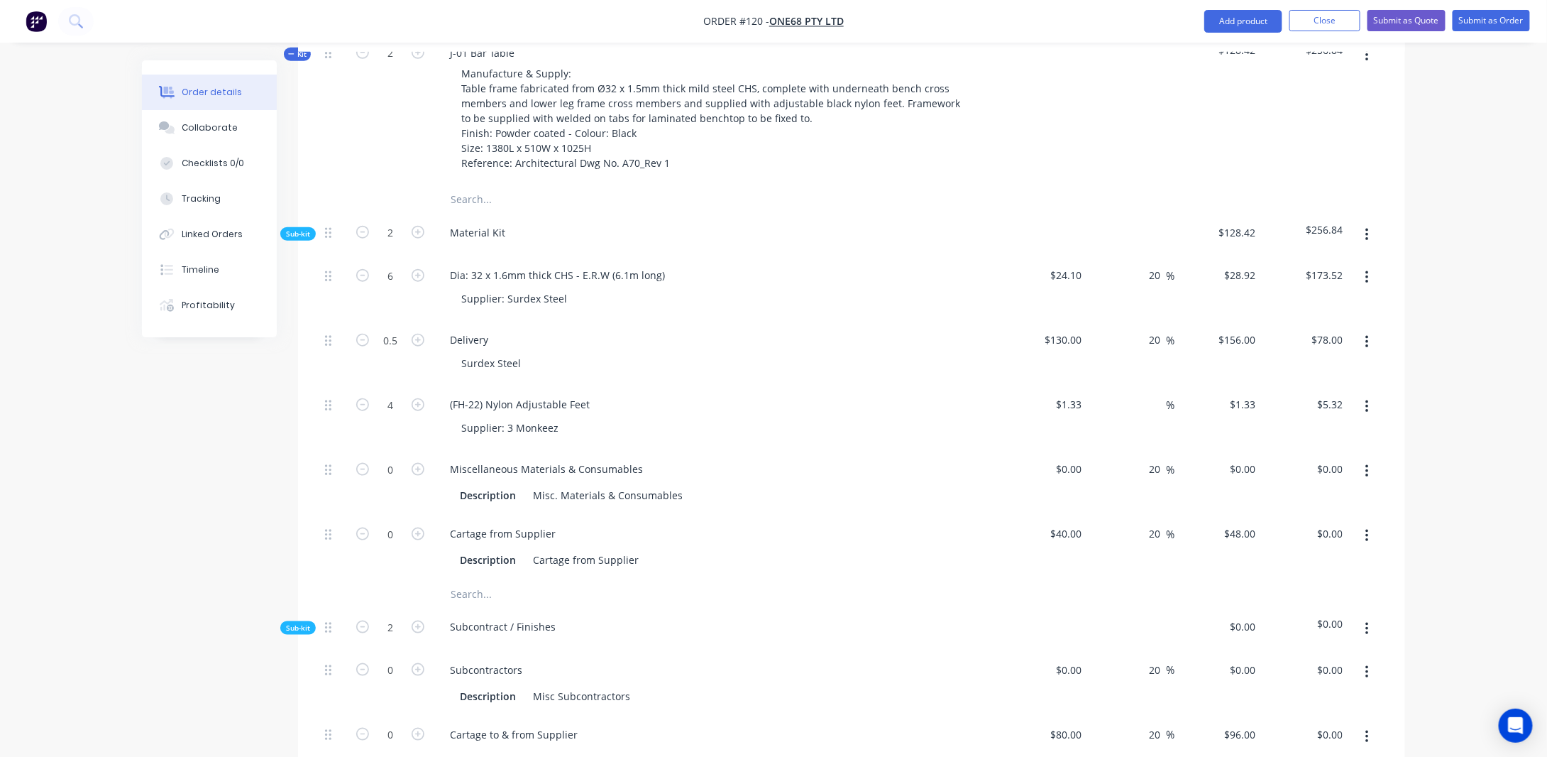
click at [1365, 222] on button "button" at bounding box center [1367, 235] width 33 height 26
click at [1310, 262] on div "Add product to kit" at bounding box center [1316, 272] width 109 height 21
click at [1295, 347] on div "Basic product" at bounding box center [1316, 357] width 109 height 21
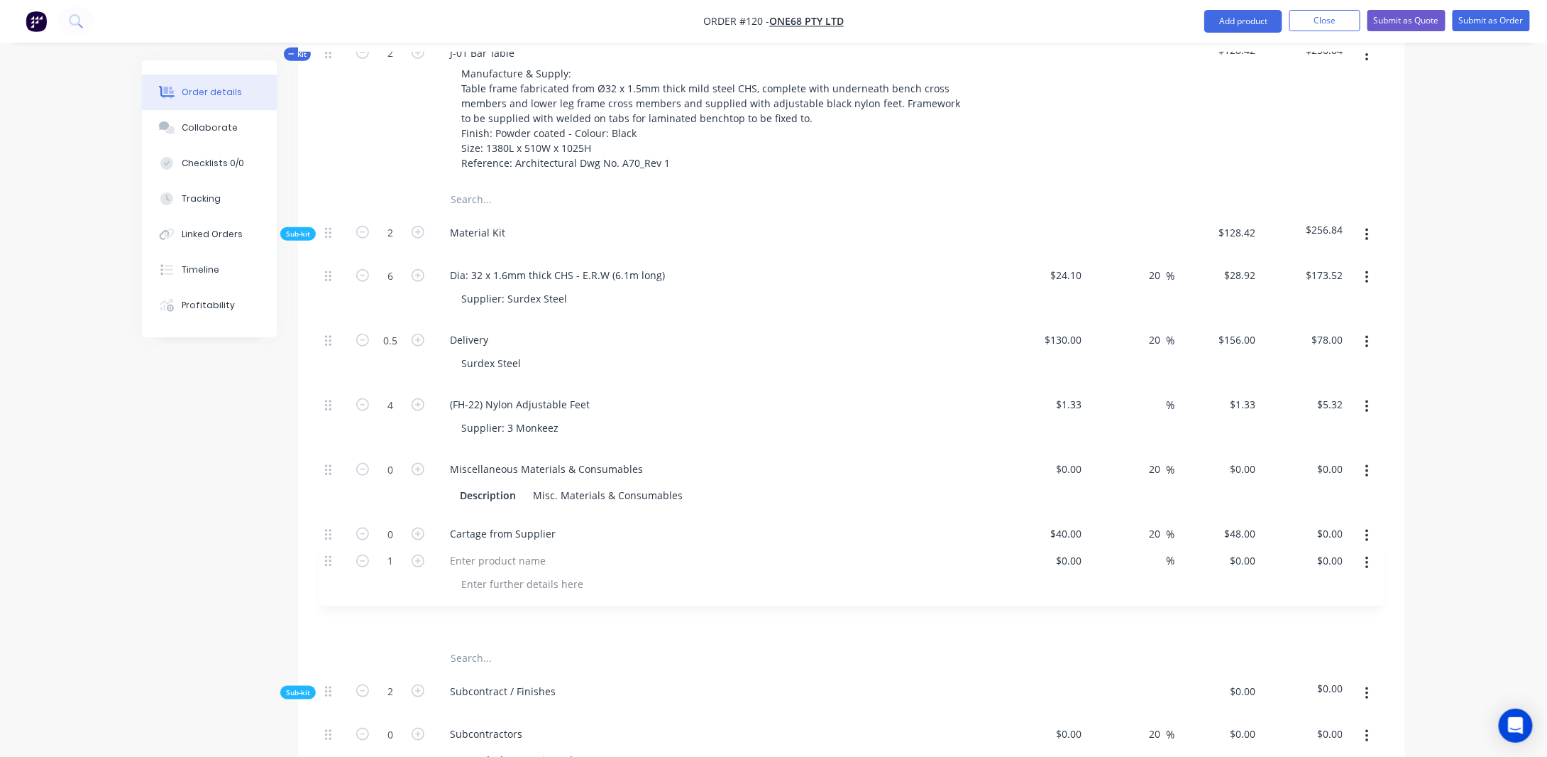
scroll to position [565, 0]
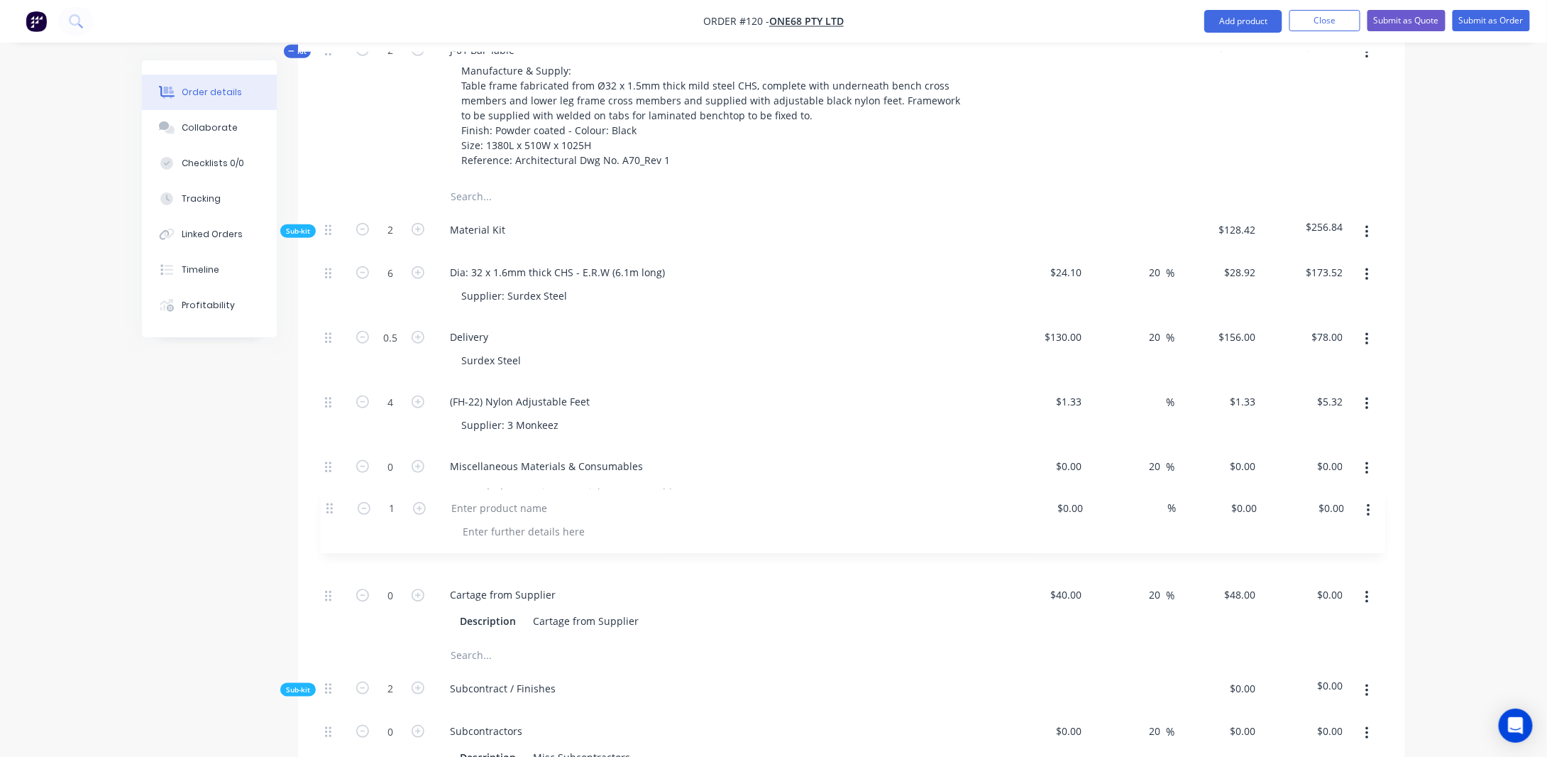
drag, startPoint x: 327, startPoint y: 563, endPoint x: 330, endPoint y: 502, distance: 61.1
click at [329, 500] on div "6 Dia: 32 x 1.6mm thick CHS - E.R.W (6.1m long) Supplier: Surdex Steel $24.10 $…" at bounding box center [851, 447] width 1065 height 388
click at [530, 520] on div at bounding box center [498, 530] width 119 height 21
click at [1366, 590] on icon "button" at bounding box center [1368, 598] width 4 height 16
click at [1369, 591] on icon "button" at bounding box center [1367, 597] width 3 height 13
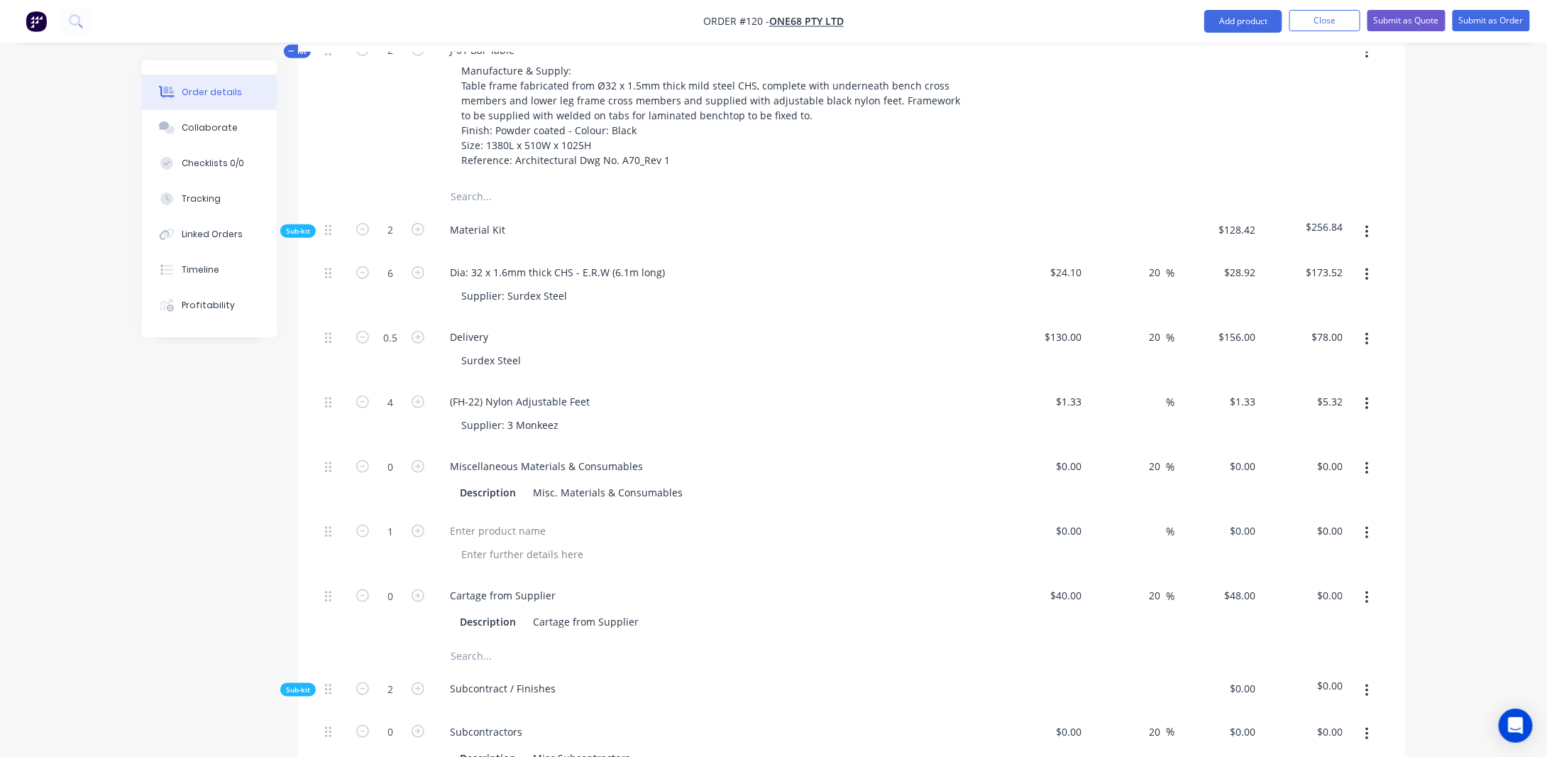
click at [1363, 585] on button "button" at bounding box center [1367, 598] width 33 height 26
click at [1293, 625] on div "Duplicate" at bounding box center [1316, 635] width 109 height 21
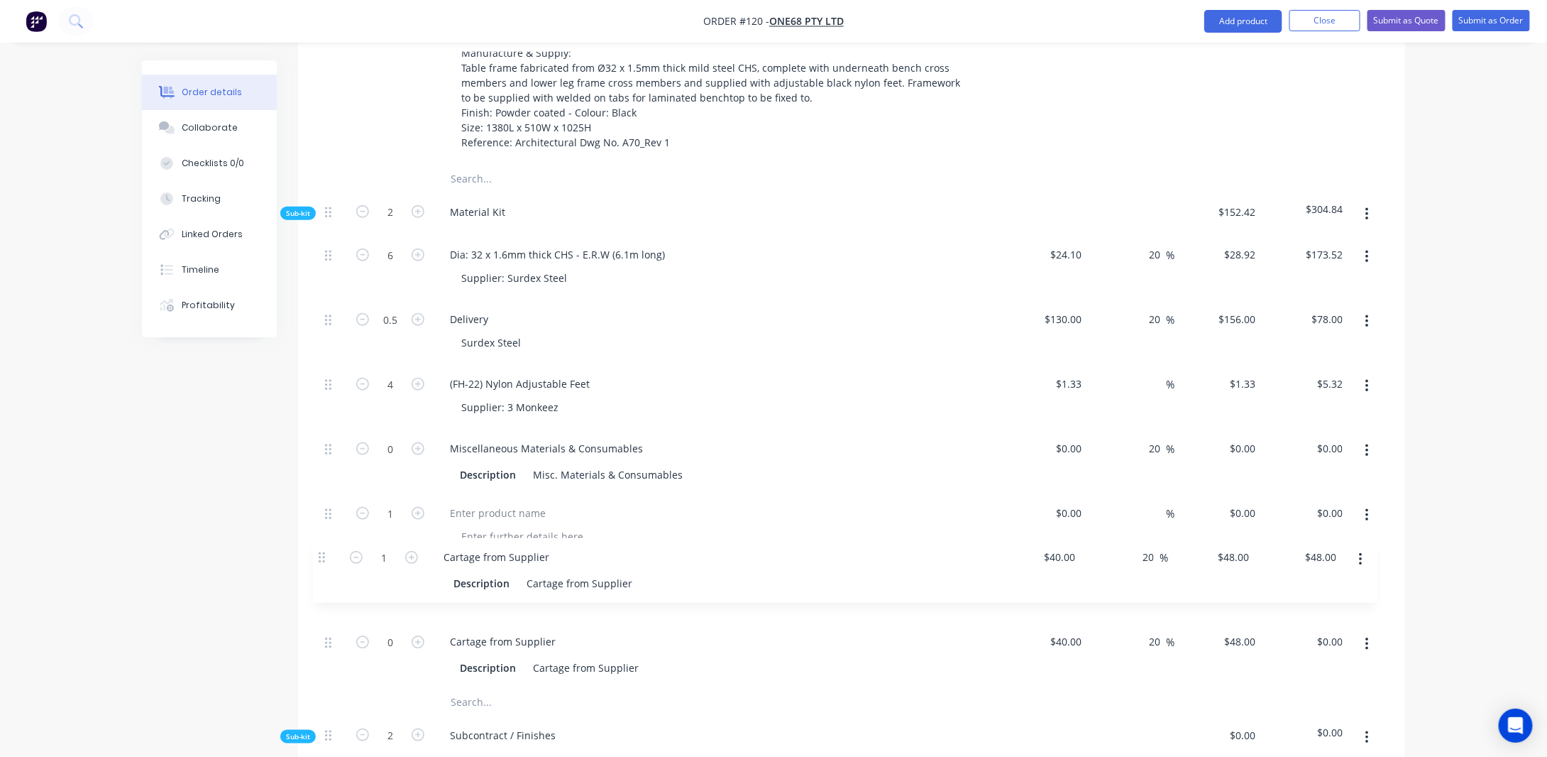
scroll to position [584, 0]
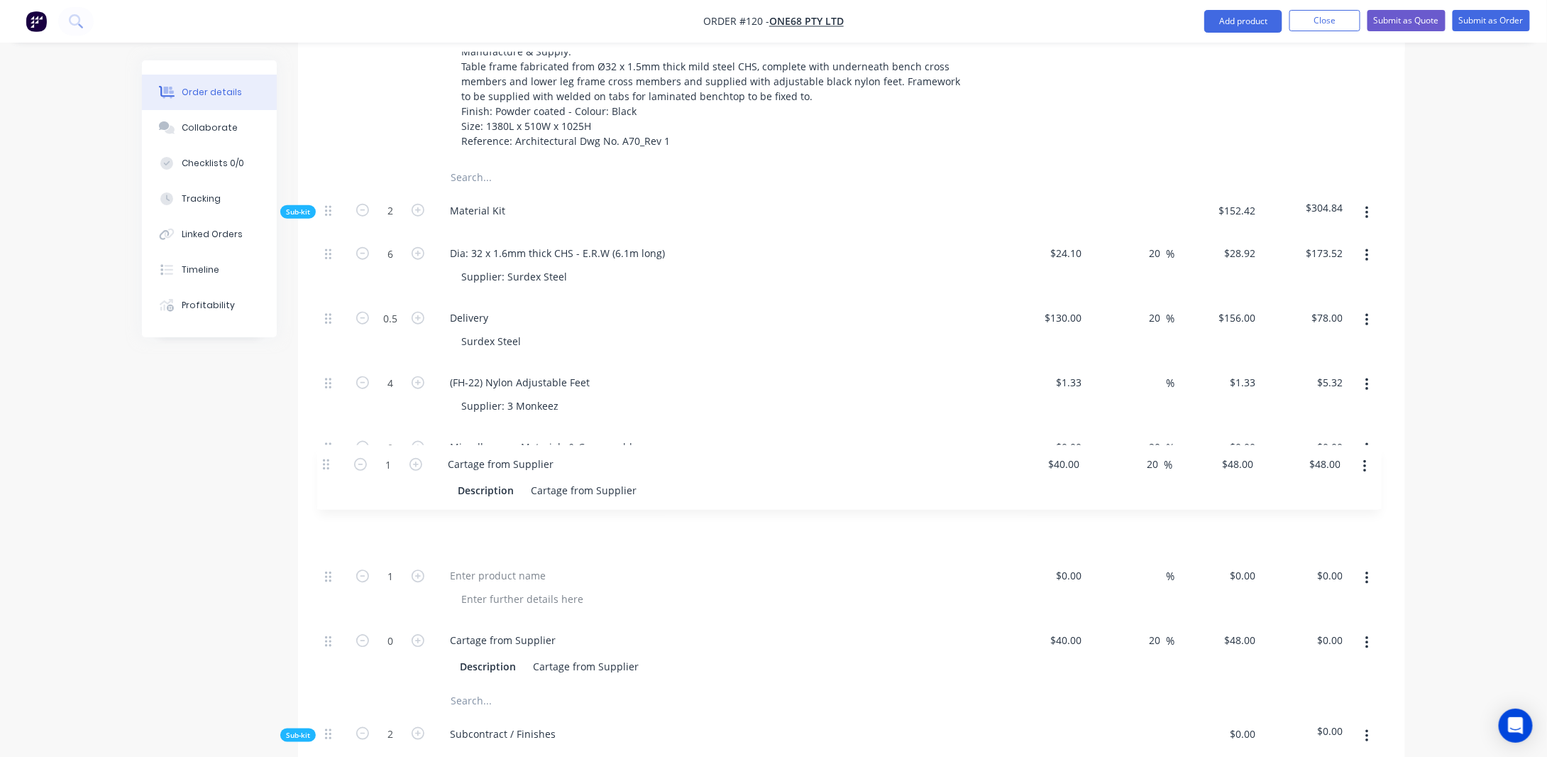
drag, startPoint x: 327, startPoint y: 628, endPoint x: 324, endPoint y: 461, distance: 167.5
click at [324, 461] on div "6 Dia: 32 x 1.6mm thick CHS - E.R.W (6.1m long) Supplier: Surdex Steel $24.10 $…" at bounding box center [851, 460] width 1065 height 452
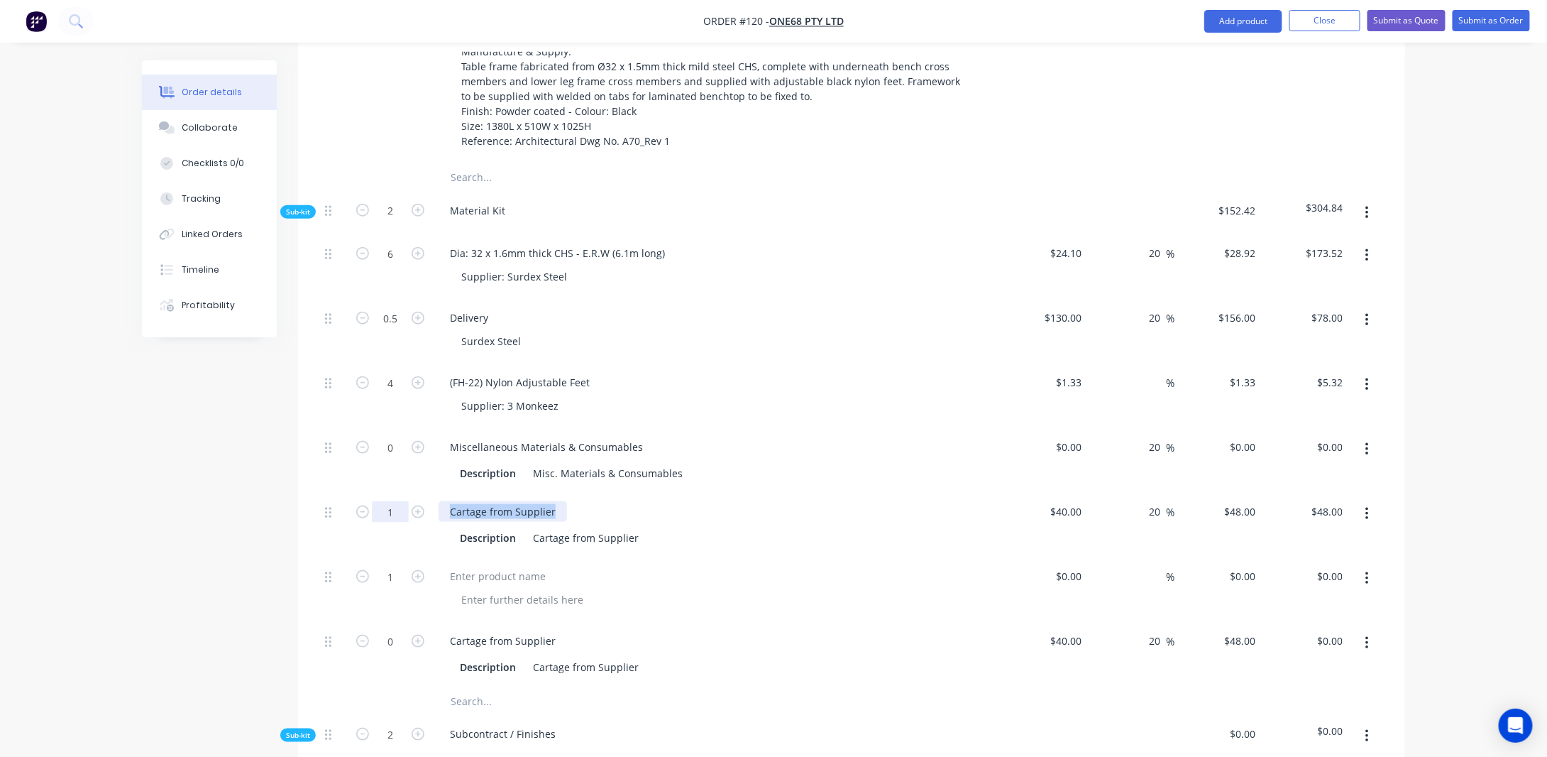
drag, startPoint x: 555, startPoint y: 477, endPoint x: 405, endPoint y: 478, distance: 149.8
click at [405, 493] on div "1 Cartage from Supplier Description Cartage from Supplier $40.00 $40.00 20 20 %…" at bounding box center [851, 525] width 1065 height 65
click at [481, 363] on div "(FH-22) Nylon Adjustable Feet Supplier: 3 Monkeez" at bounding box center [717, 395] width 568 height 65
click at [451, 331] on div "Surdex Steel" at bounding box center [491, 341] width 82 height 21
click at [131, 502] on div "Order details Collaborate Checklists 0/0 Tracking Linked Orders Timeline Profit…" at bounding box center [774, 586] width 1292 height 2221
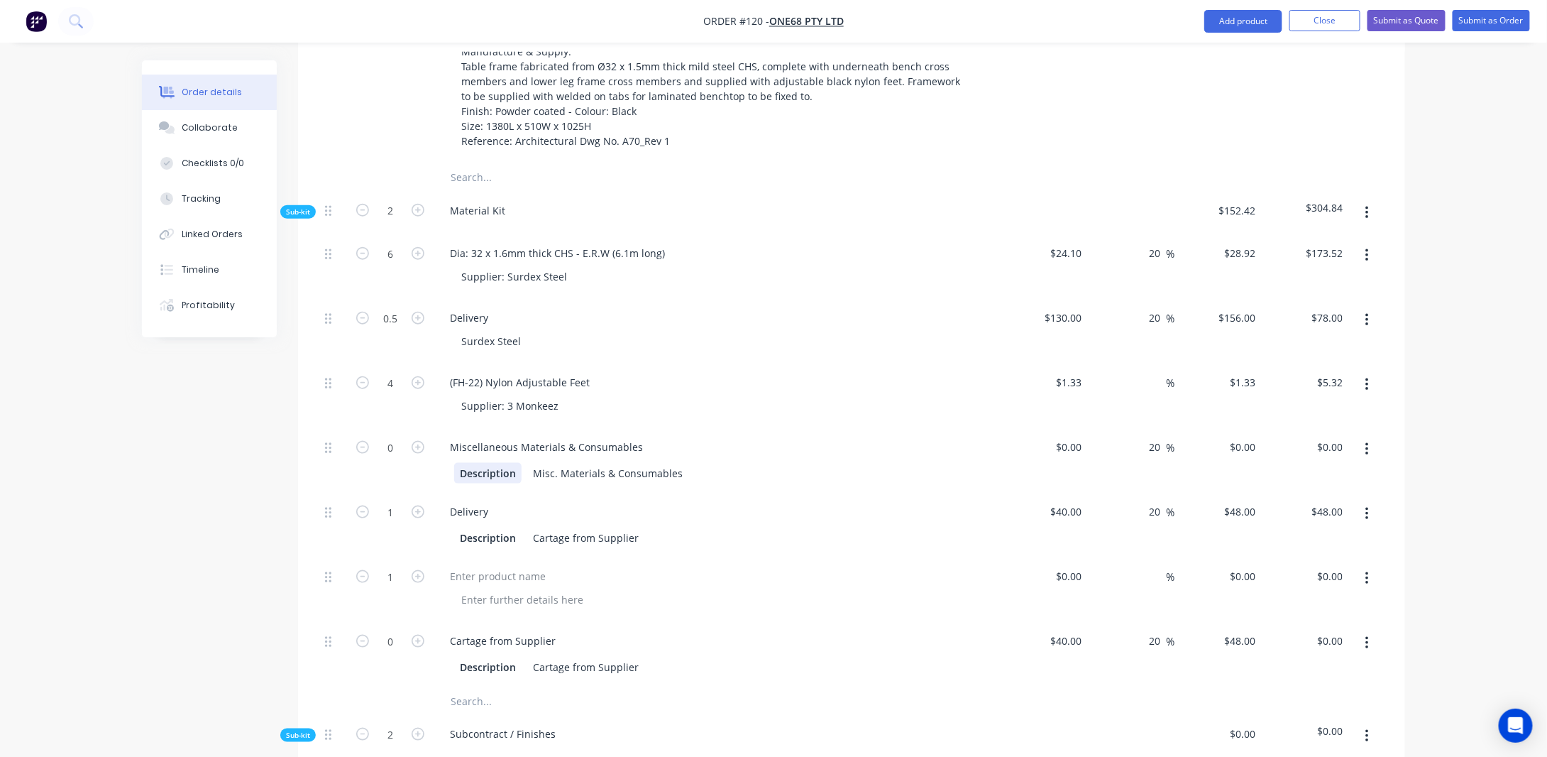
click at [486, 463] on div "Description" at bounding box center [487, 473] width 67 height 21
click at [520, 463] on div "Description" at bounding box center [487, 473] width 67 height 21
drag, startPoint x: 192, startPoint y: 517, endPoint x: 510, endPoint y: 370, distance: 350.3
click at [193, 517] on div "Created by [PERSON_NAME] Created [DATE] Required [DATE] Assigned to Add team me…" at bounding box center [774, 586] width 1264 height 2221
drag, startPoint x: 554, startPoint y: 311, endPoint x: 563, endPoint y: 306, distance: 10.5
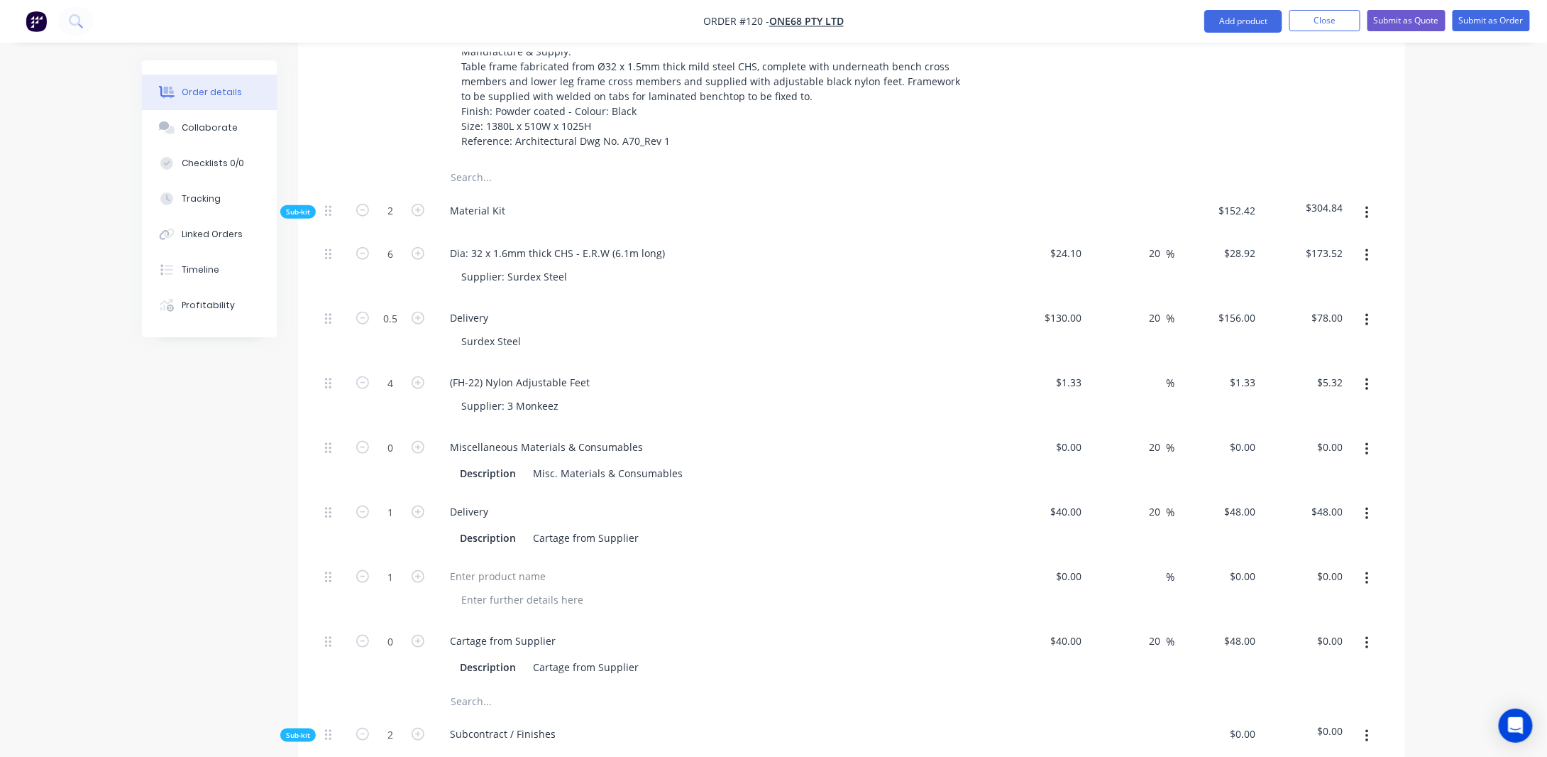
click at [554, 331] on div "Surdex Steel" at bounding box center [722, 341] width 545 height 21
click at [577, 331] on div "Surdex Steel" at bounding box center [722, 341] width 545 height 21
click at [520, 331] on div "Surdex Steel" at bounding box center [491, 341] width 82 height 21
click at [562, 331] on div "Surdex Steel" at bounding box center [722, 341] width 545 height 21
drag, startPoint x: 331, startPoint y: 480, endPoint x: 329, endPoint y: 344, distance: 135.6
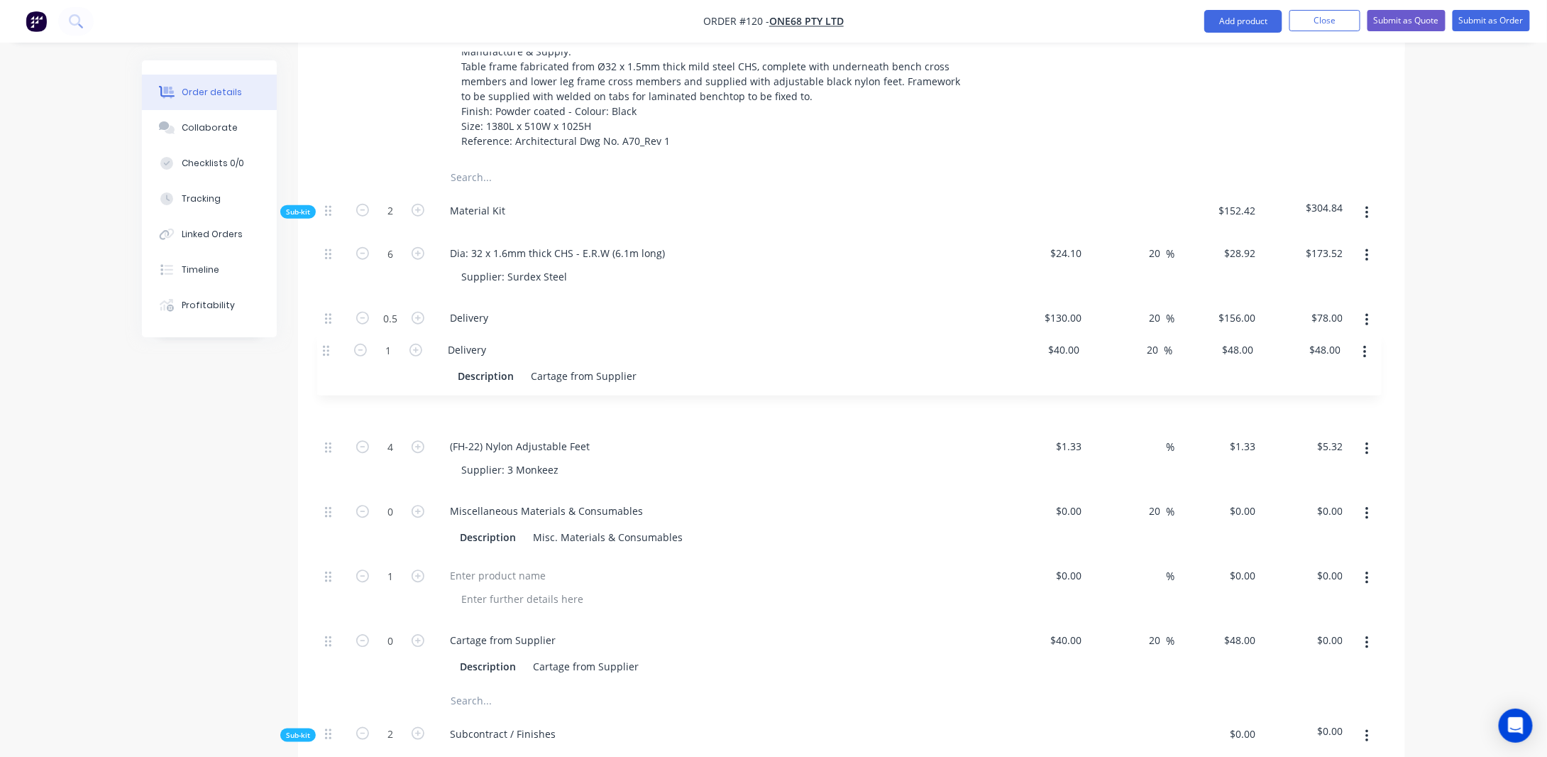
click at [329, 344] on div "6 Dia: 32 x 1.6mm thick CHS - E.R.W (6.1m long) Supplier: Surdex Steel $24.10 $…" at bounding box center [851, 460] width 1065 height 452
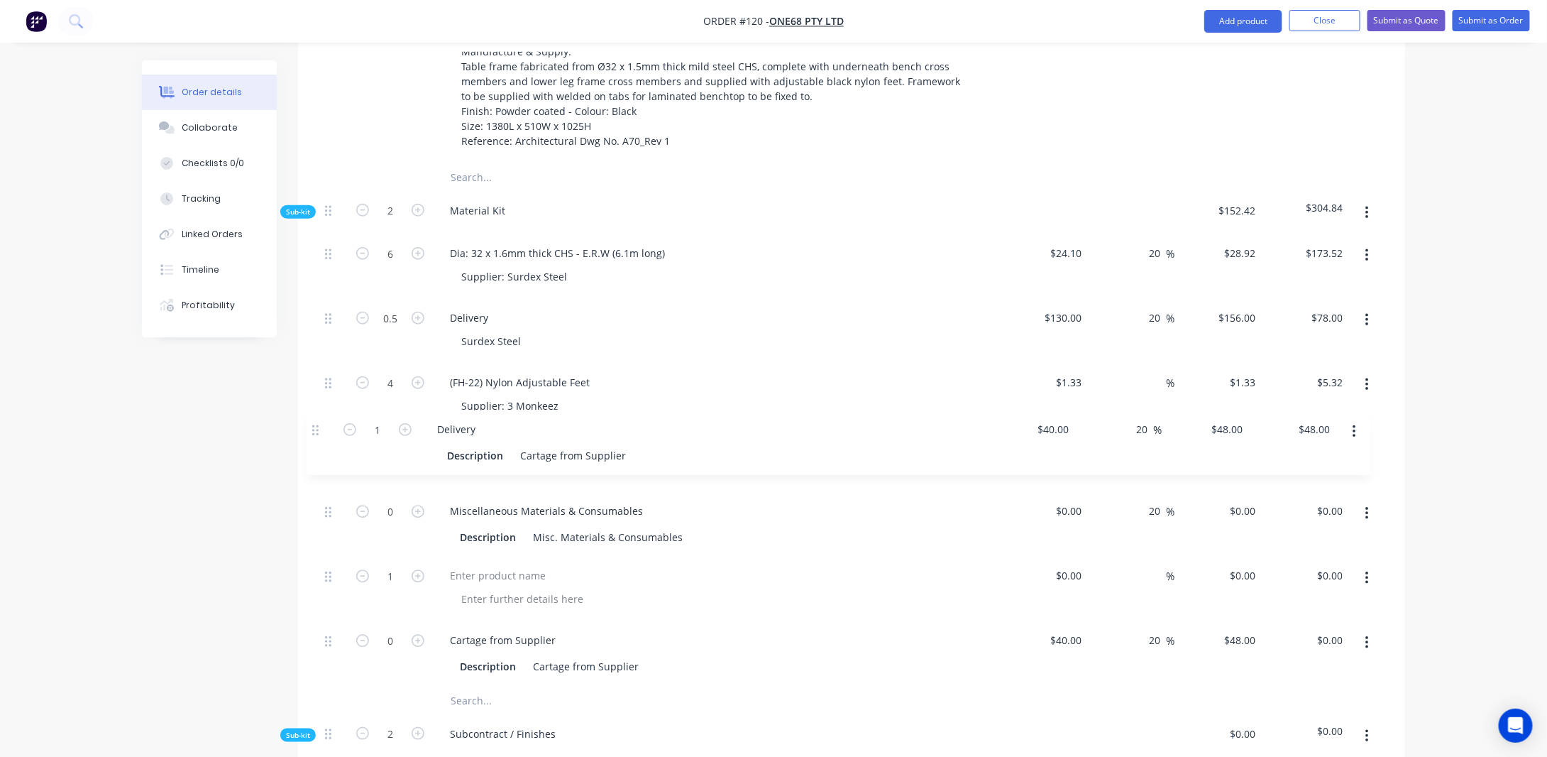
drag, startPoint x: 325, startPoint y: 346, endPoint x: 312, endPoint y: 432, distance: 86.1
click at [312, 432] on div "Qty Cost Markup Price Total Kit 2 J-01 Bar Table Manufacture & Supply: Table fr…" at bounding box center [851, 660] width 1107 height 1352
click at [572, 463] on div "Cartage from Supplier" at bounding box center [585, 473] width 117 height 21
click at [1372, 437] on button "button" at bounding box center [1367, 450] width 33 height 26
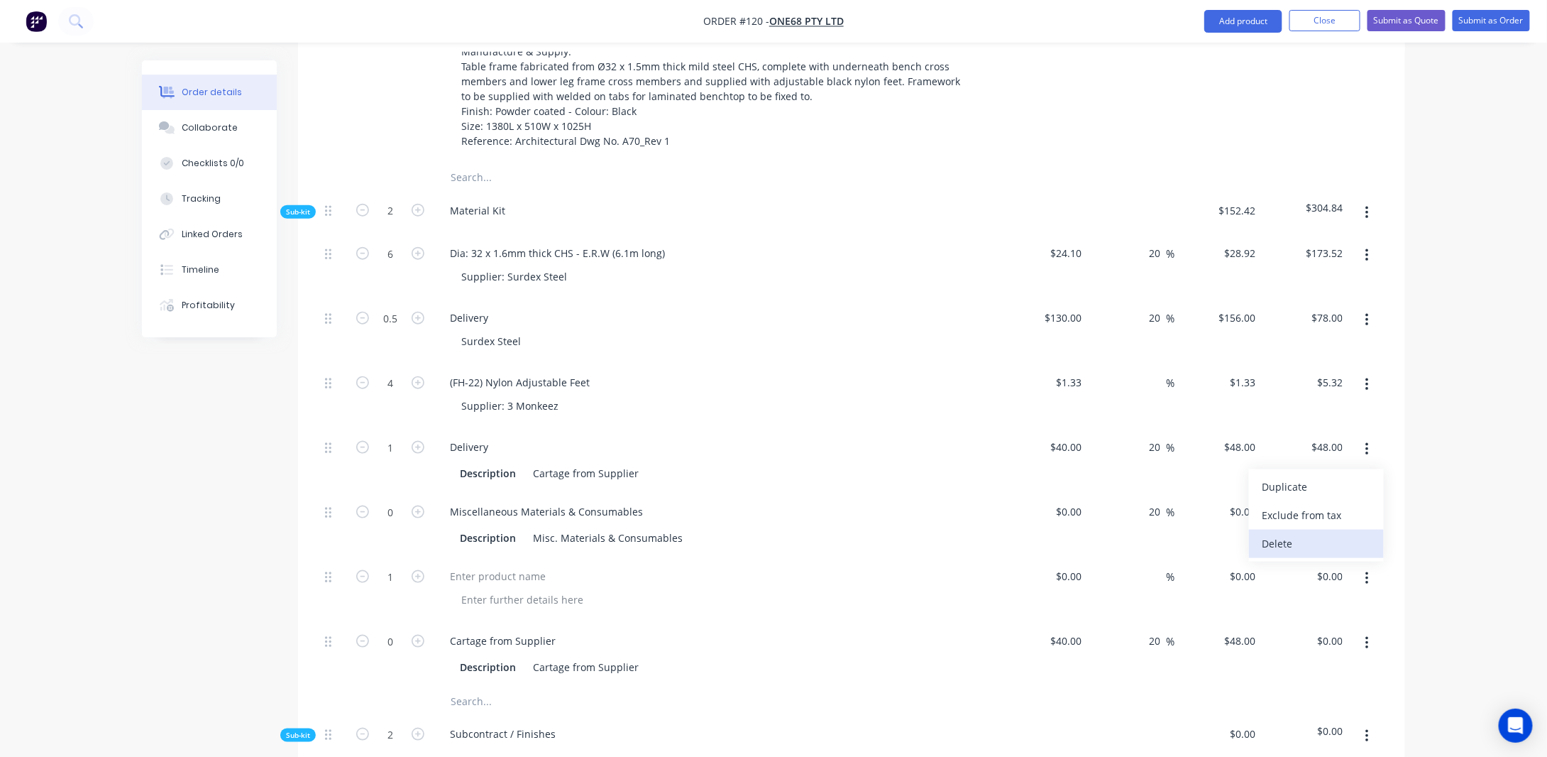
click at [1287, 533] on div "Delete" at bounding box center [1316, 543] width 109 height 21
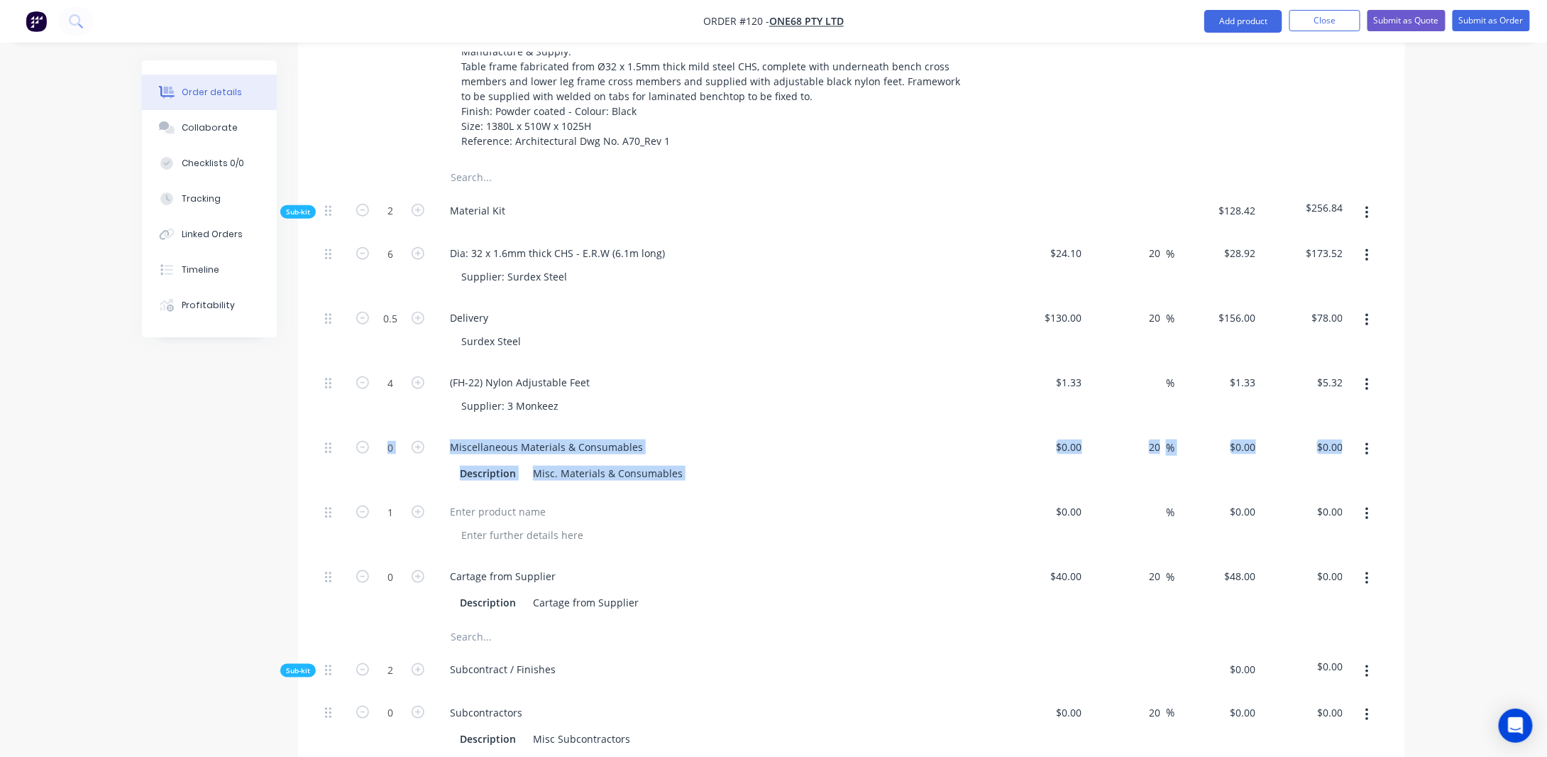
drag, startPoint x: 324, startPoint y: 476, endPoint x: 324, endPoint y: 407, distance: 68.9
click at [324, 407] on div "6 Dia: 32 x 1.6mm thick CHS - E.R.W (6.1m long) Supplier: Surdex Steel $24.10 $…" at bounding box center [851, 428] width 1065 height 388
drag, startPoint x: 248, startPoint y: 484, endPoint x: 265, endPoint y: 487, distance: 17.3
click at [248, 485] on div "Created by [PERSON_NAME] Created [DATE] Required [DATE] Assigned to Add team me…" at bounding box center [774, 554] width 1264 height 2157
click at [329, 506] on icon at bounding box center [328, 512] width 6 height 13
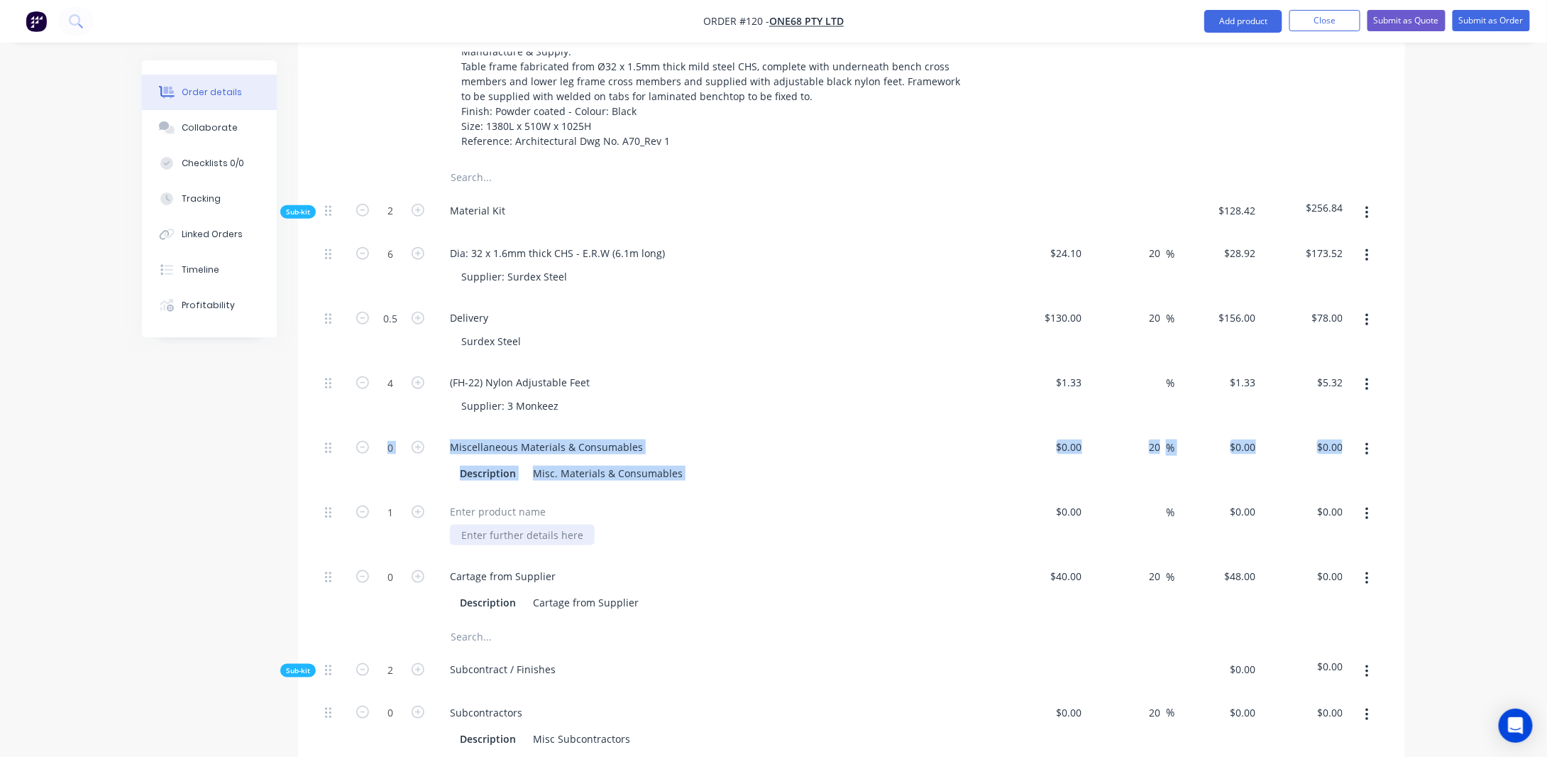
drag, startPoint x: 283, startPoint y: 508, endPoint x: 526, endPoint y: 496, distance: 243.7
click at [283, 508] on div "Created by [PERSON_NAME] Created [DATE] Required [DATE] Assigned to Add team me…" at bounding box center [774, 554] width 1264 height 2157
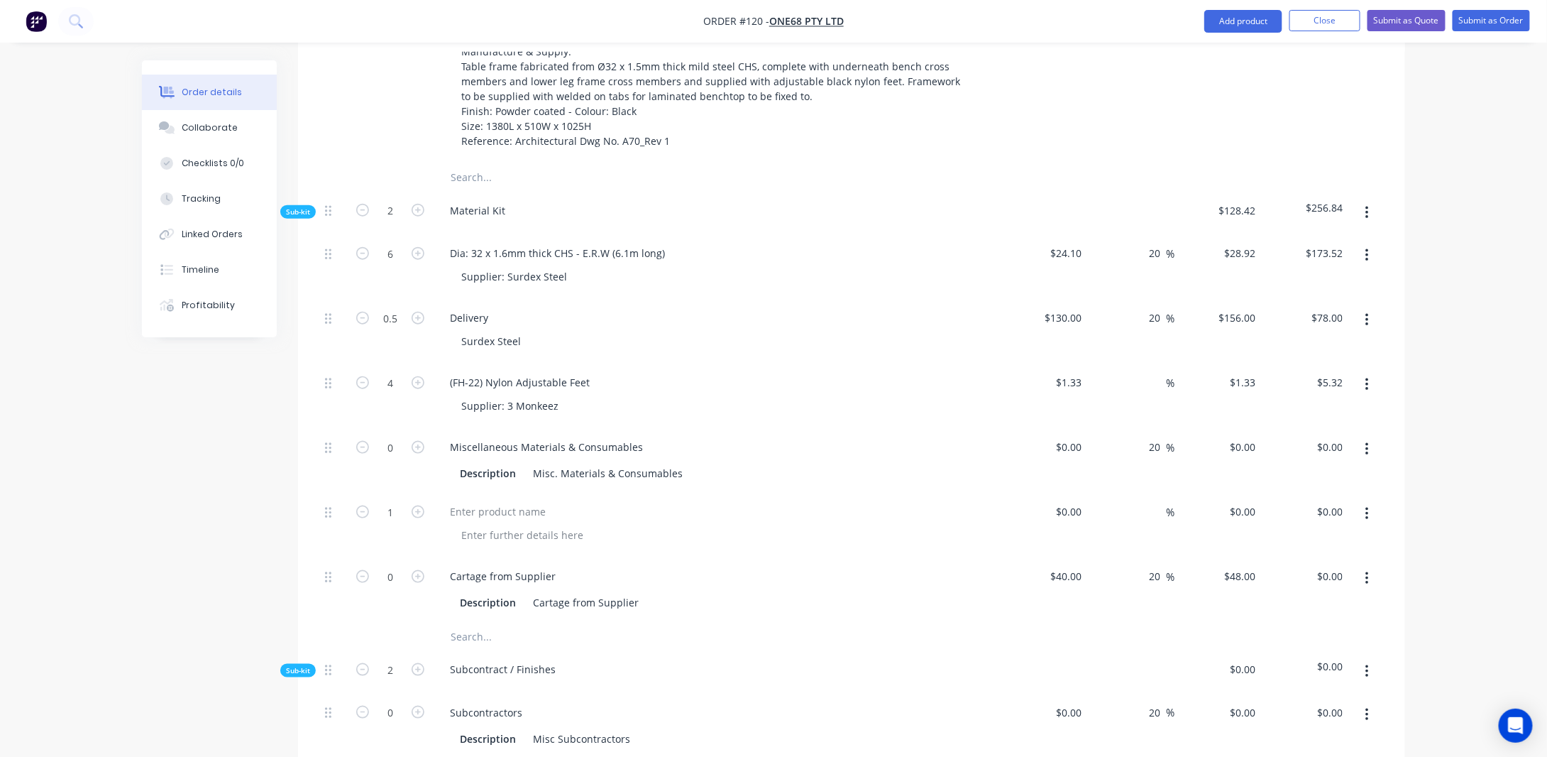
click at [1432, 491] on div "Order details Collaborate Checklists 0/0 Tracking Linked Orders Timeline Profit…" at bounding box center [773, 524] width 1547 height 2217
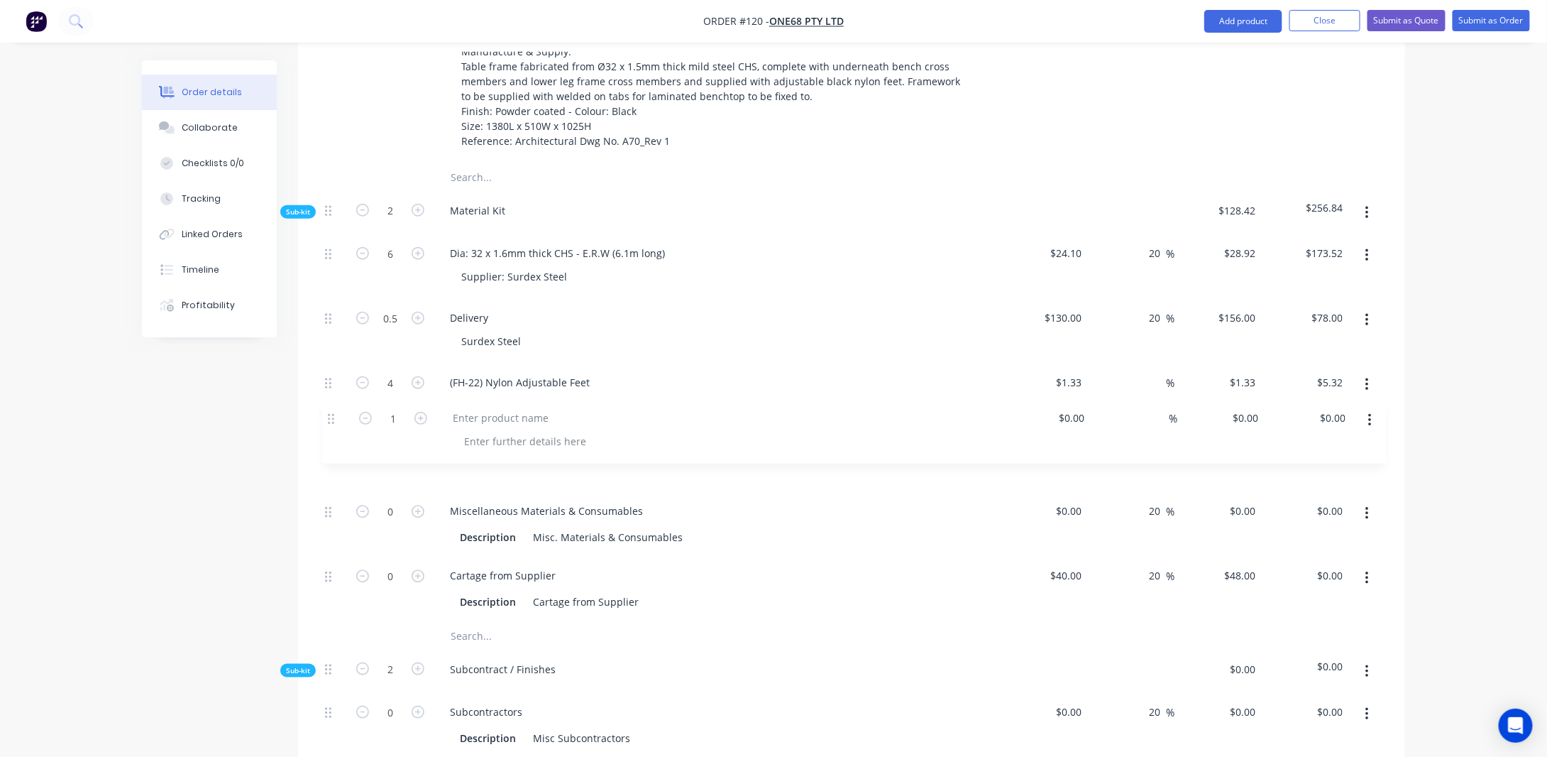
drag, startPoint x: 327, startPoint y: 475, endPoint x: 330, endPoint y: 409, distance: 66.1
click at [330, 409] on div "6 Dia: 32 x 1.6mm thick CHS - E.R.W (6.1m long) Supplier: Surdex Steel $24.10 $…" at bounding box center [851, 428] width 1065 height 388
click at [520, 437] on div at bounding box center [498, 447] width 119 height 21
click at [524, 460] on div at bounding box center [522, 470] width 145 height 21
click at [1078, 437] on input at bounding box center [1072, 447] width 33 height 21
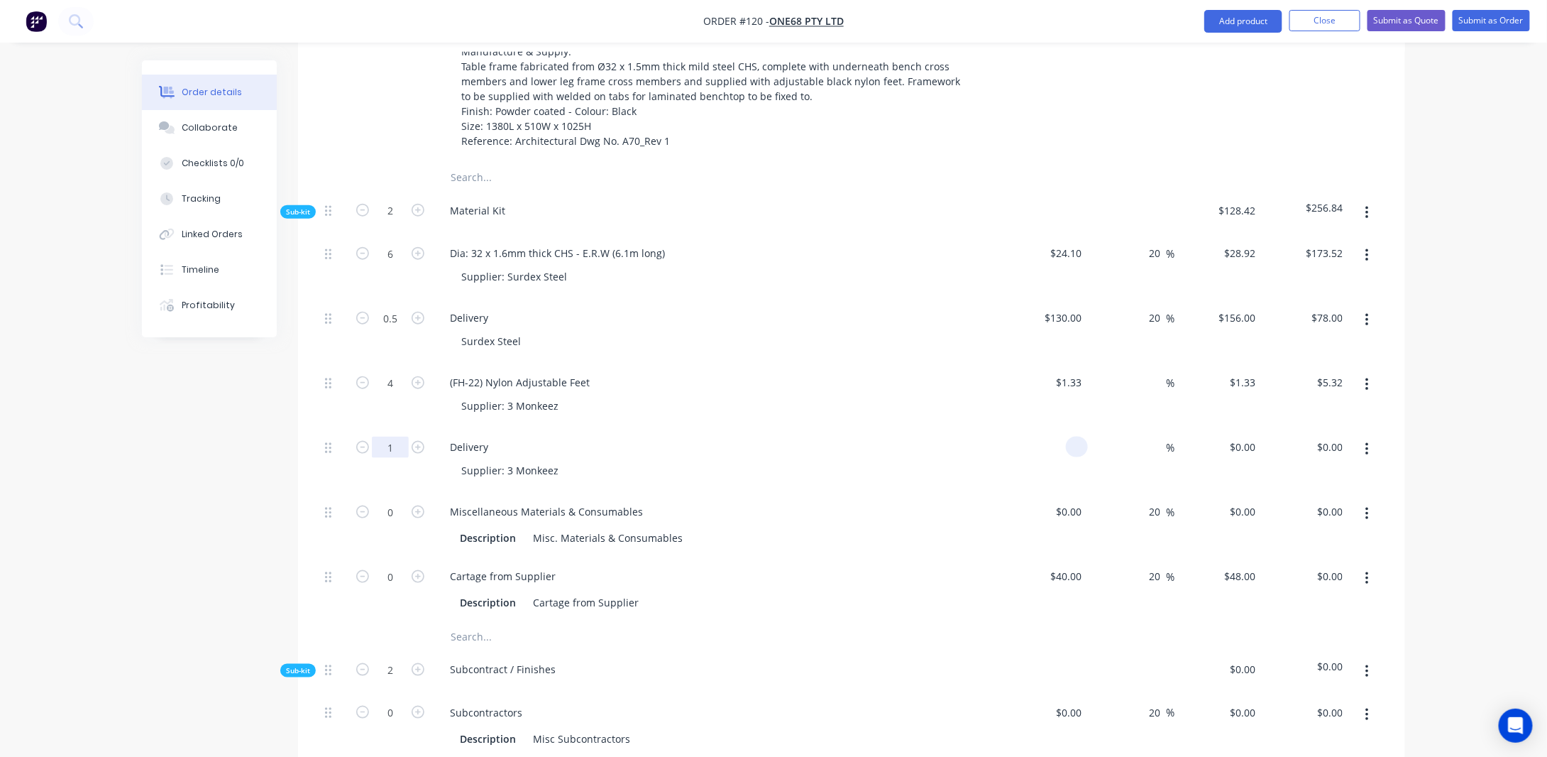
type input "$0.00"
click at [388, 437] on input "1" at bounding box center [390, 447] width 37 height 21
type input "0.5"
click at [1079, 437] on input "0" at bounding box center [1072, 447] width 33 height 21
type input "$50.00"
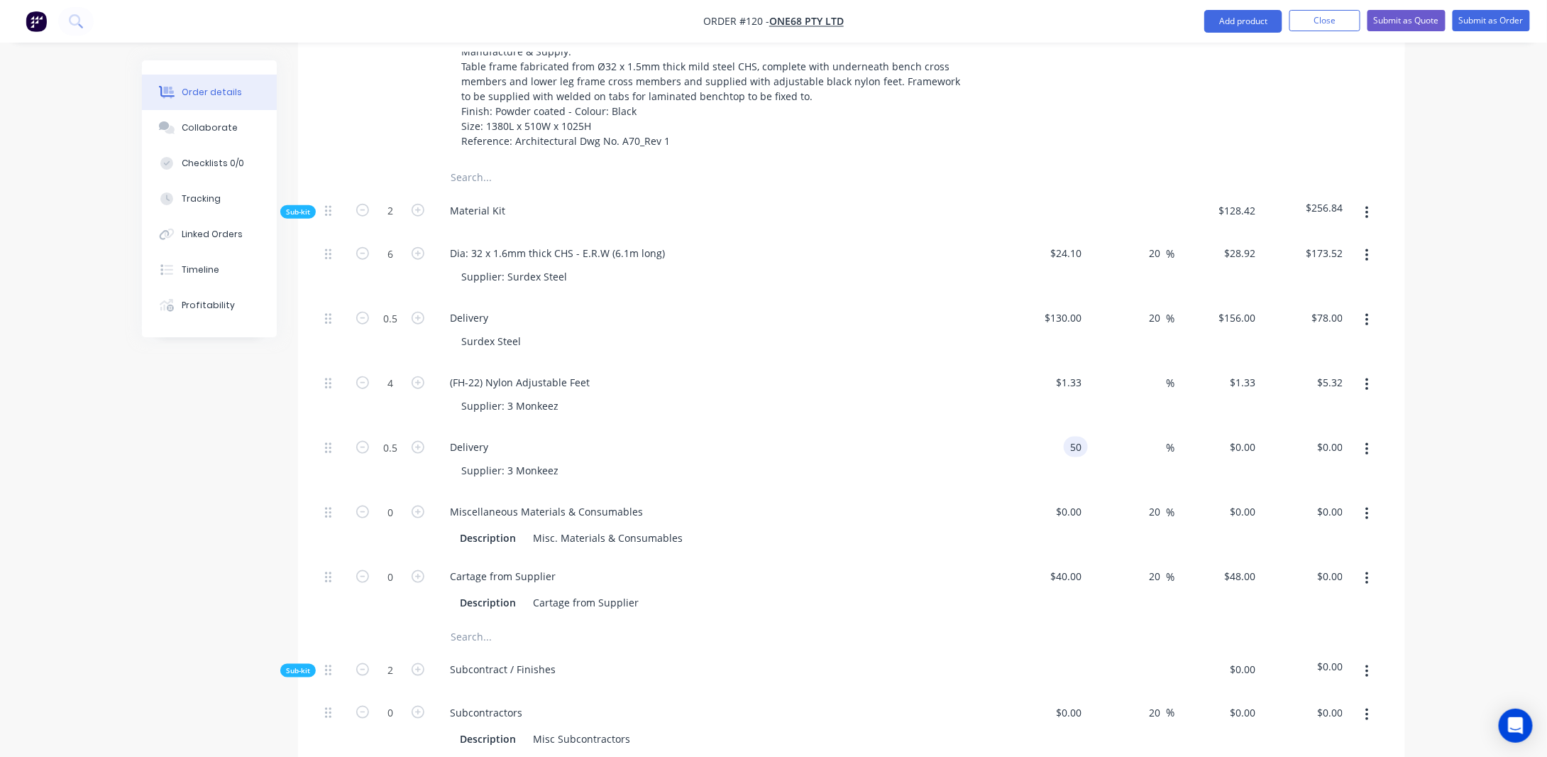
type input "$50.00"
type input "$25.00"
click at [1058, 493] on div "$0.00" at bounding box center [1044, 525] width 87 height 65
type input "$30.00"
type input "$36.00"
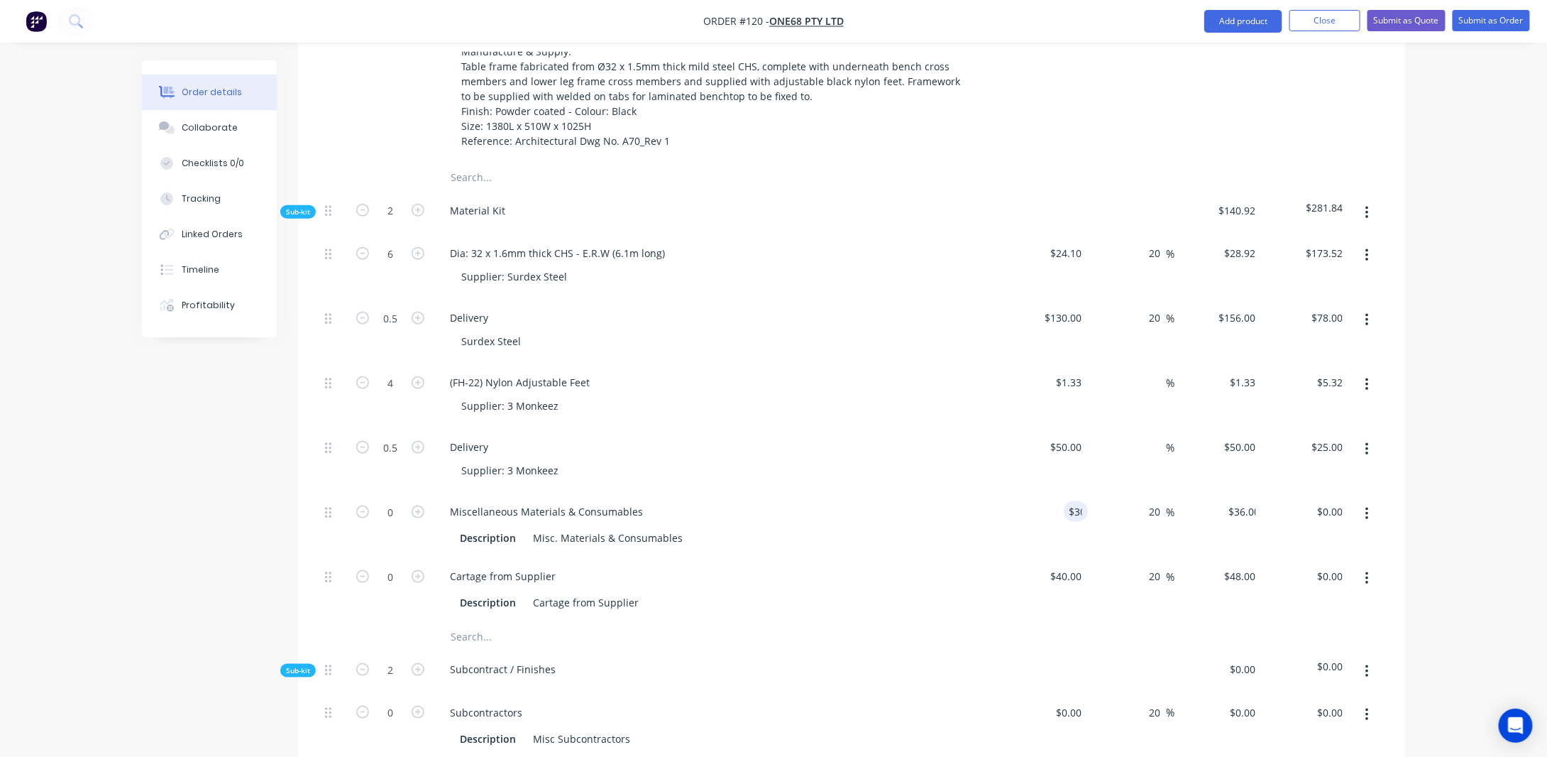
click at [1462, 432] on div "Order details Collaborate Checklists 0/0 Tracking Linked Orders Timeline Profit…" at bounding box center [773, 524] width 1547 height 2217
click at [1367, 571] on icon "button" at bounding box center [1368, 579] width 4 height 16
click at [1308, 662] on div "Delete" at bounding box center [1316, 672] width 109 height 21
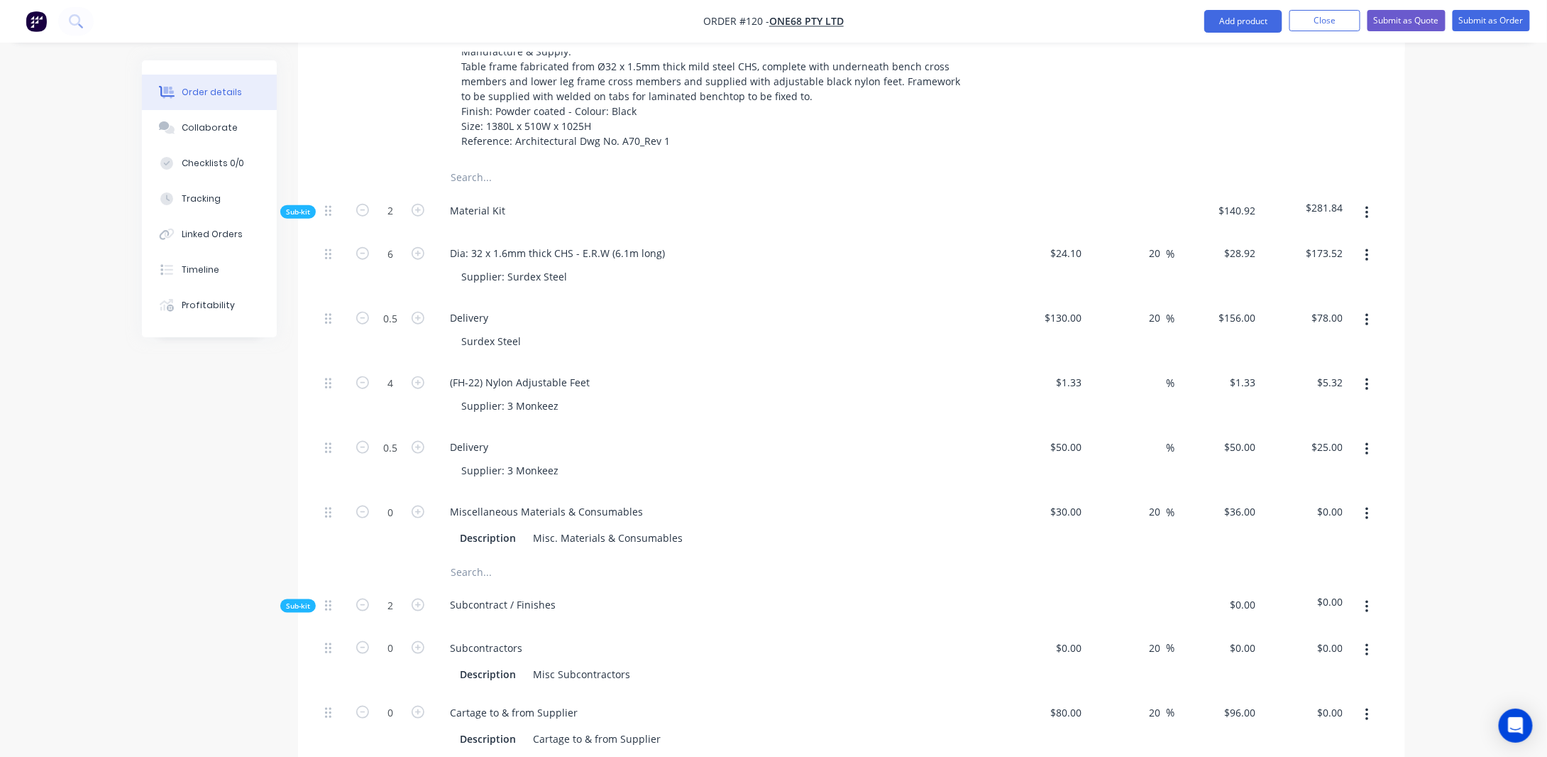
click at [1430, 503] on div "Order details Collaborate Checklists 0/0 Tracking Linked Orders Timeline Profit…" at bounding box center [773, 492] width 1547 height 2152
click at [1420, 246] on div "Order details Collaborate Checklists 0/0 Tracking Linked Orders Timeline Profit…" at bounding box center [773, 492] width 1547 height 2152
click at [1462, 247] on div "Order details Collaborate Checklists 0/0 Tracking Linked Orders Timeline Profit…" at bounding box center [773, 492] width 1547 height 2152
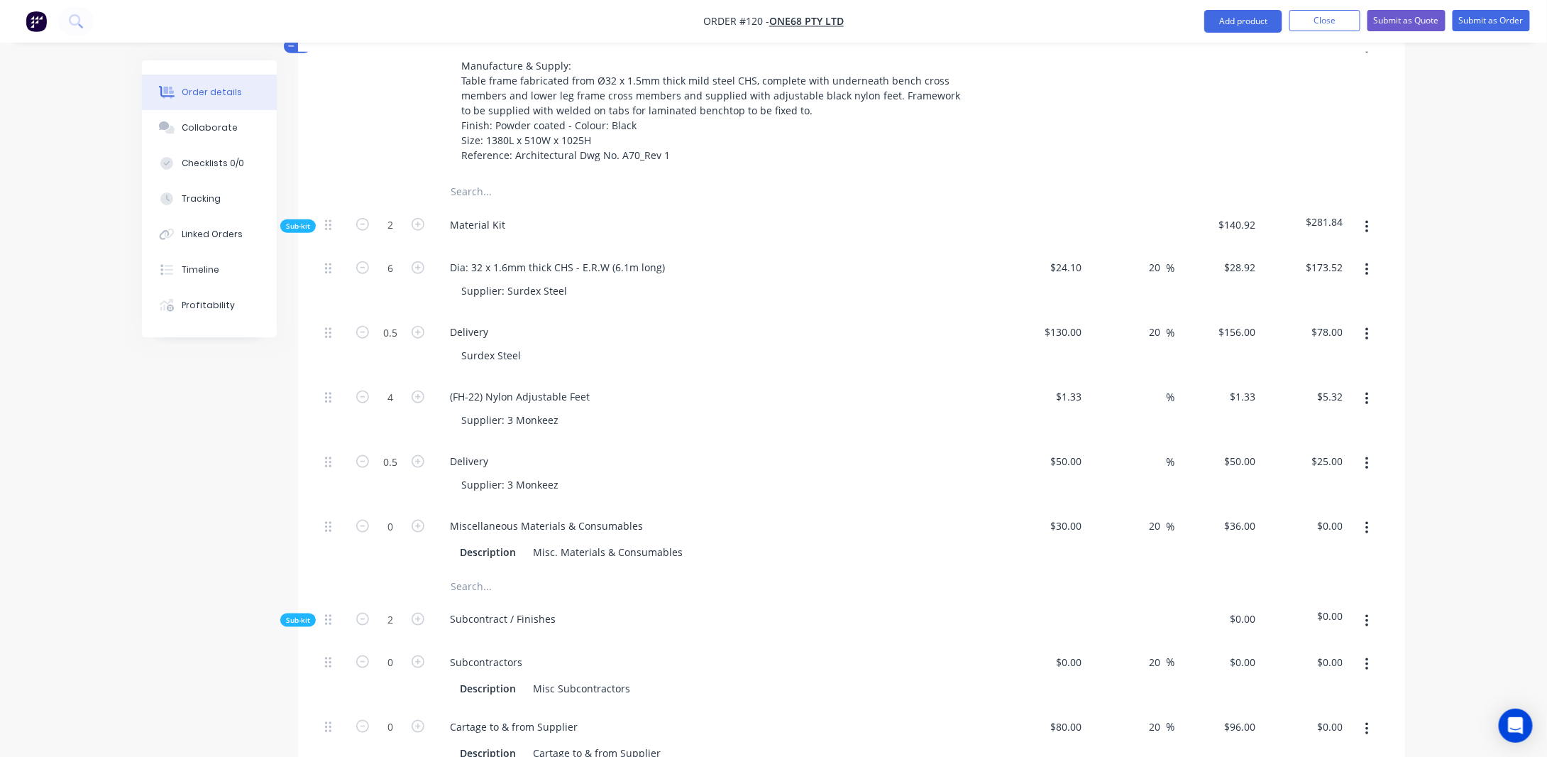
scroll to position [574, 0]
click at [1417, 273] on div "Order details Collaborate Checklists 0/0 Tracking Linked Orders Timeline Profit…" at bounding box center [774, 533] width 1292 height 2092
click at [1437, 312] on div "Order details Collaborate Checklists 0/0 Tracking Linked Orders Timeline Profit…" at bounding box center [773, 502] width 1547 height 2152
click at [1162, 383] on input at bounding box center [1158, 393] width 16 height 21
type input "20"
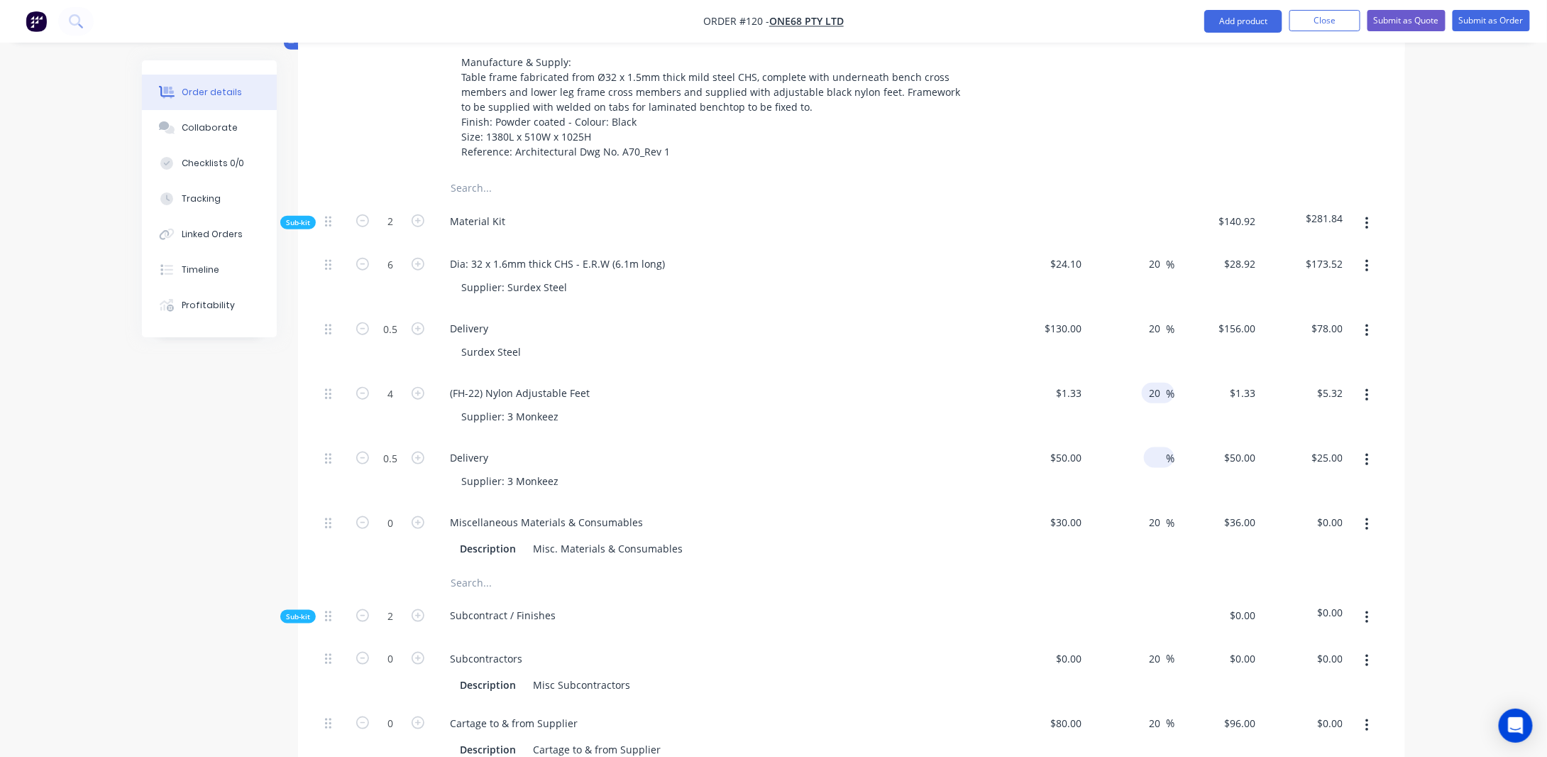
type input "$1.596"
type input "$6.38"
click at [1154, 447] on input at bounding box center [1158, 457] width 16 height 21
type input "20"
type input "$60.00"
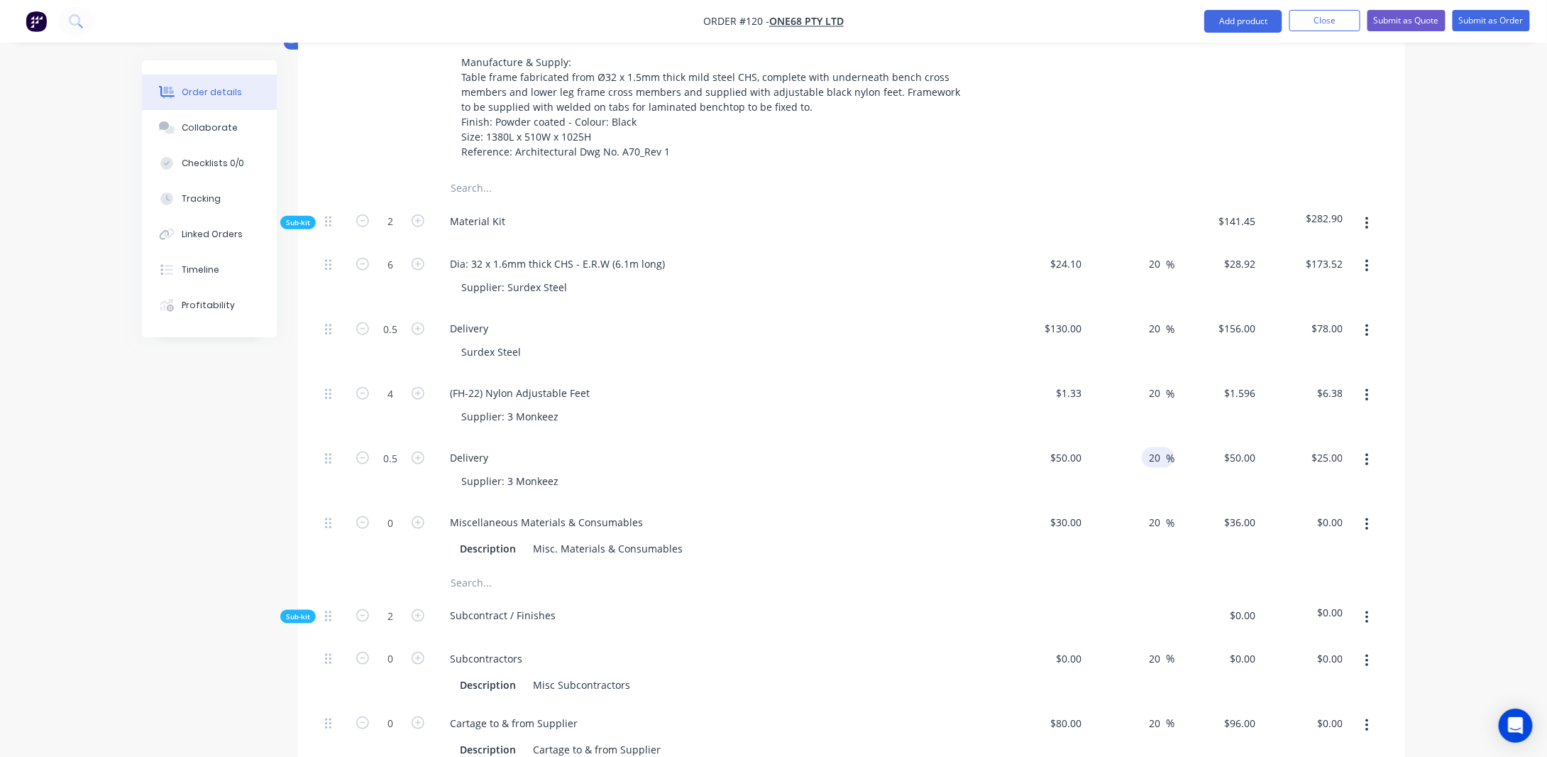
type input "$30.00"
click at [1461, 309] on div "Order details Collaborate Checklists 0/0 Tracking Linked Orders Timeline Profit…" at bounding box center [773, 502] width 1547 height 2152
click at [1432, 245] on div "Order details Collaborate Checklists 0/0 Tracking Linked Orders Timeline Profit…" at bounding box center [773, 502] width 1547 height 2152
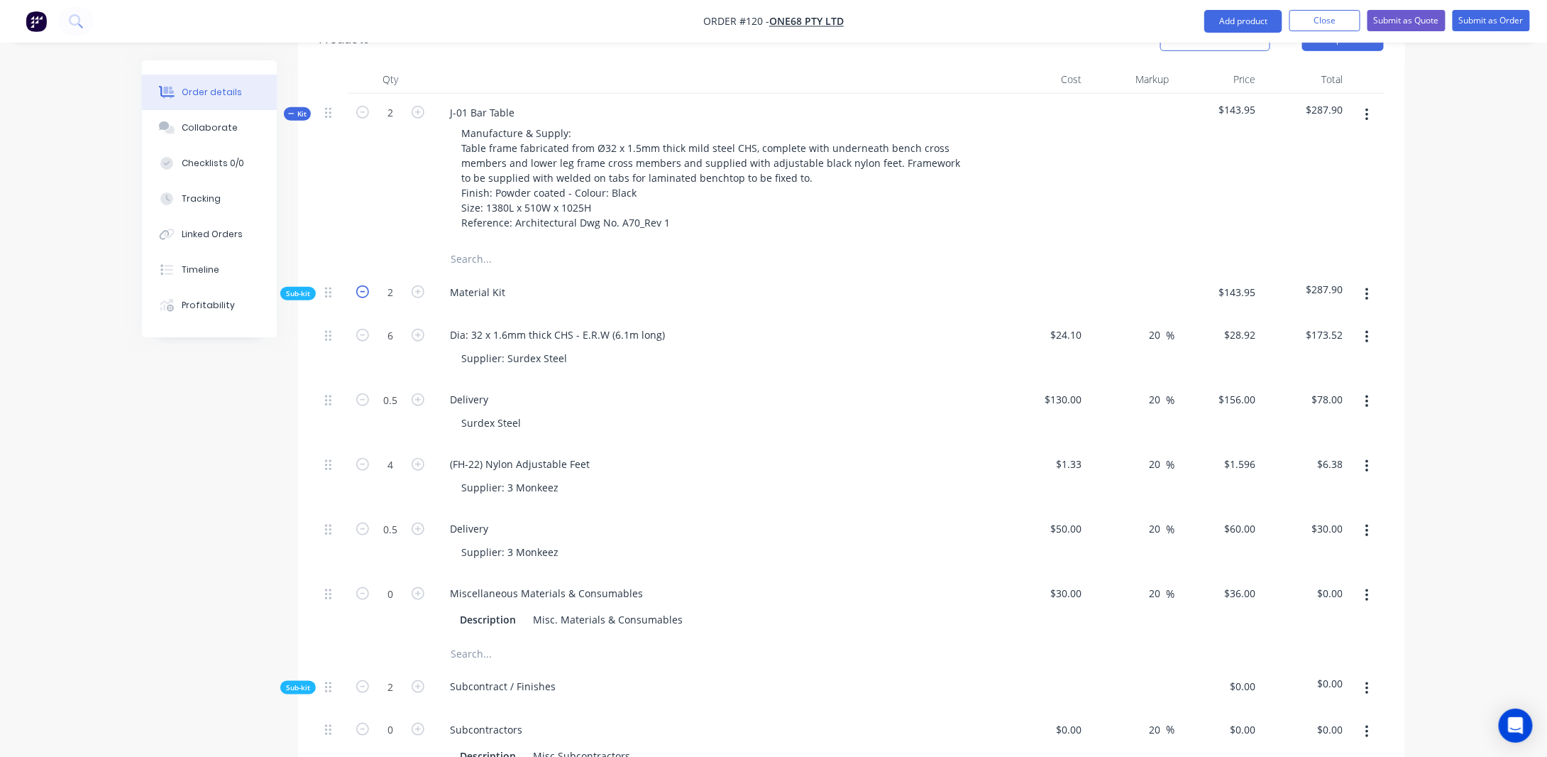
click at [356, 285] on icon "button" at bounding box center [362, 291] width 13 height 13
type input "1"
type input "3"
type input "$86.76"
type input "0.25"
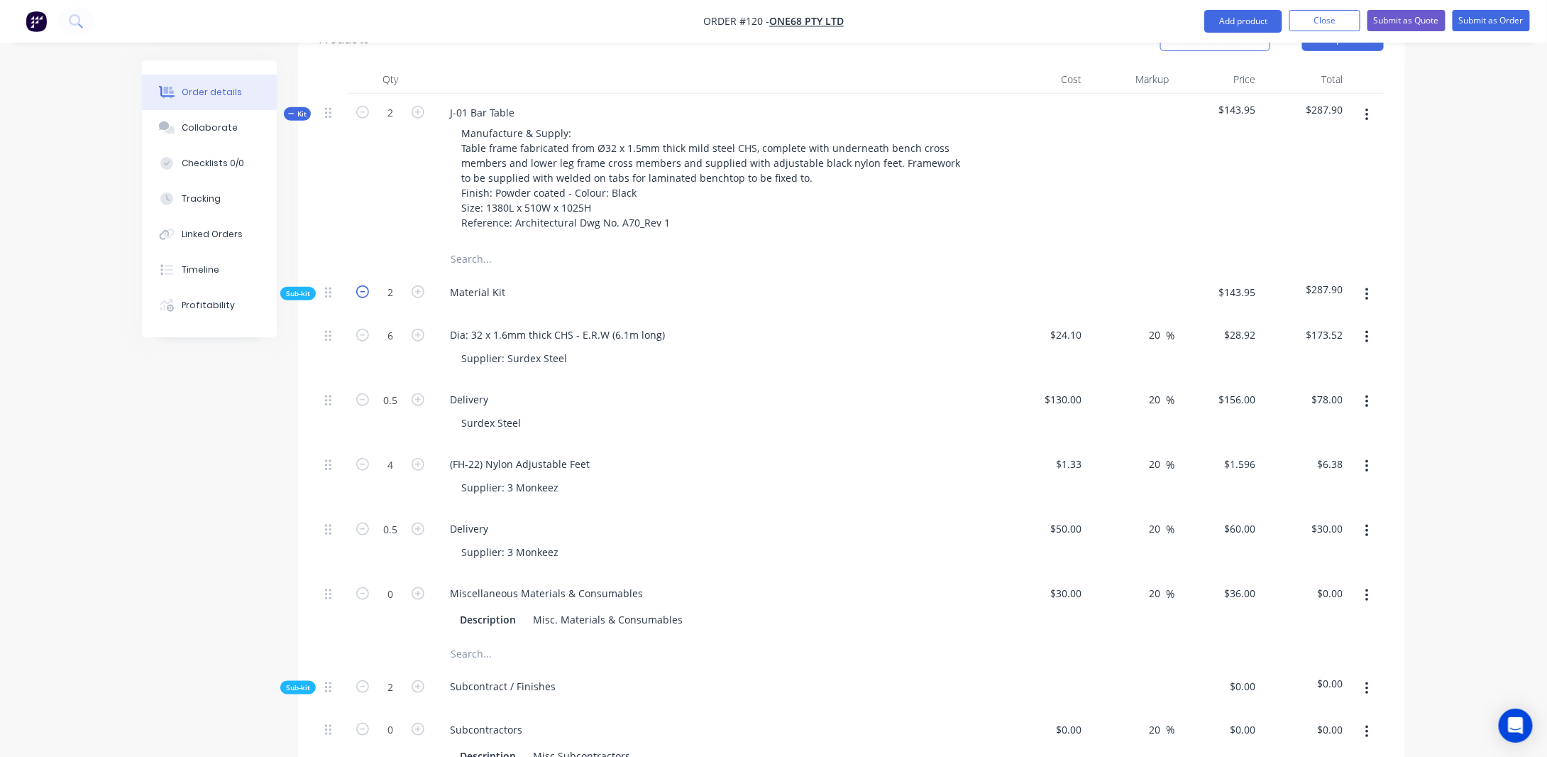
type input "$39.00"
type input "0.25"
type input "$15.00"
type input "2"
type input "$3.19"
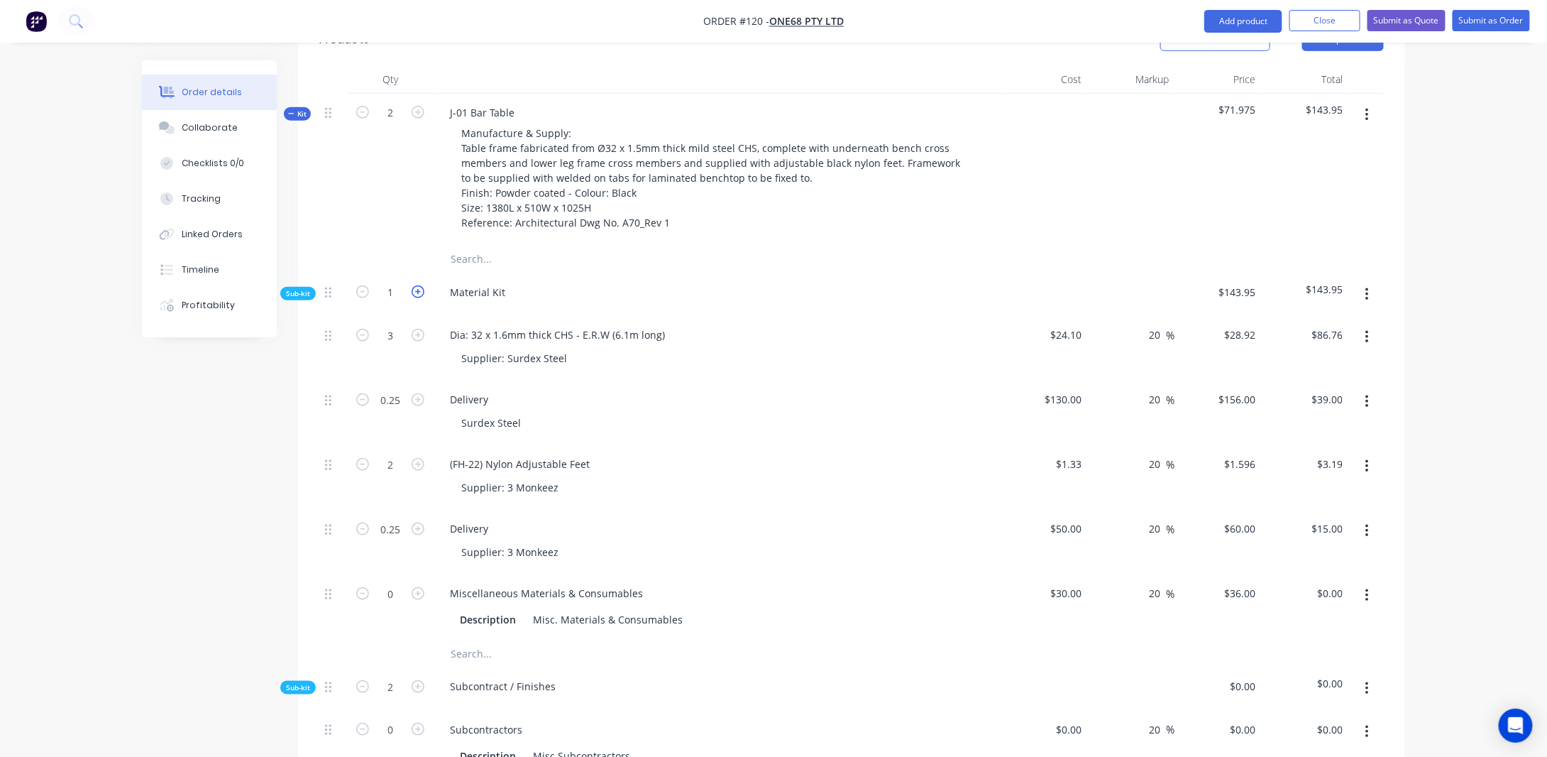
click at [416, 285] on icon "button" at bounding box center [418, 291] width 13 height 13
type input "2"
type input "6"
type input "$173.52"
type input "0.5"
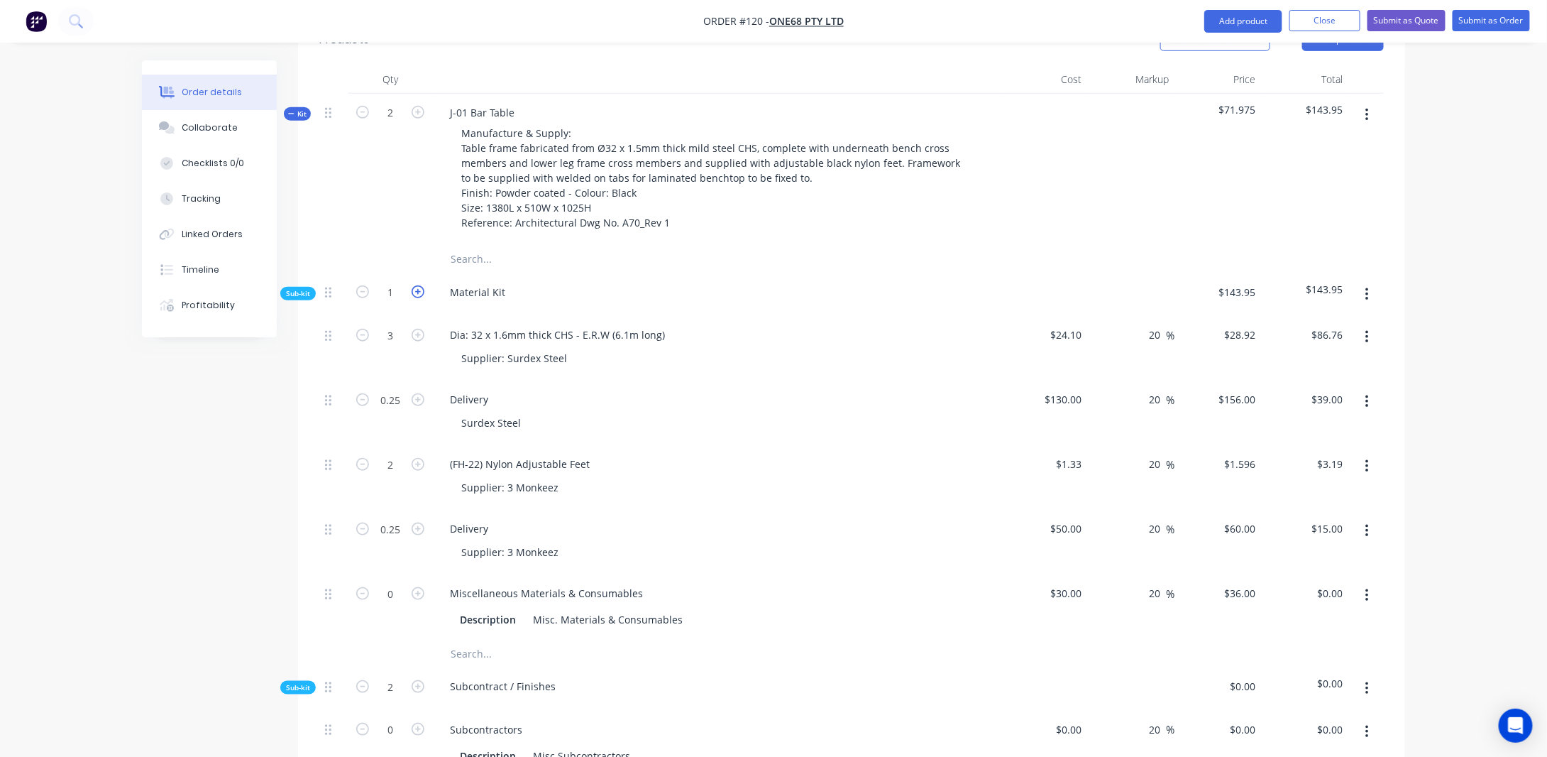
type input "$78.00"
type input "0.5"
type input "$30.00"
type input "4"
type input "$6.38"
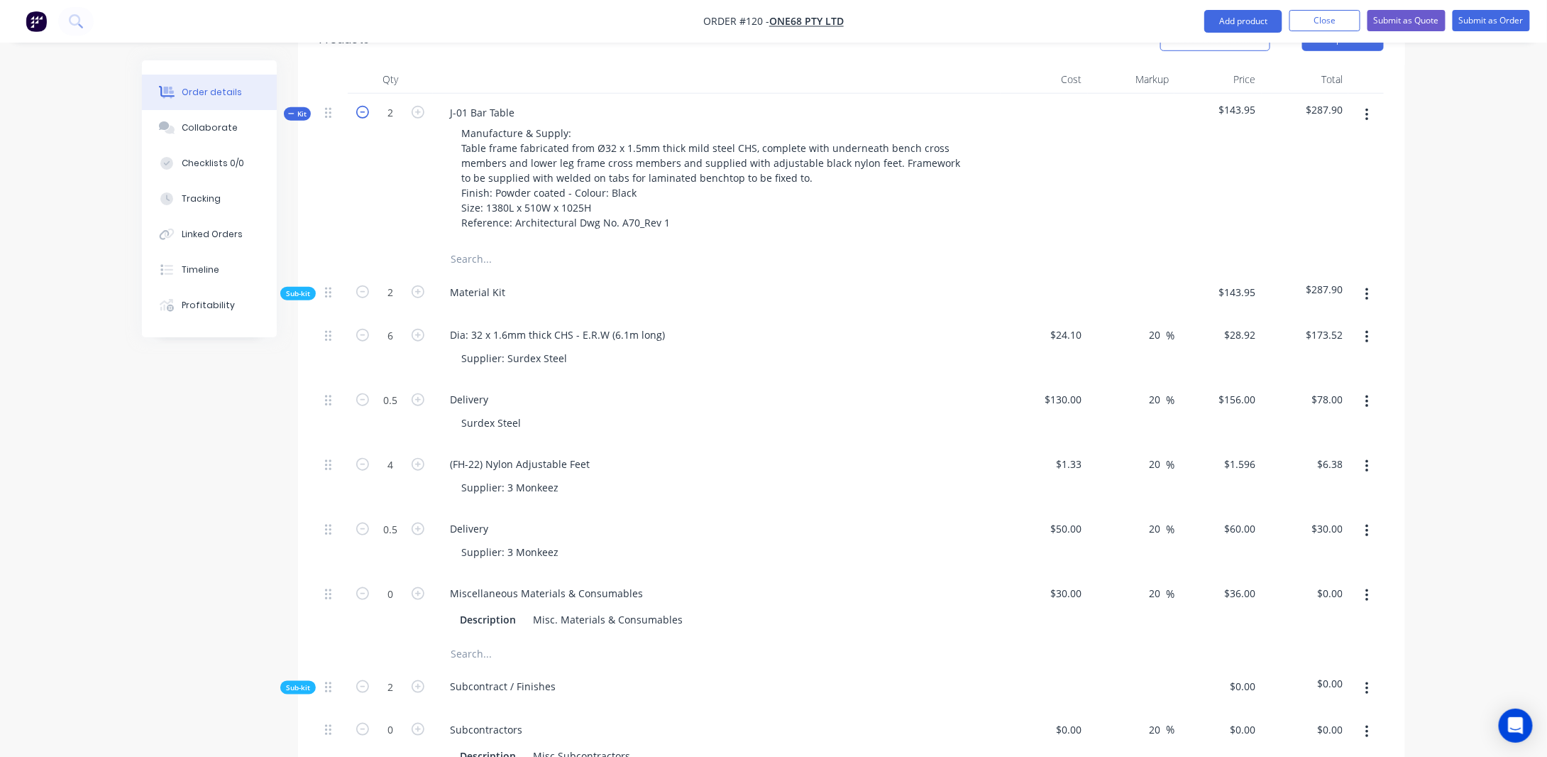
click at [363, 106] on icon "button" at bounding box center [362, 112] width 13 height 13
type input "1"
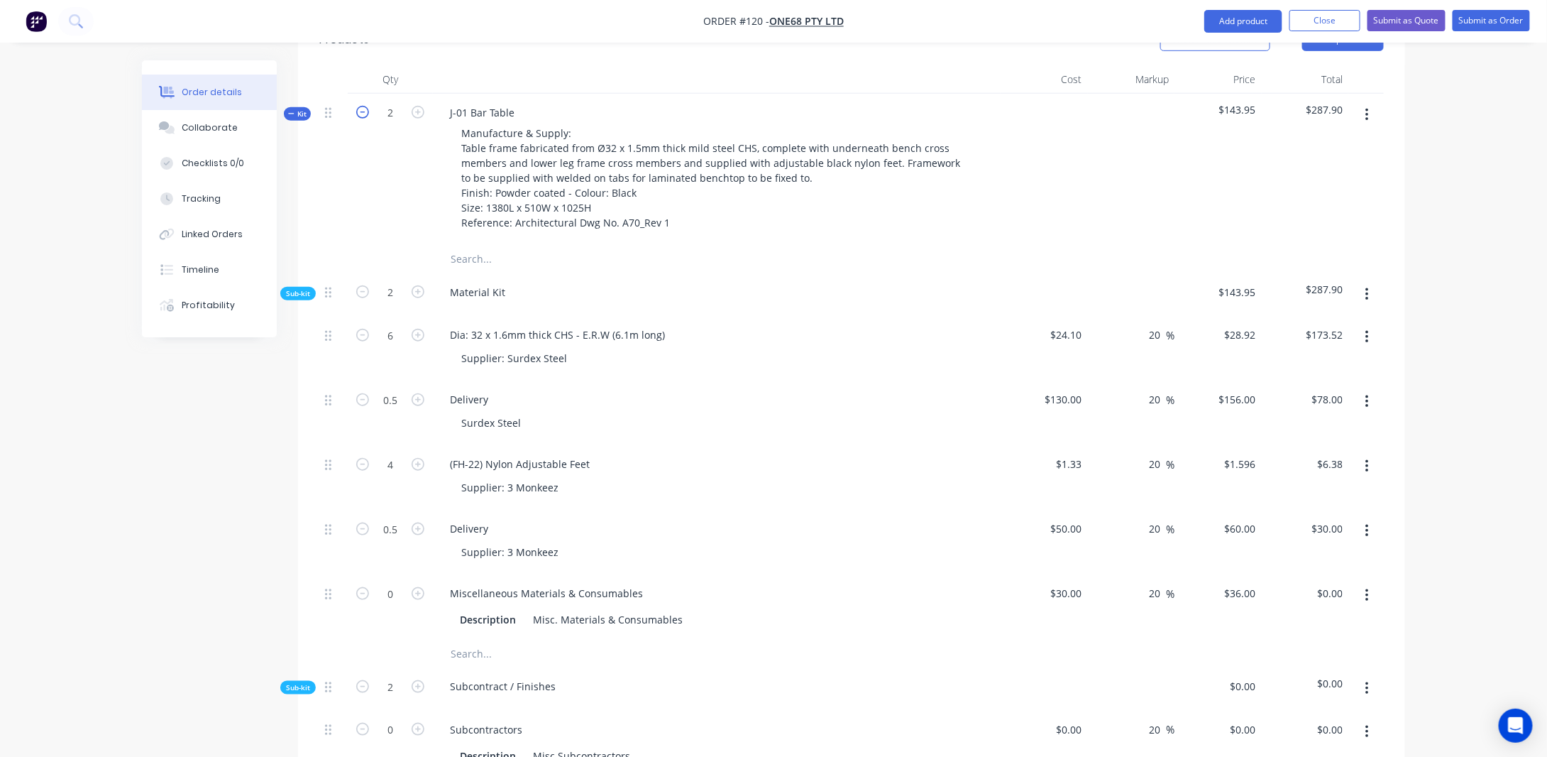
type input "3"
type input "$86.76"
type input "0.25"
type input "$39.00"
type input "0.25"
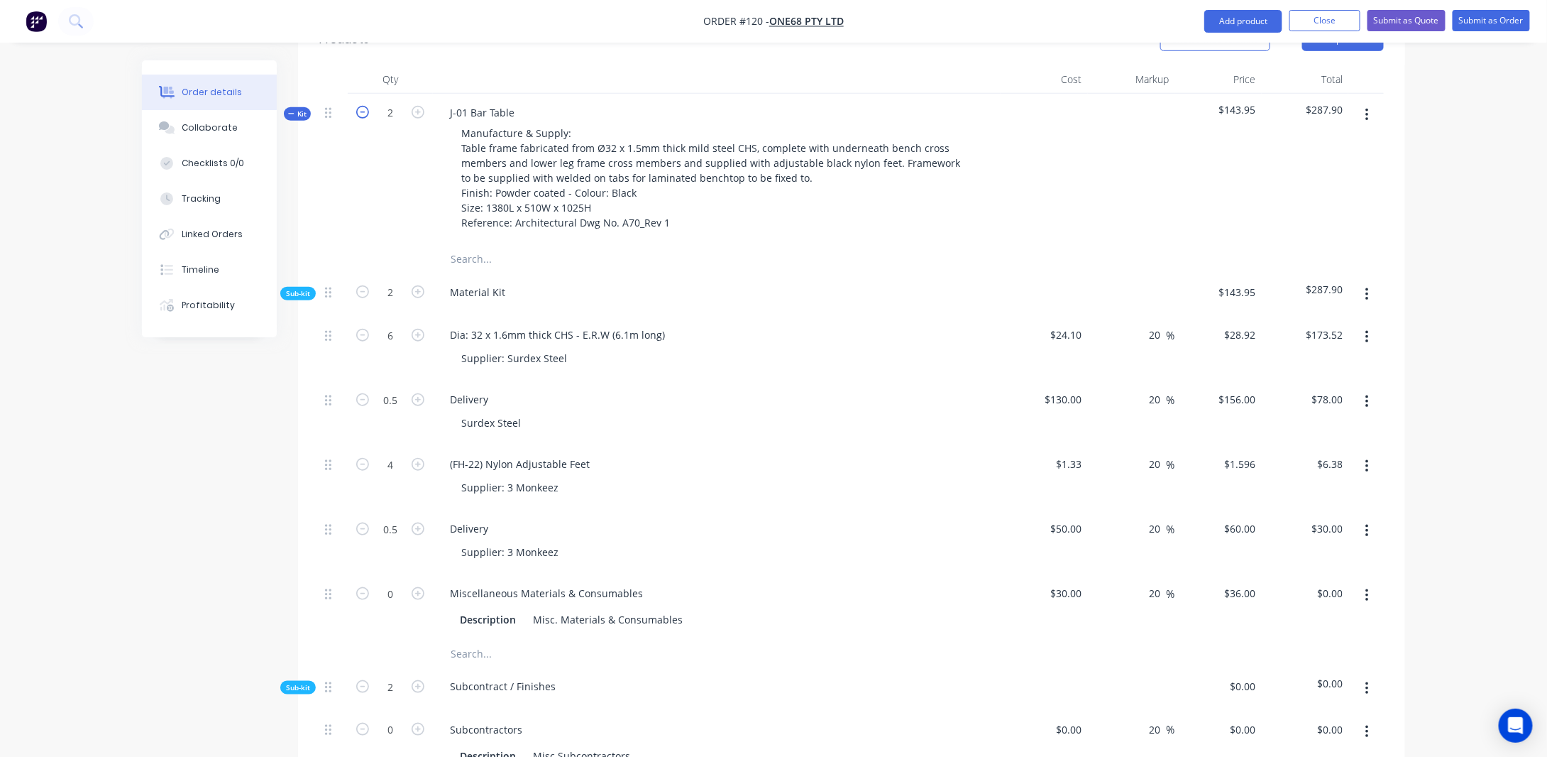
type input "$15.00"
type input "2"
type input "$3.19"
click at [1156, 324] on input "20" at bounding box center [1157, 334] width 18 height 21
type input "2"
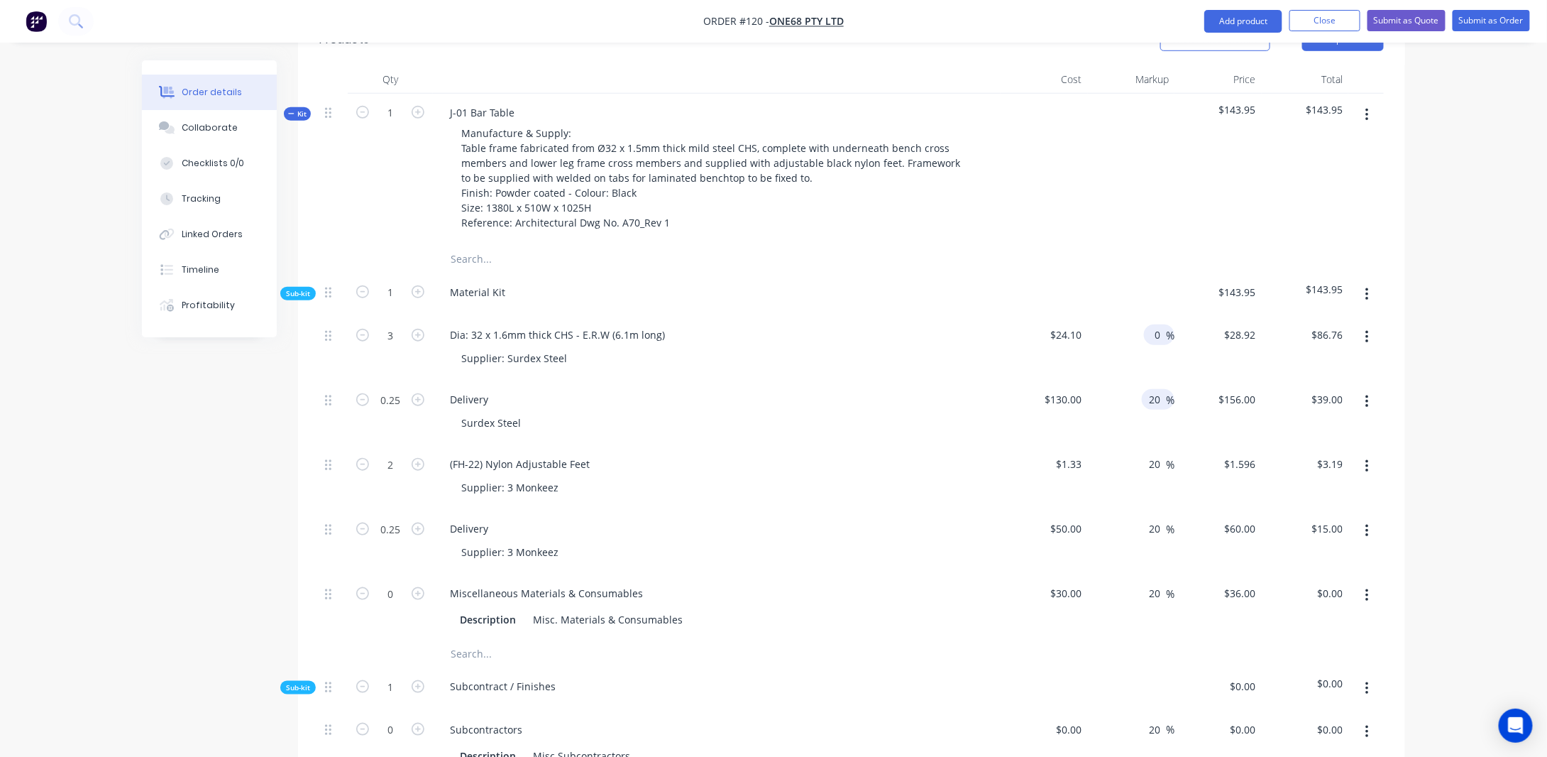
type input "0"
type input "$24.10"
type input "$72.30"
click at [1156, 389] on input "20" at bounding box center [1157, 399] width 18 height 21
type input "2"
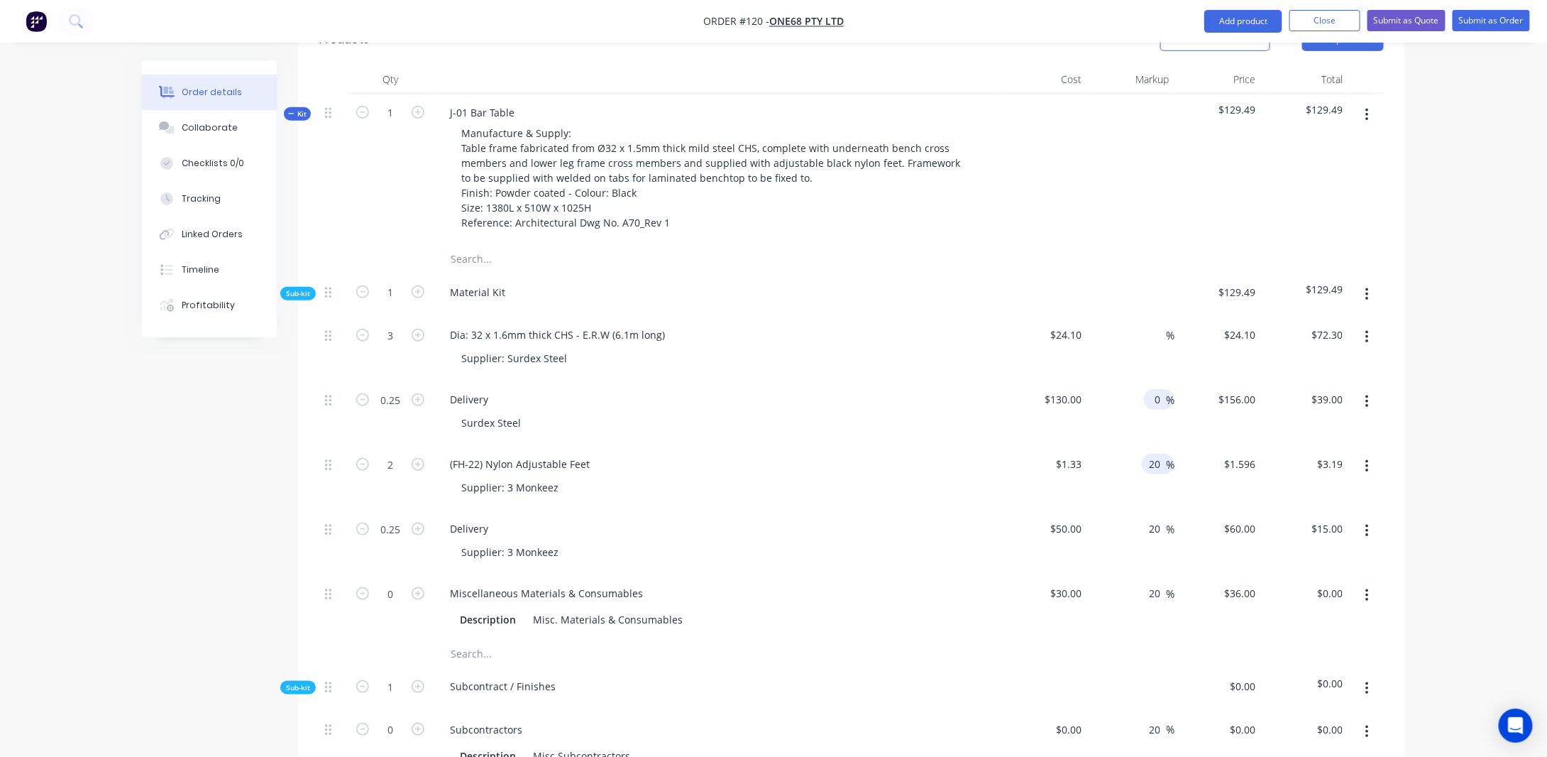
type input "0"
type input "$130.00"
type input "$32.50"
click at [1153, 454] on input "20" at bounding box center [1157, 464] width 18 height 21
type input "2"
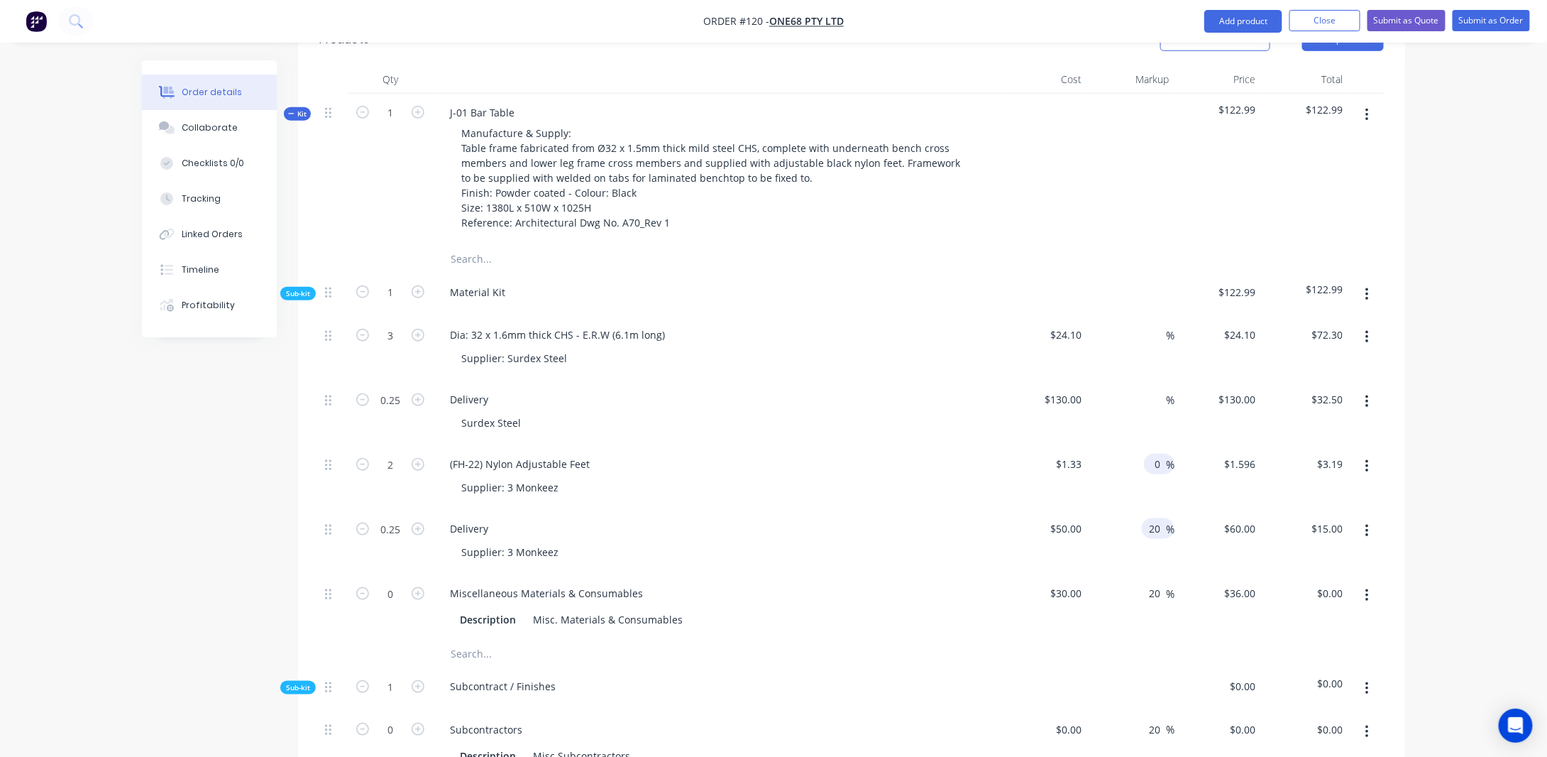
type input "0"
type input "$1.33"
type input "$2.66"
click at [1154, 518] on input "20" at bounding box center [1157, 528] width 18 height 21
type input "2"
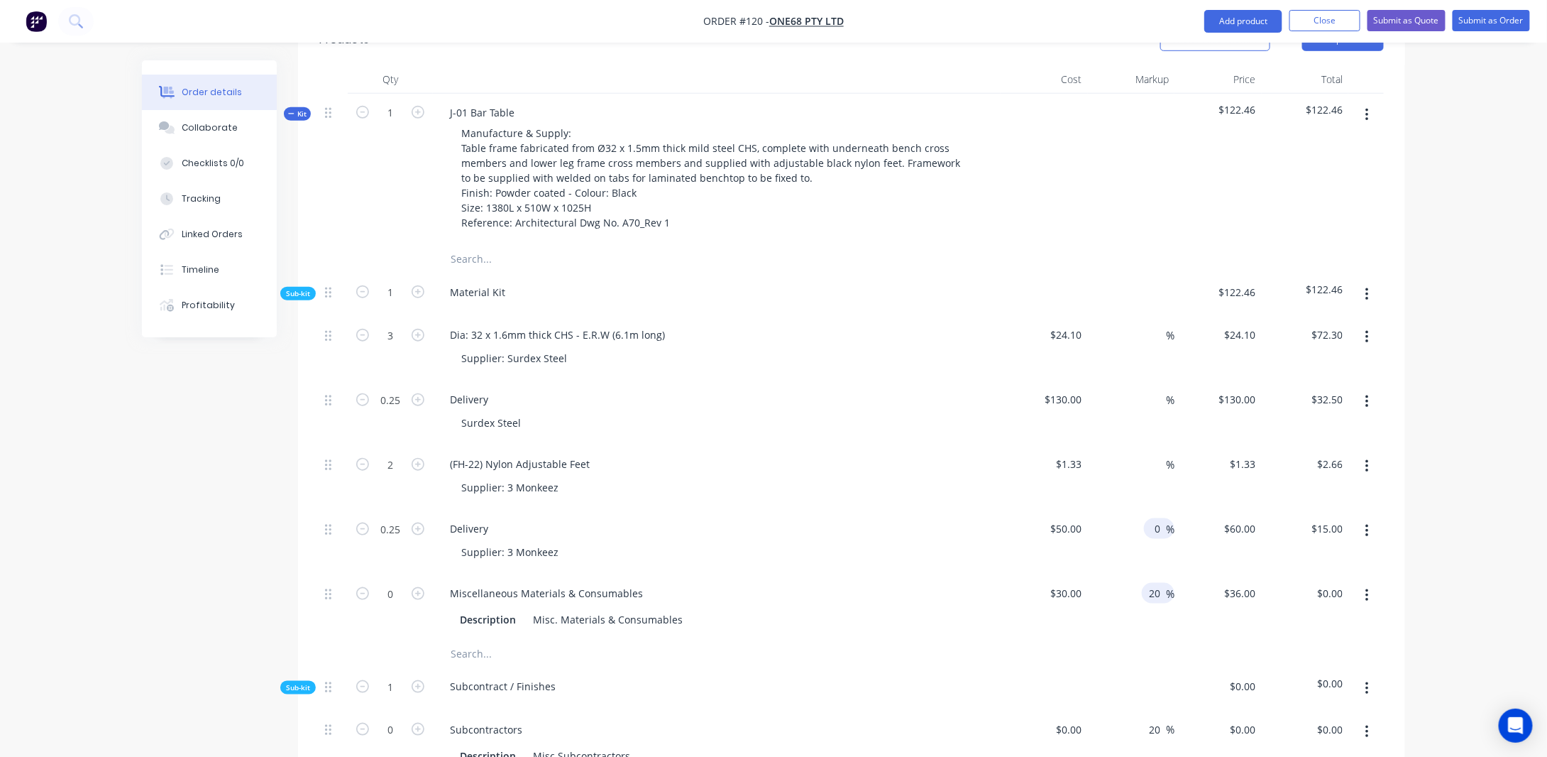
type input "0"
type input "$50.00"
type input "$12.50"
click at [1159, 583] on input "20" at bounding box center [1157, 593] width 18 height 21
type input "2"
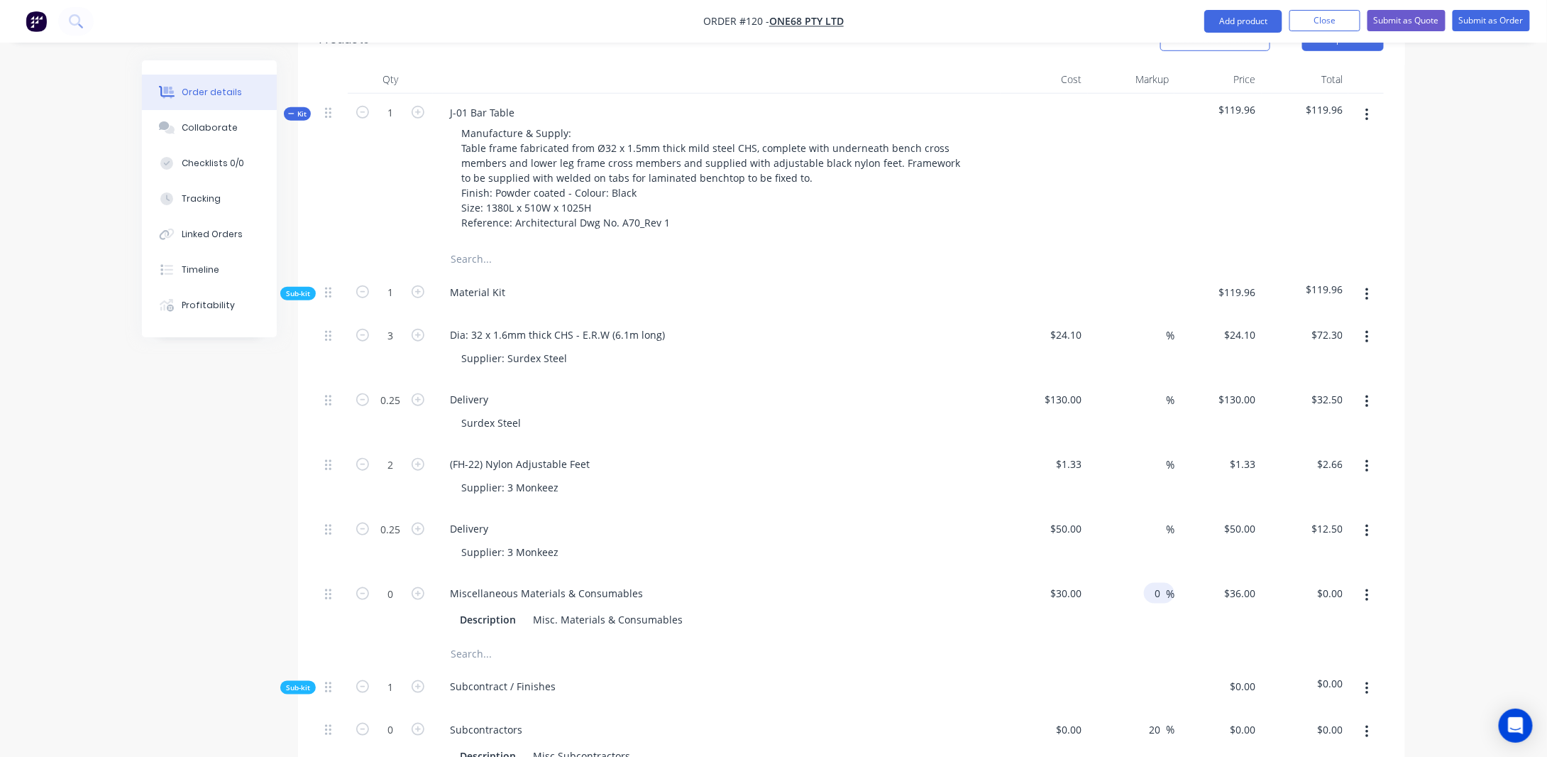
type input "0"
type input "$30.00"
click at [1461, 449] on div "Order details Collaborate Checklists 0/0 Tracking Linked Orders Timeline Profit…" at bounding box center [773, 573] width 1547 height 2152
click at [395, 389] on input "0.25" at bounding box center [390, 399] width 37 height 21
type input "0.5"
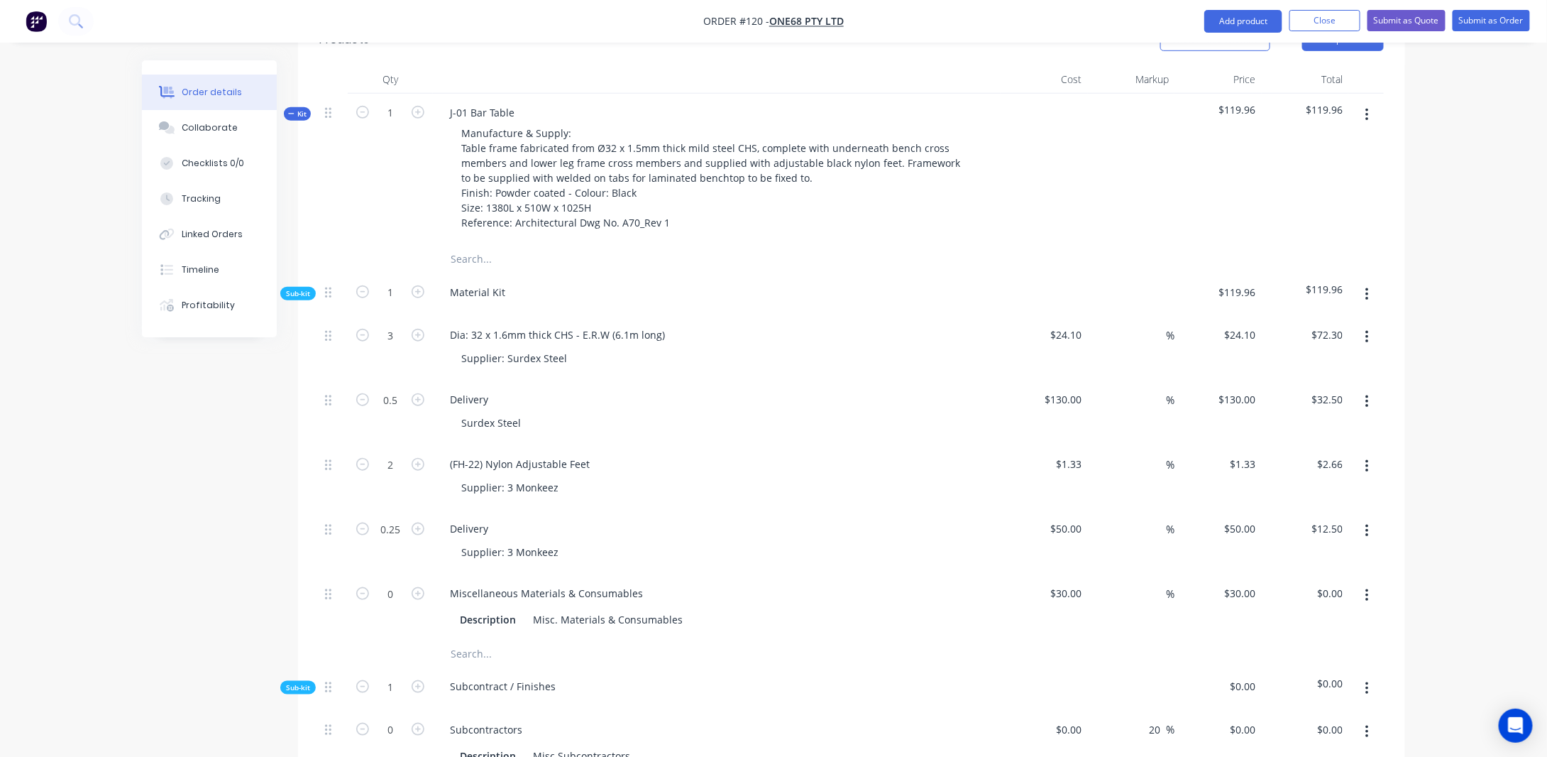
type input "$65.00"
click at [1469, 383] on div "Order details Collaborate Checklists 0/0 Tracking Linked Orders Timeline Profit…" at bounding box center [773, 573] width 1547 height 2152
click at [396, 454] on input "2" at bounding box center [390, 464] width 37 height 21
click at [419, 458] on icon "button" at bounding box center [418, 464] width 13 height 13
type input "3"
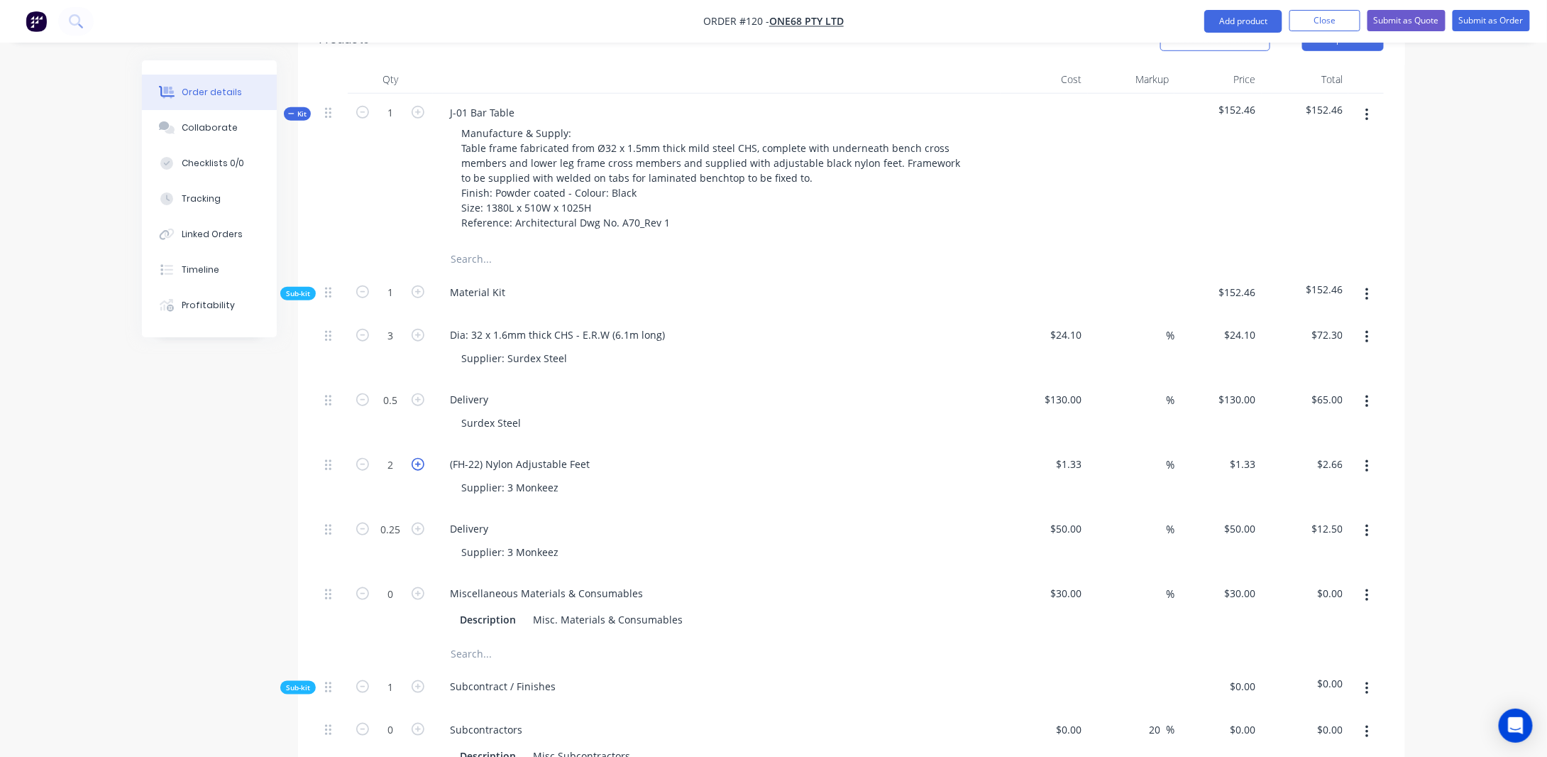
type input "$3.99"
click at [419, 458] on icon "button" at bounding box center [418, 464] width 13 height 13
type input "4"
type input "$5.32"
click at [399, 518] on input "0.25" at bounding box center [390, 528] width 37 height 21
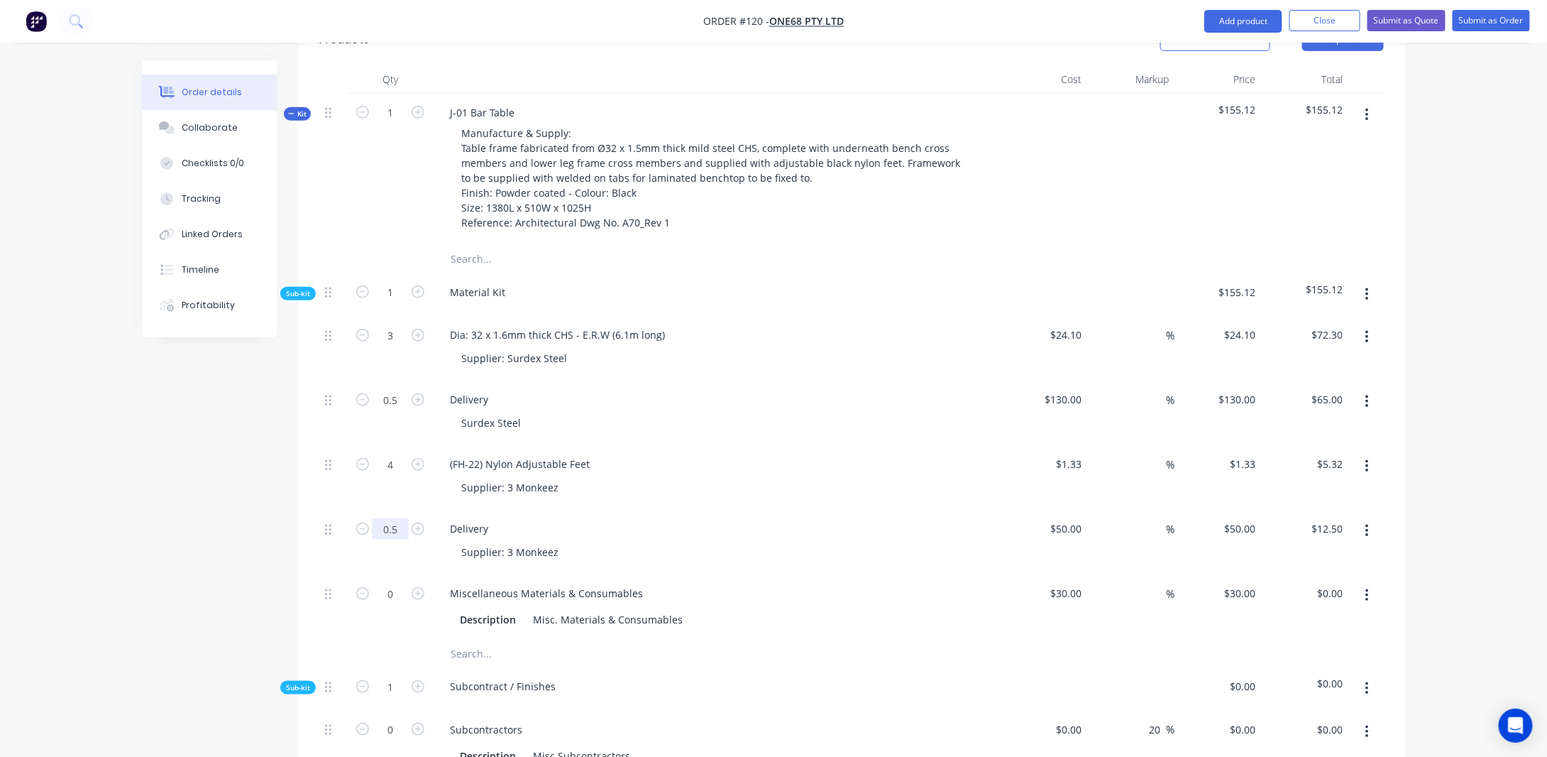
type input "0.5"
type input "$25.00"
click at [720, 477] on div "Supplier: 3 Monkeez" at bounding box center [722, 487] width 545 height 21
click at [415, 587] on icon "button" at bounding box center [418, 593] width 13 height 13
type input "1"
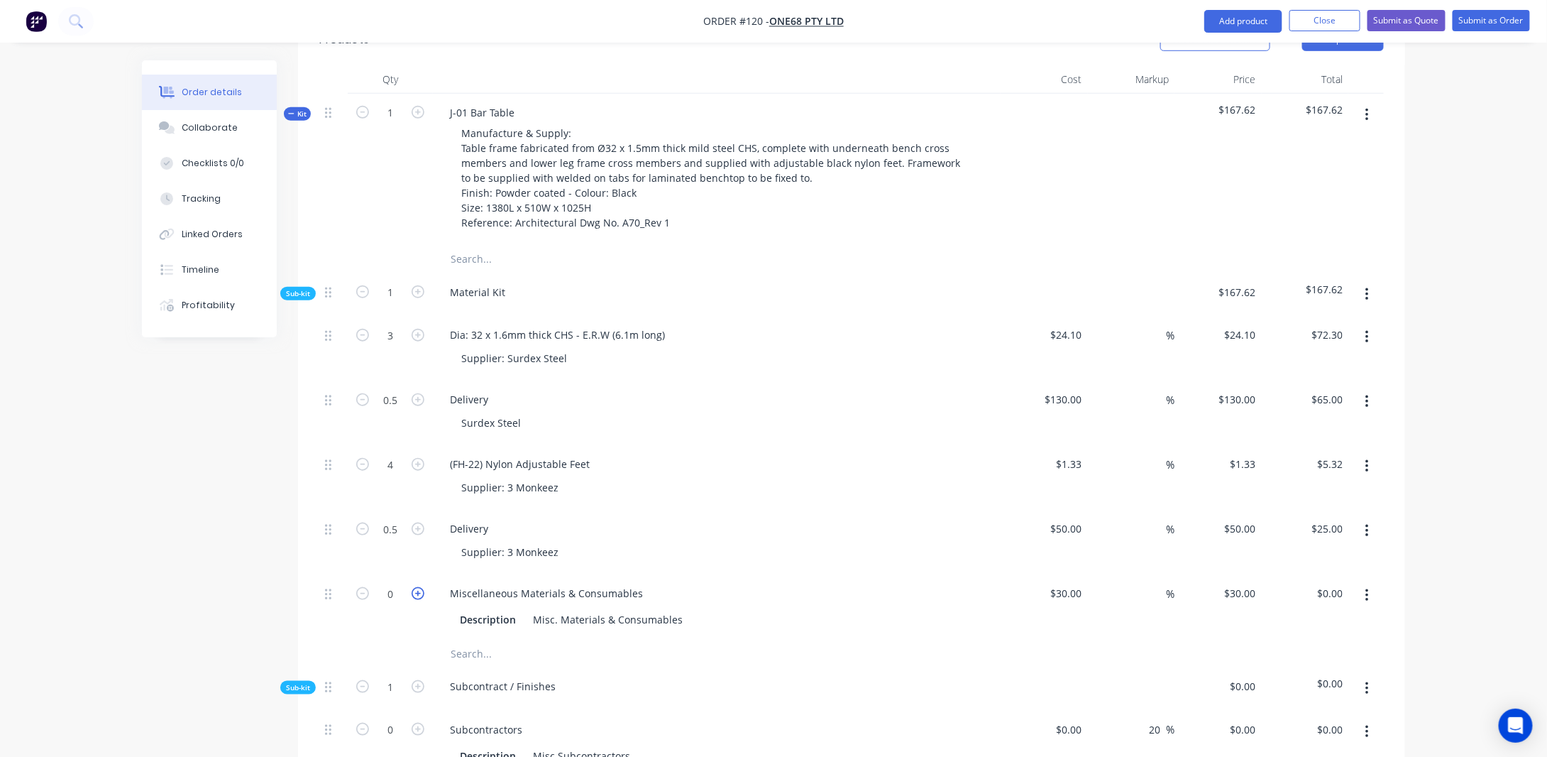
type input "$30.00"
click at [1430, 407] on div "Order details Collaborate Checklists 0/0 Tracking Linked Orders Timeline Profit…" at bounding box center [773, 573] width 1547 height 2152
click at [1141, 316] on div "%" at bounding box center [1131, 348] width 87 height 65
click at [1159, 324] on input at bounding box center [1158, 334] width 16 height 21
type input "20"
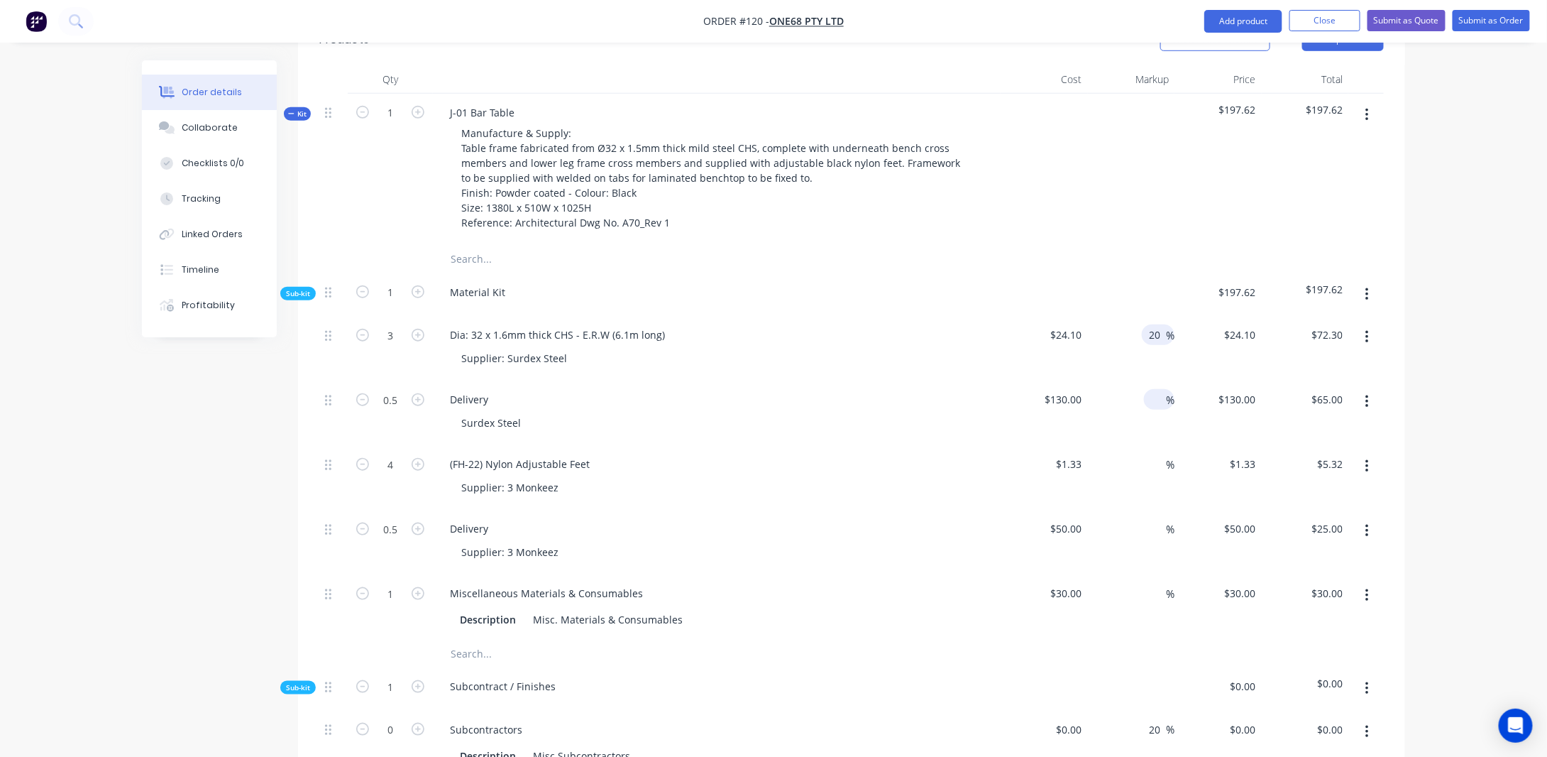
type input "$28.92"
type input "$86.76"
click at [1160, 389] on input at bounding box center [1158, 399] width 16 height 21
type input "20"
type input "$156.00"
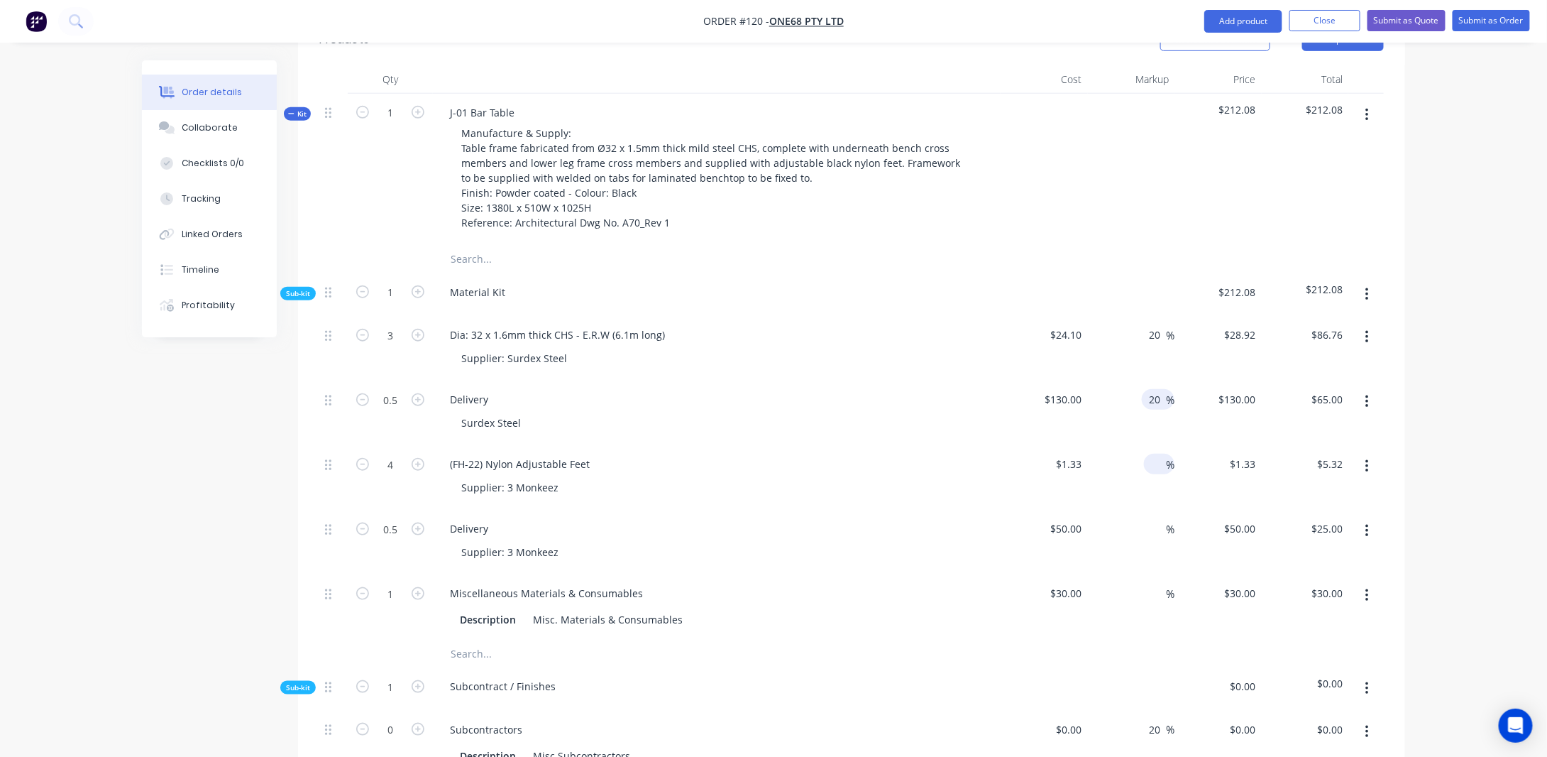
type input "$78.00"
click at [1153, 454] on input at bounding box center [1158, 464] width 16 height 21
type input "20"
type input "$1.596"
type input "$6.38"
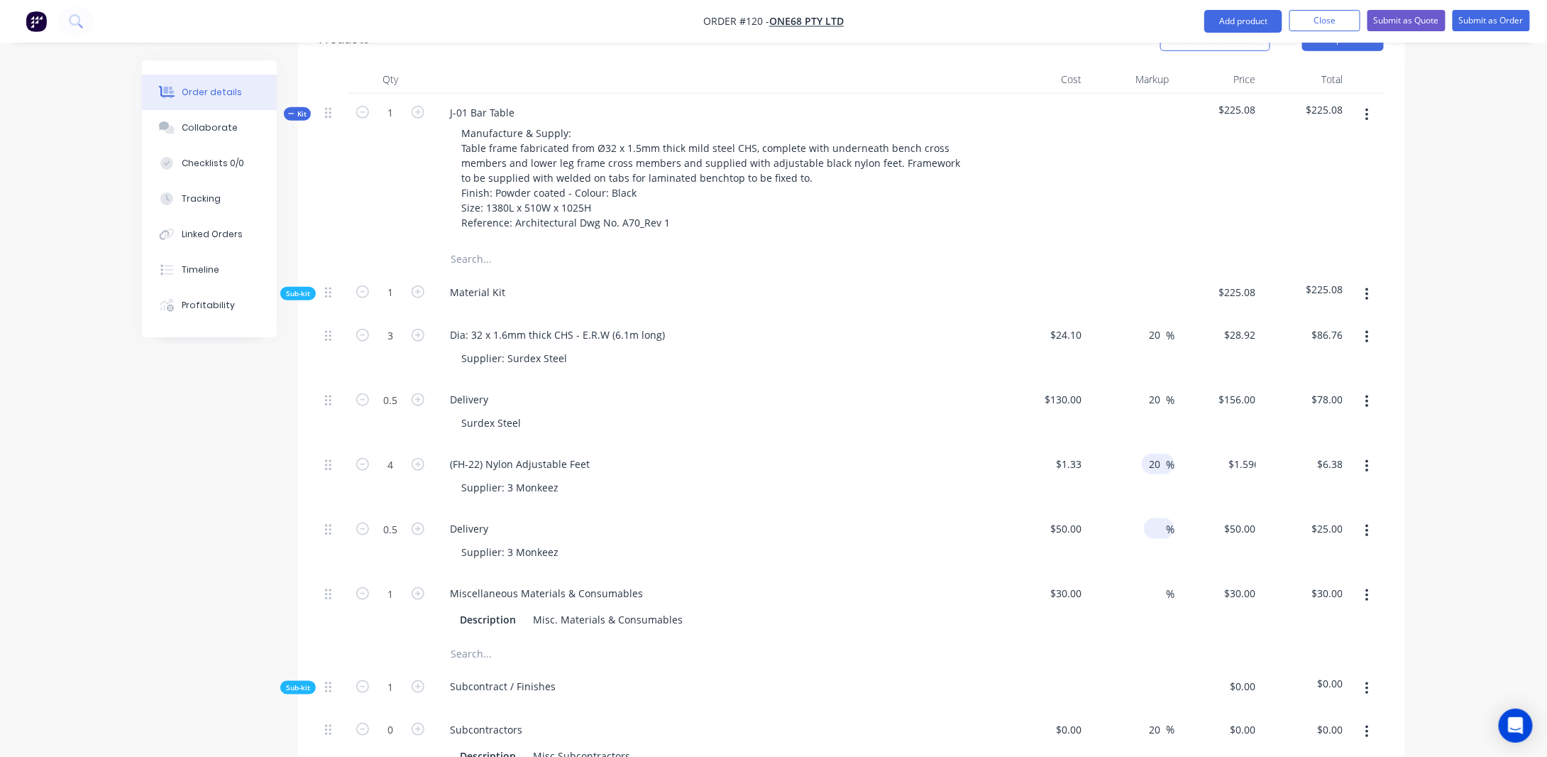
click at [1151, 518] on input at bounding box center [1158, 528] width 16 height 21
type input "20"
type input "$60.00"
type input "$30.00"
click at [1158, 583] on input at bounding box center [1158, 593] width 16 height 21
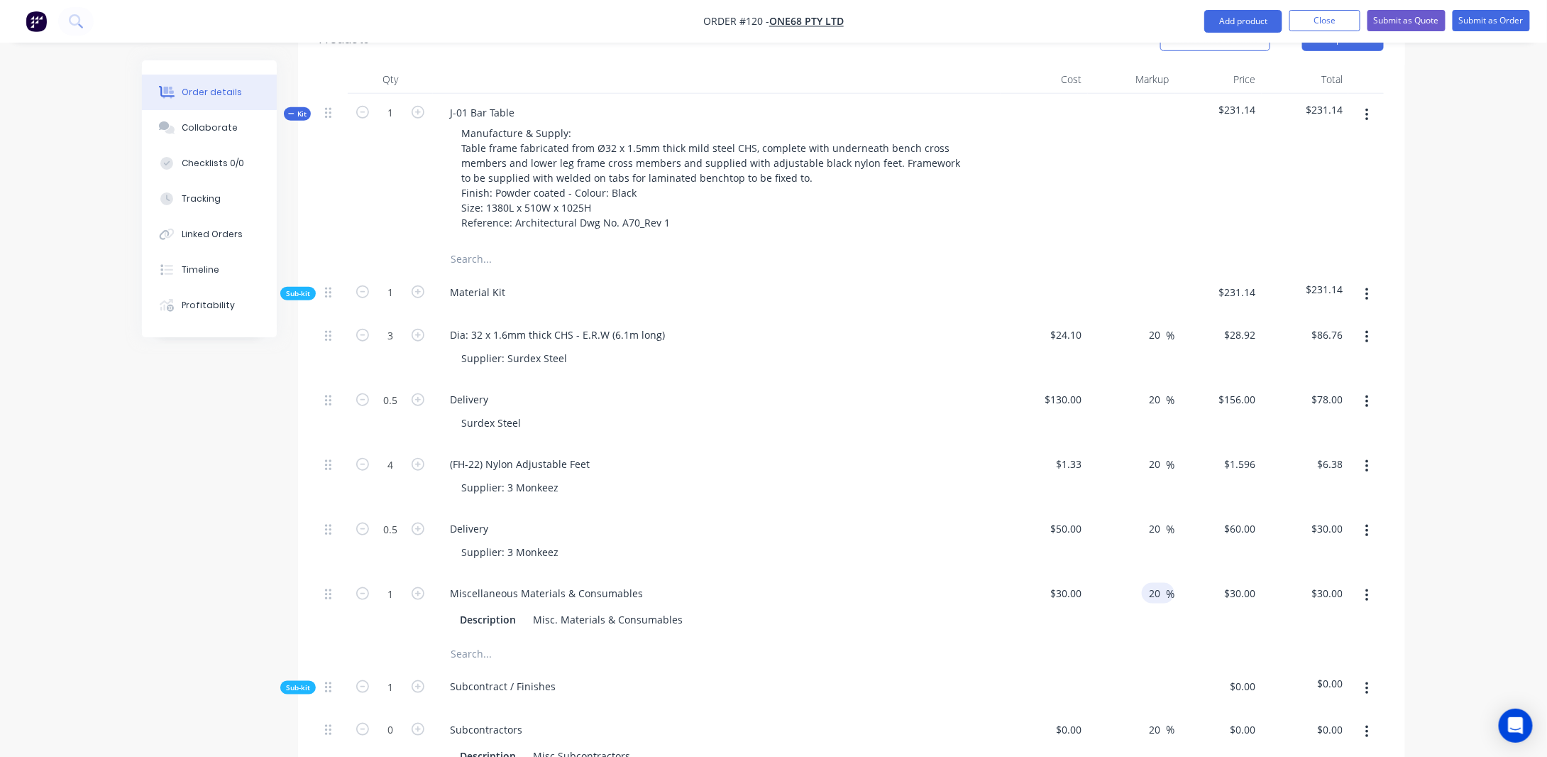
type input "20"
type input "$36.00"
click at [1429, 443] on div "Order details Collaborate Checklists 0/0 Tracking Linked Orders Timeline Profit…" at bounding box center [773, 573] width 1547 height 2152
click at [415, 106] on icon "button" at bounding box center [418, 112] width 13 height 13
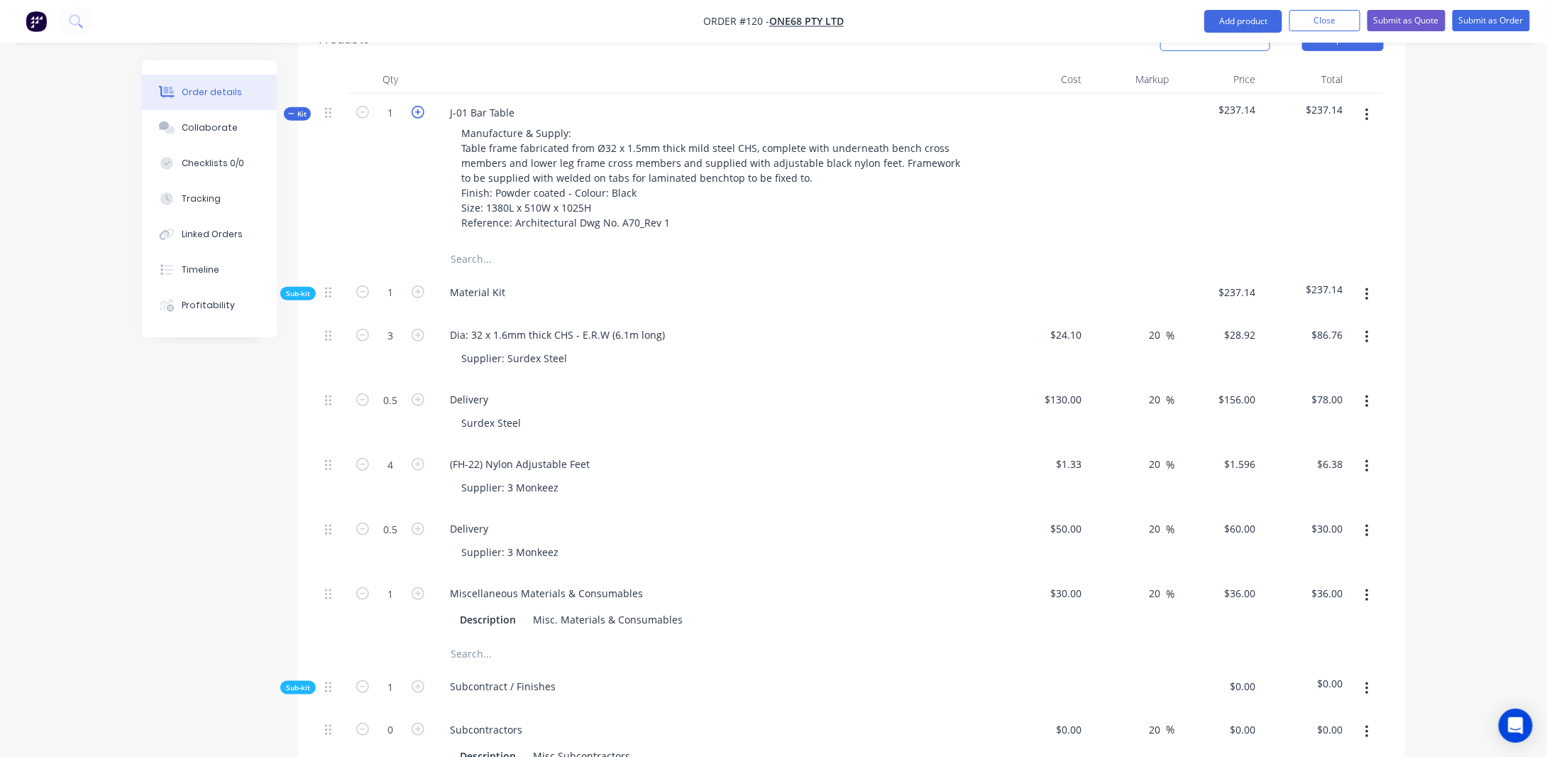
type input "2"
type input "6"
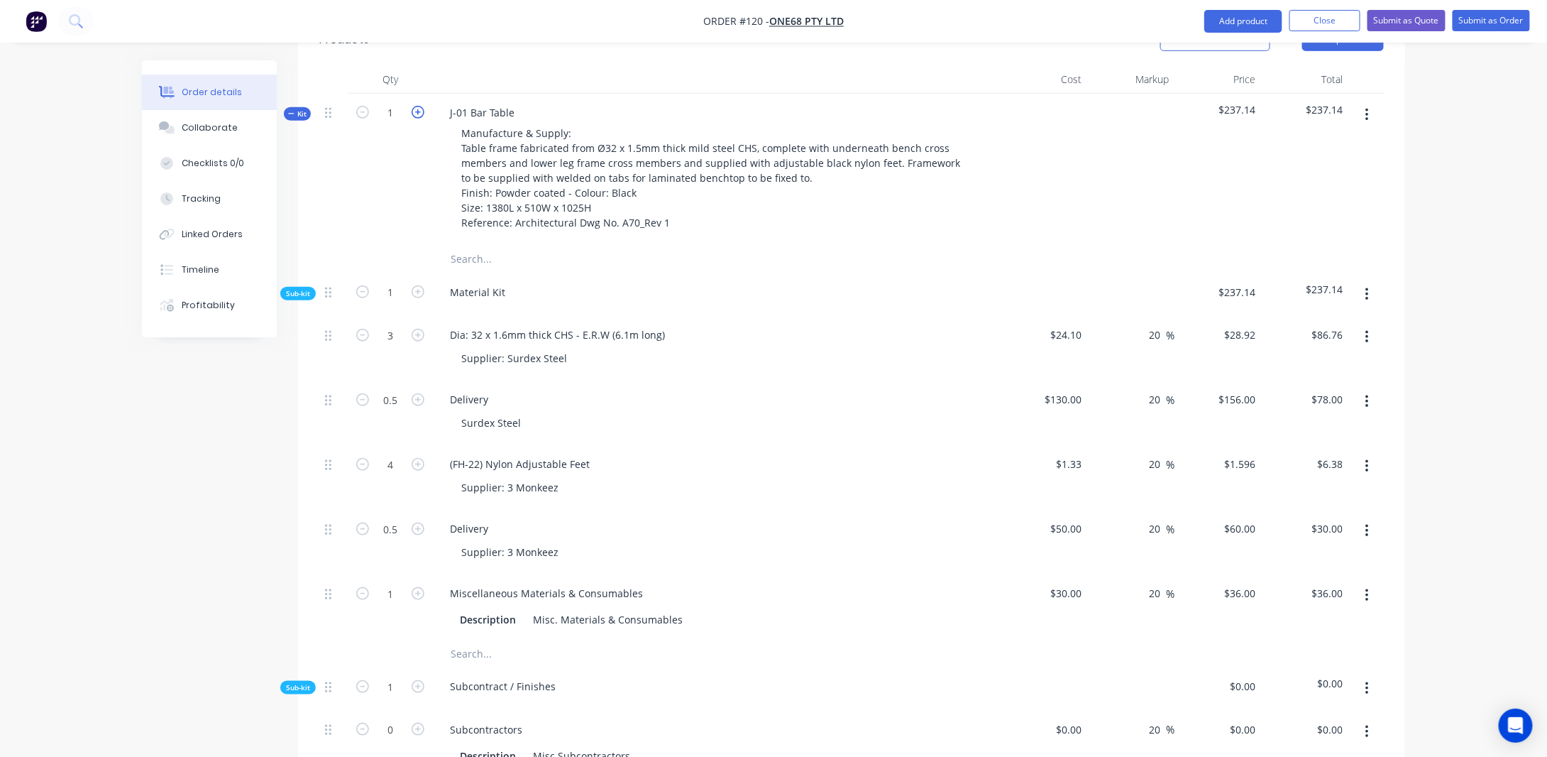
type input "$173.52"
type input "1"
type input "$156.00"
type input "1"
type input "$60.00"
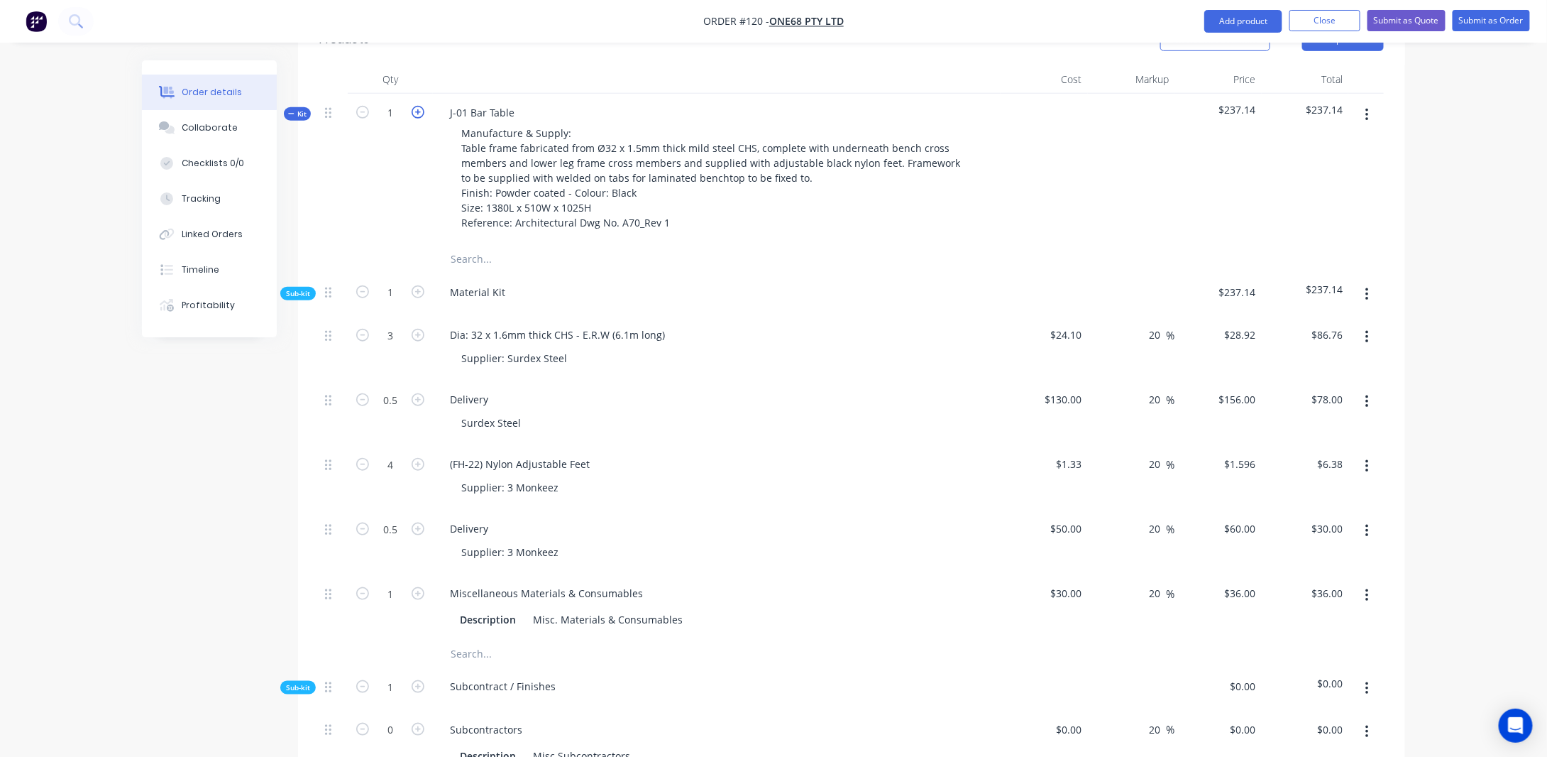
type input "8"
type input "$12.77"
type input "2"
type input "$72.00"
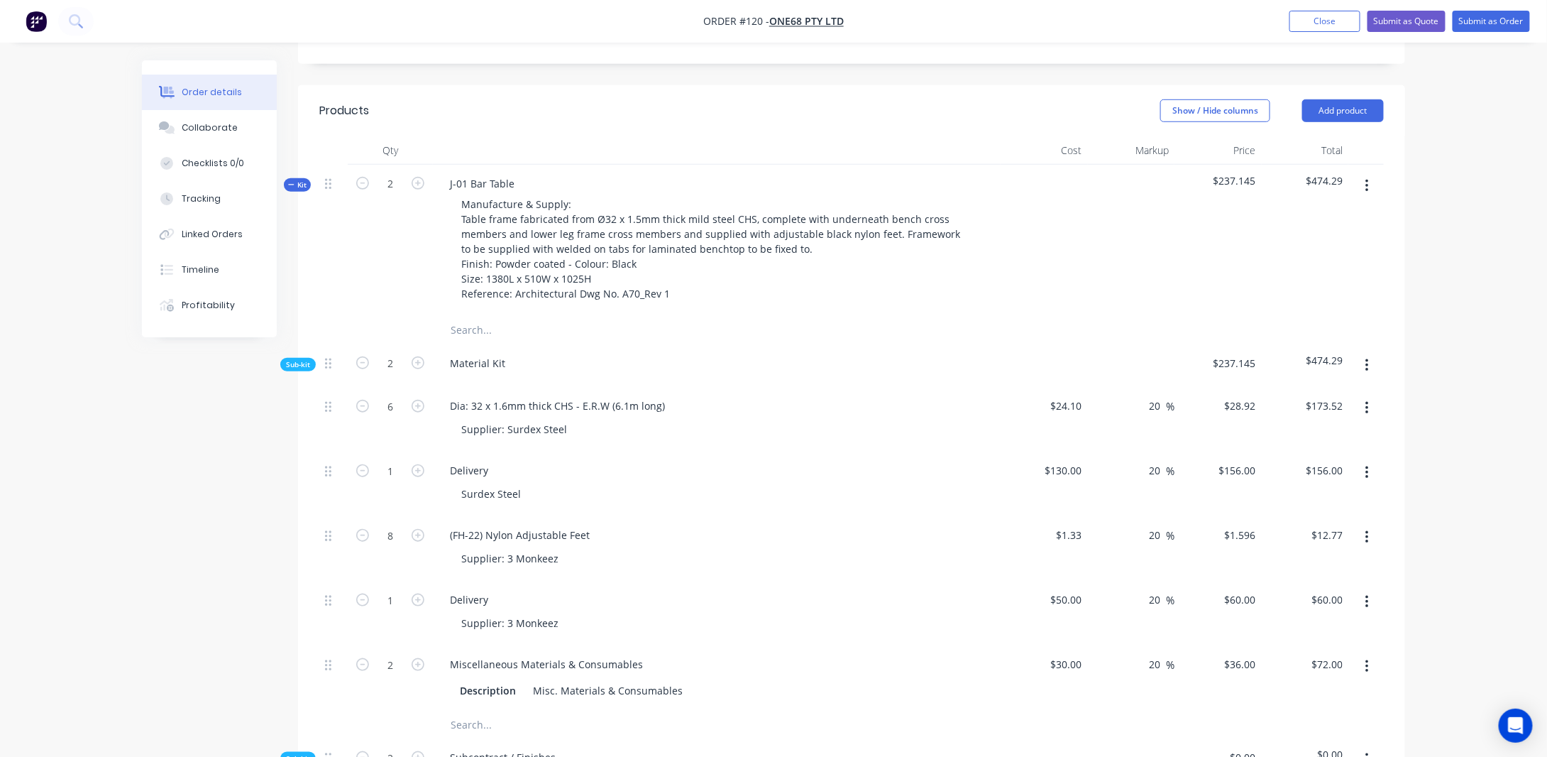
click at [1450, 292] on div "Order details Collaborate Checklists 0/0 Tracking Linked Orders Timeline Profit…" at bounding box center [773, 644] width 1547 height 2152
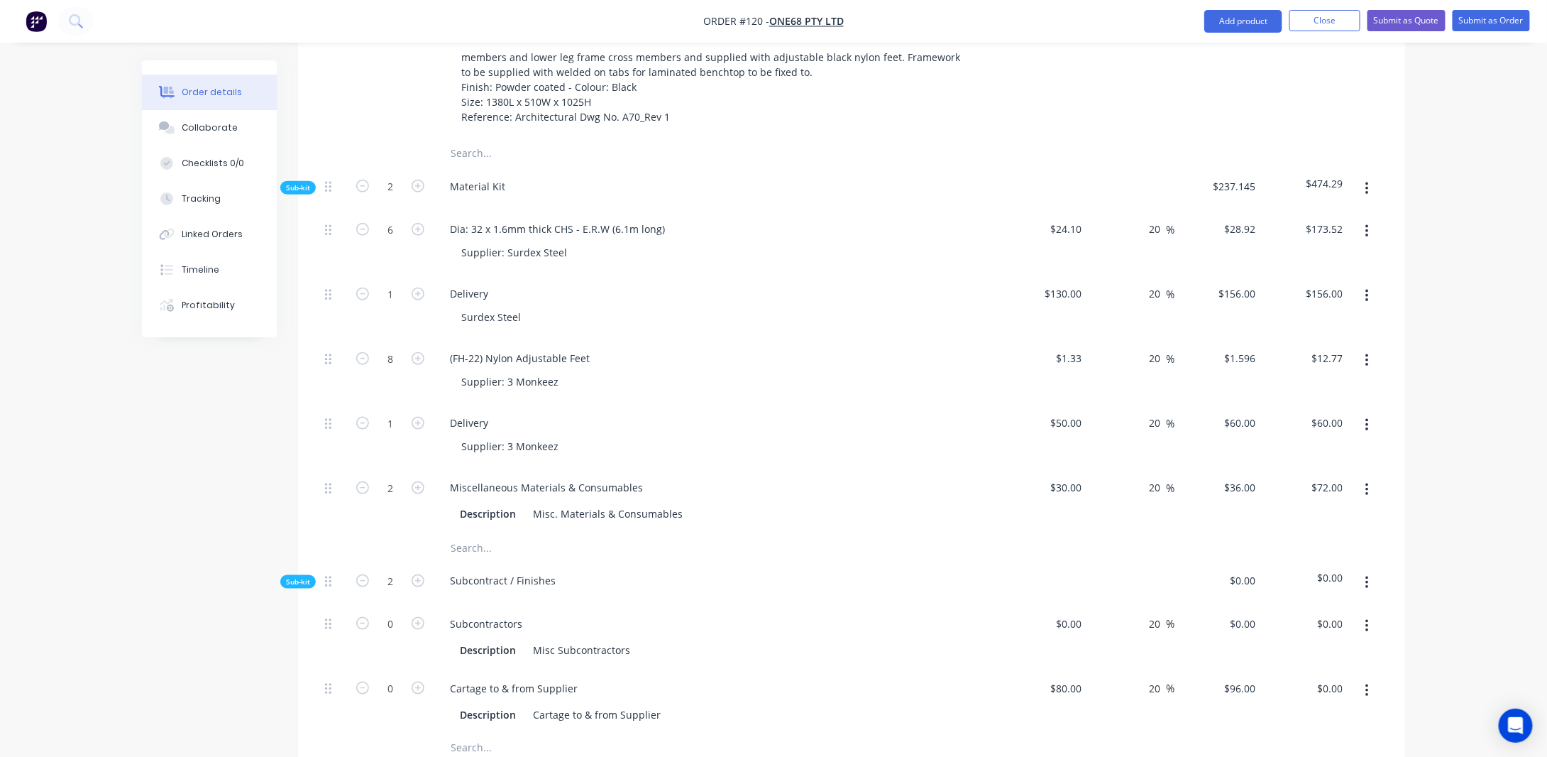
scroll to position [574, 0]
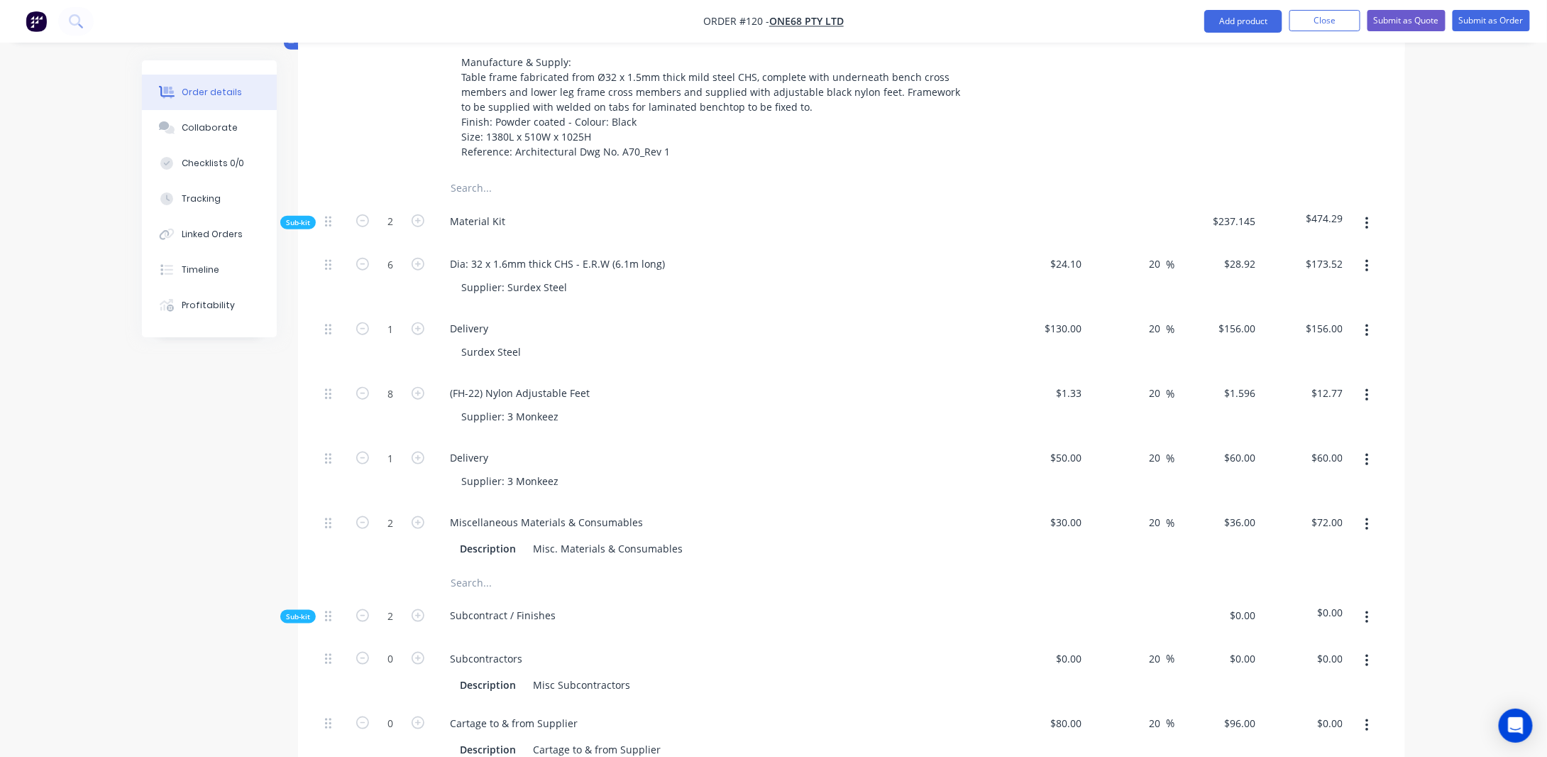
click at [307, 217] on span "Sub-kit" at bounding box center [298, 222] width 24 height 11
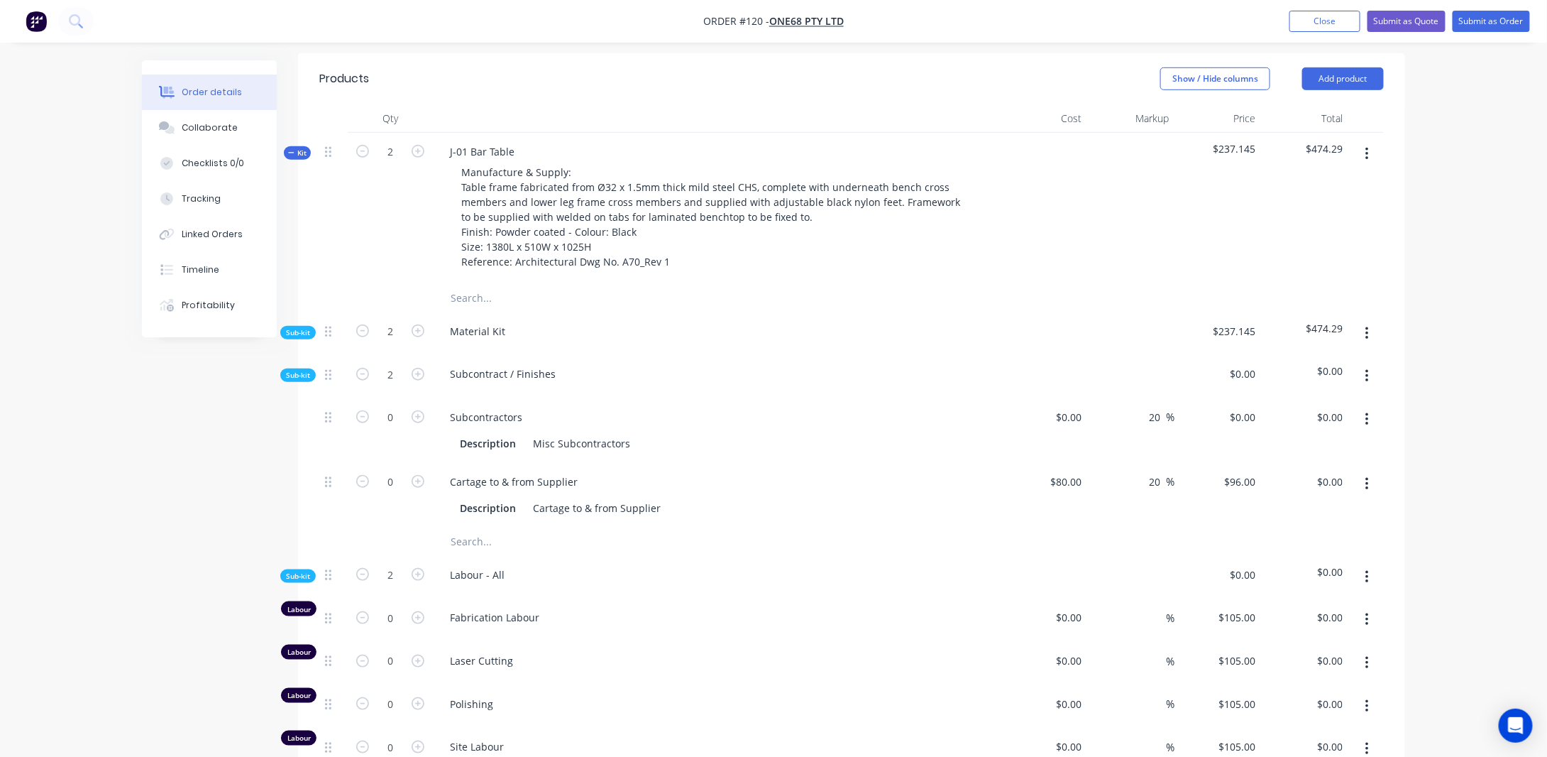
scroll to position [503, 0]
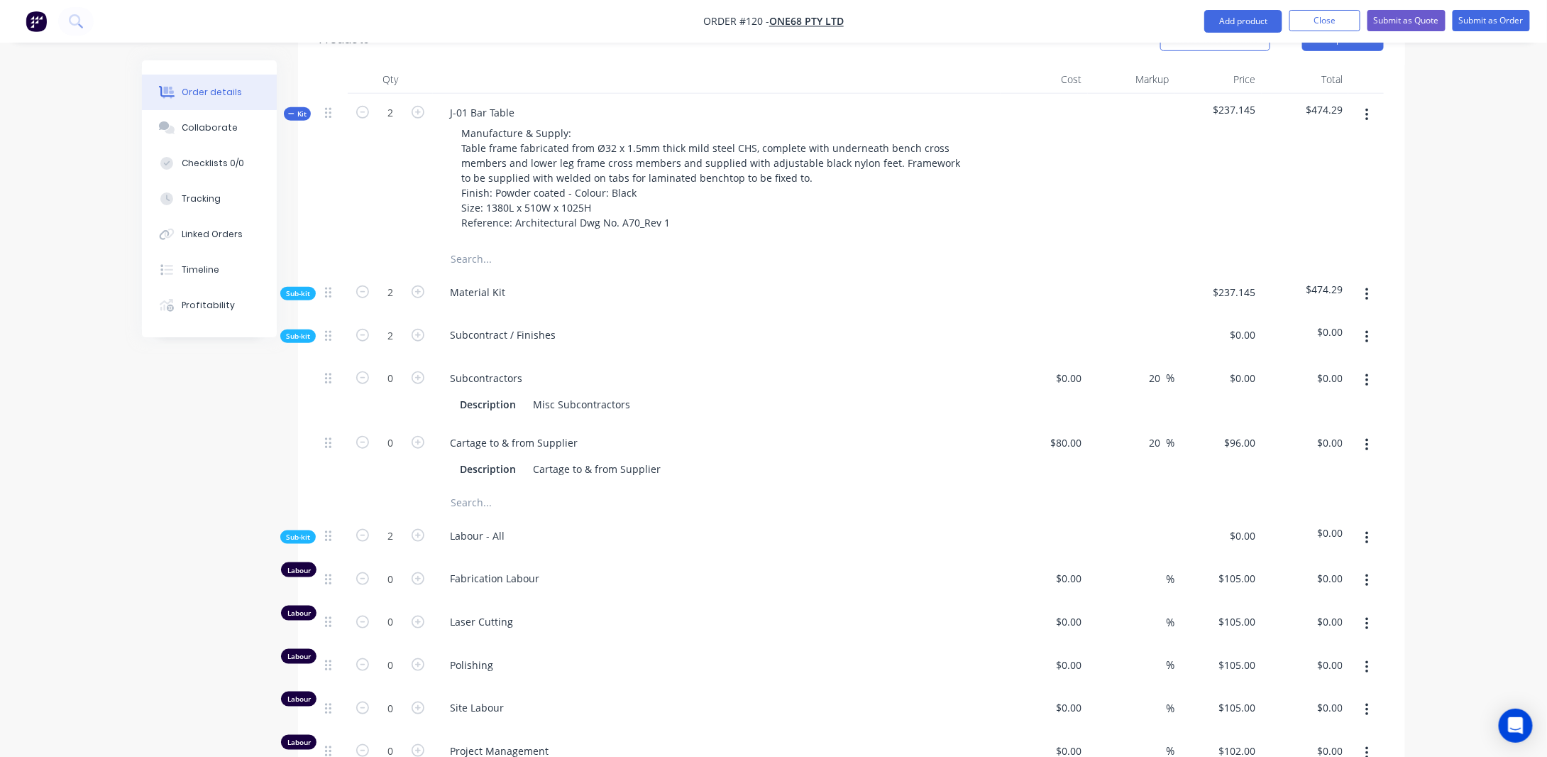
click at [294, 331] on span "Sub-kit" at bounding box center [298, 336] width 24 height 11
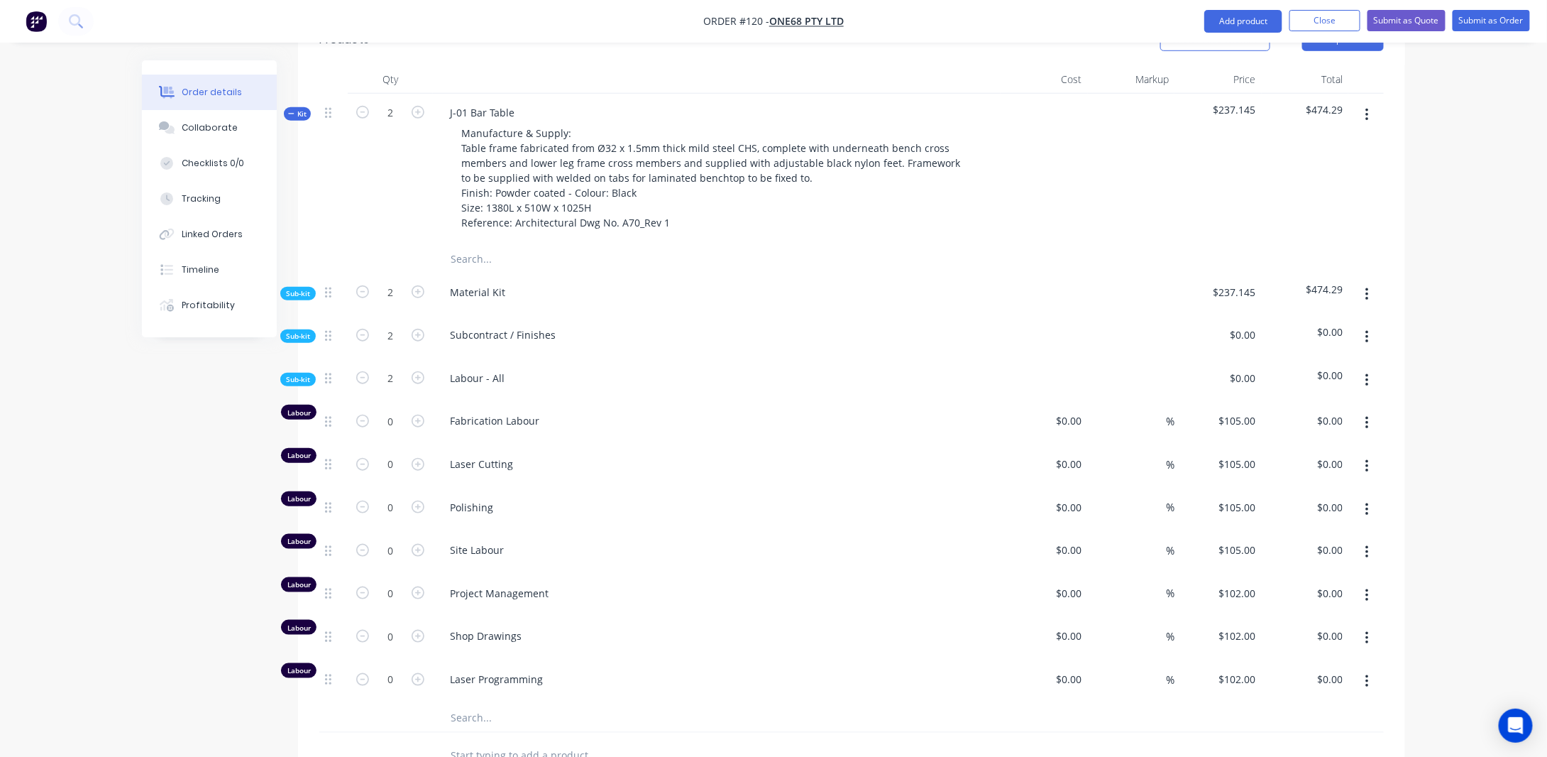
click at [294, 331] on span "Sub-kit" at bounding box center [298, 336] width 24 height 11
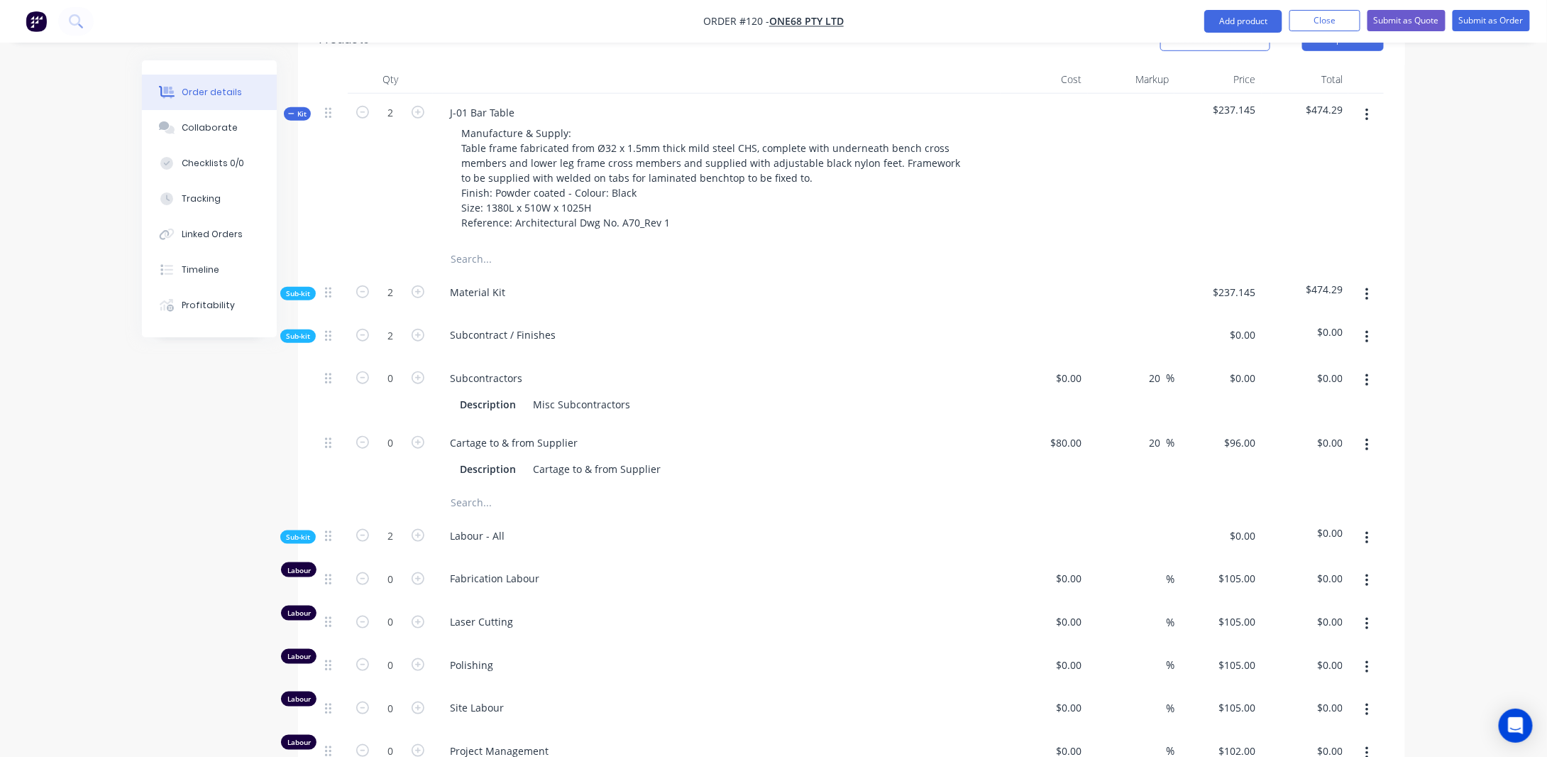
click at [300, 288] on span "Sub-kit" at bounding box center [298, 293] width 24 height 11
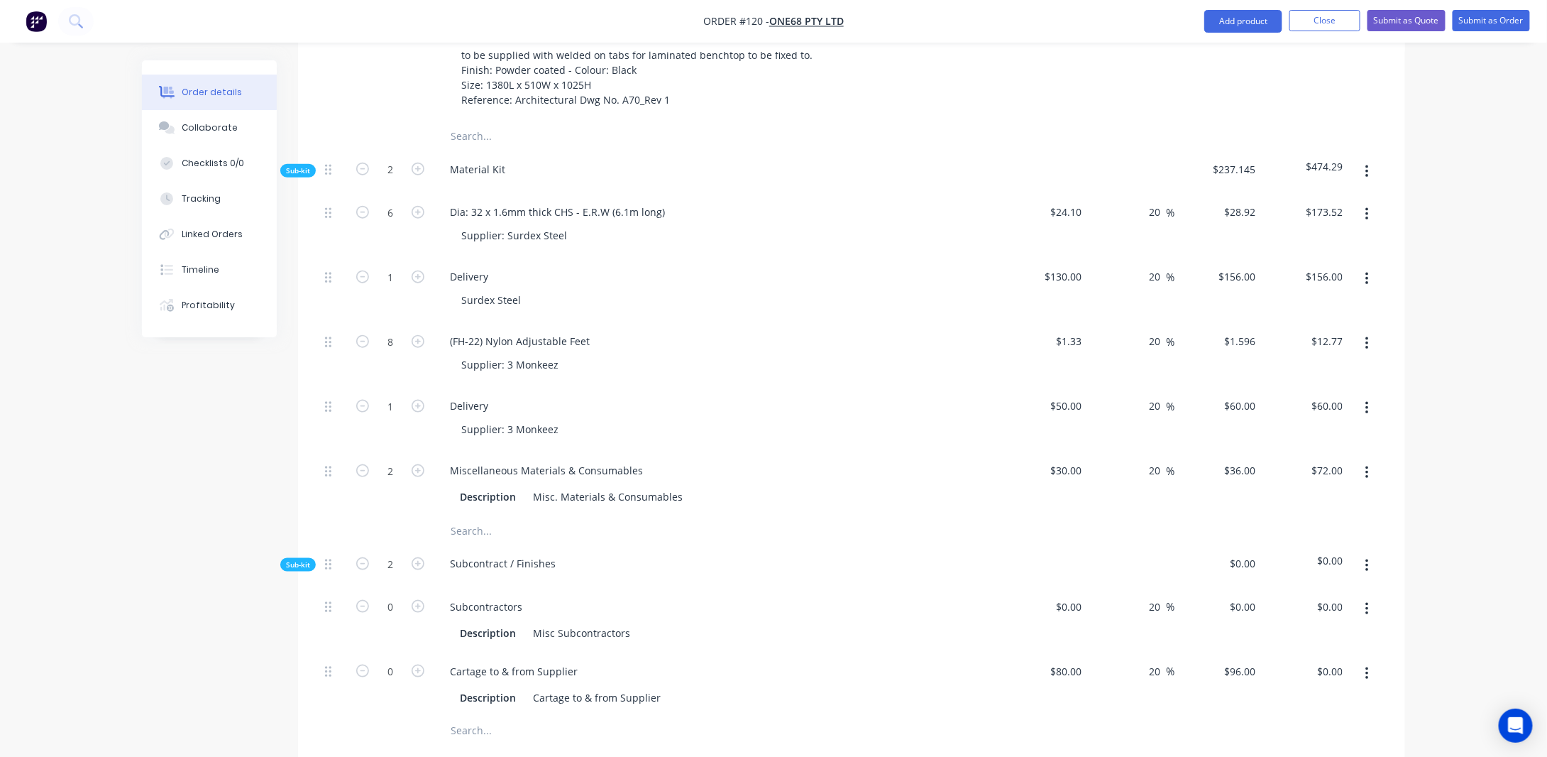
scroll to position [645, 0]
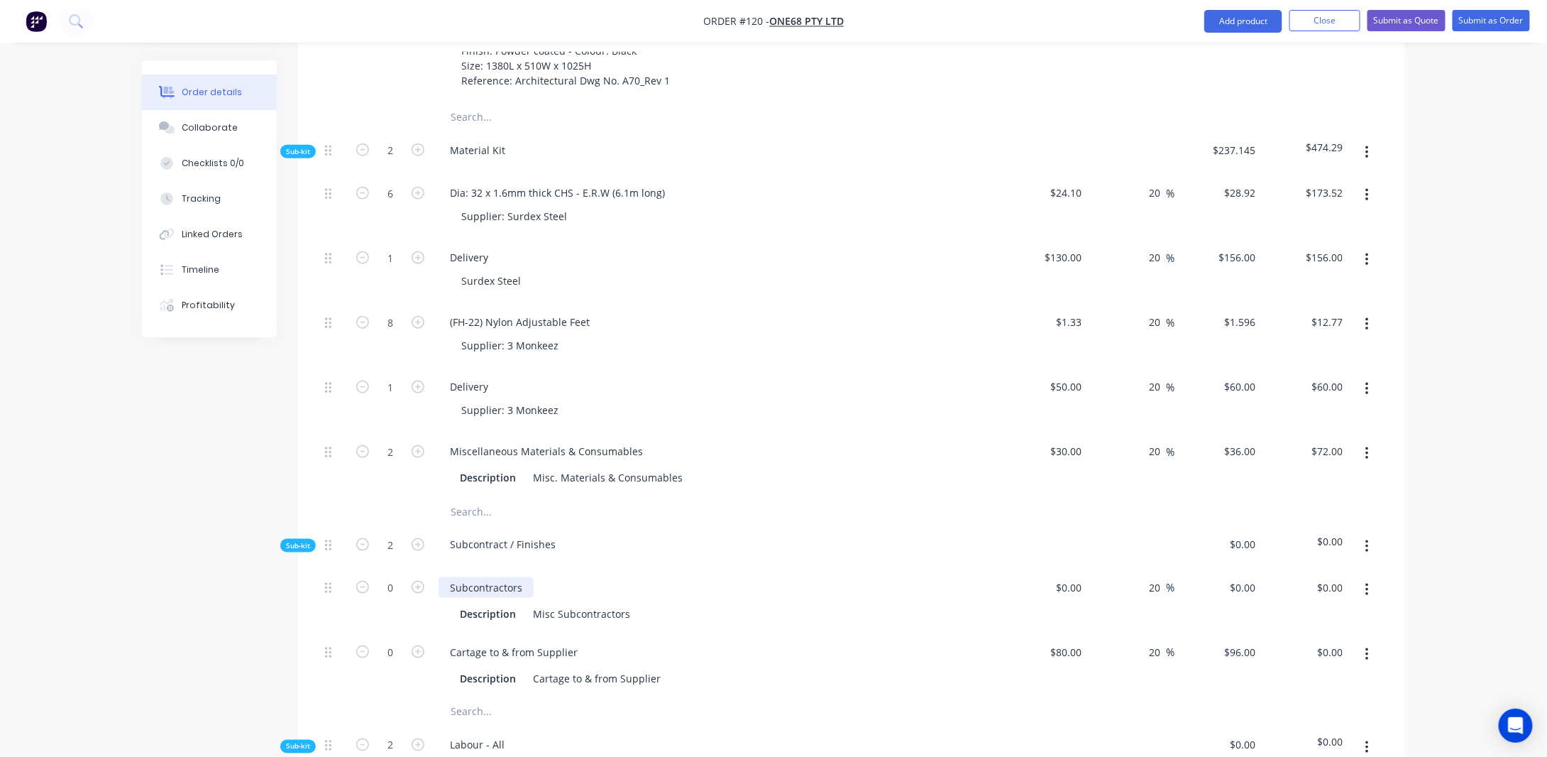
click at [501, 577] on div "Subcontractors" at bounding box center [486, 587] width 95 height 21
drag, startPoint x: 520, startPoint y: 553, endPoint x: 390, endPoint y: 544, distance: 130.2
click at [392, 569] on div "0 Subcontractors Description Misc Subcontractors $0.00 $0.00 20 20 % $0.00 $0.0…" at bounding box center [851, 601] width 1065 height 65
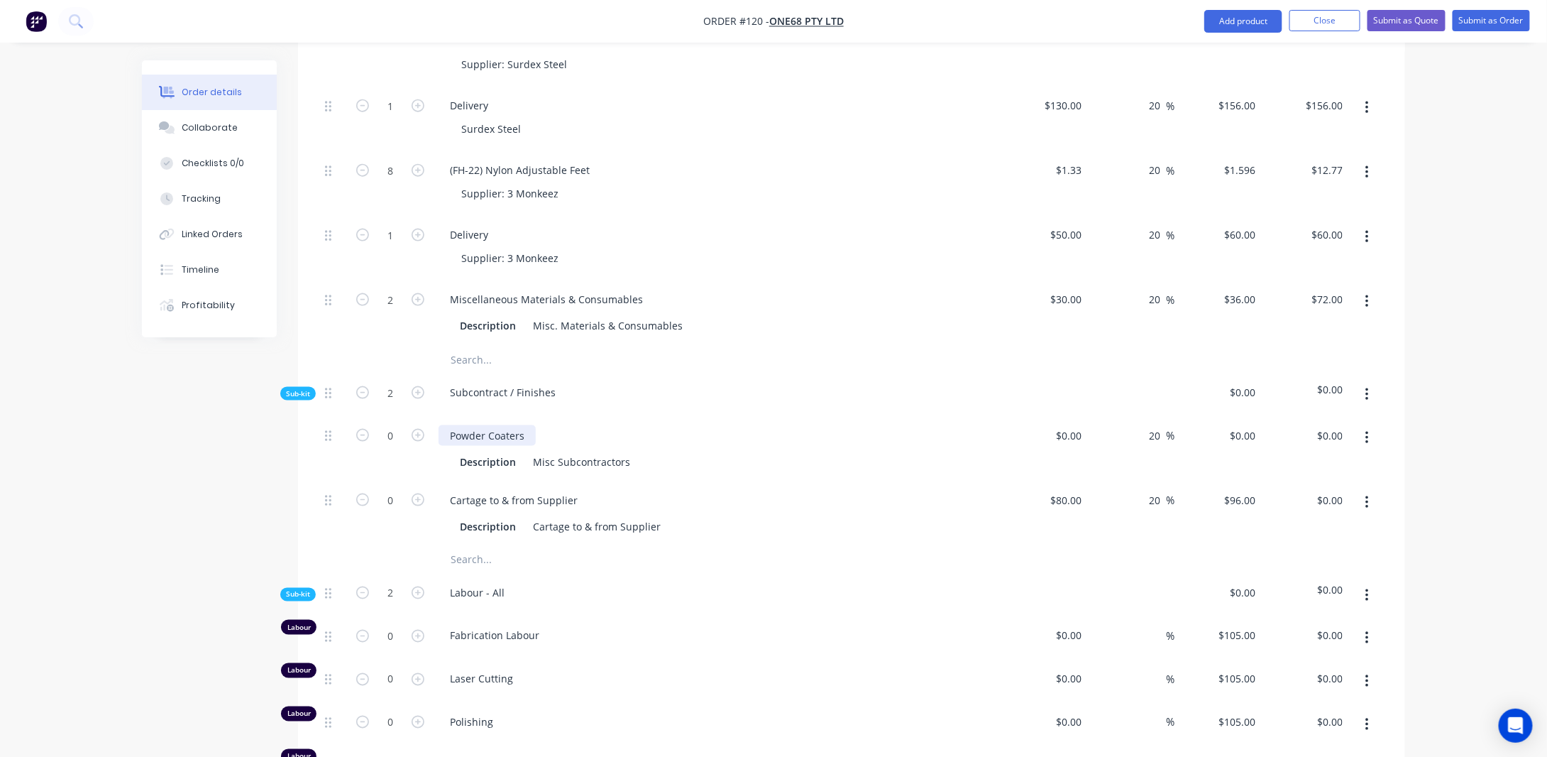
scroll to position [787, 0]
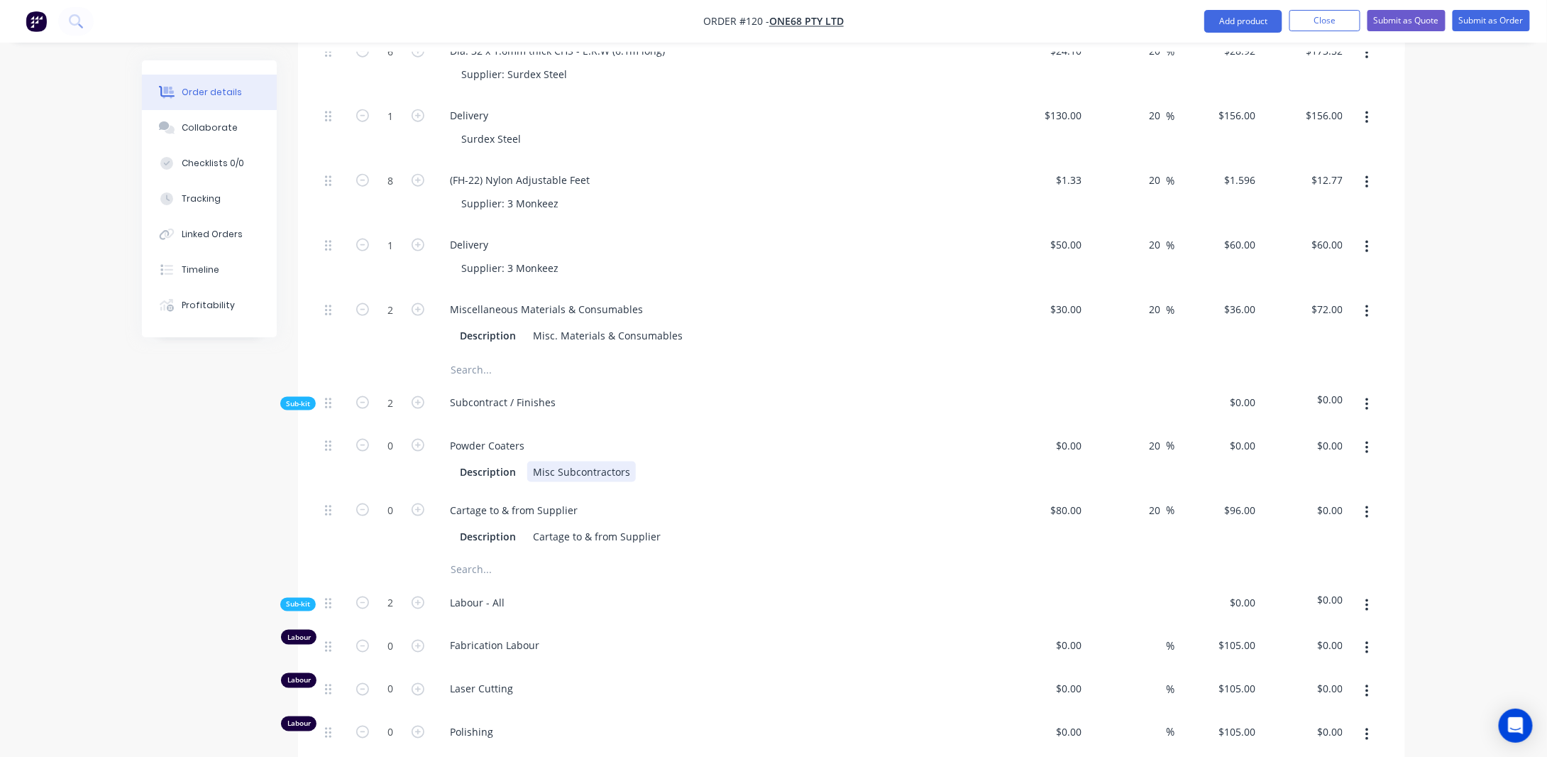
click at [577, 461] on div "Misc Subcontractors" at bounding box center [581, 471] width 109 height 21
drag, startPoint x: 530, startPoint y: 436, endPoint x: 689, endPoint y: 434, distance: 158.3
click at [689, 461] on div "Description Misc Subcontractors" at bounding box center [714, 471] width 520 height 21
click at [419, 439] on icon "button" at bounding box center [418, 445] width 13 height 13
type input "1"
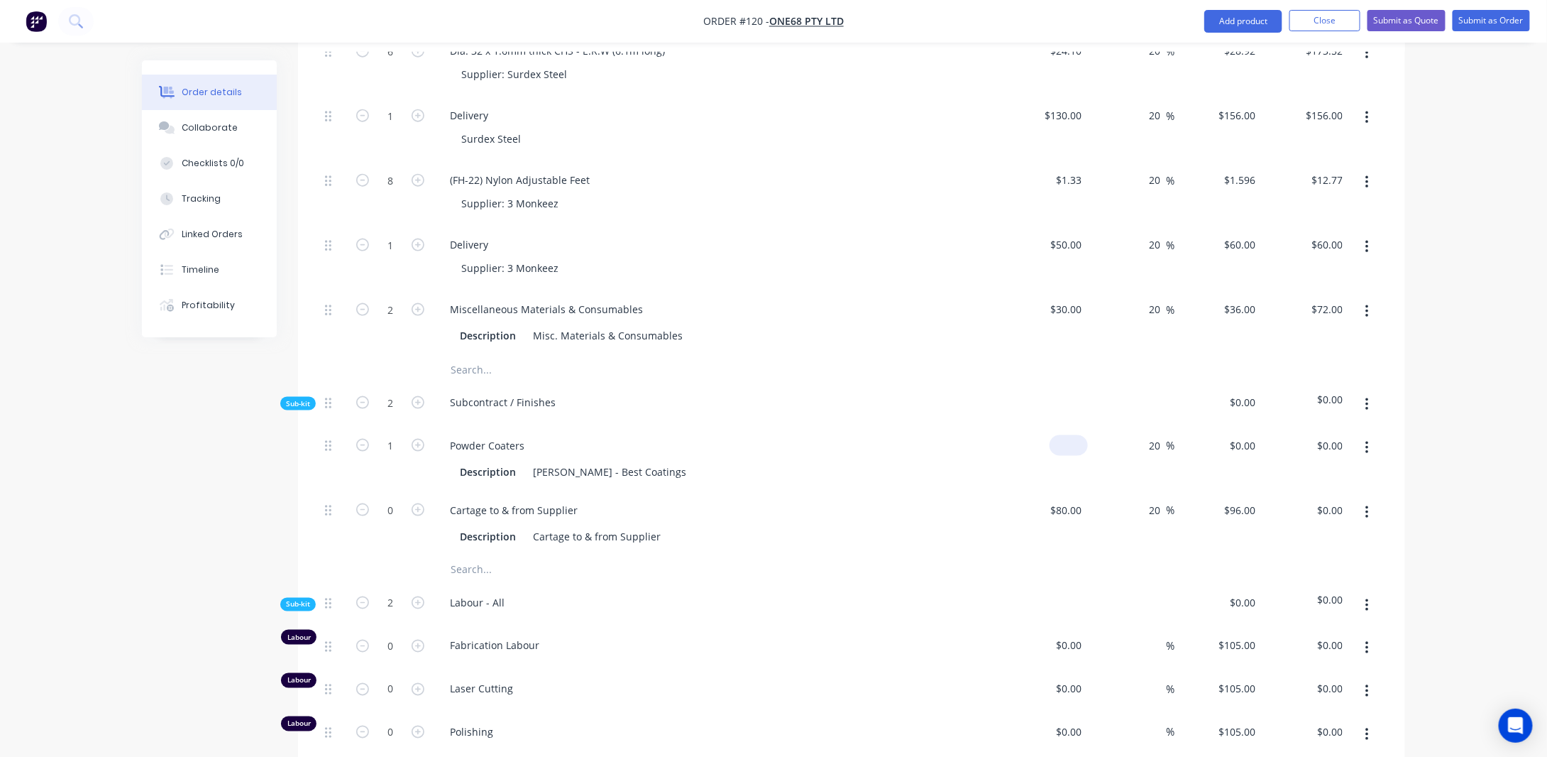
click at [1083, 435] on input at bounding box center [1072, 445] width 33 height 21
type input "$120.00"
type input "$144.00"
click at [1445, 407] on div "Order details Collaborate Checklists 0/0 Tracking Linked Orders Timeline Profit…" at bounding box center [773, 289] width 1547 height 2152
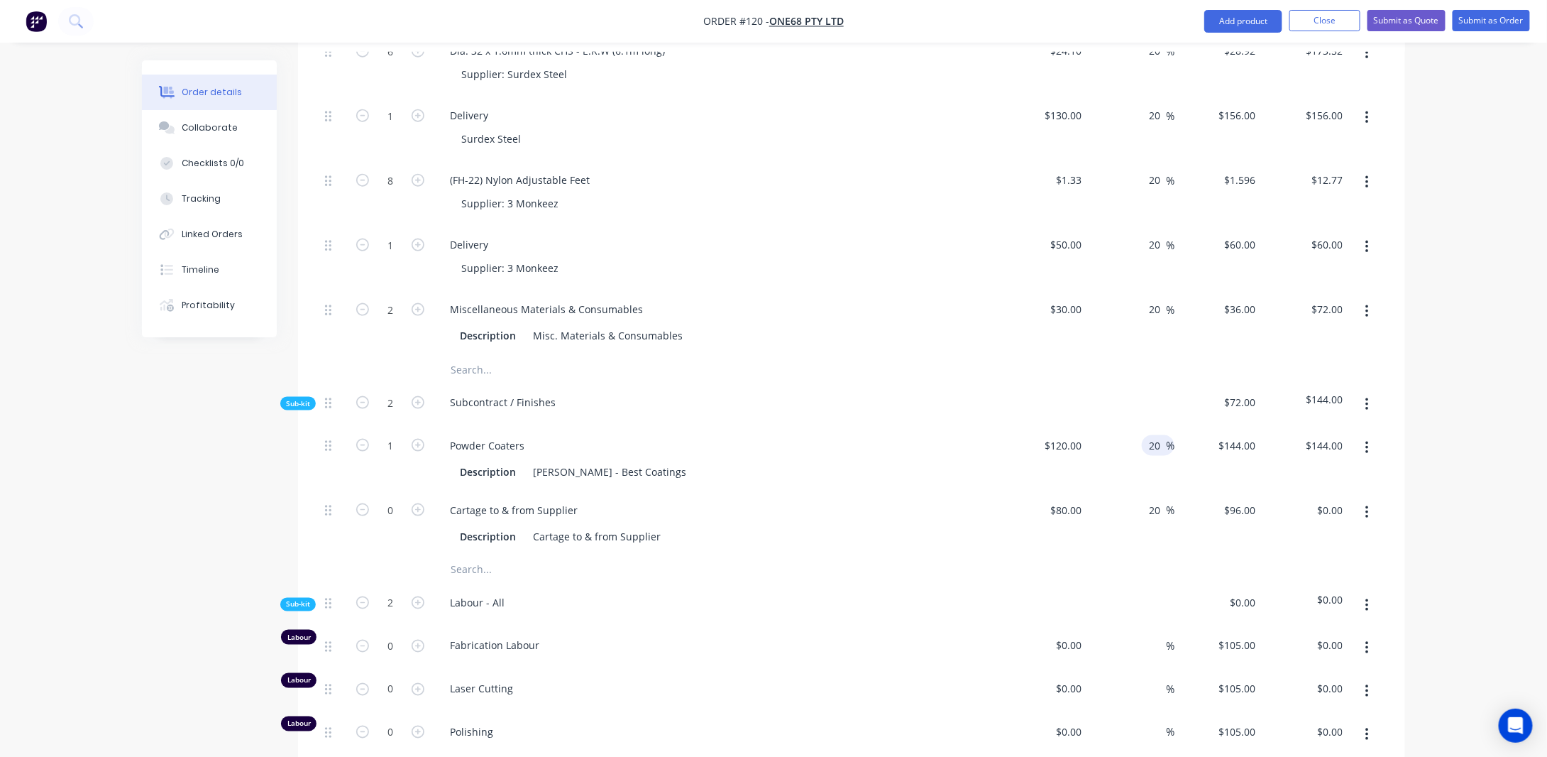
click at [1155, 435] on input "20" at bounding box center [1157, 445] width 18 height 21
type input "2"
type input "0"
type input "$120.00"
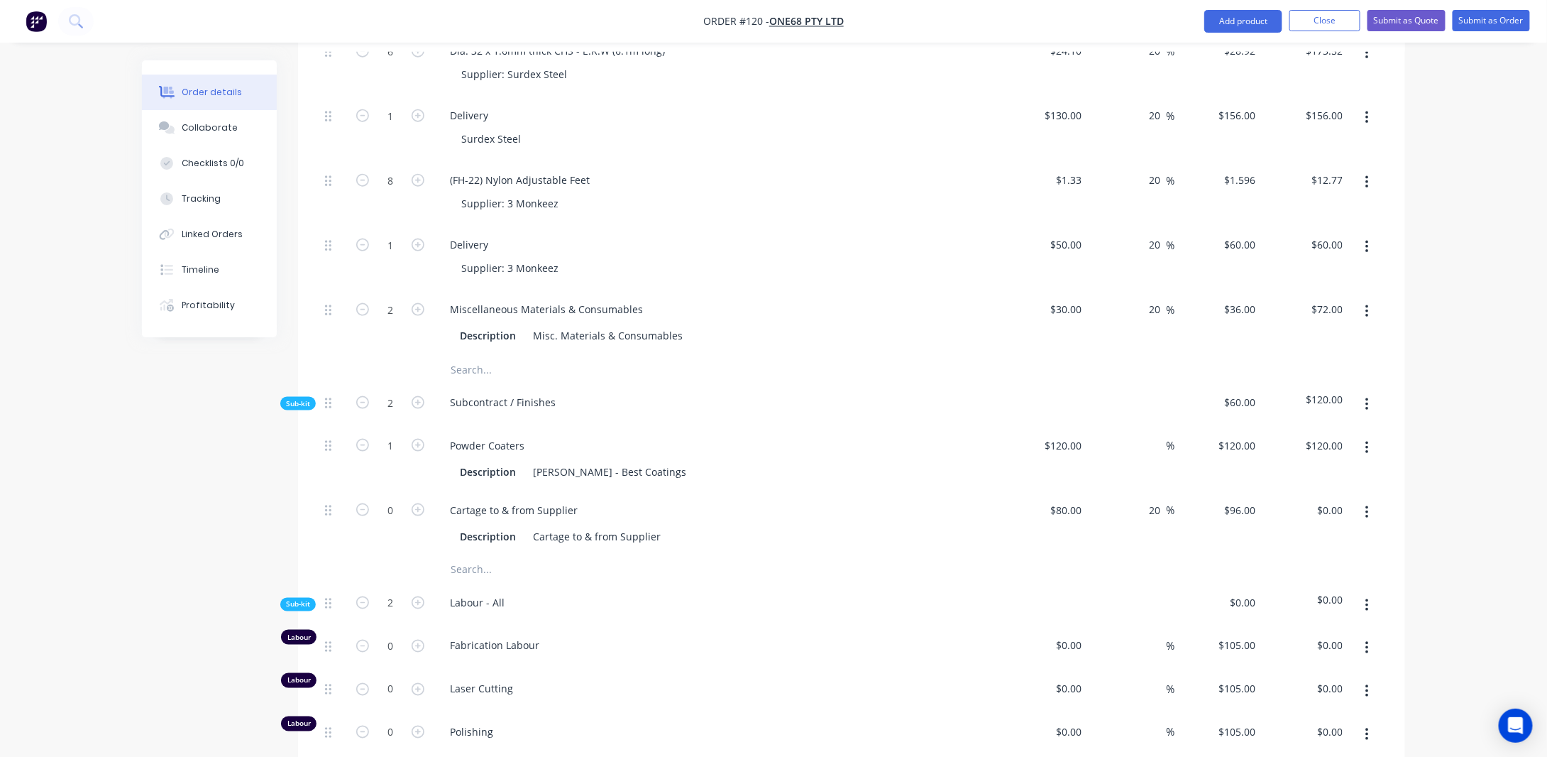
click at [1450, 408] on div "Order details Collaborate Checklists 0/0 Tracking Linked Orders Timeline Profit…" at bounding box center [773, 289] width 1547 height 2152
click at [537, 526] on div "Cartage to & from Supplier" at bounding box center [596, 536] width 139 height 21
drag, startPoint x: 579, startPoint y: 475, endPoint x: 393, endPoint y: 479, distance: 186.7
click at [393, 491] on div "0 Cartage to & from Supplier Description Cartage to & from Supplier $80.00 $80.…" at bounding box center [851, 523] width 1065 height 65
click at [595, 526] on div "Cartage to & from Supplier" at bounding box center [596, 536] width 139 height 21
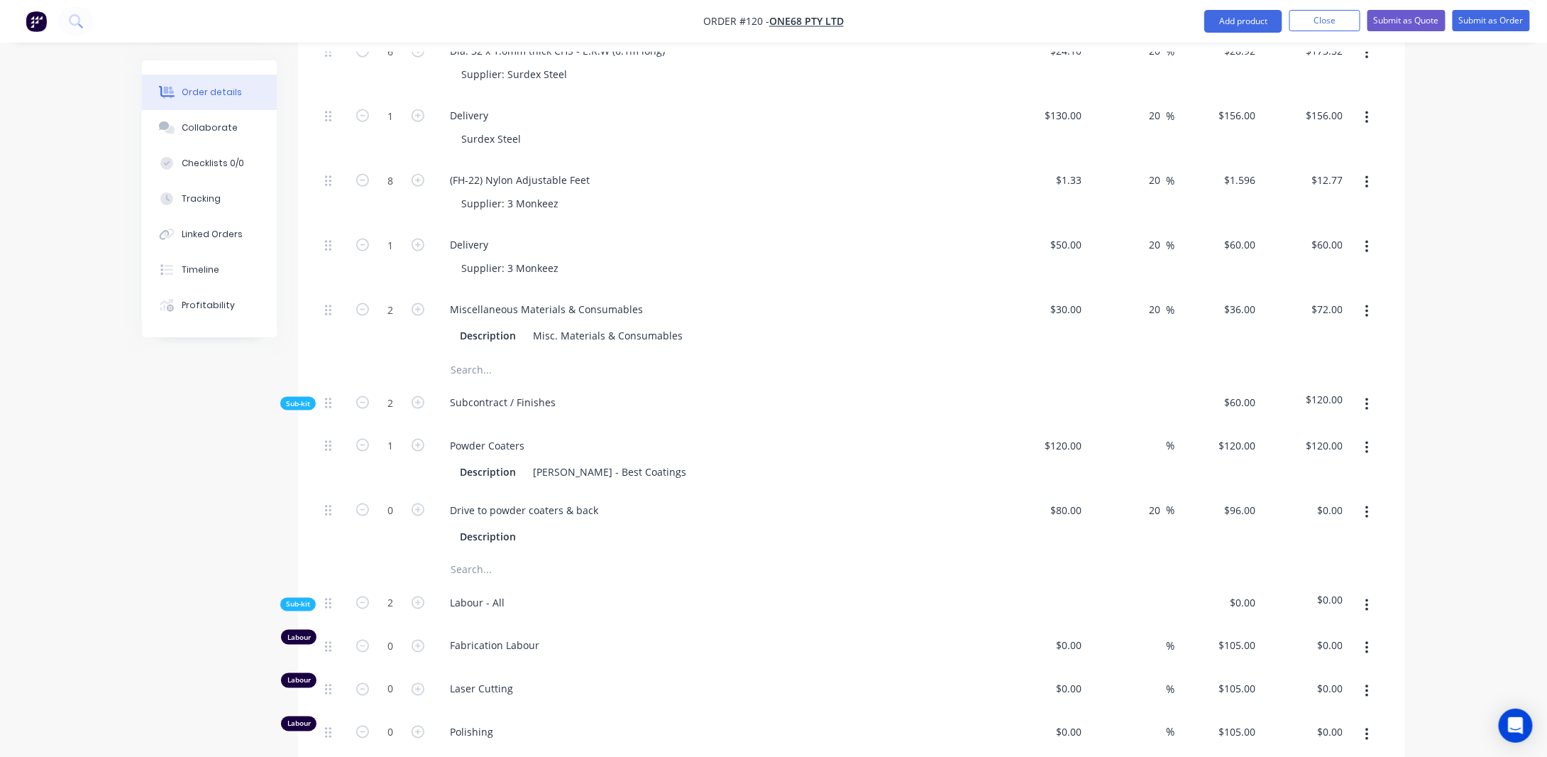
click at [1451, 510] on div "Order details Collaborate Checklists 0/0 Tracking Linked Orders Timeline Profit…" at bounding box center [773, 289] width 1547 height 2152
click at [396, 500] on input "0" at bounding box center [390, 510] width 37 height 21
type input "0.5"
type input "80"
type input "$48.00"
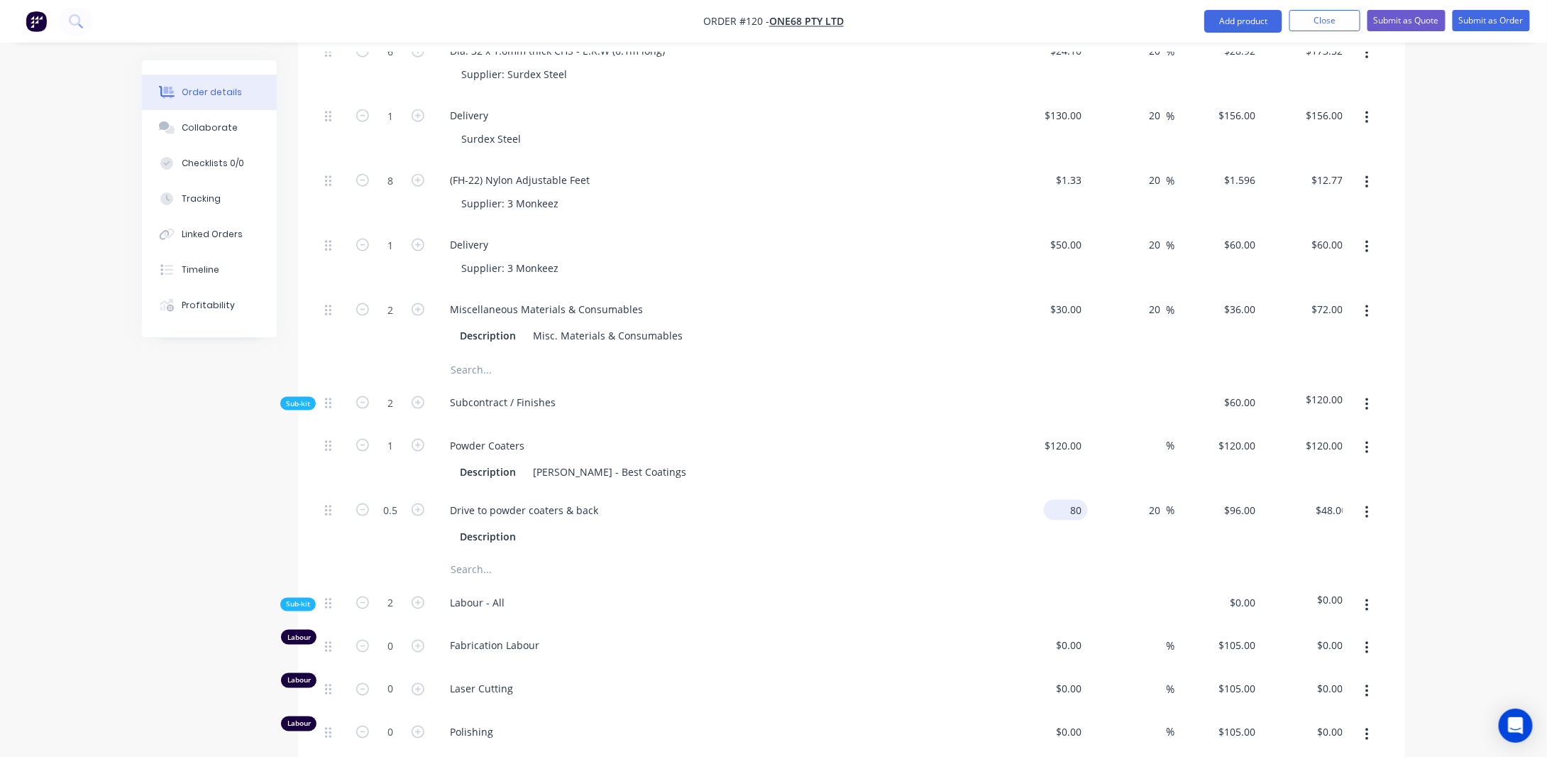
click at [1081, 500] on input "80" at bounding box center [1069, 510] width 38 height 21
type input "$0.00"
click at [1156, 500] on input "20" at bounding box center [1157, 510] width 18 height 21
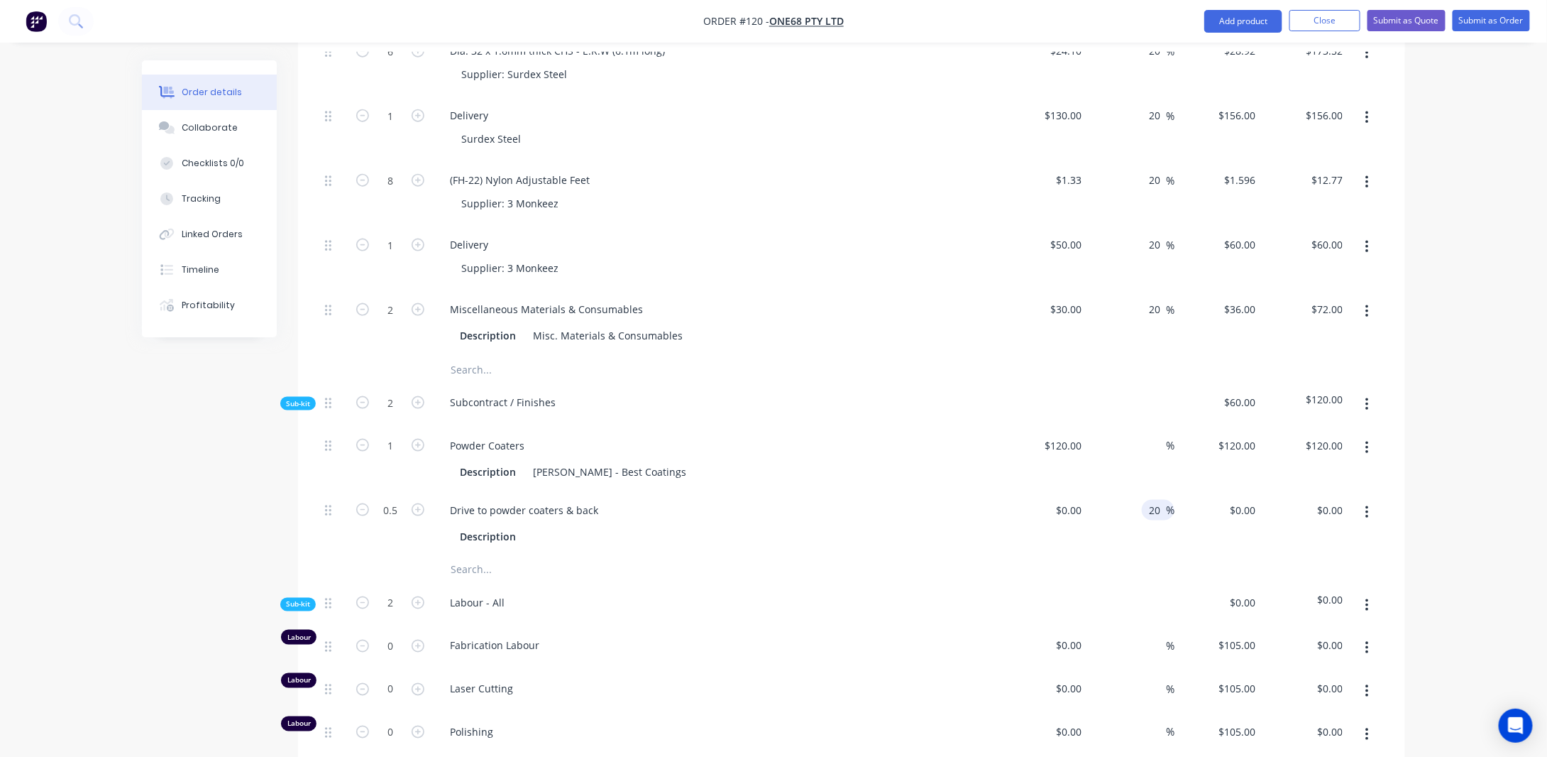
type input "2"
type input "0"
click at [1083, 500] on input "0" at bounding box center [1072, 510] width 33 height 21
type input "$88.00"
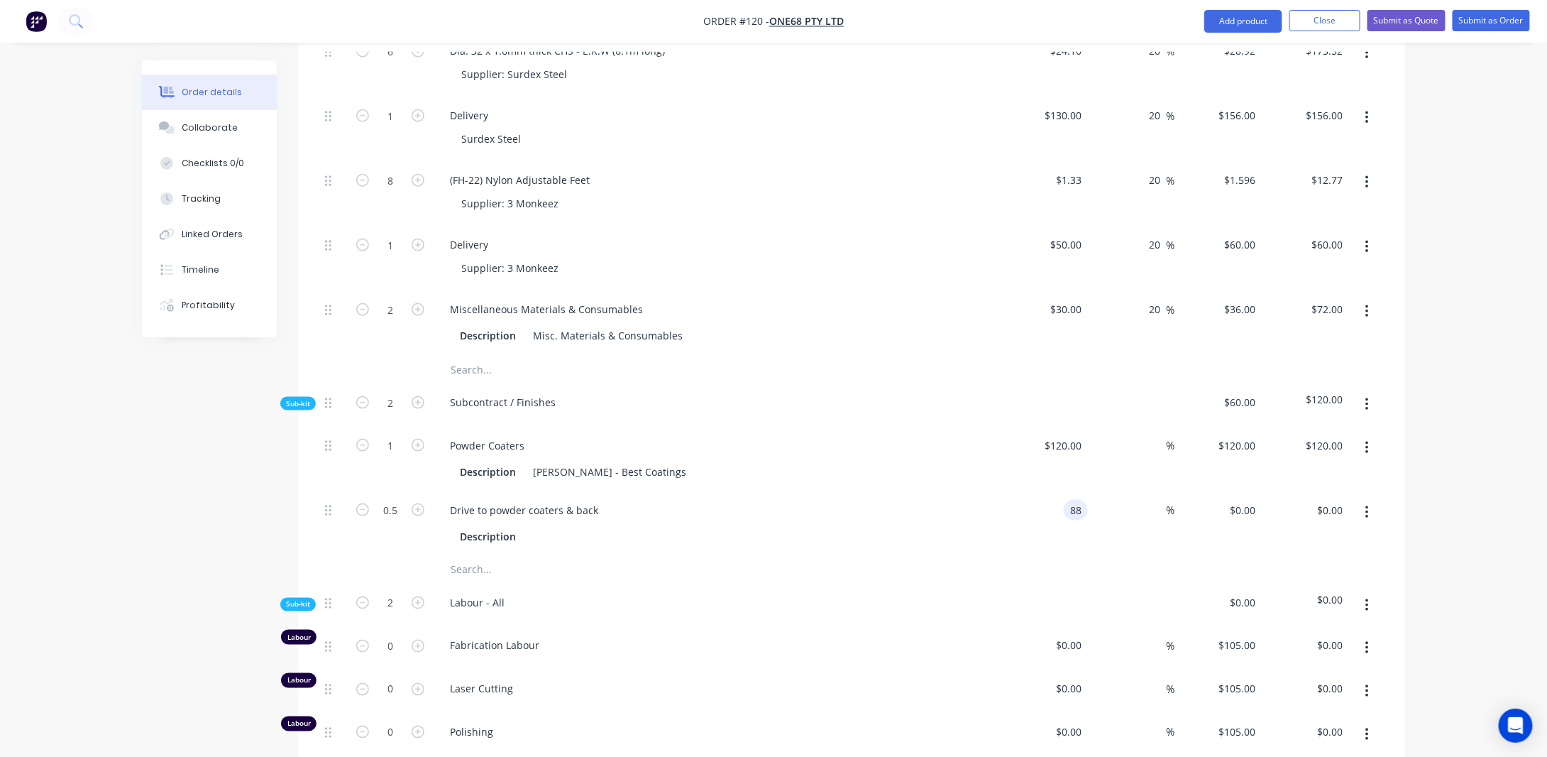
type input "$88.00"
type input "$44.00"
click at [1457, 474] on div "Order details Collaborate Checklists 0/0 Tracking Linked Orders Timeline Profit…" at bounding box center [773, 289] width 1547 height 2152
click at [403, 500] on input "0.5" at bounding box center [390, 510] width 37 height 21
type input "2"
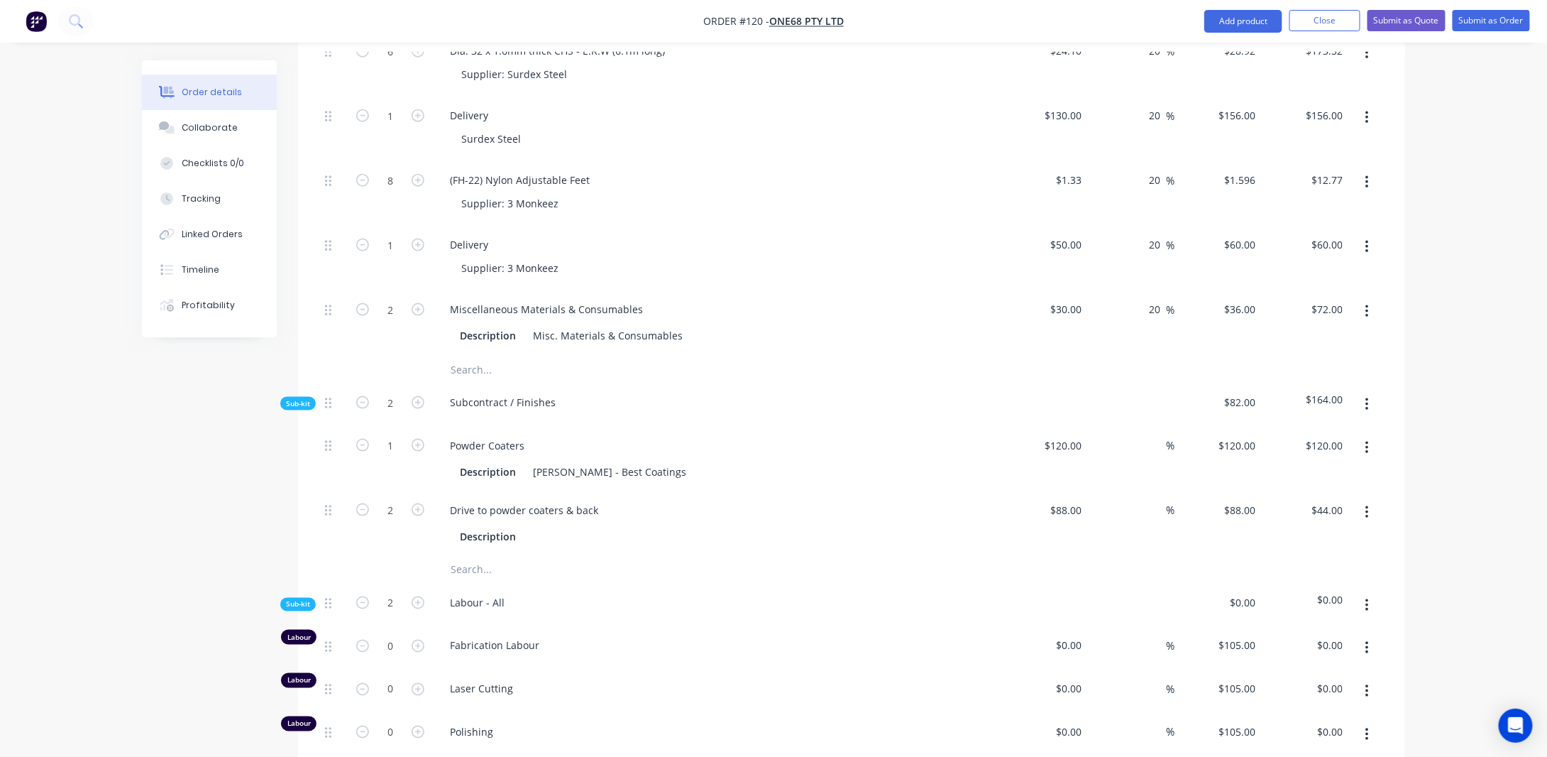
type input "$176.00"
click at [1454, 449] on div "Order details Collaborate Checklists 0/0 Tracking Linked Orders Timeline Profit…" at bounding box center [773, 289] width 1547 height 2152
drag, startPoint x: 1420, startPoint y: 461, endPoint x: 1130, endPoint y: 466, distance: 290.4
click at [1420, 461] on div "Order details Collaborate Checklists 0/0 Tracking Linked Orders Timeline Profit…" at bounding box center [773, 289] width 1547 height 2152
click at [1151, 435] on input at bounding box center [1158, 445] width 16 height 21
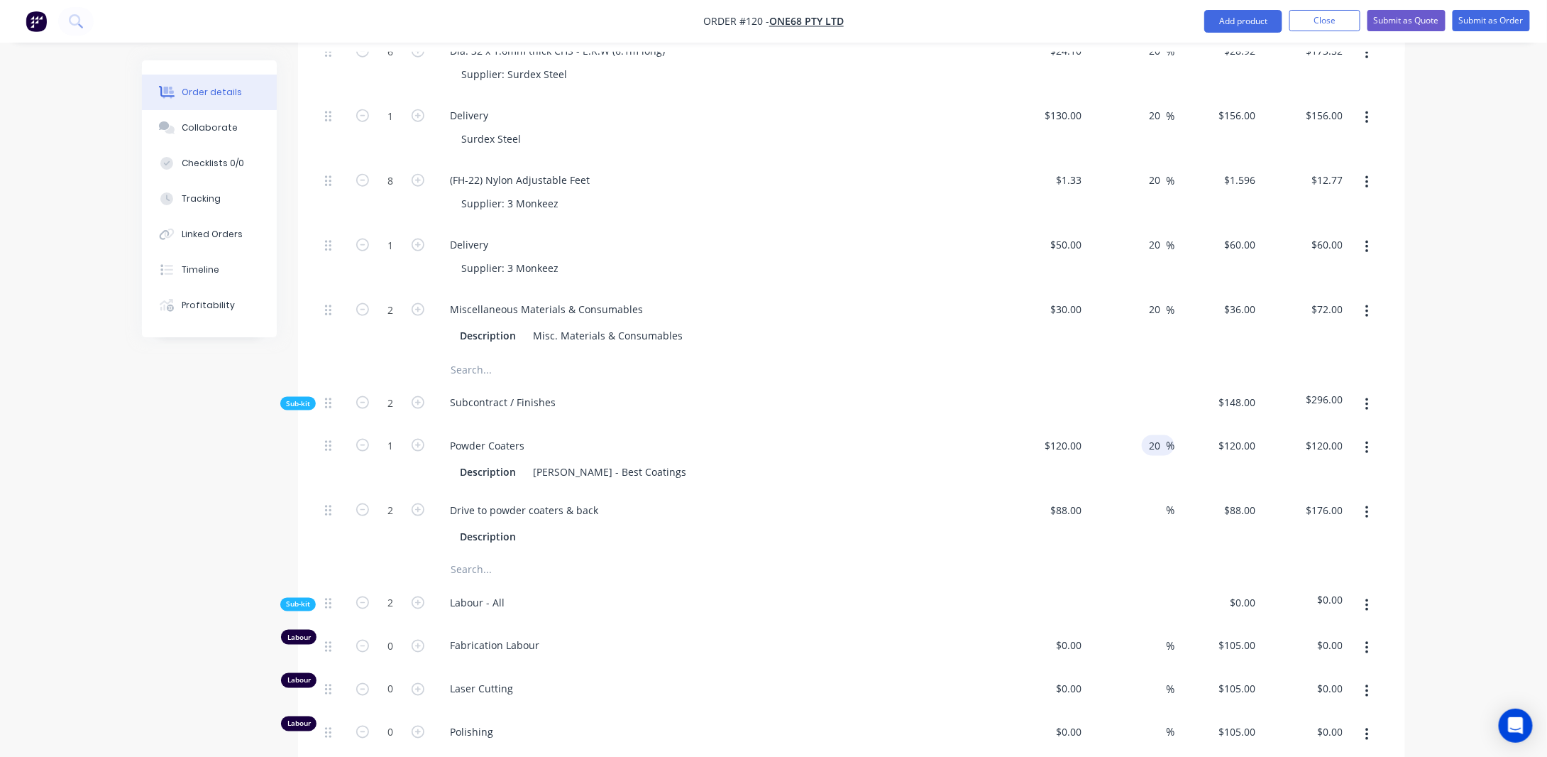
type input "20"
type input "$144.00"
click at [1153, 500] on input at bounding box center [1158, 510] width 16 height 21
type input "20"
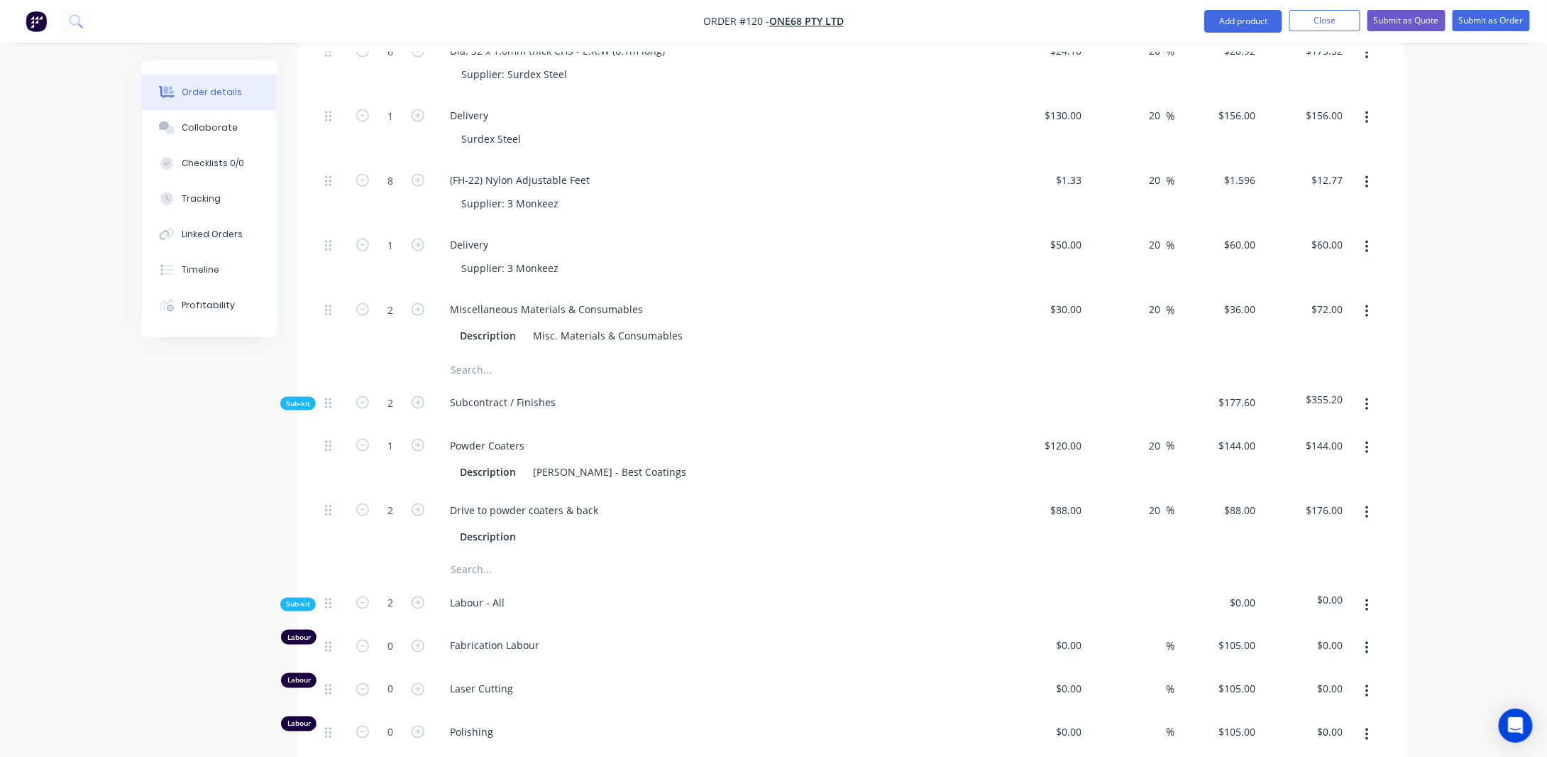
type input "$105.60"
type input "$211.20"
click at [1467, 462] on div "Order details Collaborate Checklists 0/0 Tracking Linked Orders Timeline Profit…" at bounding box center [773, 289] width 1547 height 2152
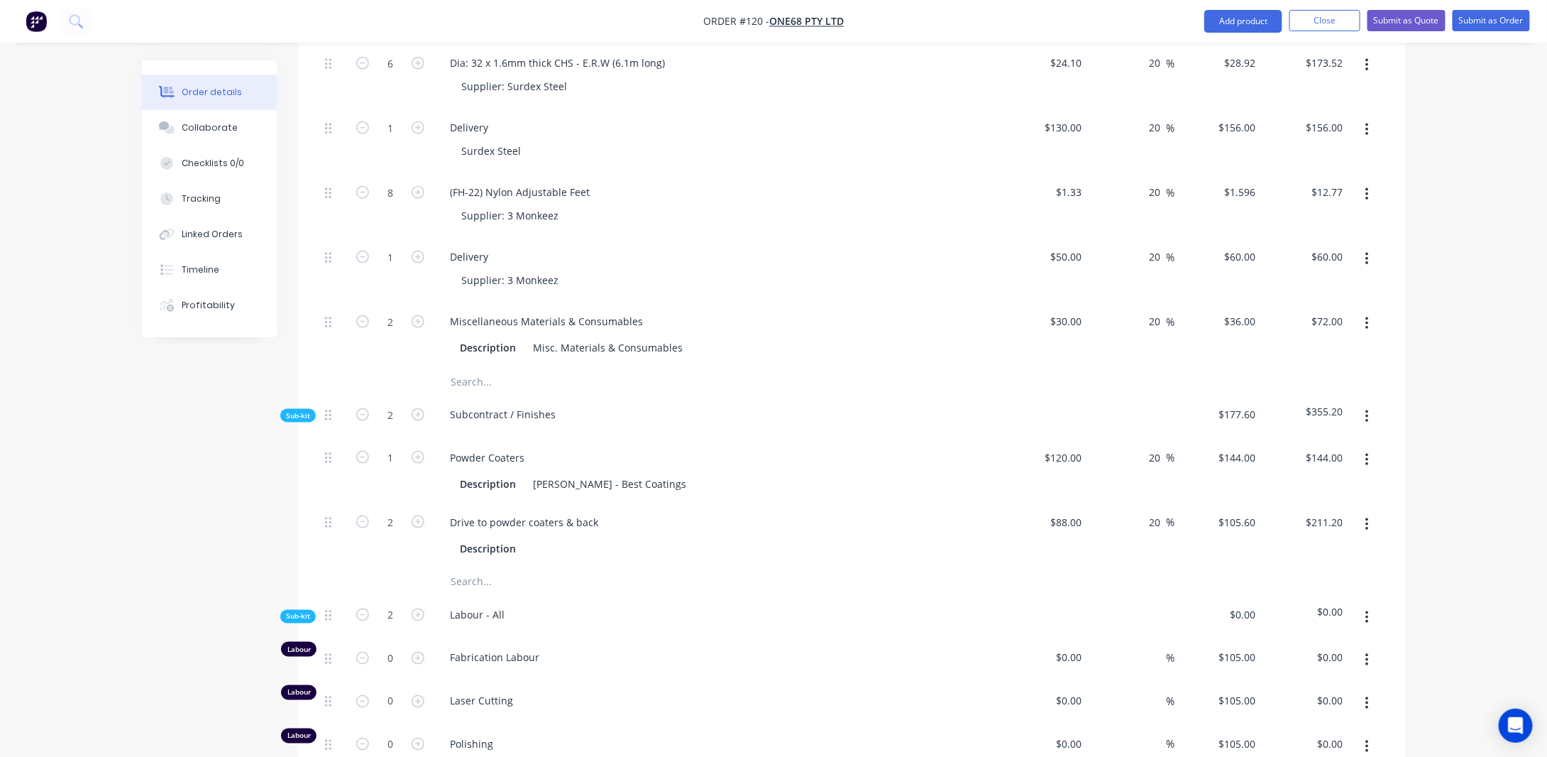
scroll to position [857, 0]
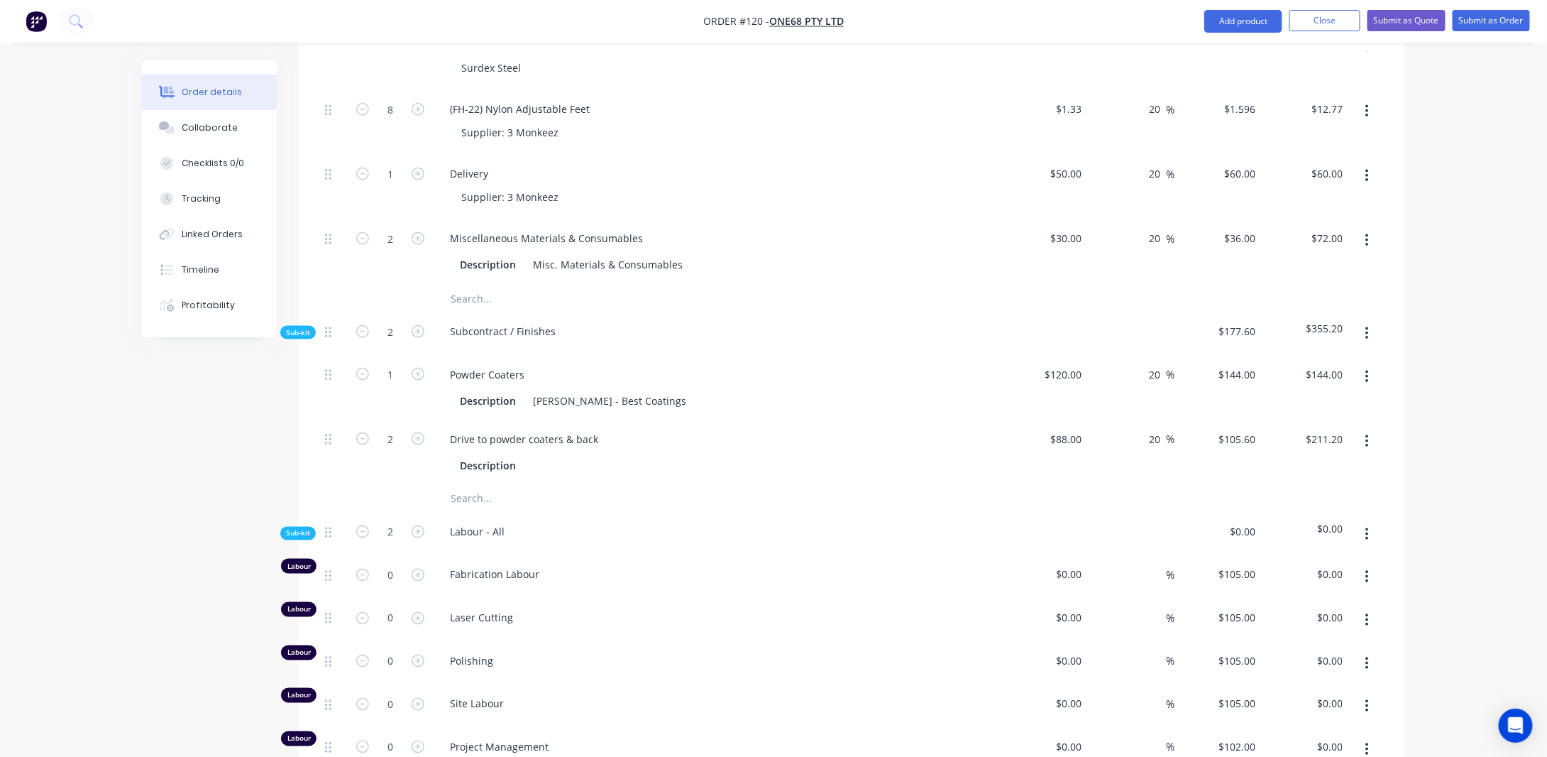
click at [1476, 403] on div "Order details Collaborate Checklists 0/0 Tracking Linked Orders Timeline Profit…" at bounding box center [773, 219] width 1547 height 2152
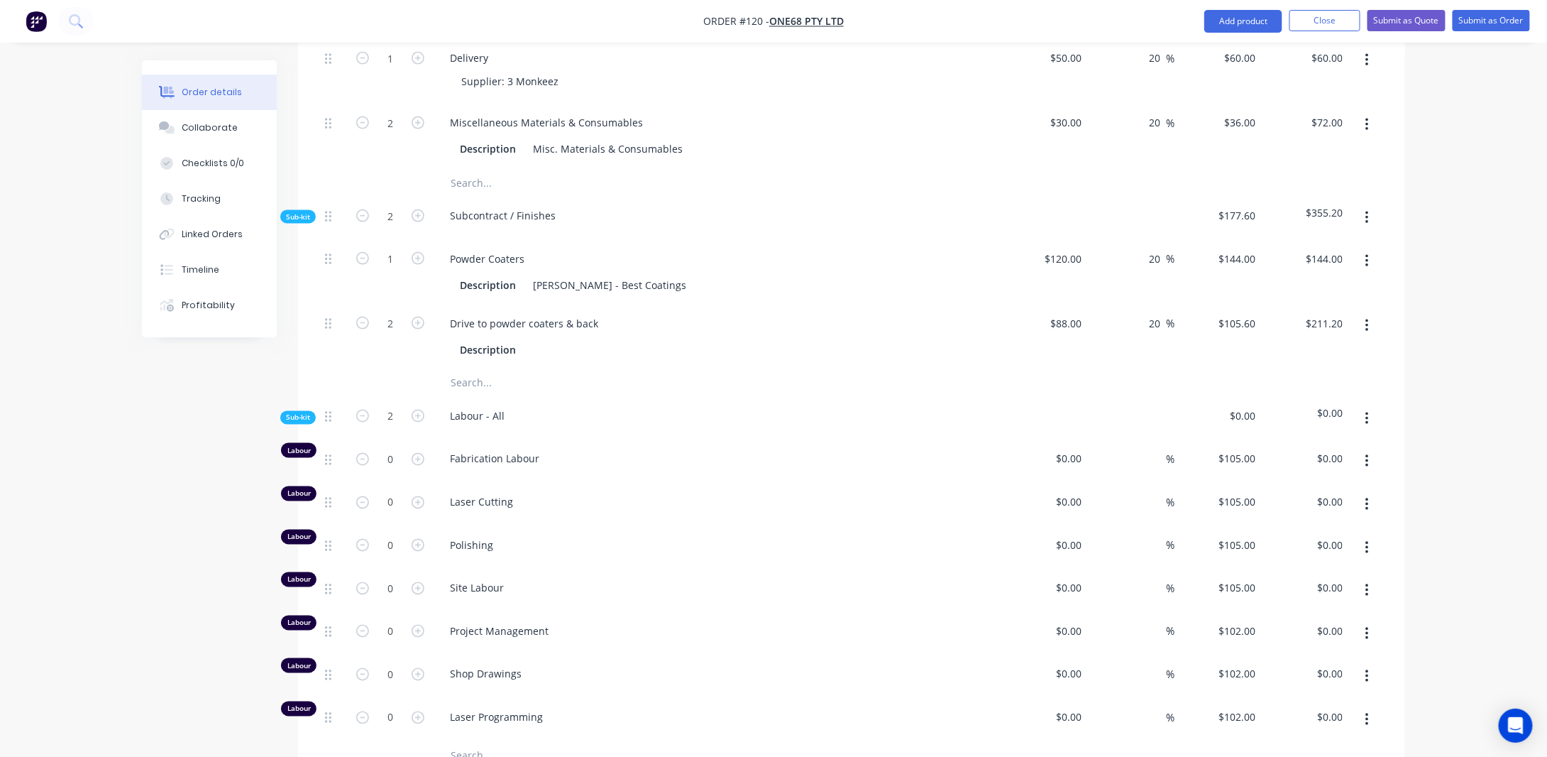
scroll to position [999, 0]
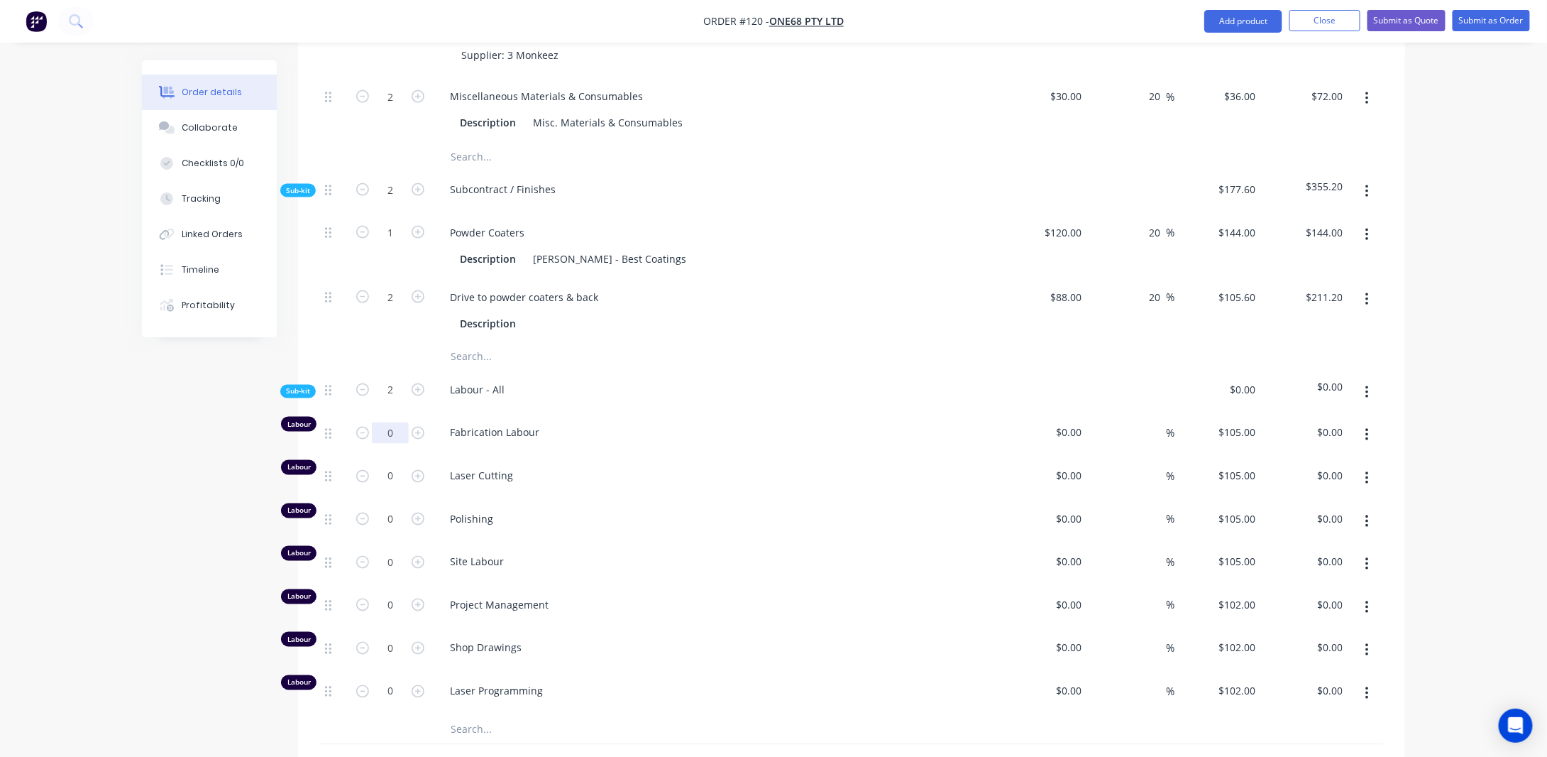
click at [393, 422] on input "0" at bounding box center [390, 432] width 37 height 21
type input "1"
type input "$105.00"
click at [1080, 422] on input at bounding box center [1072, 432] width 33 height 21
type input "$0.00"
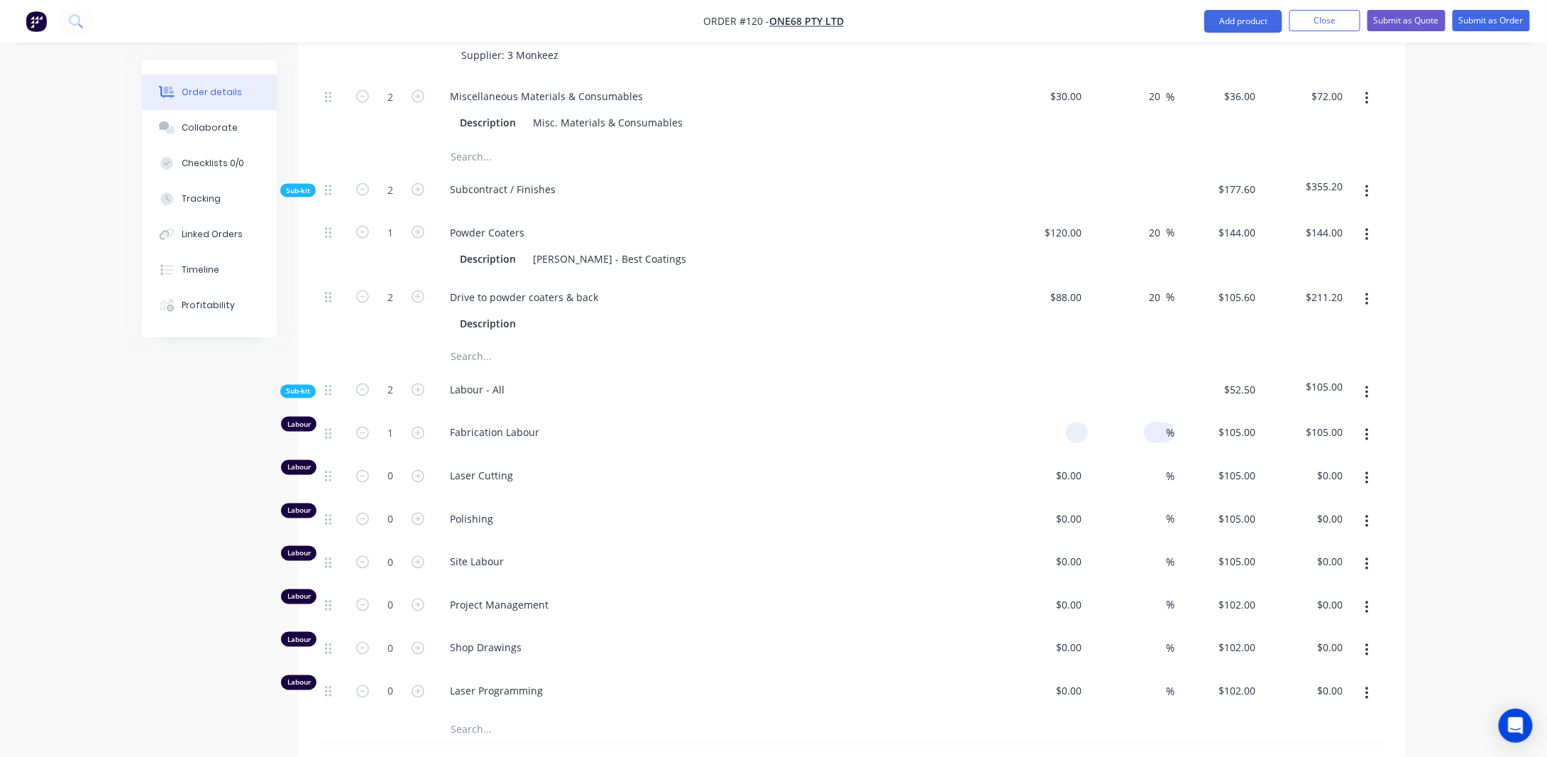
type input "$0.00"
click at [1151, 422] on input at bounding box center [1158, 432] width 16 height 21
click at [1419, 424] on div "Order details Collaborate Checklists 0/0 Tracking Linked Orders Timeline Profit…" at bounding box center [774, 107] width 1292 height 2092
click at [1085, 422] on input "0" at bounding box center [1072, 432] width 33 height 21
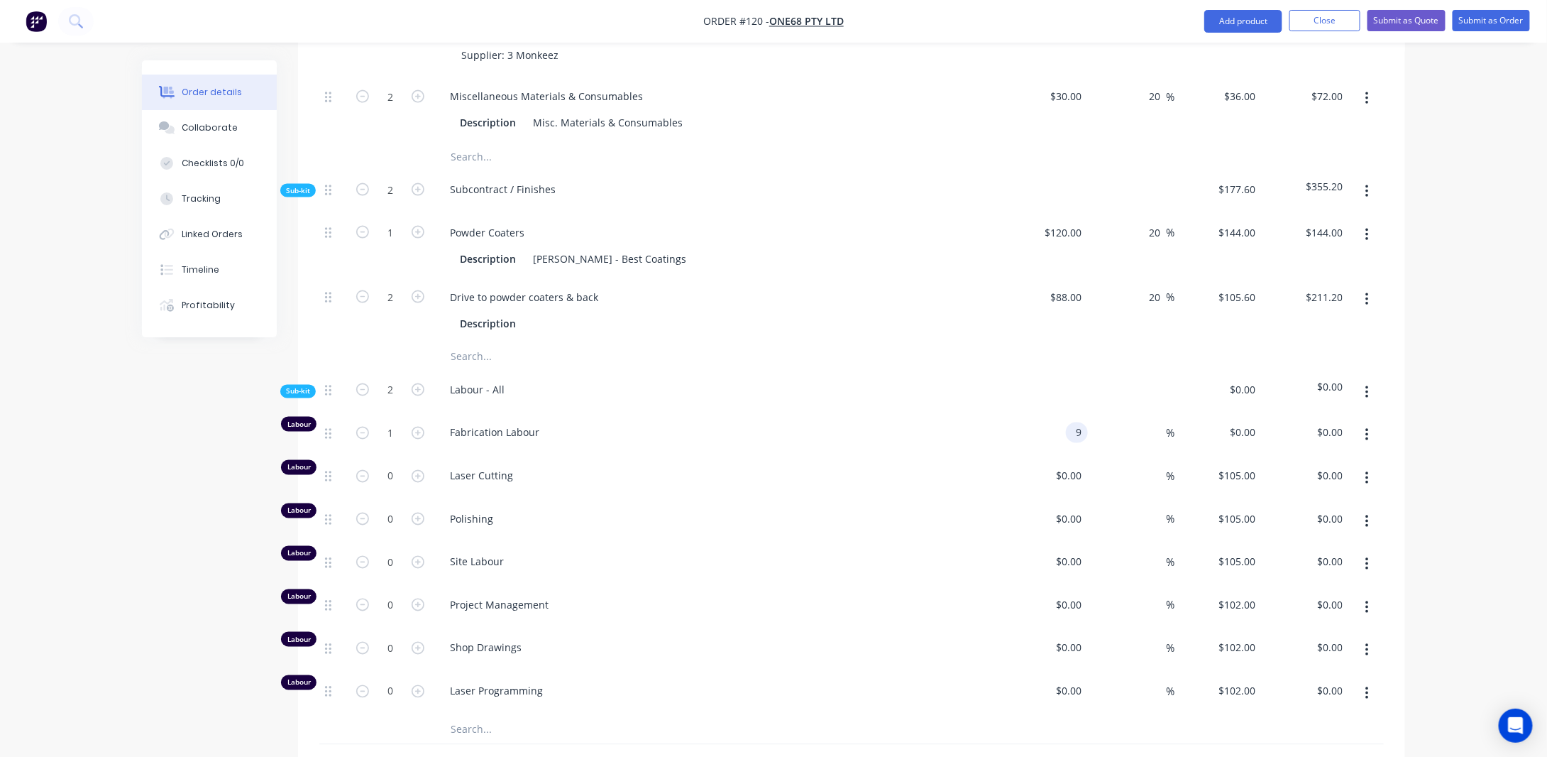
type input "$9.00"
click at [1482, 410] on div "Order details Collaborate Checklists 0/0 Tracking Linked Orders Timeline Profit…" at bounding box center [773, 77] width 1547 height 2152
click at [400, 422] on input "1" at bounding box center [390, 432] width 37 height 21
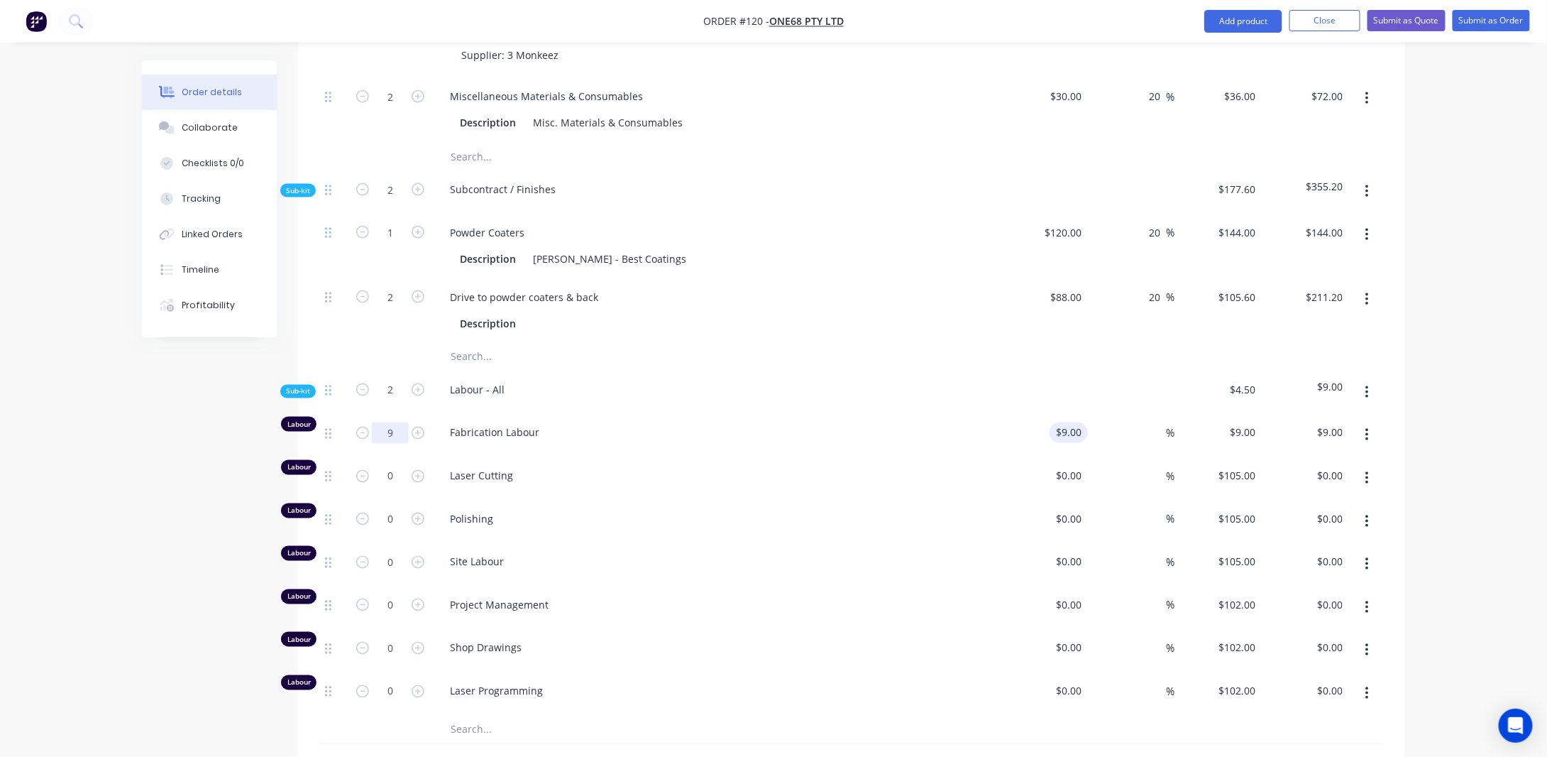
type input "9"
type input "$81.00"
click at [1087, 422] on input "9" at bounding box center [1072, 432] width 33 height 21
type input "$88.00"
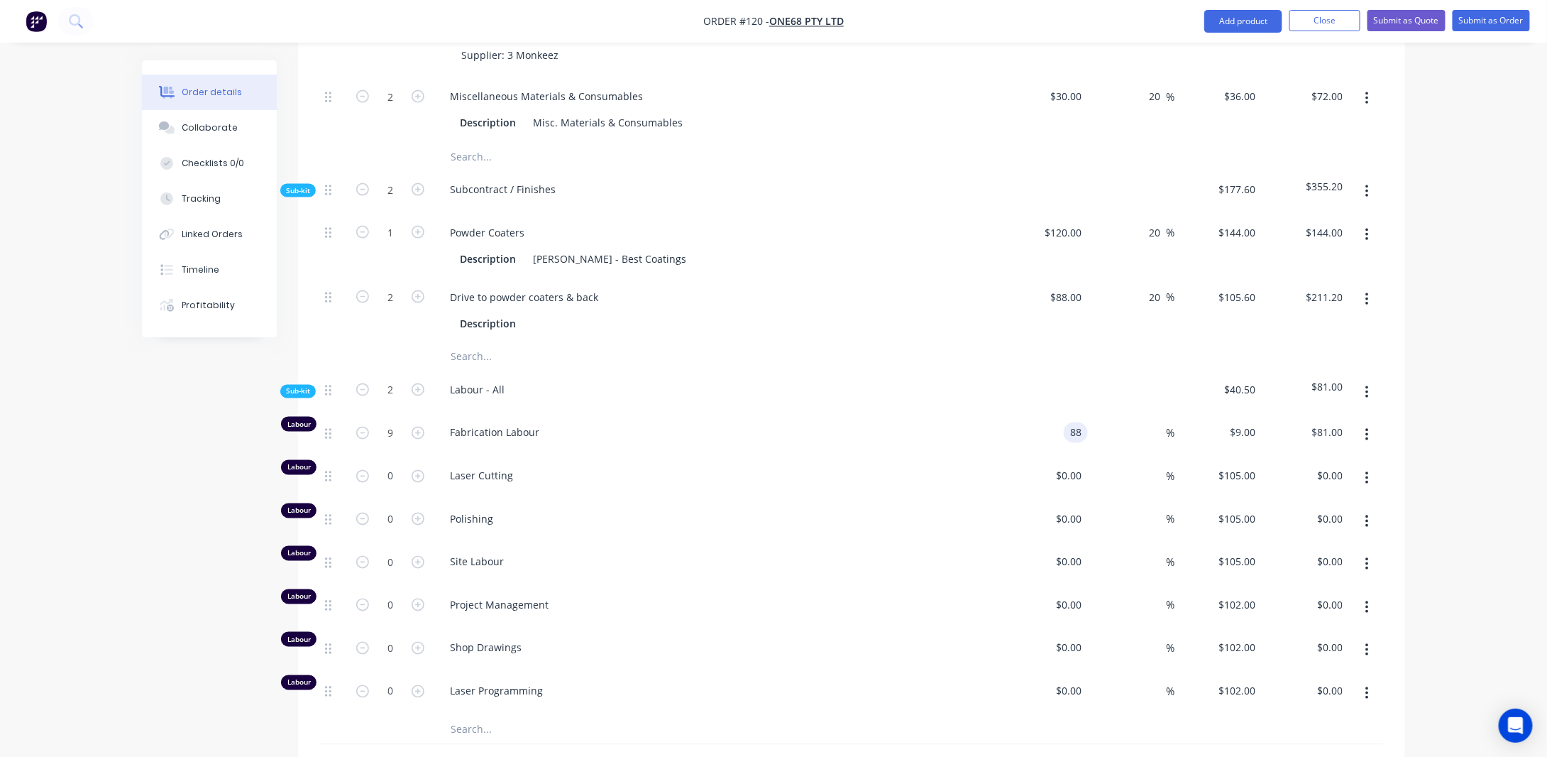
type input "$88.00"
type input "$792.00"
click at [1474, 401] on div "Order details Collaborate Checklists 0/0 Tracking Linked Orders Timeline Profit…" at bounding box center [773, 77] width 1547 height 2152
click at [416, 470] on icon "button" at bounding box center [418, 476] width 13 height 13
type input "1"
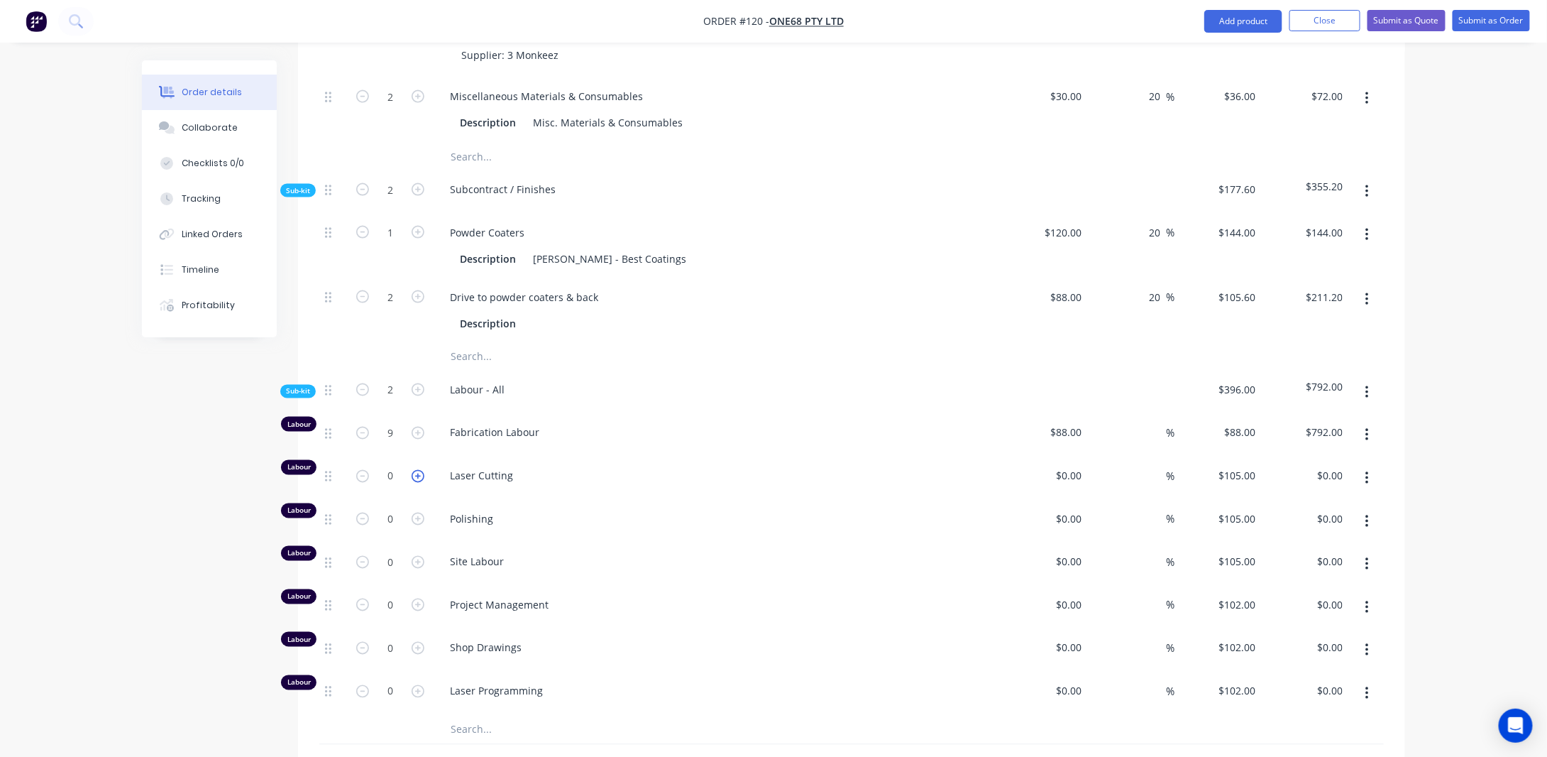
type input "$105.00"
click at [1082, 466] on input at bounding box center [1072, 476] width 33 height 21
type input "$0.00"
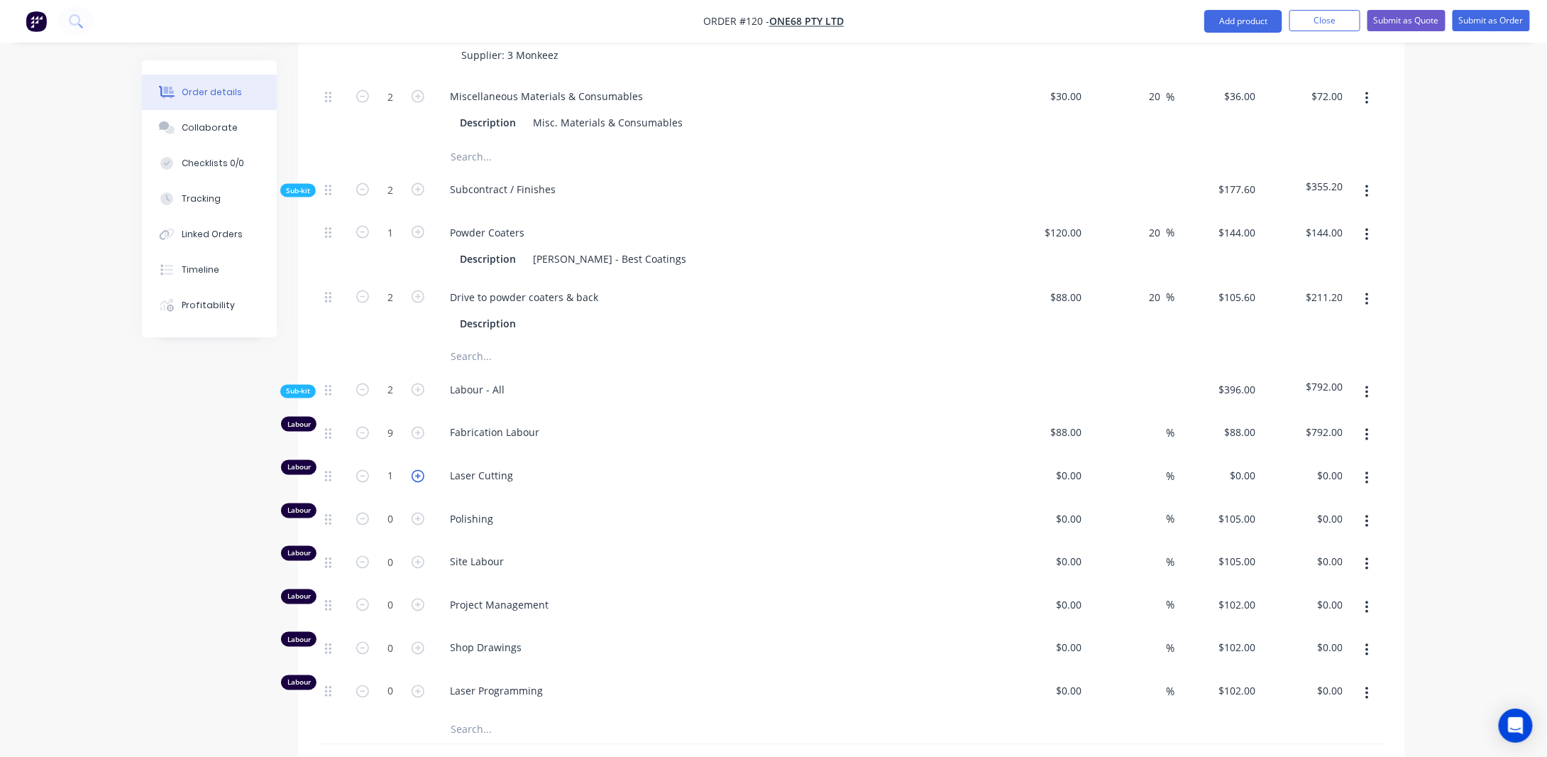
click at [422, 470] on icon "button" at bounding box center [418, 476] width 13 height 13
click at [1080, 466] on input "0" at bounding box center [1080, 476] width 16 height 21
click at [361, 470] on icon "button" at bounding box center [362, 476] width 13 height 13
click at [1083, 466] on input "0" at bounding box center [1072, 476] width 33 height 21
click at [1457, 452] on div "Order details Collaborate Checklists 0/0 Tracking Linked Orders Timeline Profit…" at bounding box center [773, 77] width 1547 height 2152
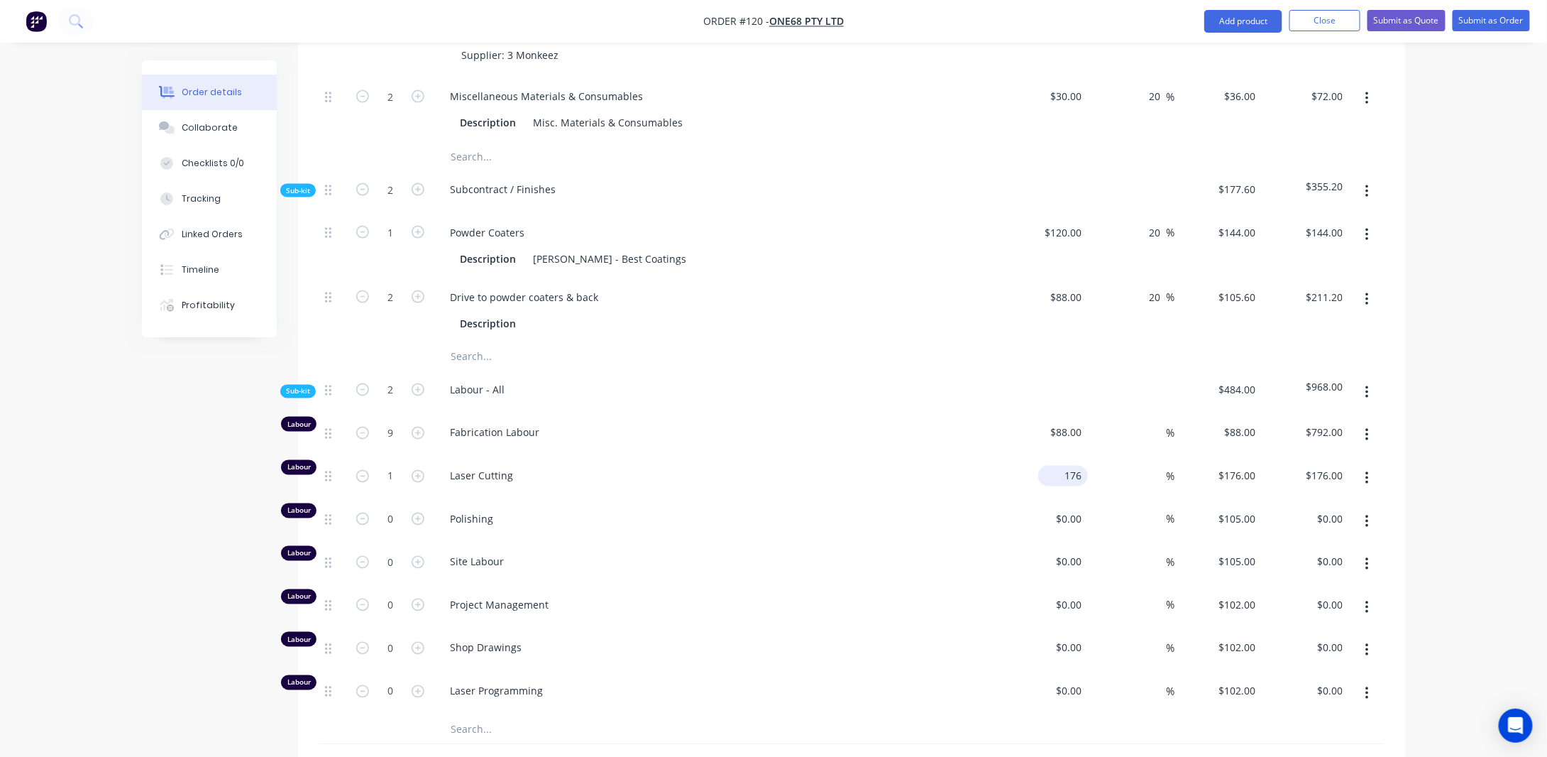
click at [1082, 466] on input "176" at bounding box center [1066, 476] width 44 height 21
click at [416, 470] on icon "button" at bounding box center [418, 476] width 13 height 13
click at [1457, 397] on div "Order details Collaborate Checklists 0/0 Tracking Linked Orders Timeline Profit…" at bounding box center [773, 77] width 1547 height 2152
click at [1429, 364] on div "Order details Collaborate Checklists 0/0 Tracking Linked Orders Timeline Profit…" at bounding box center [773, 77] width 1547 height 2152
click at [1428, 491] on div "Order details Collaborate Checklists 0/0 Tracking Linked Orders Timeline Profit…" at bounding box center [773, 77] width 1547 height 2152
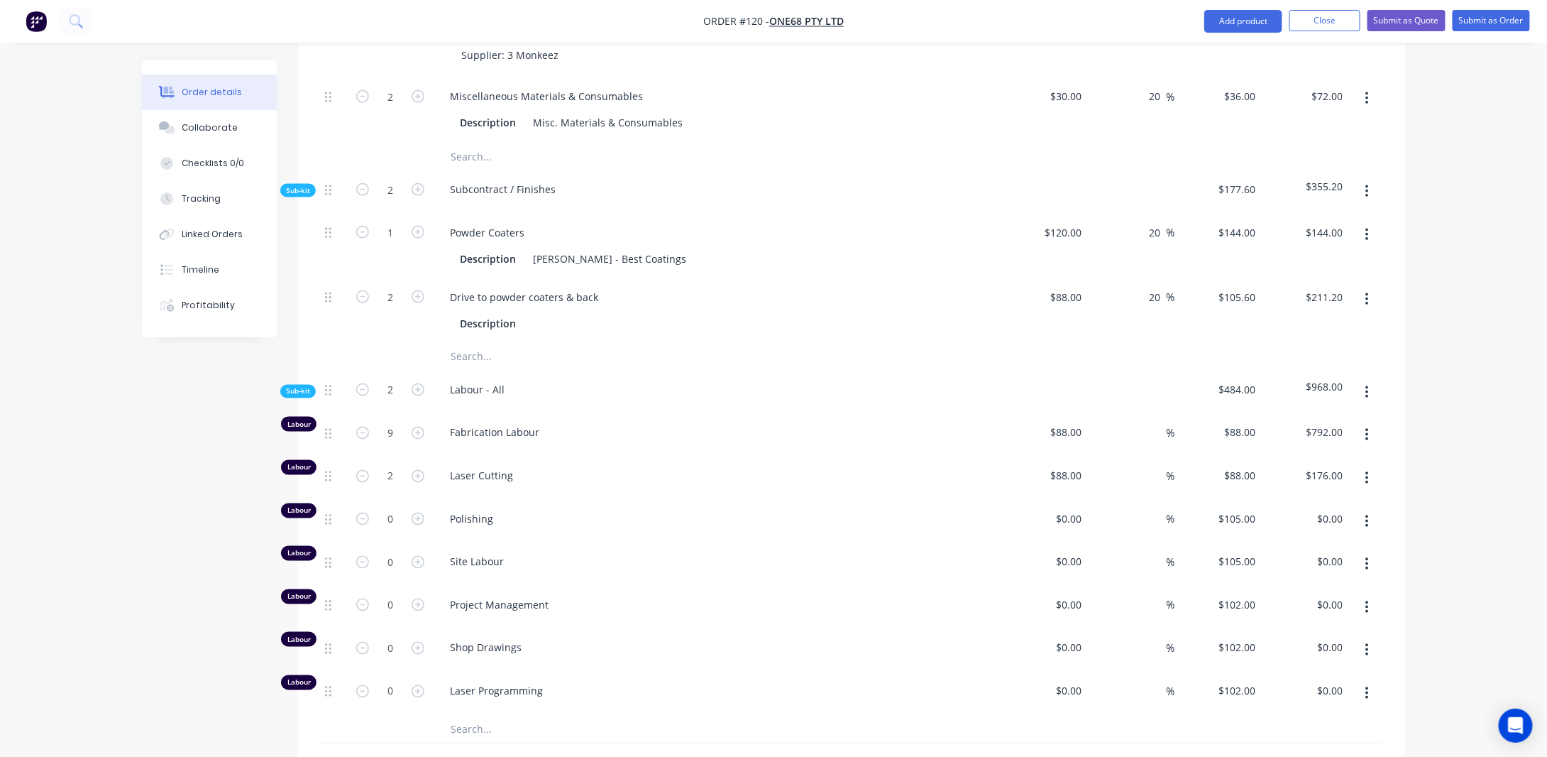
drag, startPoint x: 194, startPoint y: 458, endPoint x: 207, endPoint y: 461, distance: 12.4
click at [194, 458] on div "Created by [PERSON_NAME] Created [DATE] Required [DATE] Assigned to Add team me…" at bounding box center [774, 107] width 1264 height 2092
click at [398, 466] on input "2" at bounding box center [390, 476] width 37 height 21
click at [1429, 444] on div "Order details Collaborate Checklists 0/0 Tracking Linked Orders Timeline Profit…" at bounding box center [773, 77] width 1547 height 2152
drag, startPoint x: 327, startPoint y: 481, endPoint x: 328, endPoint y: 434, distance: 46.1
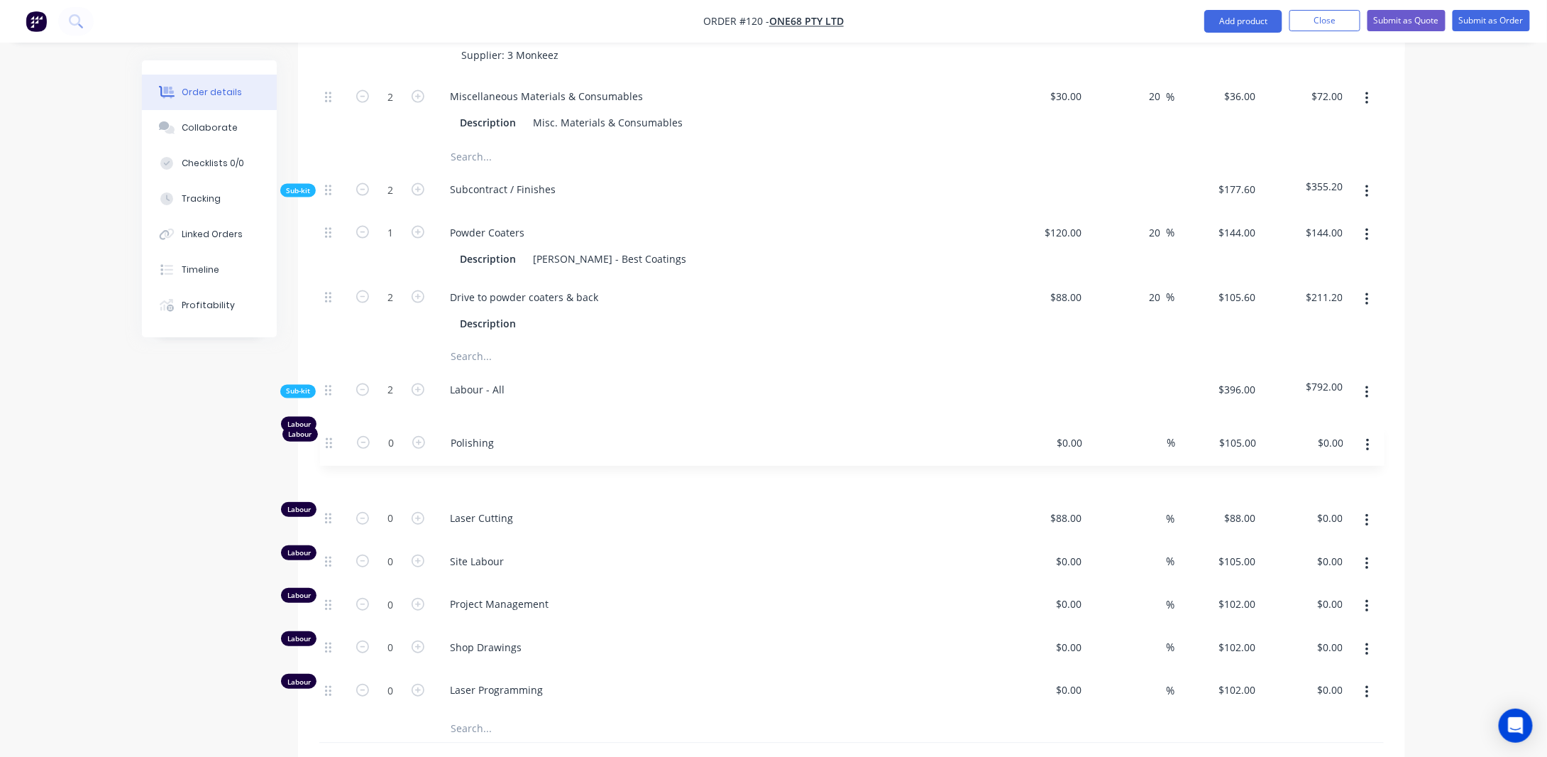
click at [328, 434] on div "Labour 9 Fabrication Labour $88.00 $88.00 % $88.00 $88.00 $792.00 $792.00 Labou…" at bounding box center [851, 564] width 1065 height 300
click at [397, 466] on input "0" at bounding box center [390, 476] width 37 height 21
click at [1056, 457] on div "$0.00" at bounding box center [1044, 478] width 87 height 43
click at [1486, 432] on div "Order details Collaborate Checklists 0/0 Tracking Linked Orders Timeline Profit…" at bounding box center [773, 77] width 1547 height 2152
click at [1424, 455] on div "Order details Collaborate Checklists 0/0 Tracking Linked Orders Timeline Profit…" at bounding box center [773, 77] width 1547 height 2152
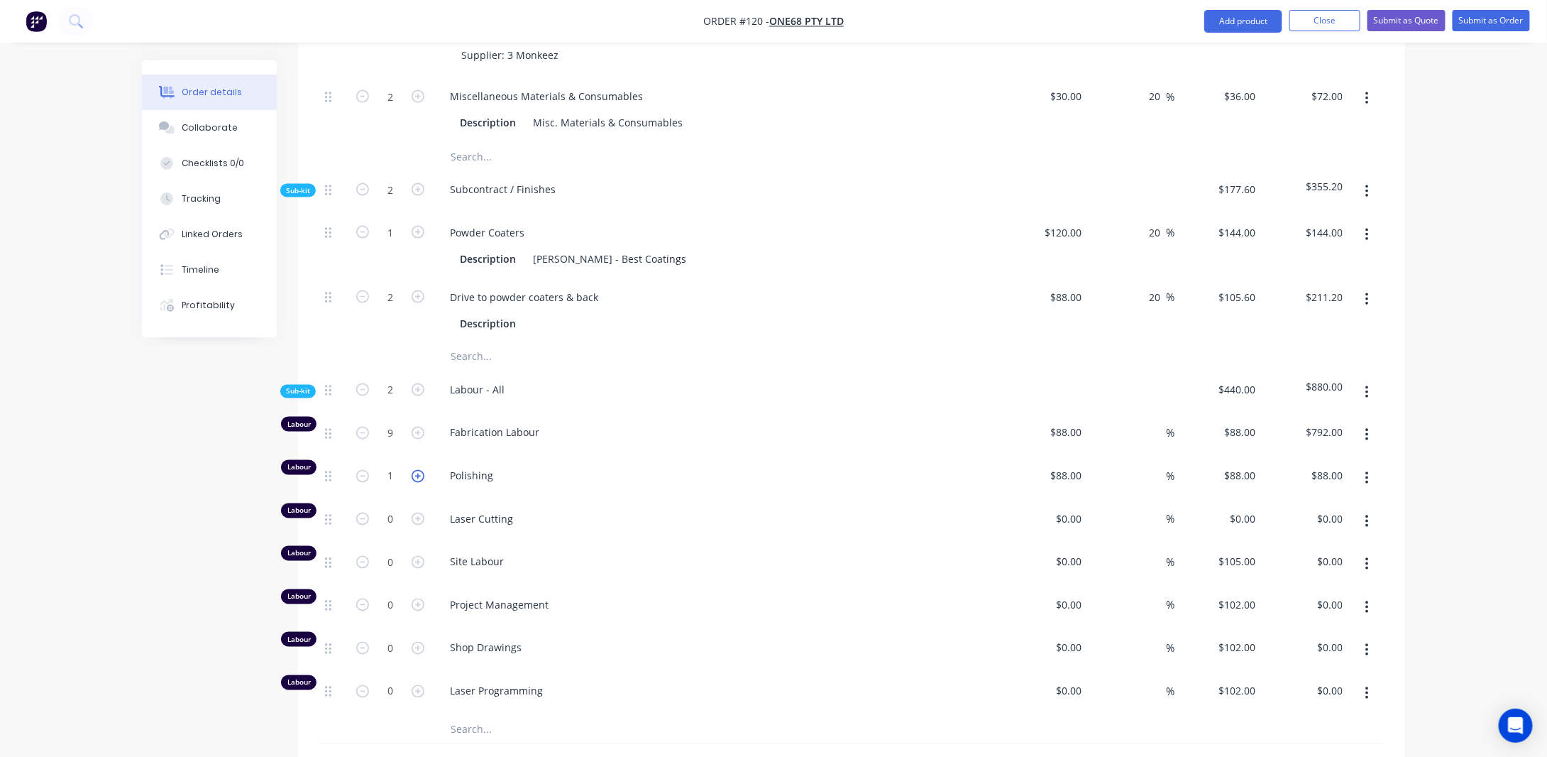
click at [417, 470] on icon "button" at bounding box center [418, 476] width 13 height 13
click at [1425, 442] on div "Order details Collaborate Checklists 0/0 Tracking Linked Orders Timeline Profit…" at bounding box center [773, 77] width 1547 height 2152
click at [398, 595] on input "0" at bounding box center [390, 605] width 37 height 21
click at [1076, 595] on input at bounding box center [1080, 605] width 16 height 21
click at [1455, 536] on div "Order details Collaborate Checklists 0/0 Tracking Linked Orders Timeline Profit…" at bounding box center [773, 77] width 1547 height 2152
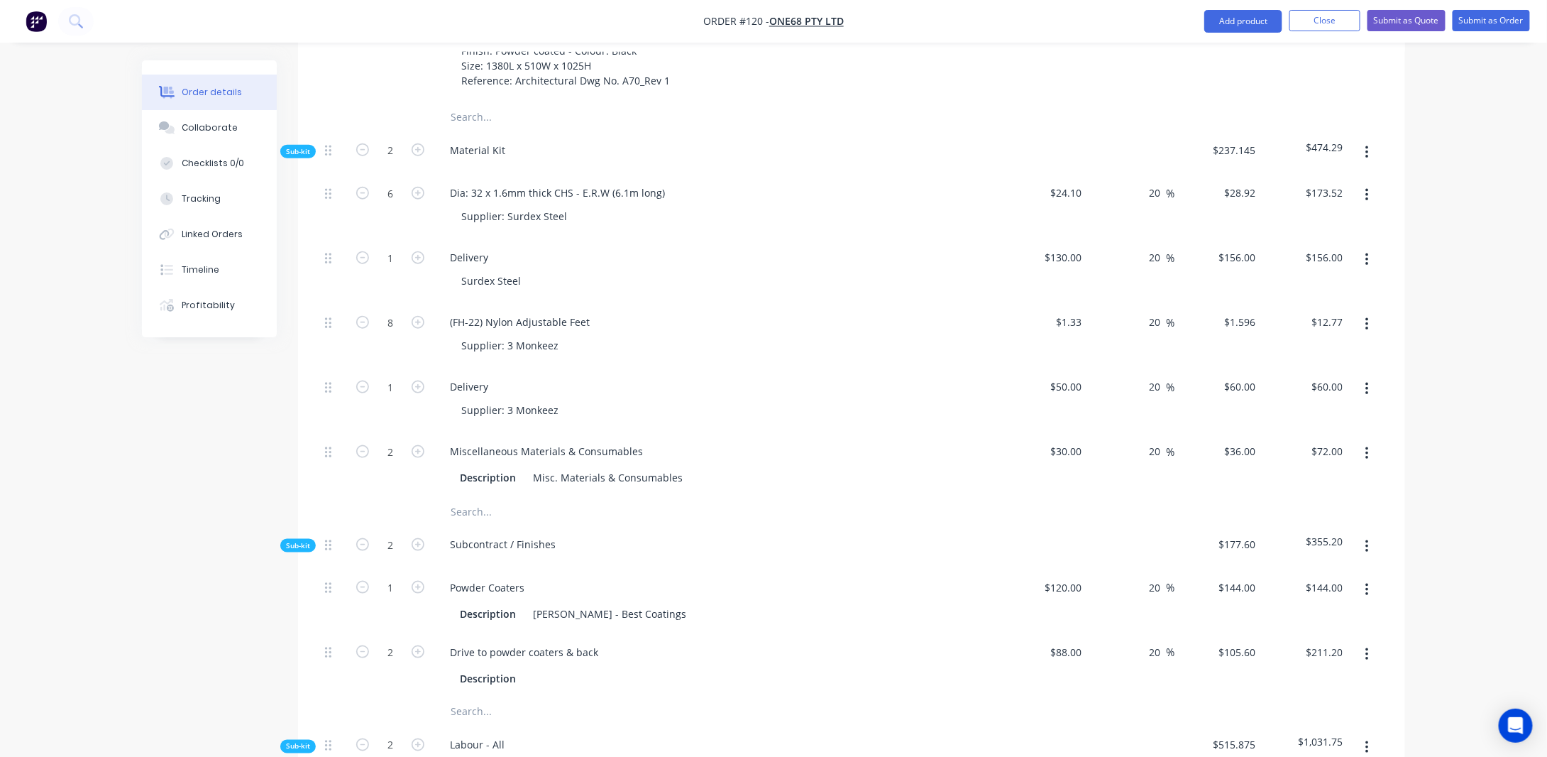
scroll to position [432, 0]
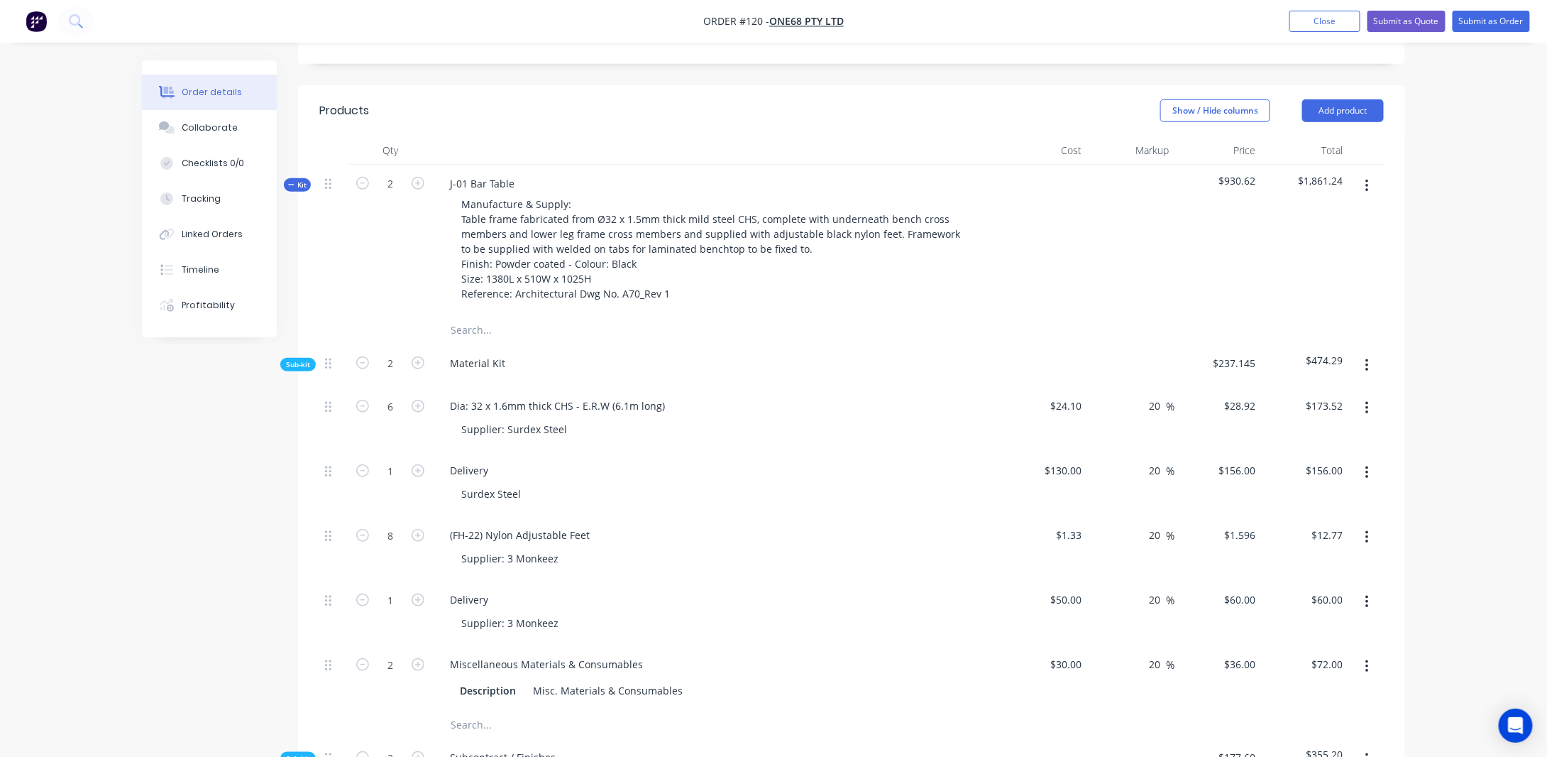
click at [1426, 488] on div "Order details Collaborate Checklists 0/0 Tracking Linked Orders Timeline Profit…" at bounding box center [773, 644] width 1547 height 2152
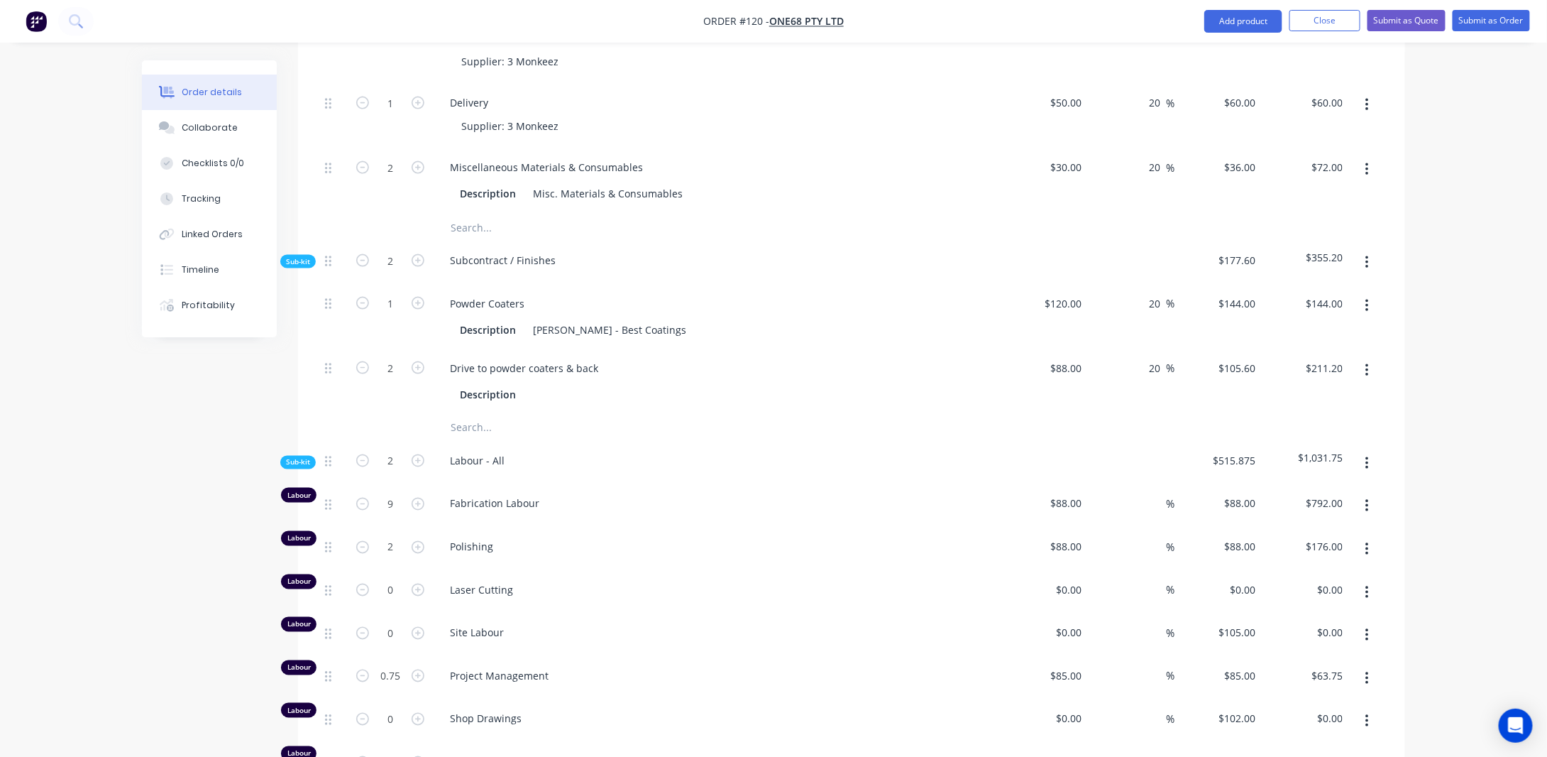
scroll to position [999, 0]
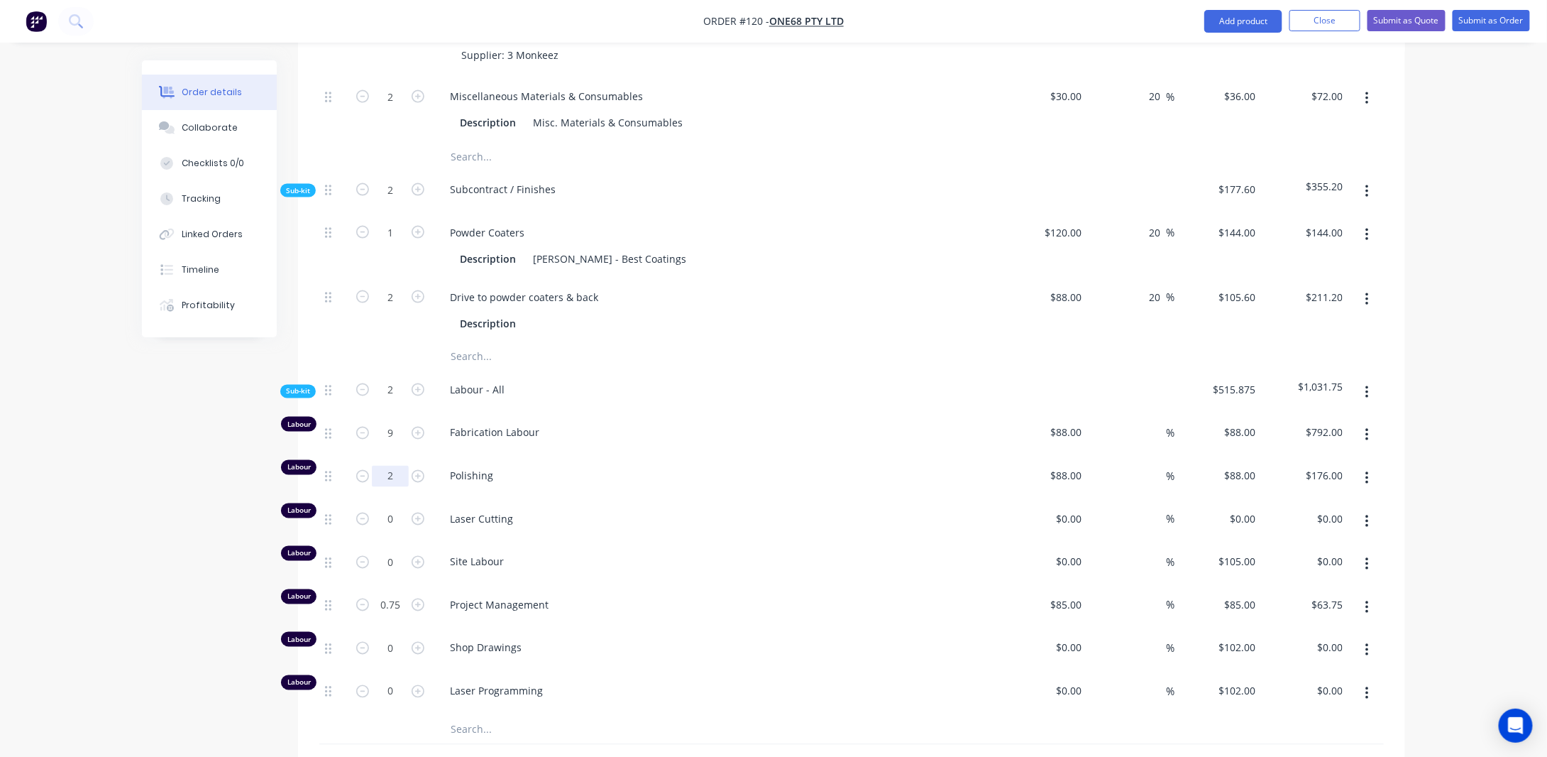
click at [397, 466] on input "2" at bounding box center [390, 476] width 37 height 21
click at [1466, 453] on div "Order details Collaborate Checklists 0/0 Tracking Linked Orders Timeline Profit…" at bounding box center [773, 77] width 1547 height 2152
click at [1149, 422] on div "%" at bounding box center [1159, 432] width 31 height 21
click at [416, 470] on icon "button" at bounding box center [418, 476] width 13 height 13
click at [1157, 422] on input at bounding box center [1158, 432] width 16 height 21
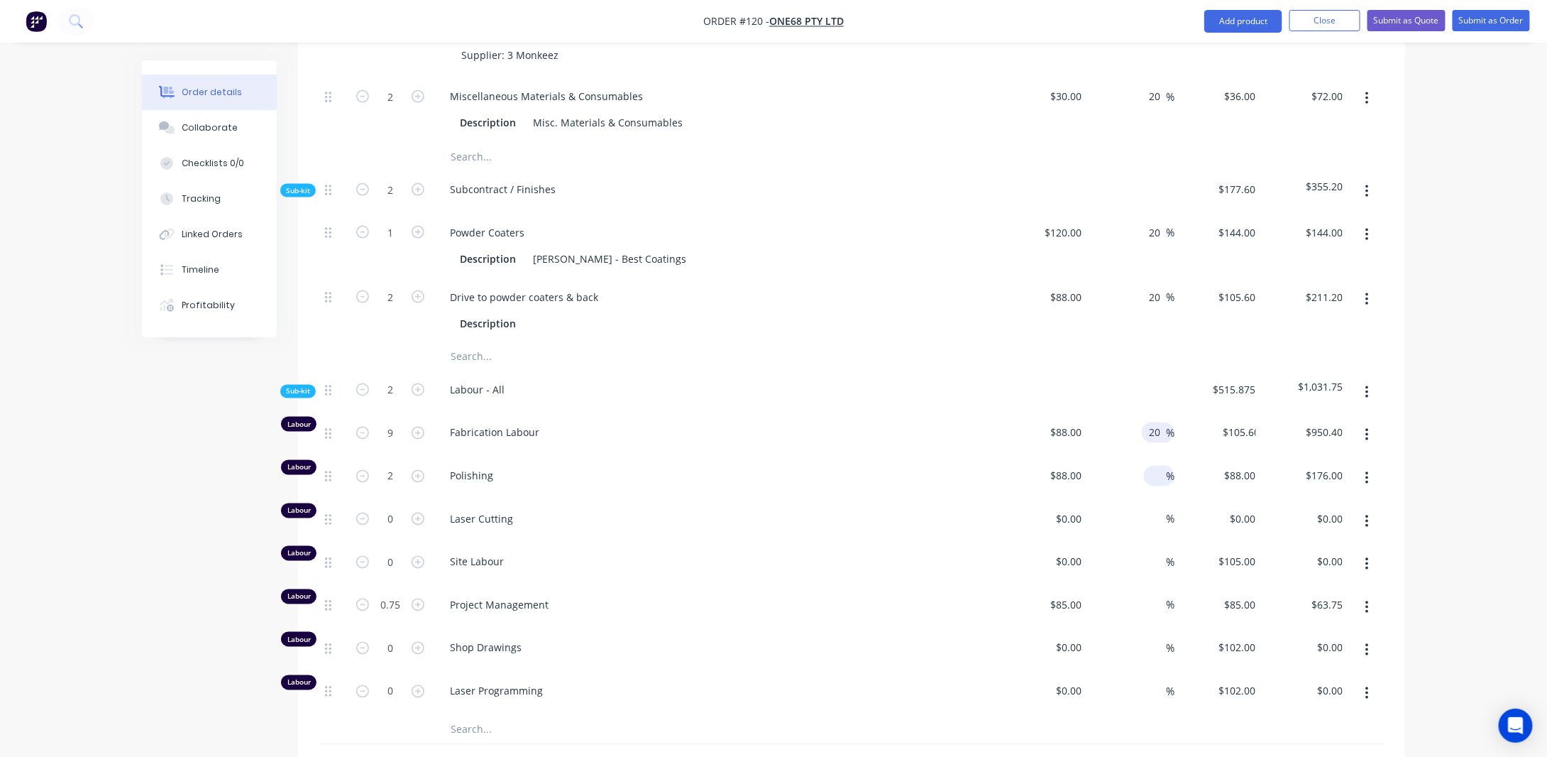
click at [1154, 466] on input at bounding box center [1158, 476] width 16 height 21
click at [1430, 378] on div "Order details Collaborate Checklists 0/0 Tracking Linked Orders Timeline Profit…" at bounding box center [773, 77] width 1547 height 2152
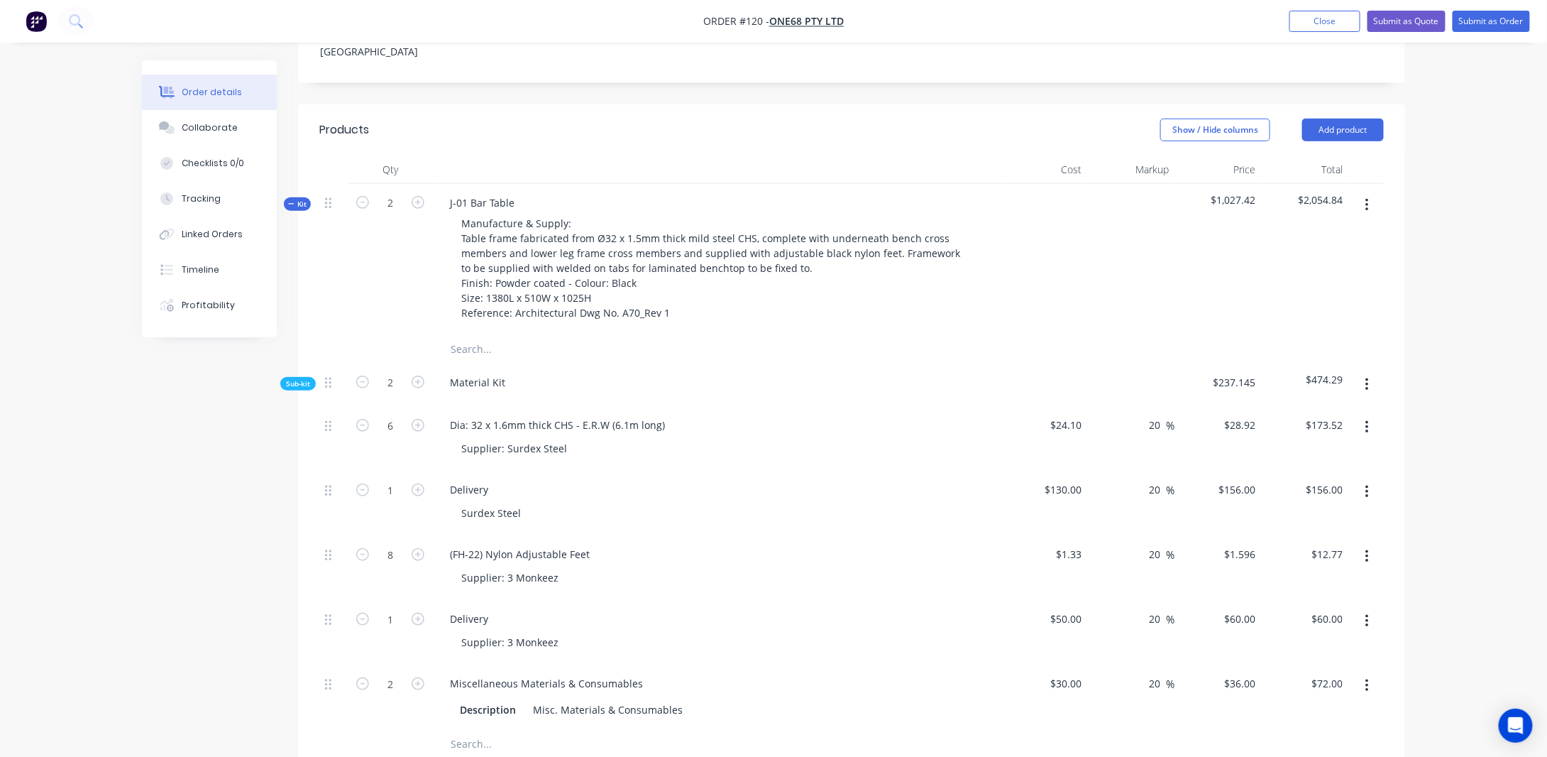
scroll to position [361, 0]
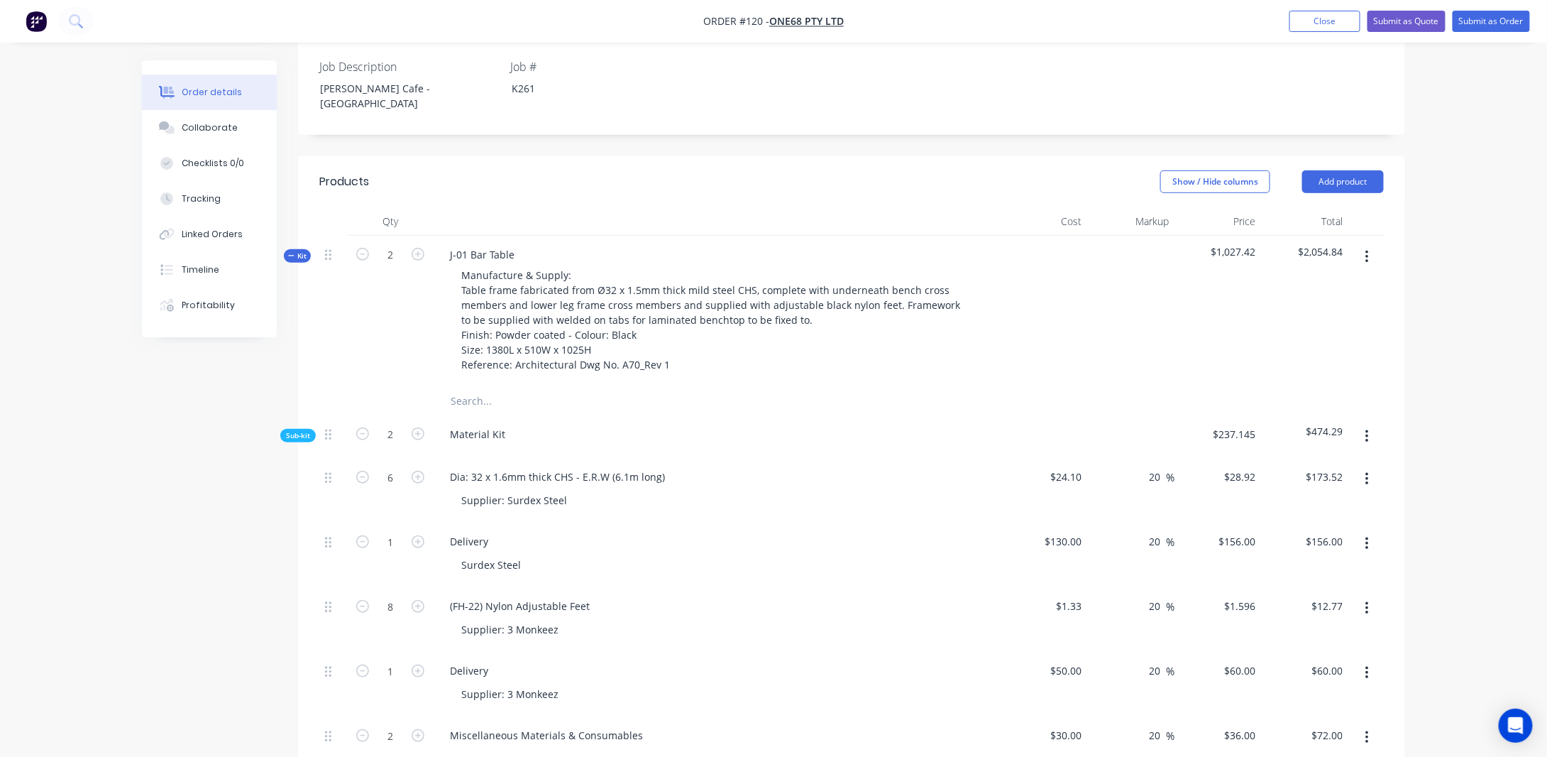
click at [1447, 266] on div "Order details Collaborate Checklists 0/0 Tracking Linked Orders Timeline Profit…" at bounding box center [773, 715] width 1547 height 2152
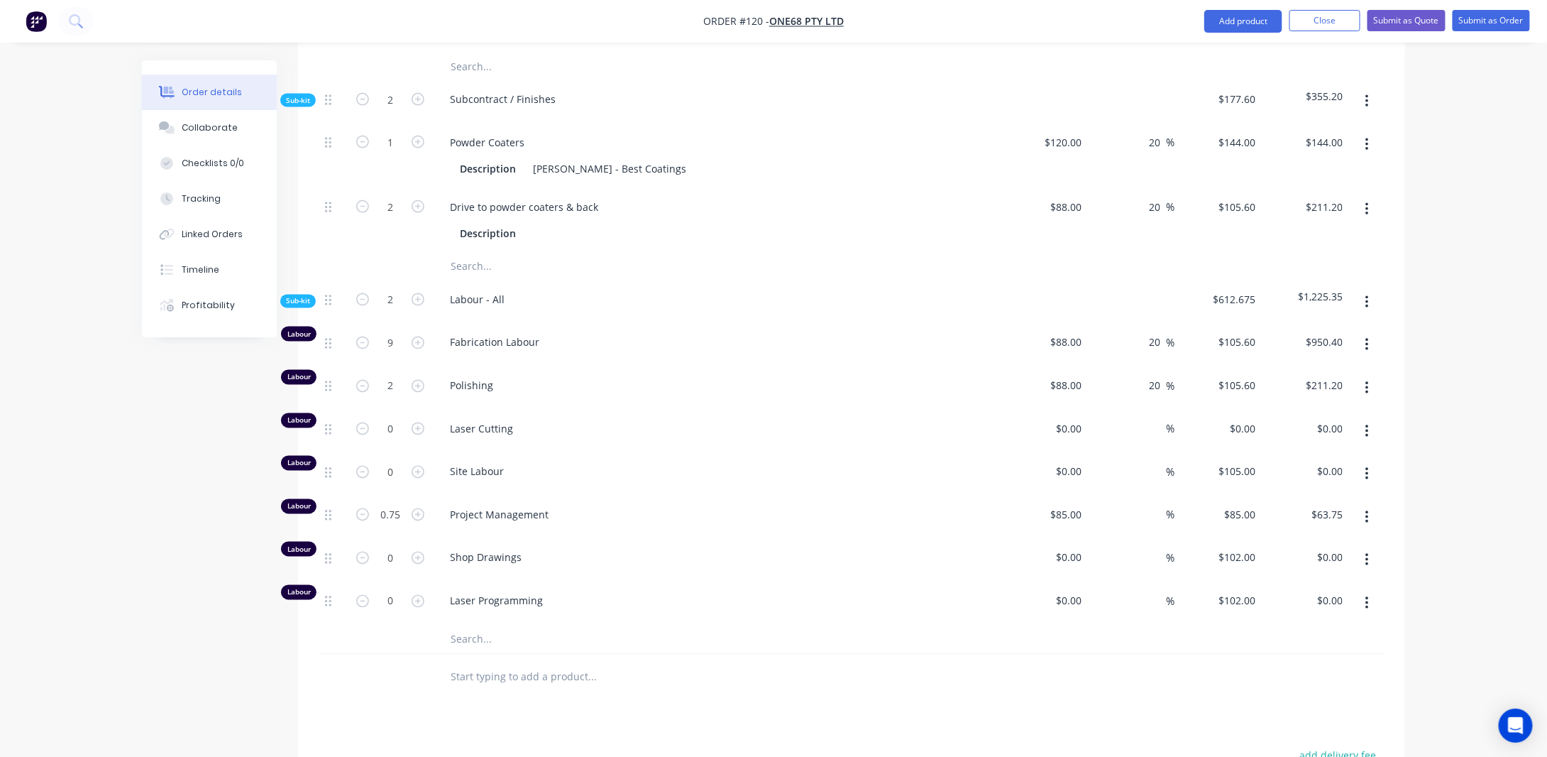
scroll to position [1070, 0]
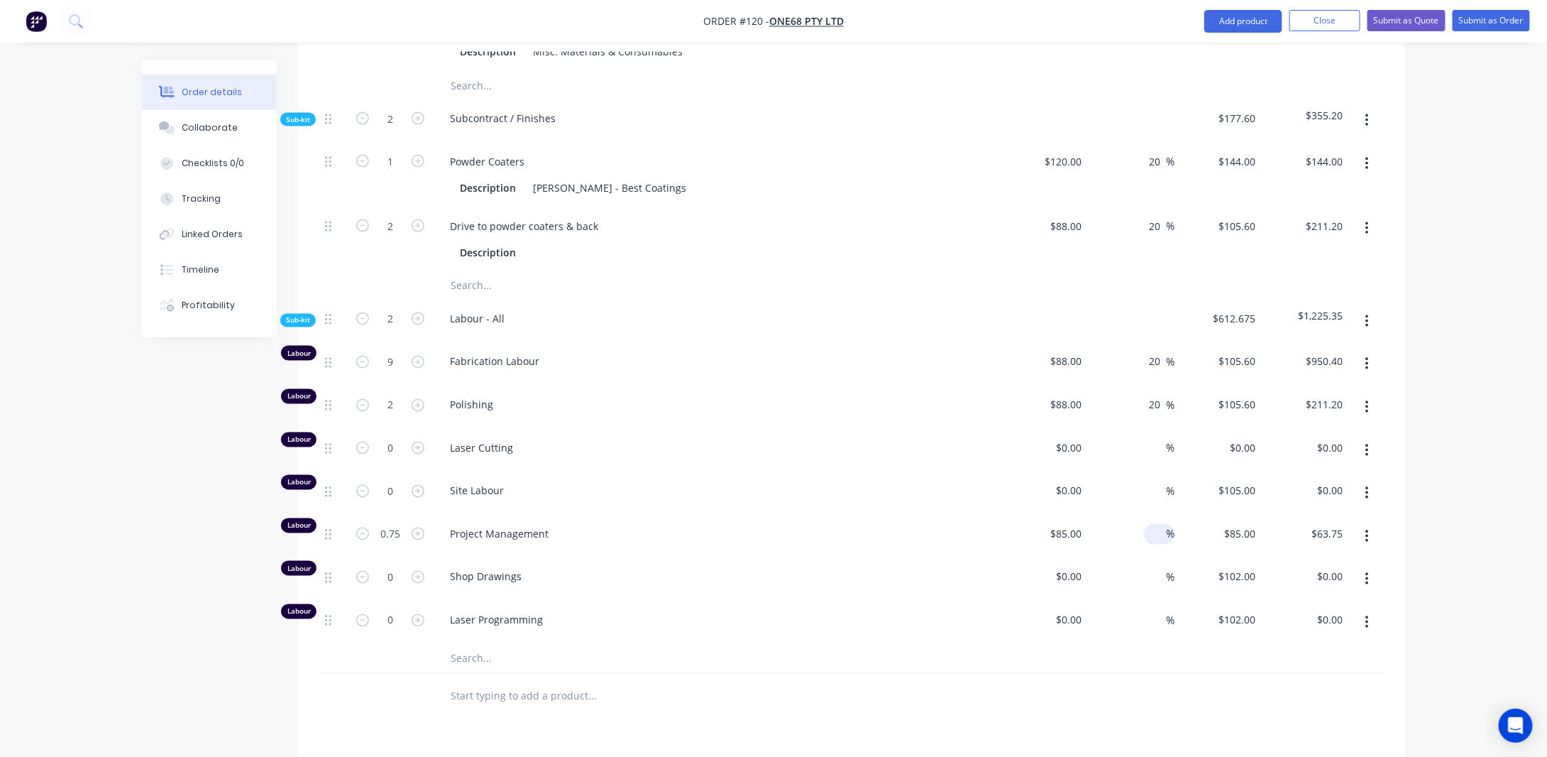
click at [1156, 524] on input at bounding box center [1158, 534] width 16 height 21
click at [1437, 451] on div "Order details Collaborate Checklists 0/0 Tracking Linked Orders Timeline Profit…" at bounding box center [773, 6] width 1547 height 2152
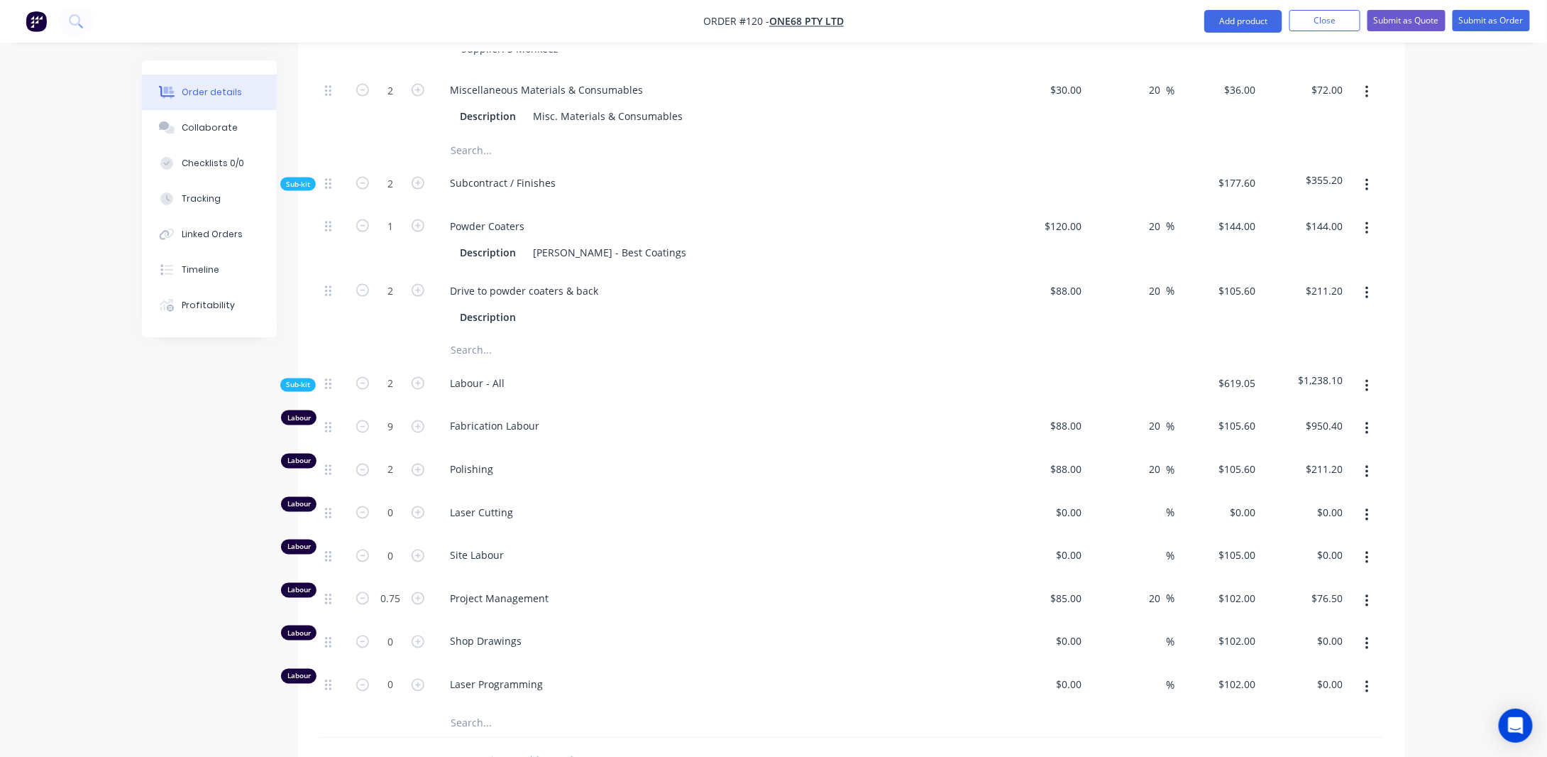
scroll to position [1141, 0]
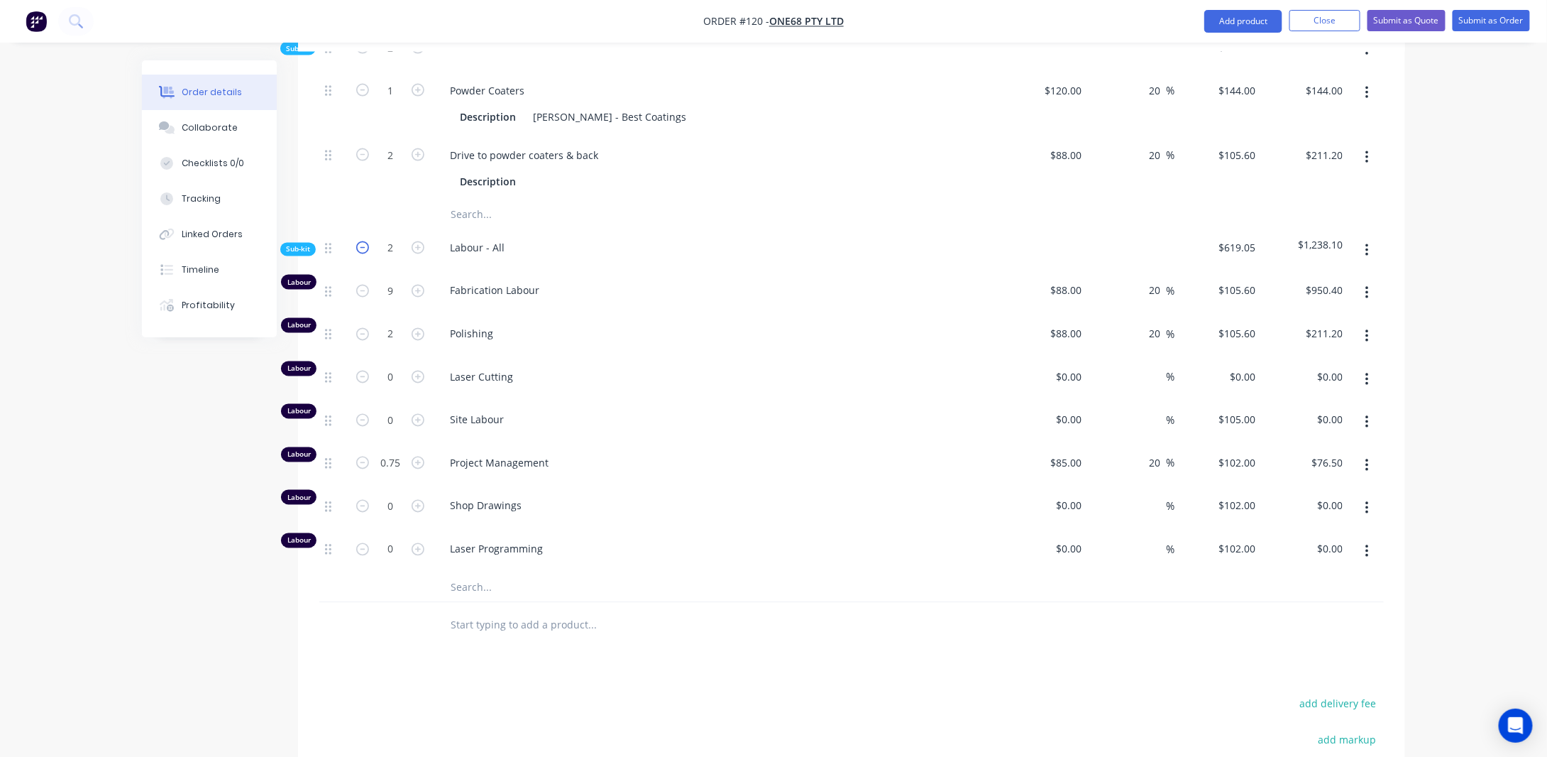
click at [367, 241] on icon "button" at bounding box center [362, 247] width 13 height 13
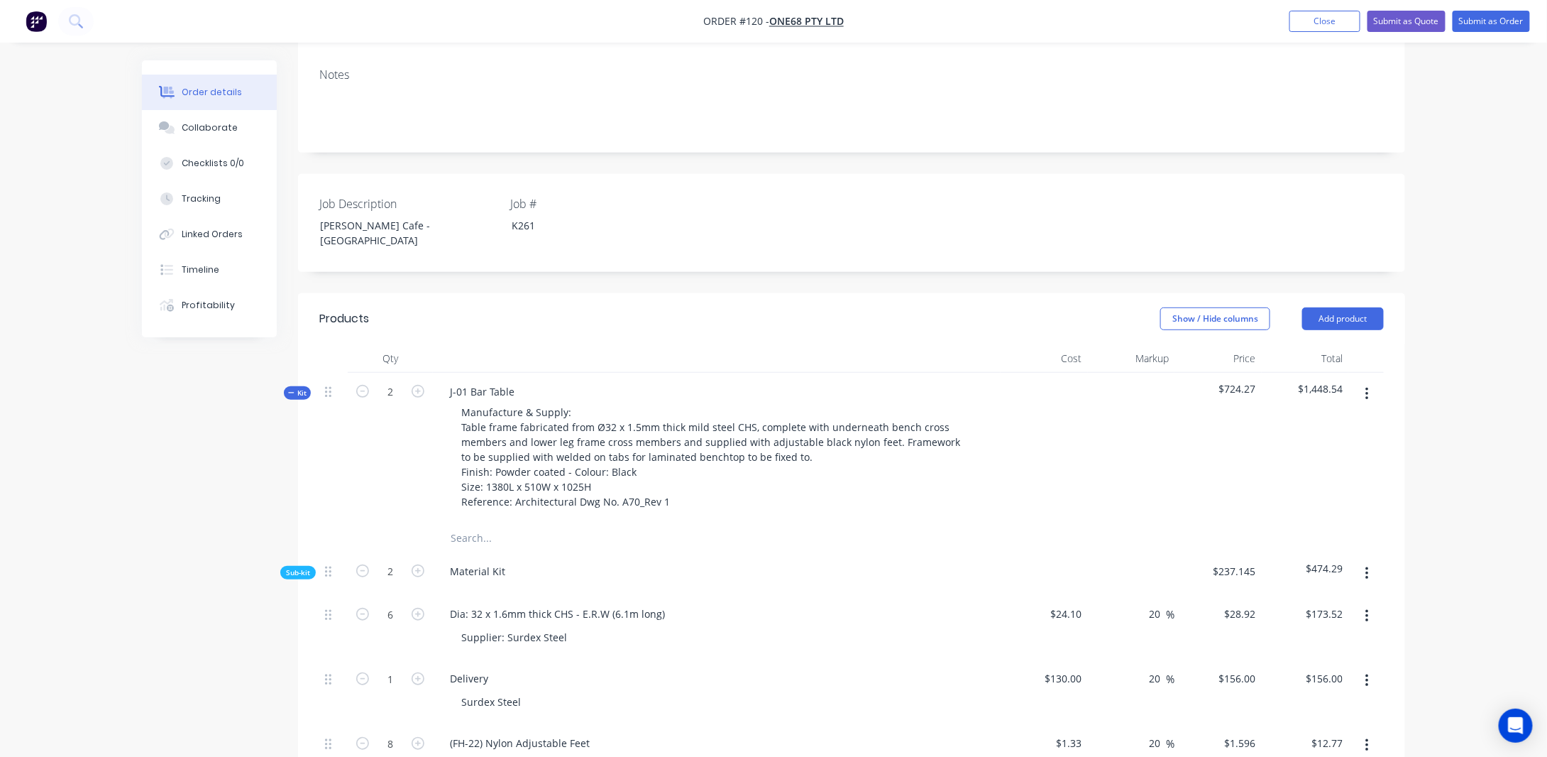
scroll to position [219, 0]
click at [363, 390] on icon "button" at bounding box center [362, 396] width 13 height 13
click at [415, 390] on icon "button" at bounding box center [418, 396] width 13 height 13
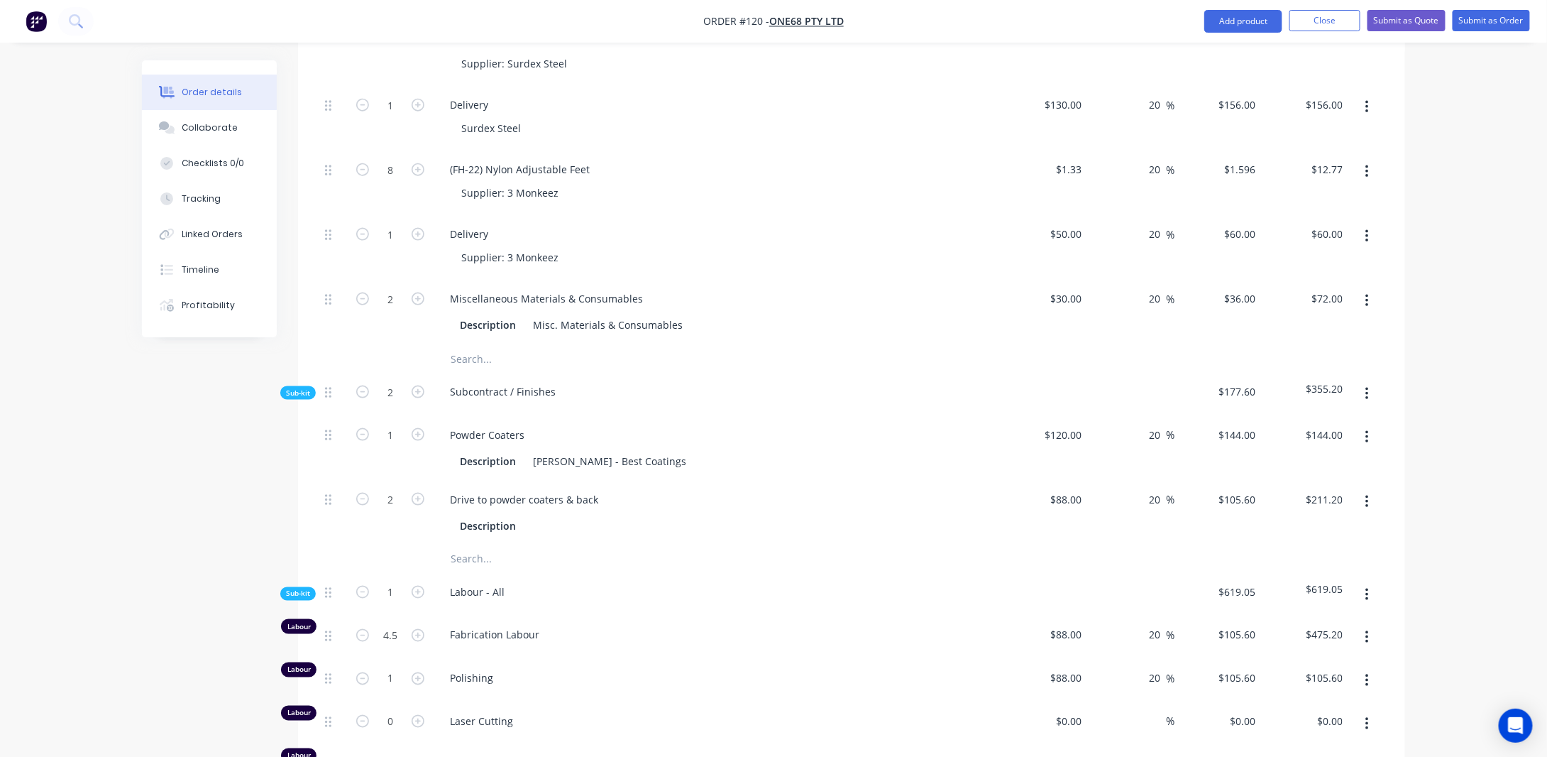
scroll to position [857, 0]
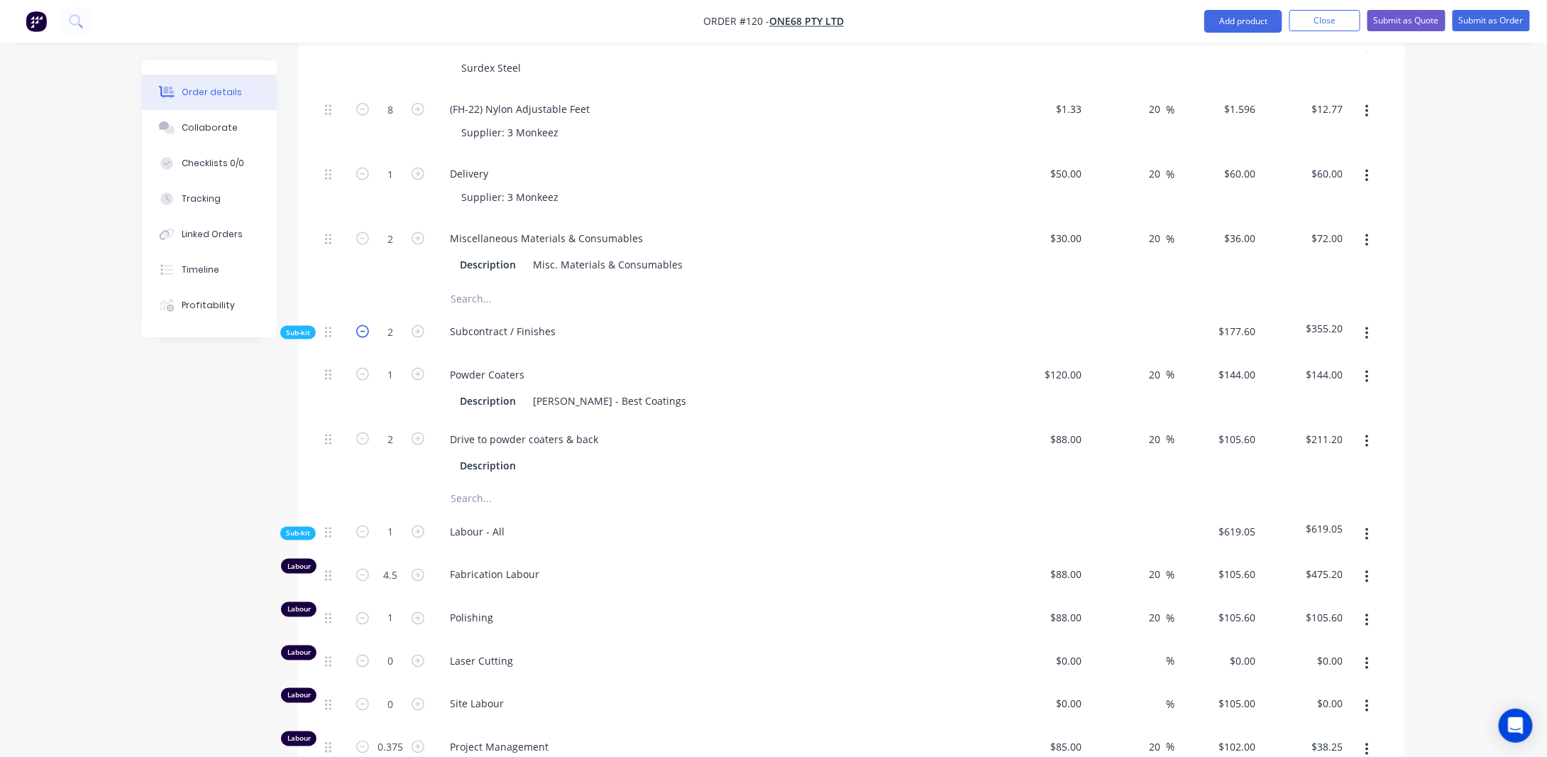
click at [358, 325] on icon "button" at bounding box center [362, 331] width 13 height 13
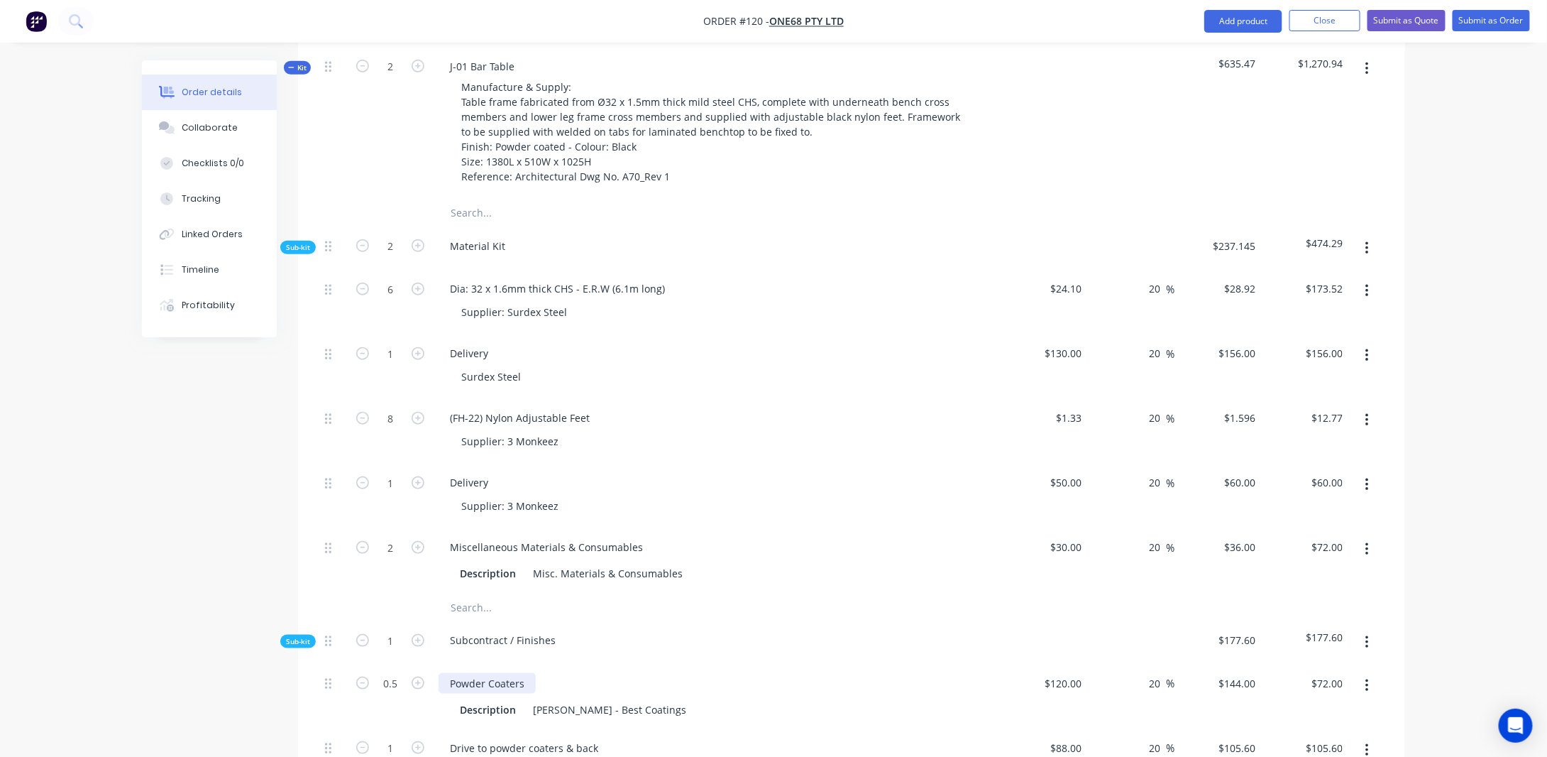
scroll to position [574, 0]
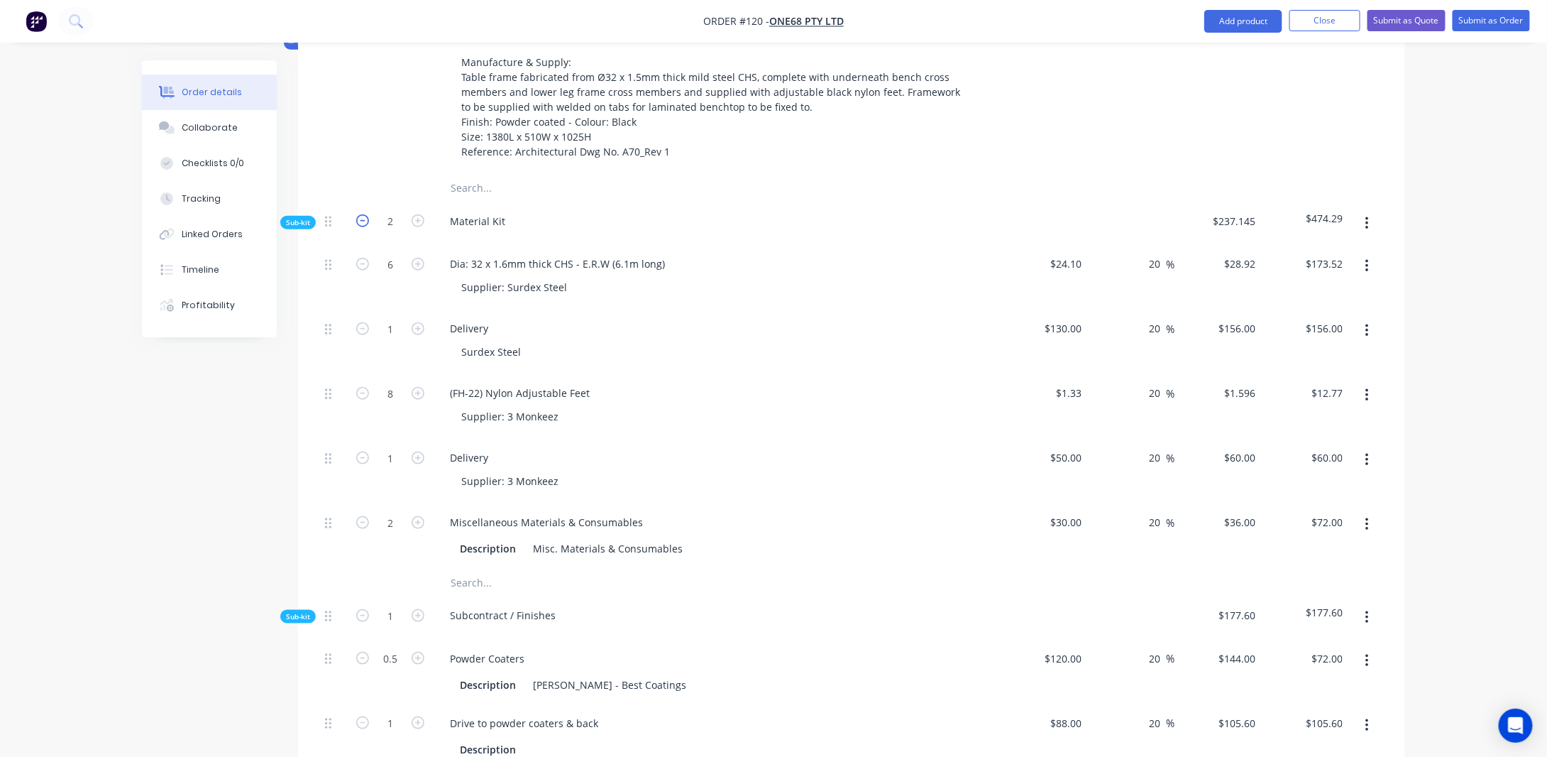
click at [361, 214] on icon "button" at bounding box center [362, 220] width 13 height 13
click at [419, 214] on icon "button" at bounding box center [418, 220] width 13 height 13
click at [368, 214] on icon "button" at bounding box center [362, 220] width 13 height 13
click at [412, 214] on icon "button" at bounding box center [418, 220] width 13 height 13
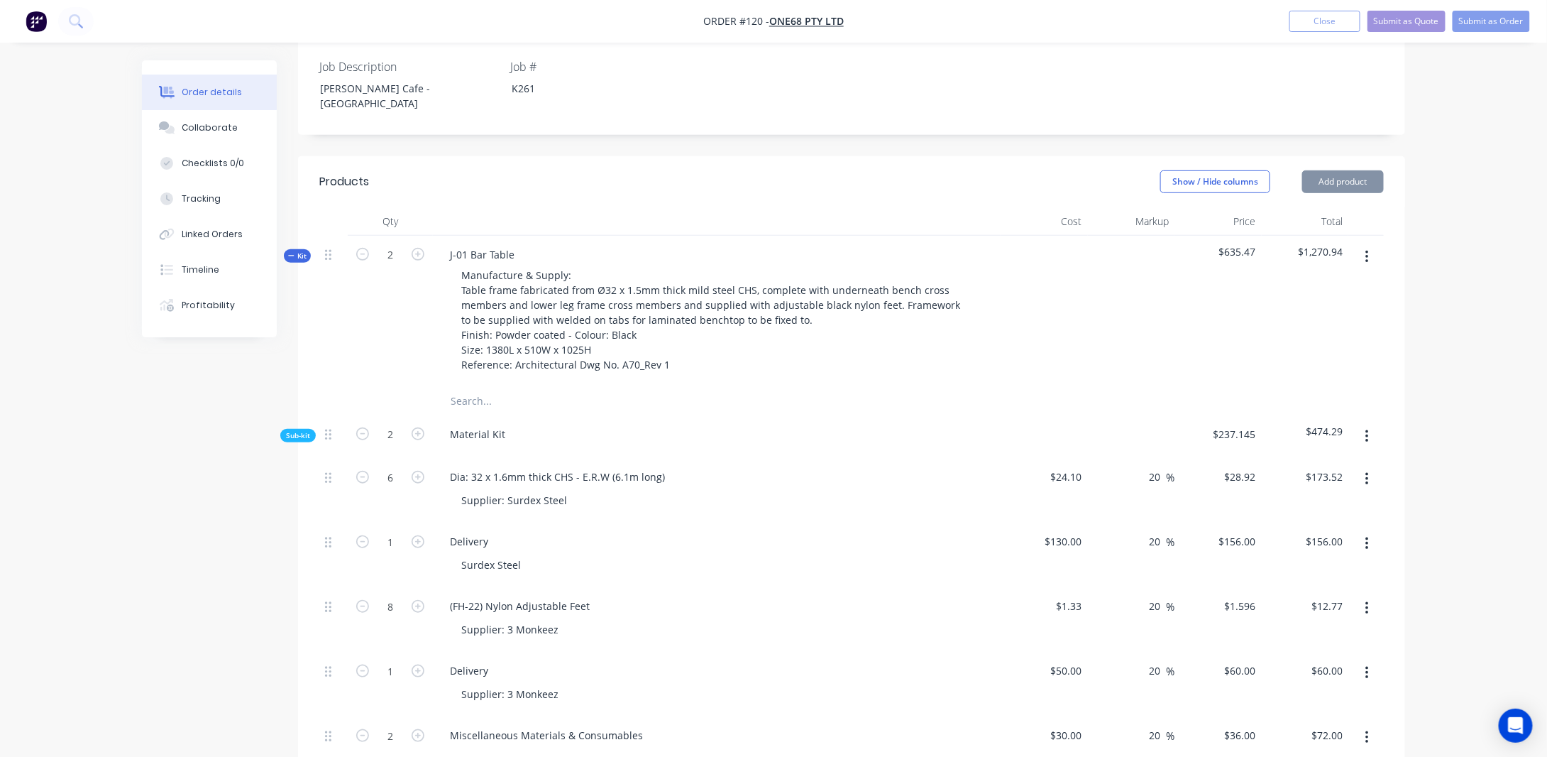
scroll to position [716, 0]
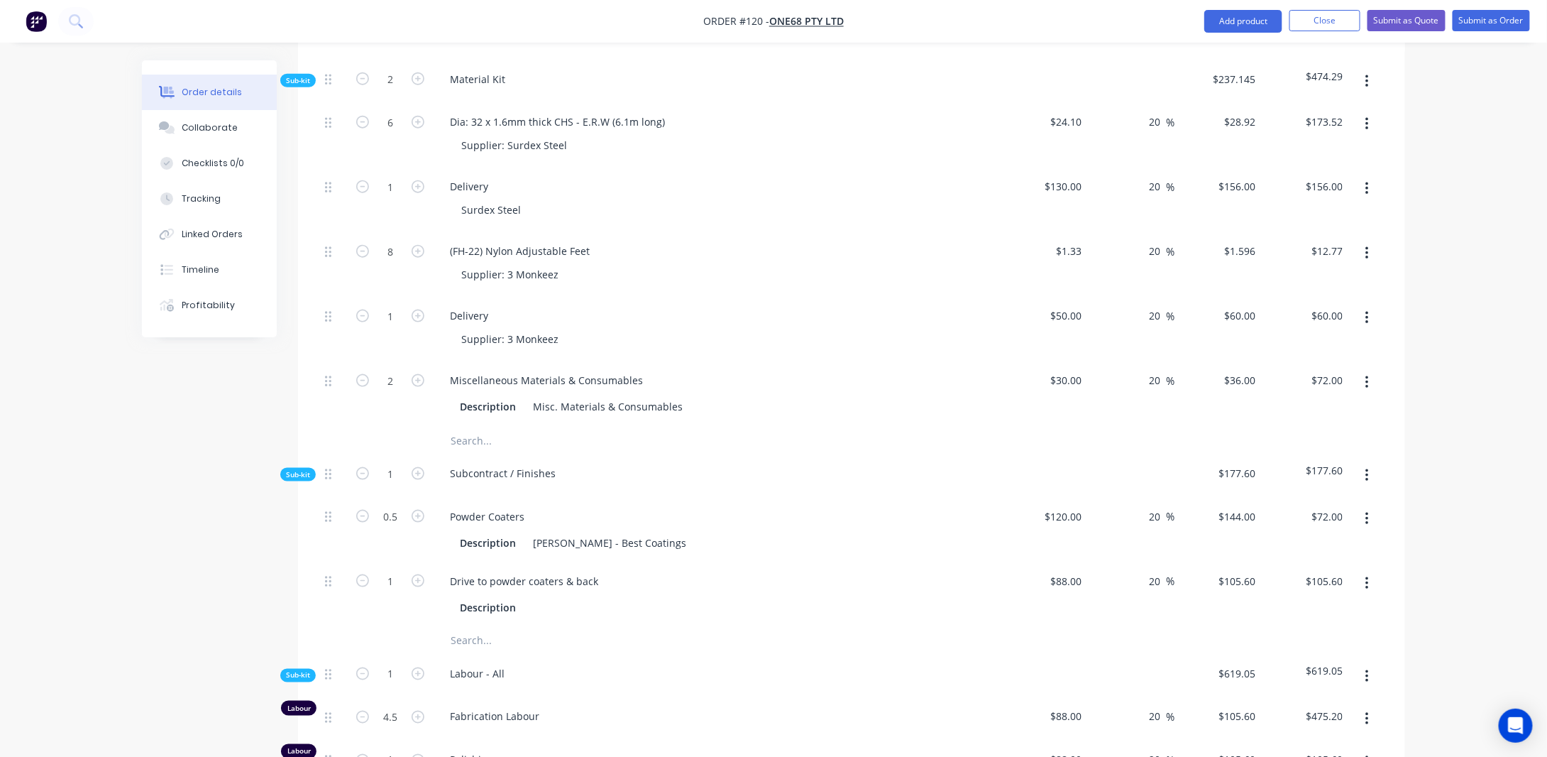
click at [416, 461] on form "1" at bounding box center [391, 471] width 74 height 21
click at [419, 467] on icon "button" at bounding box center [418, 473] width 13 height 13
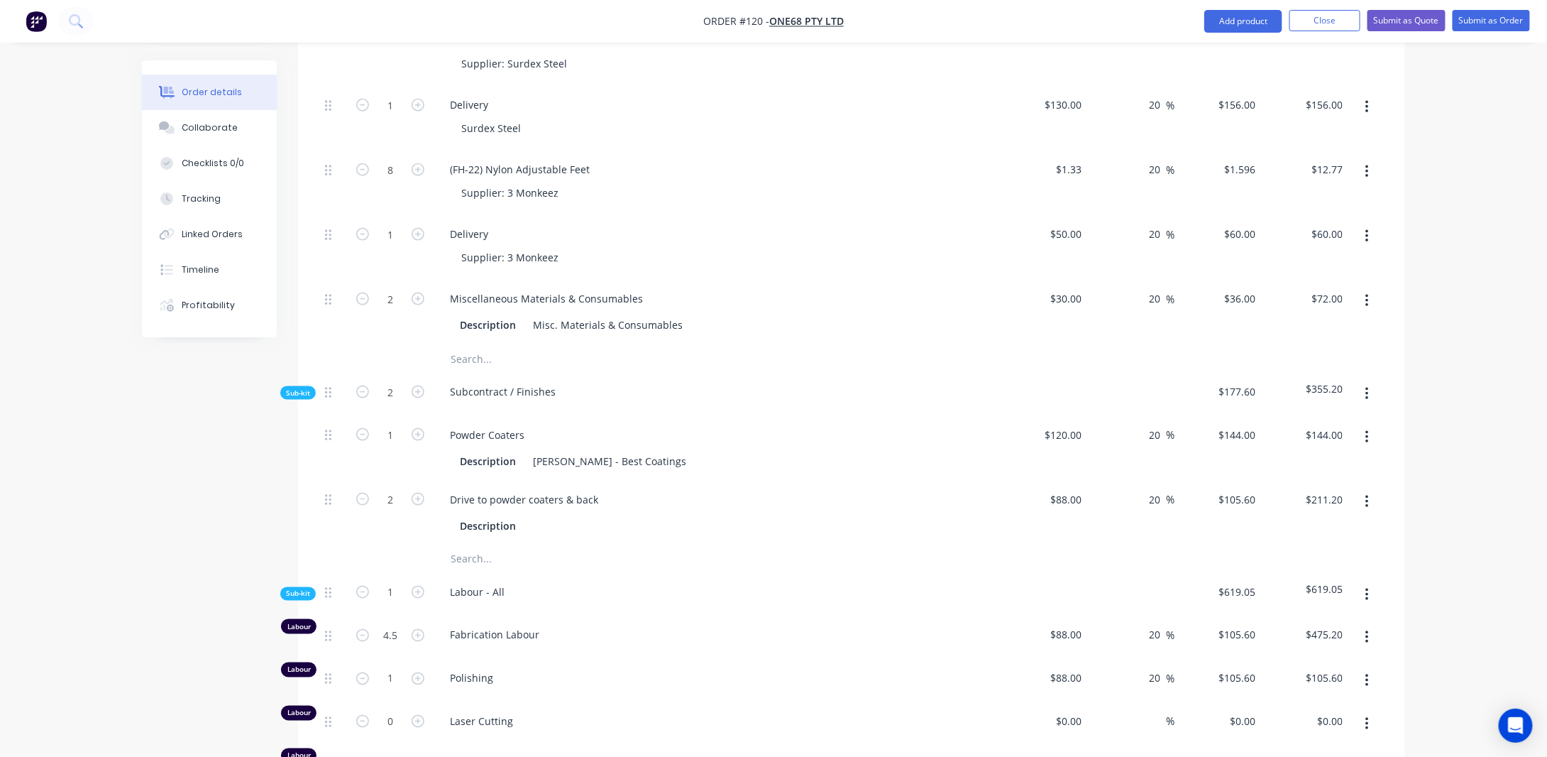
scroll to position [928, 0]
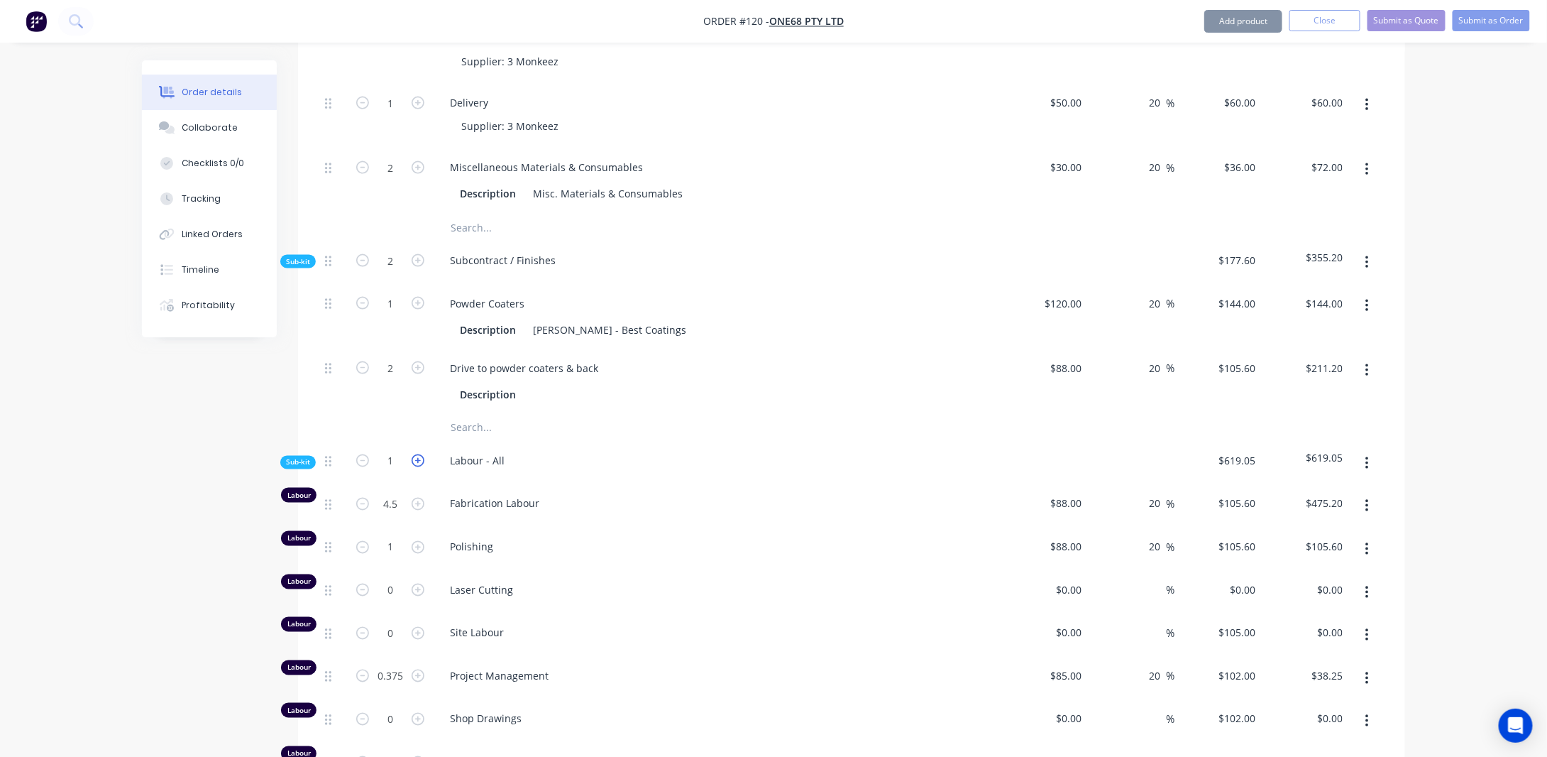
click at [412, 454] on icon "button" at bounding box center [418, 460] width 13 height 13
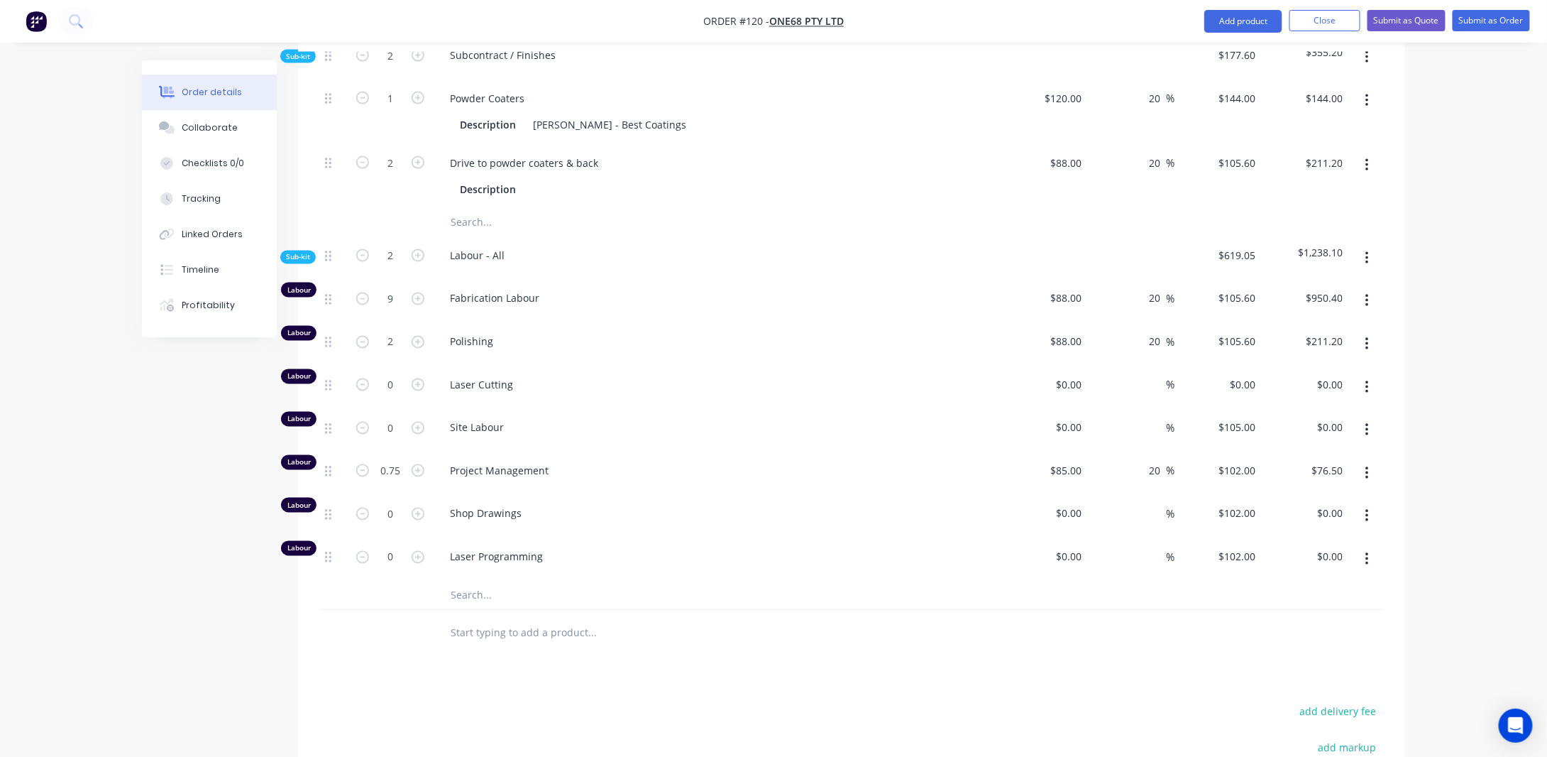
scroll to position [1141, 0]
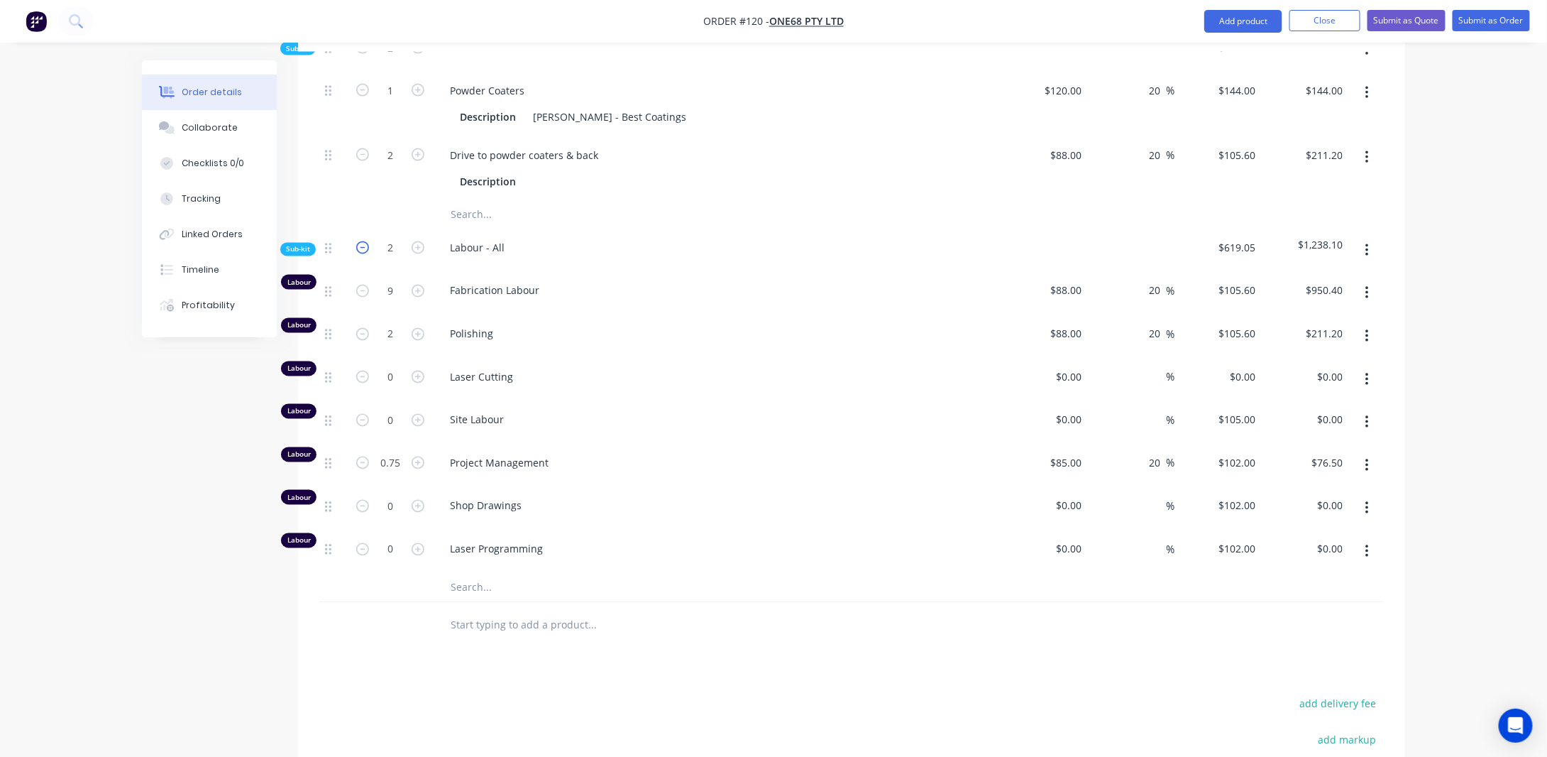
click at [362, 241] on icon "button" at bounding box center [362, 247] width 13 height 13
click at [407, 279] on form "4.5" at bounding box center [391, 289] width 74 height 21
click at [407, 280] on input "4.5" at bounding box center [390, 290] width 37 height 21
click at [415, 328] on icon "button" at bounding box center [418, 334] width 13 height 13
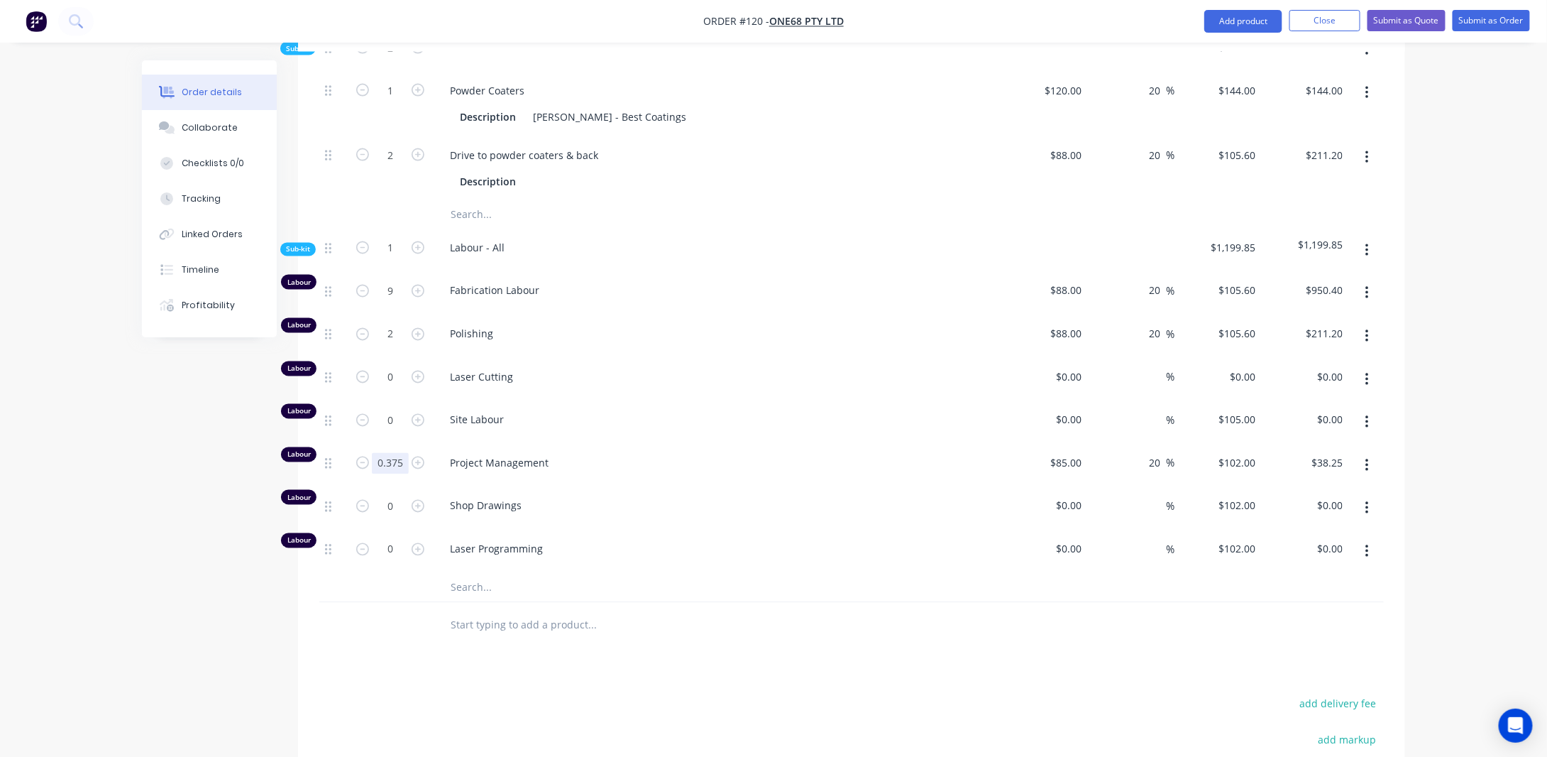
click at [402, 453] on input "0.375" at bounding box center [390, 463] width 37 height 21
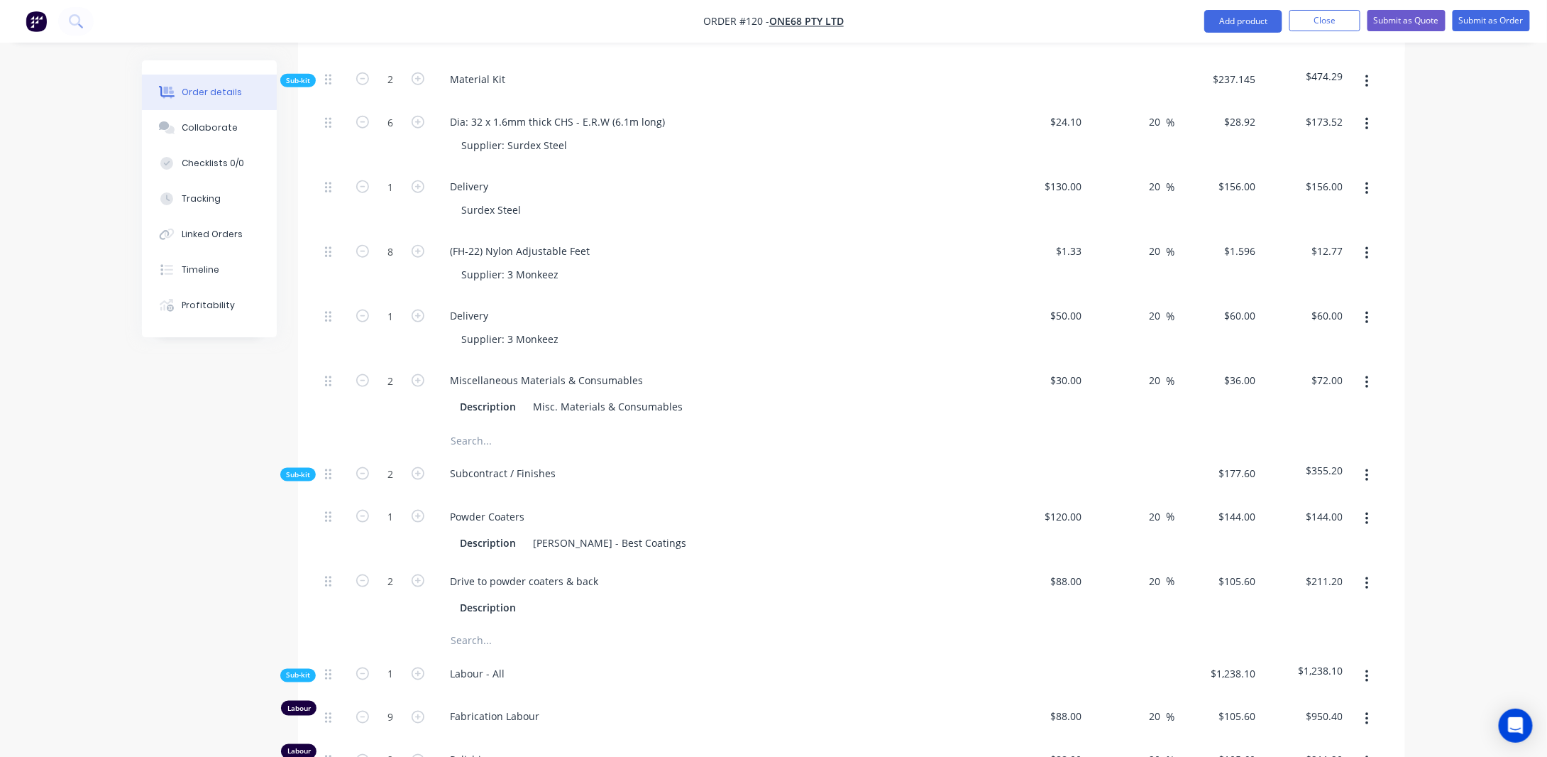
scroll to position [645, 0]
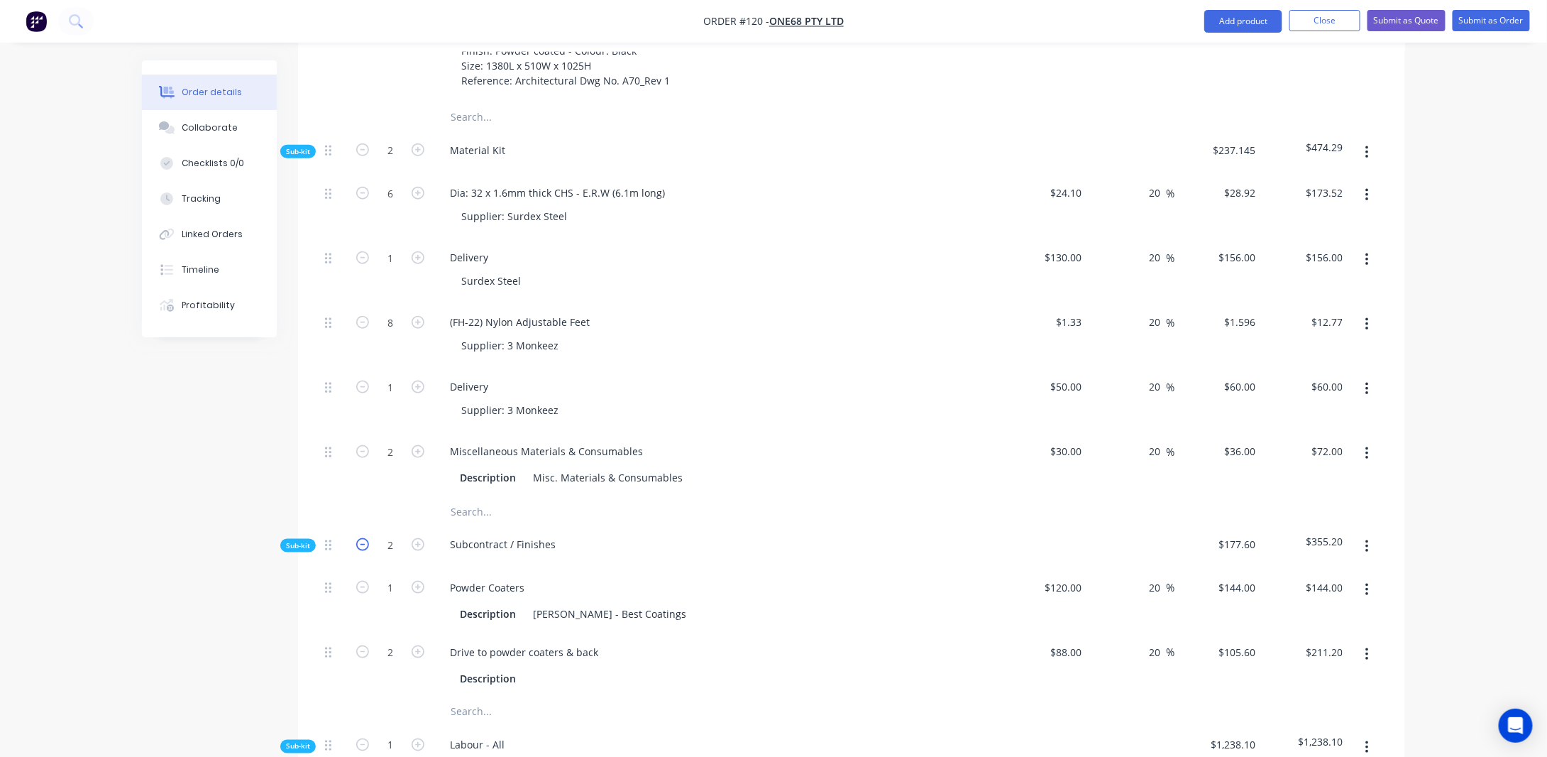
click at [366, 538] on icon "button" at bounding box center [362, 544] width 13 height 13
click at [403, 577] on input "0.5" at bounding box center [390, 587] width 37 height 21
click at [1427, 522] on div "Order details Collaborate Checklists 0/0 Tracking Linked Orders Timeline Profit…" at bounding box center [773, 431] width 1547 height 2152
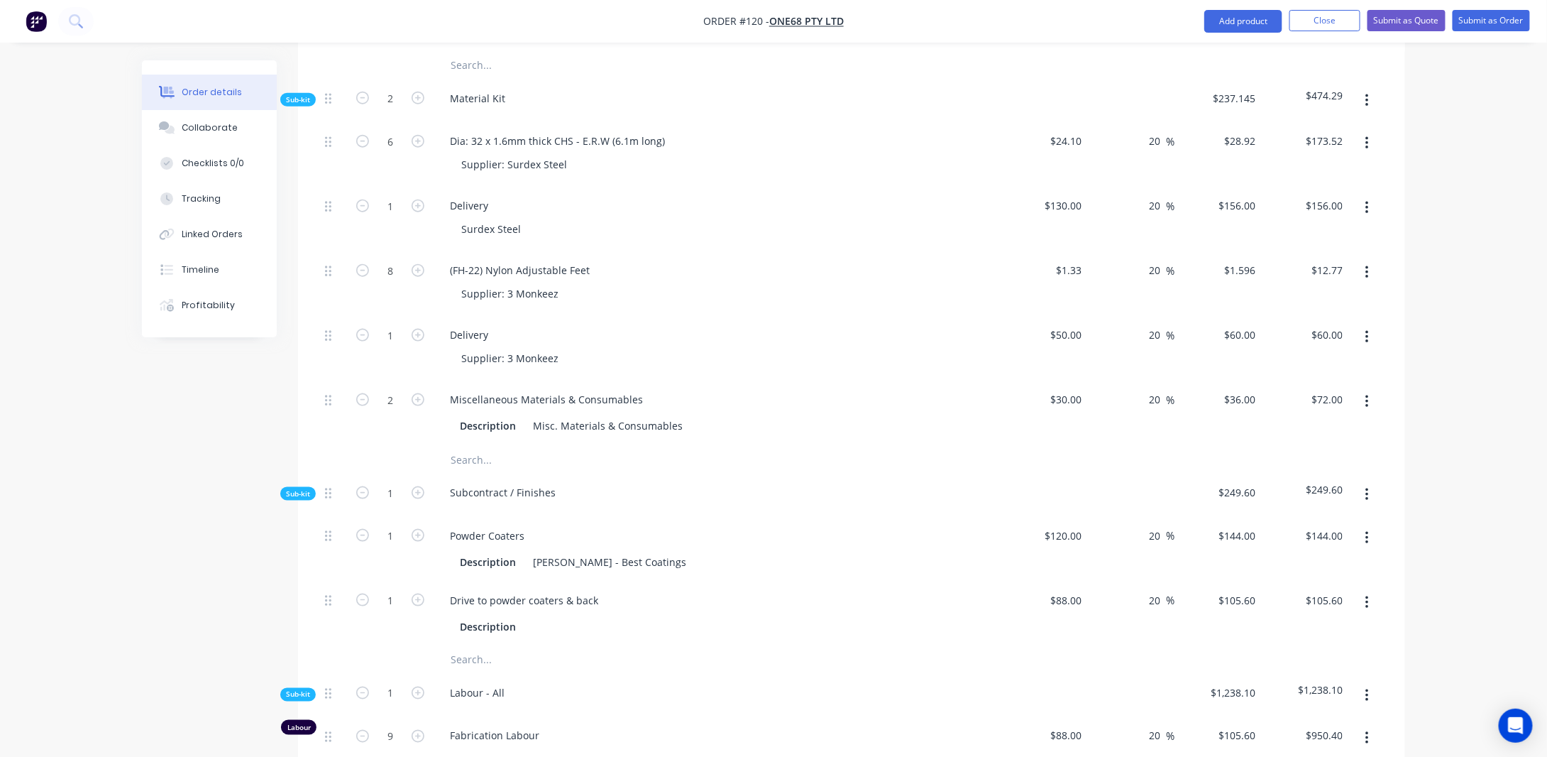
scroll to position [716, 0]
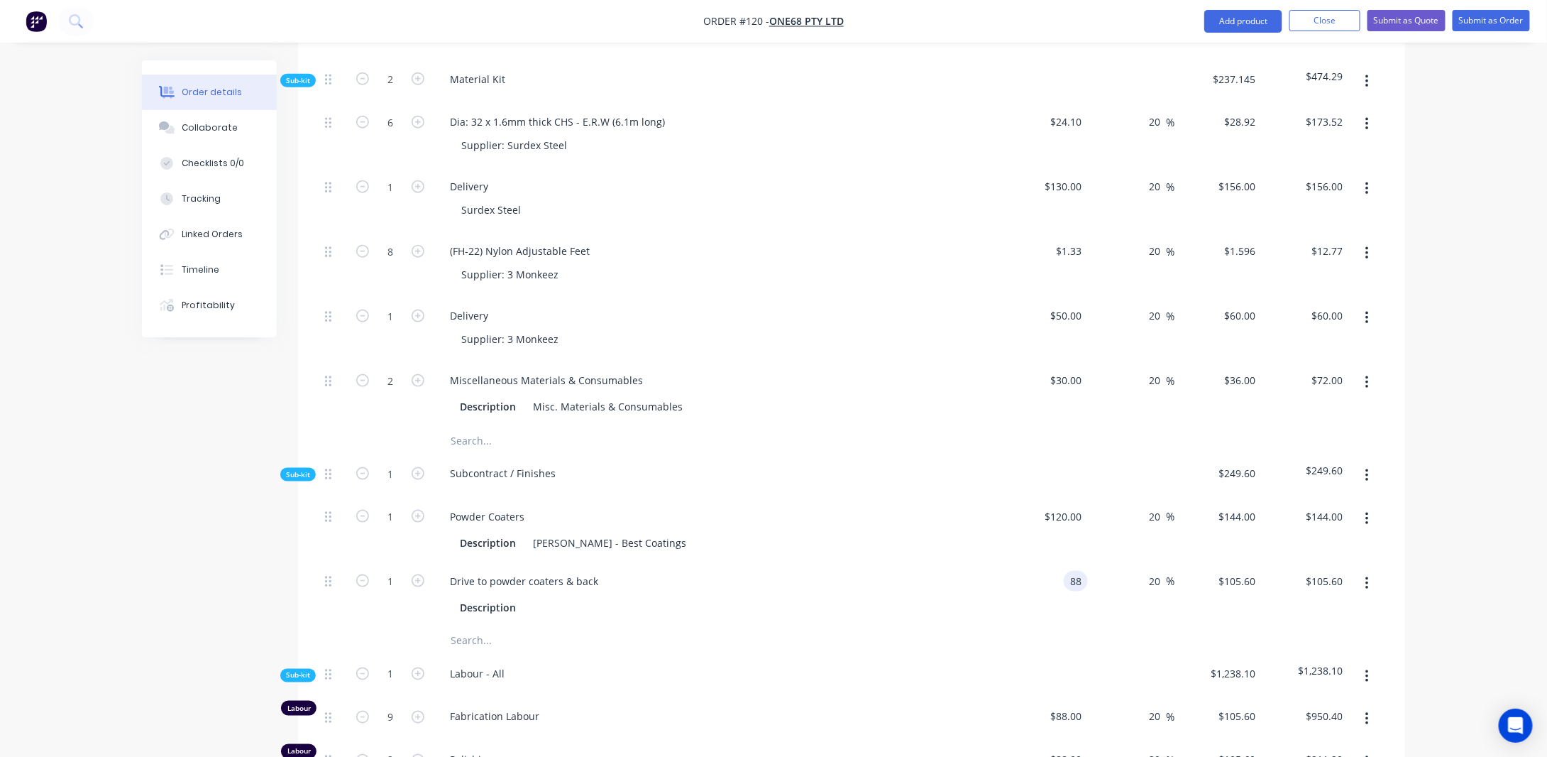
click at [1081, 571] on input "88" at bounding box center [1079, 581] width 18 height 21
click at [1454, 524] on div "Order details Collaborate Checklists 0/0 Tracking Linked Orders Timeline Profit…" at bounding box center [773, 360] width 1547 height 2152
click at [1158, 506] on input "20" at bounding box center [1157, 516] width 18 height 21
click at [1410, 486] on div "Order details Collaborate Checklists 0/0 Tracking Linked Orders Timeline Profit…" at bounding box center [774, 391] width 1292 height 2092
click at [1156, 571] on input "20" at bounding box center [1157, 581] width 18 height 21
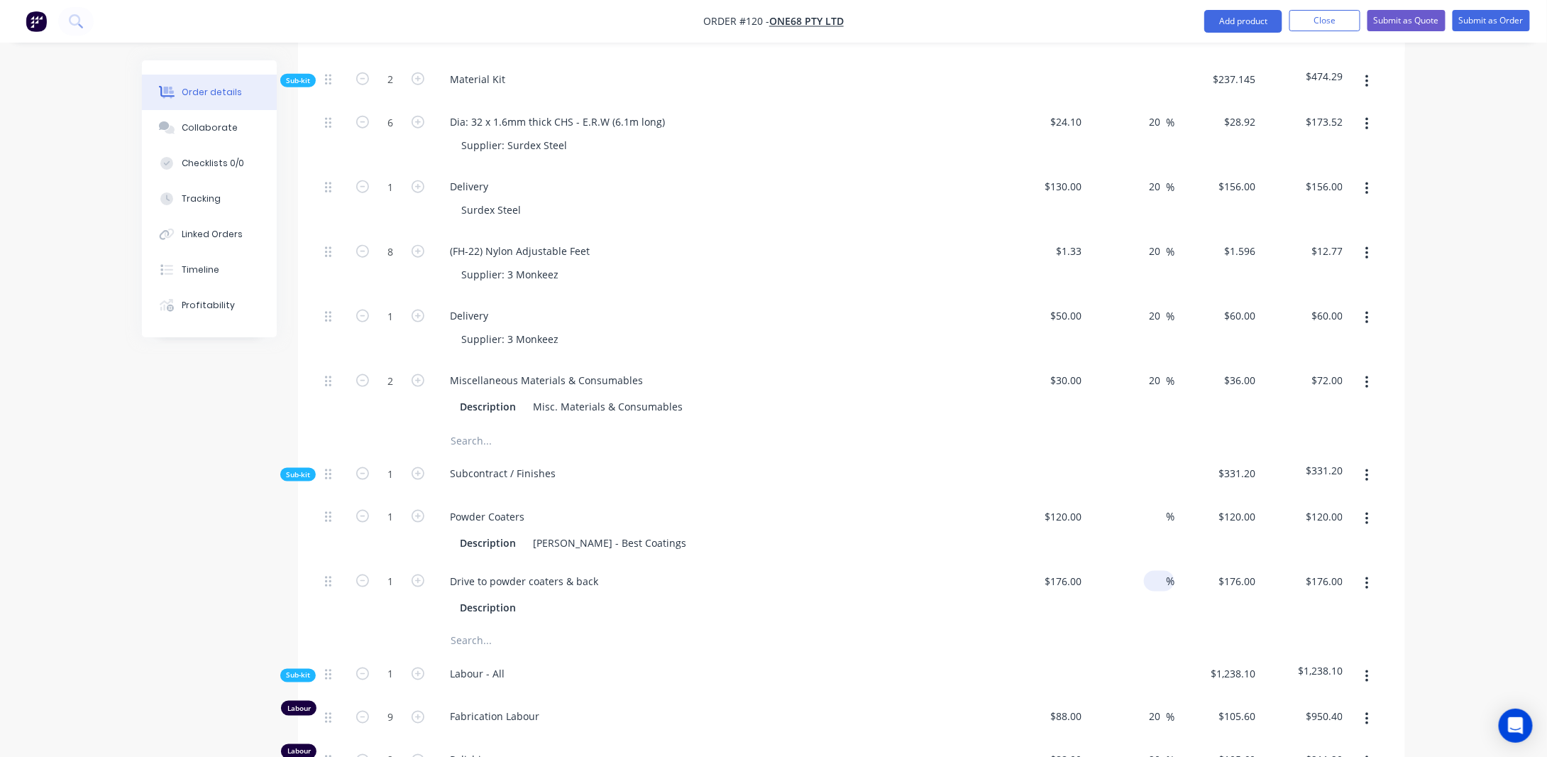
click at [1423, 515] on div "Order details Collaborate Checklists 0/0 Tracking Linked Orders Timeline Profit…" at bounding box center [773, 360] width 1547 height 2152
click at [1164, 506] on input at bounding box center [1158, 516] width 16 height 21
click at [1421, 500] on div "Order details Collaborate Checklists 0/0 Tracking Linked Orders Timeline Profit…" at bounding box center [773, 360] width 1547 height 2152
click at [1159, 571] on input at bounding box center [1158, 581] width 16 height 21
click at [1443, 520] on div "Order details Collaborate Checklists 0/0 Tracking Linked Orders Timeline Profit…" at bounding box center [773, 360] width 1547 height 2152
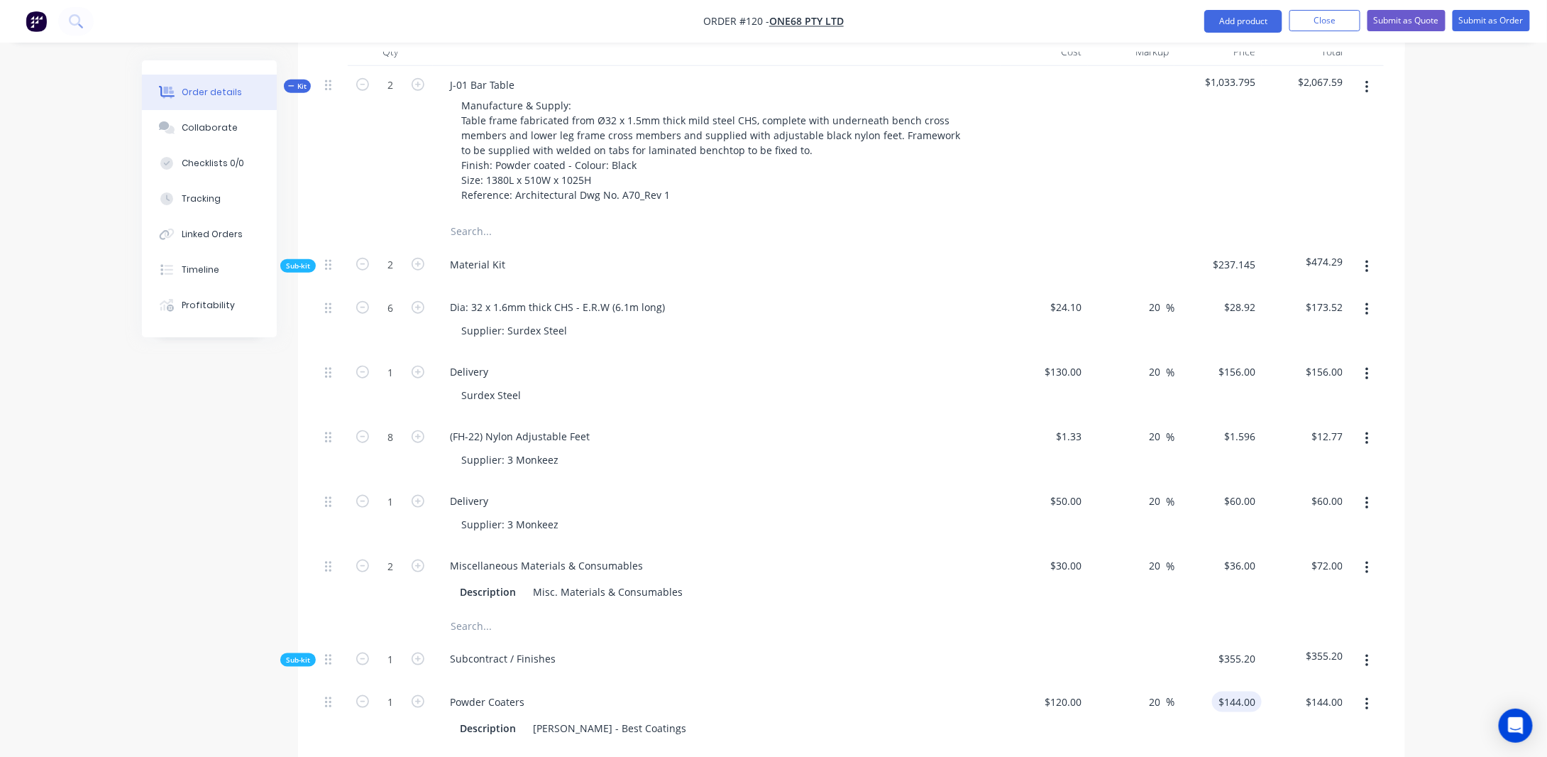
scroll to position [503, 0]
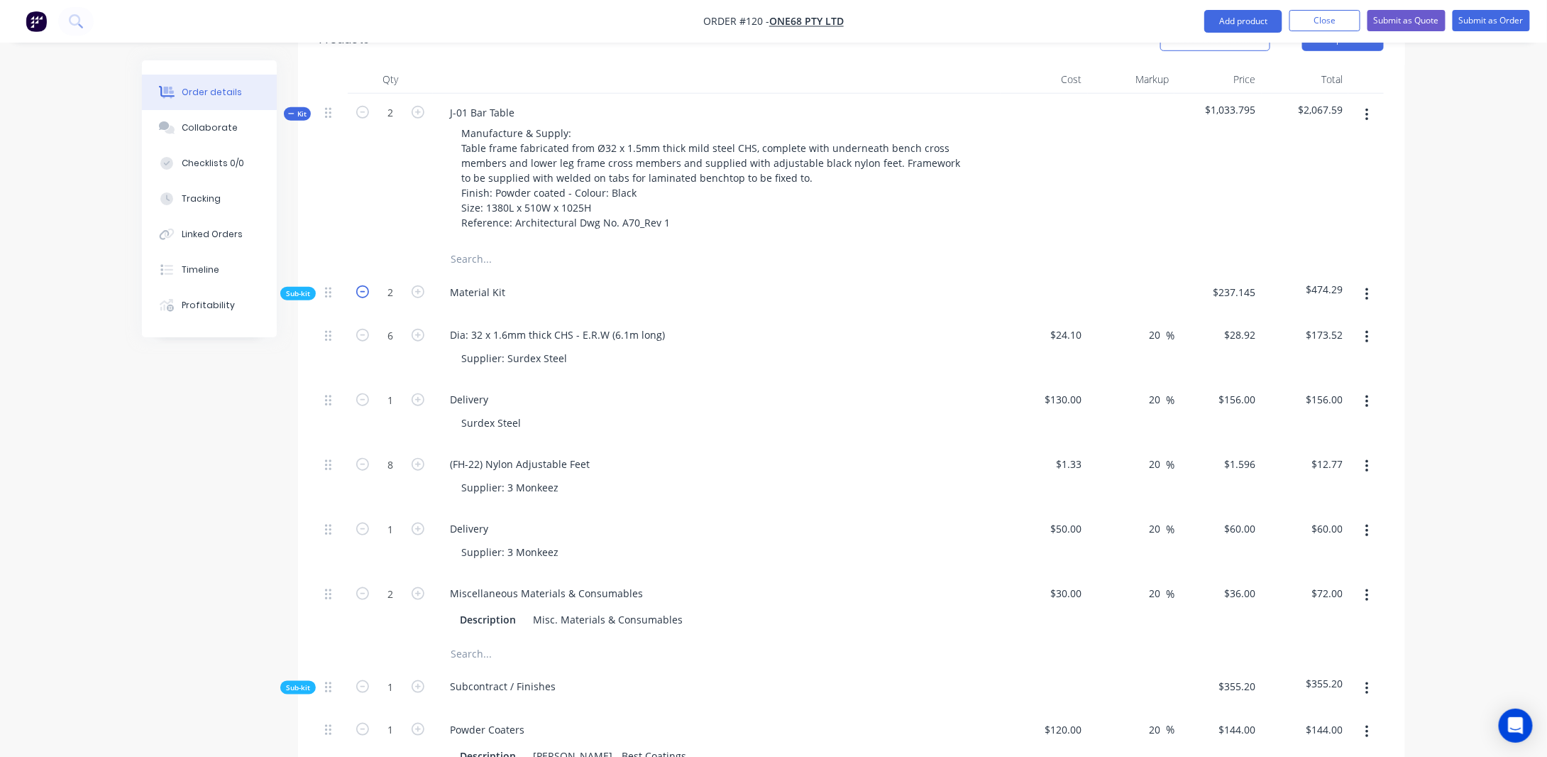
click at [367, 285] on icon "button" at bounding box center [362, 291] width 13 height 13
click at [404, 324] on input "3" at bounding box center [390, 334] width 37 height 21
click at [175, 414] on div "Created by [PERSON_NAME] Created [DATE] Required [DATE] Assigned to Add team me…" at bounding box center [774, 604] width 1264 height 2092
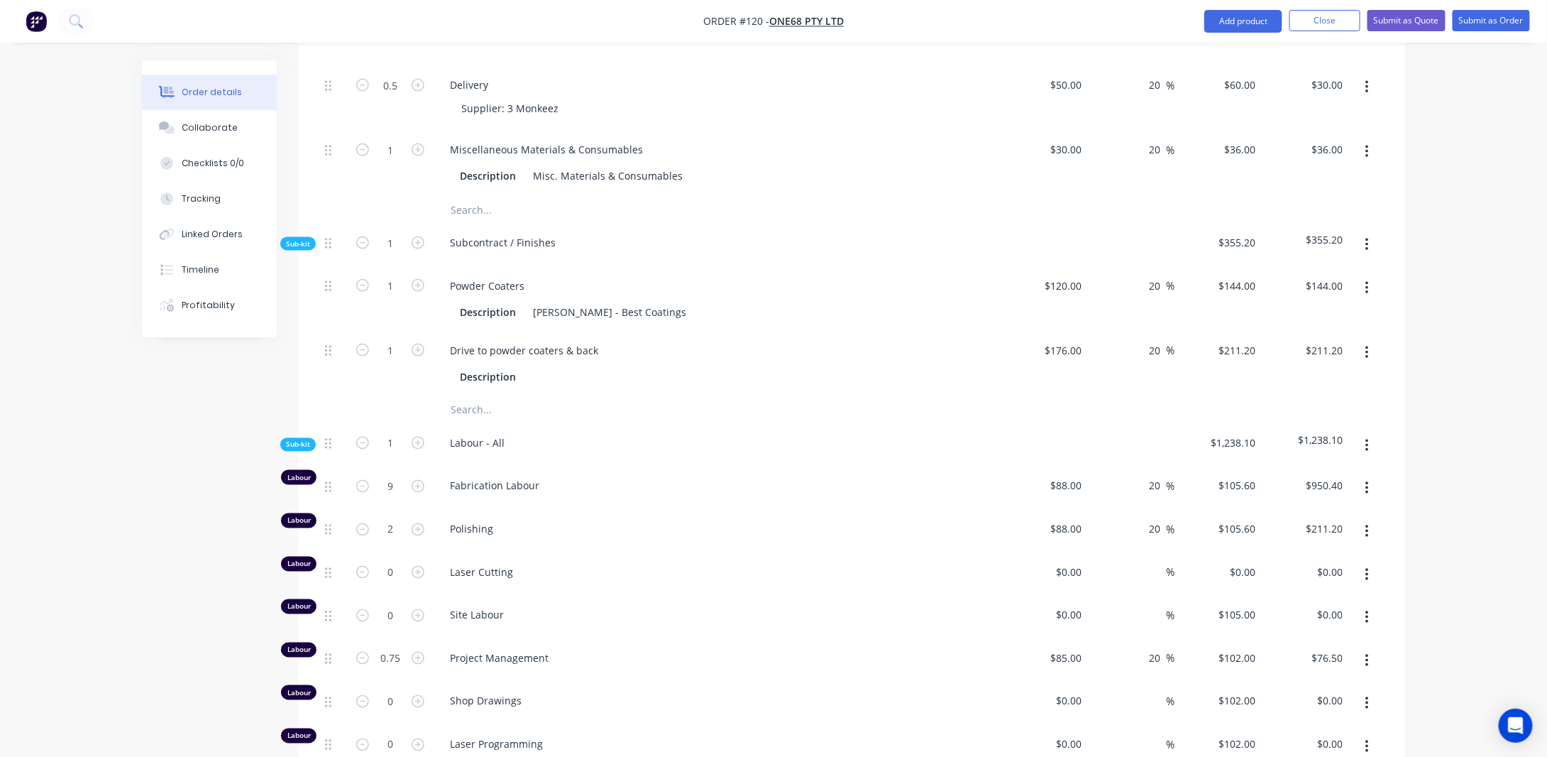
scroll to position [1141, 0]
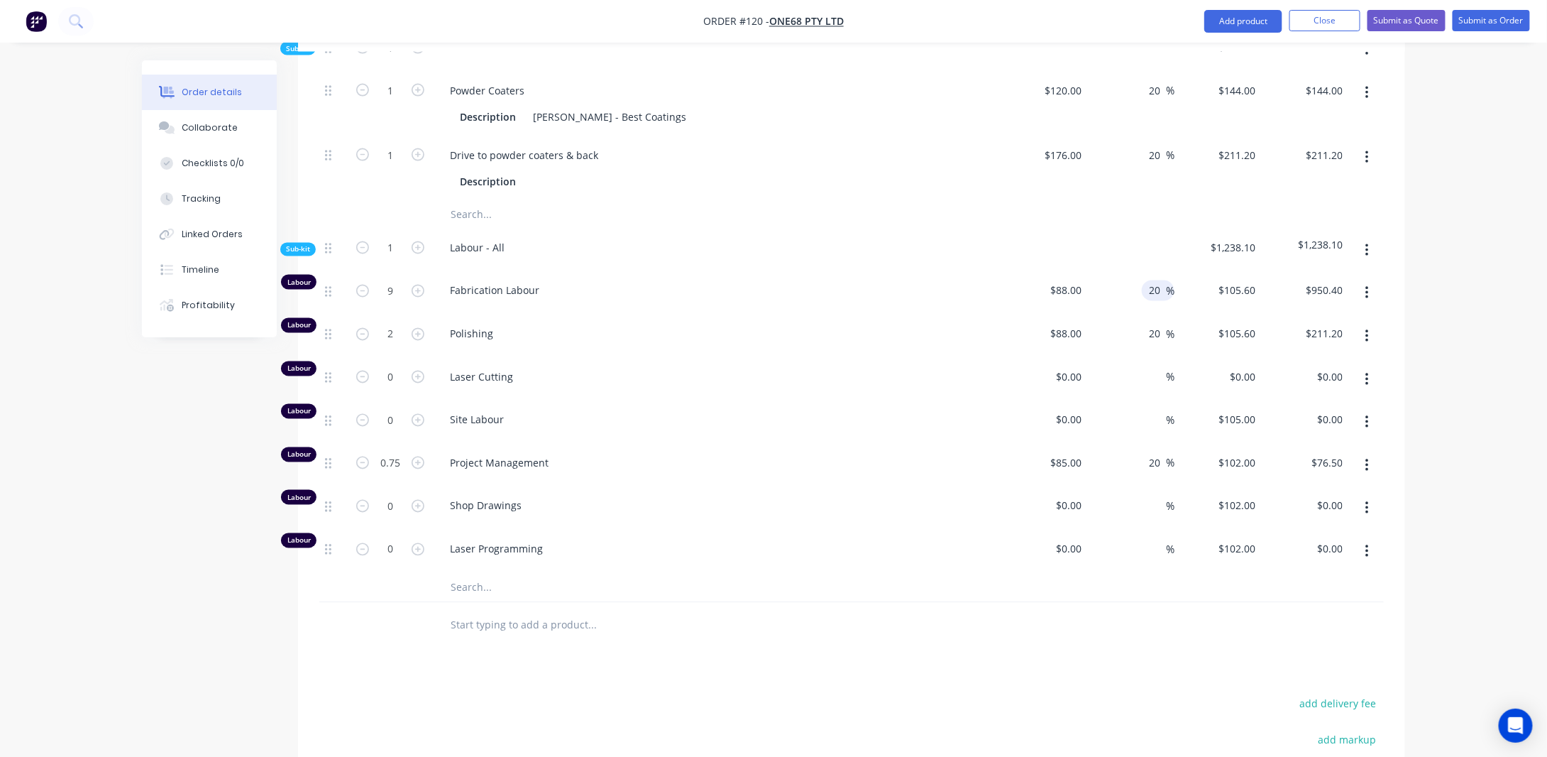
click at [1157, 280] on input "20" at bounding box center [1157, 290] width 18 height 21
click at [1158, 324] on input "20" at bounding box center [1157, 334] width 18 height 21
click at [359, 456] on icon "button" at bounding box center [362, 462] width 13 height 13
click at [391, 453] on input "0.75" at bounding box center [390, 463] width 37 height 21
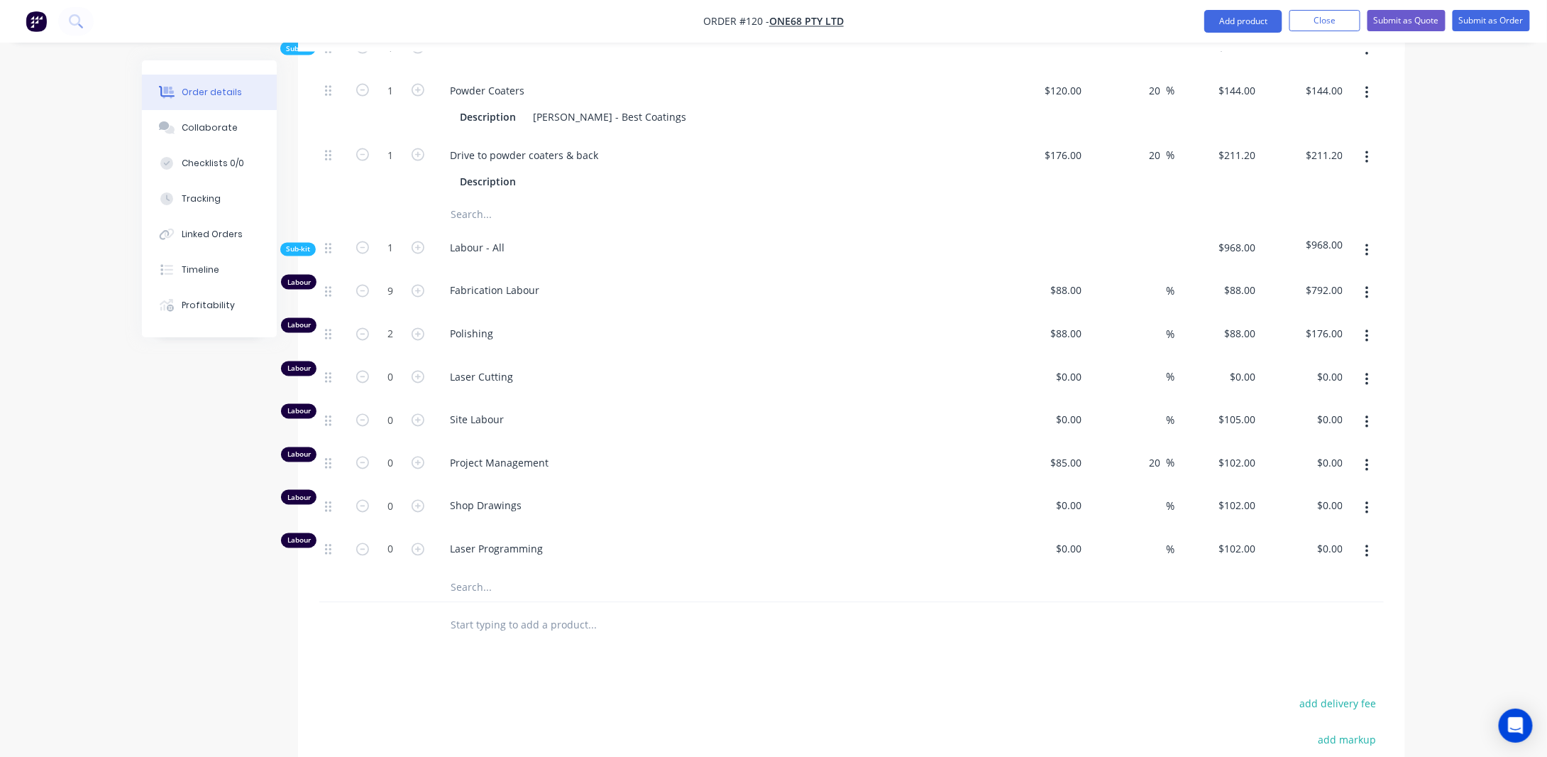
click at [398, 453] on input "0" at bounding box center [390, 463] width 37 height 21
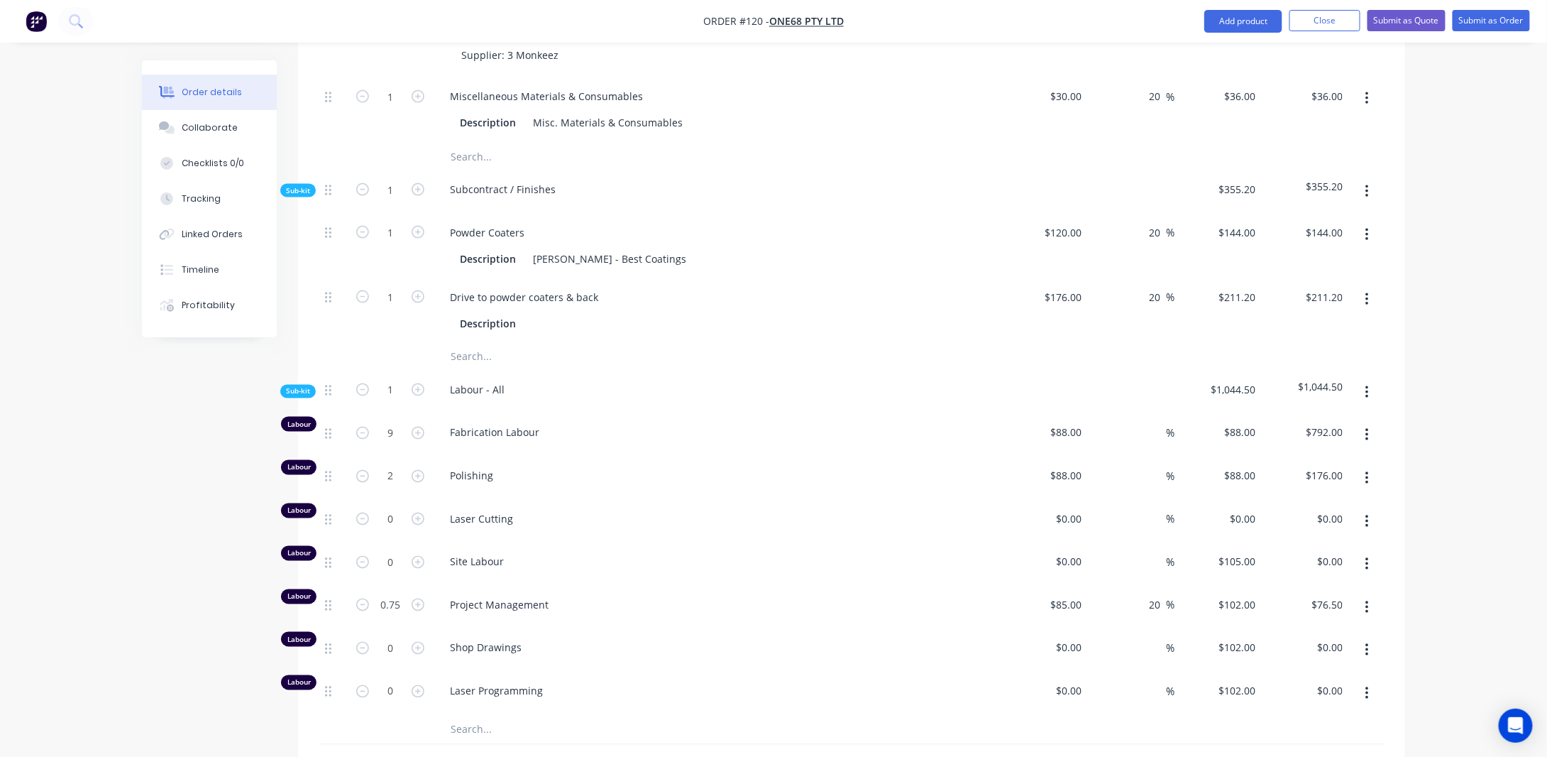
scroll to position [999, 0]
click at [1144, 457] on div "%" at bounding box center [1131, 478] width 87 height 43
click at [1151, 466] on input at bounding box center [1158, 476] width 16 height 21
click at [1139, 414] on div "%" at bounding box center [1131, 435] width 87 height 43
click at [1154, 422] on input at bounding box center [1158, 432] width 16 height 21
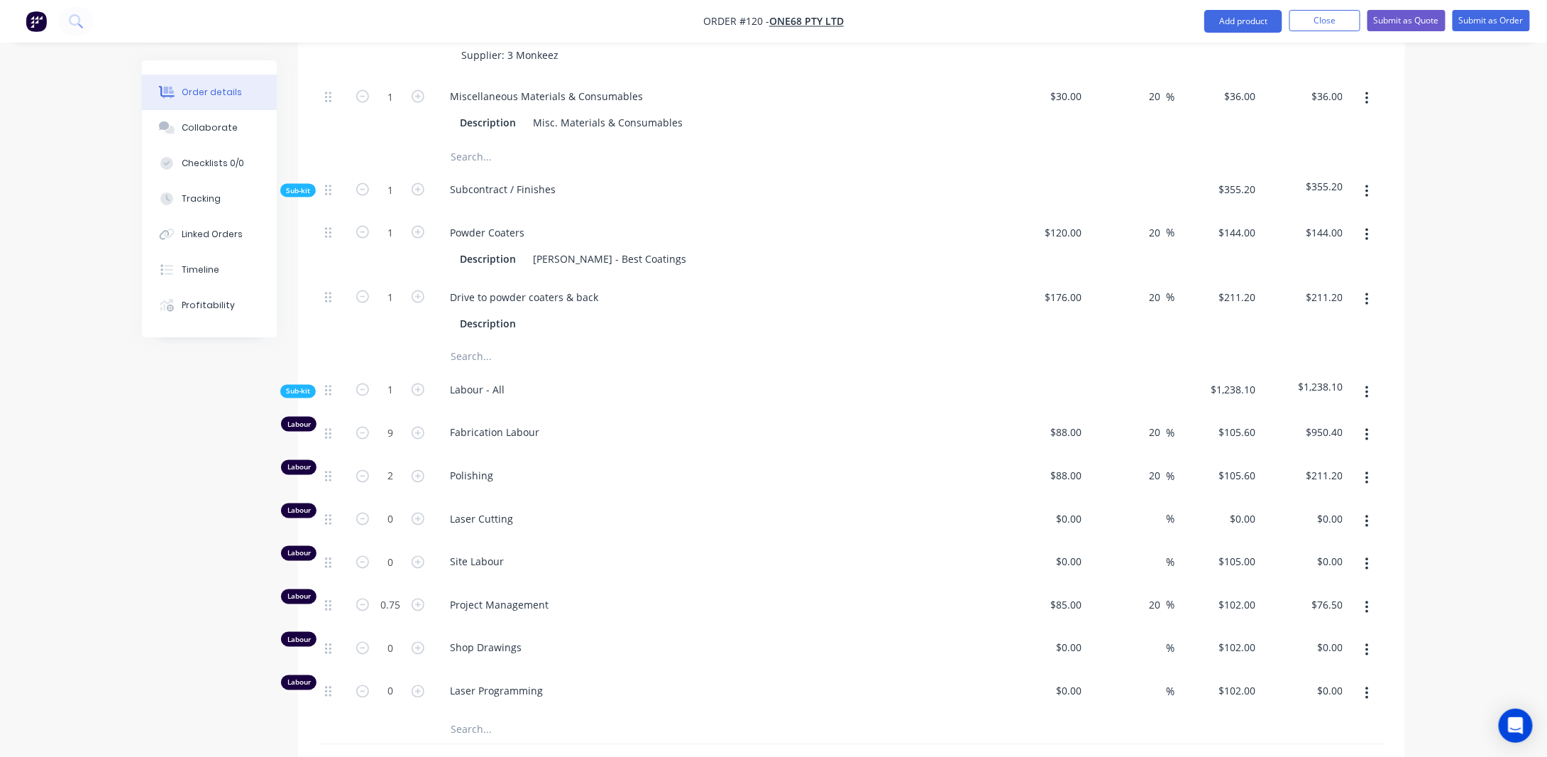
click at [1474, 376] on div "Order details Collaborate Checklists 0/0 Tracking Linked Orders Timeline Profit…" at bounding box center [773, 77] width 1547 height 2152
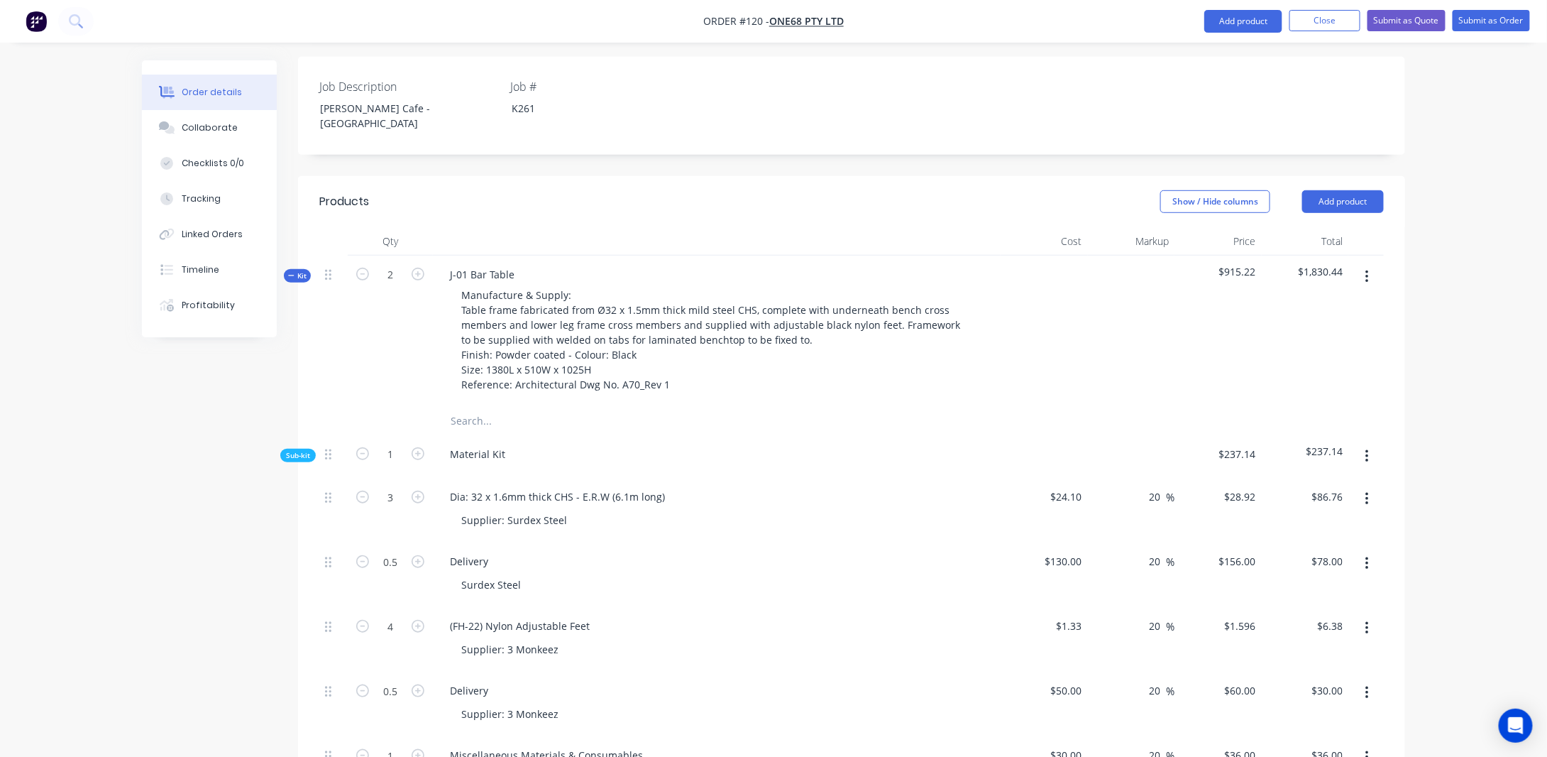
scroll to position [290, 0]
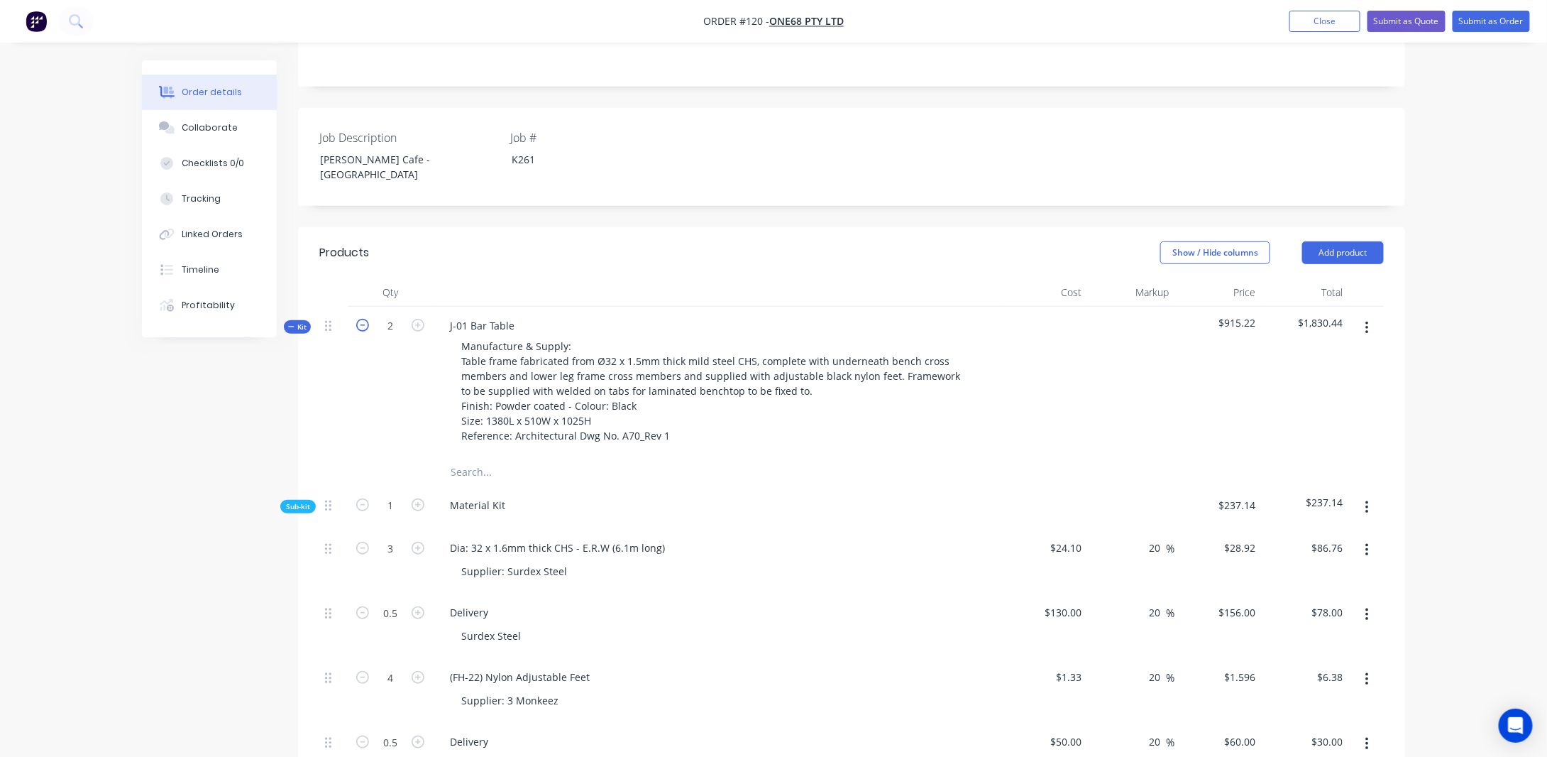
click at [362, 319] on icon "button" at bounding box center [362, 325] width 13 height 13
click at [419, 319] on icon "button" at bounding box center [418, 325] width 13 height 13
click at [361, 319] on icon "button" at bounding box center [362, 325] width 13 height 13
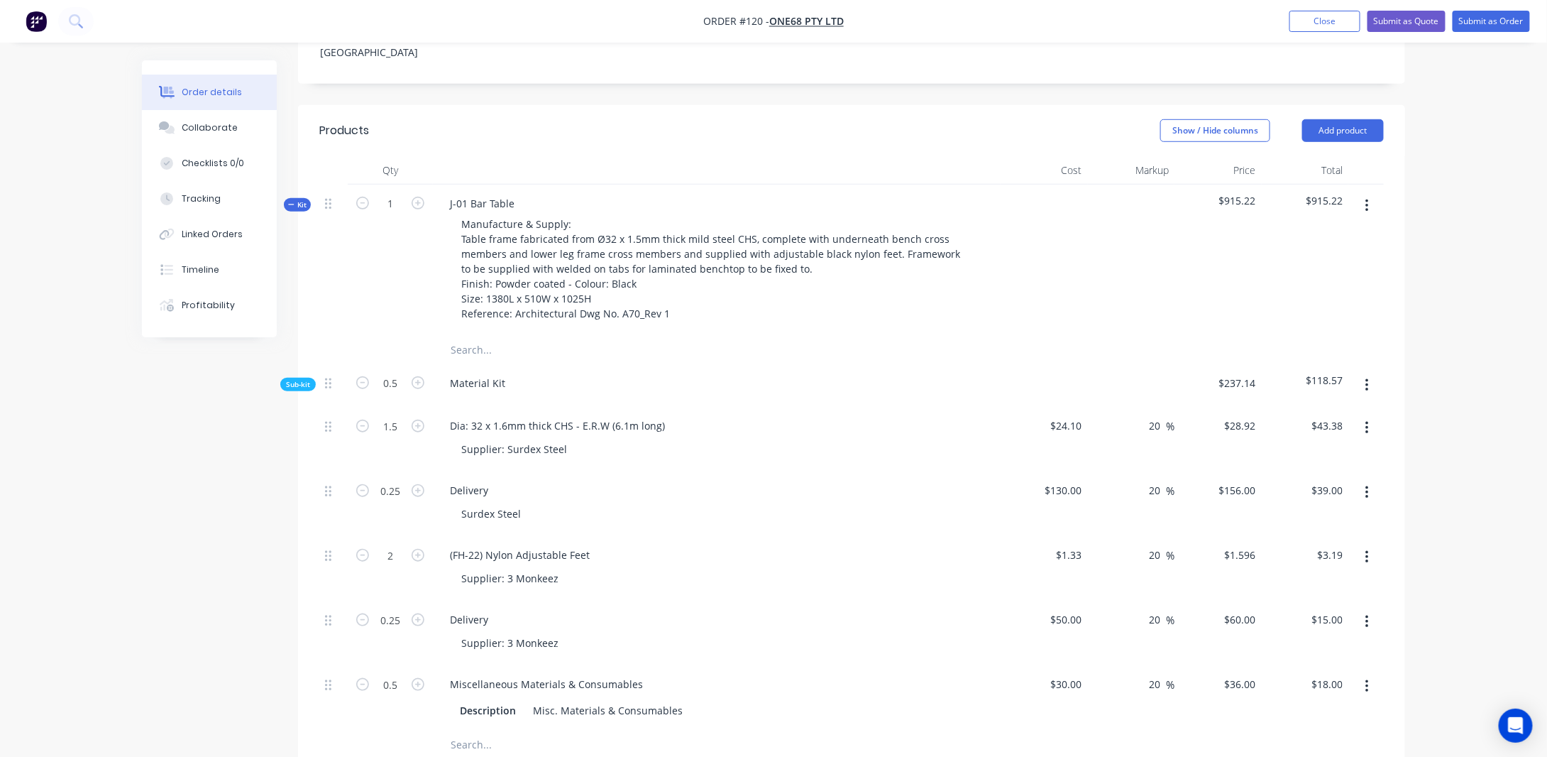
scroll to position [432, 0]
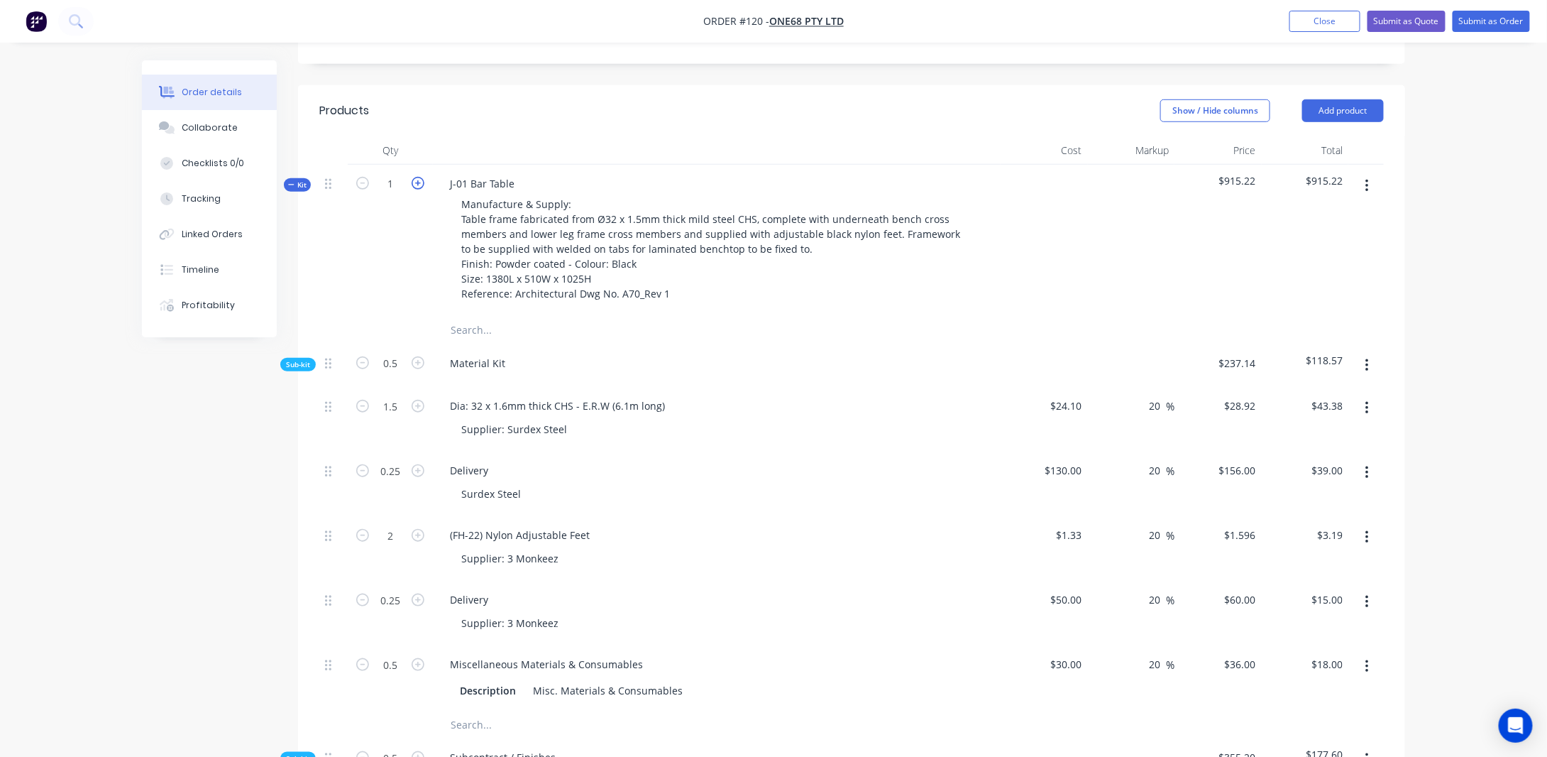
click at [415, 177] on icon "button" at bounding box center [418, 183] width 13 height 13
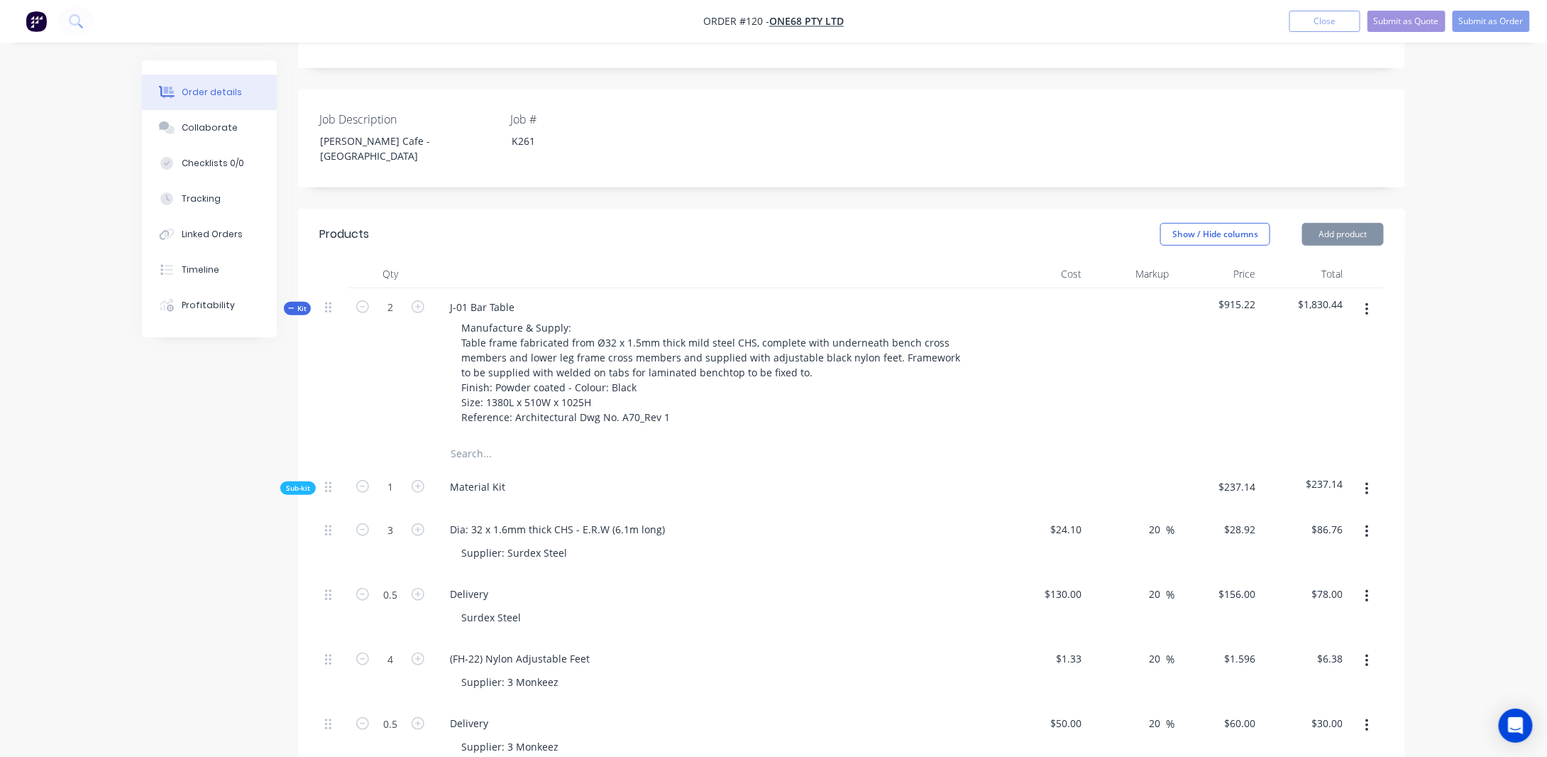
scroll to position [290, 0]
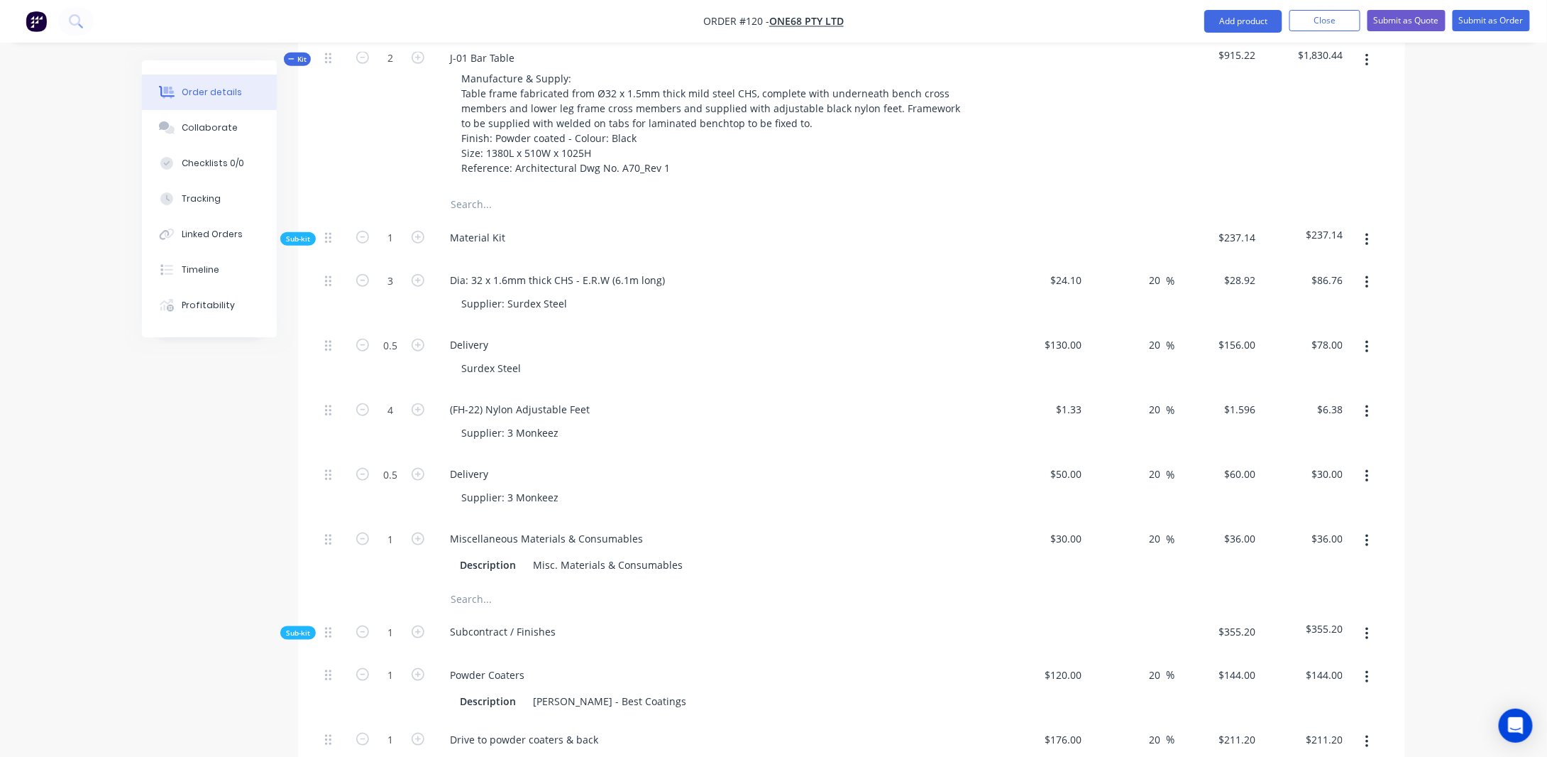
scroll to position [574, 0]
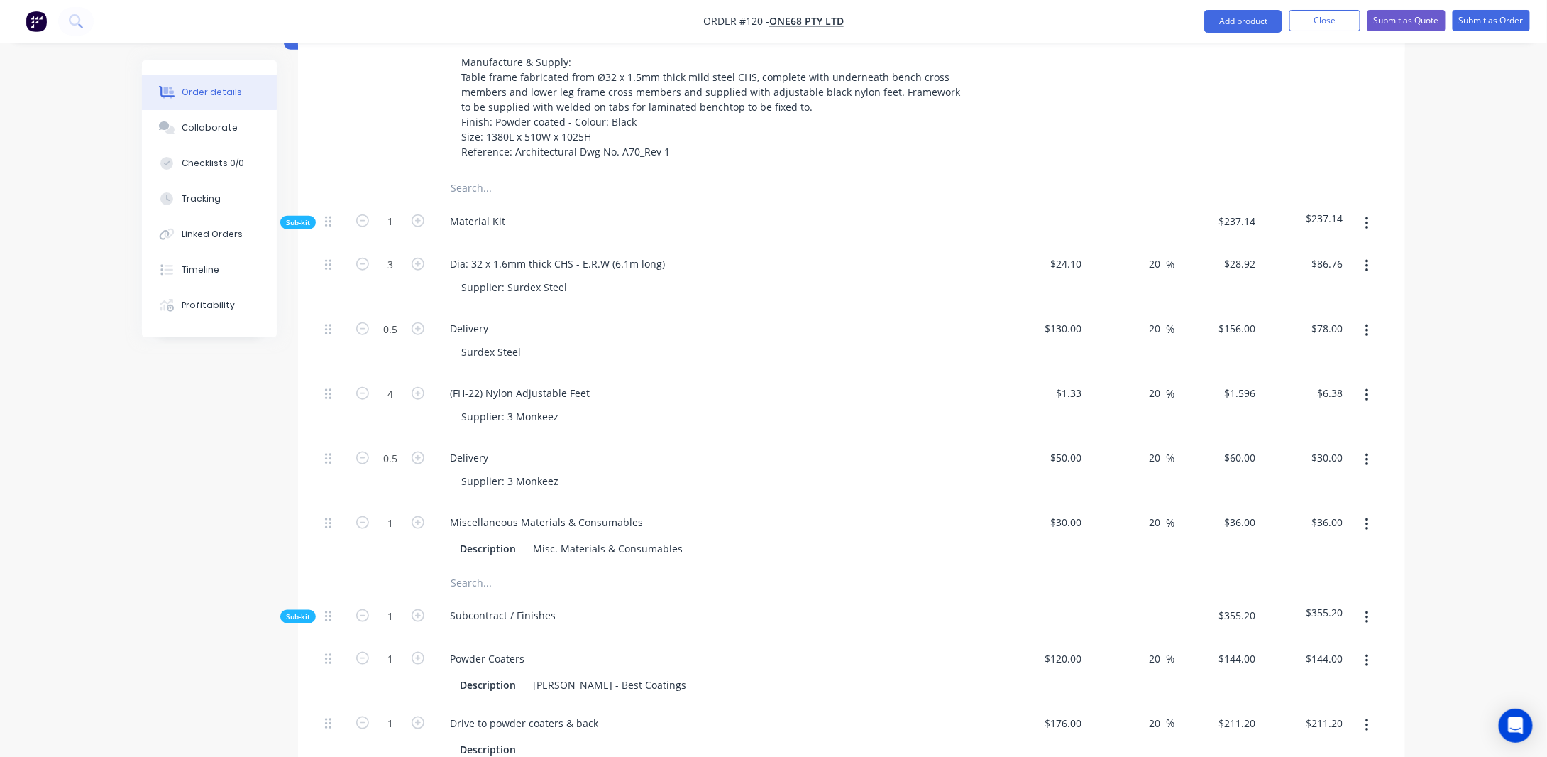
click at [1369, 517] on icon "button" at bounding box center [1368, 525] width 4 height 16
click at [1432, 420] on div "Order details Collaborate Checklists 0/0 Tracking Linked Orders Timeline Profit…" at bounding box center [773, 502] width 1547 height 2152
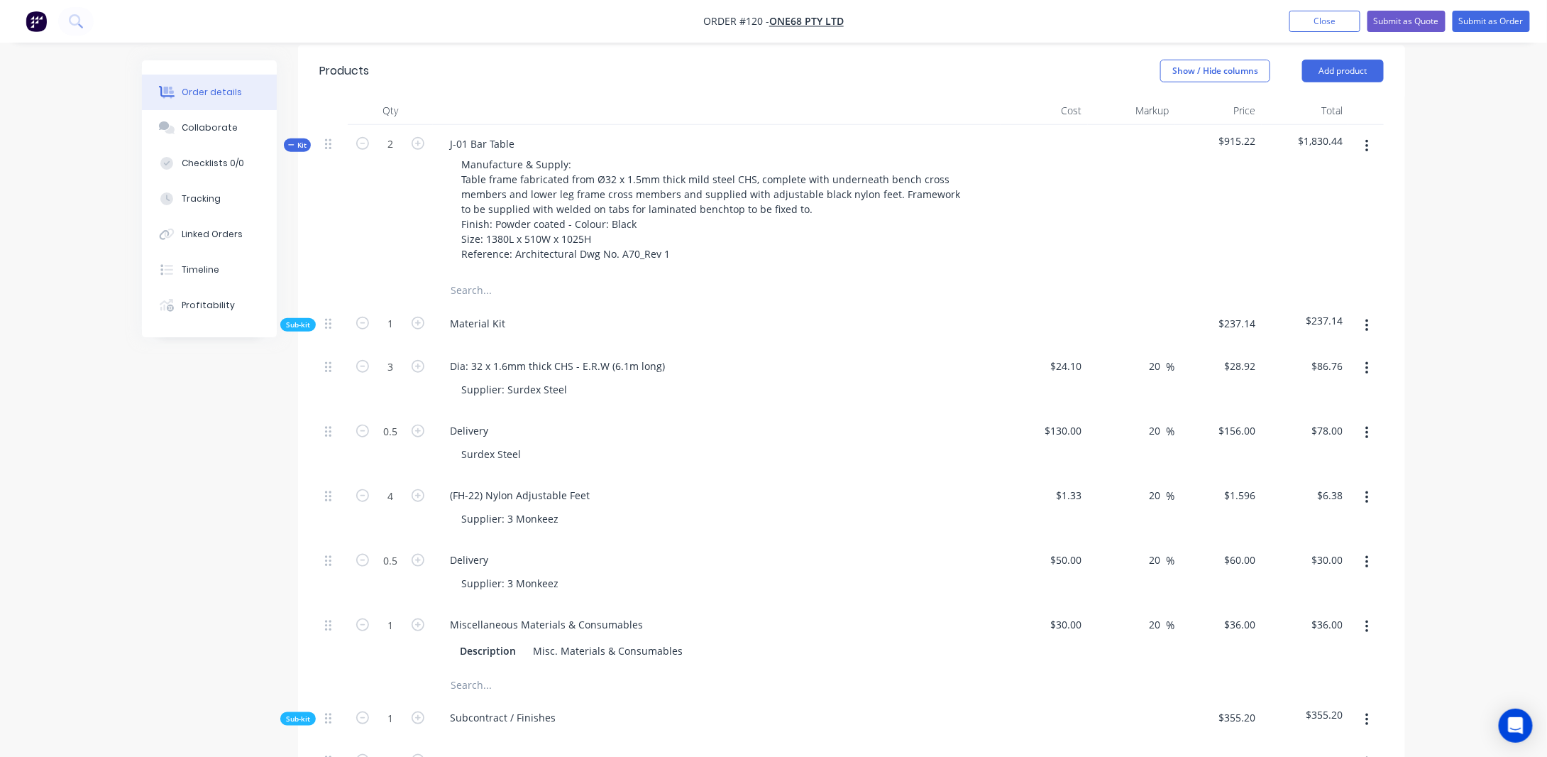
scroll to position [432, 0]
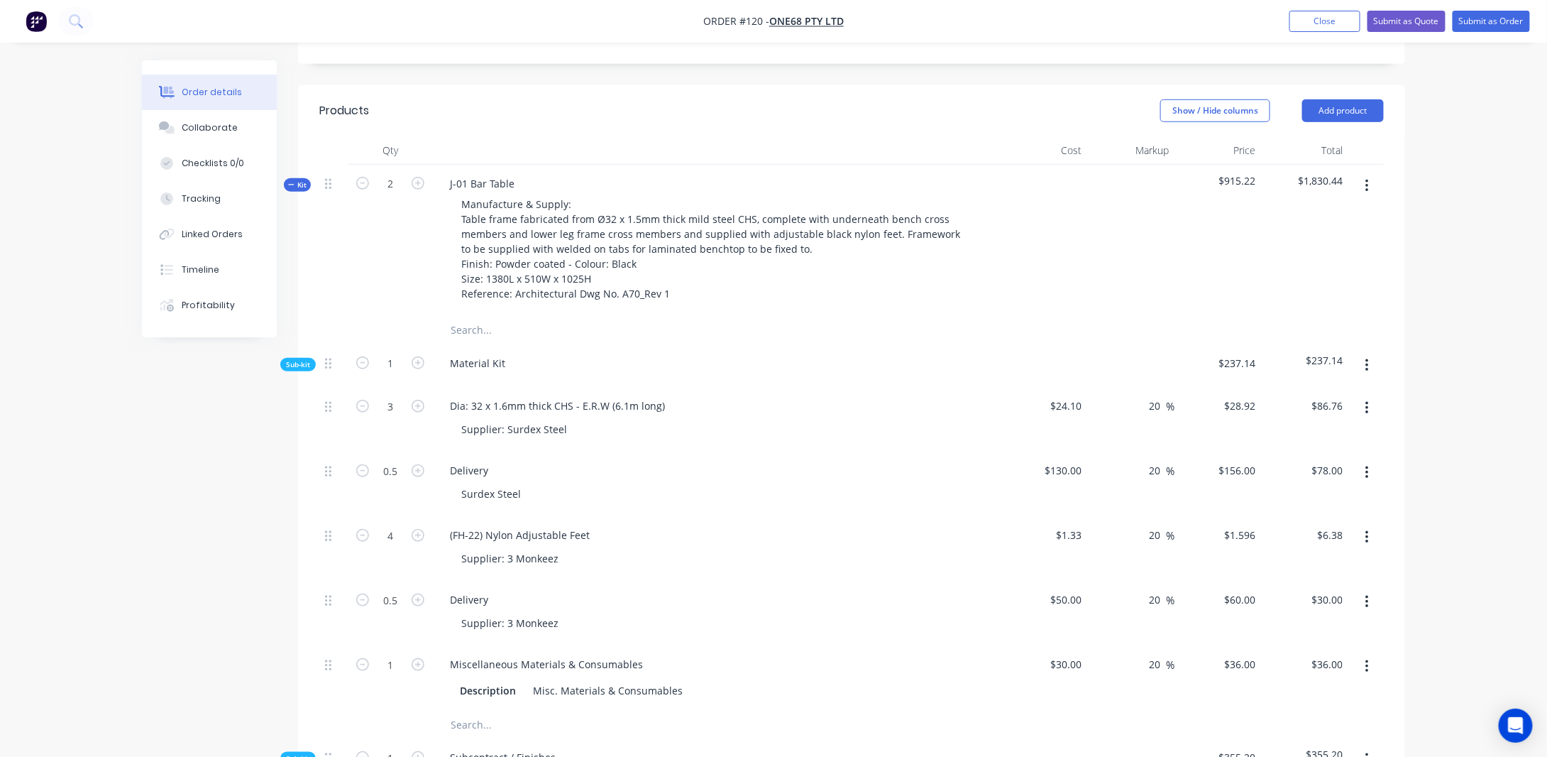
click at [1364, 173] on button "button" at bounding box center [1367, 186] width 33 height 26
click at [1436, 293] on div "Order details Collaborate Checklists 0/0 Tracking Linked Orders Timeline Profit…" at bounding box center [773, 644] width 1547 height 2152
click at [1366, 358] on icon "button" at bounding box center [1368, 366] width 4 height 16
click at [1302, 393] on div "Add product to kit" at bounding box center [1316, 403] width 109 height 21
click at [1304, 478] on div "Basic product" at bounding box center [1316, 488] width 109 height 21
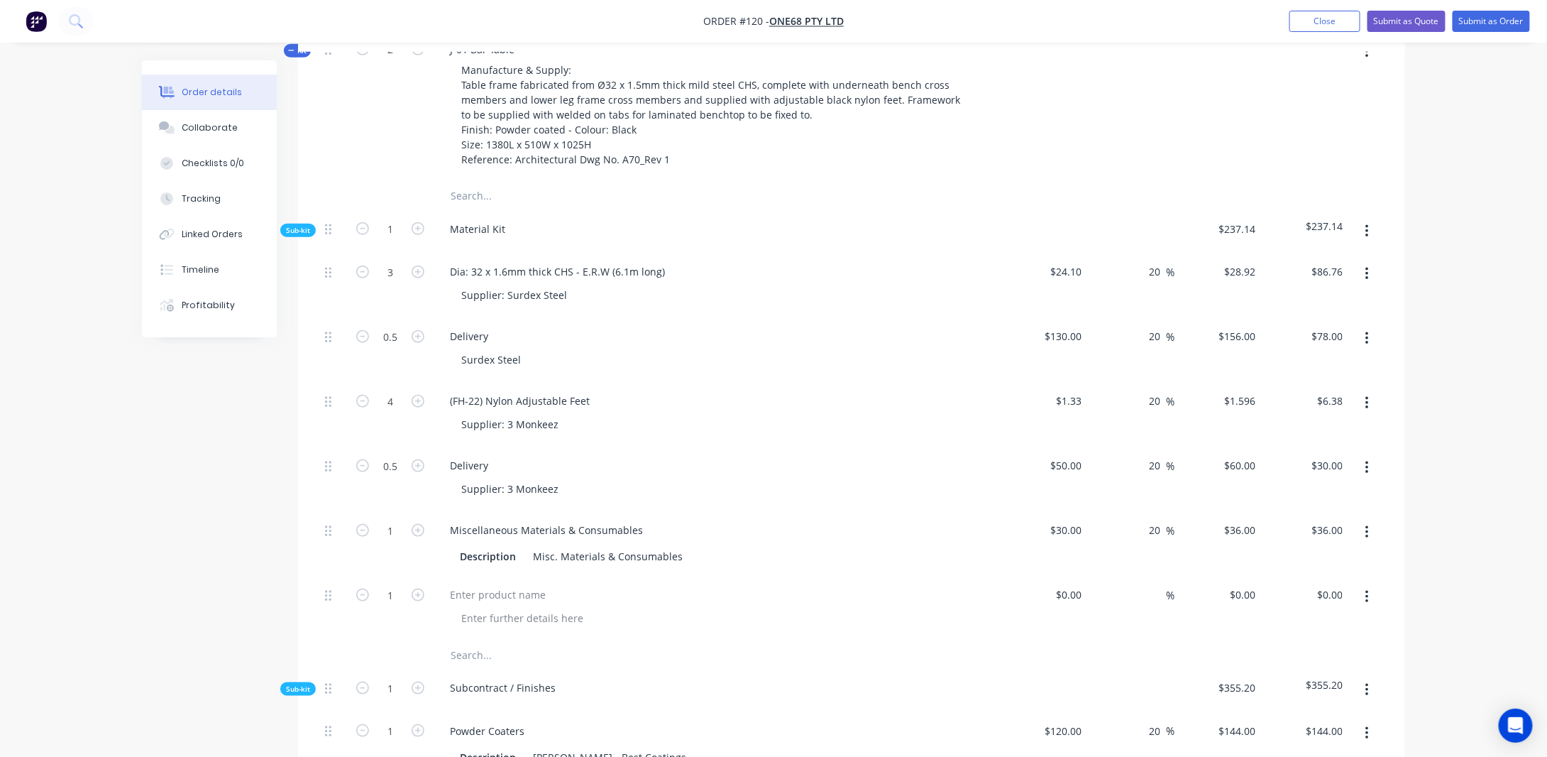
scroll to position [645, 0]
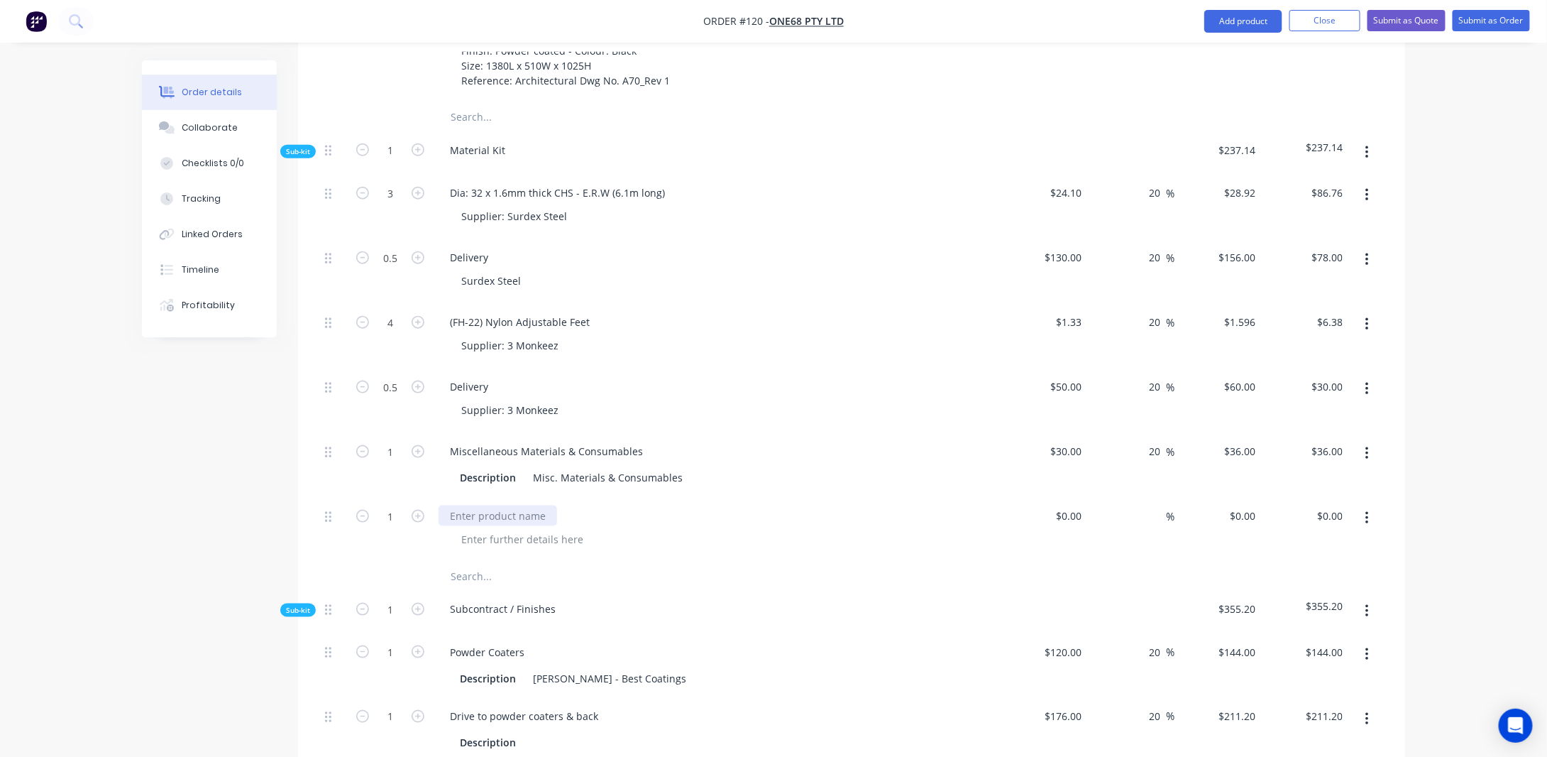
click at [493, 505] on div at bounding box center [498, 515] width 119 height 21
click at [1370, 505] on button "button" at bounding box center [1367, 518] width 33 height 26
click at [1306, 602] on div "Delete" at bounding box center [1316, 612] width 109 height 21
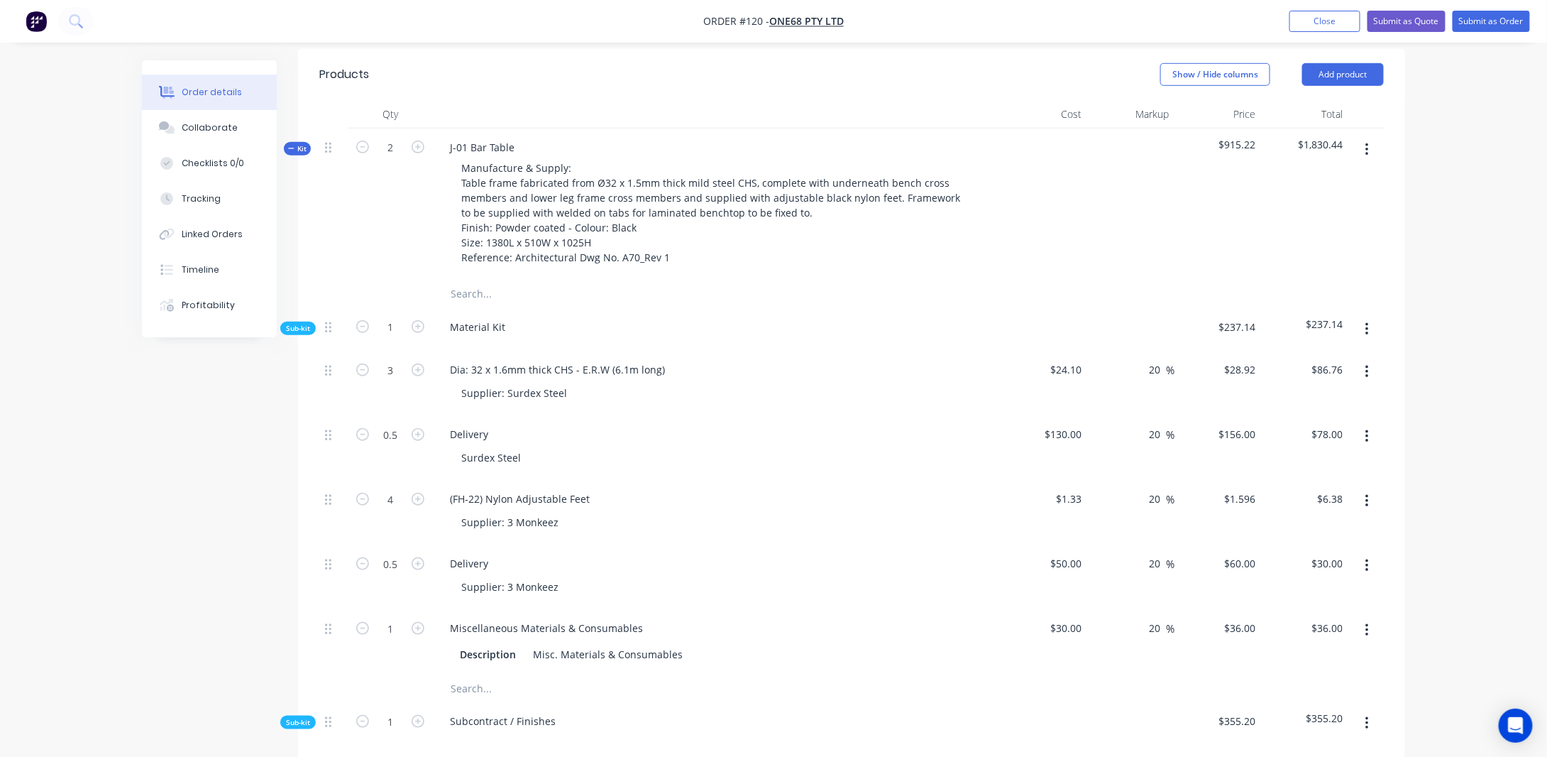
scroll to position [432, 0]
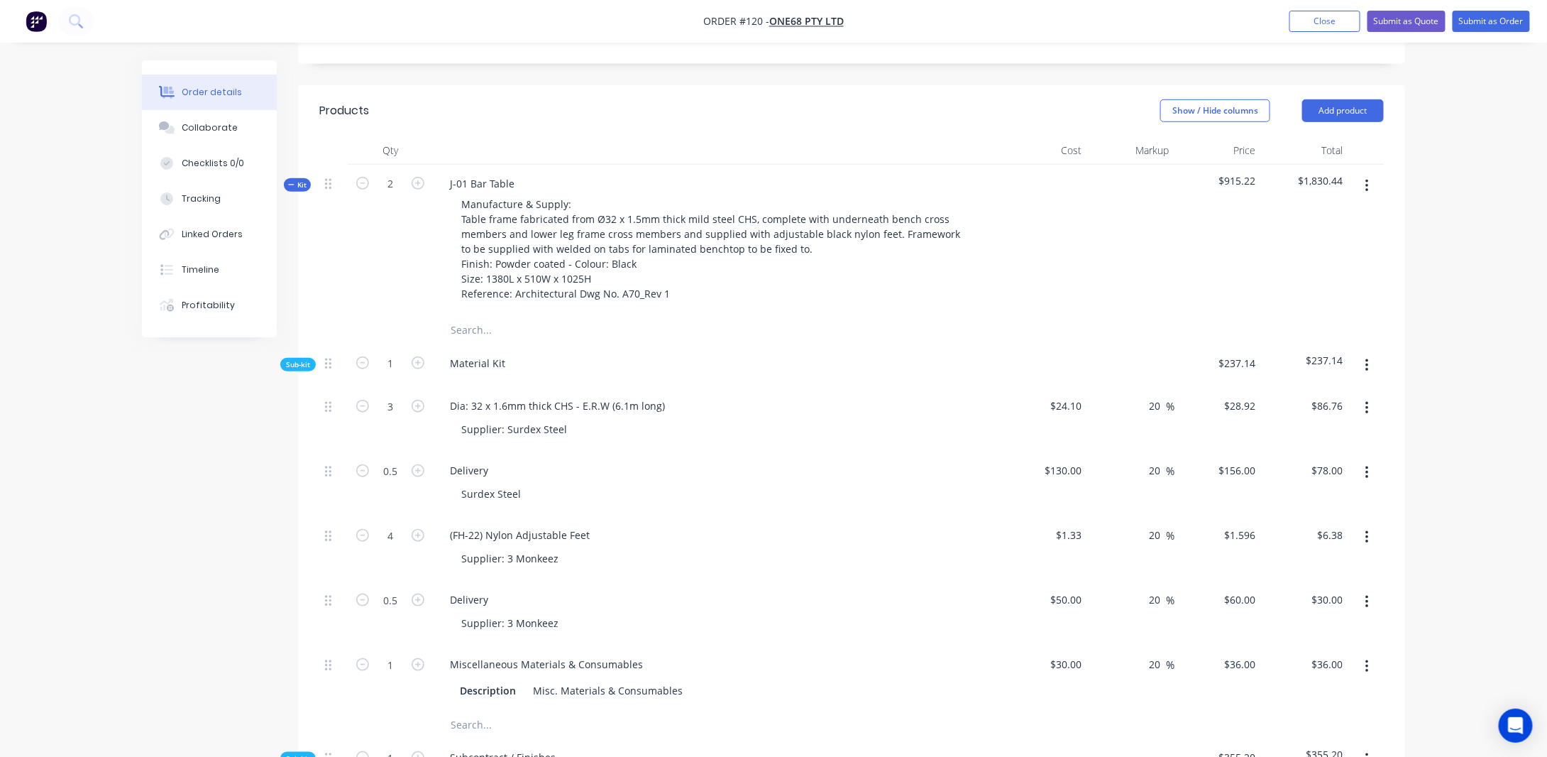
click at [1365, 173] on button "button" at bounding box center [1367, 186] width 33 height 26
click at [1337, 213] on div "Add product to kit" at bounding box center [1316, 223] width 109 height 21
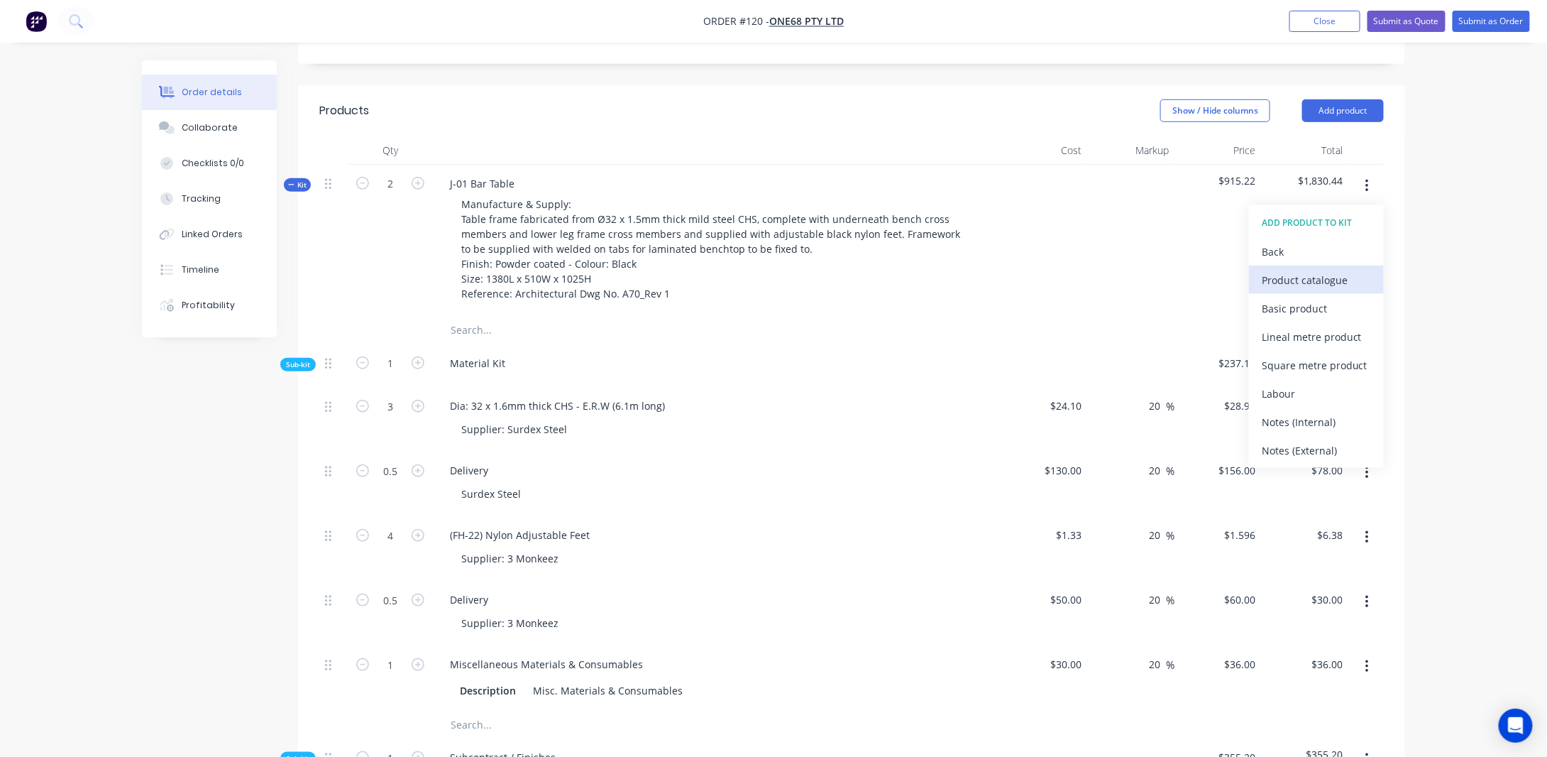
click at [1290, 270] on div "Product catalogue" at bounding box center [1316, 280] width 109 height 21
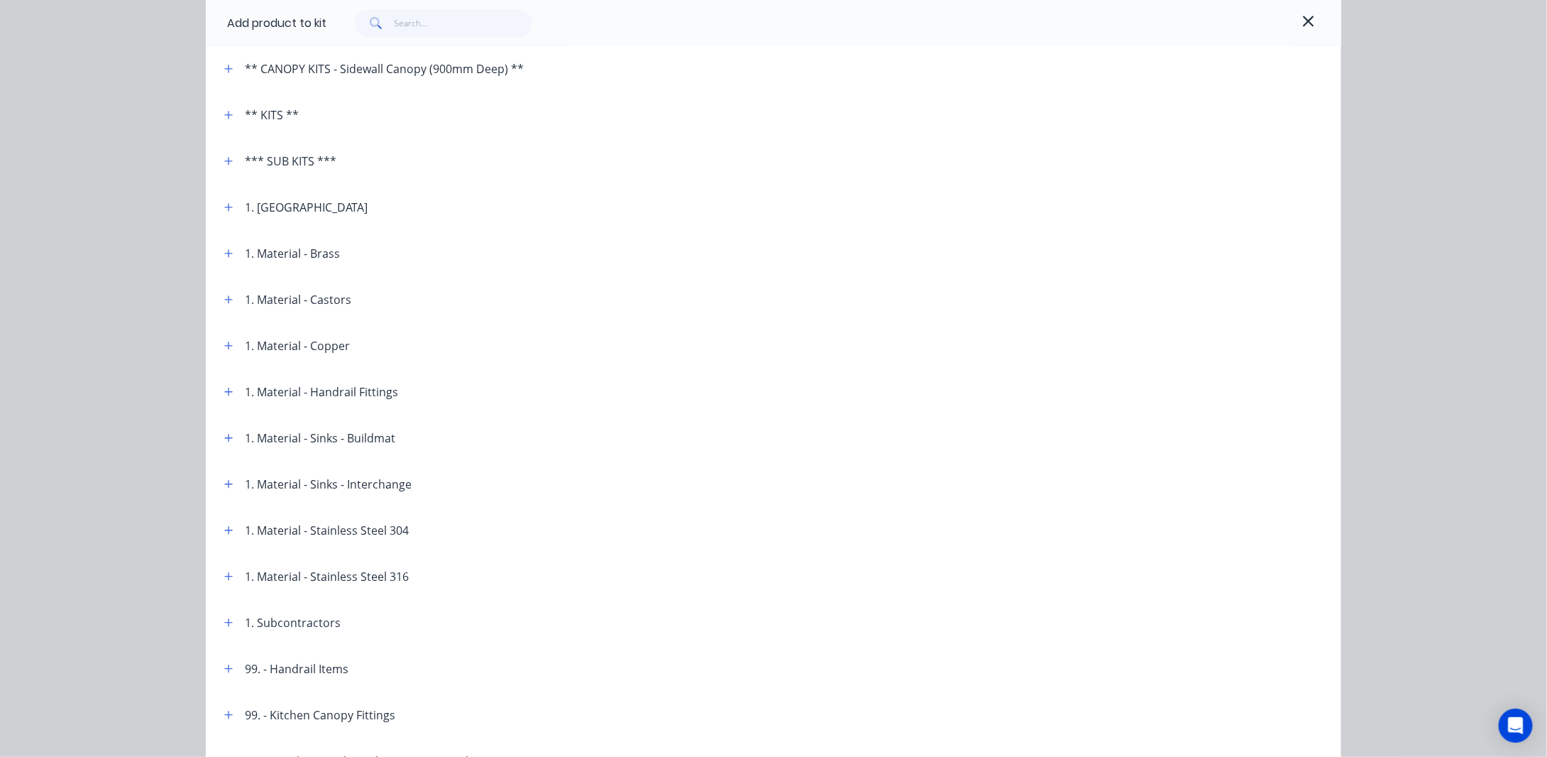
scroll to position [213, 0]
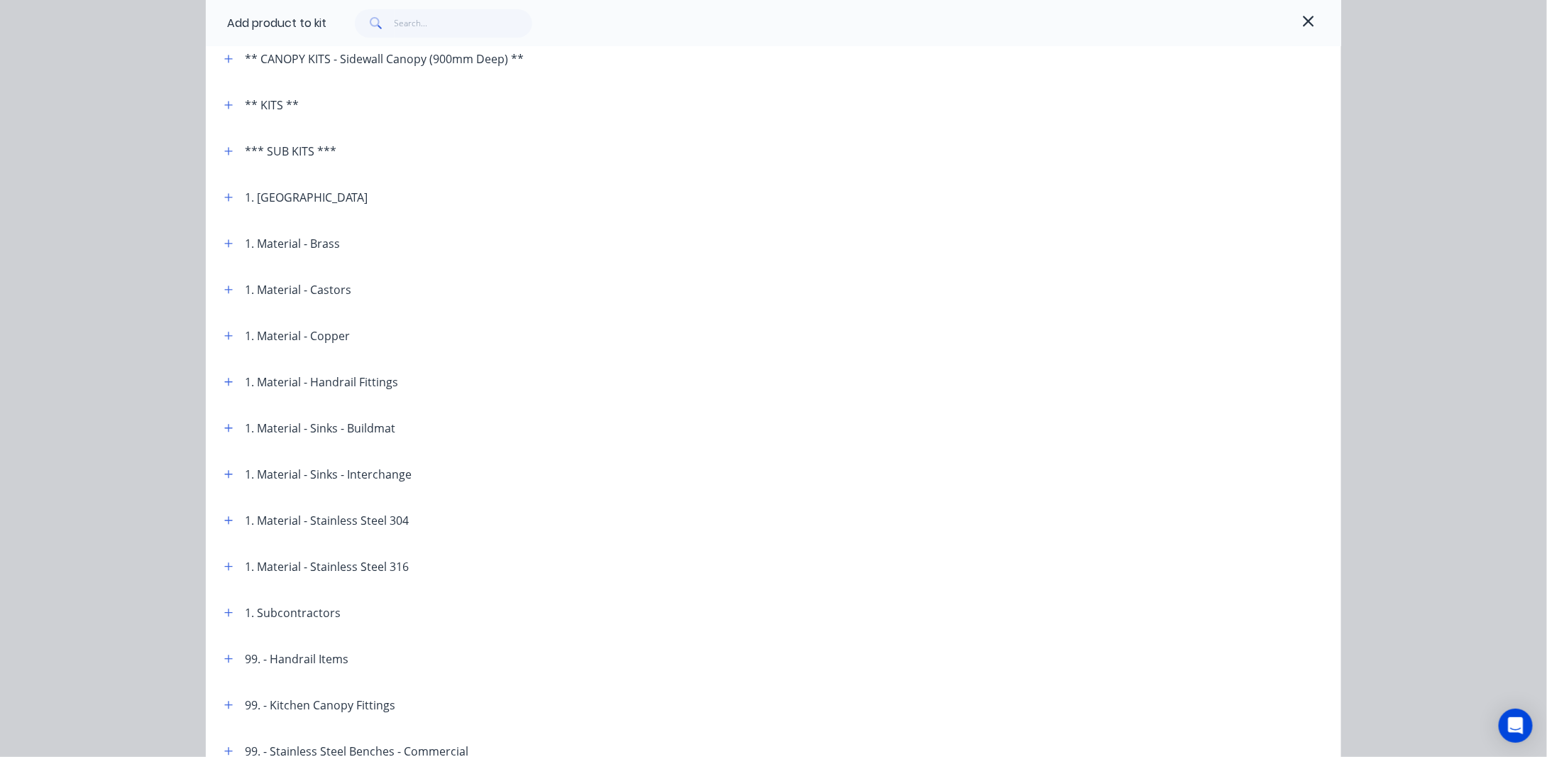
click at [234, 522] on div "1. Material - Stainless Steel 304" at bounding box center [311, 520] width 196 height 18
click at [228, 521] on icon "button" at bounding box center [228, 520] width 9 height 10
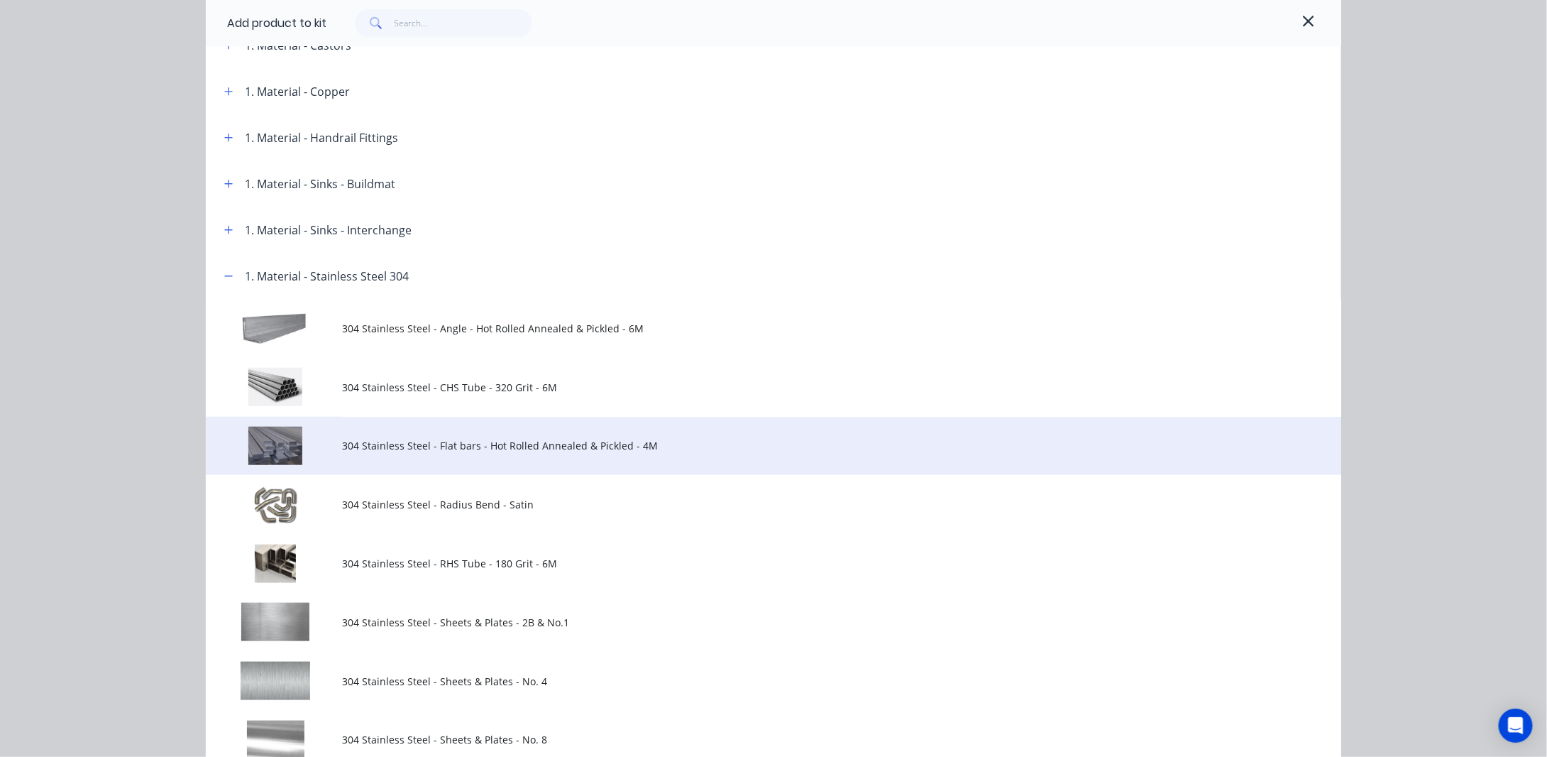
scroll to position [497, 0]
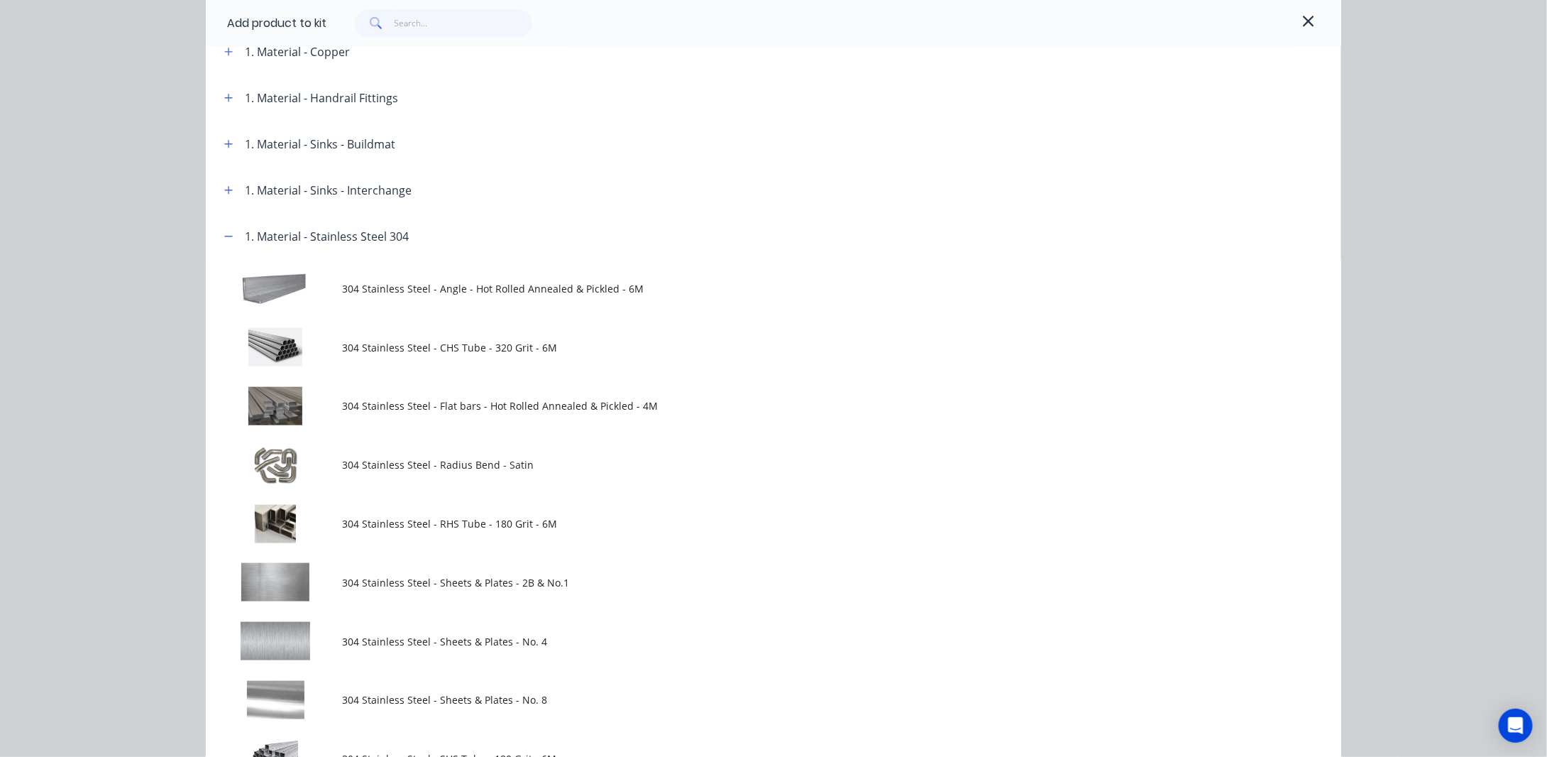
click at [424, 639] on span "304 Stainless Steel - Sheets & Plates - No. 4" at bounding box center [741, 641] width 799 height 15
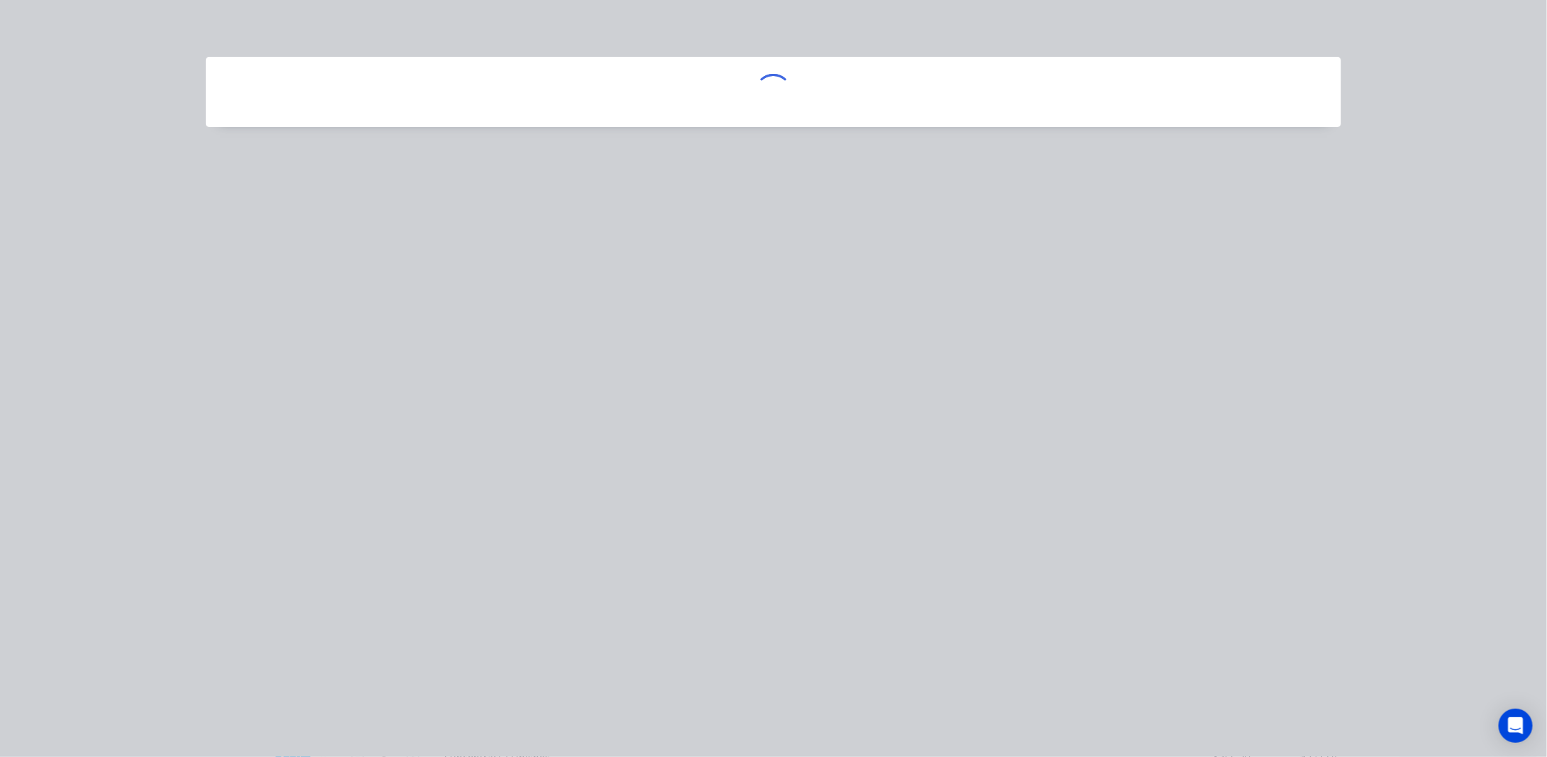
scroll to position [0, 0]
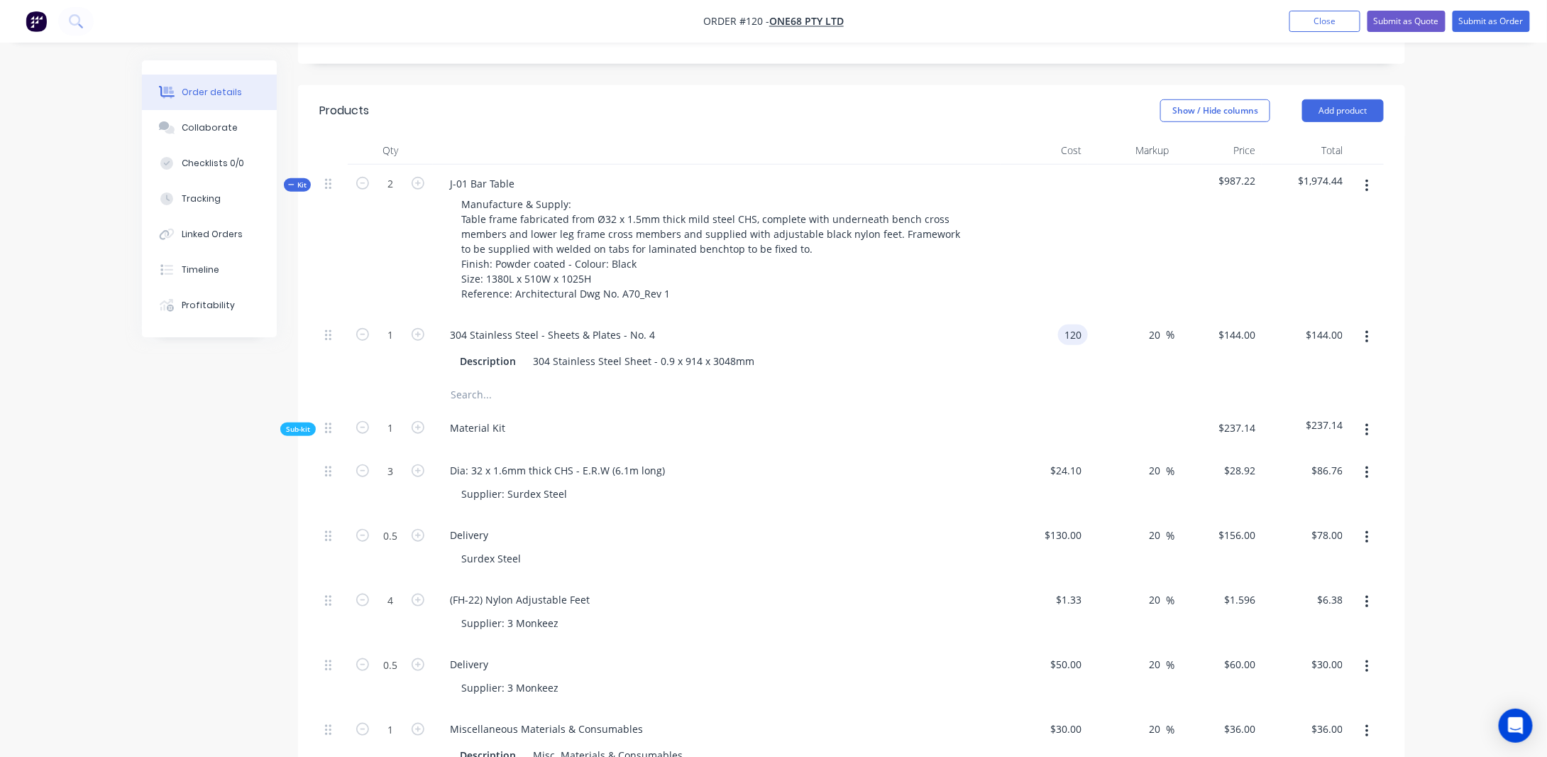
click at [1053, 316] on div "120 120" at bounding box center [1044, 348] width 87 height 65
click at [1159, 324] on input "20" at bounding box center [1157, 334] width 18 height 21
drag, startPoint x: 1163, startPoint y: 304, endPoint x: 1147, endPoint y: 304, distance: 15.6
click at [1148, 324] on input "20" at bounding box center [1157, 334] width 18 height 21
click at [921, 324] on div "304 Stainless Steel - Sheets & Plates - No. 4" at bounding box center [717, 334] width 557 height 21
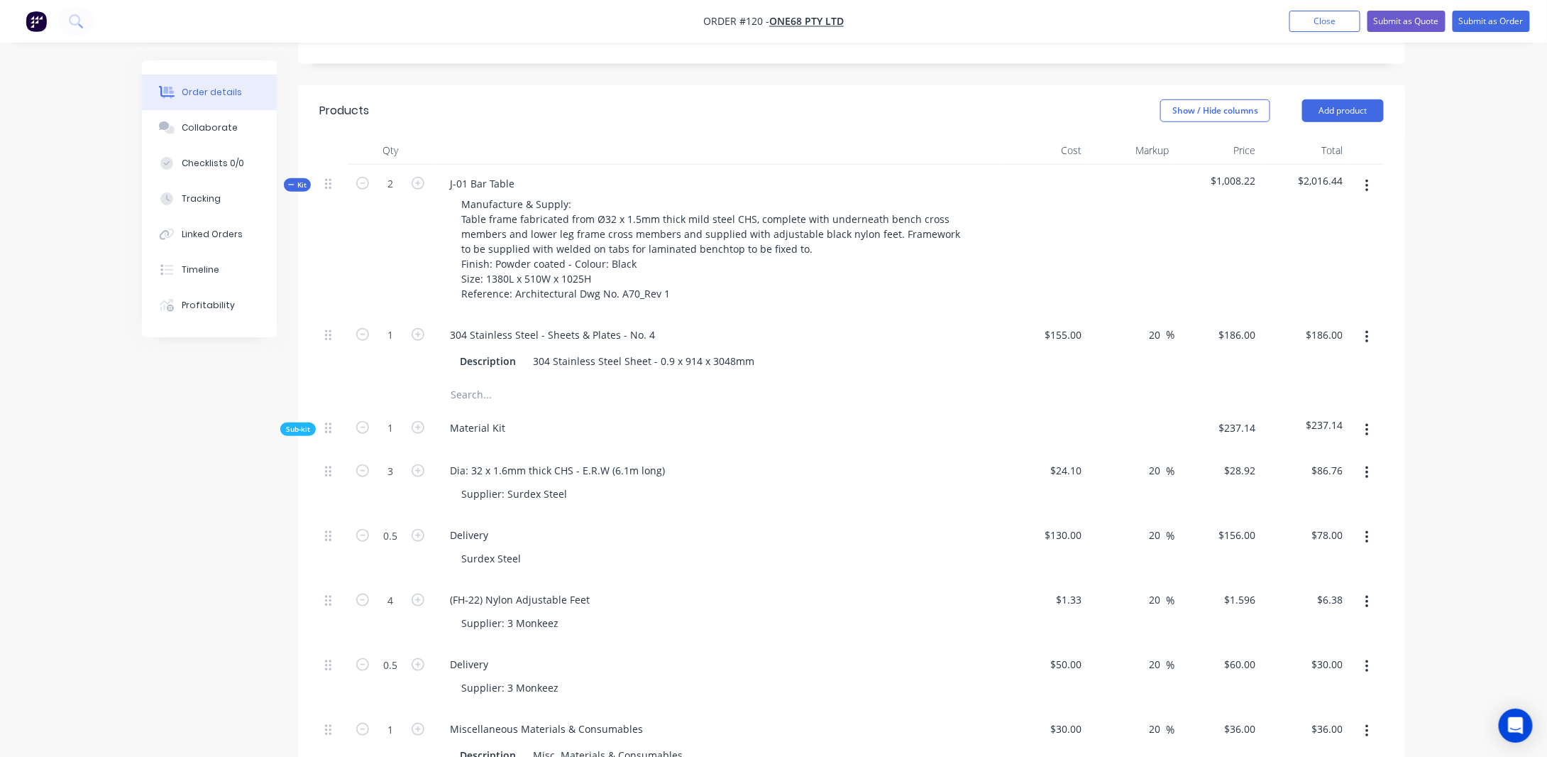
click at [1366, 329] on icon "button" at bounding box center [1368, 337] width 4 height 16
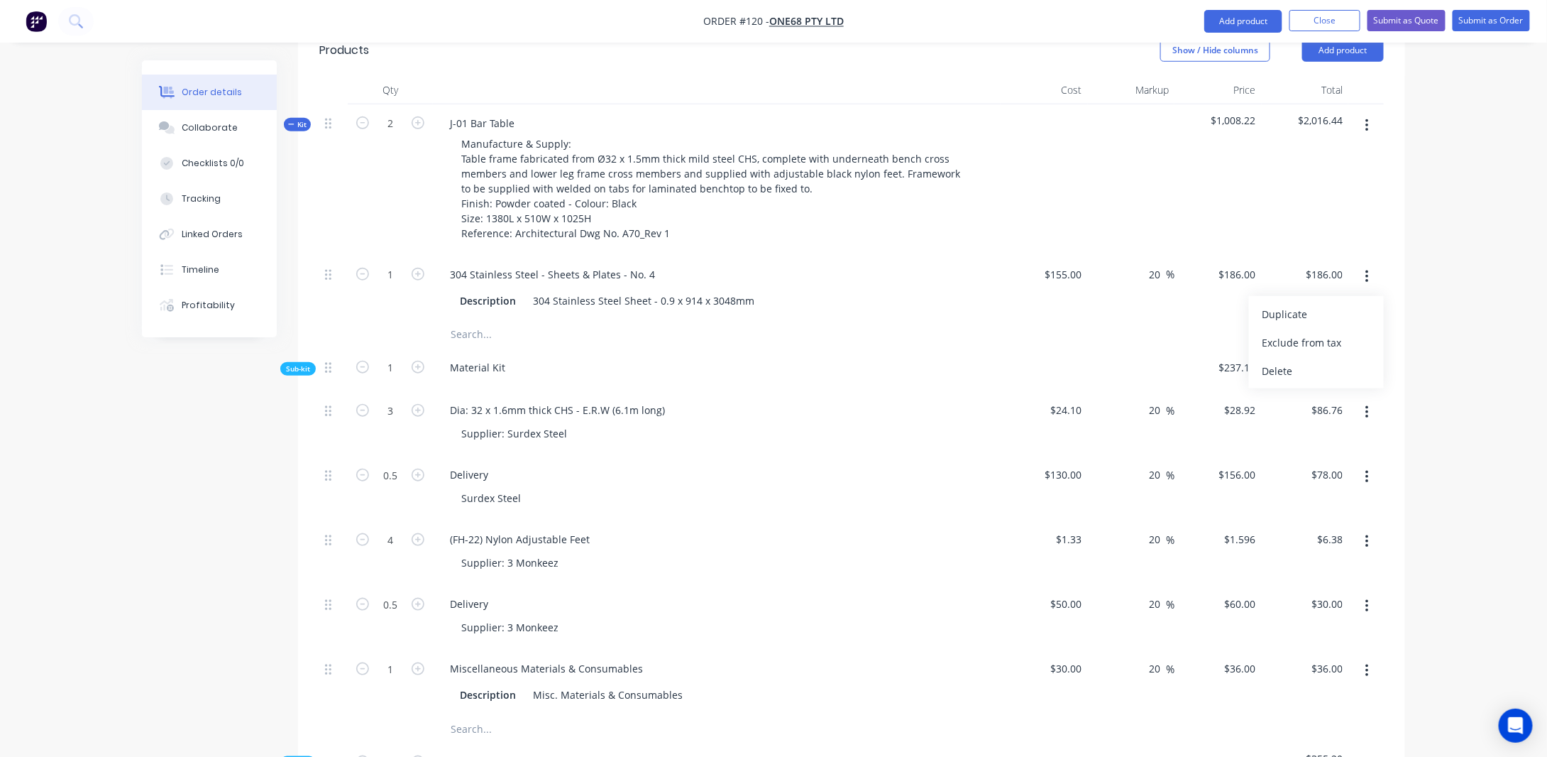
scroll to position [432, 0]
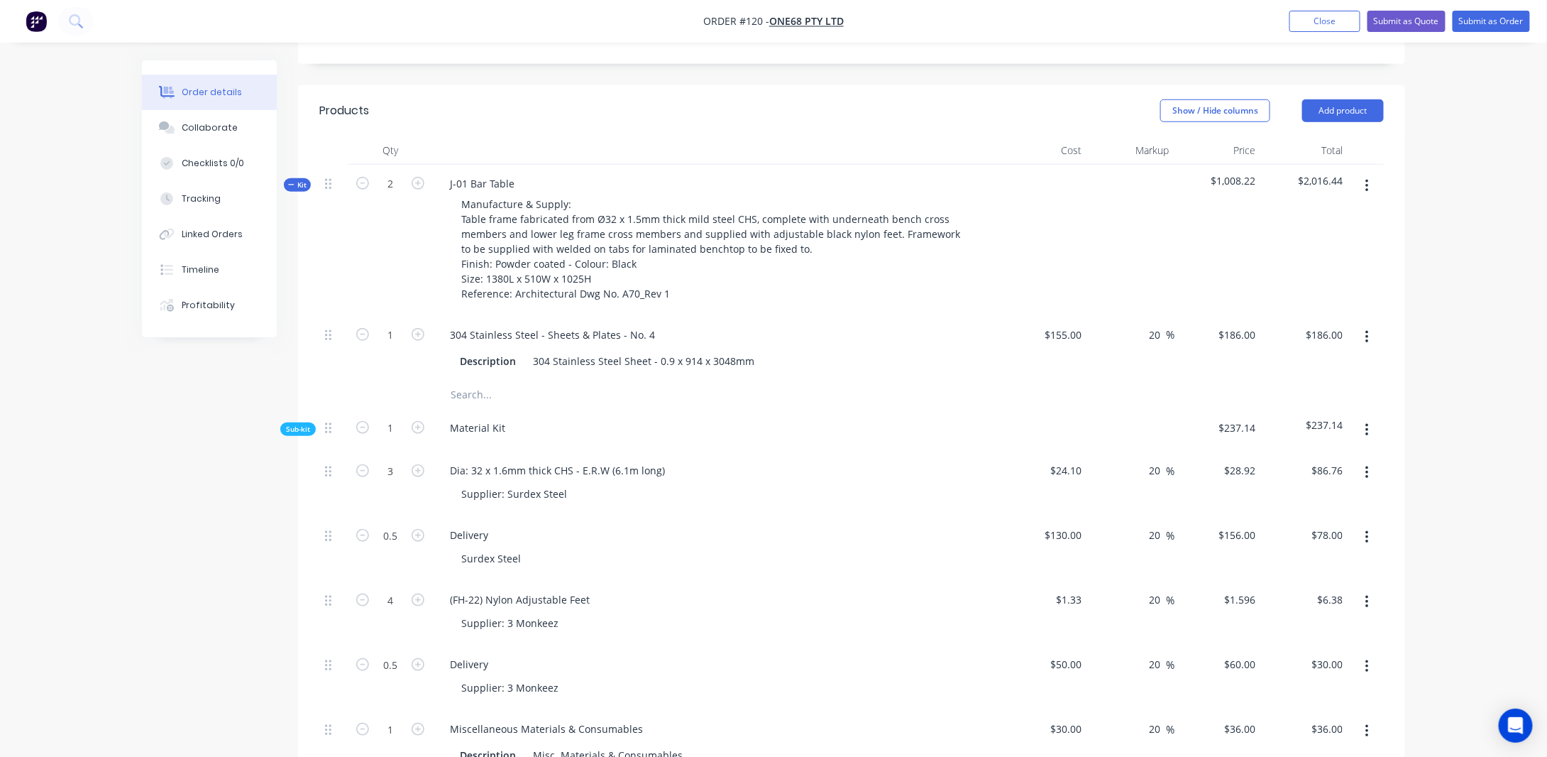
click at [303, 180] on span "Kit" at bounding box center [297, 185] width 18 height 11
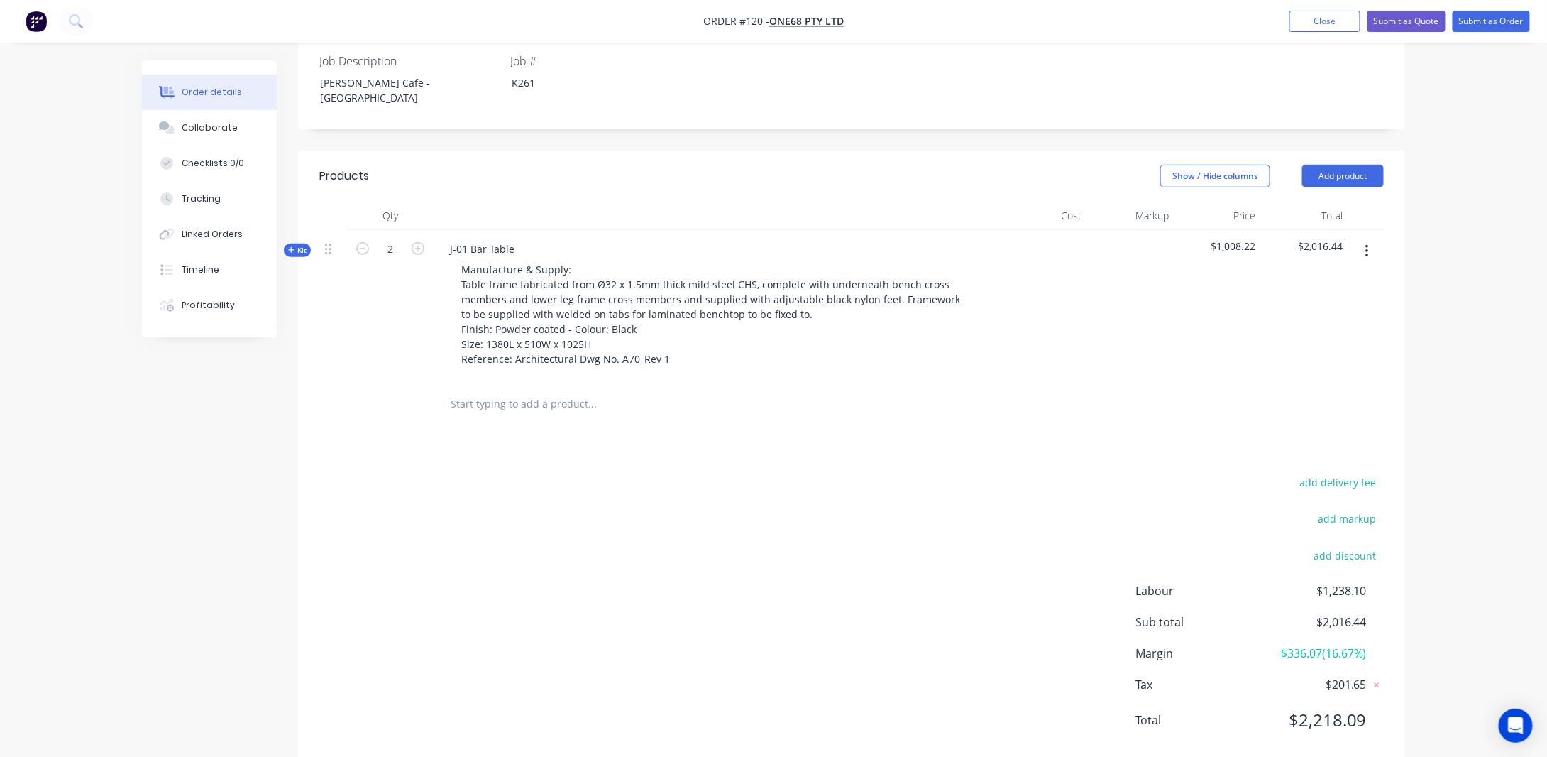
click at [304, 245] on span "Kit" at bounding box center [297, 250] width 18 height 11
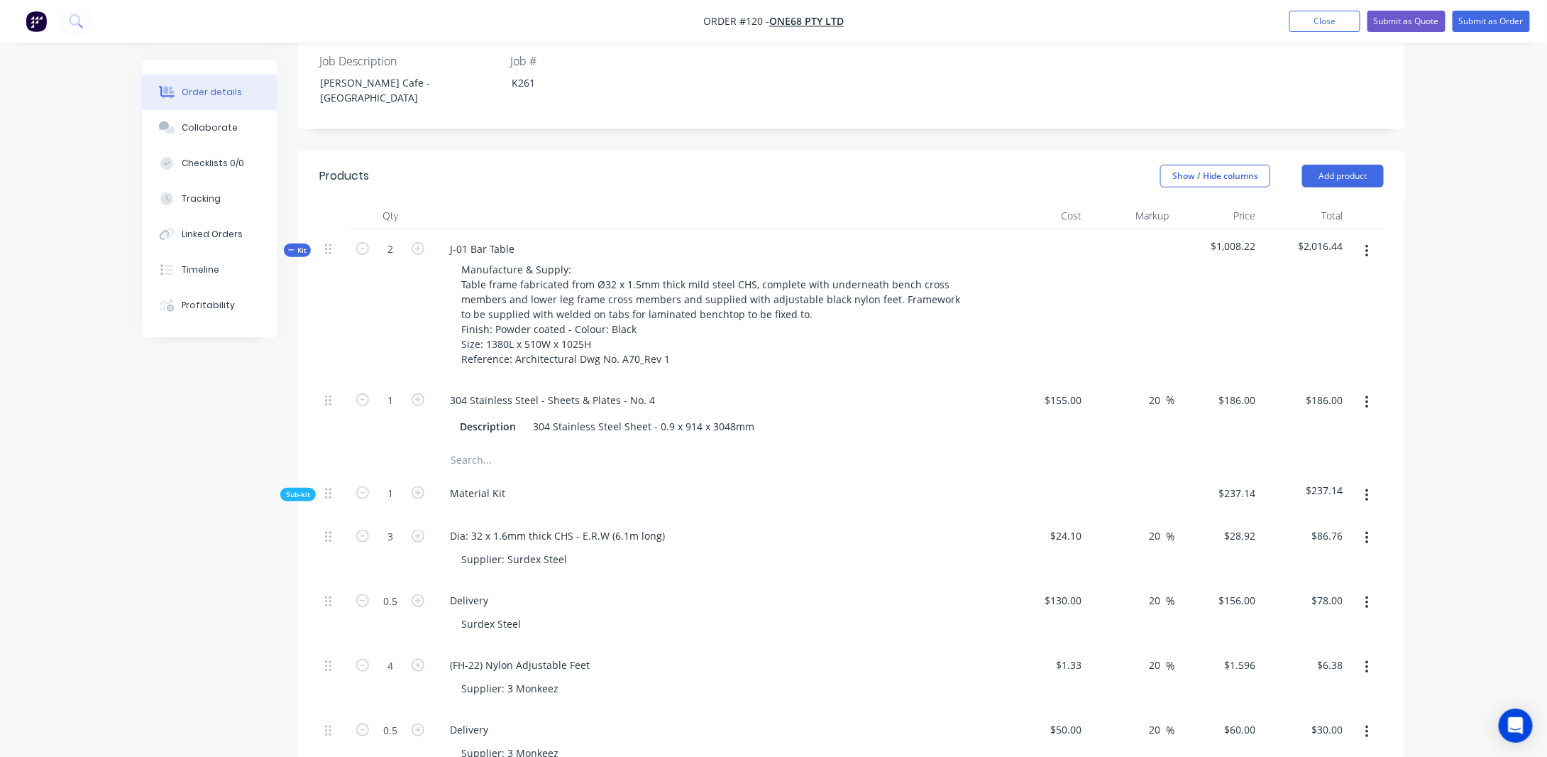
scroll to position [432, 0]
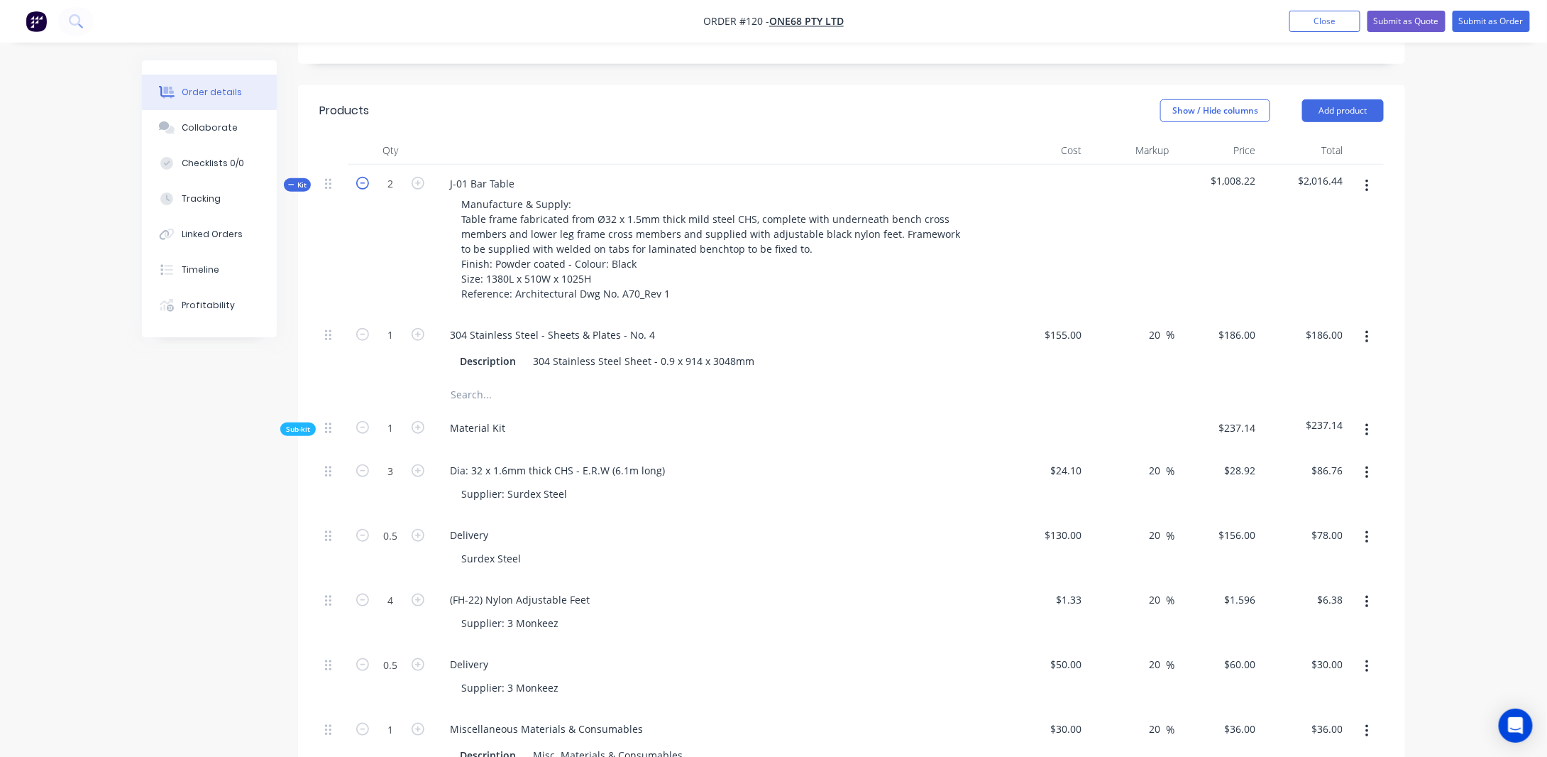
click at [361, 177] on icon "button" at bounding box center [362, 183] width 13 height 13
click at [421, 177] on icon "button" at bounding box center [418, 183] width 13 height 13
click at [416, 421] on icon "button" at bounding box center [418, 427] width 13 height 13
click at [362, 421] on icon "button" at bounding box center [362, 427] width 13 height 13
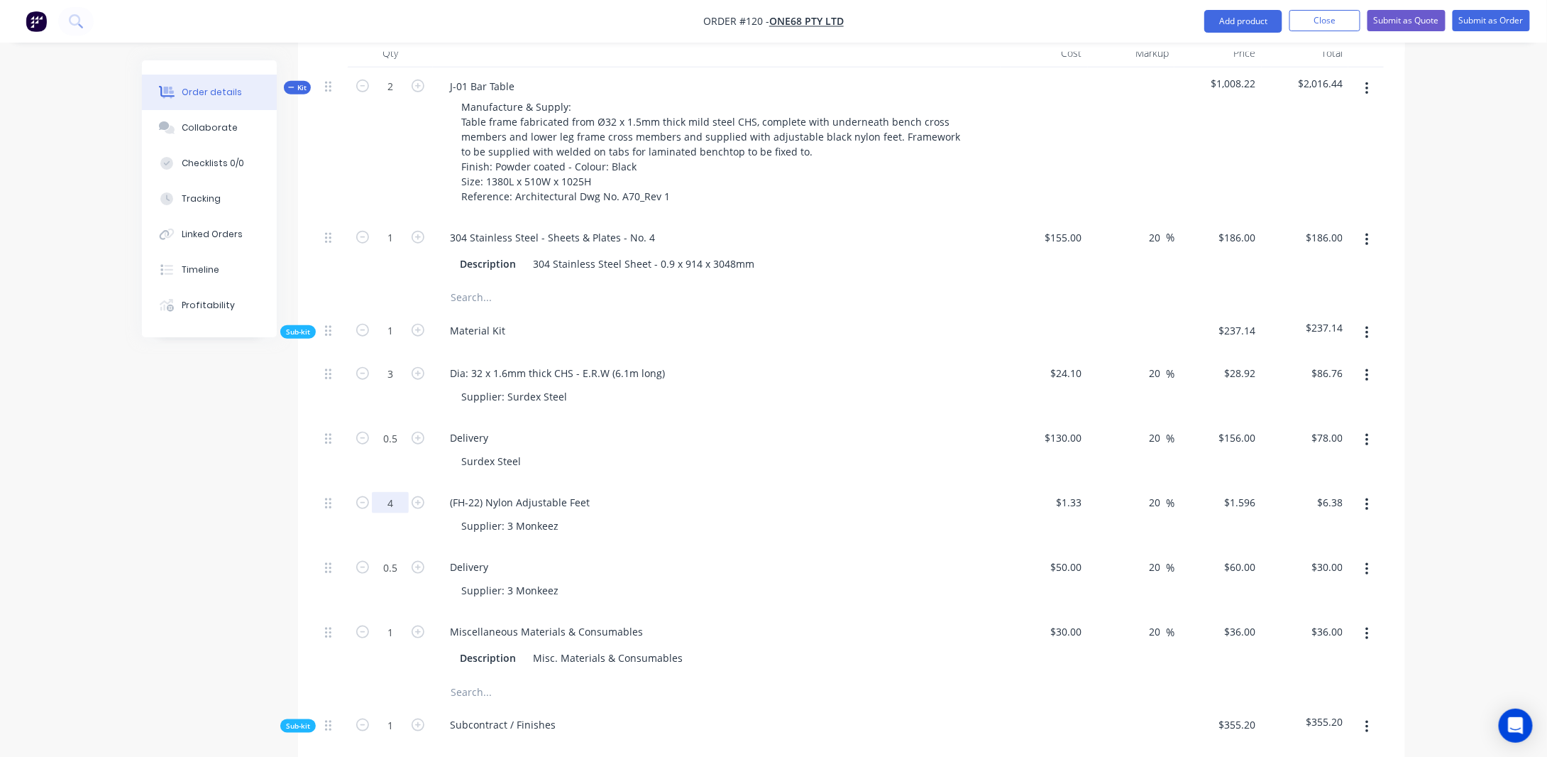
scroll to position [503, 0]
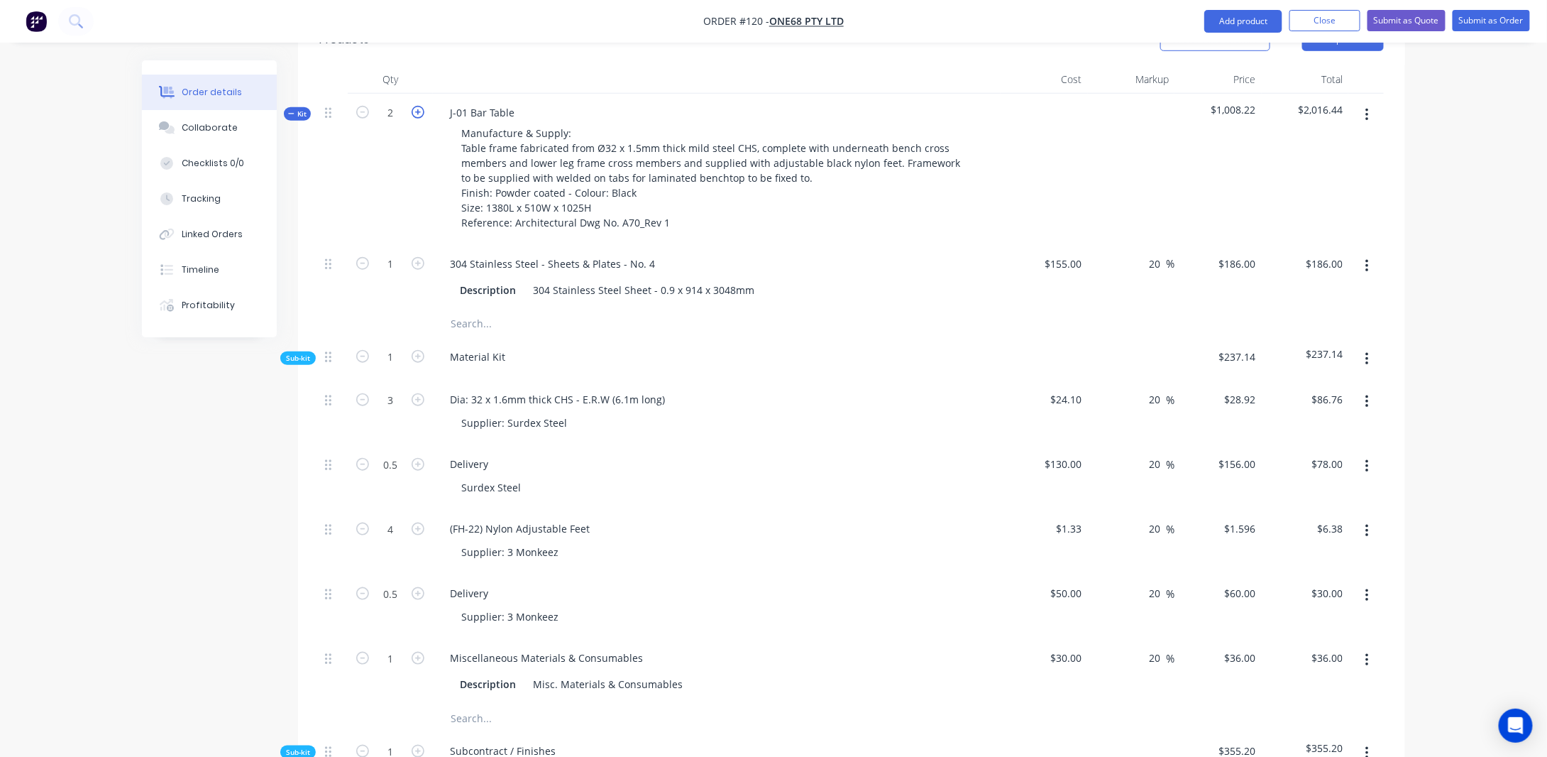
click at [417, 106] on icon "button" at bounding box center [418, 112] width 13 height 13
click at [415, 106] on icon "button" at bounding box center [418, 112] width 13 height 13
click at [362, 106] on icon "button" at bounding box center [362, 112] width 13 height 13
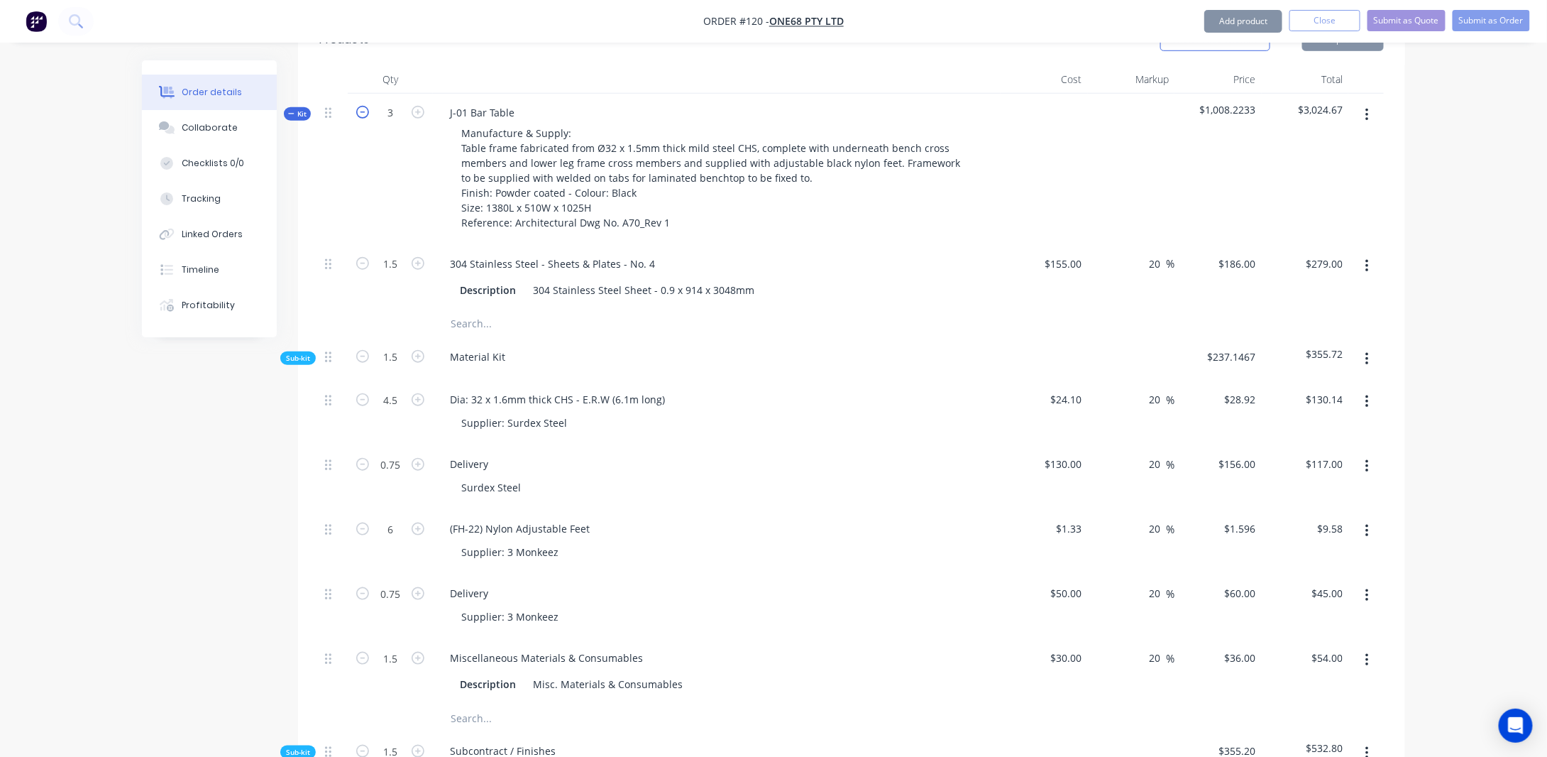
click at [362, 106] on icon "button" at bounding box center [362, 112] width 13 height 13
click at [419, 106] on icon "button" at bounding box center [418, 112] width 13 height 13
click at [358, 106] on icon "button" at bounding box center [362, 112] width 13 height 13
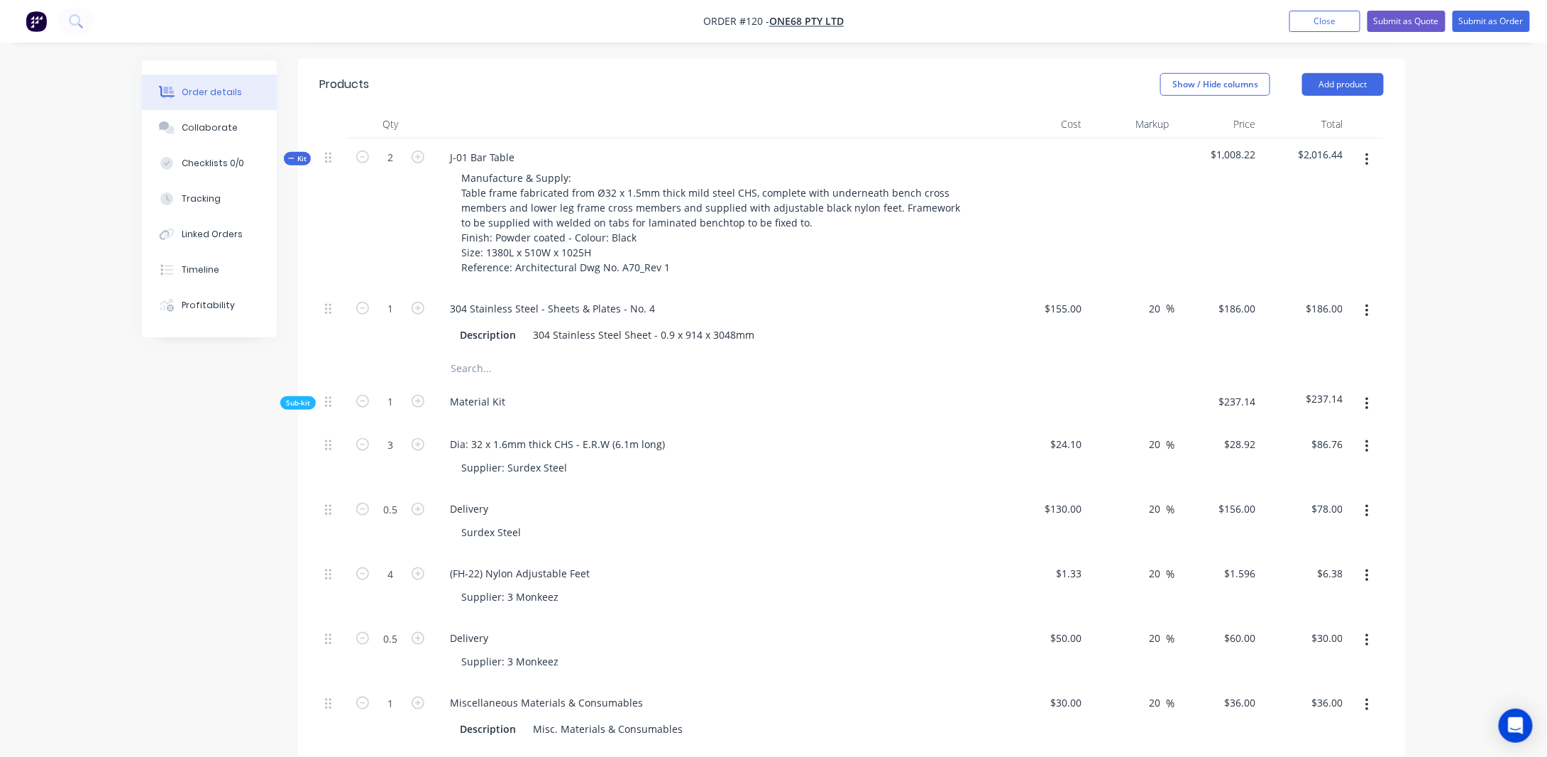
scroll to position [432, 0]
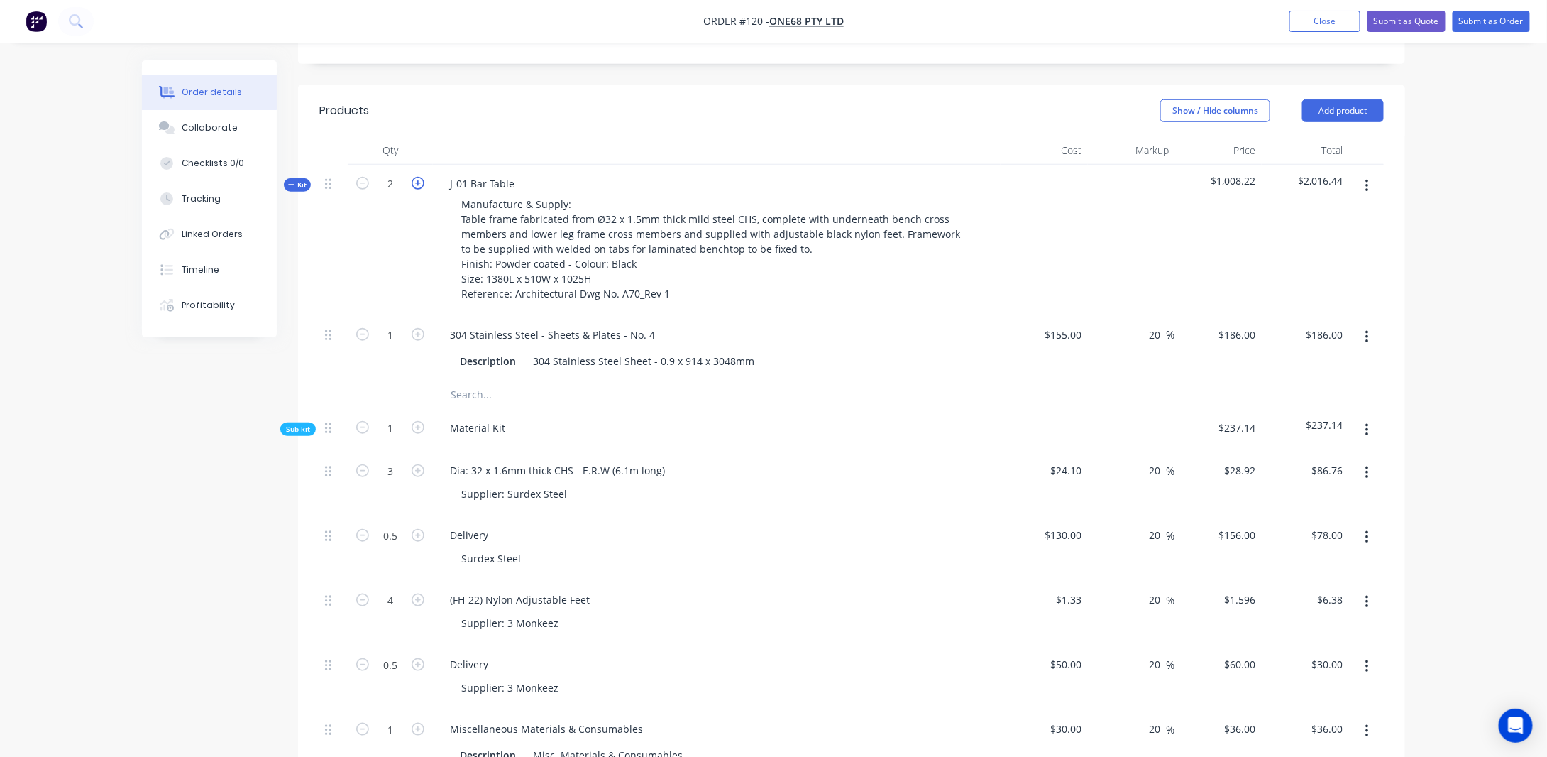
click at [417, 177] on icon "button" at bounding box center [418, 183] width 13 height 13
click at [422, 177] on icon "button" at bounding box center [418, 183] width 13 height 13
click at [419, 177] on icon "button" at bounding box center [418, 183] width 13 height 13
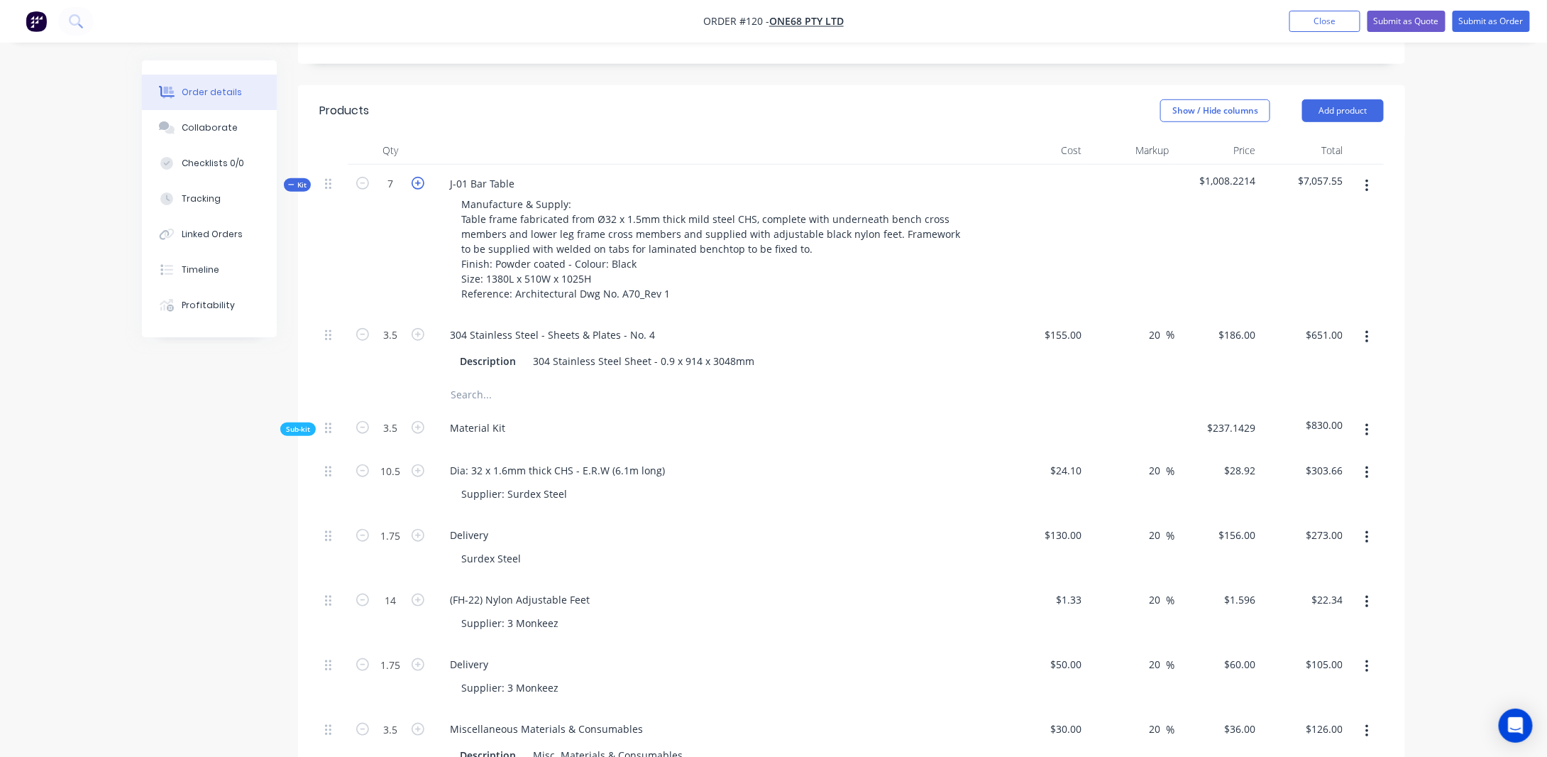
click at [419, 177] on icon "button" at bounding box center [418, 183] width 13 height 13
click at [361, 177] on icon "button" at bounding box center [362, 183] width 13 height 13
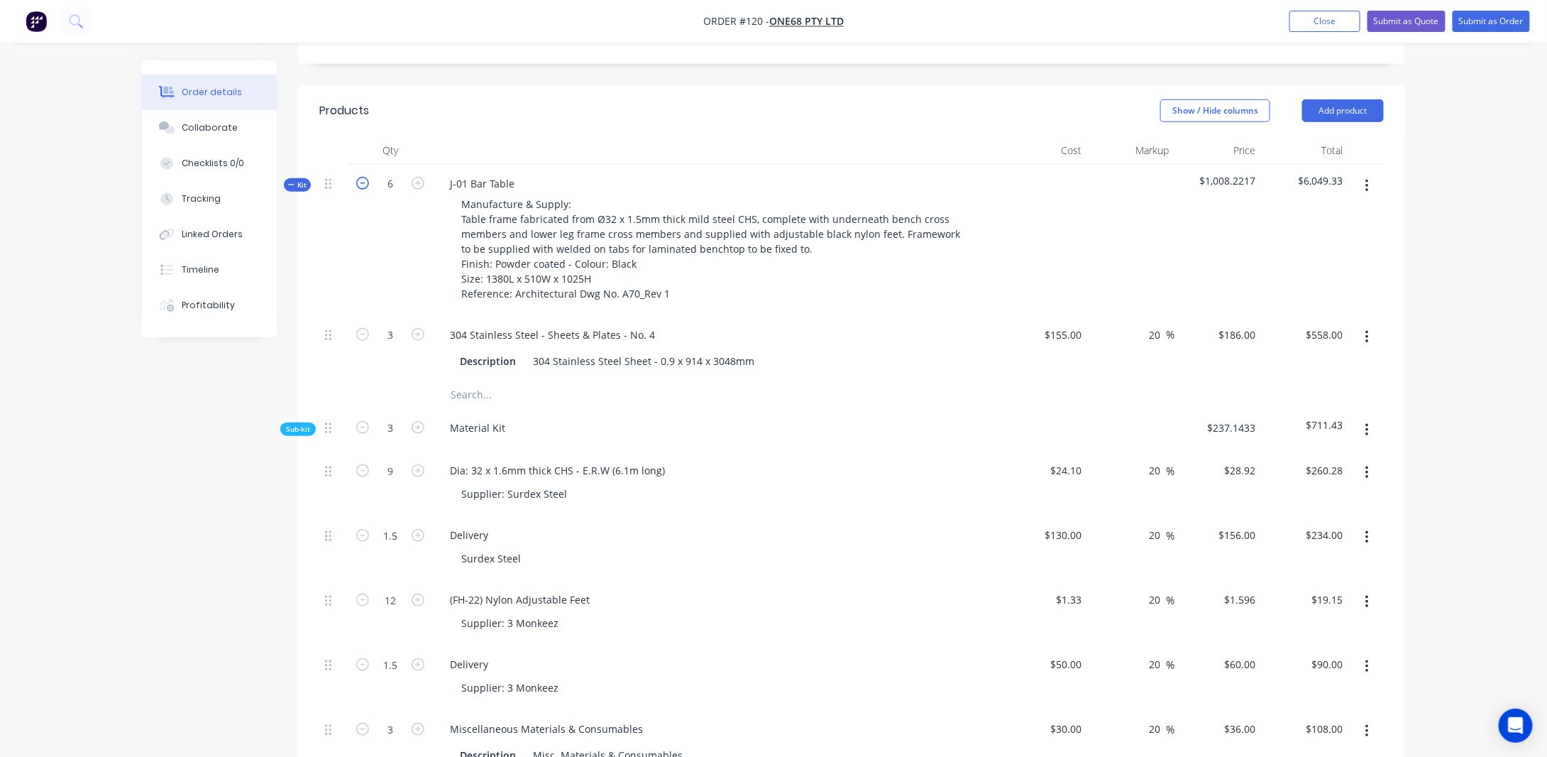
click at [361, 177] on icon "button" at bounding box center [362, 183] width 13 height 13
click at [1445, 207] on div "Order details Collaborate Checklists 0/0 Tracking Linked Orders Timeline Profit…" at bounding box center [773, 676] width 1547 height 2217
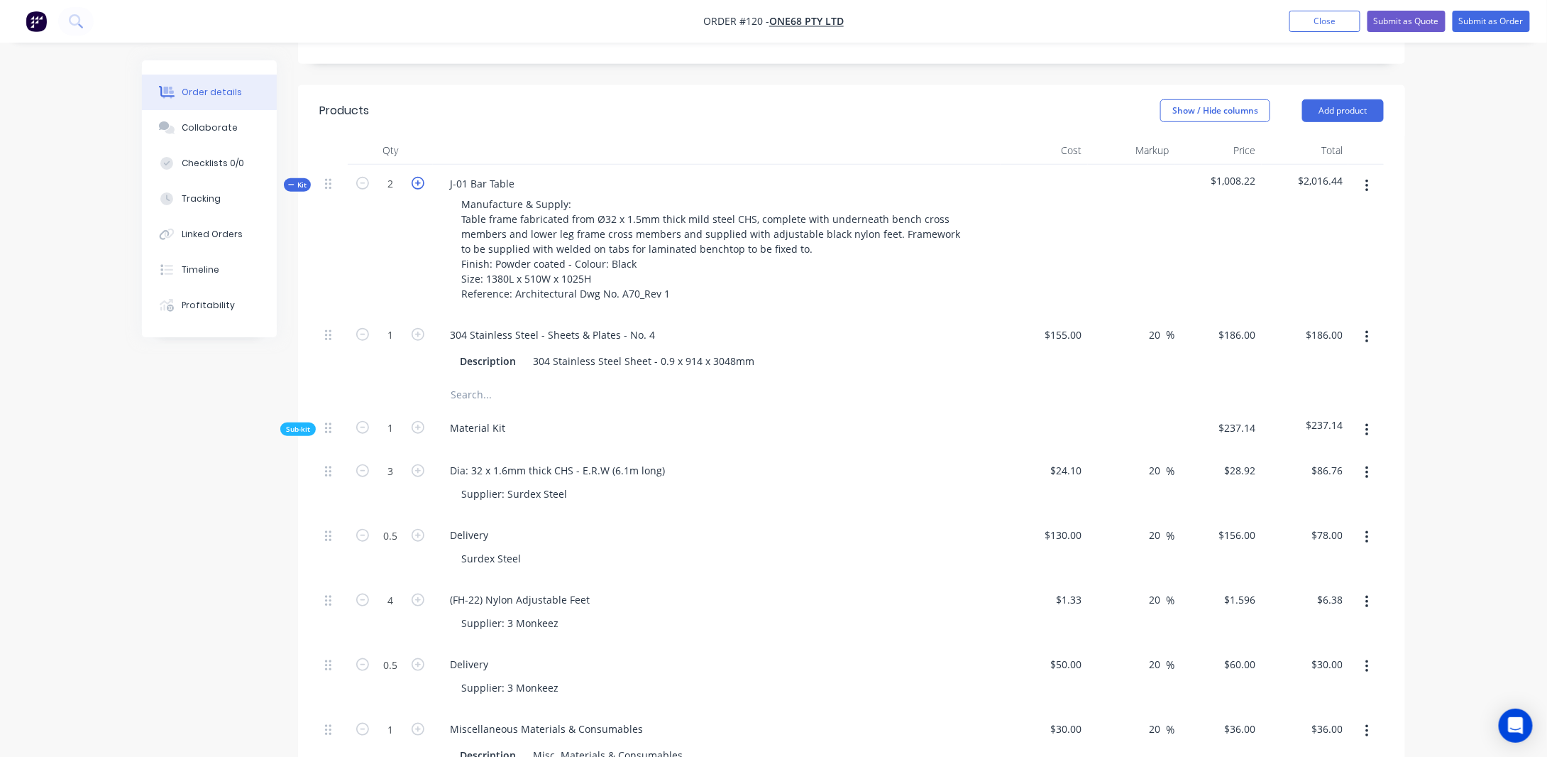
click at [418, 177] on icon "button" at bounding box center [418, 183] width 13 height 13
click at [415, 177] on icon "button" at bounding box center [418, 183] width 13 height 13
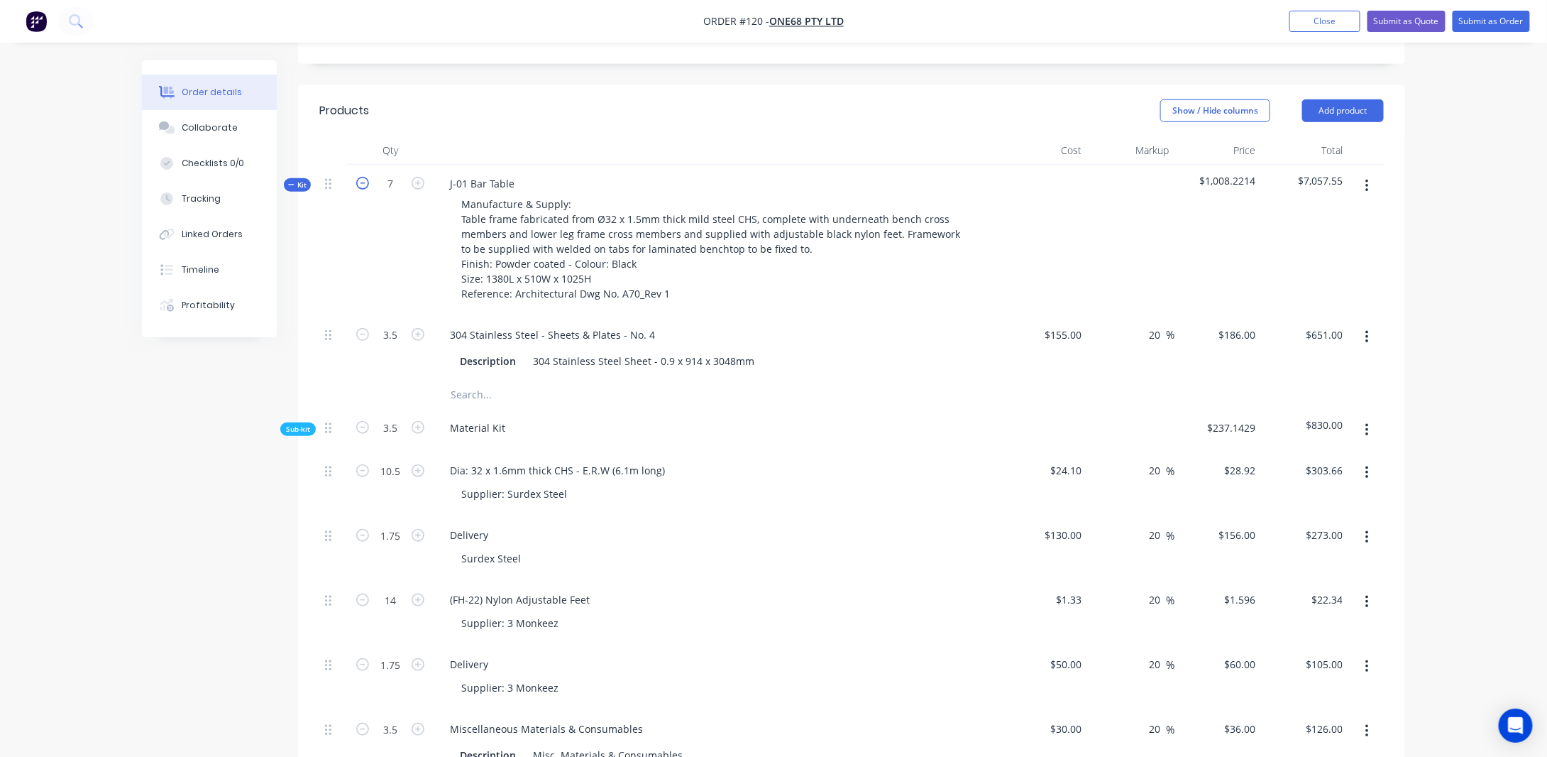
click at [368, 177] on icon "button" at bounding box center [362, 183] width 13 height 13
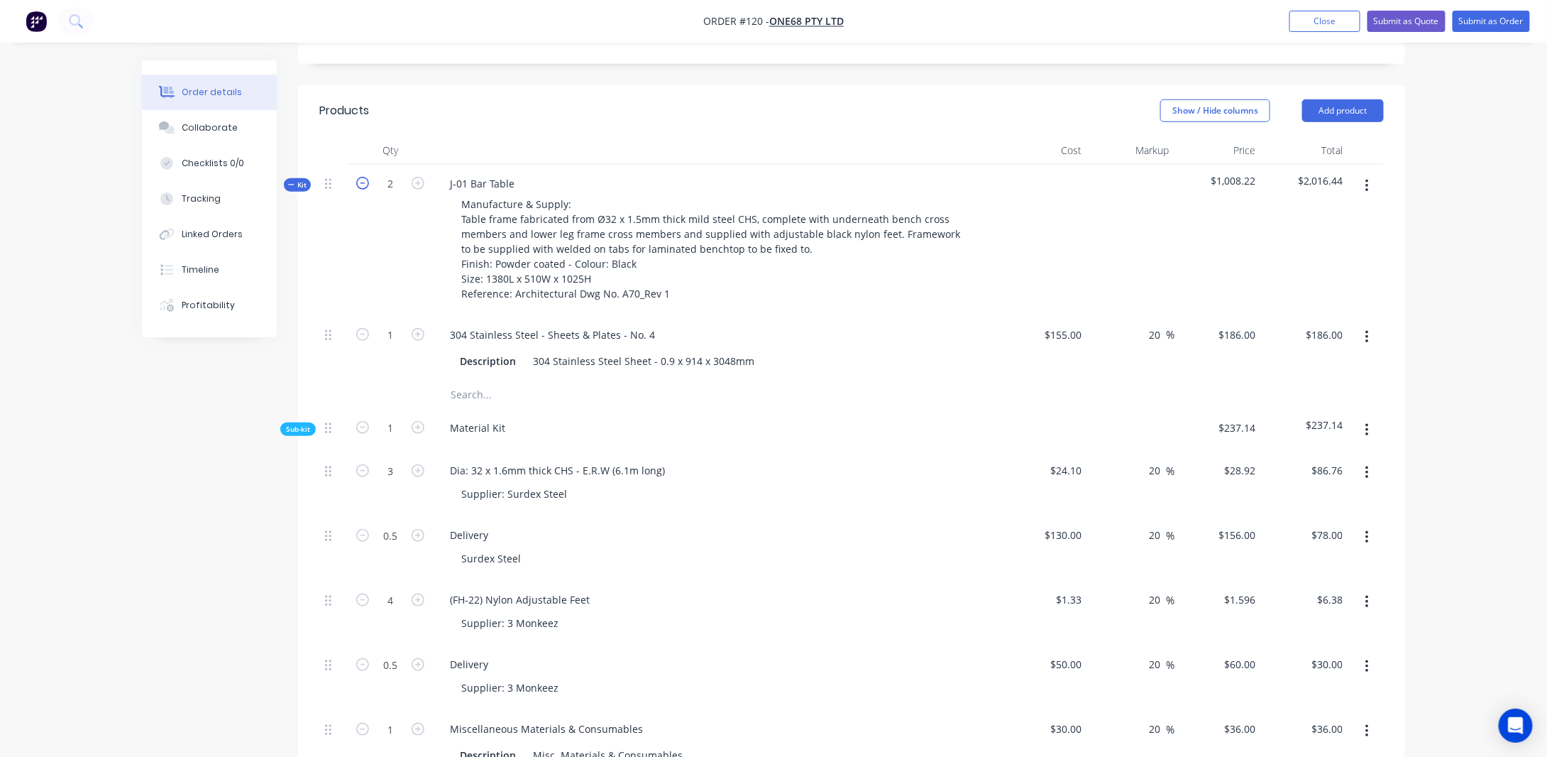
click at [368, 177] on icon "button" at bounding box center [362, 183] width 13 height 13
click at [415, 177] on icon "button" at bounding box center [418, 183] width 13 height 13
click at [292, 181] on icon at bounding box center [291, 184] width 6 height 7
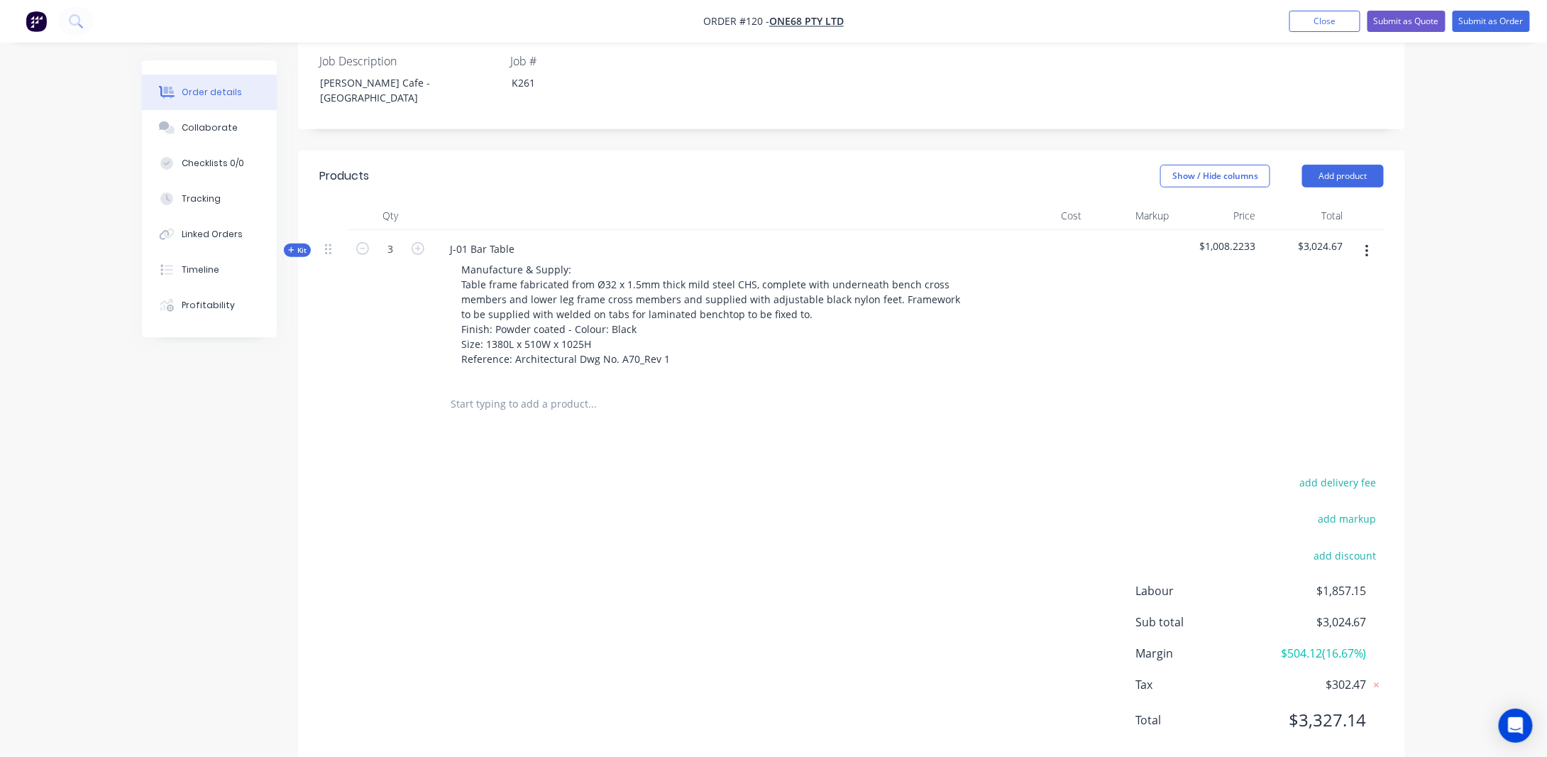
click at [702, 479] on div "add delivery fee add markup add discount Labour $1,857.15 Sub total $3,024.67 M…" at bounding box center [851, 610] width 1065 height 274
click at [1339, 25] on button "Close" at bounding box center [1325, 21] width 71 height 21
